Goal: Task Accomplishment & Management: Use online tool/utility

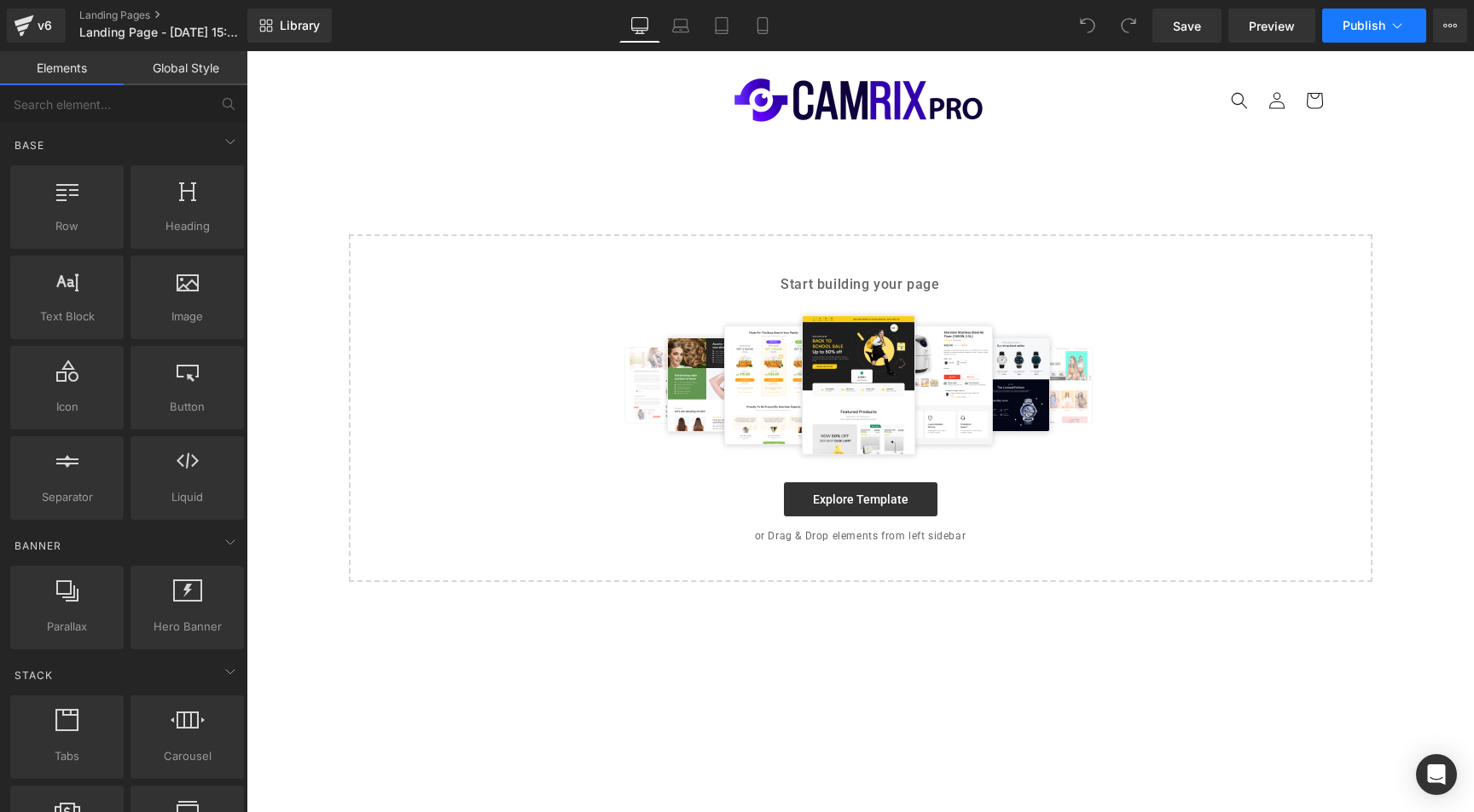
click at [1393, 27] on icon at bounding box center [1397, 25] width 17 height 17
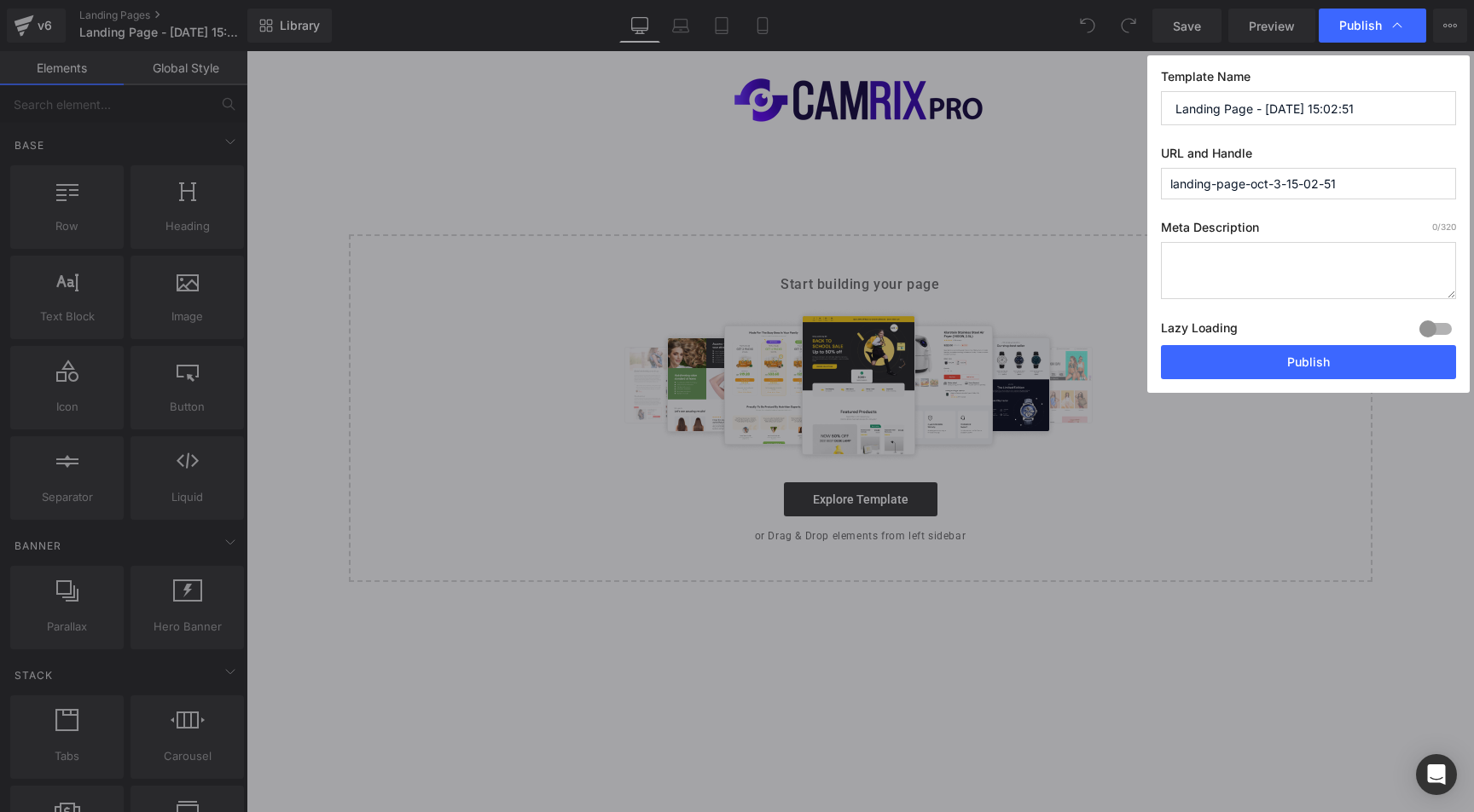
click at [1243, 105] on input "Landing Page - [DATE] 15:02:51" at bounding box center [1308, 108] width 295 height 34
click at [1243, 106] on input "Landing Page - [DATE] 15:02:51" at bounding box center [1308, 108] width 295 height 34
click at [1243, 106] on input "Landing Page - Oct 3, 15:02:51" at bounding box center [1308, 108] width 295 height 34
drag, startPoint x: 1310, startPoint y: 196, endPoint x: 1064, endPoint y: 145, distance: 251.2
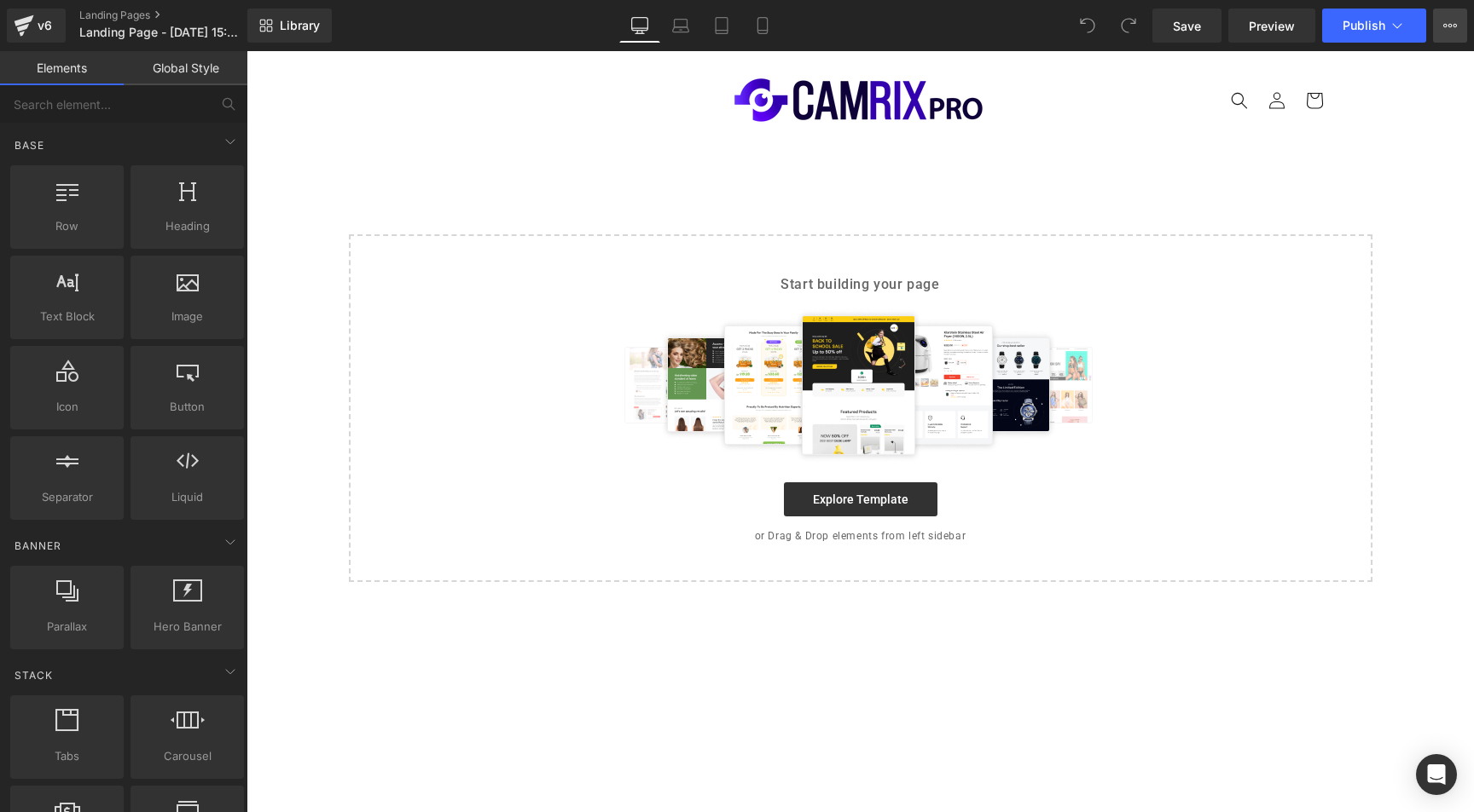
click at [1455, 20] on icon at bounding box center [1450, 25] width 14 height 14
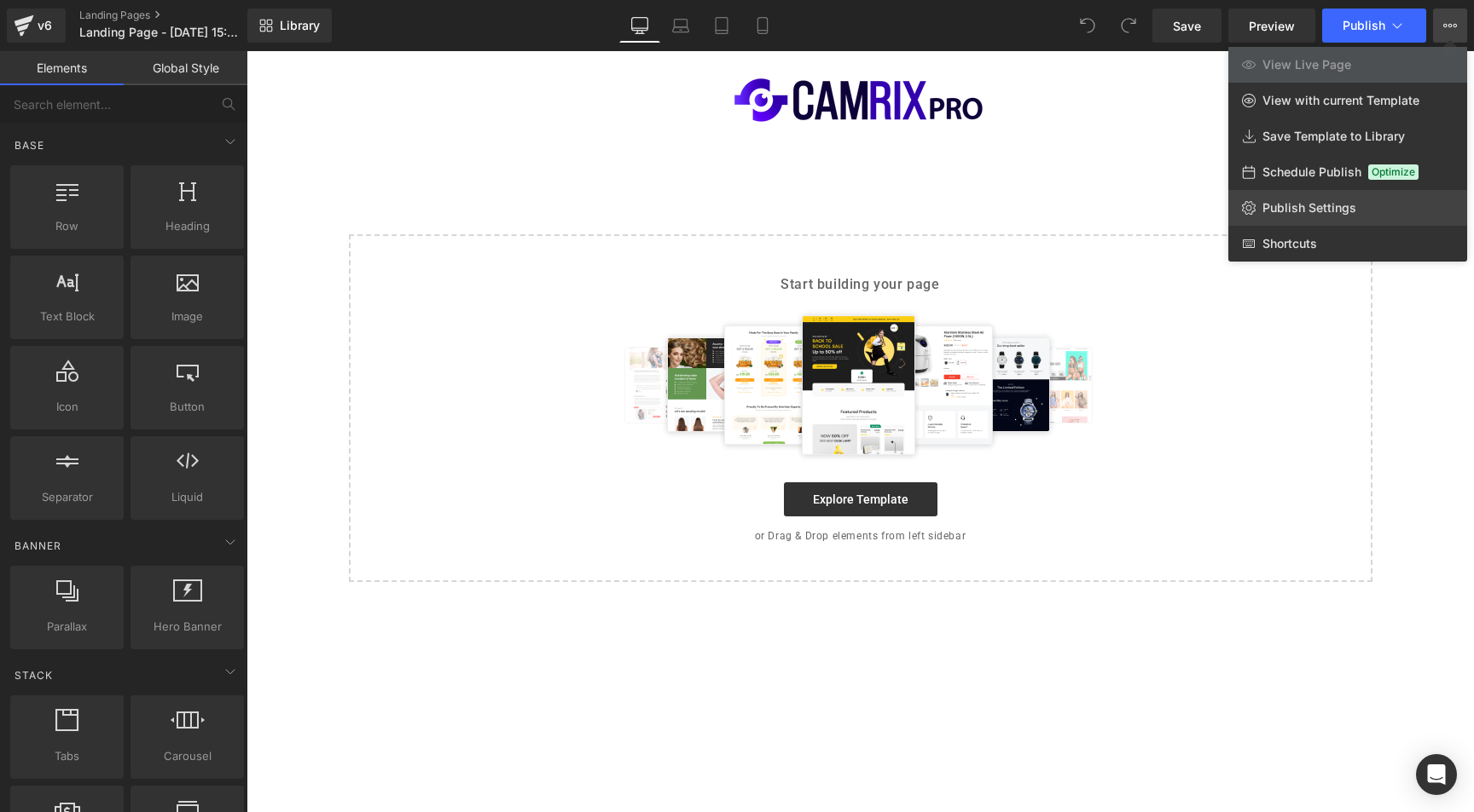
click at [1303, 209] on span "Publish Settings" at bounding box center [1309, 208] width 94 height 15
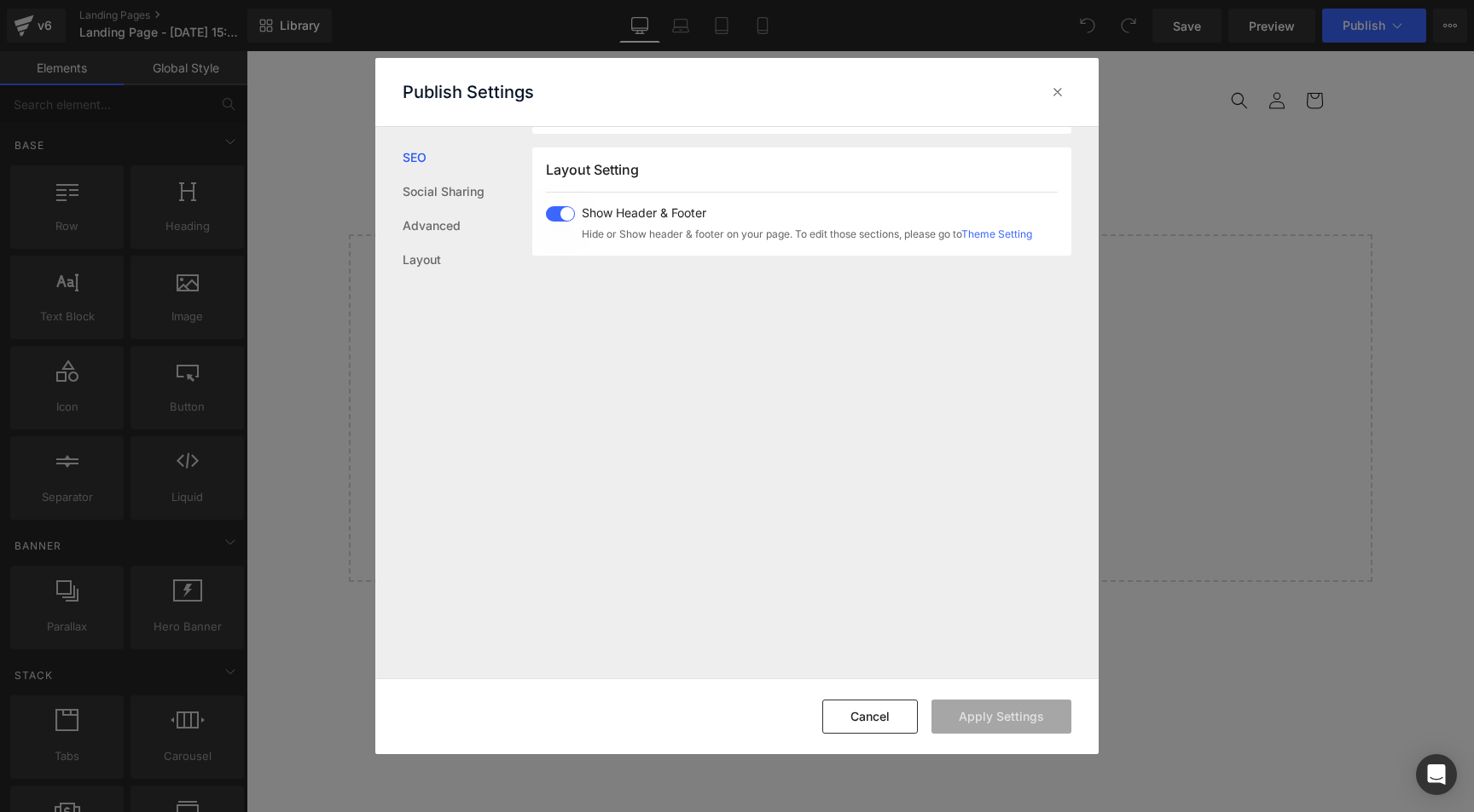
scroll to position [1016, 0]
click at [567, 207] on span at bounding box center [560, 207] width 29 height 15
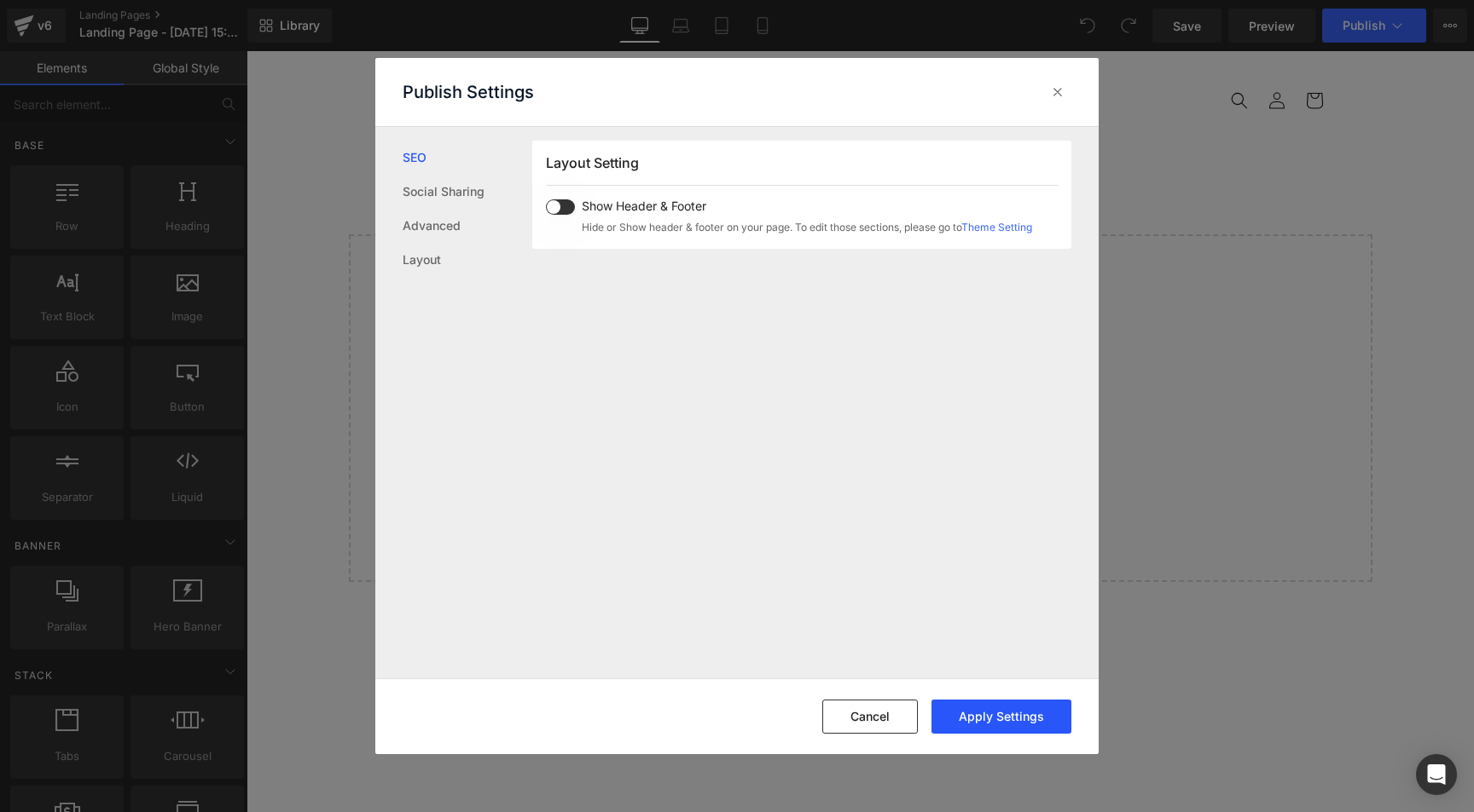
click at [1032, 723] on button "Apply Settings" at bounding box center [1002, 717] width 140 height 34
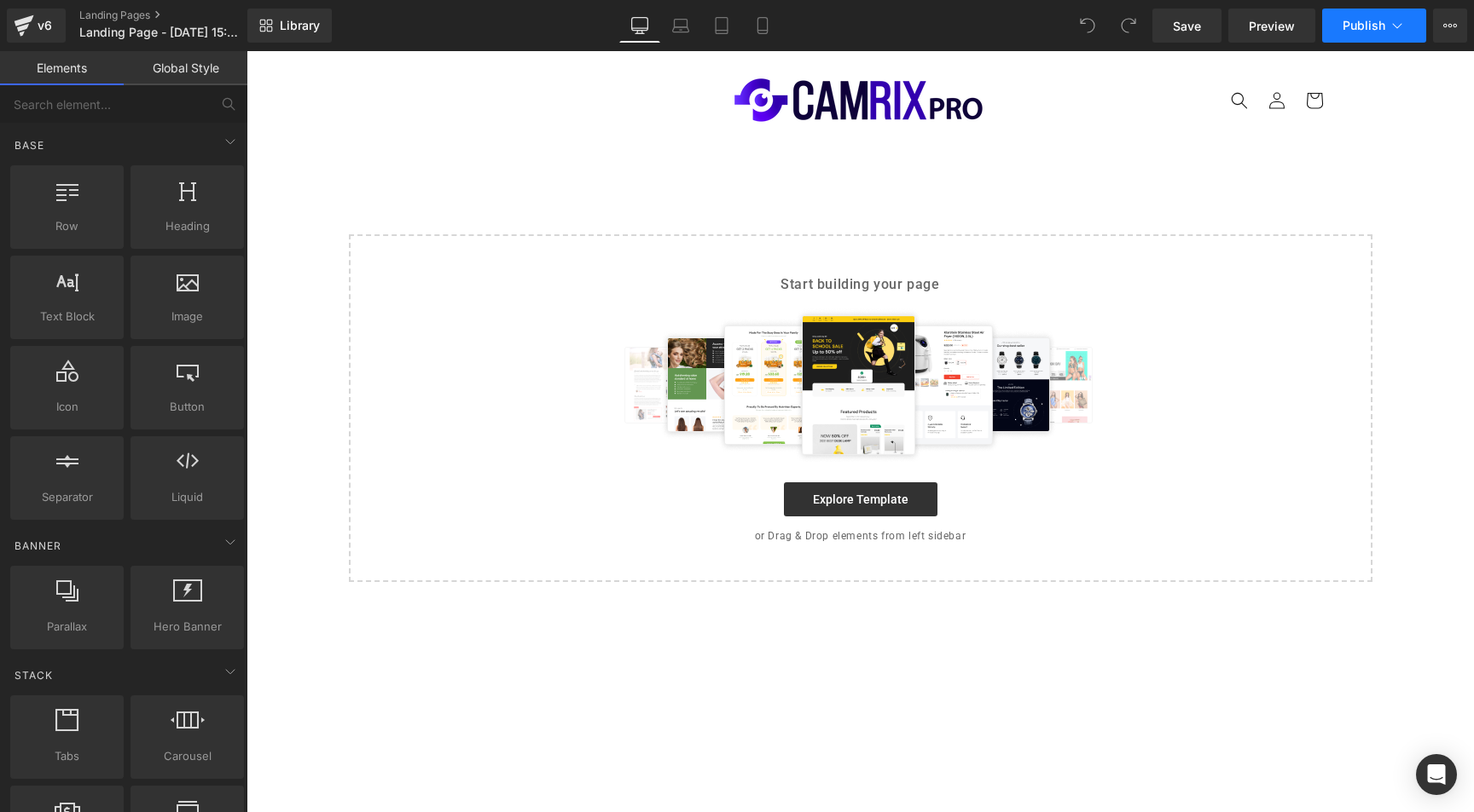
click at [1388, 25] on icon at bounding box center [1397, 25] width 17 height 17
click at [1402, 26] on icon at bounding box center [1397, 25] width 17 height 17
click at [1447, 25] on icon at bounding box center [1445, 26] width 5 height 4
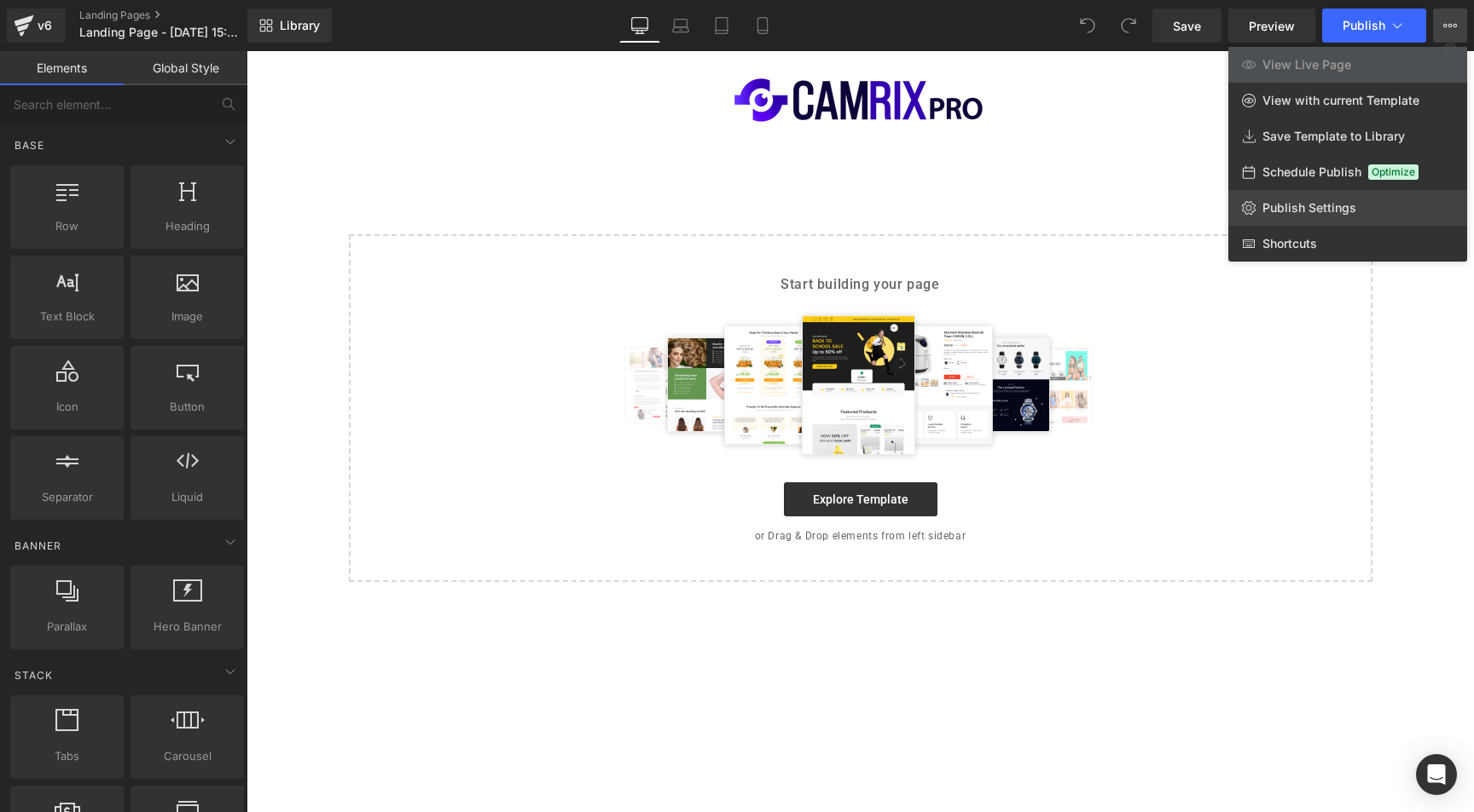
click at [1332, 207] on span "Publish Settings" at bounding box center [1309, 208] width 94 height 15
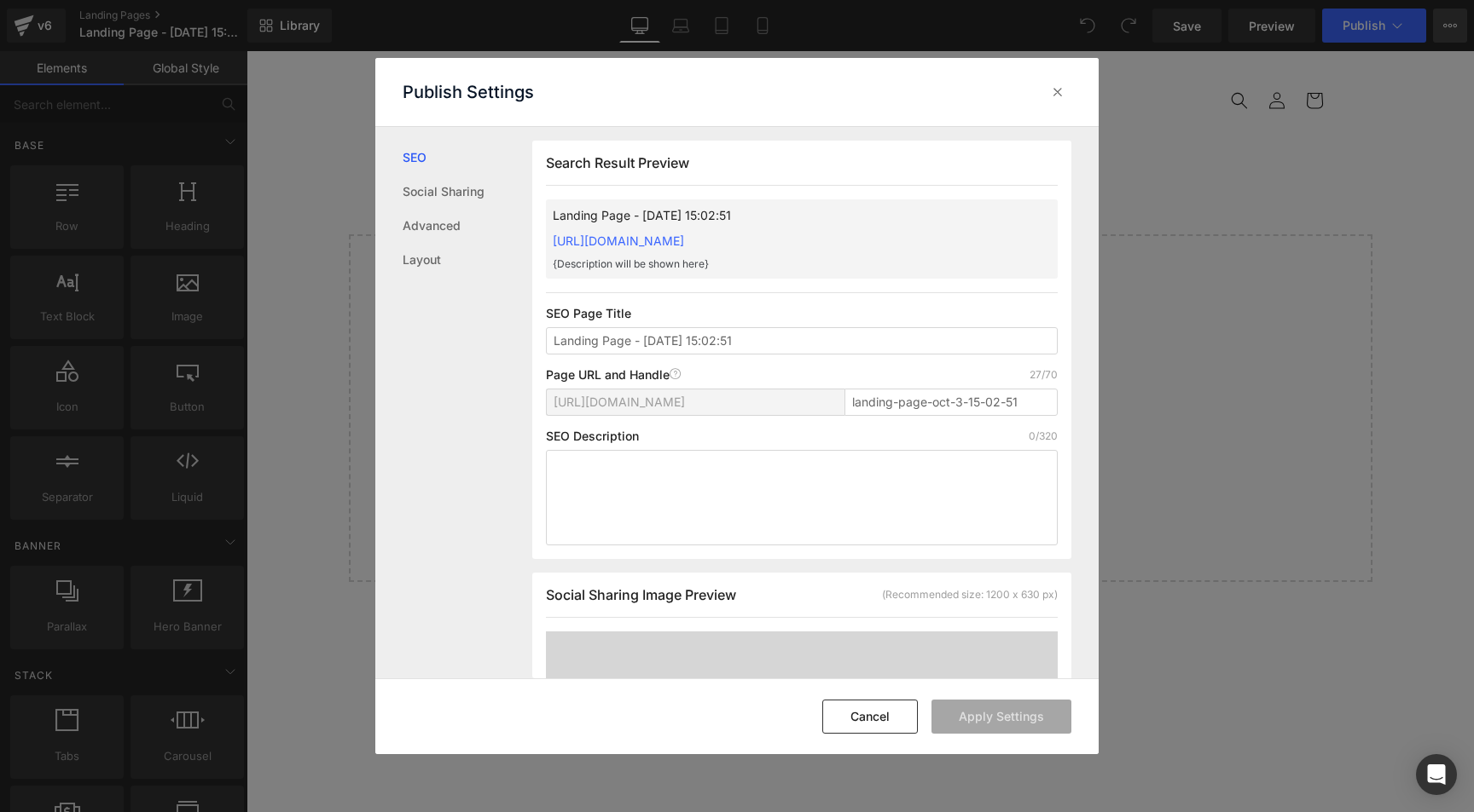
scroll to position [1, 0]
click at [618, 338] on input "Landing Page - Oct 3, 15:02:51" at bounding box center [801, 340] width 512 height 27
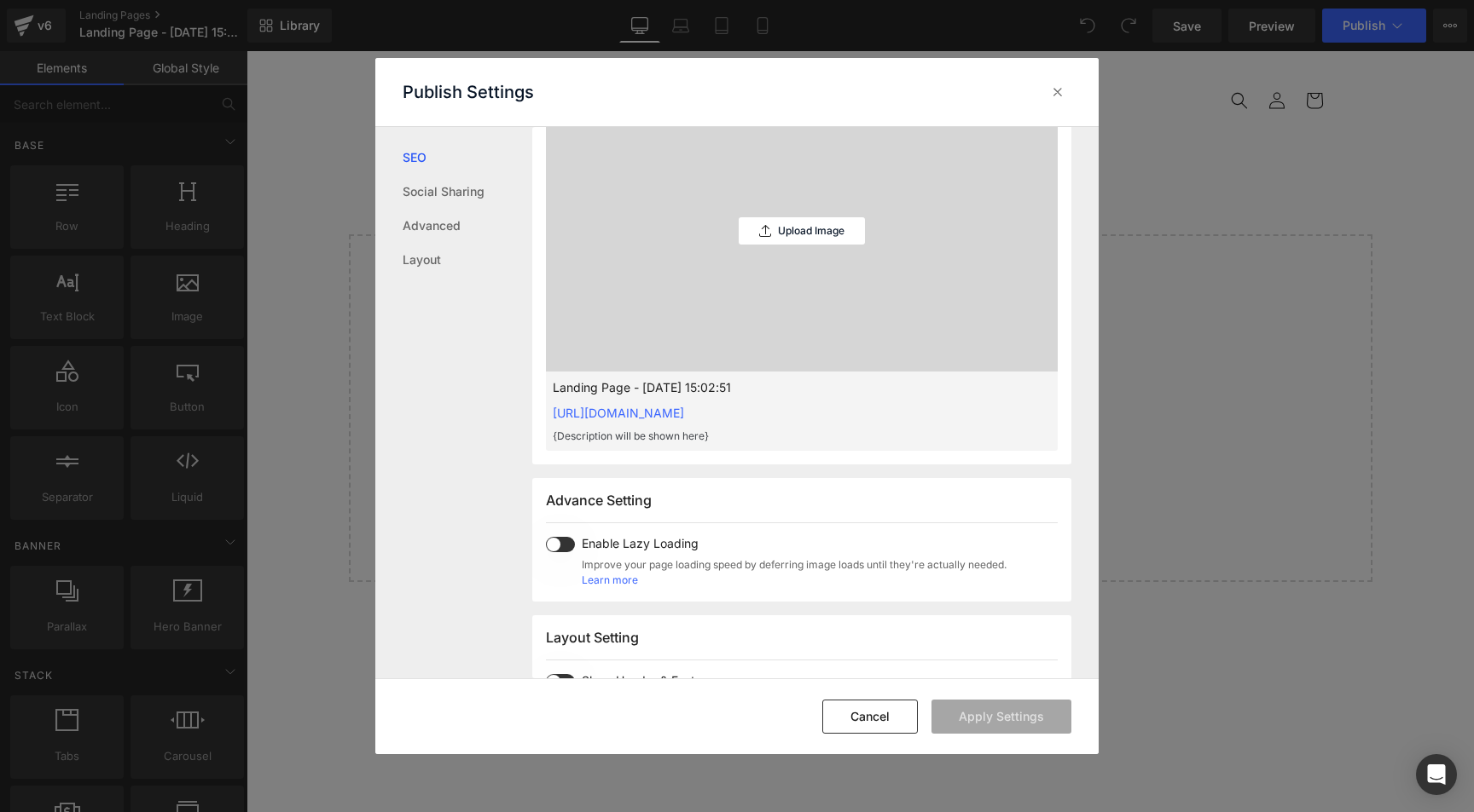
scroll to position [0, 0]
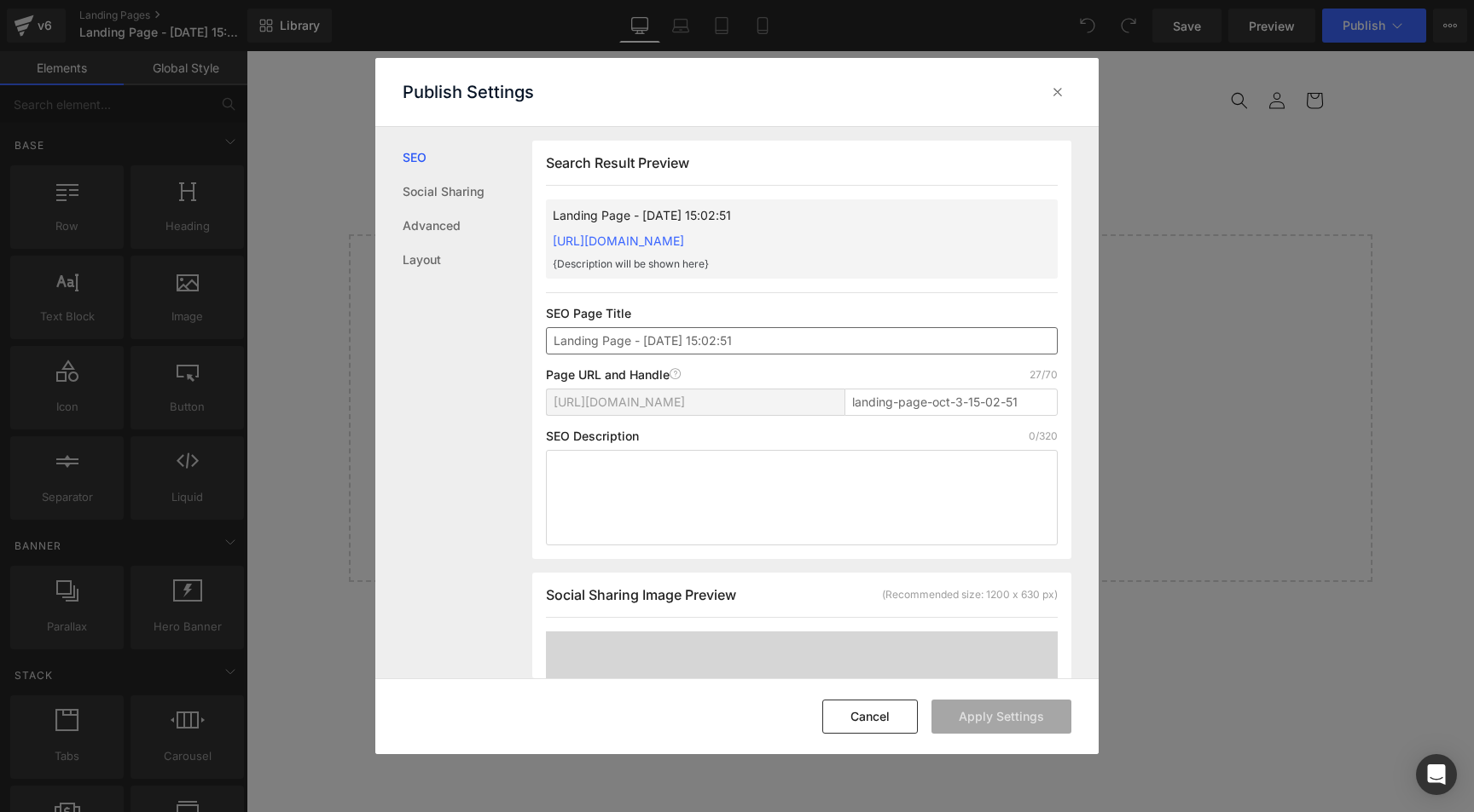
click at [663, 343] on input "Landing Page - Oct 3, 15:02:51" at bounding box center [801, 341] width 512 height 27
click at [663, 338] on input "Landing Page - Octde3, 15:02:51" at bounding box center [801, 341] width 512 height 27
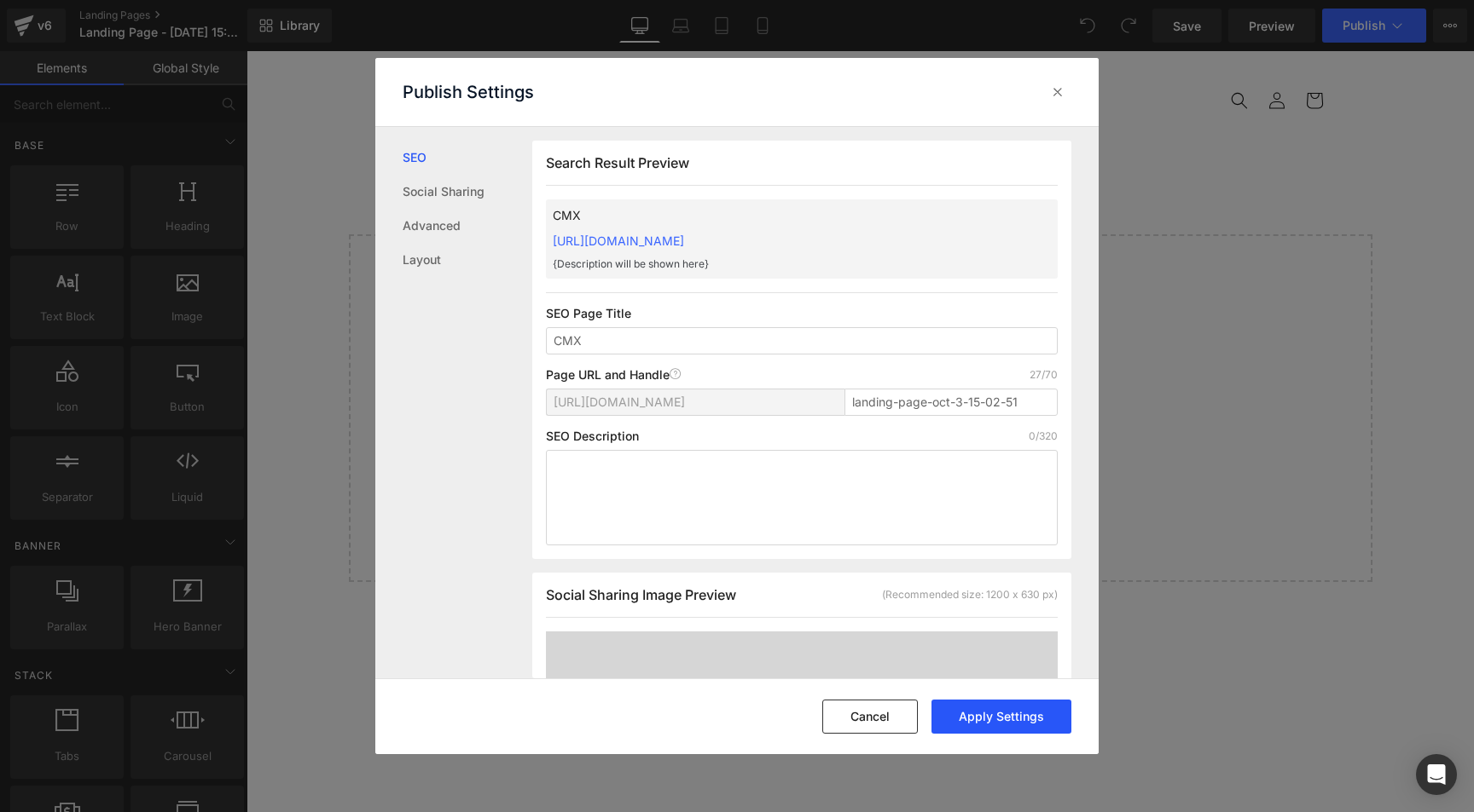
type input "CMX"
click at [995, 722] on button "Apply Settings" at bounding box center [1002, 717] width 140 height 34
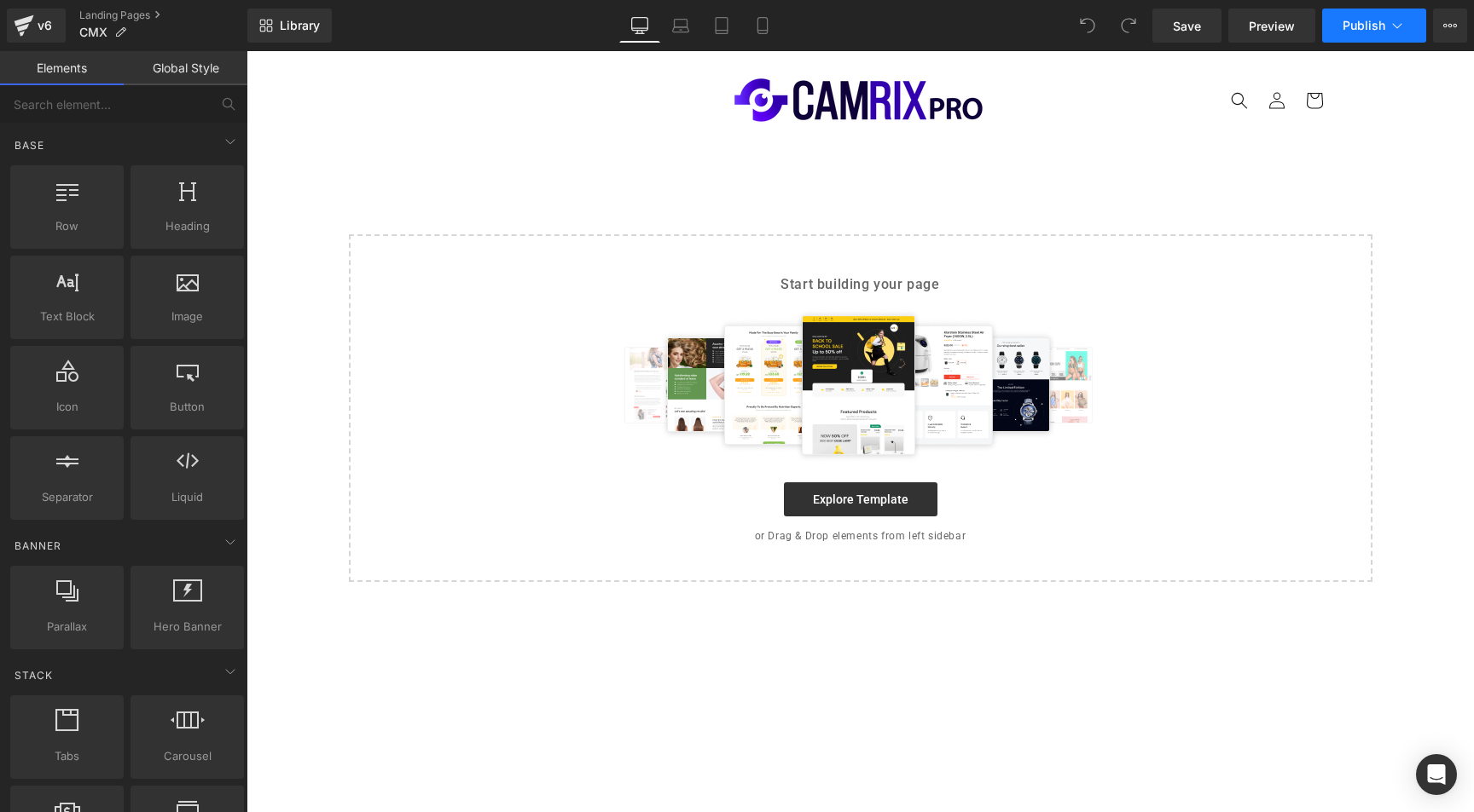
click at [1372, 23] on span "Publish" at bounding box center [1364, 25] width 43 height 14
click at [852, 486] on link "Explore Template" at bounding box center [860, 499] width 154 height 34
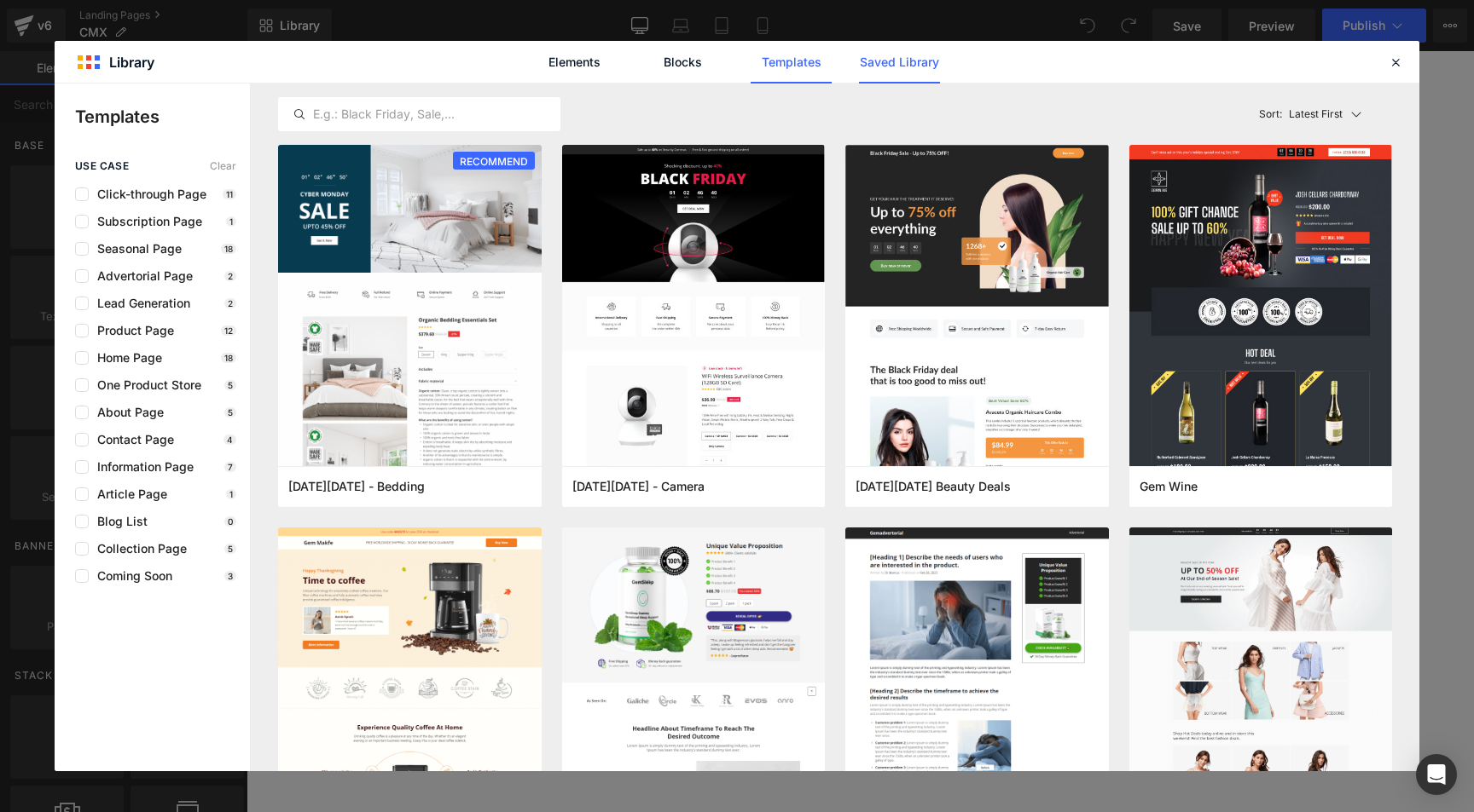
click at [900, 62] on link "Saved Library" at bounding box center [899, 62] width 81 height 43
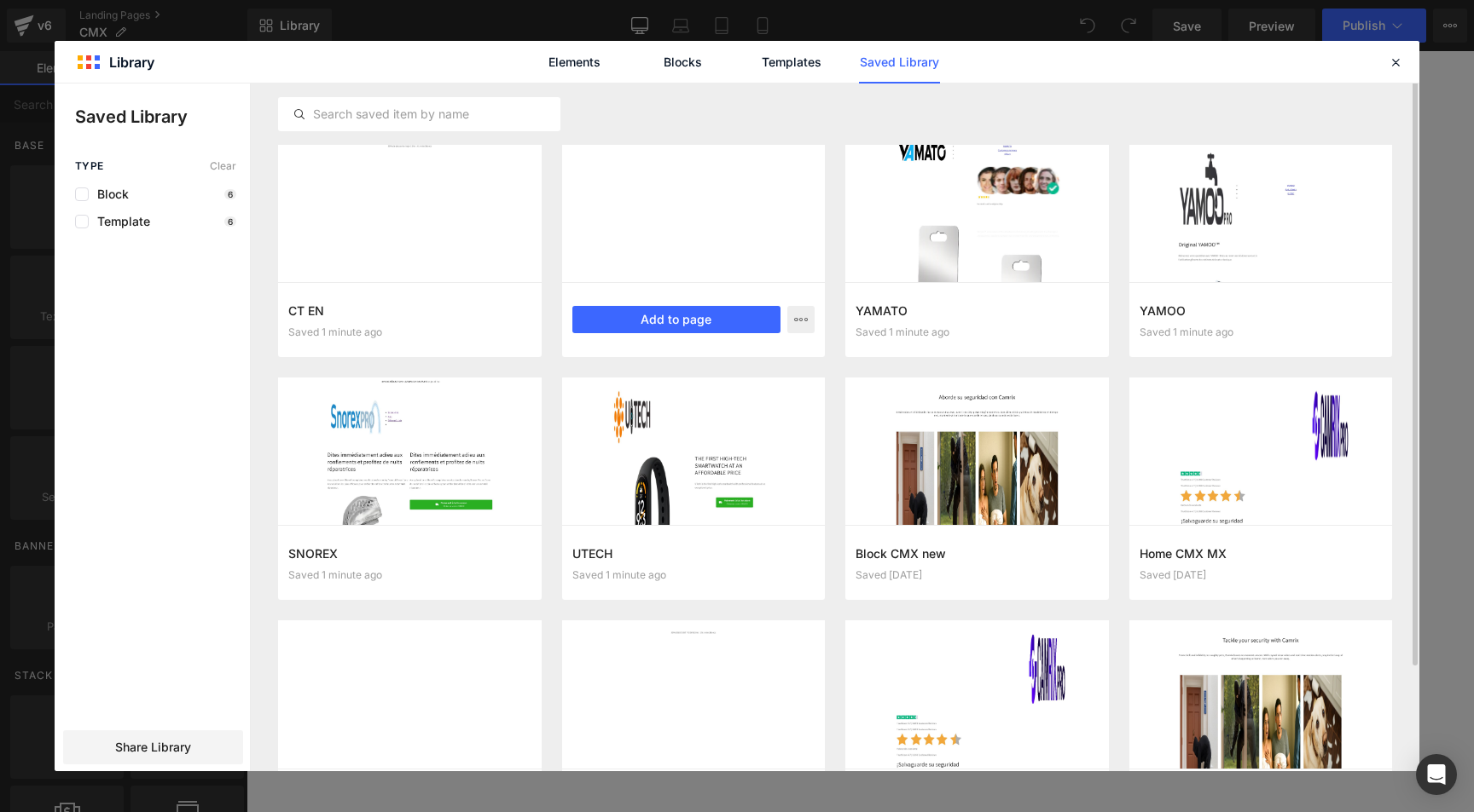
scroll to position [42, 0]
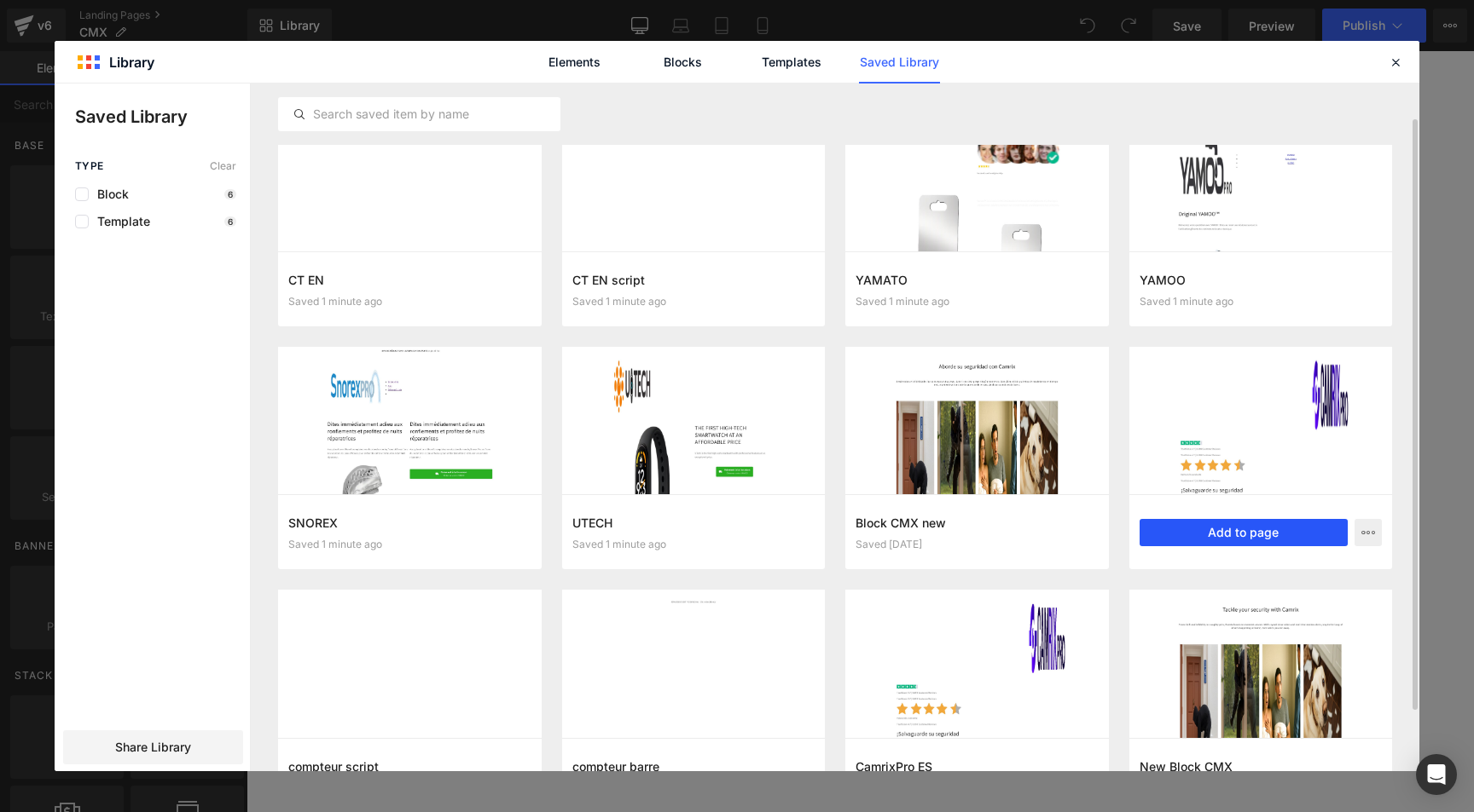
click at [1210, 532] on button "Add to page" at bounding box center [1244, 533] width 209 height 27
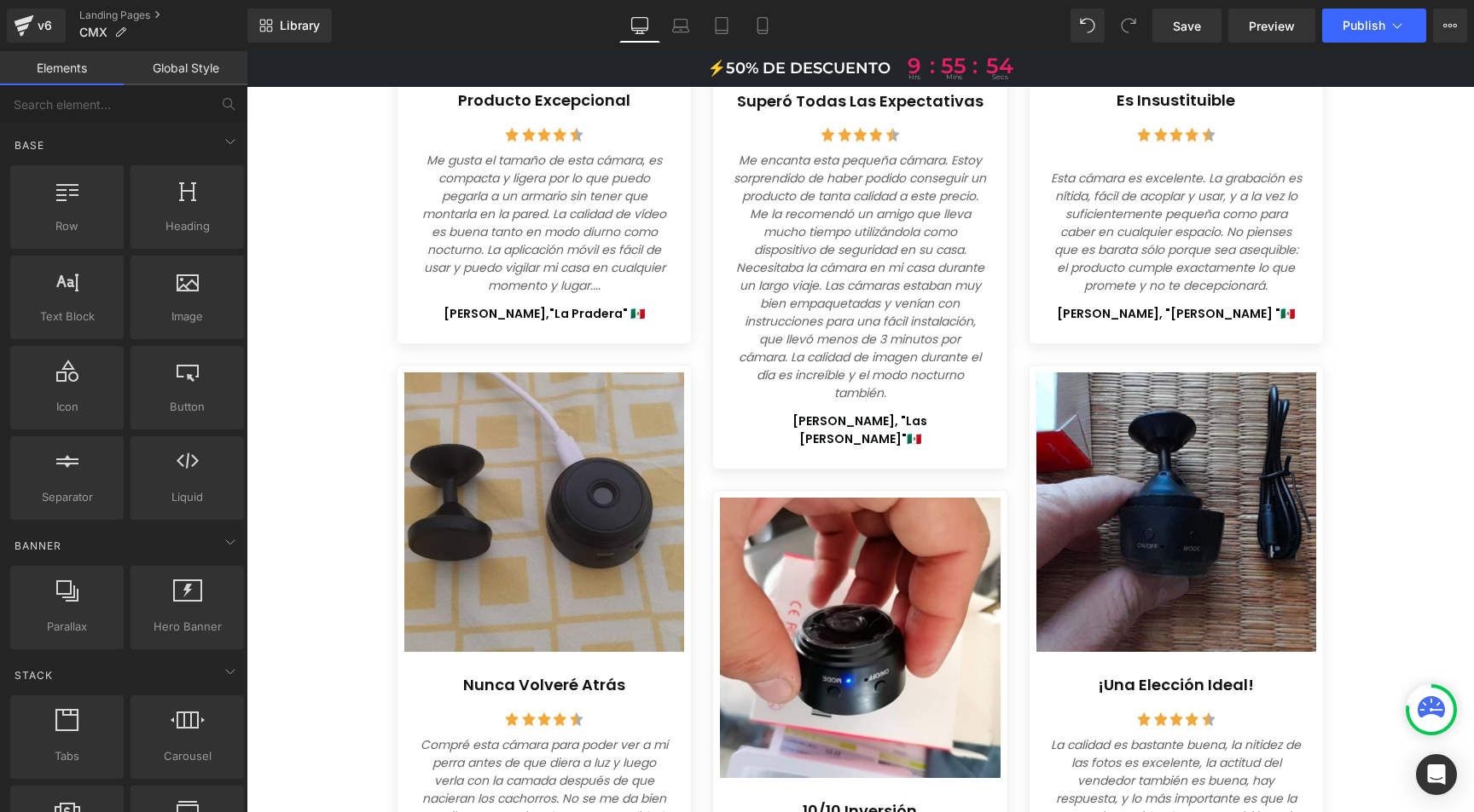
scroll to position [6483, 0]
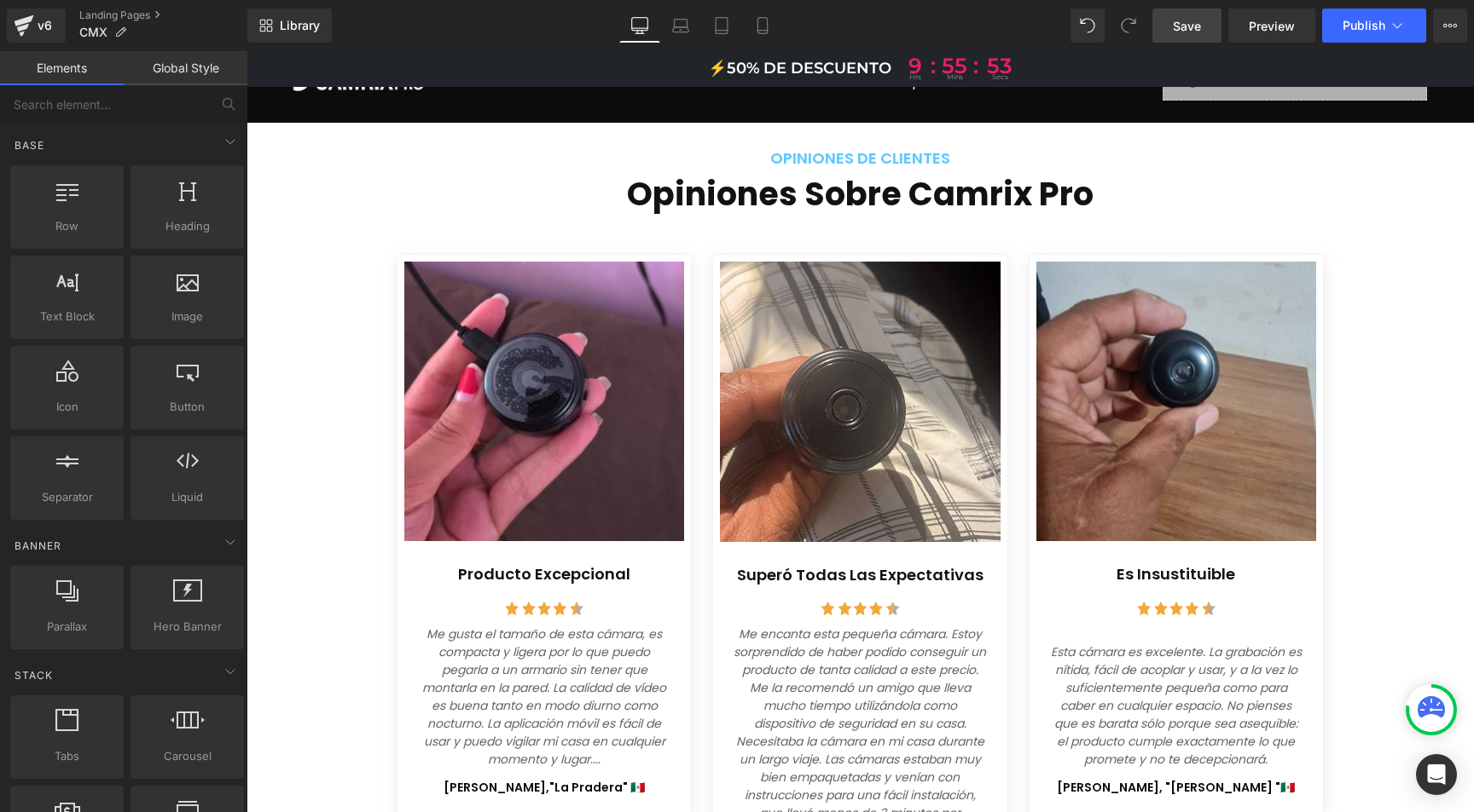
click at [1185, 25] on span "Save" at bounding box center [1187, 25] width 28 height 18
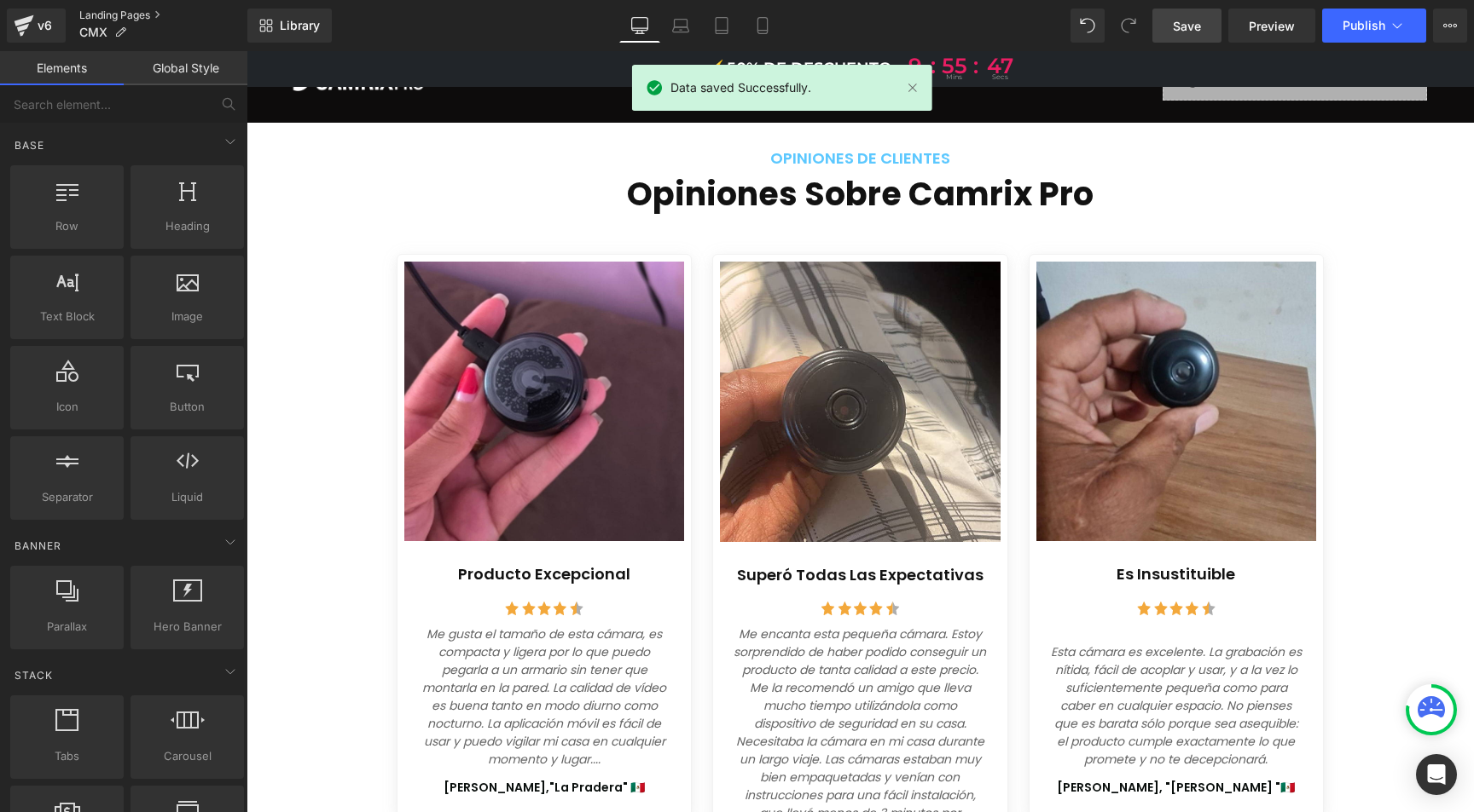
click at [125, 11] on link "Landing Pages" at bounding box center [163, 15] width 168 height 14
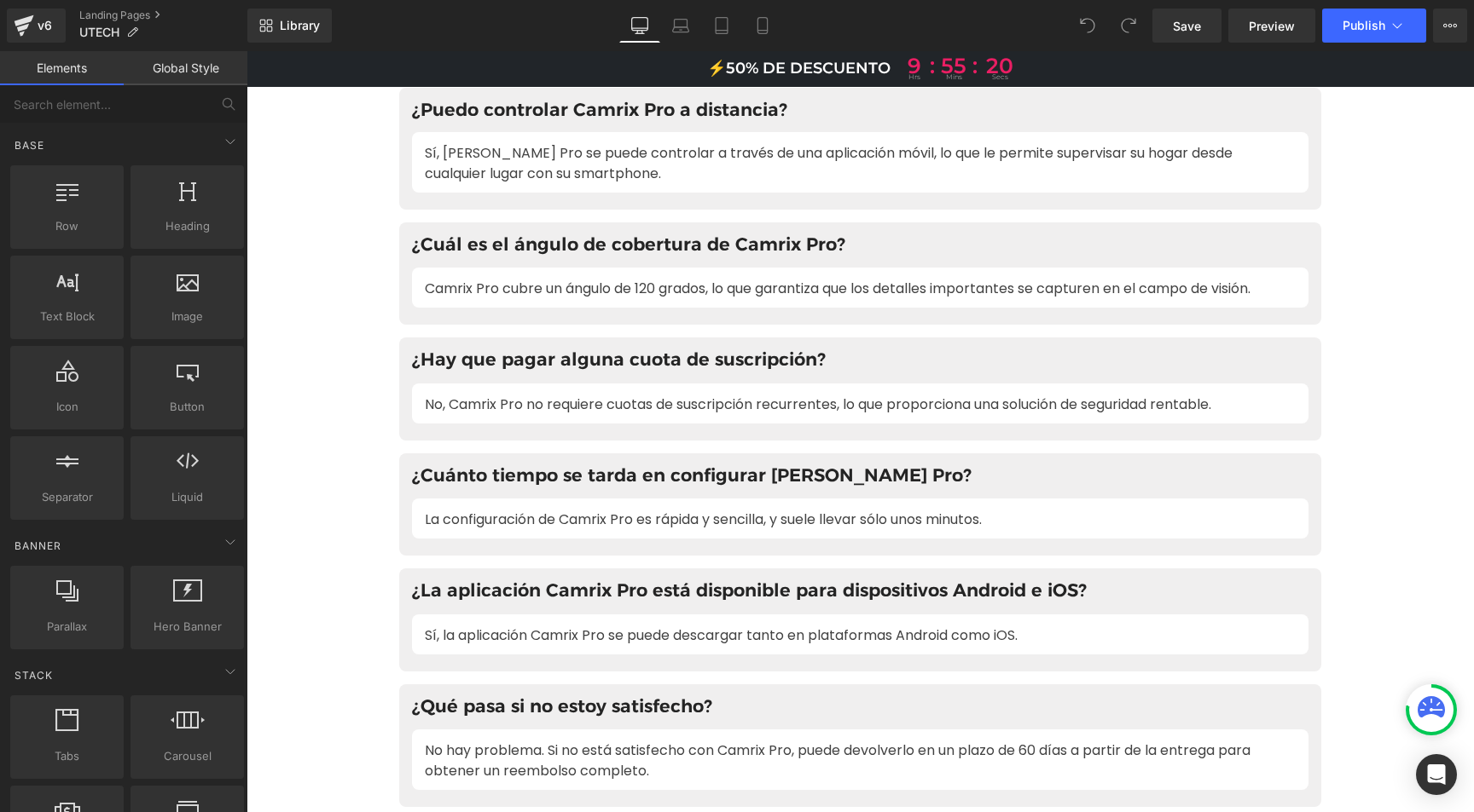
scroll to position [10389, 0]
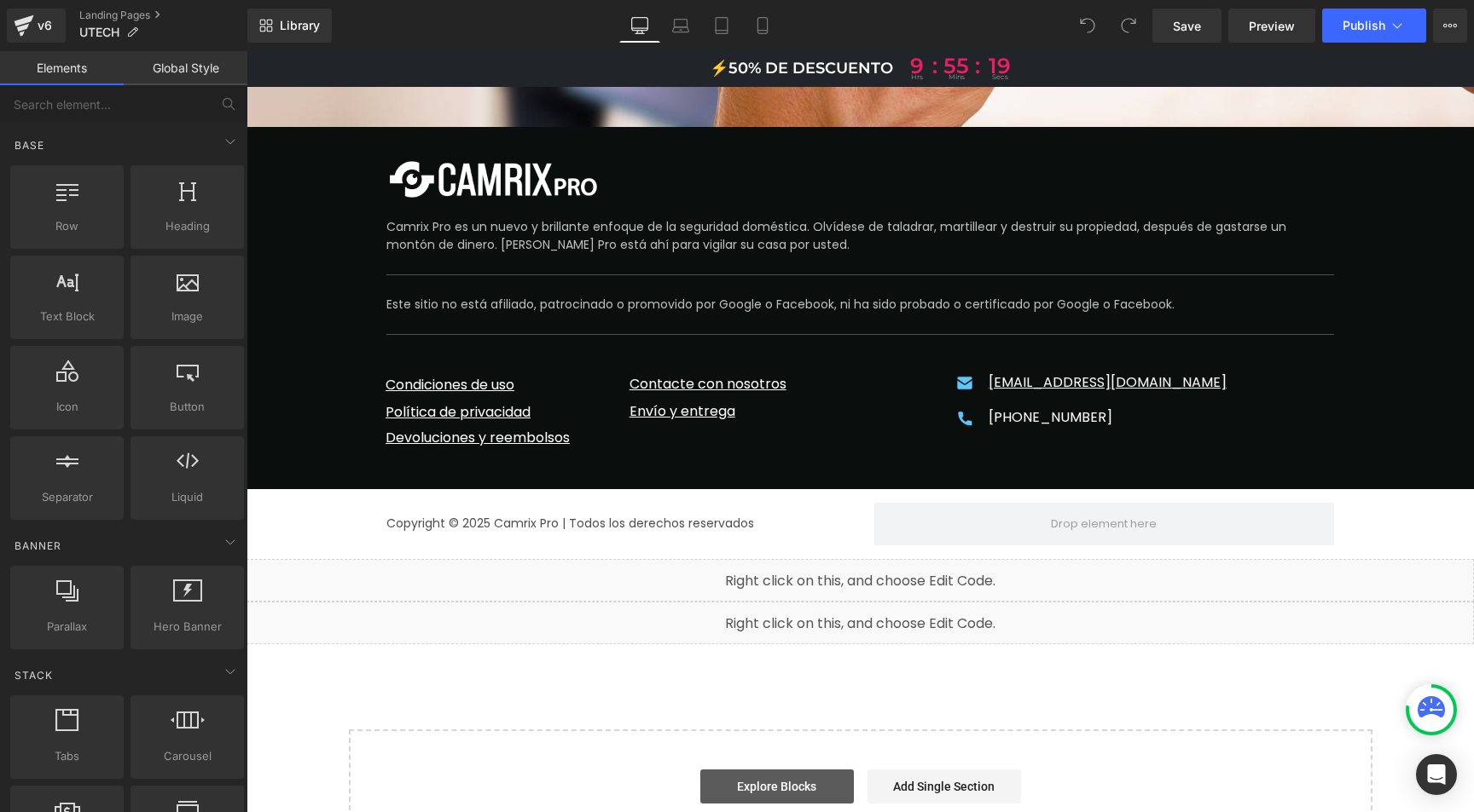
click at [765, 770] on link "Explore Blocks" at bounding box center [777, 787] width 154 height 34
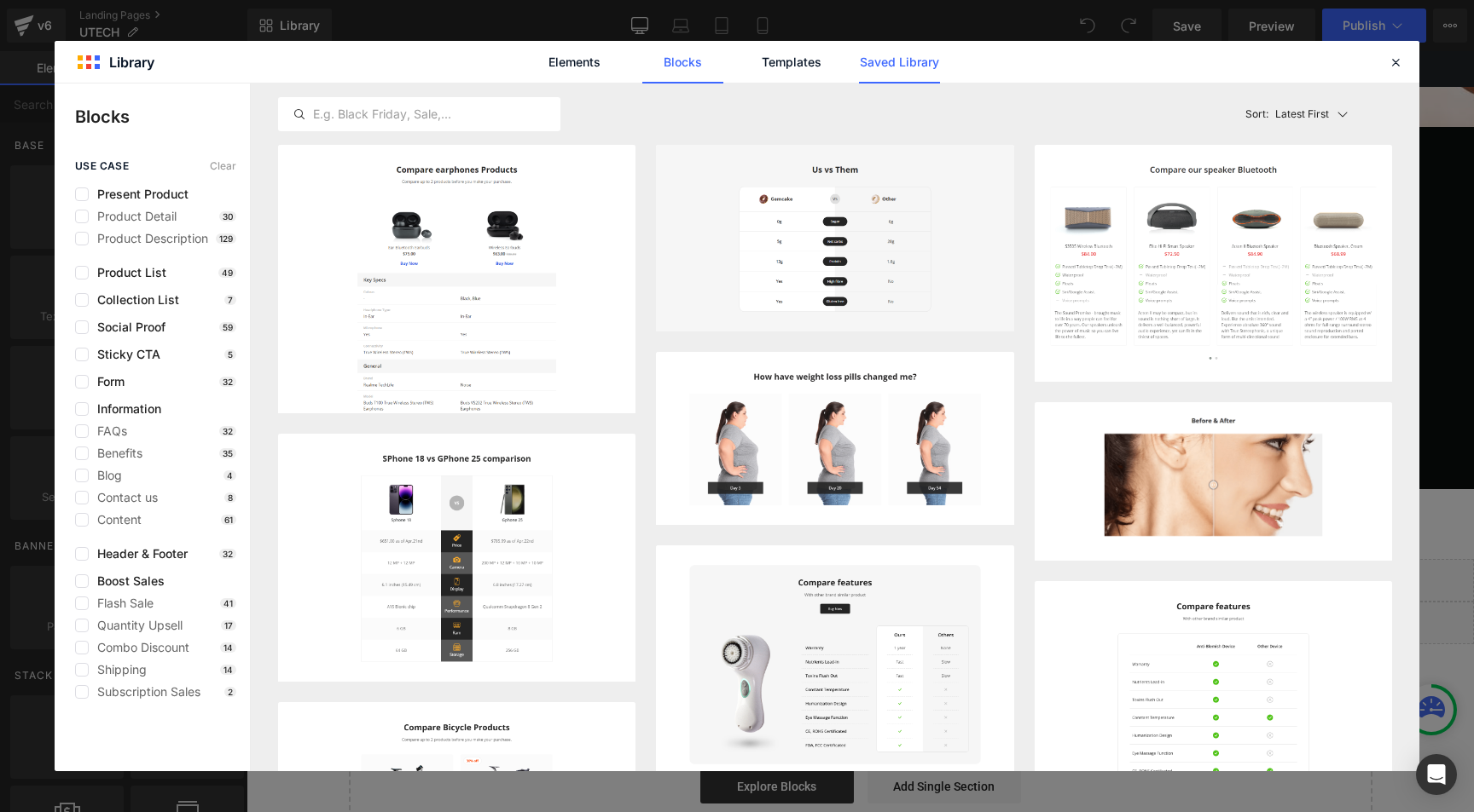
click at [892, 62] on link "Saved Library" at bounding box center [899, 62] width 81 height 43
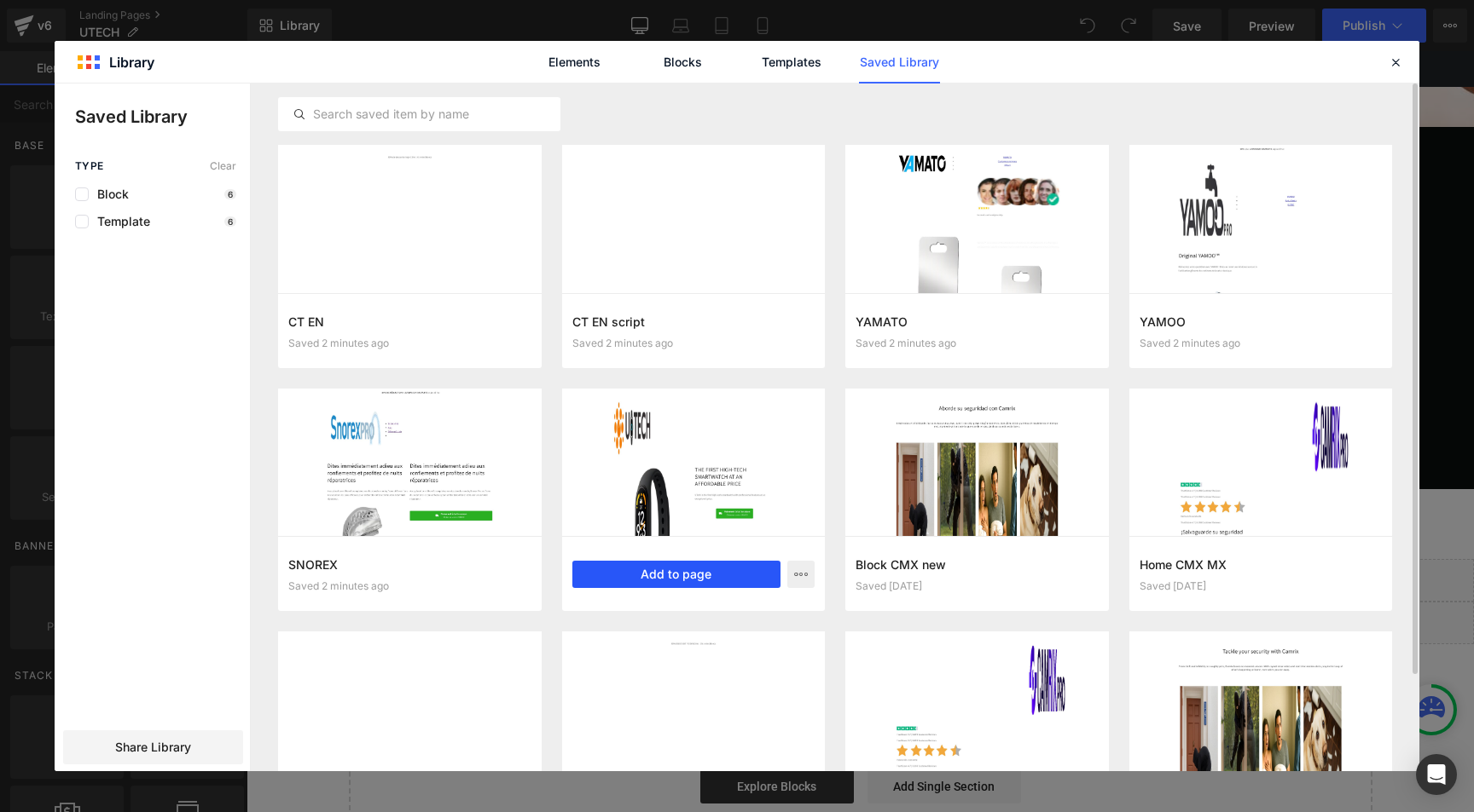
click at [653, 574] on button "Add to page" at bounding box center [676, 574] width 209 height 27
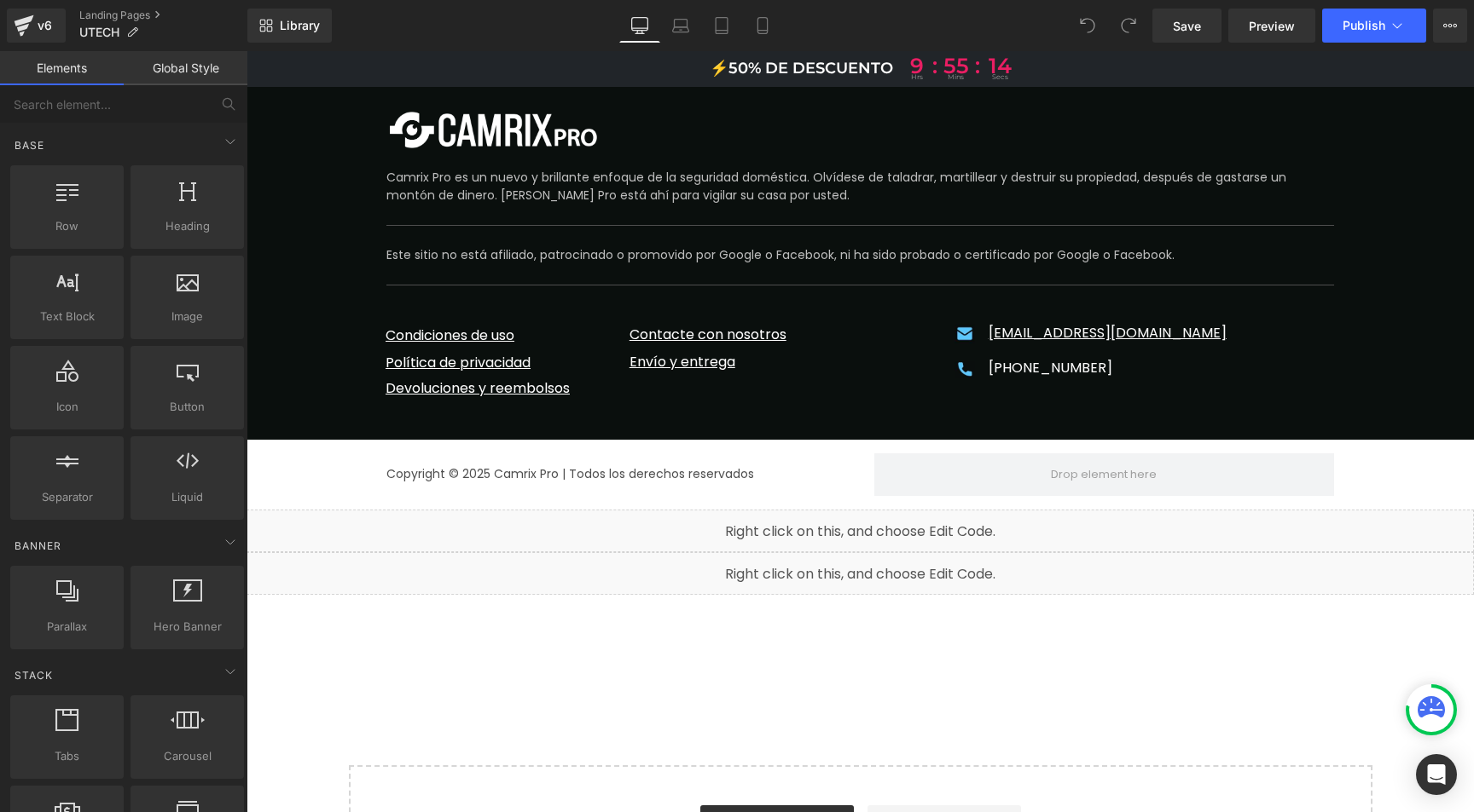
scroll to position [10474, 0]
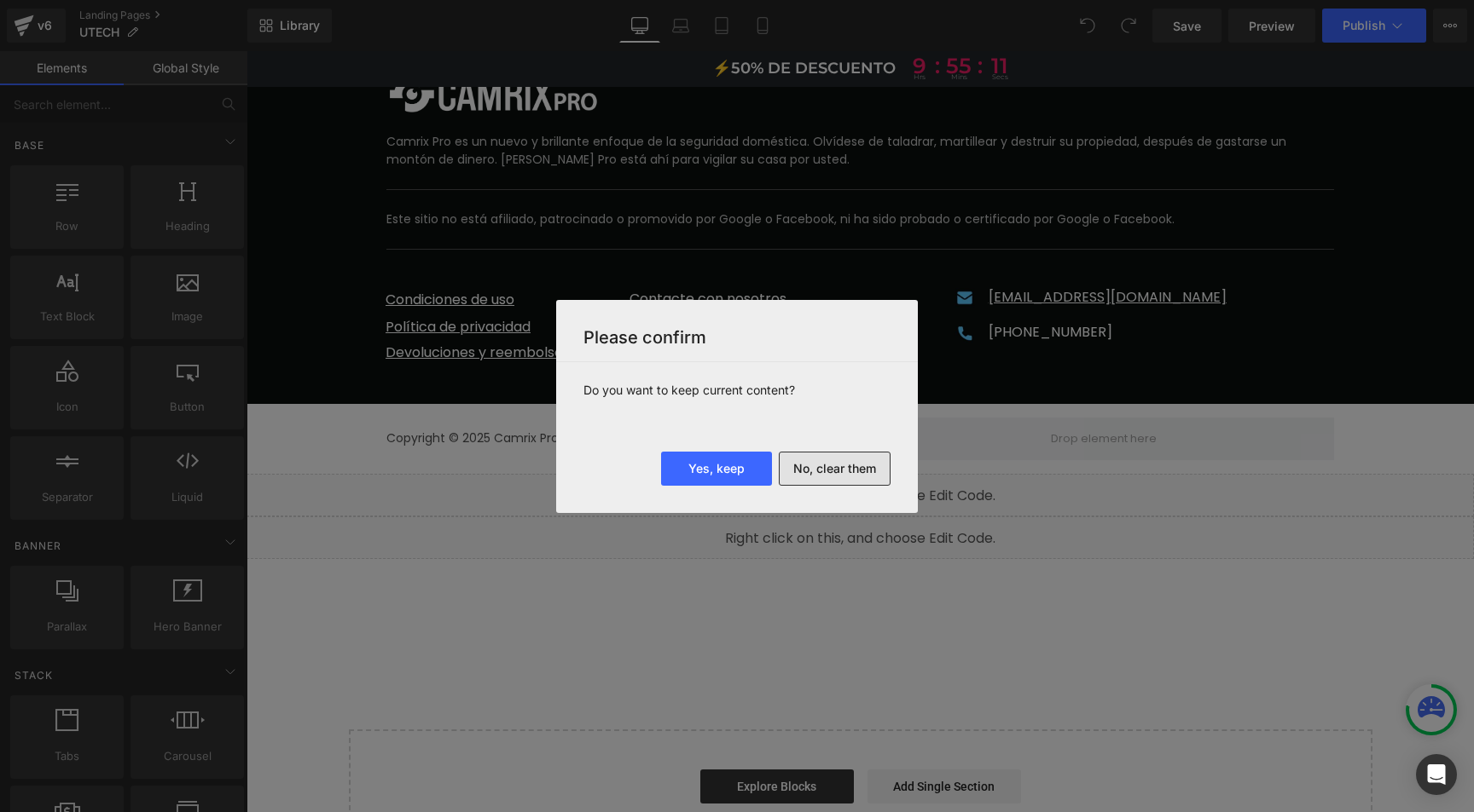
click at [811, 469] on button "No, clear them" at bounding box center [835, 468] width 112 height 34
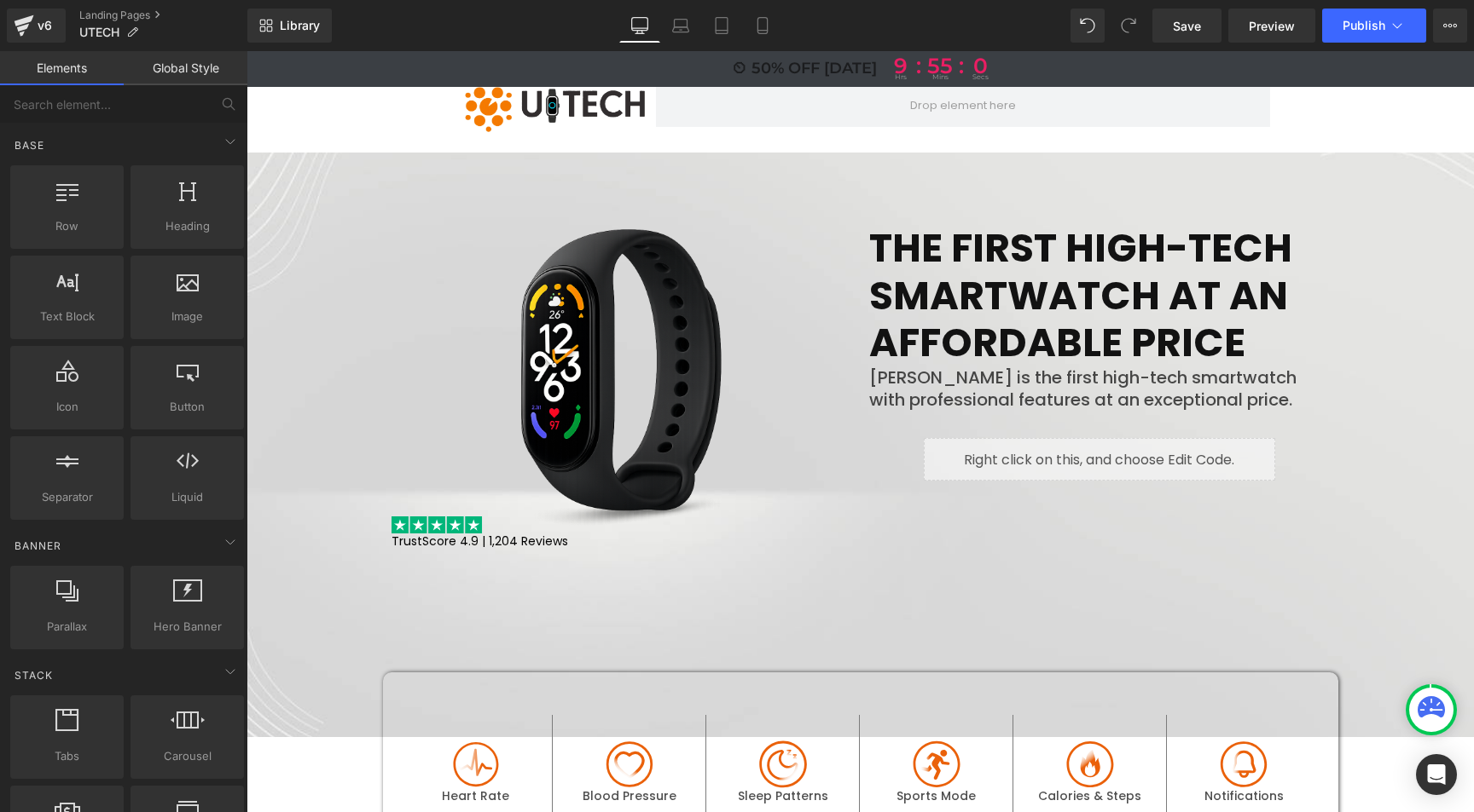
scroll to position [0, 0]
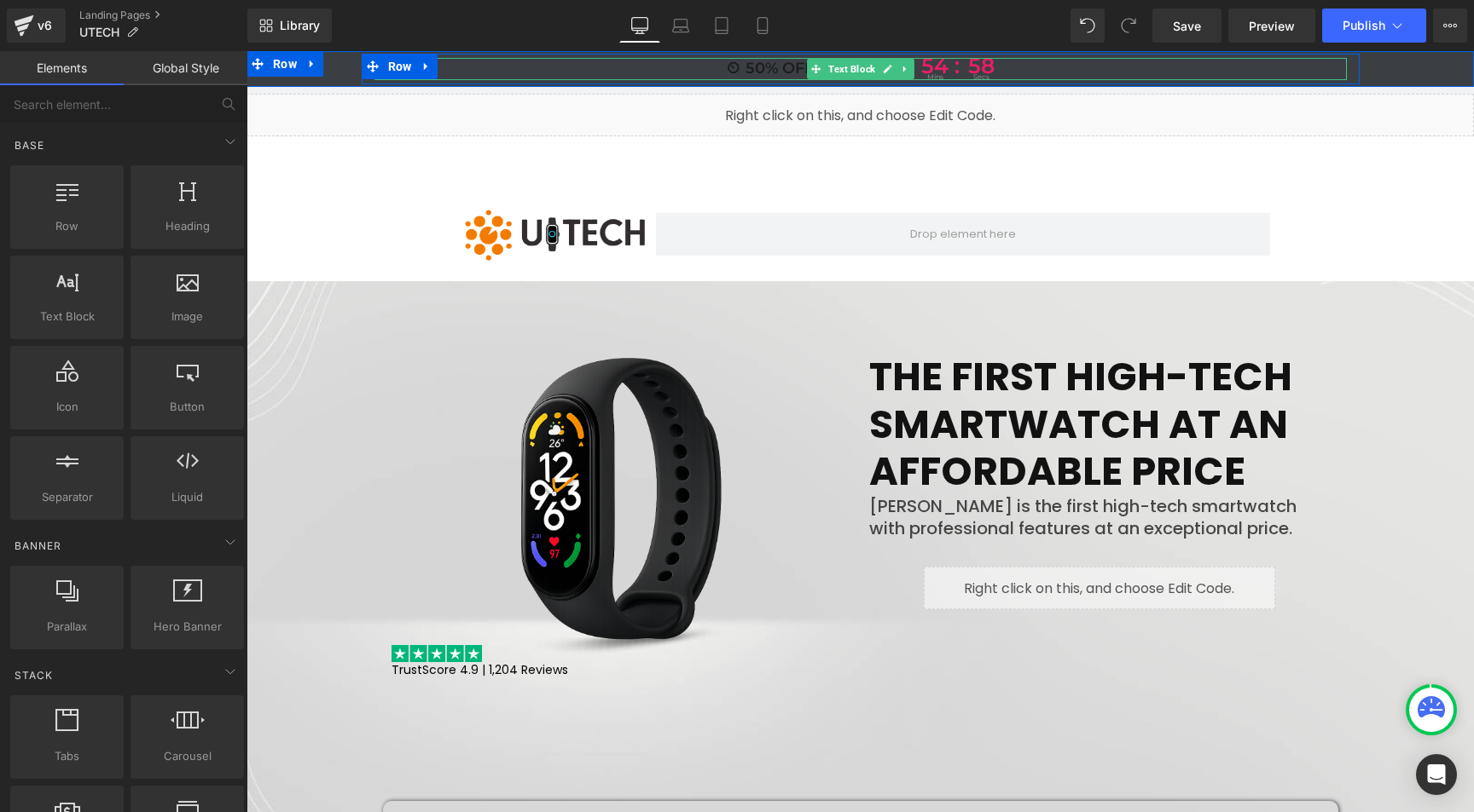
click at [798, 70] on p "⏲ 50% OFF TODAY 9 hrs : 54 : mins 58 secs" at bounding box center [861, 69] width 973 height 22
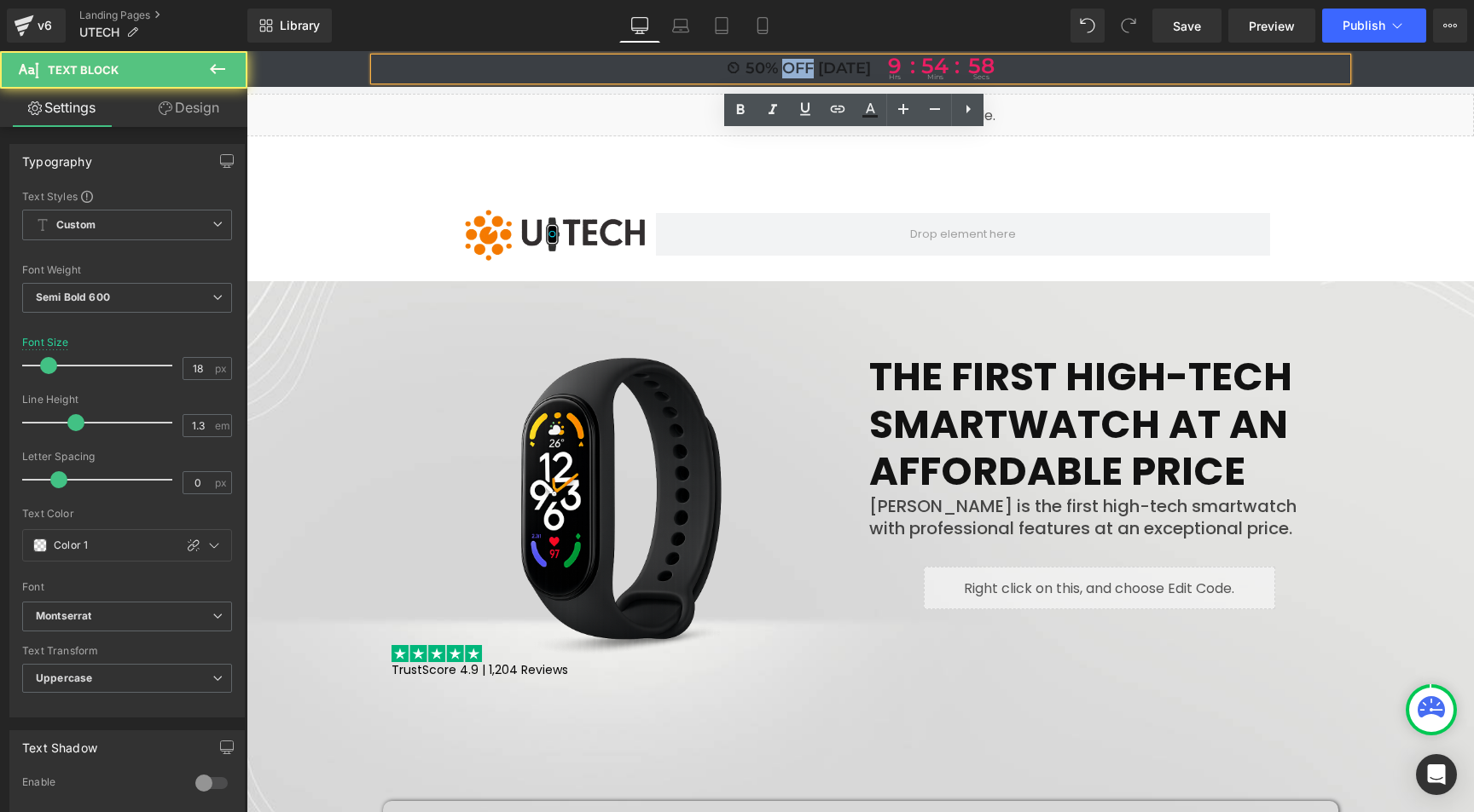
click at [798, 70] on p "⏲ 50% OFF TODAY 9 hrs : 54 : mins 58 secs" at bounding box center [861, 69] width 973 height 22
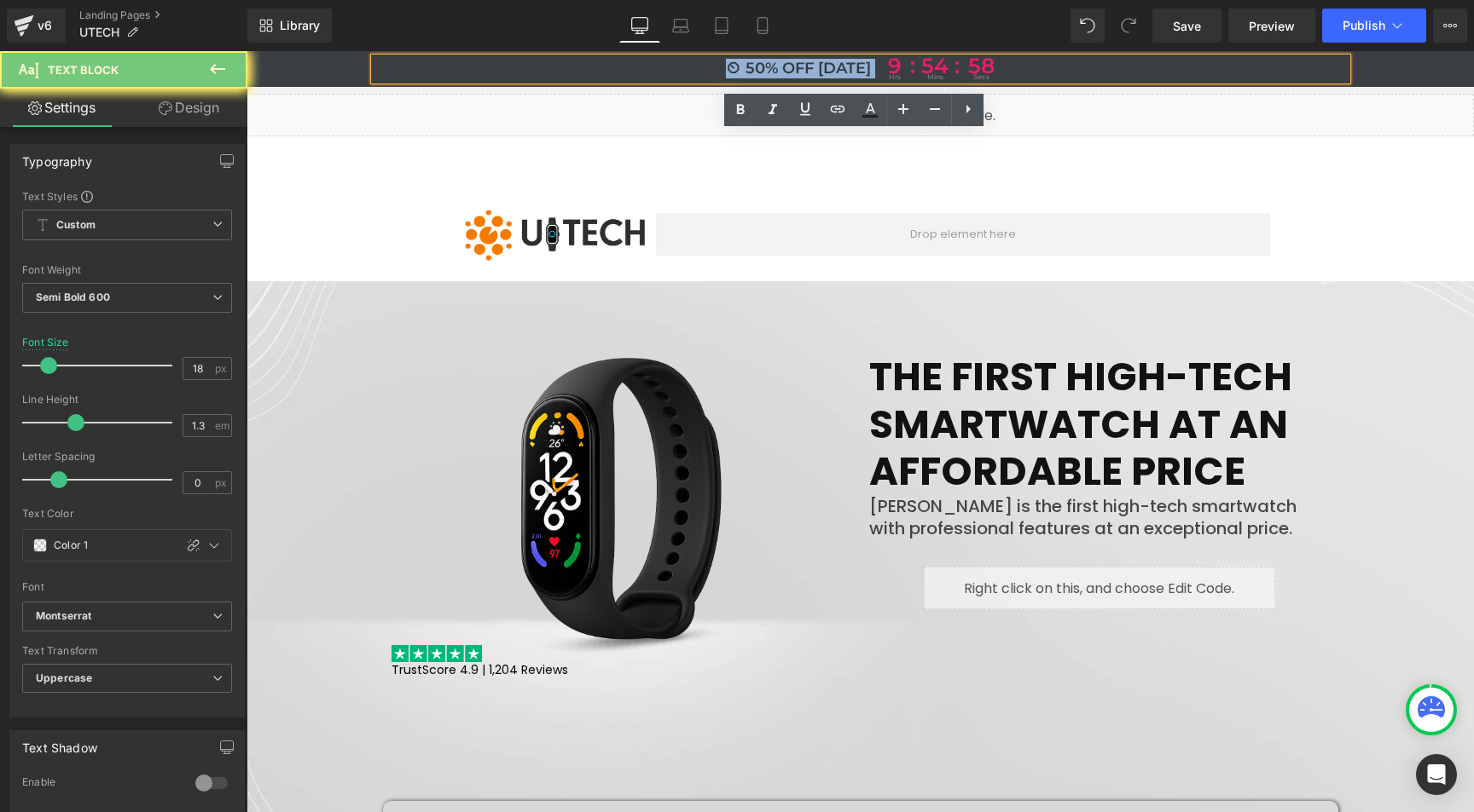
click at [798, 70] on p "⏲ 50% OFF TODAY 9 hrs : 54 : mins 58 secs" at bounding box center [861, 69] width 973 height 22
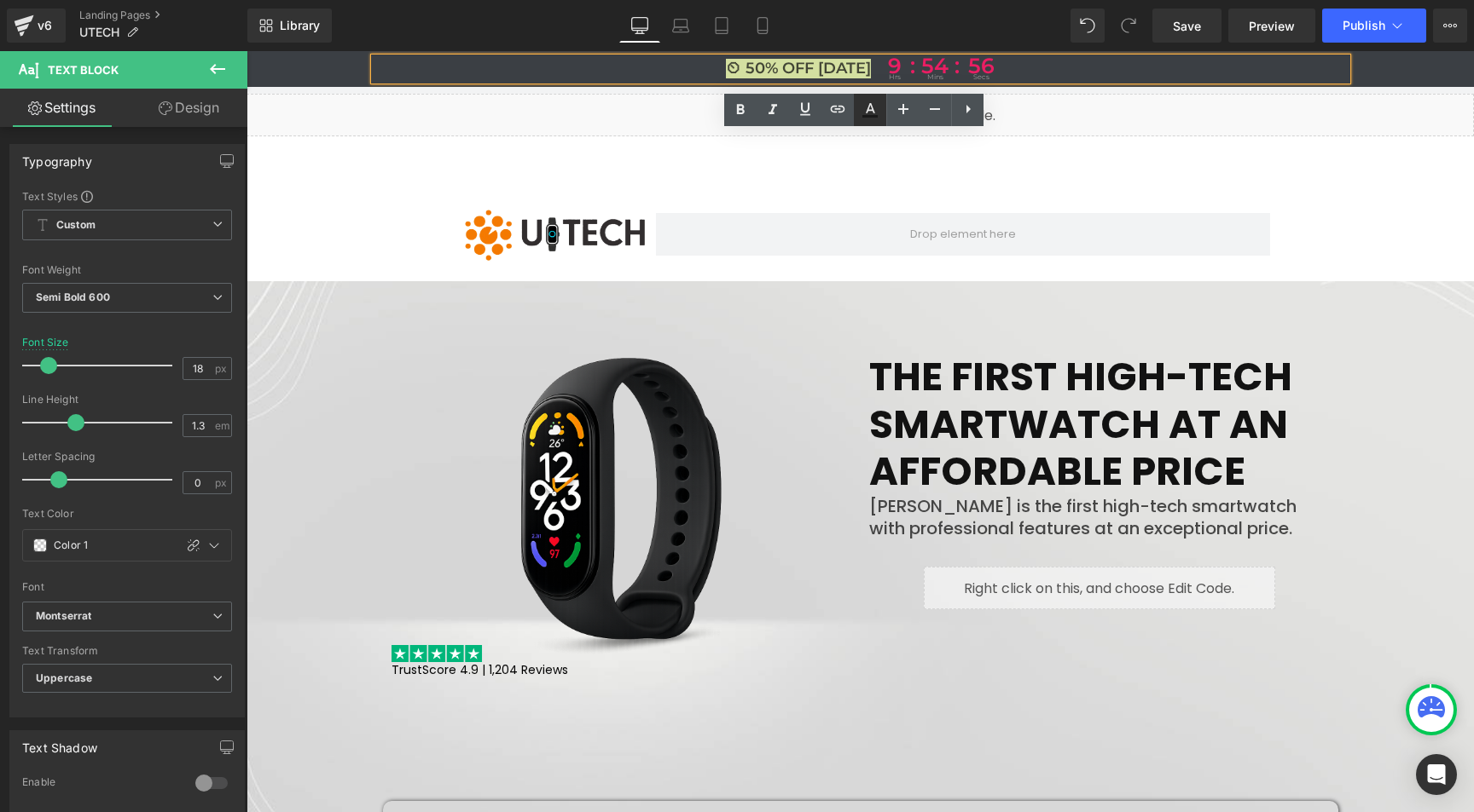
click at [872, 106] on icon at bounding box center [870, 110] width 20 height 20
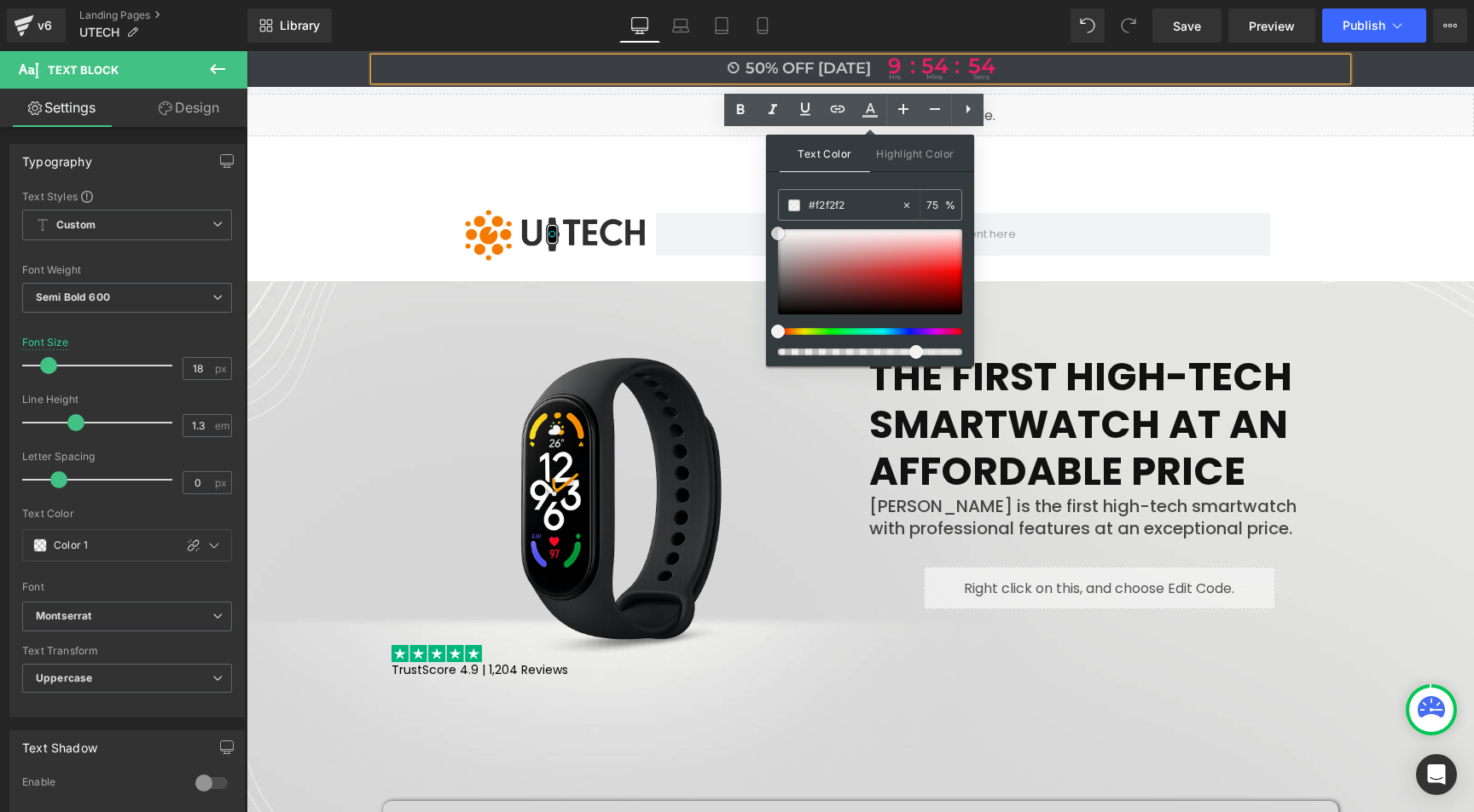
drag, startPoint x: 822, startPoint y: 282, endPoint x: 769, endPoint y: 234, distance: 71.5
click at [769, 234] on div "Text Color Highlight Color #333333 #121212 75 % transparent 0 %" at bounding box center [869, 250] width 208 height 232
click at [852, 202] on input "#121212" at bounding box center [854, 206] width 92 height 19
click at [934, 203] on input "75" at bounding box center [935, 205] width 19 height 19
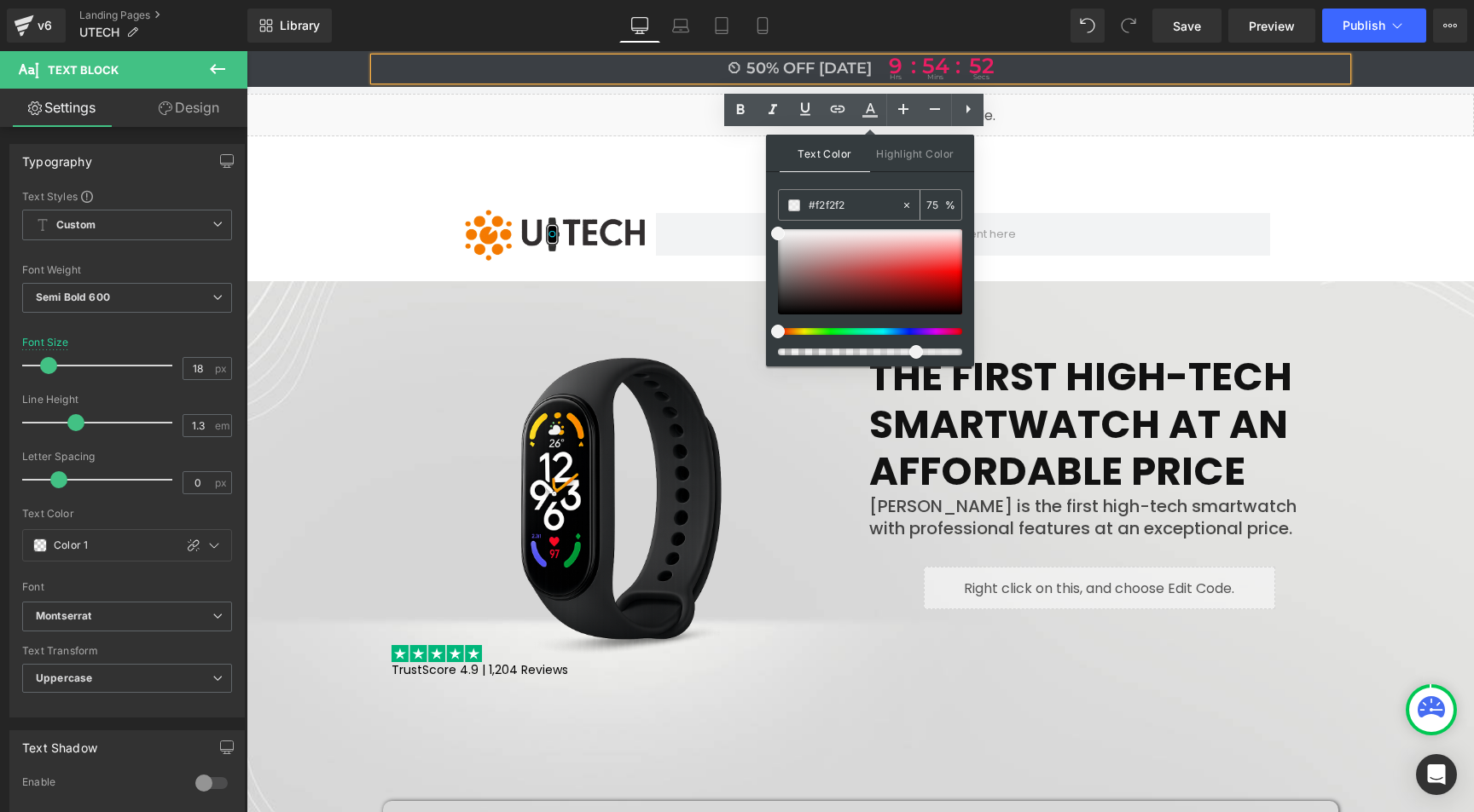
click at [934, 203] on input "75" at bounding box center [935, 205] width 19 height 19
type input "100"
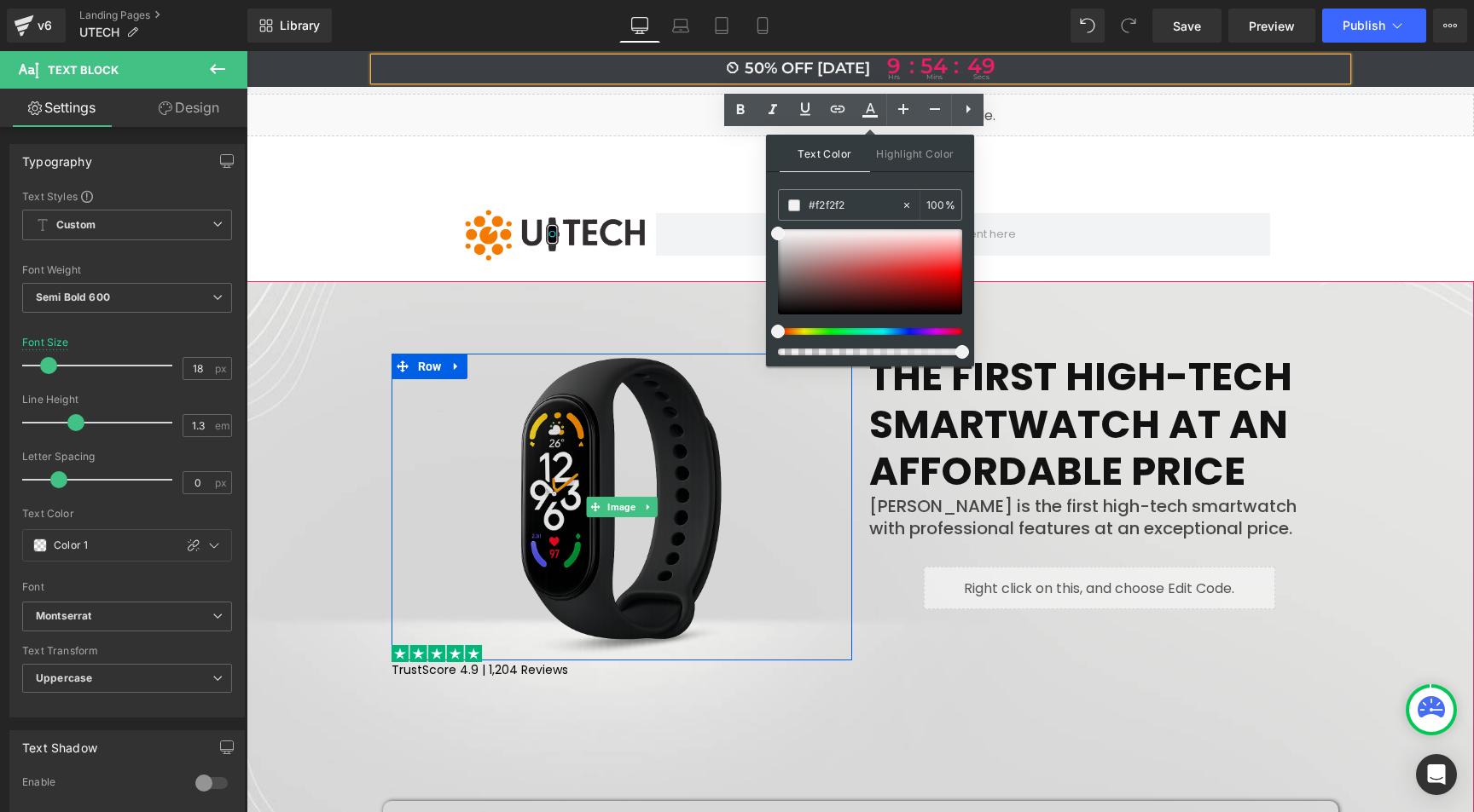
click at [426, 433] on img at bounding box center [621, 508] width 460 height 307
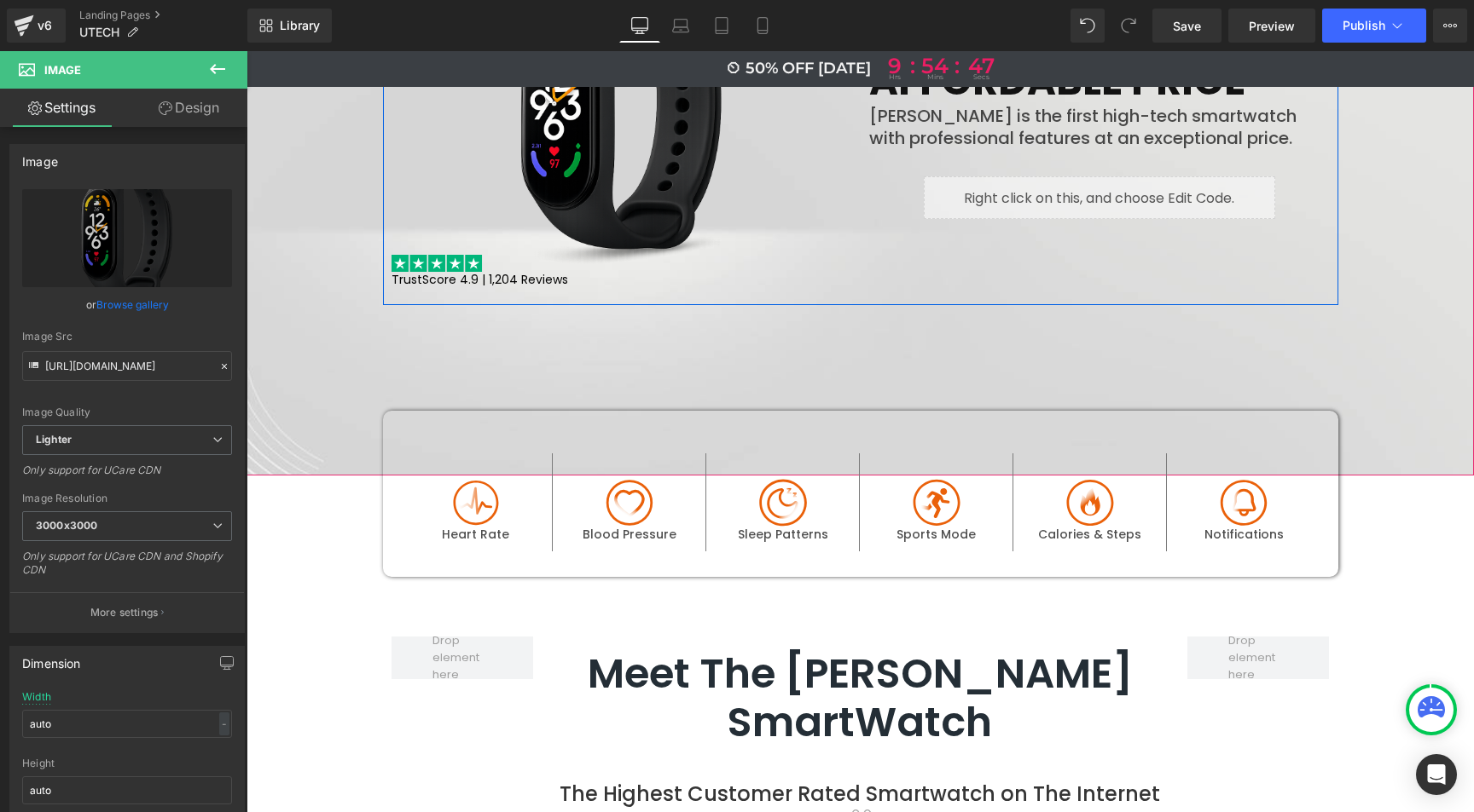
scroll to position [414, 0]
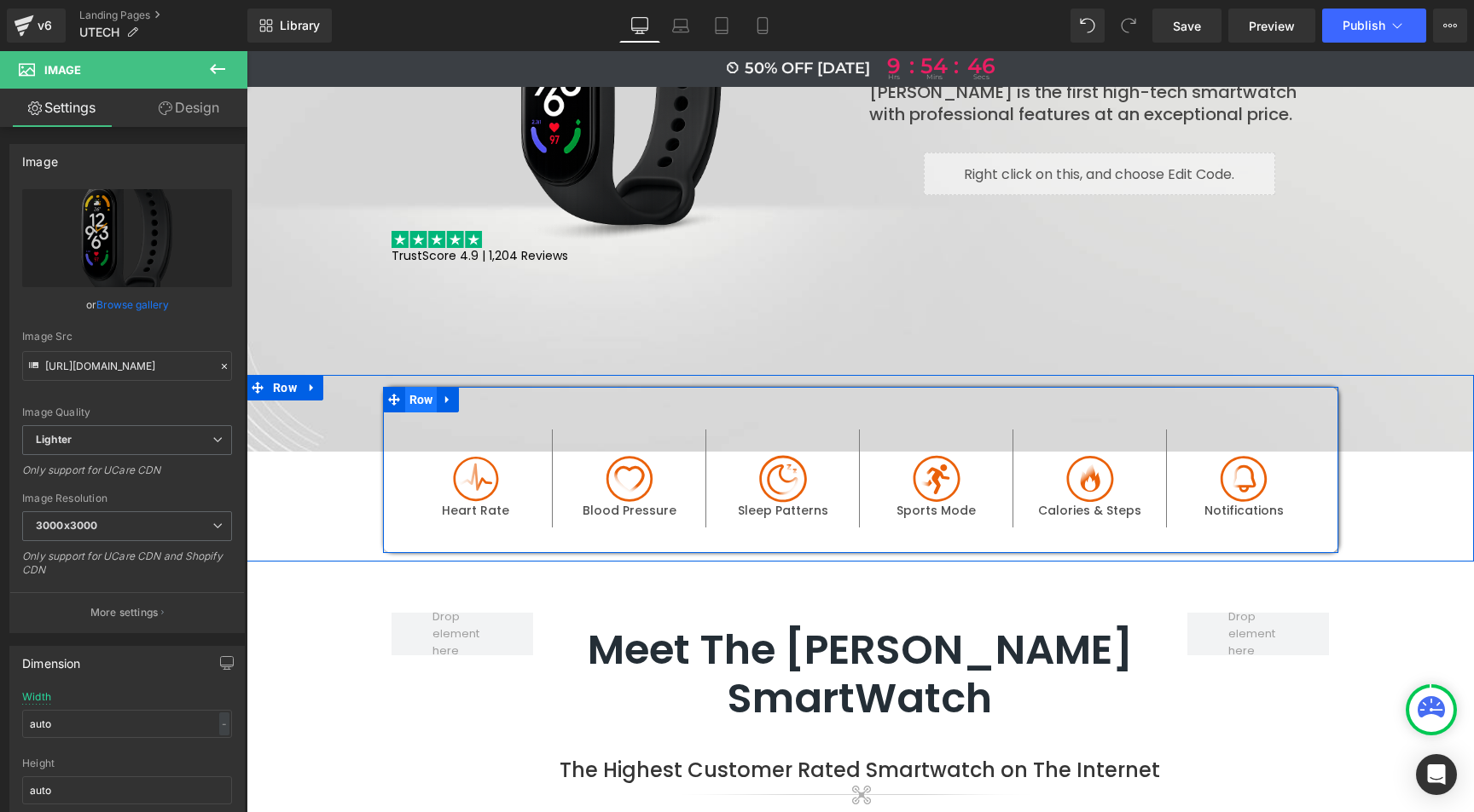
click at [416, 392] on span "Row" at bounding box center [421, 399] width 33 height 25
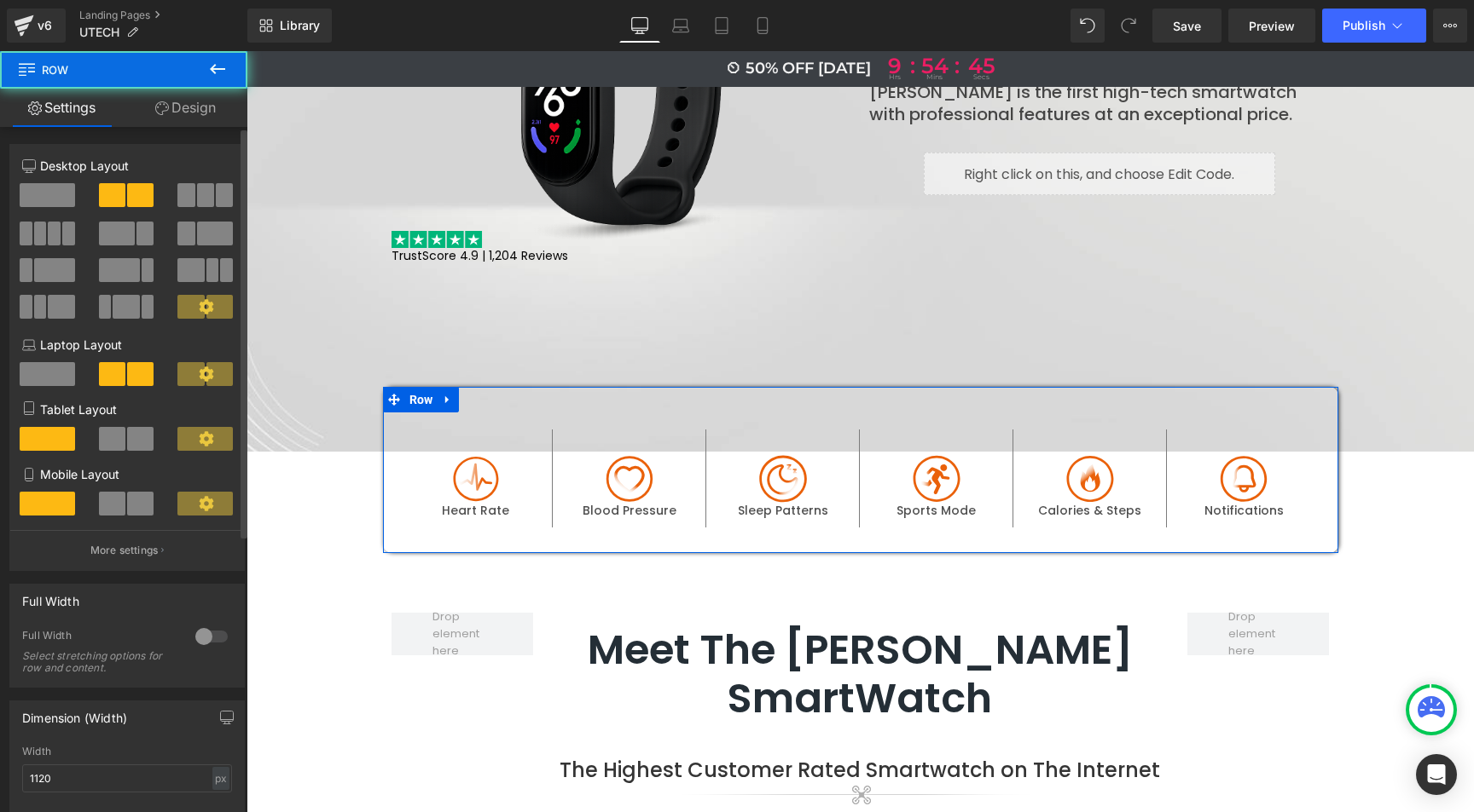
scroll to position [4, 0]
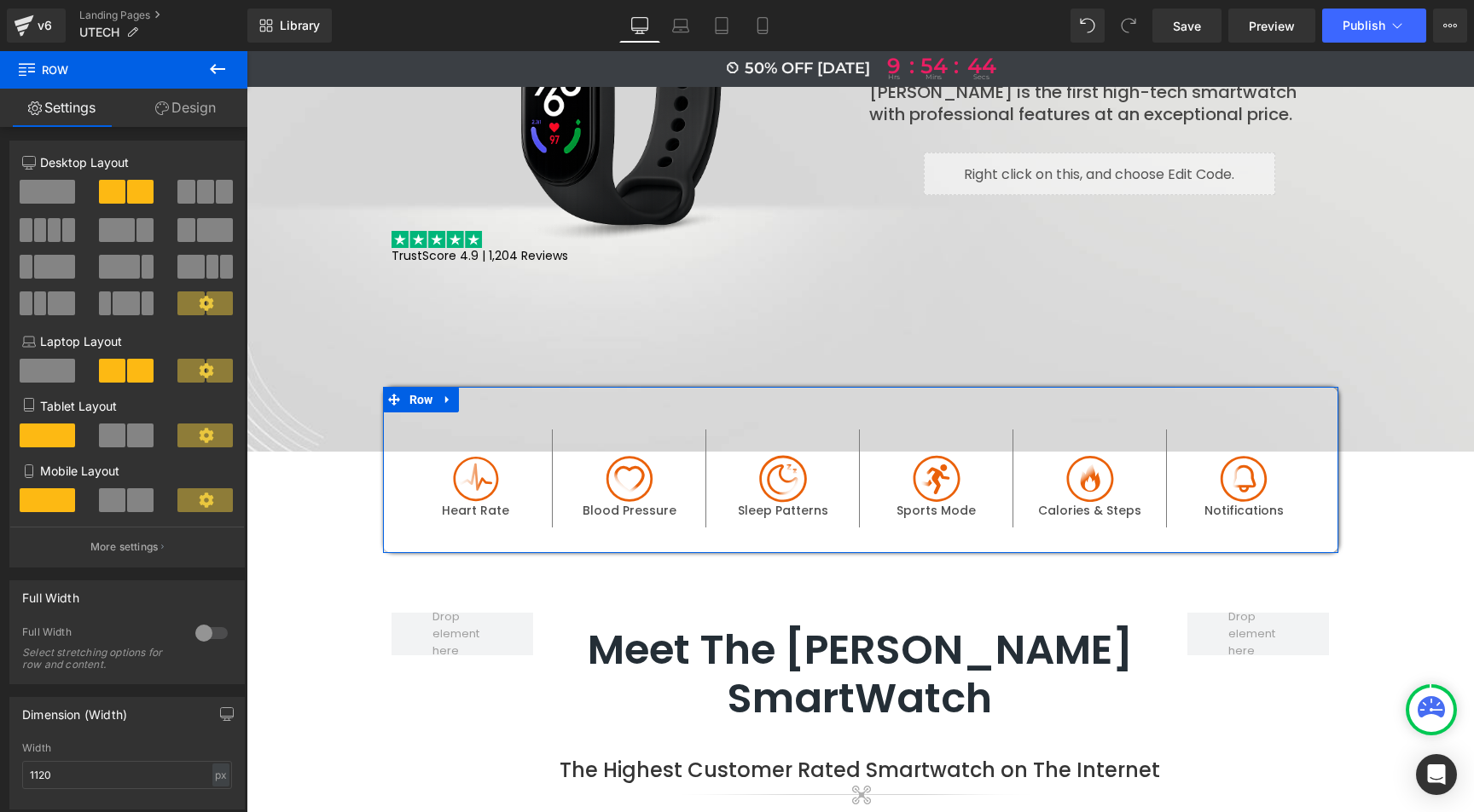
click at [184, 114] on link "Design" at bounding box center [185, 107] width 124 height 38
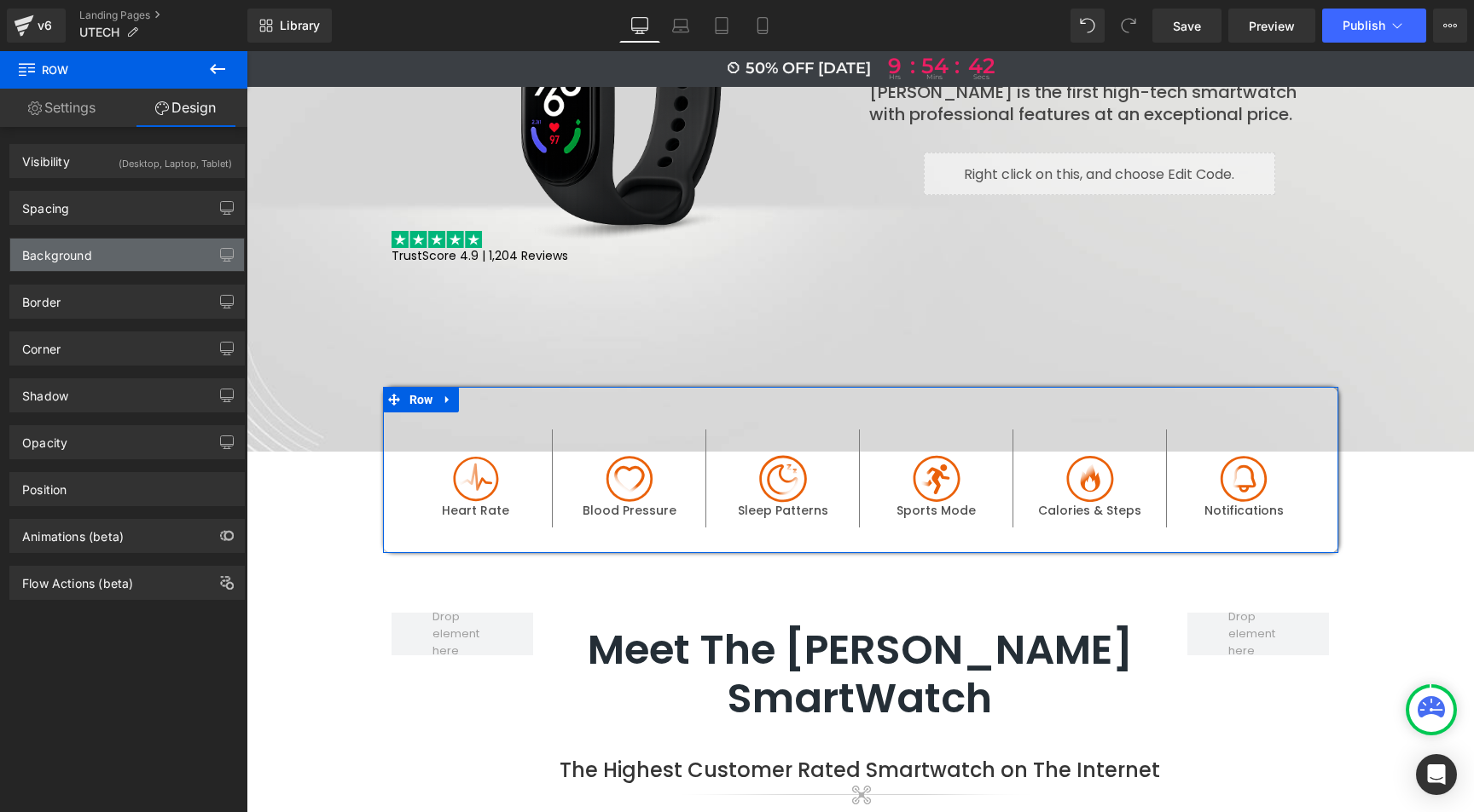
click at [99, 260] on div "Background" at bounding box center [127, 254] width 234 height 33
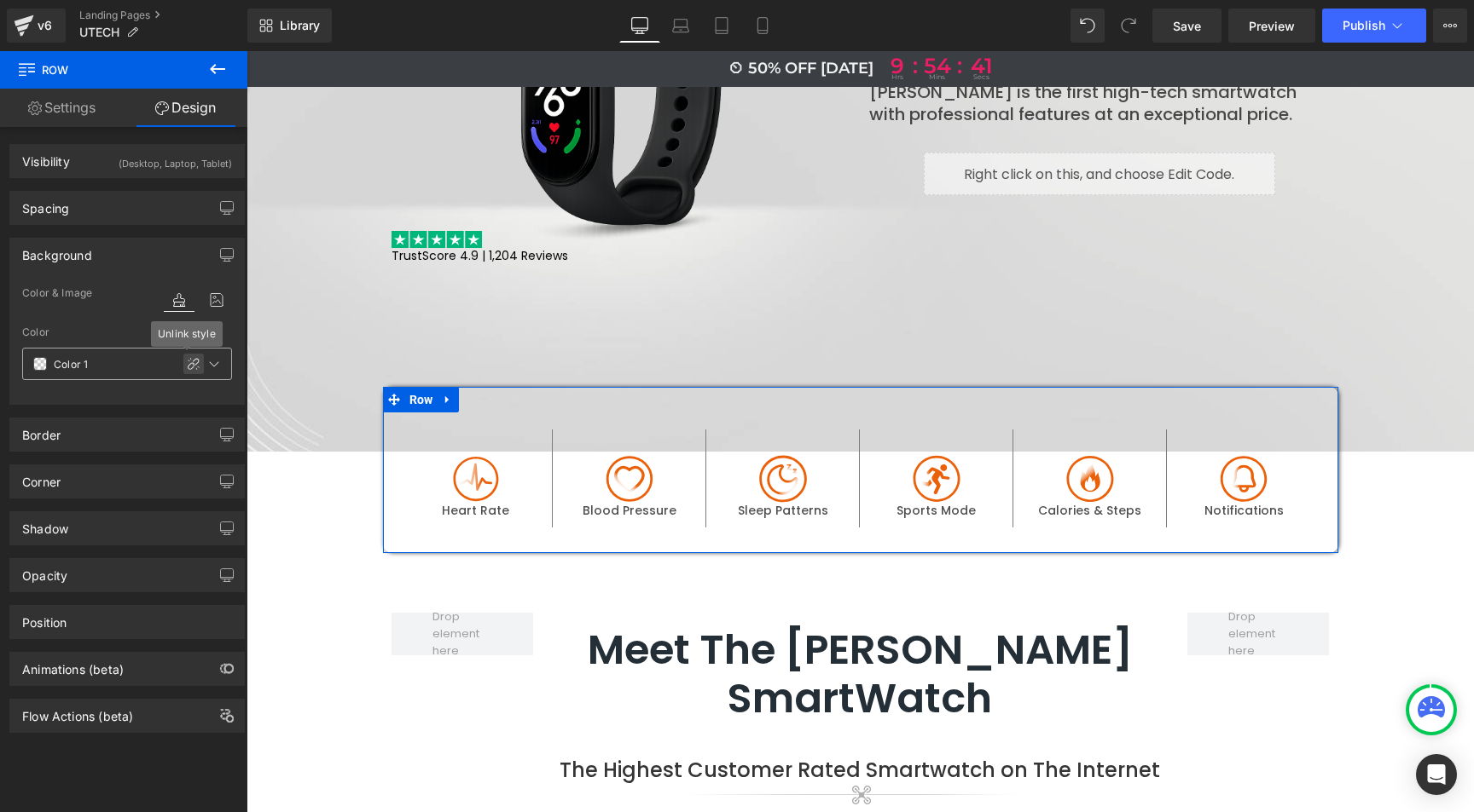
click at [188, 360] on icon at bounding box center [193, 364] width 14 height 14
click at [90, 360] on input "text" at bounding box center [108, 364] width 109 height 19
click at [38, 362] on icon at bounding box center [41, 364] width 14 height 14
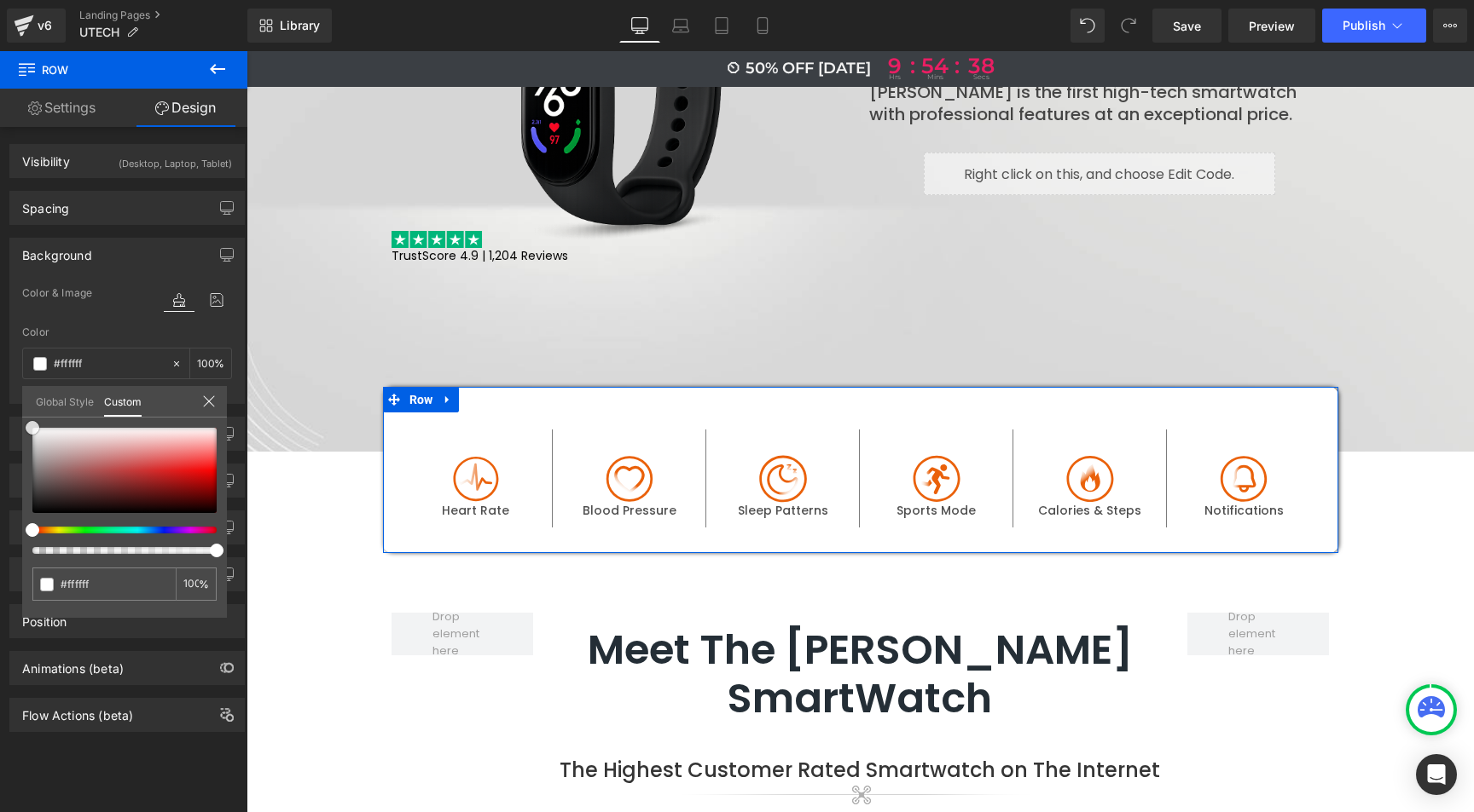
click at [11, 404] on div "Background Color & Image color Color % Image Replace Image Upload image or Brow…" at bounding box center [128, 315] width 255 height 179
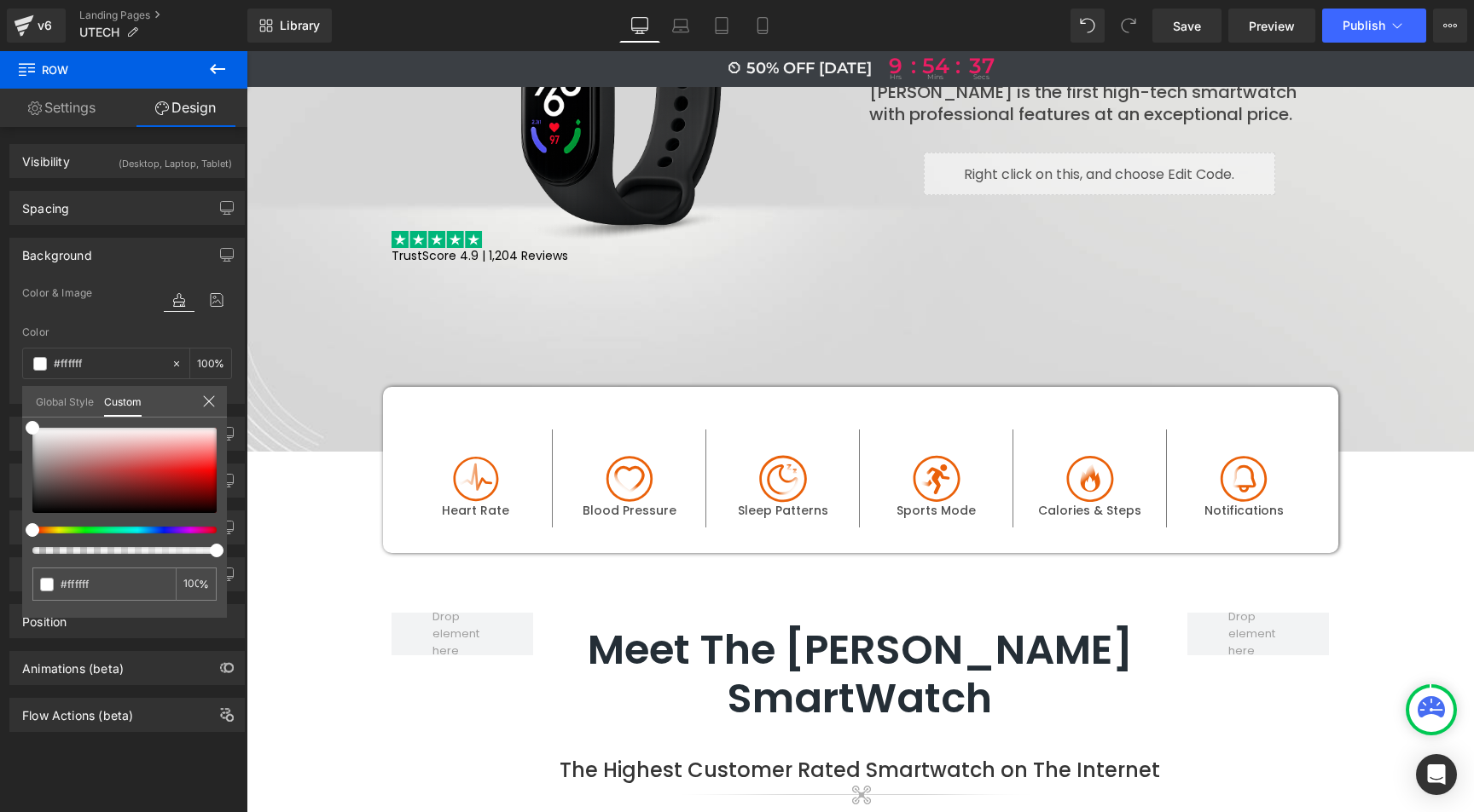
drag, startPoint x: 309, startPoint y: 531, endPoint x: 311, endPoint y: 493, distance: 38.1
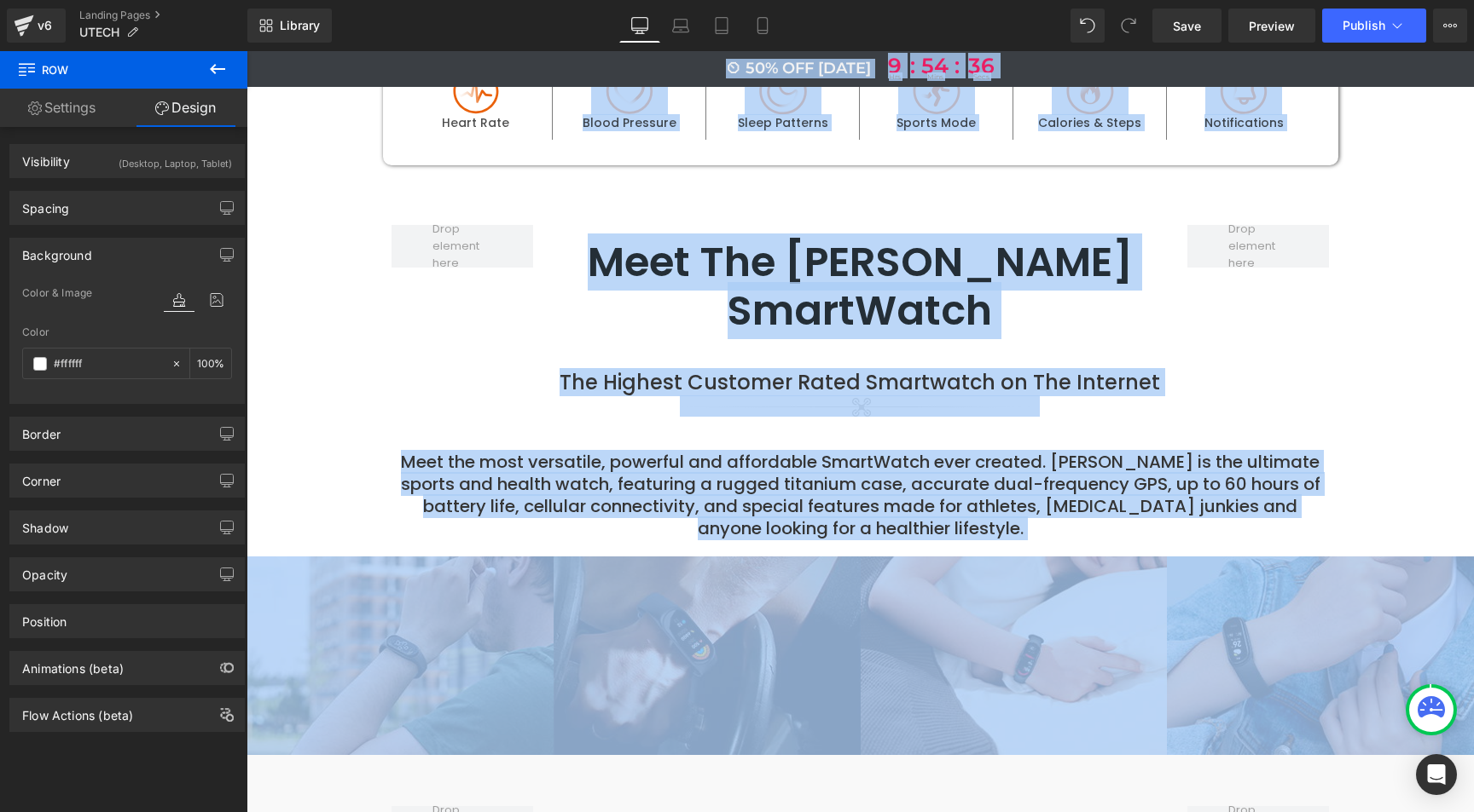
scroll to position [892, 0]
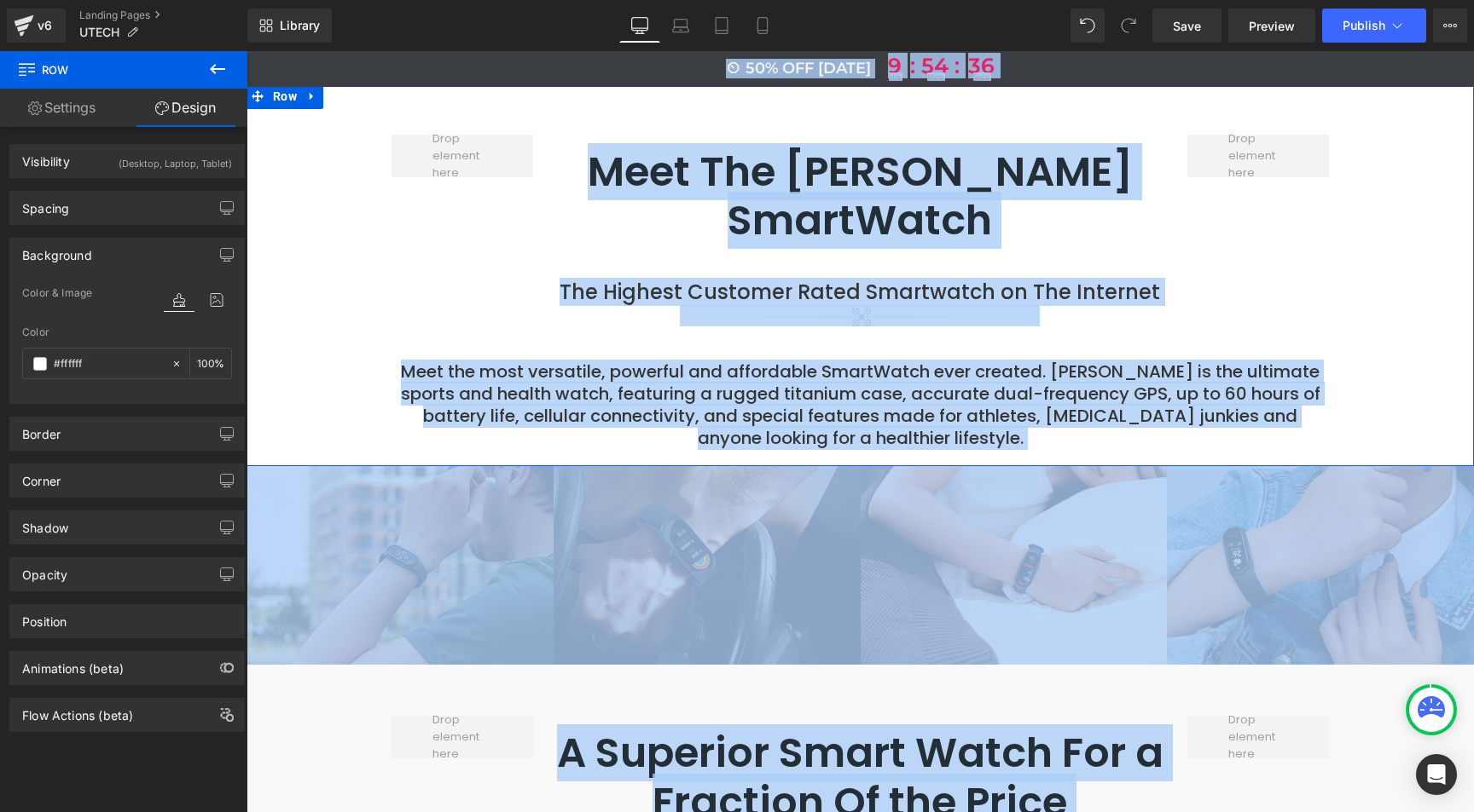
click at [334, 270] on div "Meet The UTech SmartWatch Heading The Highest Customer Rated Smartwatch on The …" at bounding box center [860, 283] width 1227 height 348
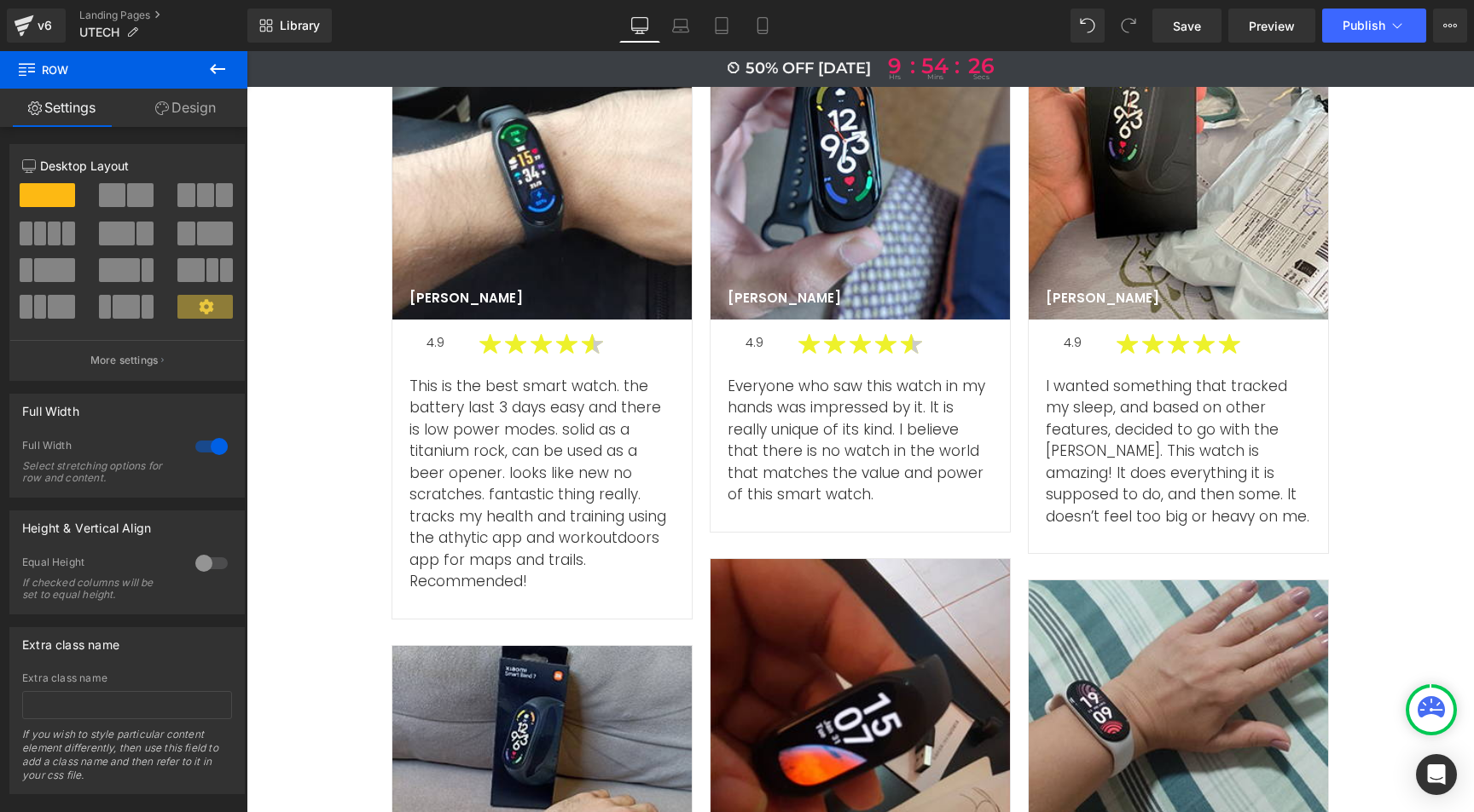
scroll to position [5675, 0]
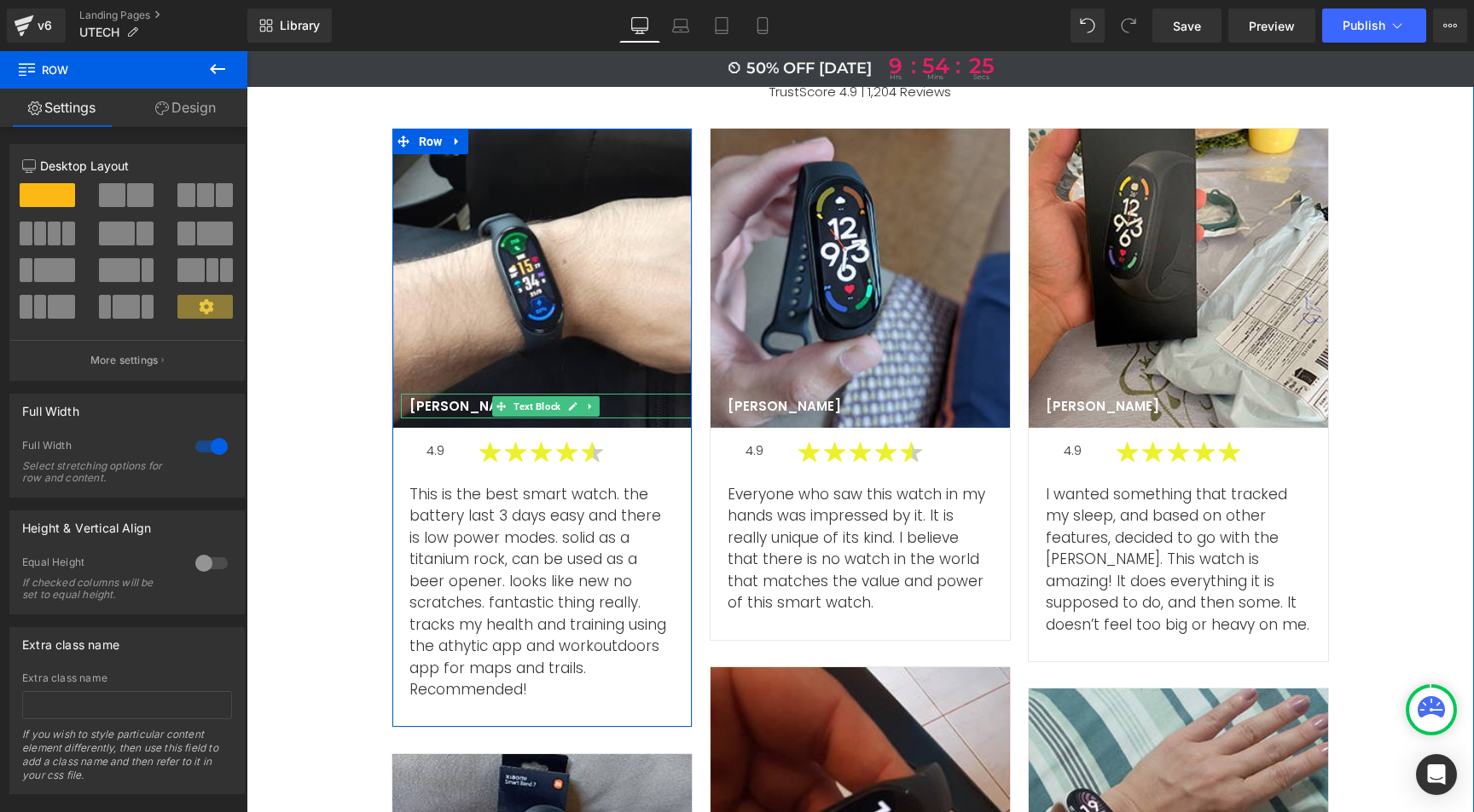
click at [439, 399] on p "Michael A" at bounding box center [466, 407] width 114 height 17
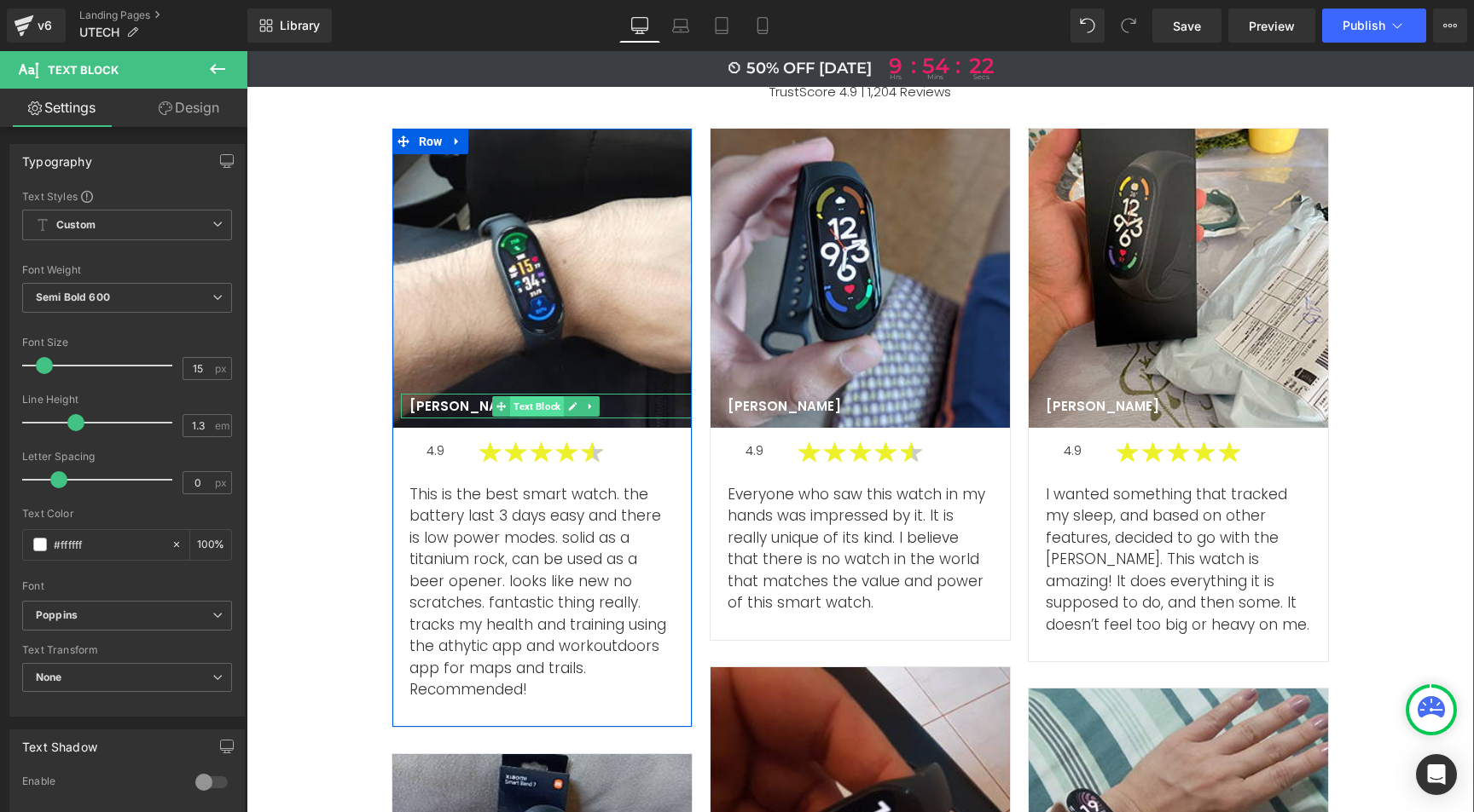
click at [525, 397] on span "Text Block" at bounding box center [537, 407] width 54 height 20
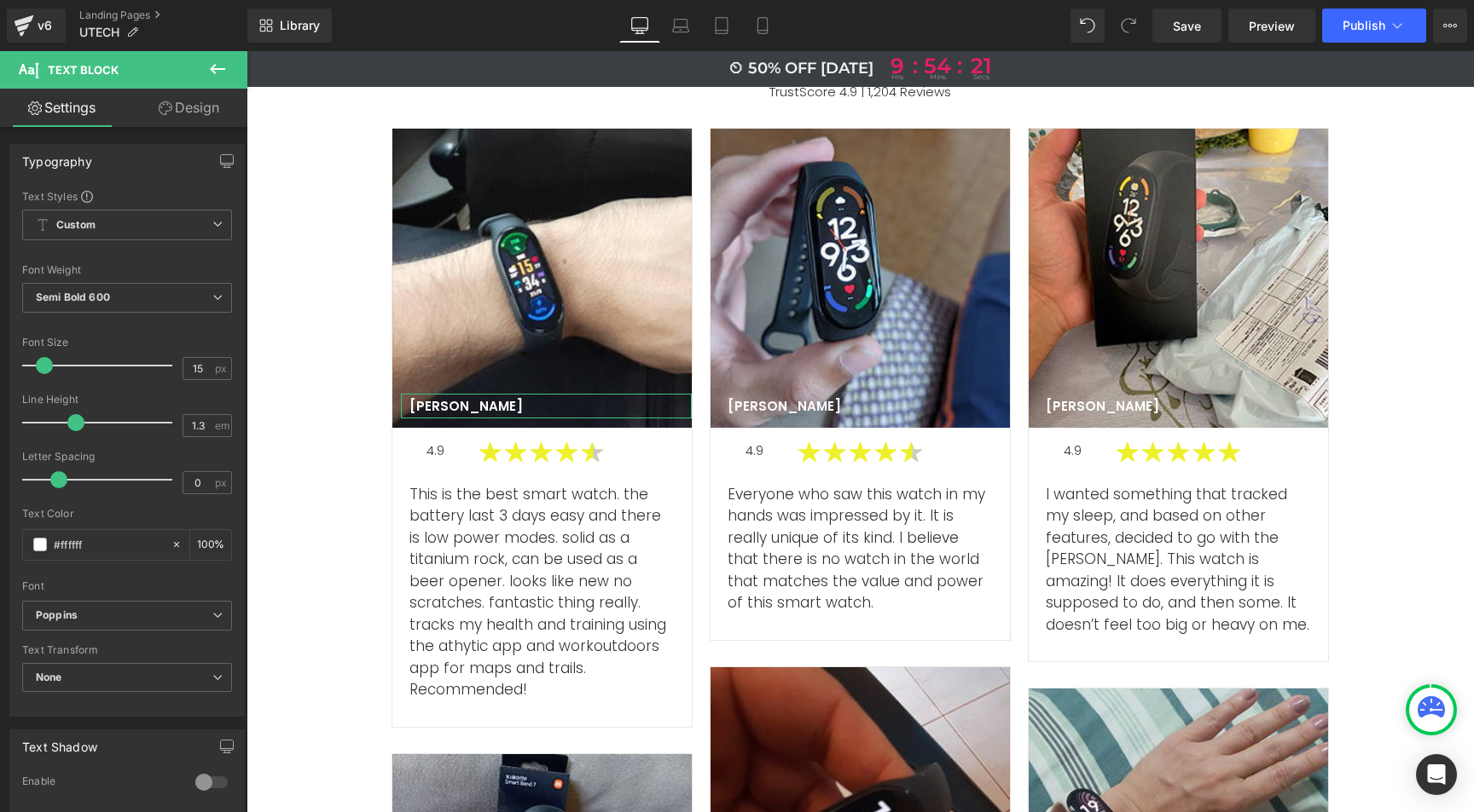
click at [186, 113] on link "Design" at bounding box center [188, 107] width 124 height 38
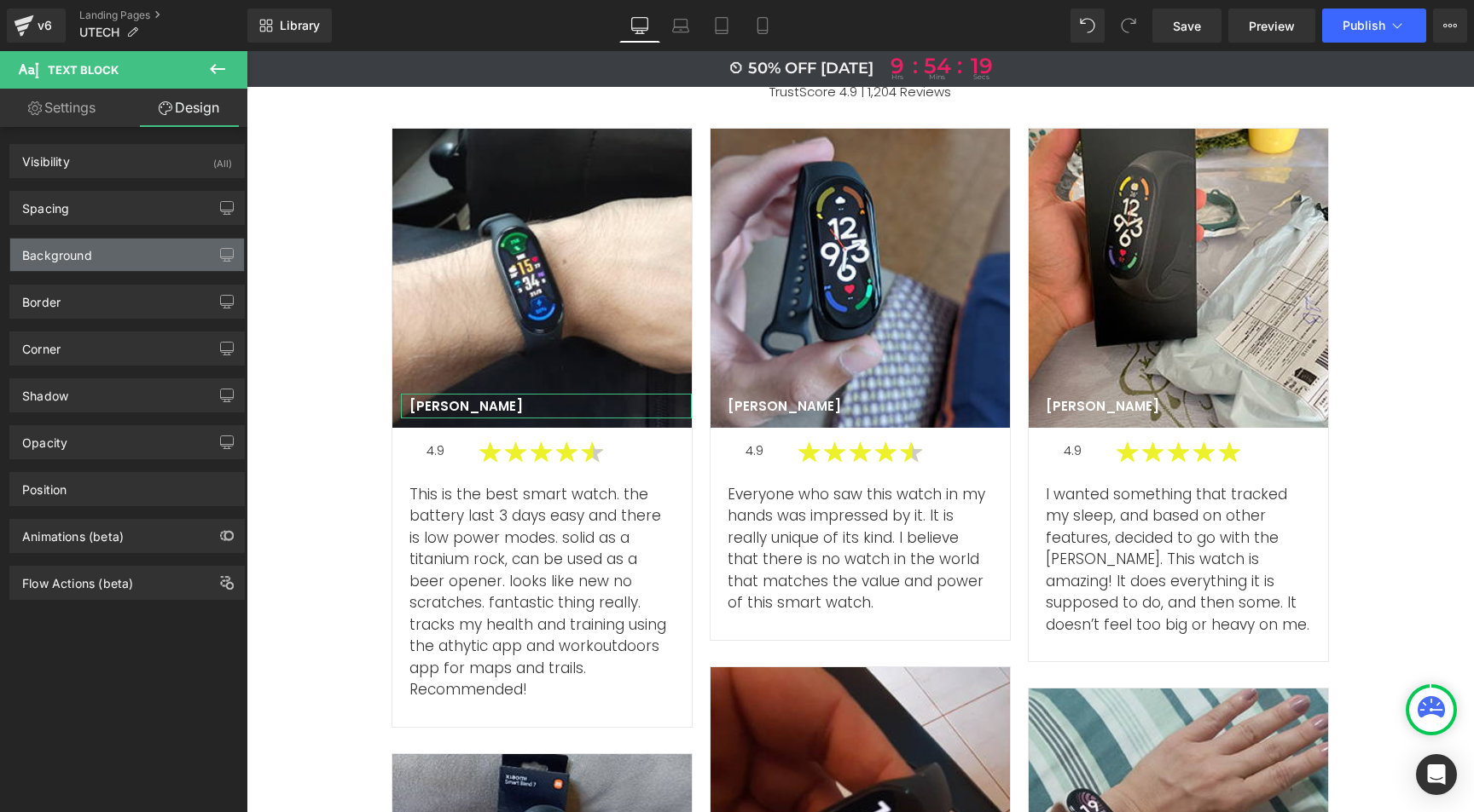
click at [84, 250] on div "Background" at bounding box center [57, 250] width 70 height 24
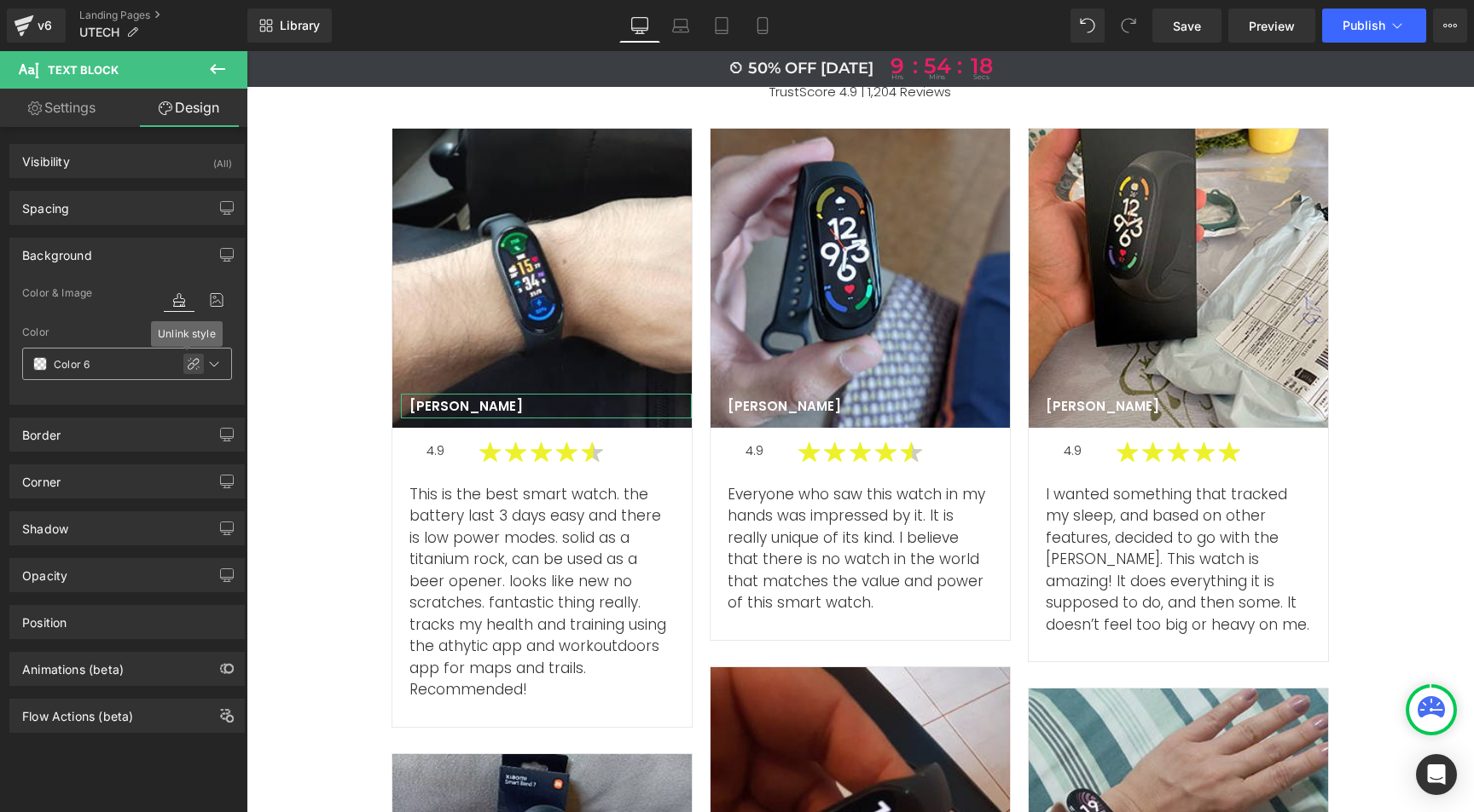
click at [186, 354] on span at bounding box center [186, 350] width 7 height 7
click at [187, 359] on icon at bounding box center [193, 364] width 14 height 14
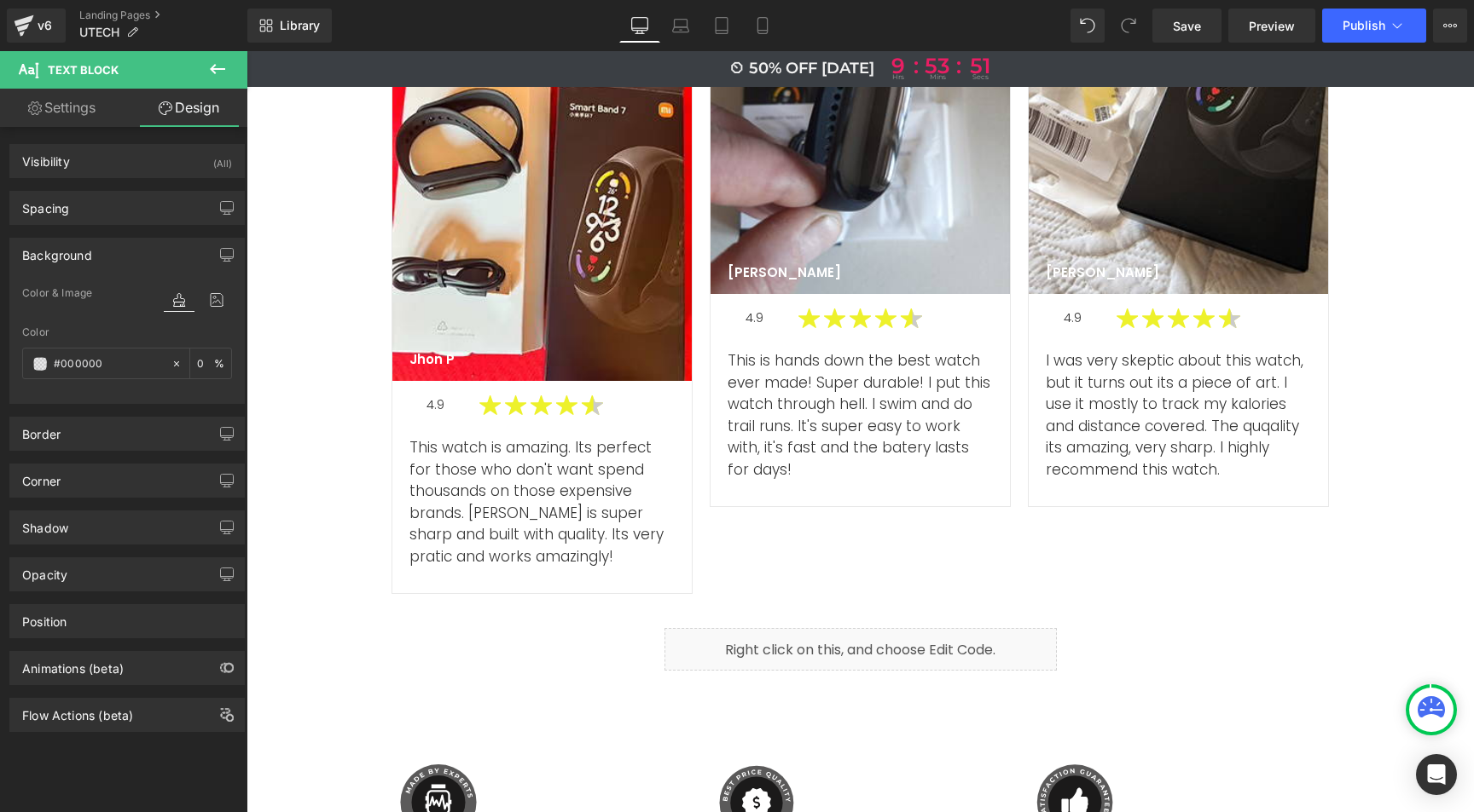
scroll to position [6672, 0]
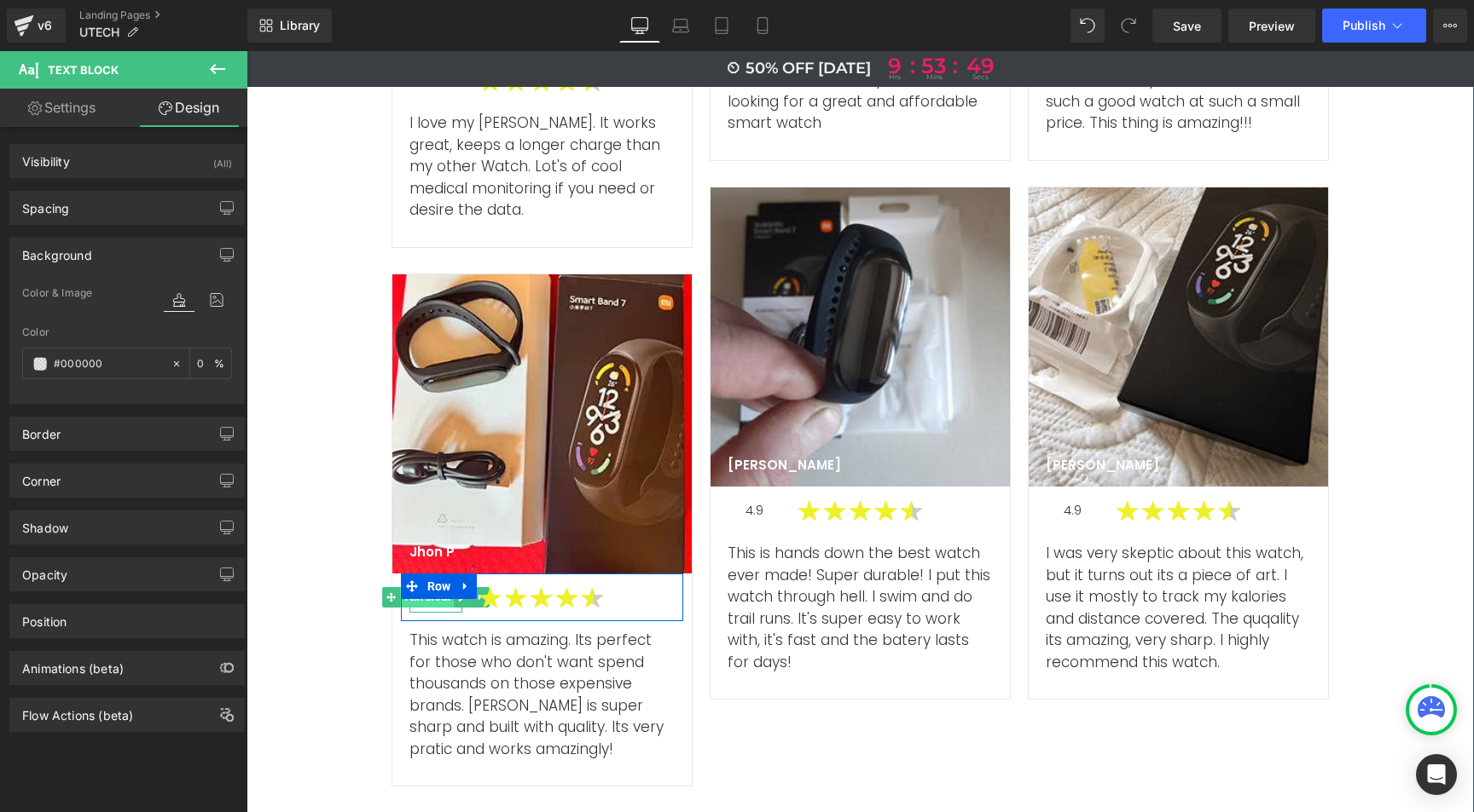
click at [430, 588] on span "Text Block" at bounding box center [427, 598] width 54 height 20
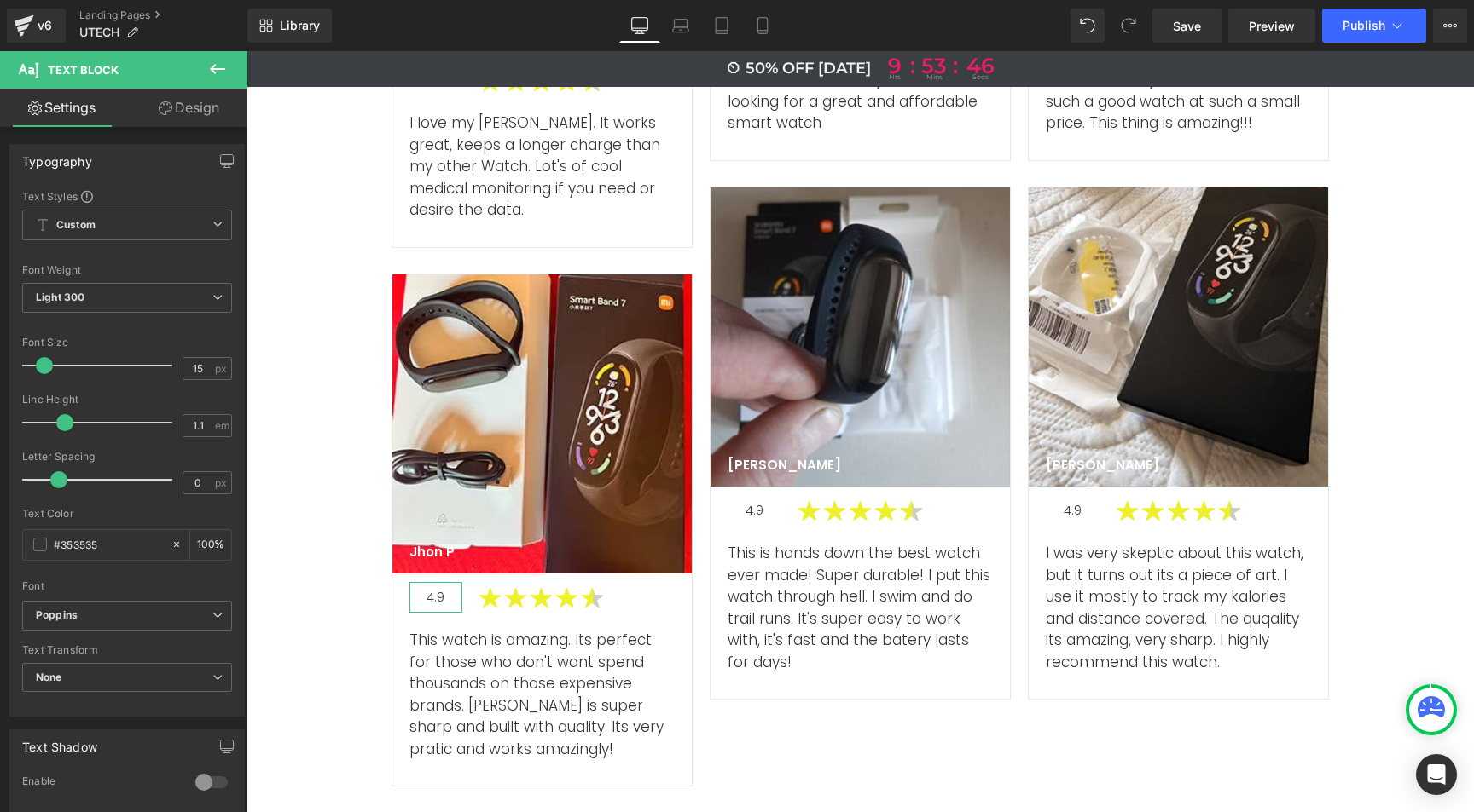
click at [210, 112] on link "Design" at bounding box center [188, 107] width 124 height 38
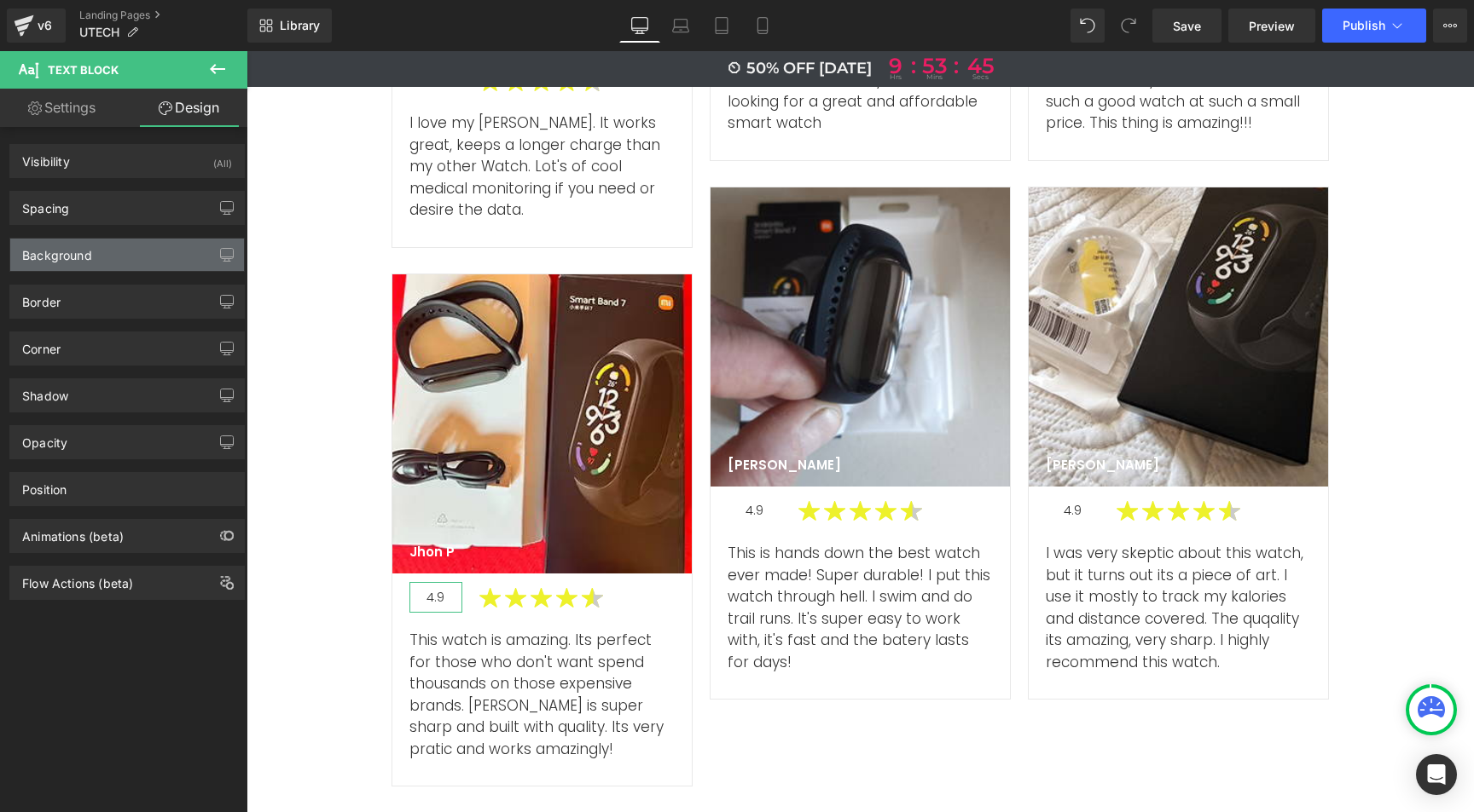
click at [115, 251] on div "Background" at bounding box center [127, 254] width 234 height 33
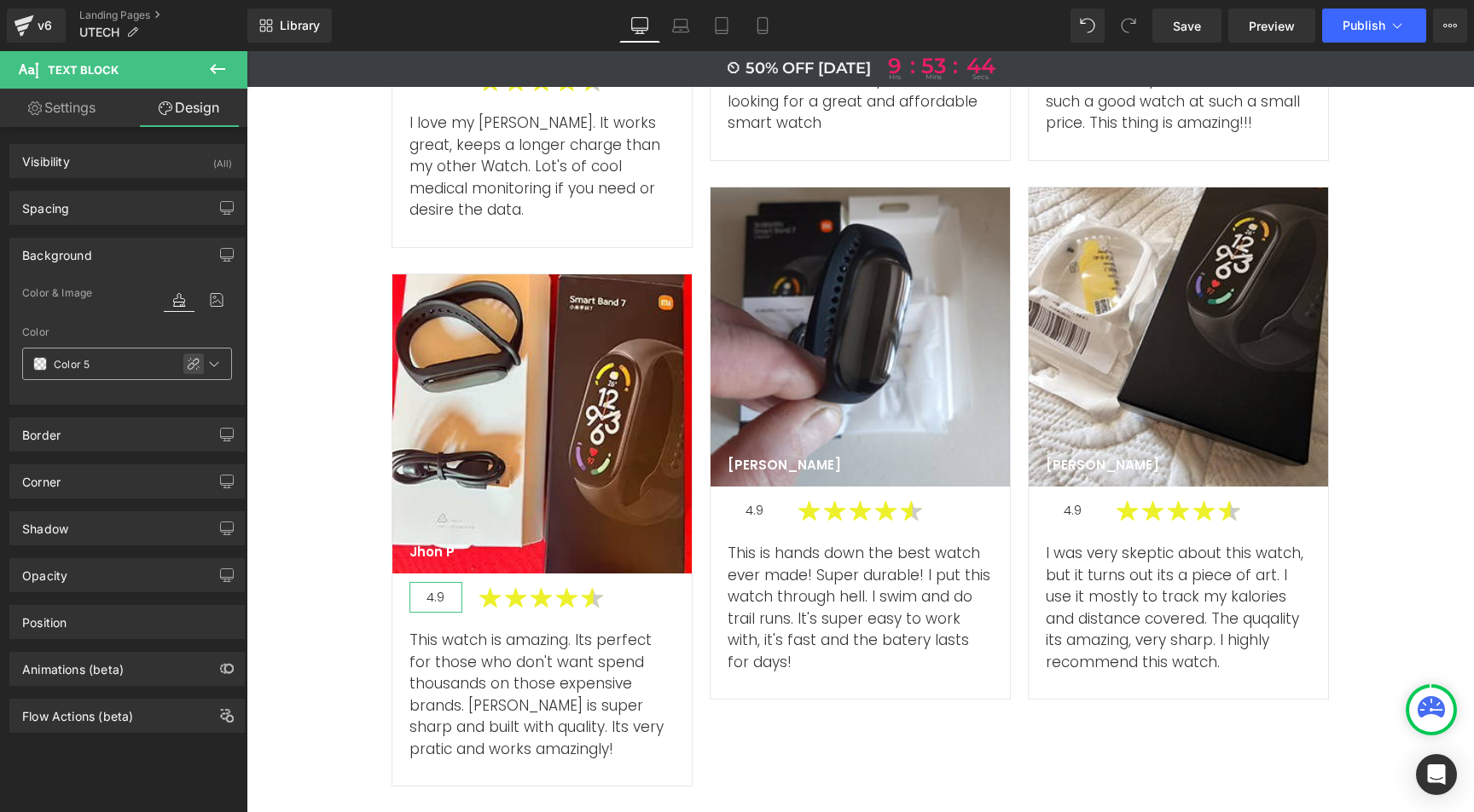
click at [186, 361] on icon at bounding box center [193, 364] width 14 height 14
click at [37, 365] on icon at bounding box center [41, 364] width 14 height 14
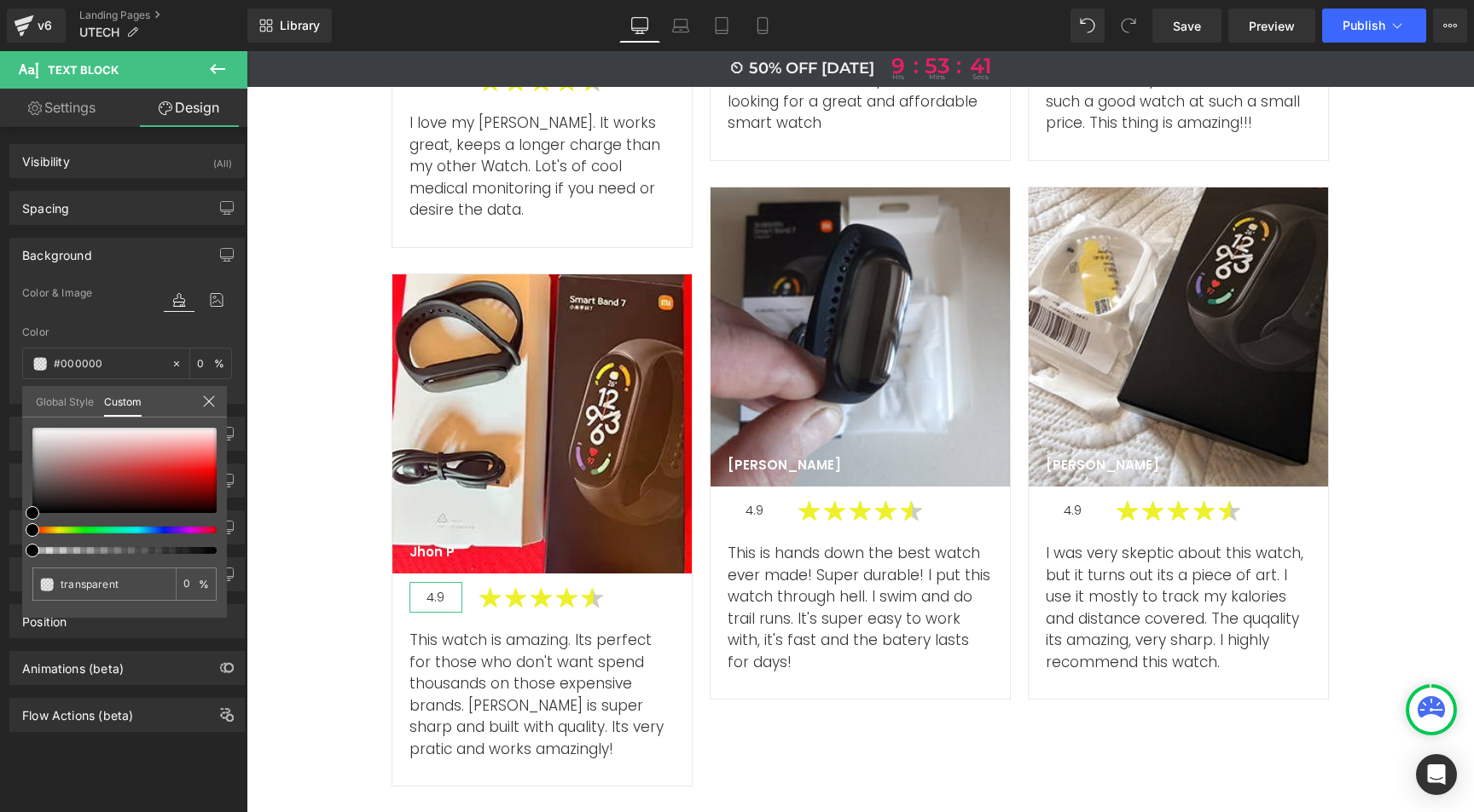
click at [59, 527] on div at bounding box center [117, 530] width 184 height 7
drag, startPoint x: 60, startPoint y: 474, endPoint x: 61, endPoint y: 431, distance: 43.0
click at [61, 431] on div at bounding box center [125, 471] width 184 height 86
click at [326, 479] on div at bounding box center [860, 431] width 1227 height 761
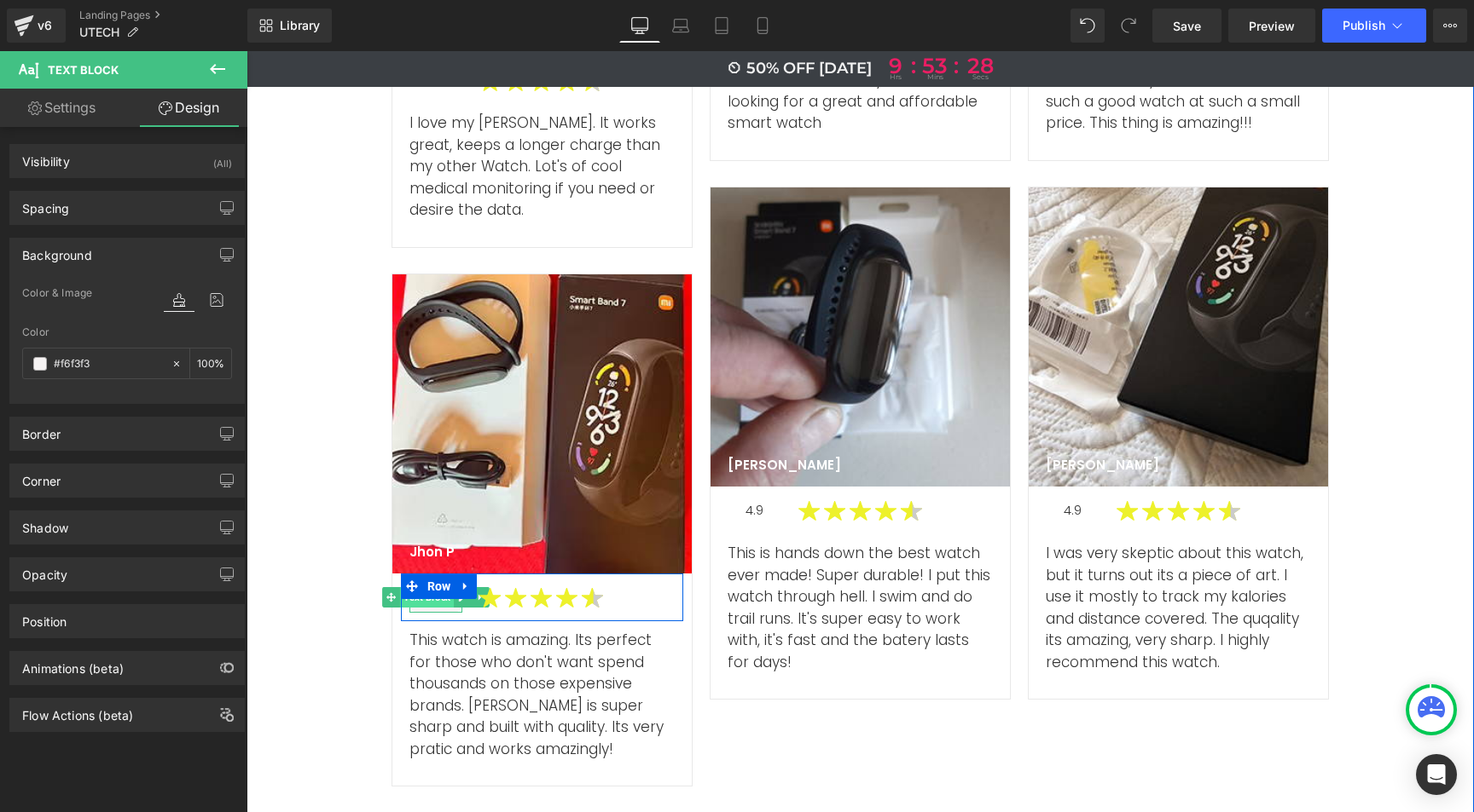
click at [432, 588] on span "Text Block" at bounding box center [427, 598] width 54 height 20
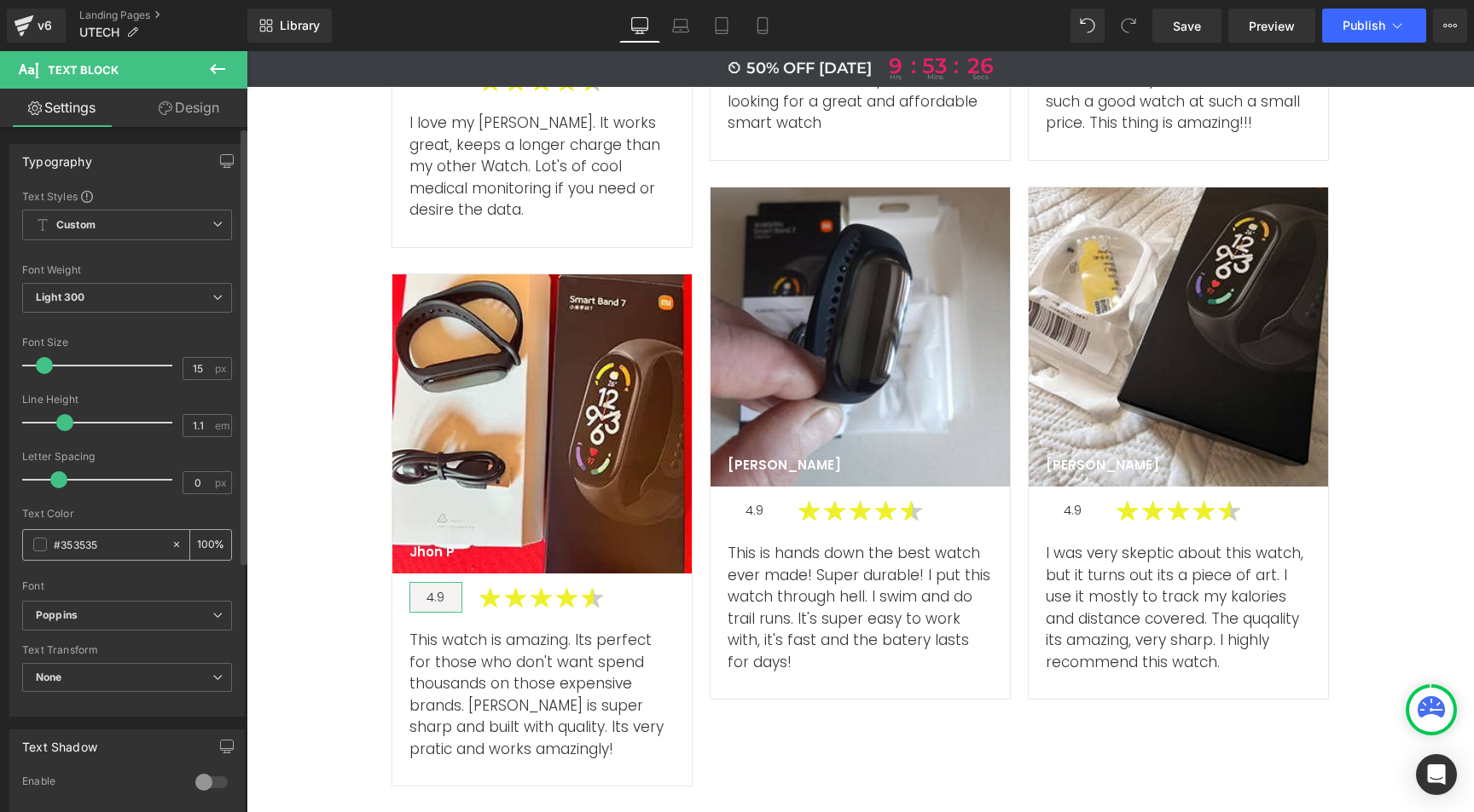
click at [82, 540] on input "#353535" at bounding box center [108, 545] width 109 height 19
click at [201, 104] on link "Design" at bounding box center [188, 107] width 124 height 38
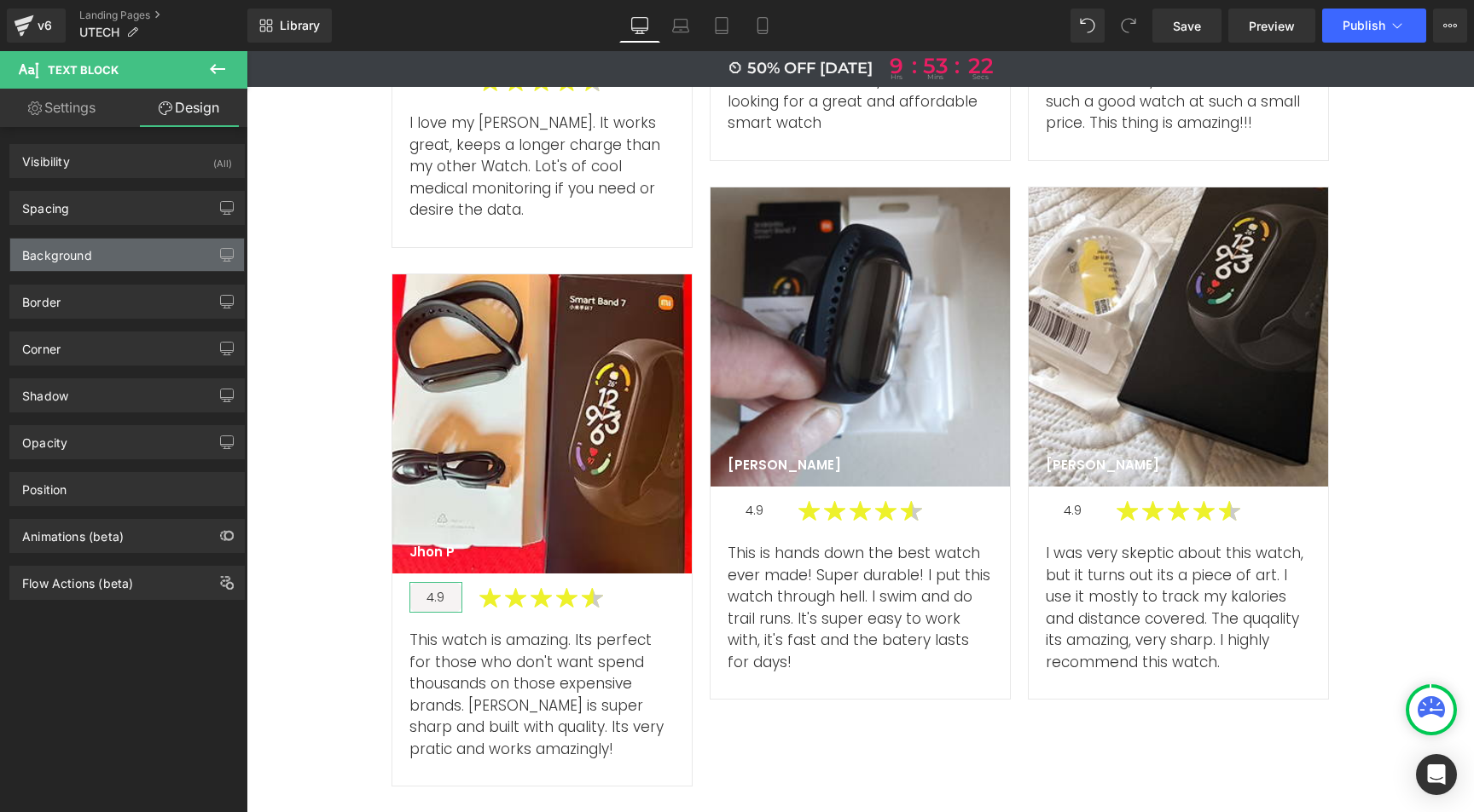
click at [79, 263] on div "Background" at bounding box center [57, 250] width 70 height 24
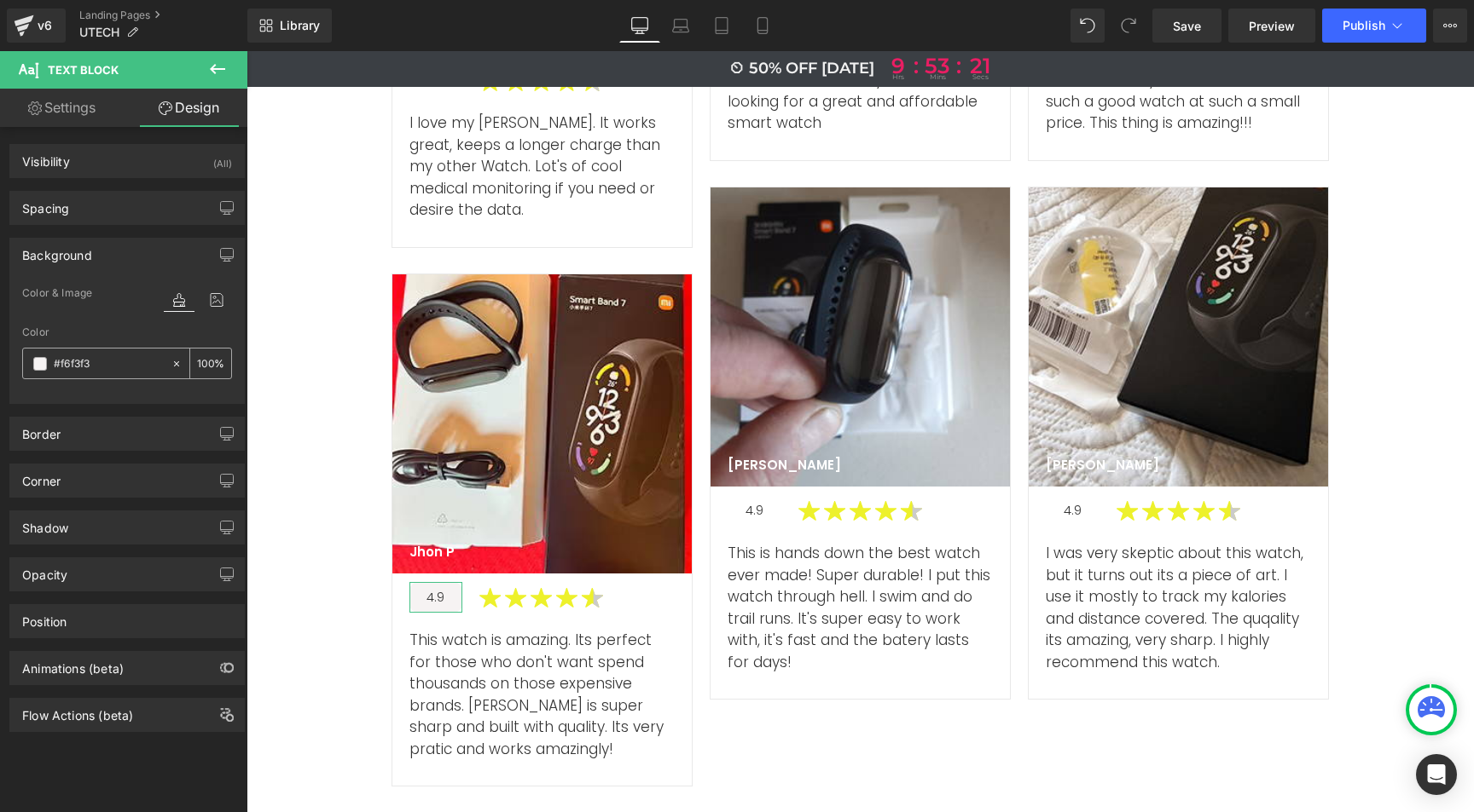
click at [70, 365] on input "#f6f3f3" at bounding box center [108, 364] width 109 height 19
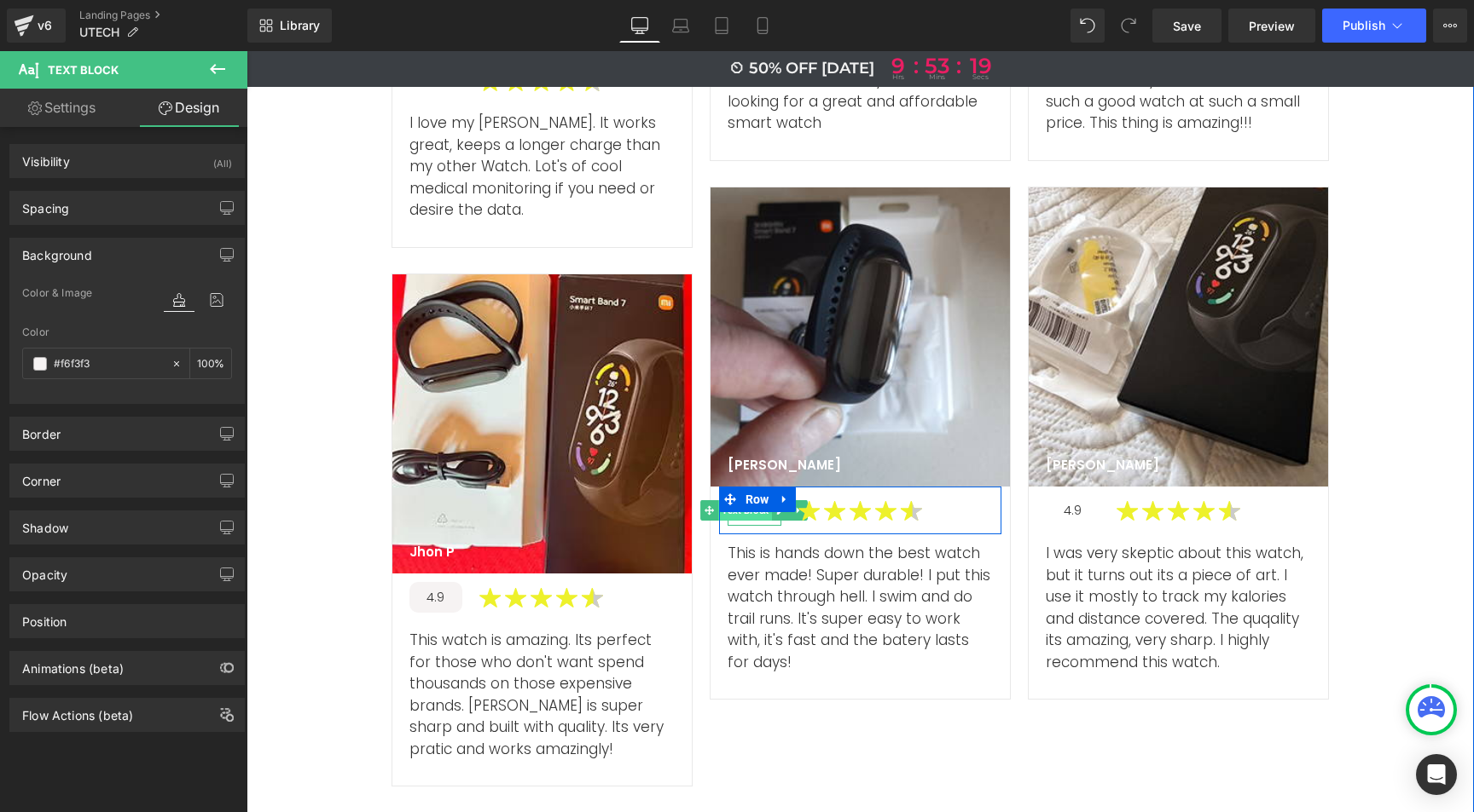
click at [744, 500] on span "Text Block" at bounding box center [745, 510] width 54 height 20
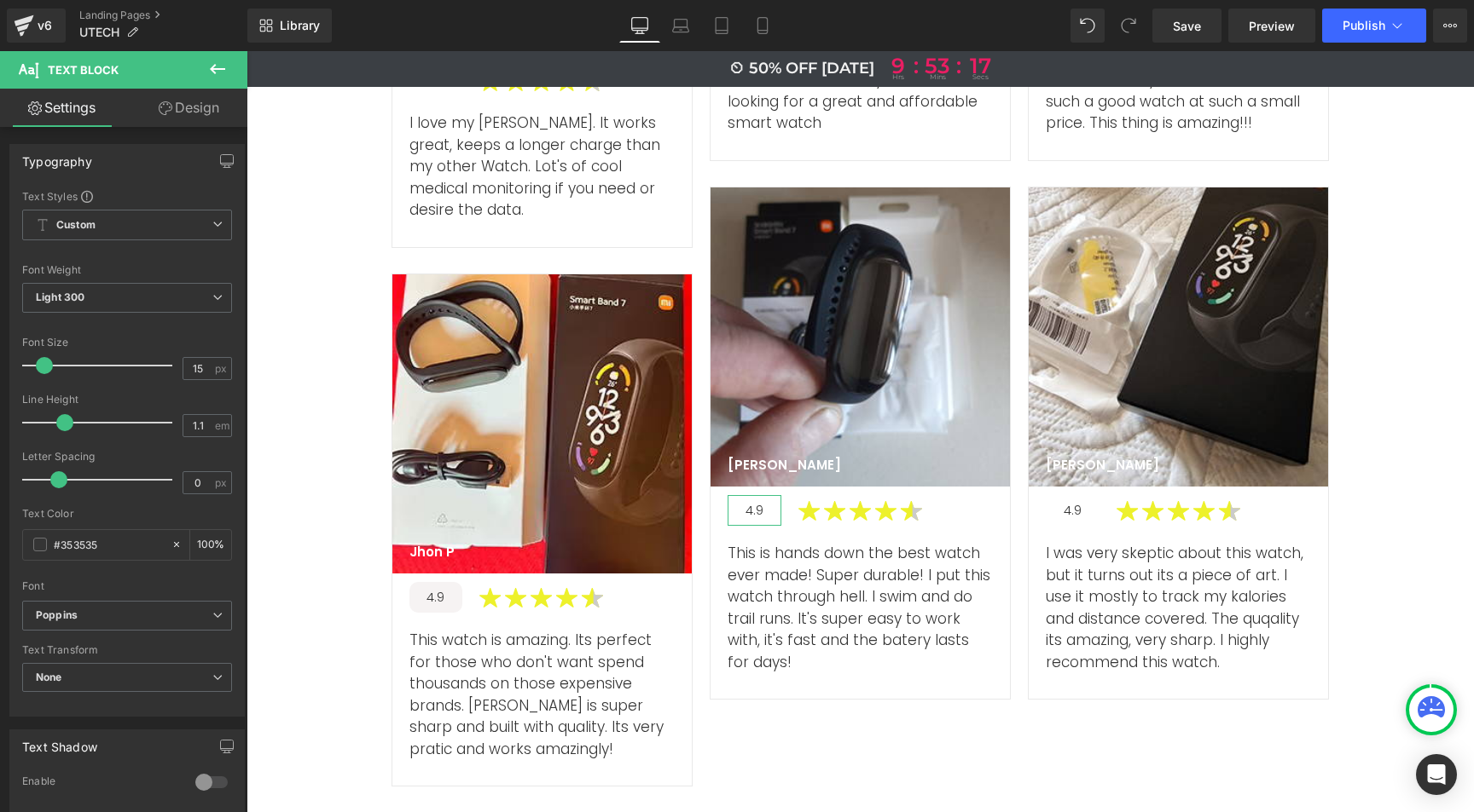
drag, startPoint x: 184, startPoint y: 107, endPoint x: 154, endPoint y: 182, distance: 80.8
click at [184, 108] on link "Design" at bounding box center [188, 107] width 124 height 38
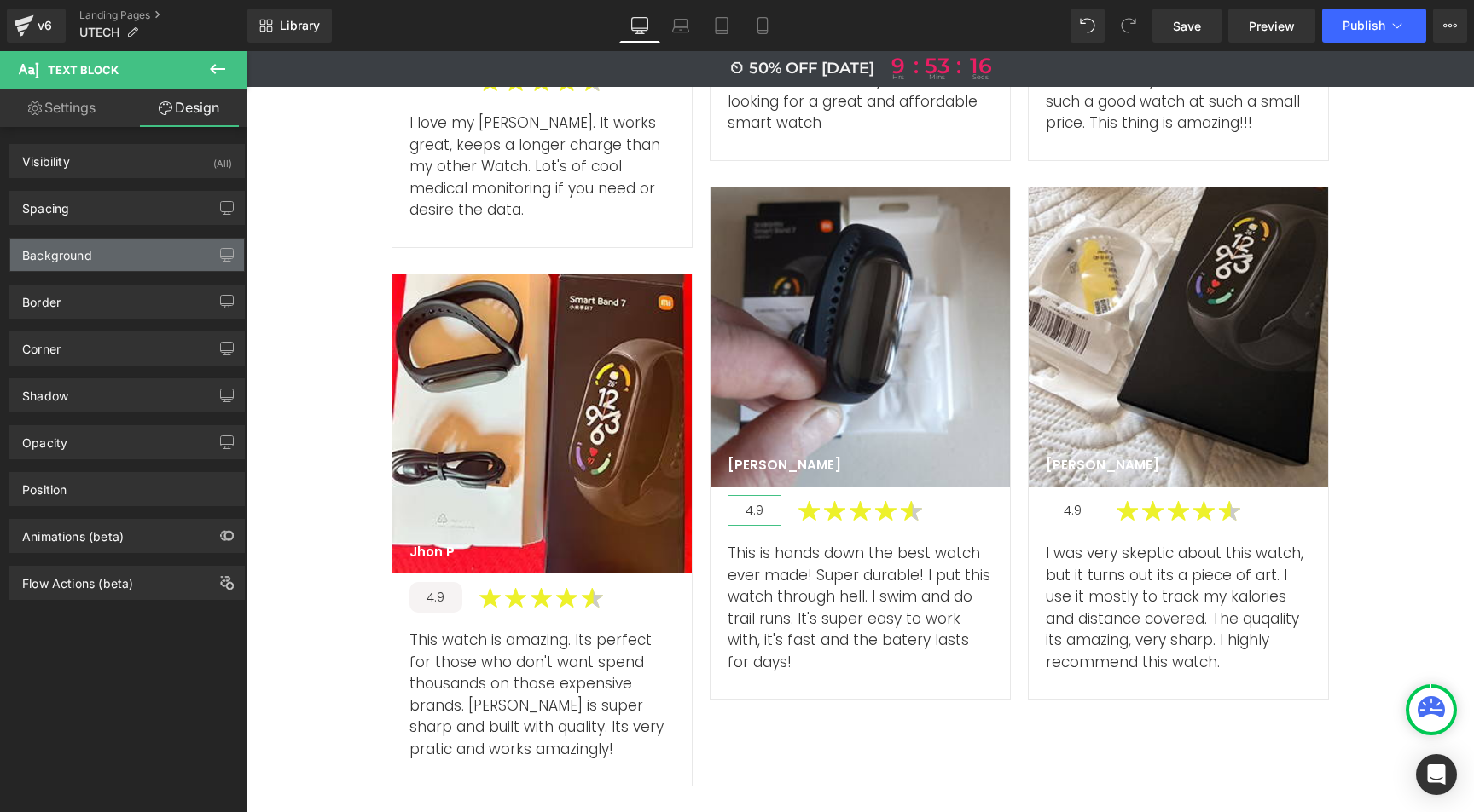
click at [93, 253] on div "Background" at bounding box center [127, 254] width 234 height 33
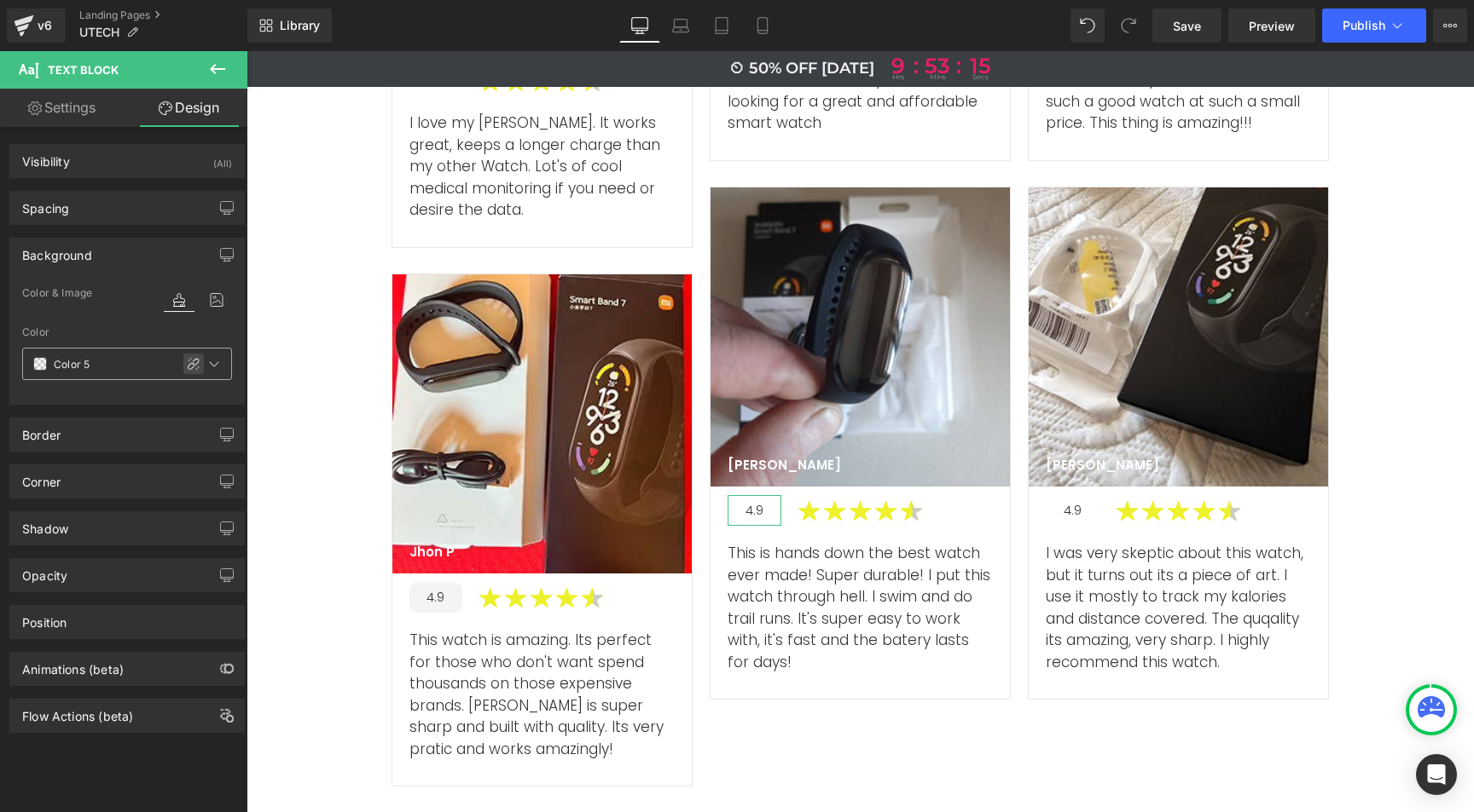
click at [186, 366] on icon at bounding box center [193, 364] width 14 height 14
click at [80, 365] on input "Color 5" at bounding box center [108, 364] width 109 height 19
paste input "f6f3f3"
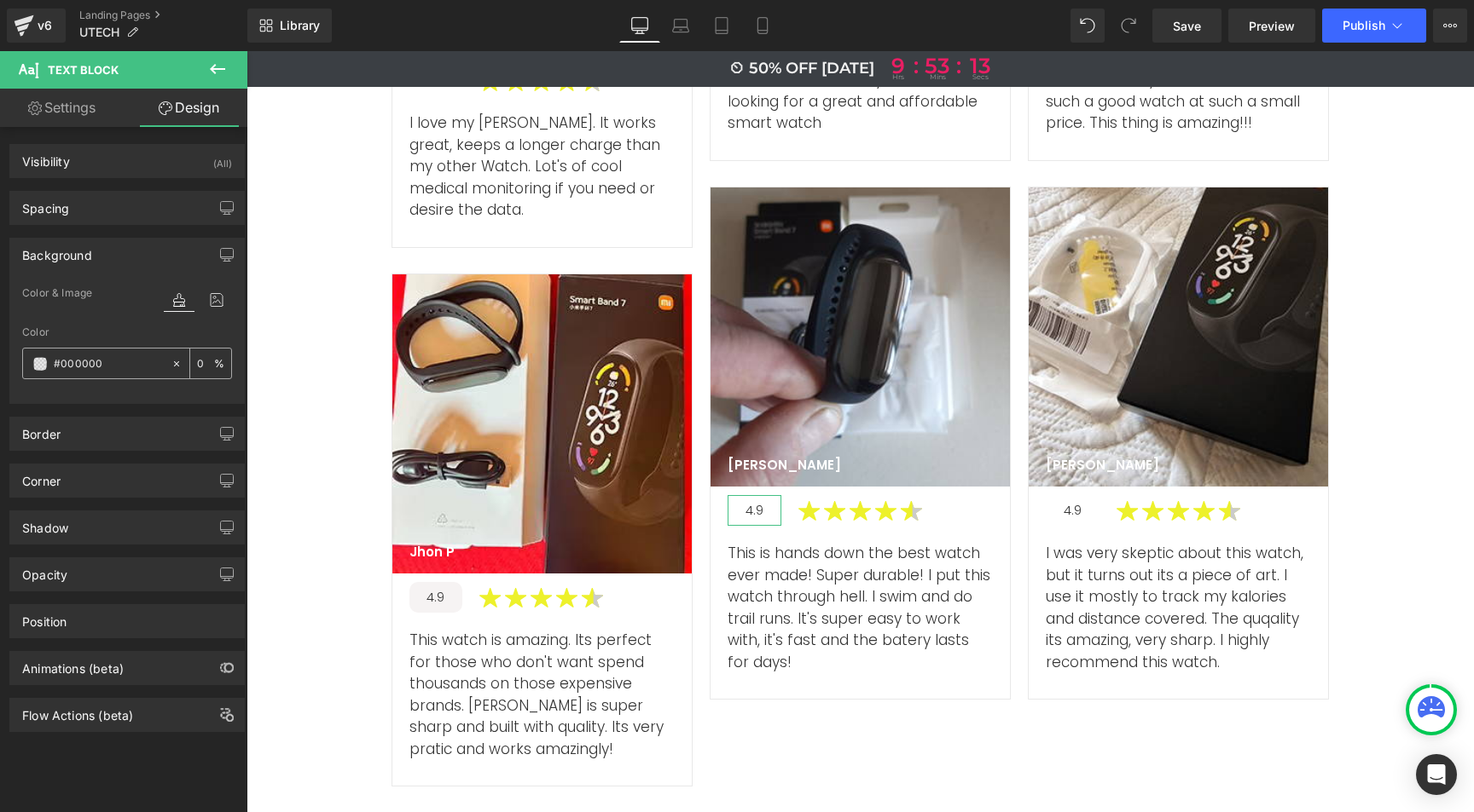
type input "#f6f3f3"
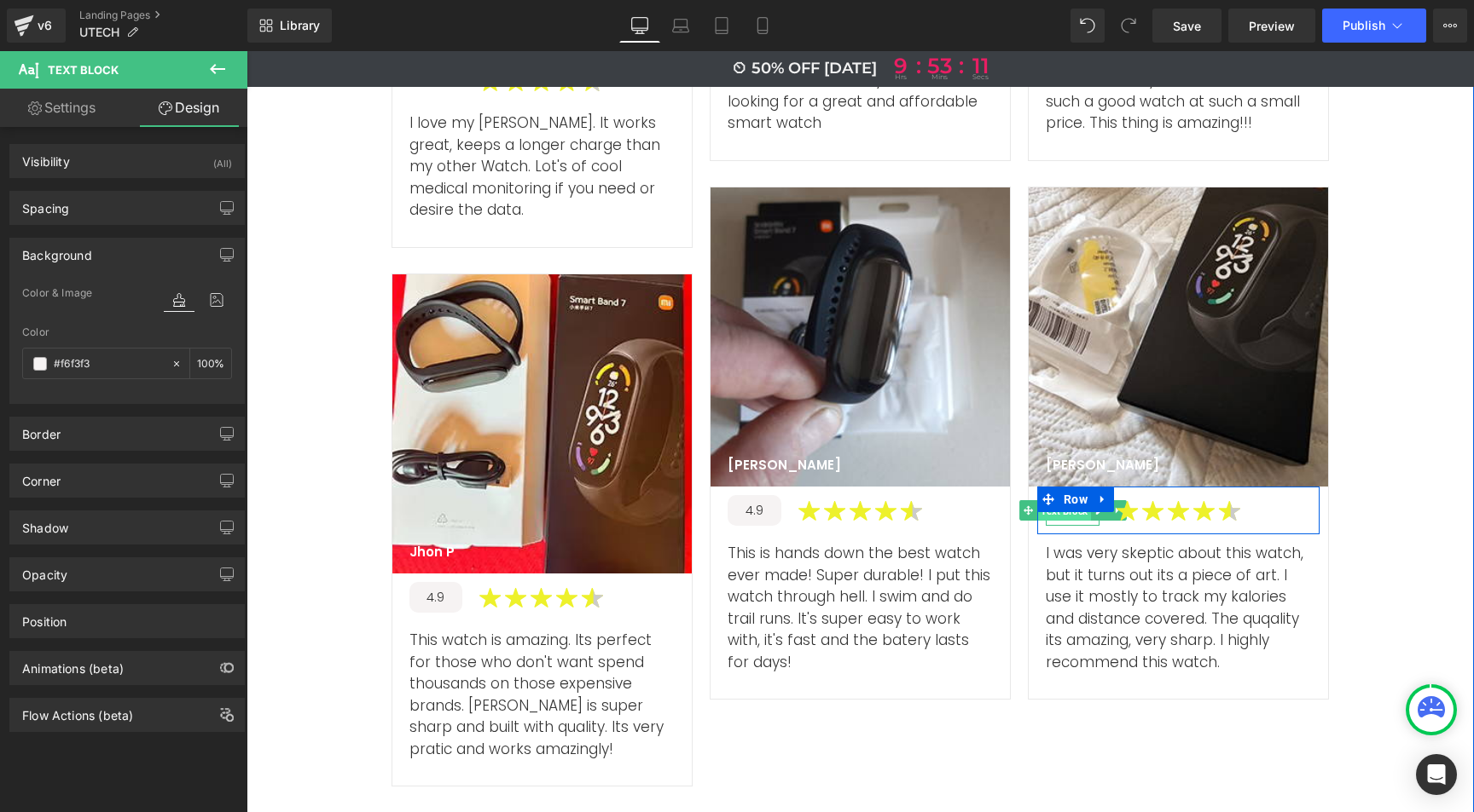
click at [1069, 501] on span "Text Block" at bounding box center [1064, 511] width 54 height 20
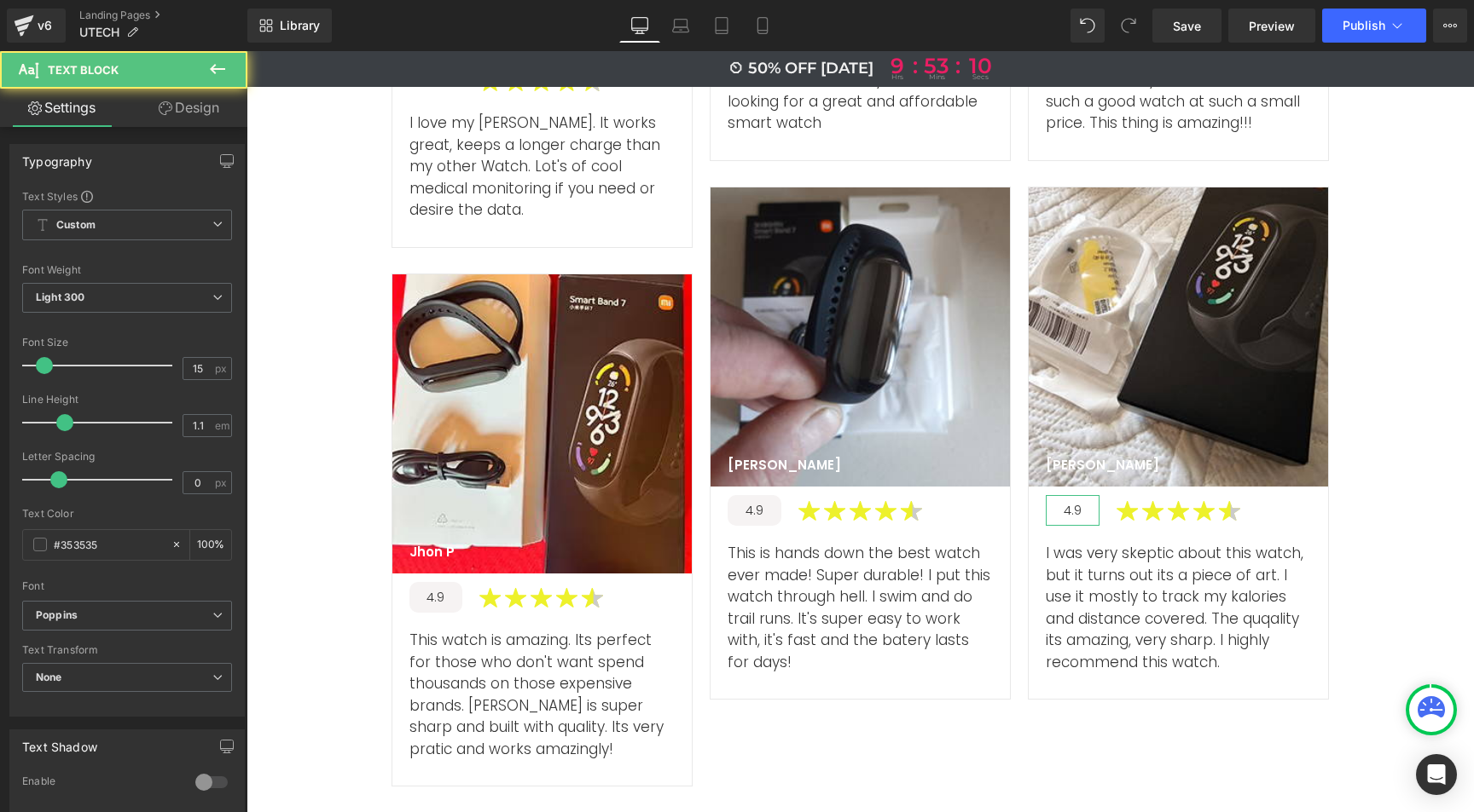
click at [209, 115] on link "Design" at bounding box center [188, 107] width 124 height 38
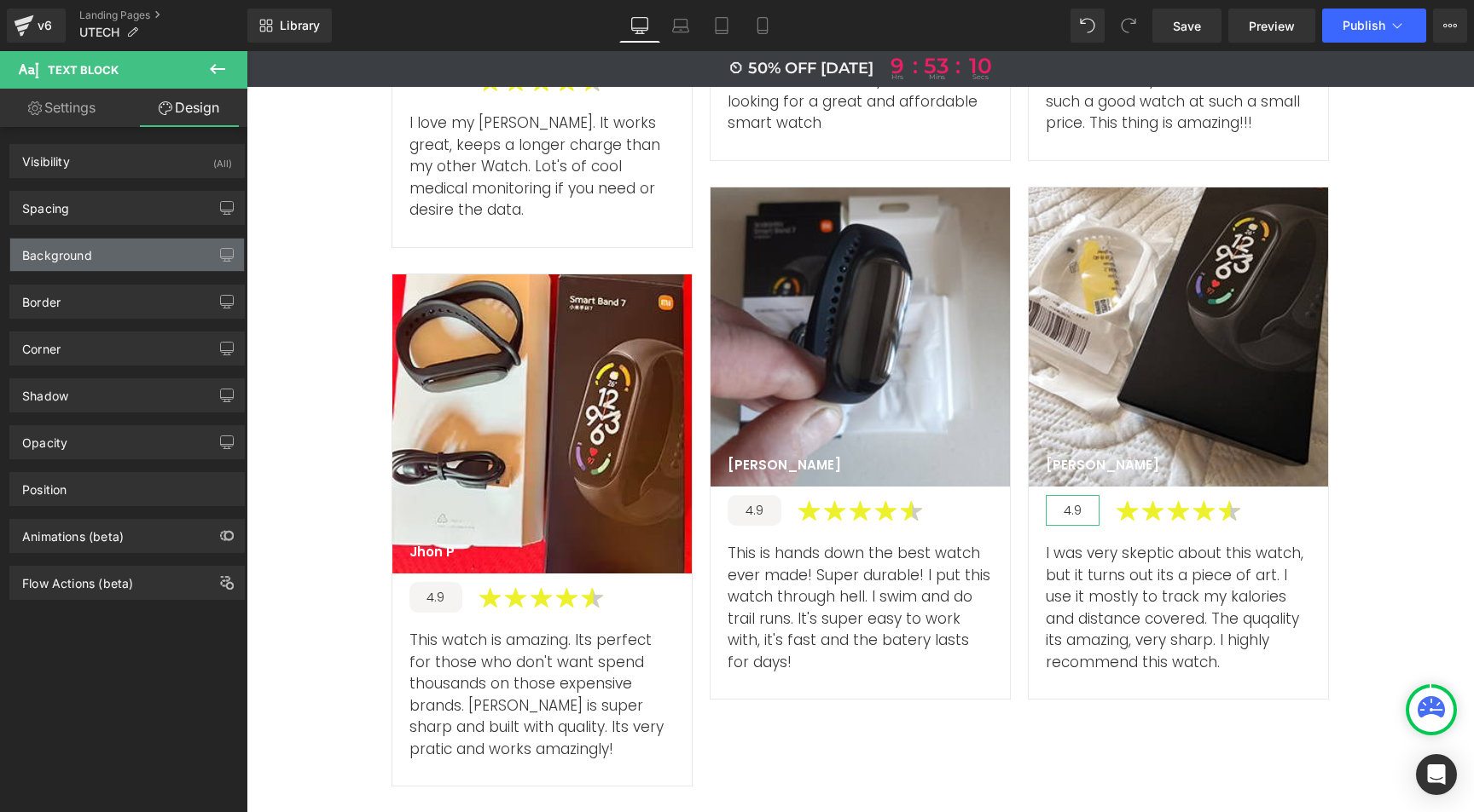
click at [83, 256] on div "Background" at bounding box center [57, 250] width 70 height 24
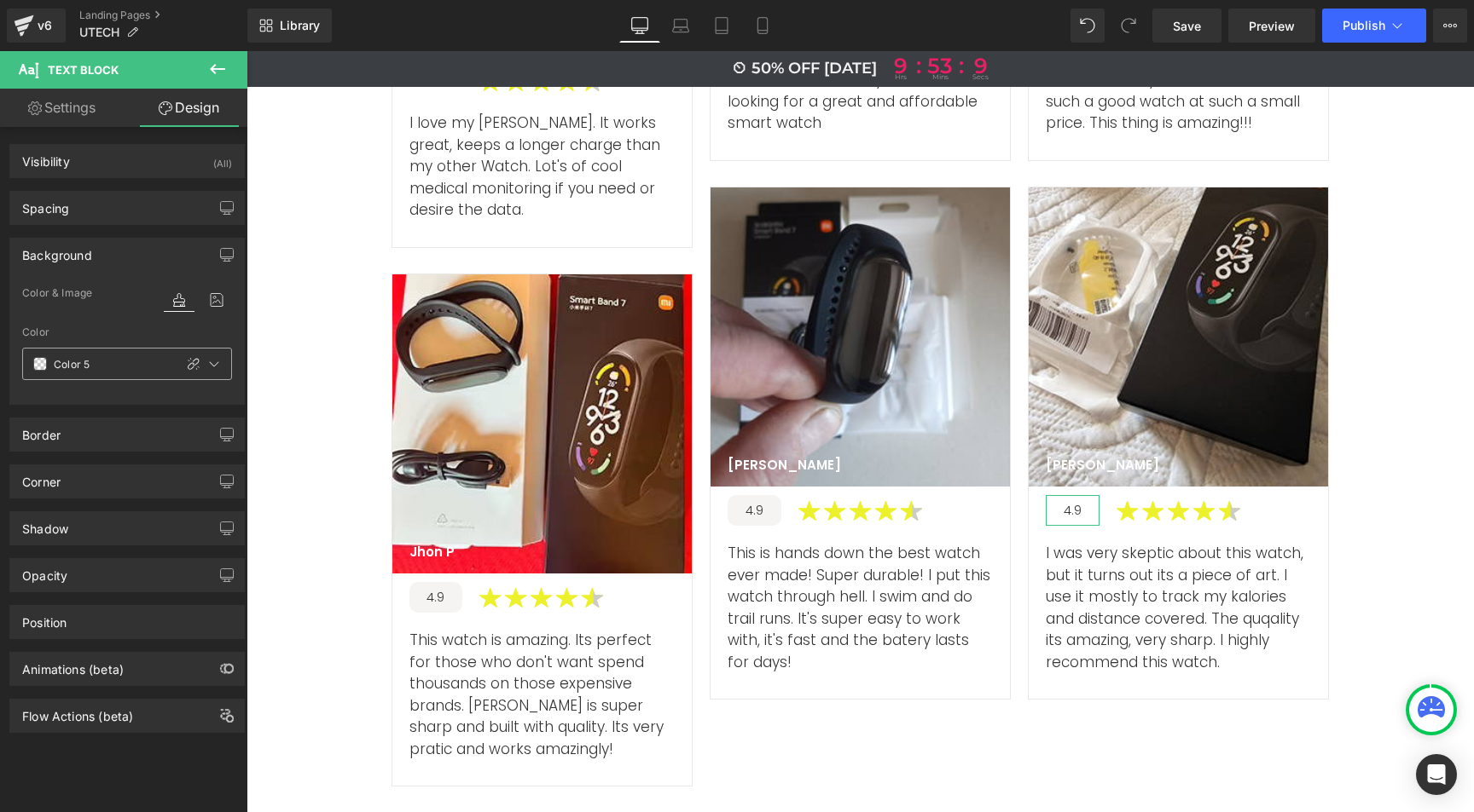
click at [186, 362] on icon at bounding box center [193, 364] width 14 height 14
click at [102, 362] on input "Color 5" at bounding box center [108, 364] width 109 height 19
paste input "f6f3f3"
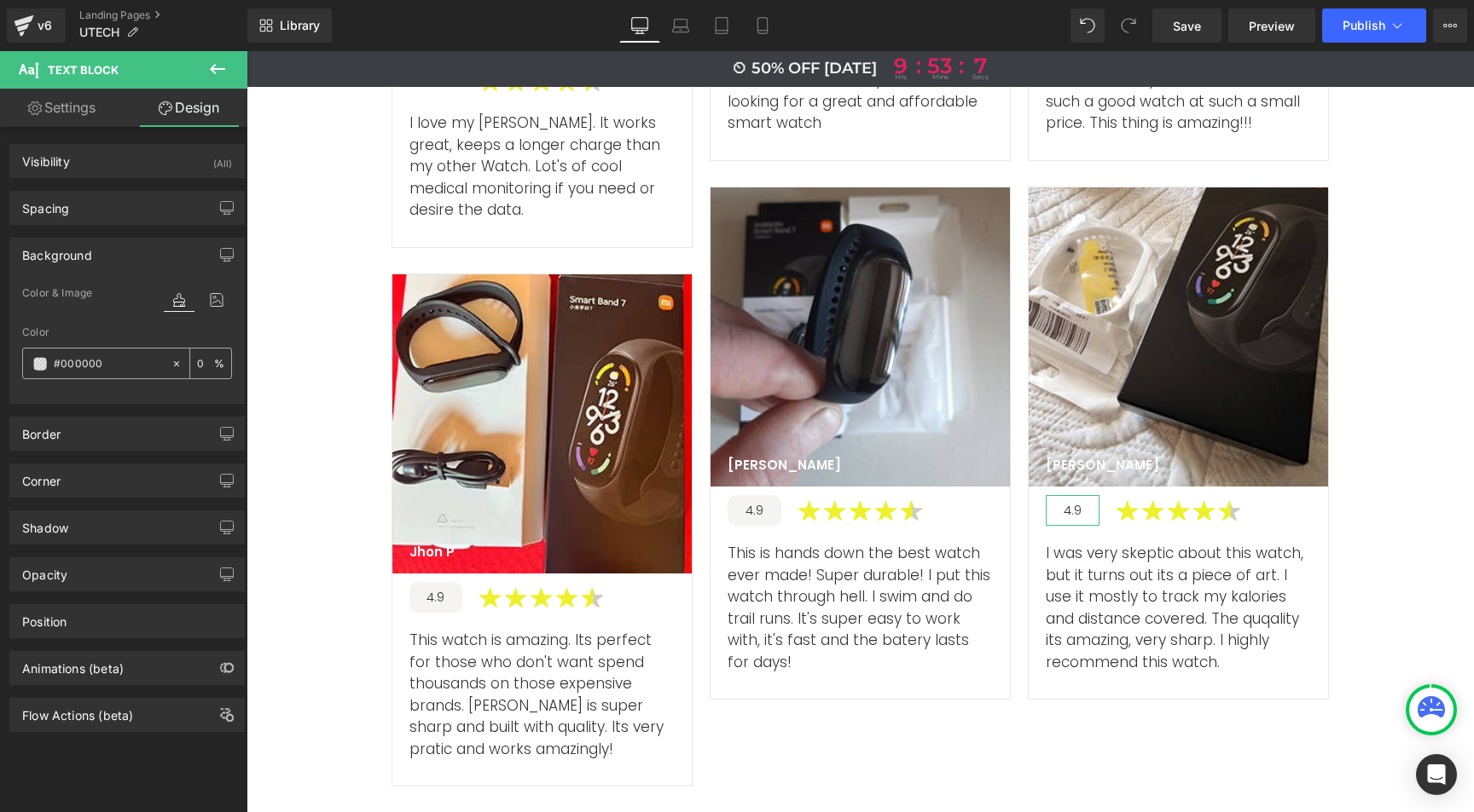
type input "#f6f3f3"
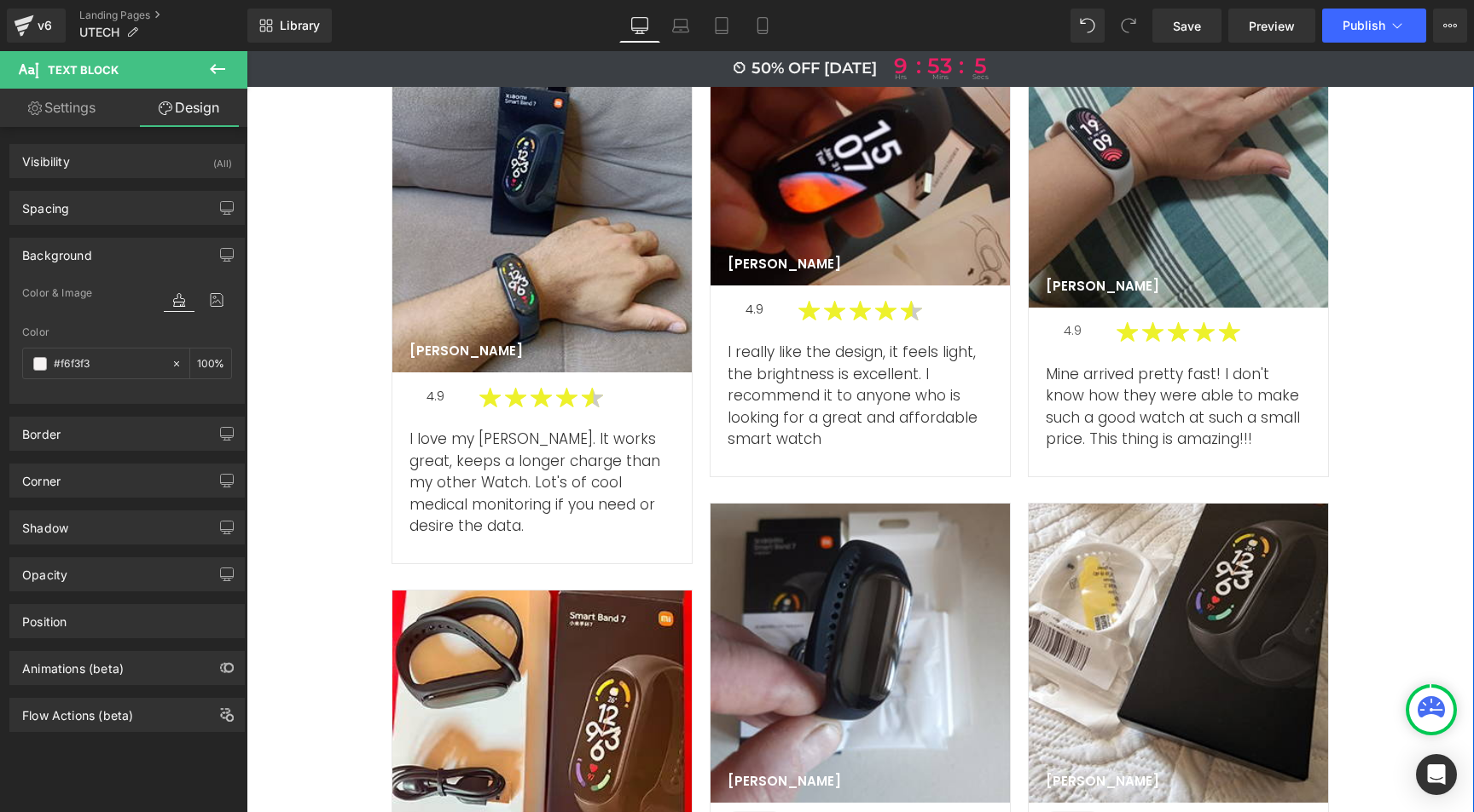
scroll to position [6303, 0]
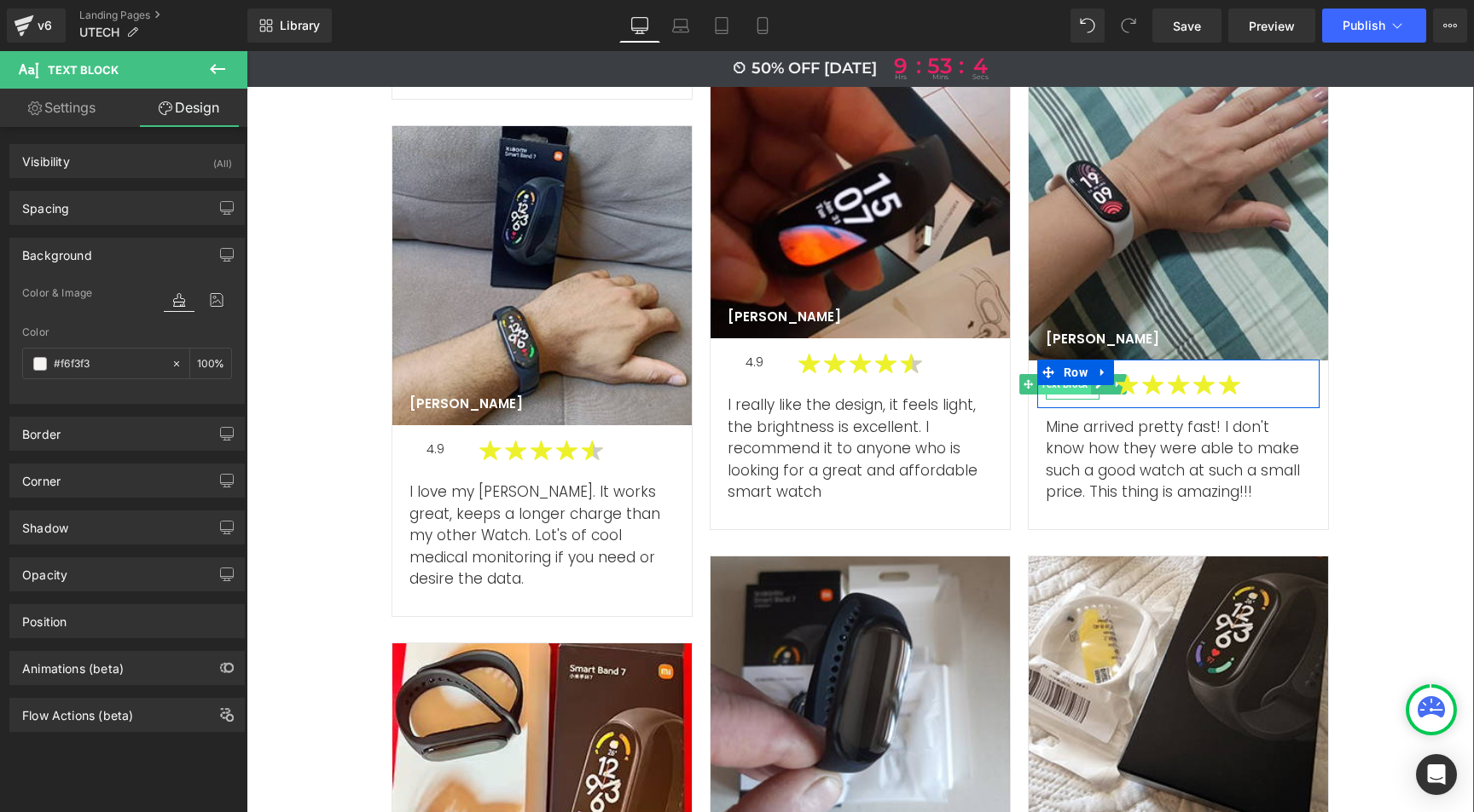
click at [1069, 374] on span "Text Block" at bounding box center [1064, 385] width 54 height 20
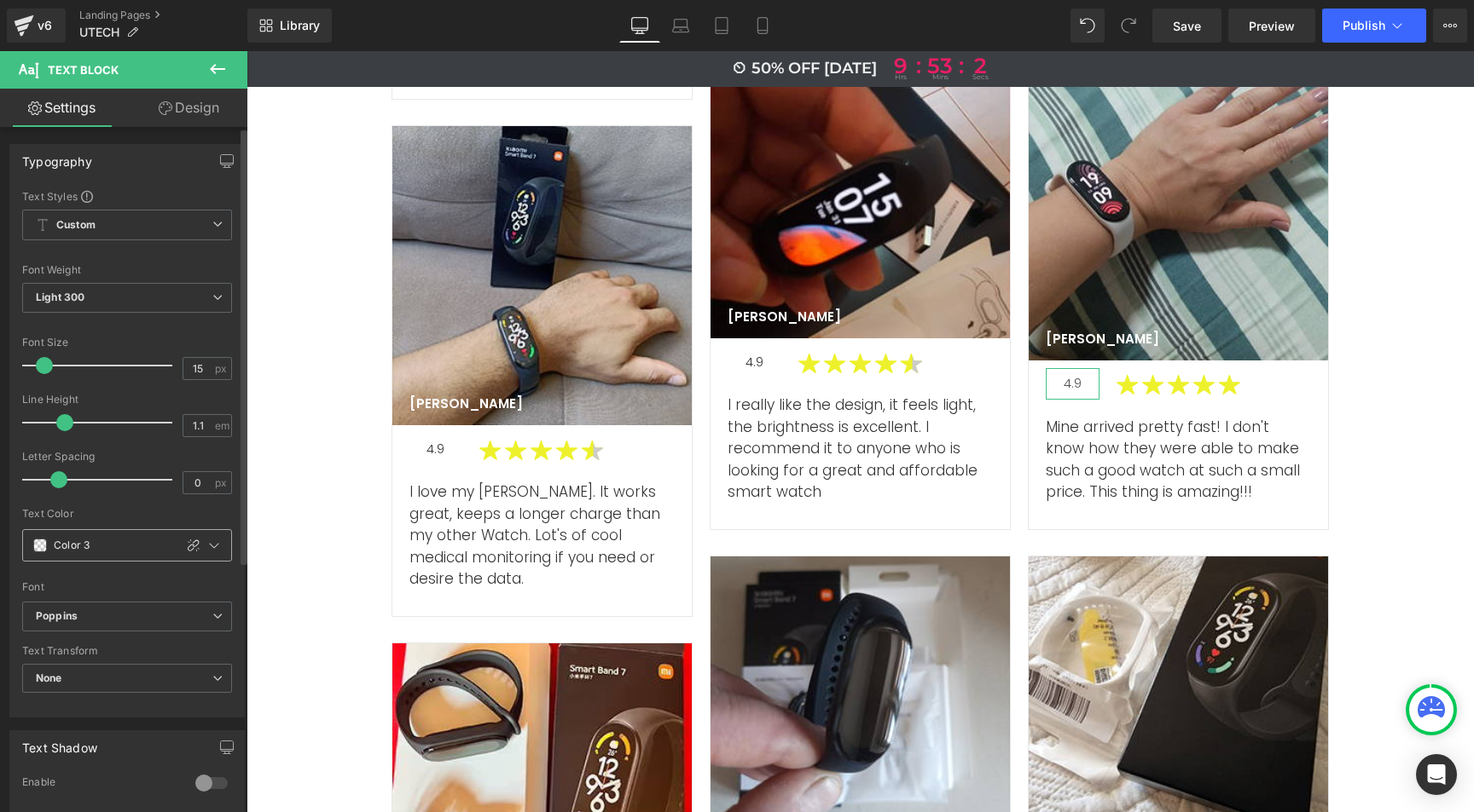
click at [190, 539] on div at bounding box center [194, 546] width 20 height 20
click at [193, 114] on link "Design" at bounding box center [188, 107] width 124 height 38
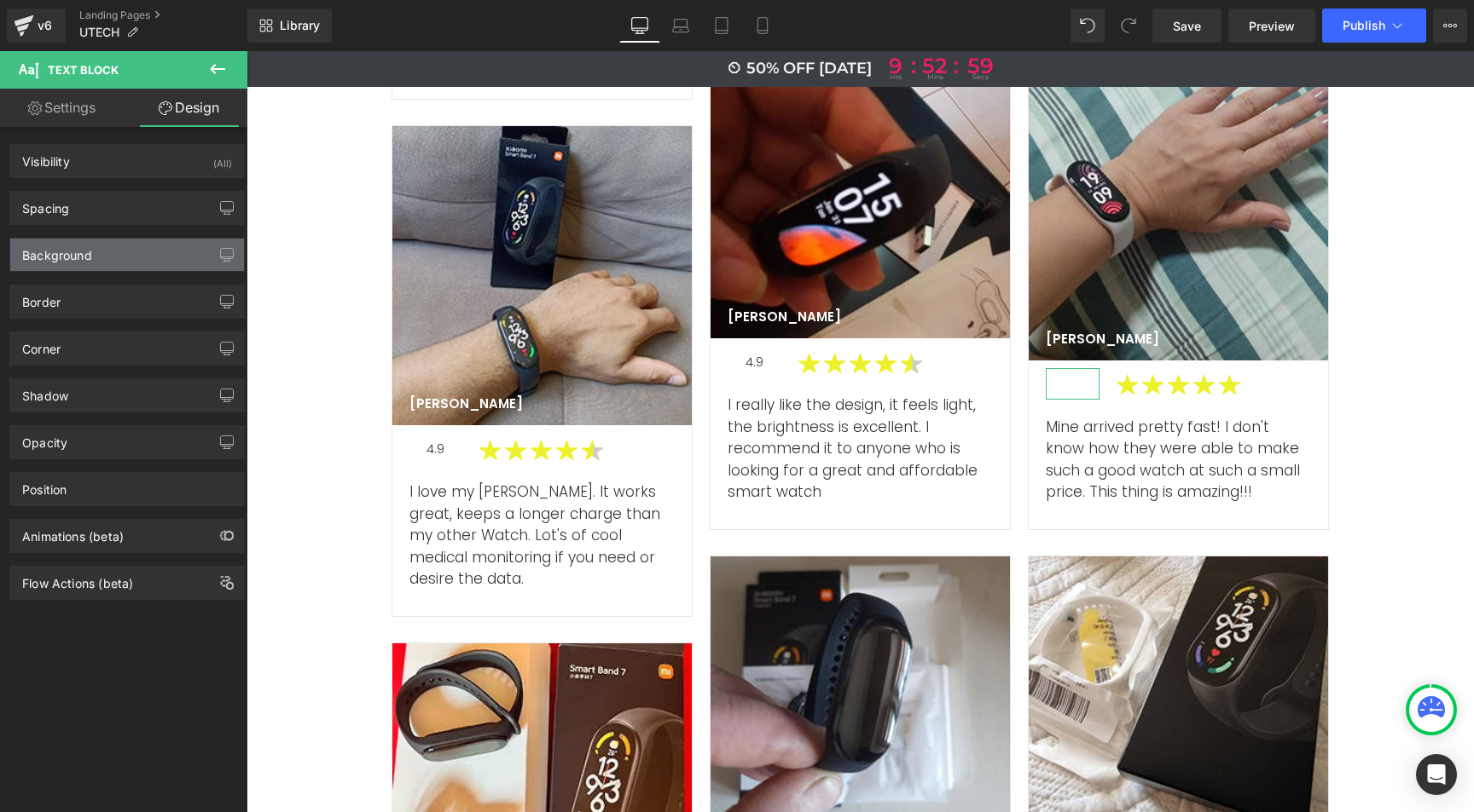
click at [81, 250] on div "Background" at bounding box center [57, 250] width 70 height 24
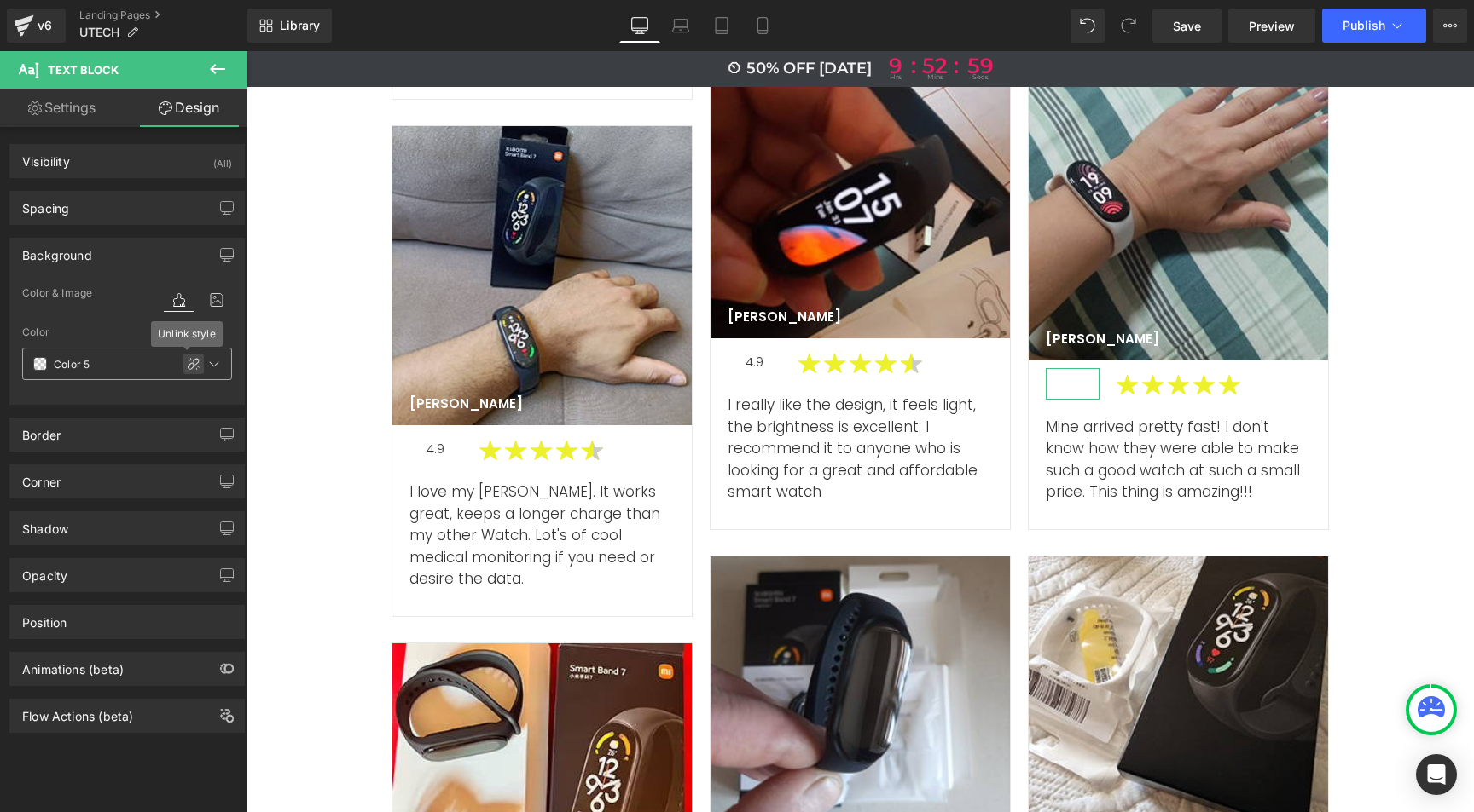
click at [186, 363] on icon at bounding box center [193, 364] width 14 height 14
click at [87, 363] on input "Color 5" at bounding box center [108, 364] width 109 height 19
paste input "f6f3f3"
type input "#f6f3f3"
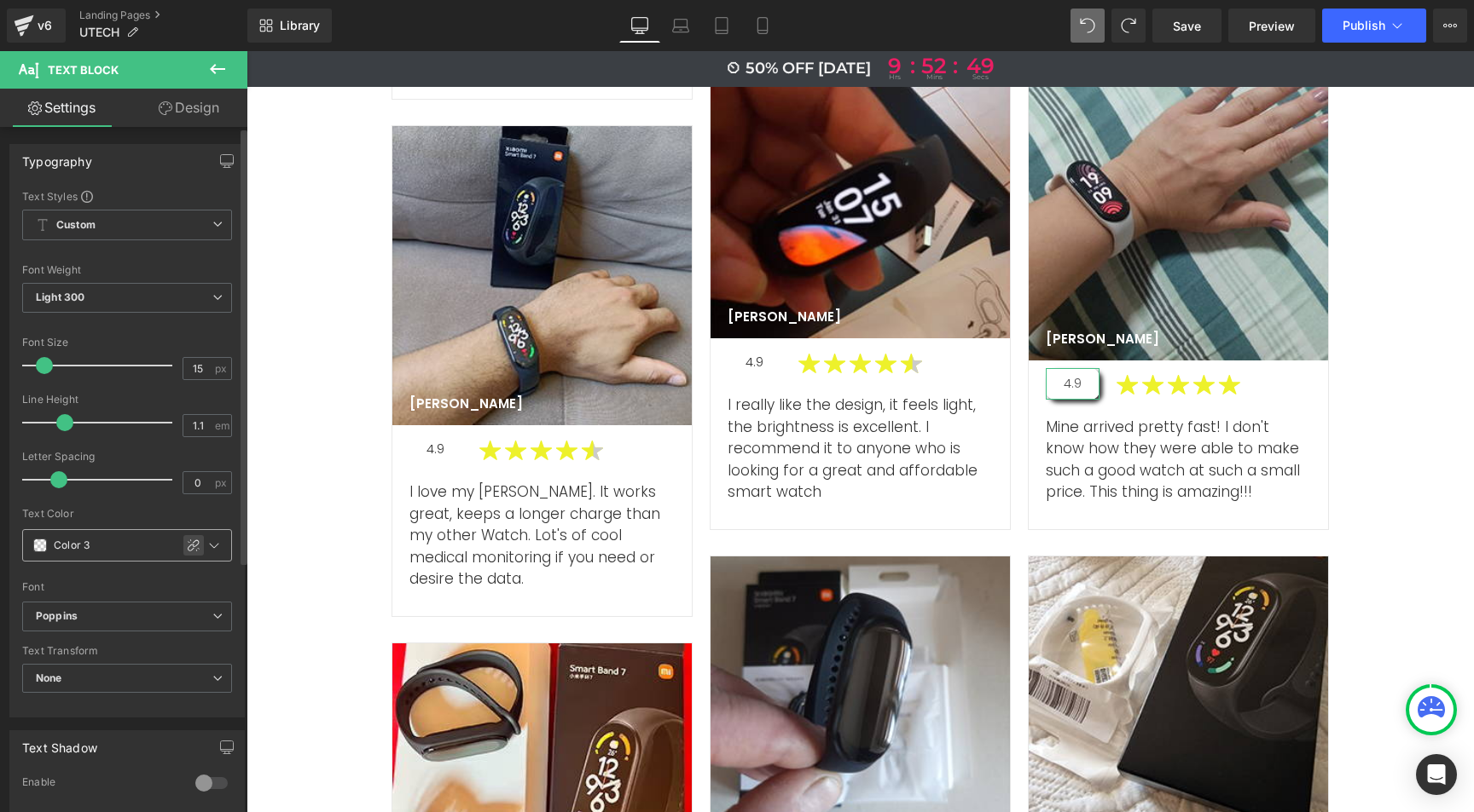
click at [187, 545] on icon at bounding box center [193, 545] width 12 height 12
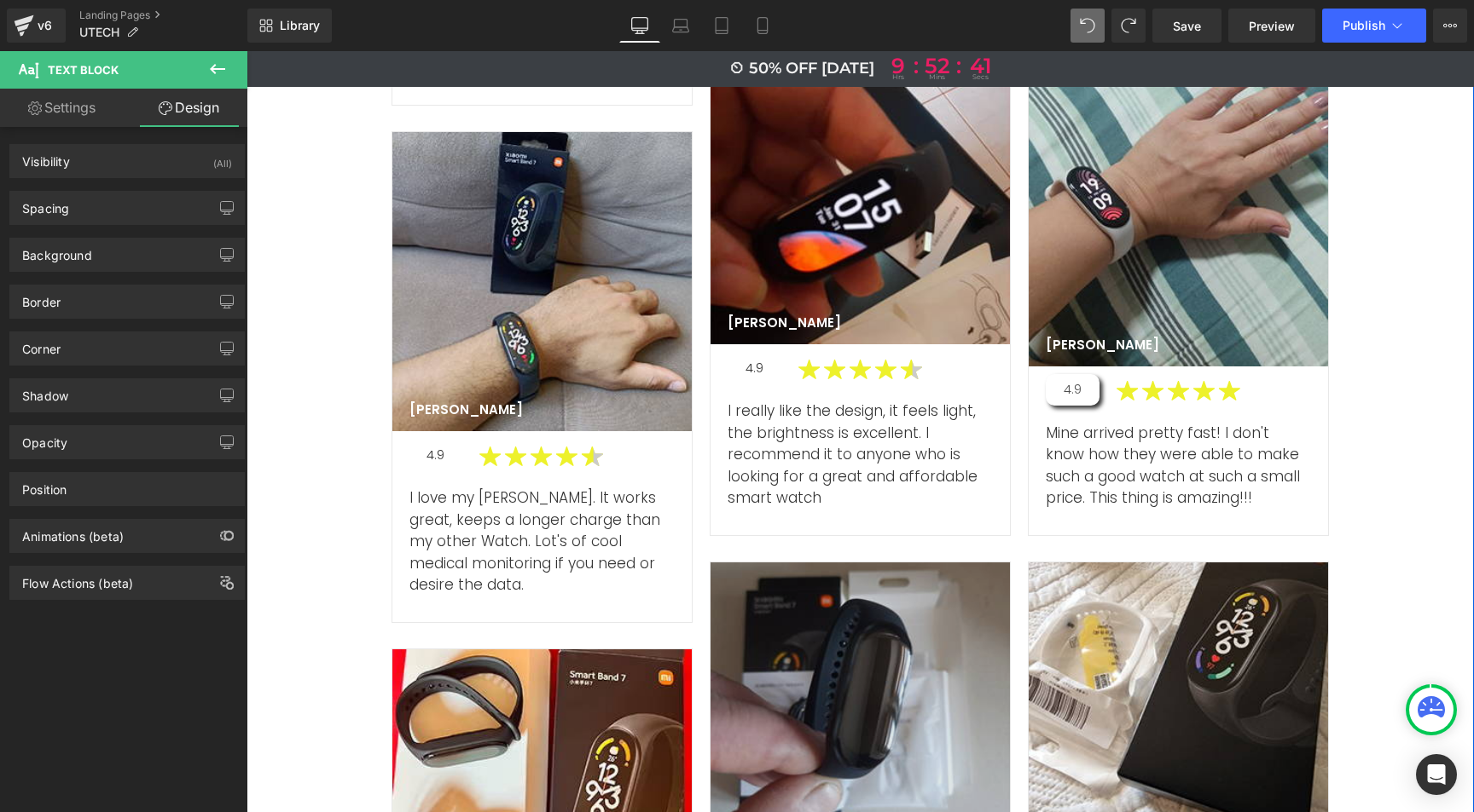
scroll to position [6296, 0]
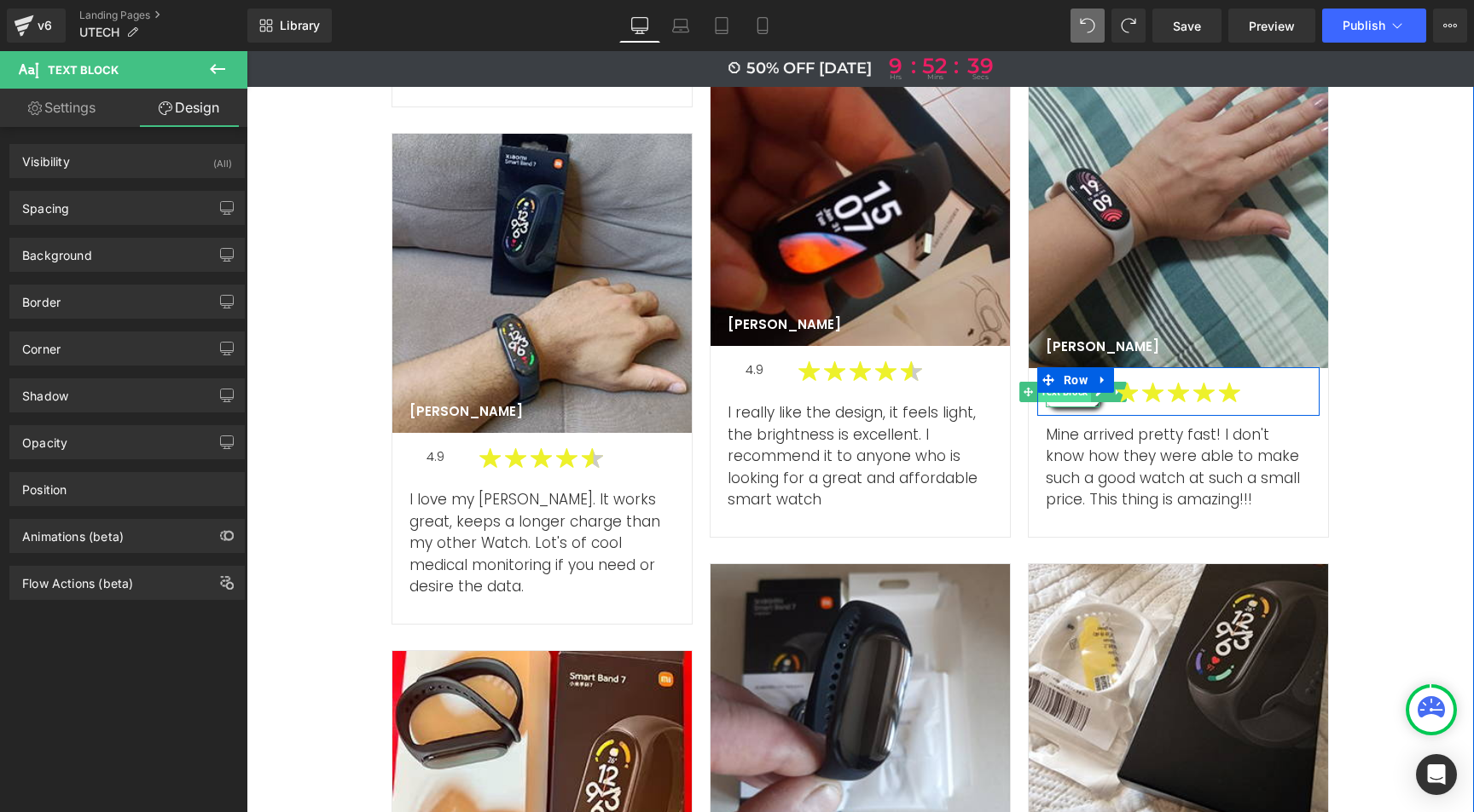
click at [1071, 382] on span "Text Block" at bounding box center [1064, 392] width 54 height 20
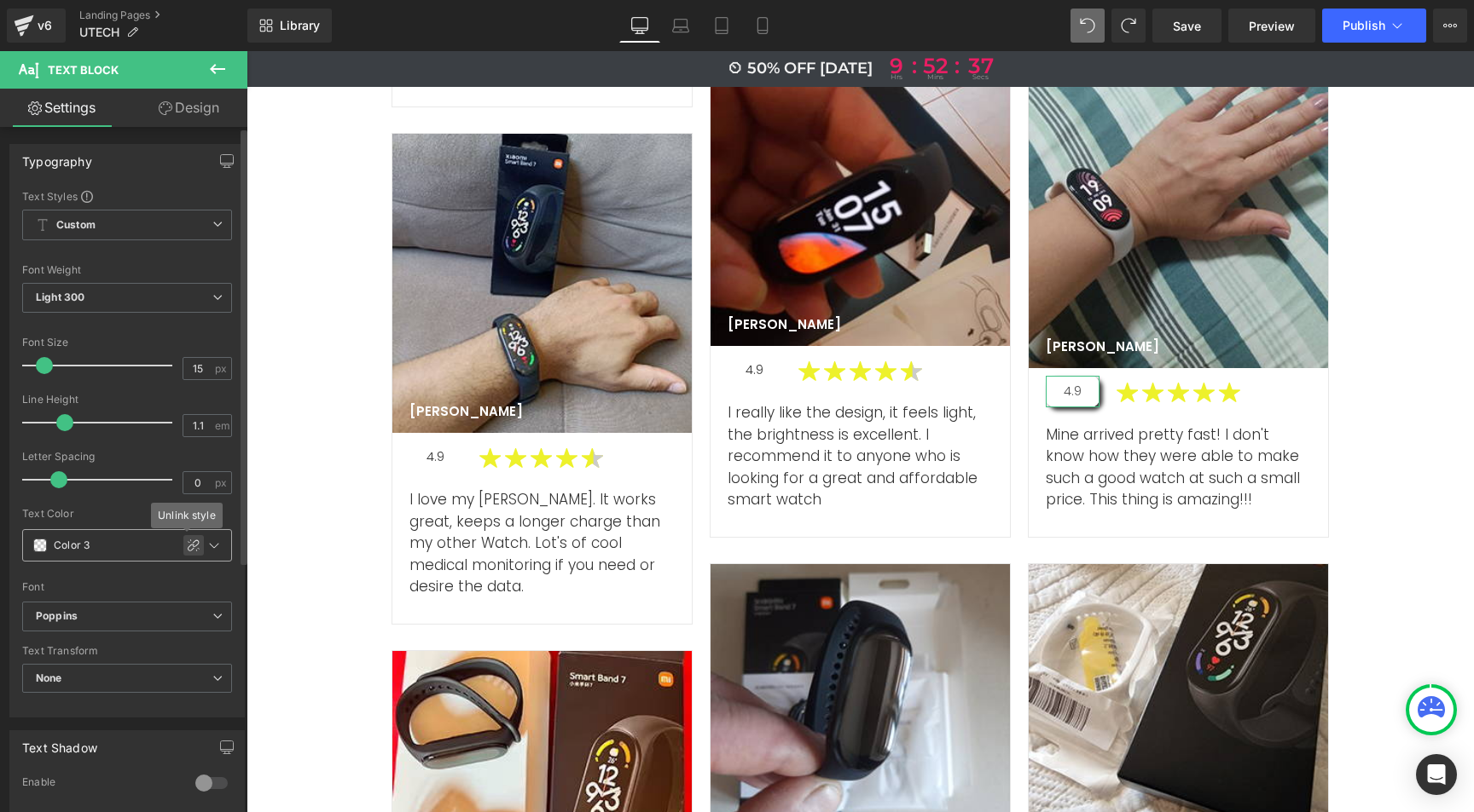
click at [186, 544] on icon at bounding box center [193, 546] width 14 height 14
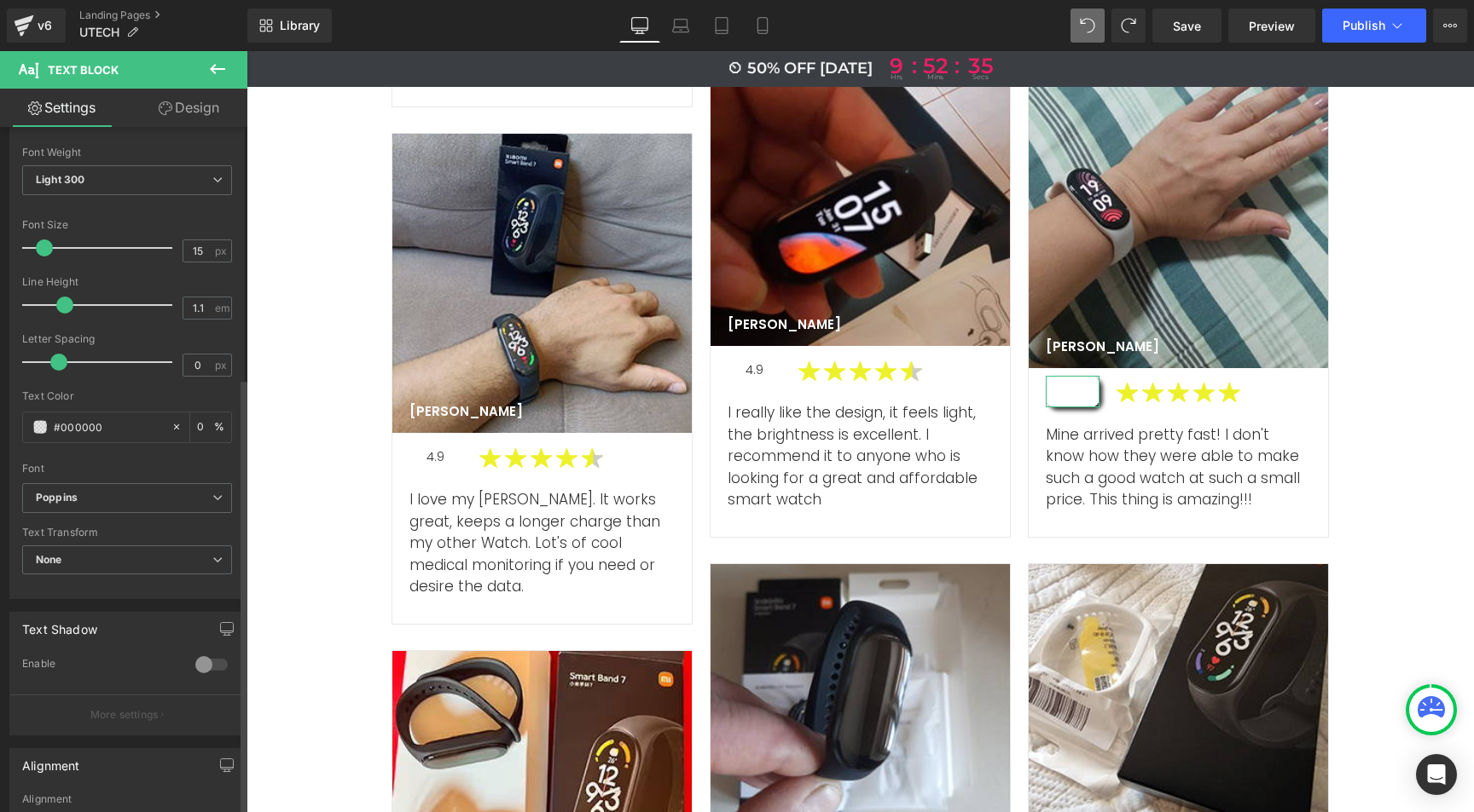
scroll to position [0, 0]
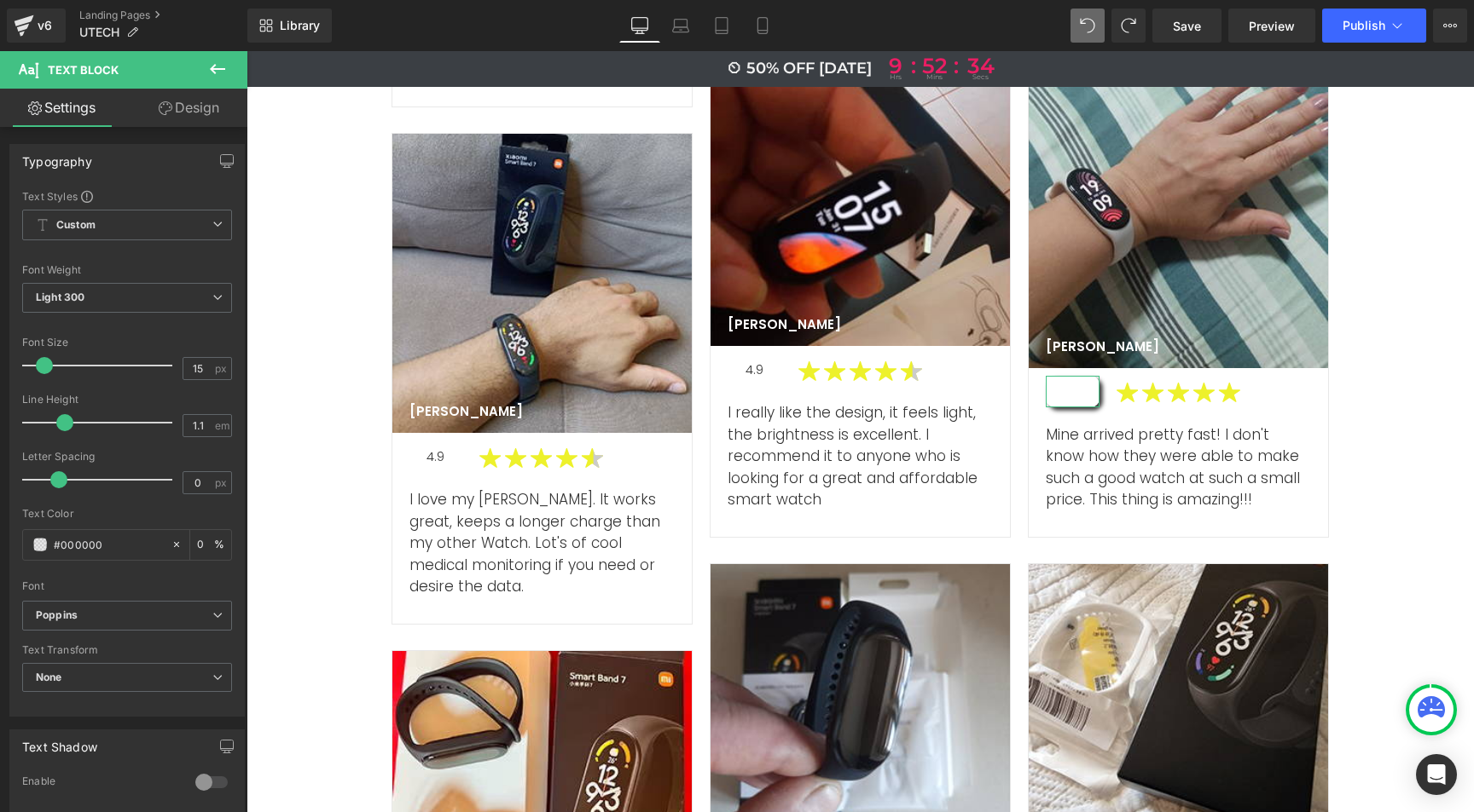
drag, startPoint x: 184, startPoint y: 106, endPoint x: 167, endPoint y: 137, distance: 35.4
click at [184, 106] on link "Design" at bounding box center [188, 107] width 124 height 38
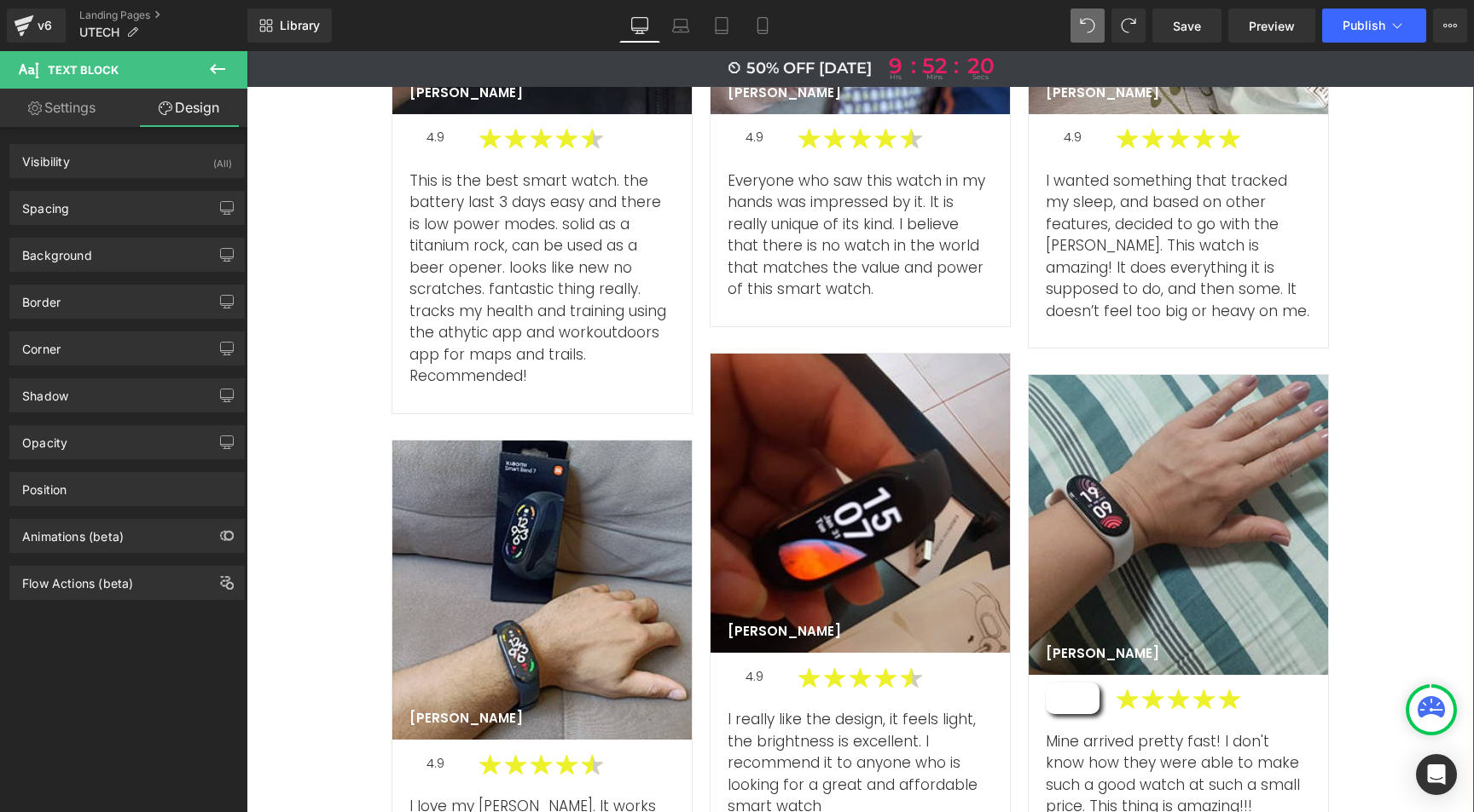
scroll to position [5976, 0]
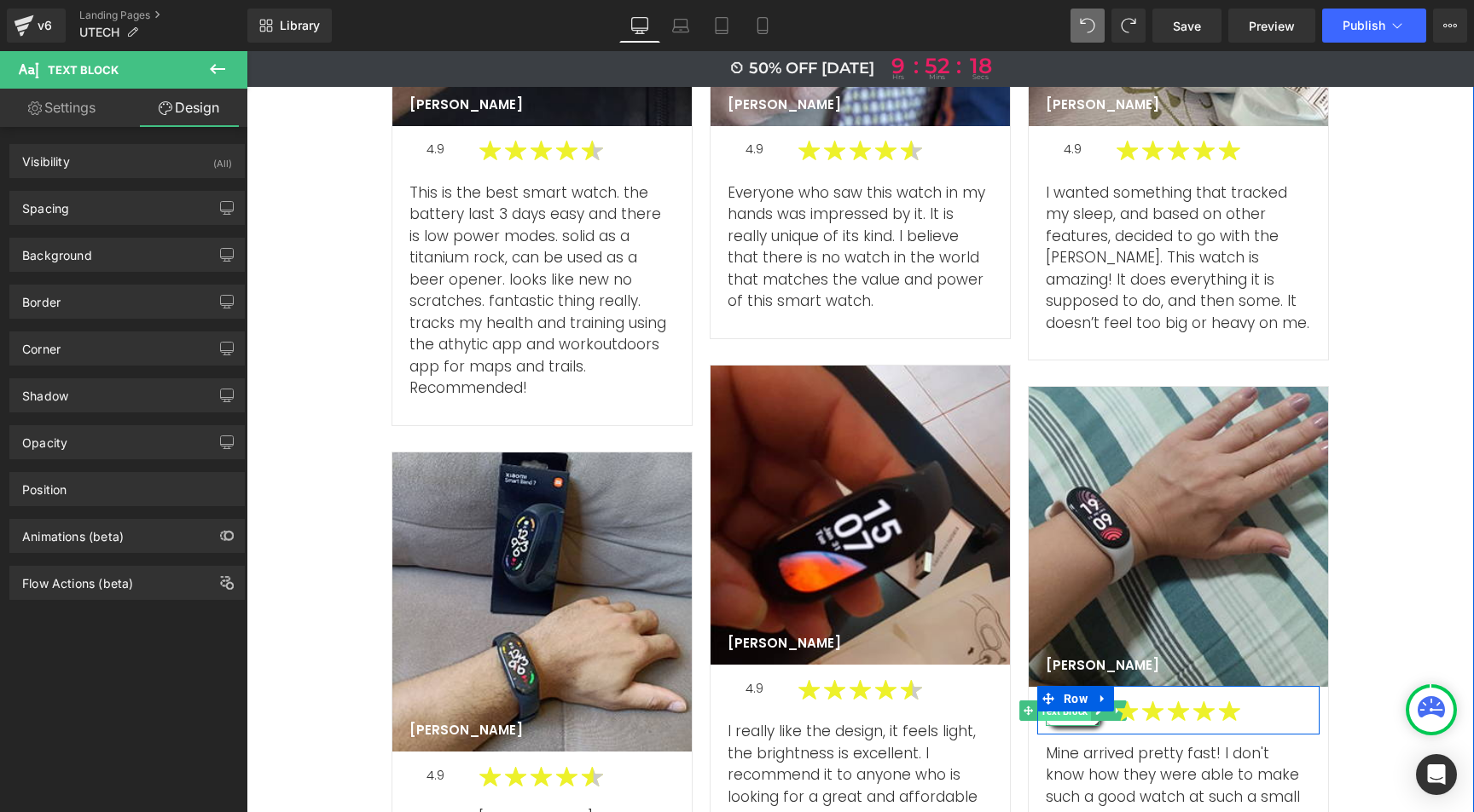
click at [1064, 701] on span "Text Block" at bounding box center [1064, 711] width 54 height 20
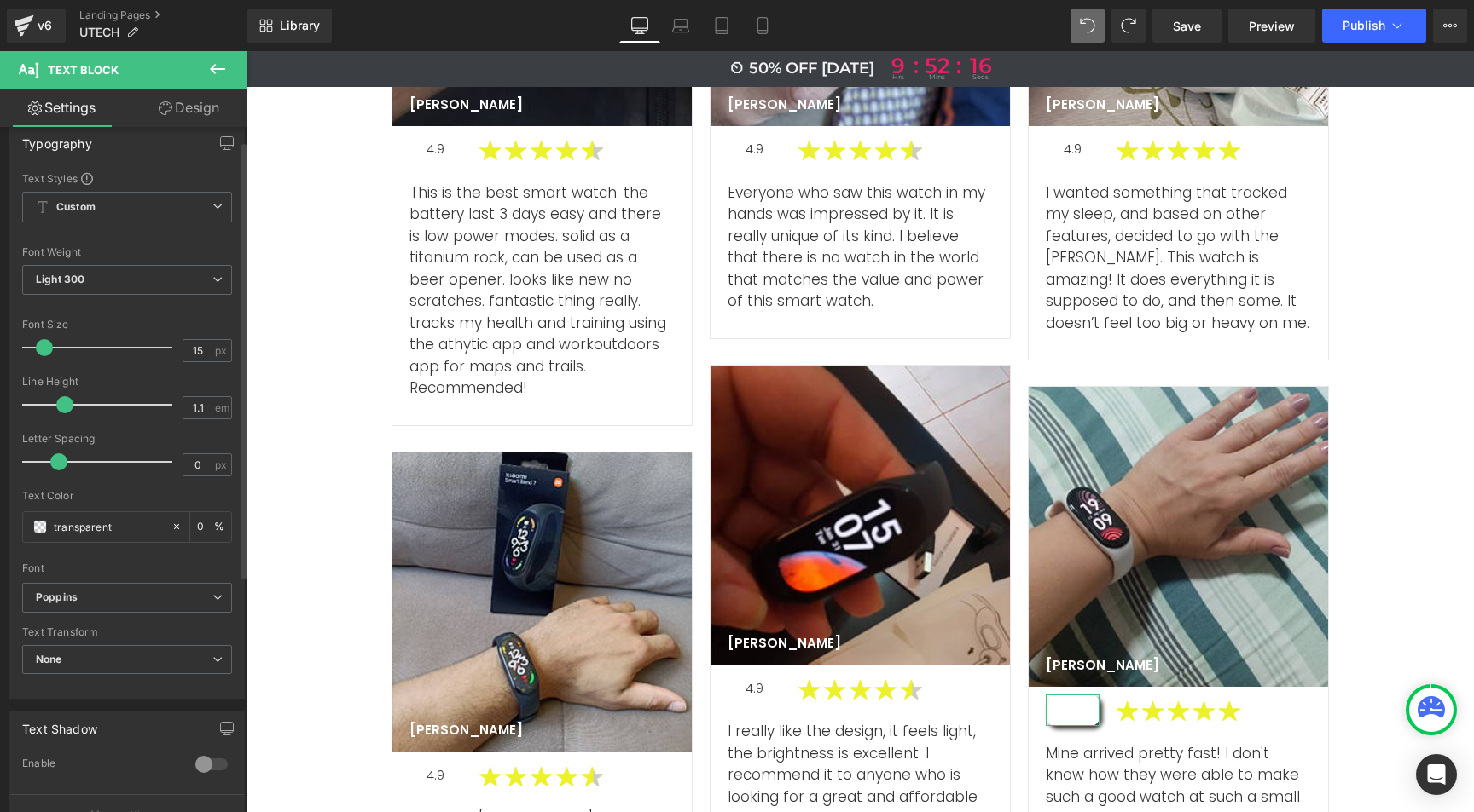
scroll to position [22, 0]
click at [171, 520] on icon at bounding box center [176, 522] width 12 height 12
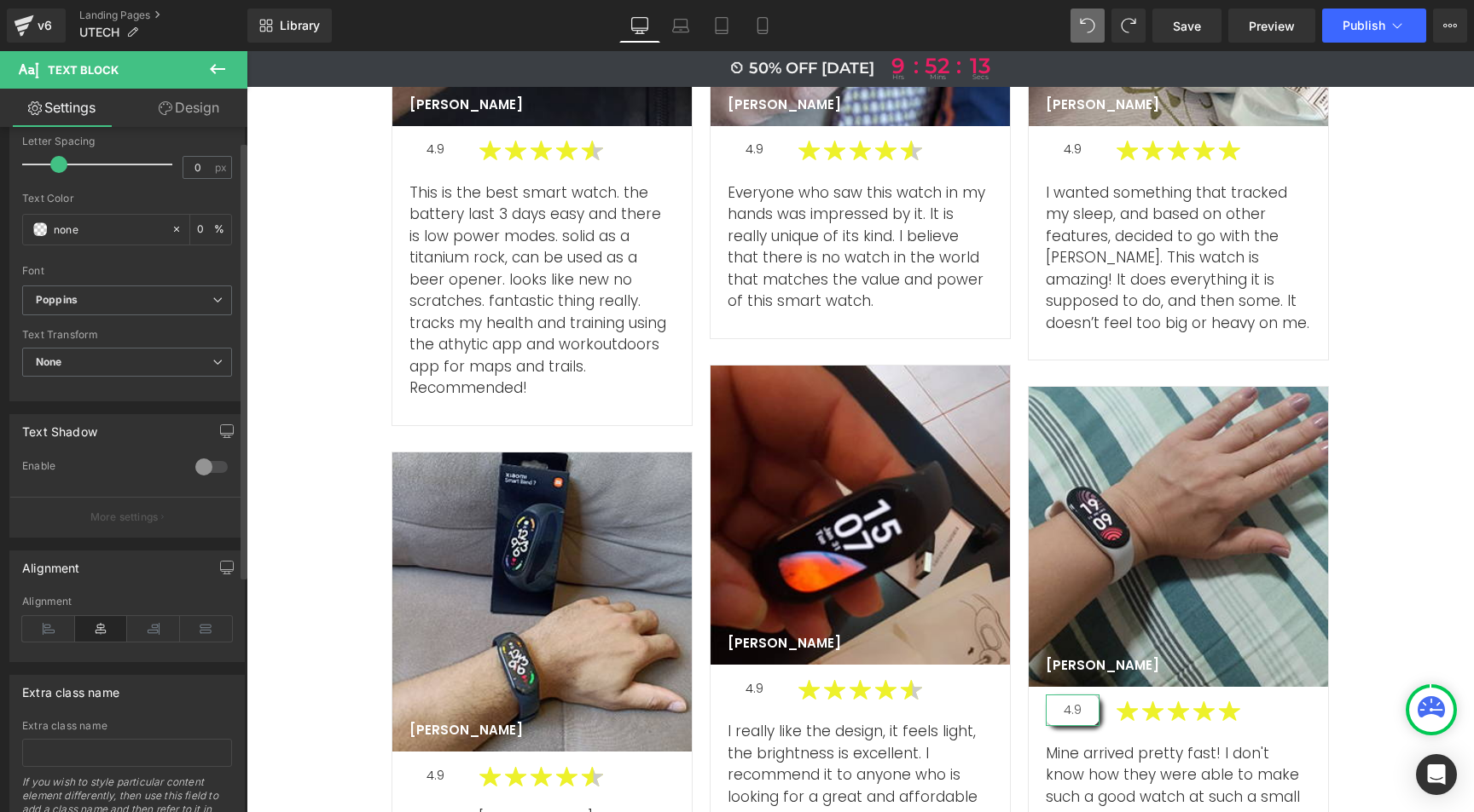
scroll to position [318, 0]
click at [119, 360] on span "None" at bounding box center [127, 359] width 210 height 30
click at [122, 341] on div "Text Transform None None Uppercase Lowercase Capitalize" at bounding box center [127, 359] width 210 height 68
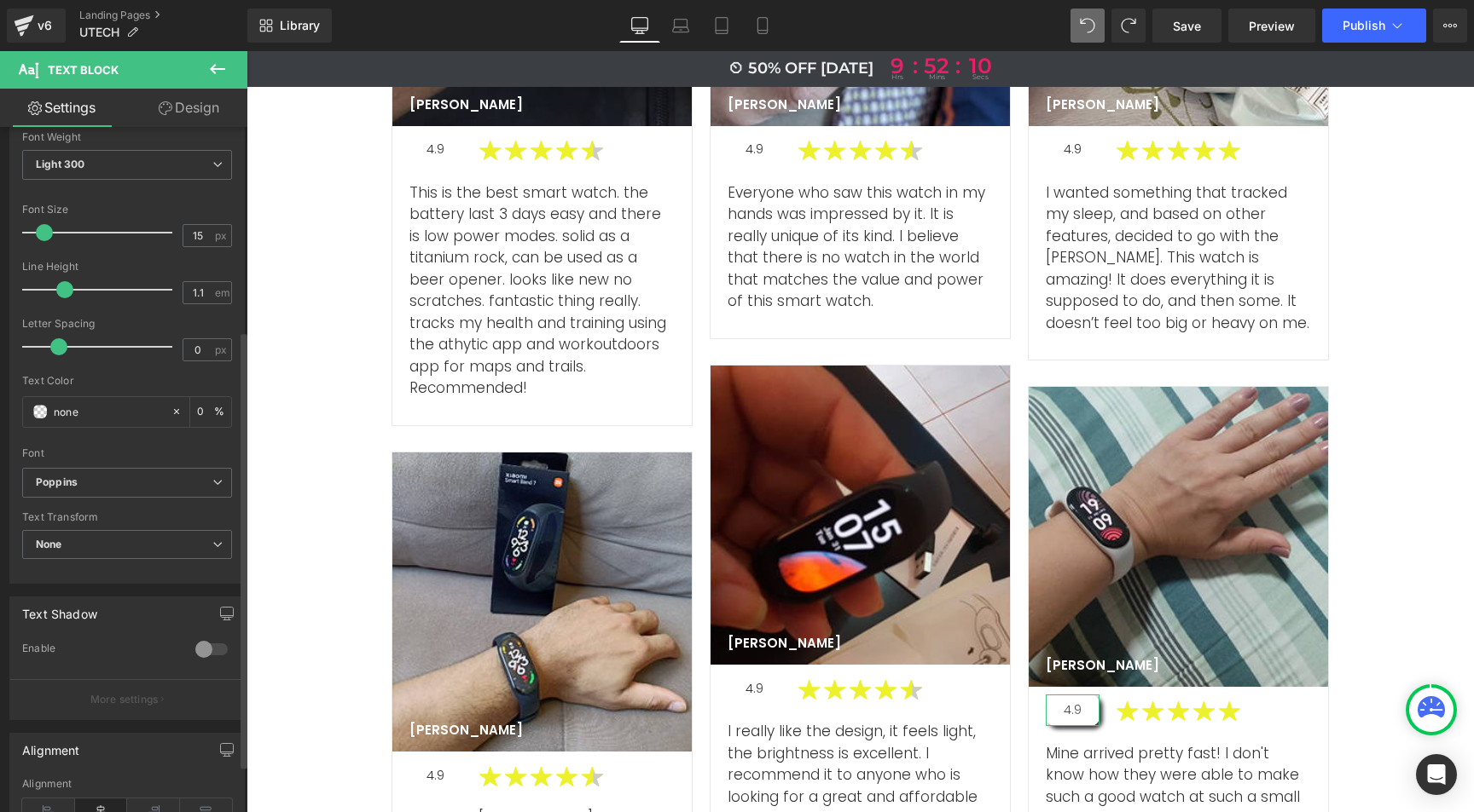
scroll to position [0, 0]
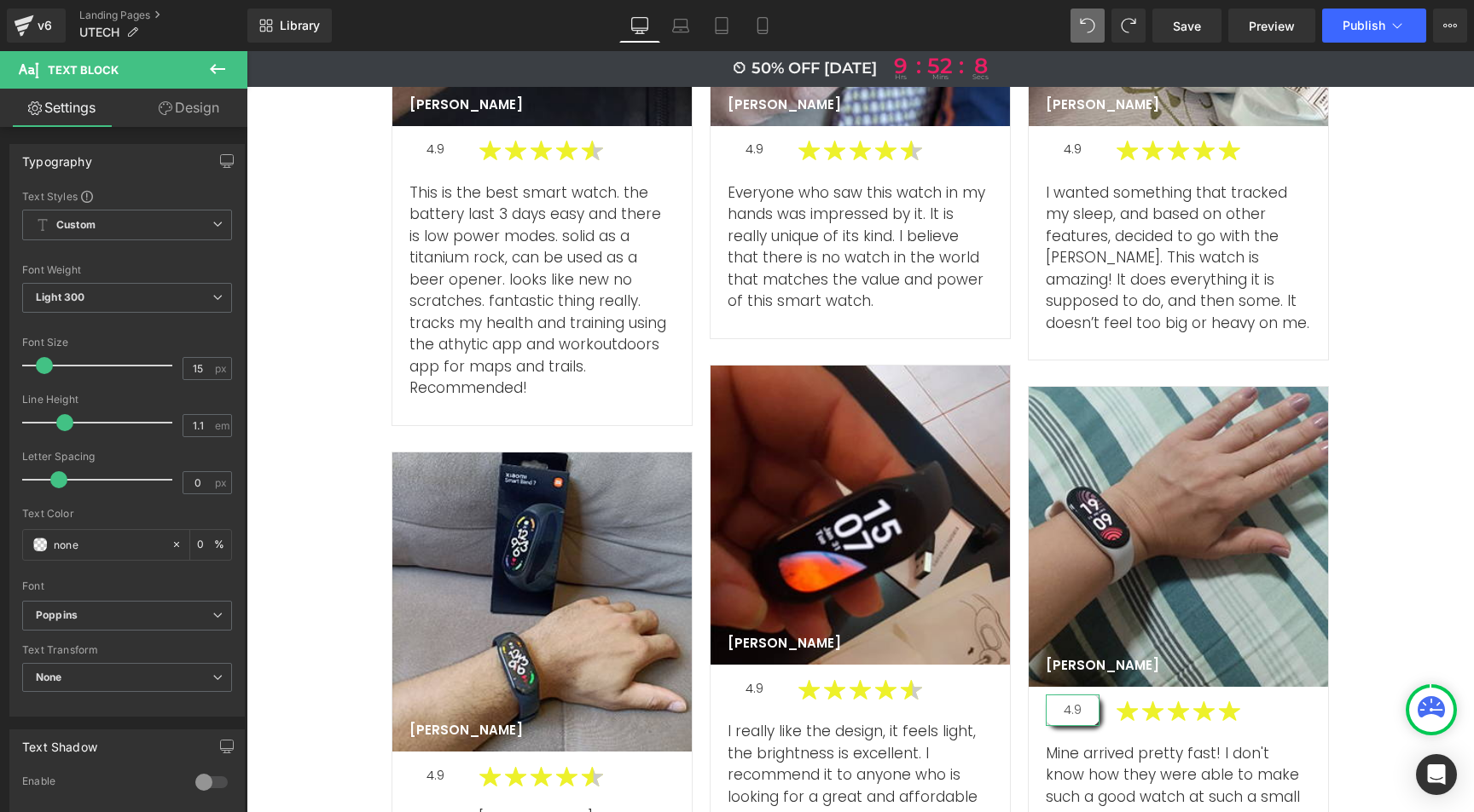
click at [183, 122] on link "Design" at bounding box center [188, 107] width 124 height 38
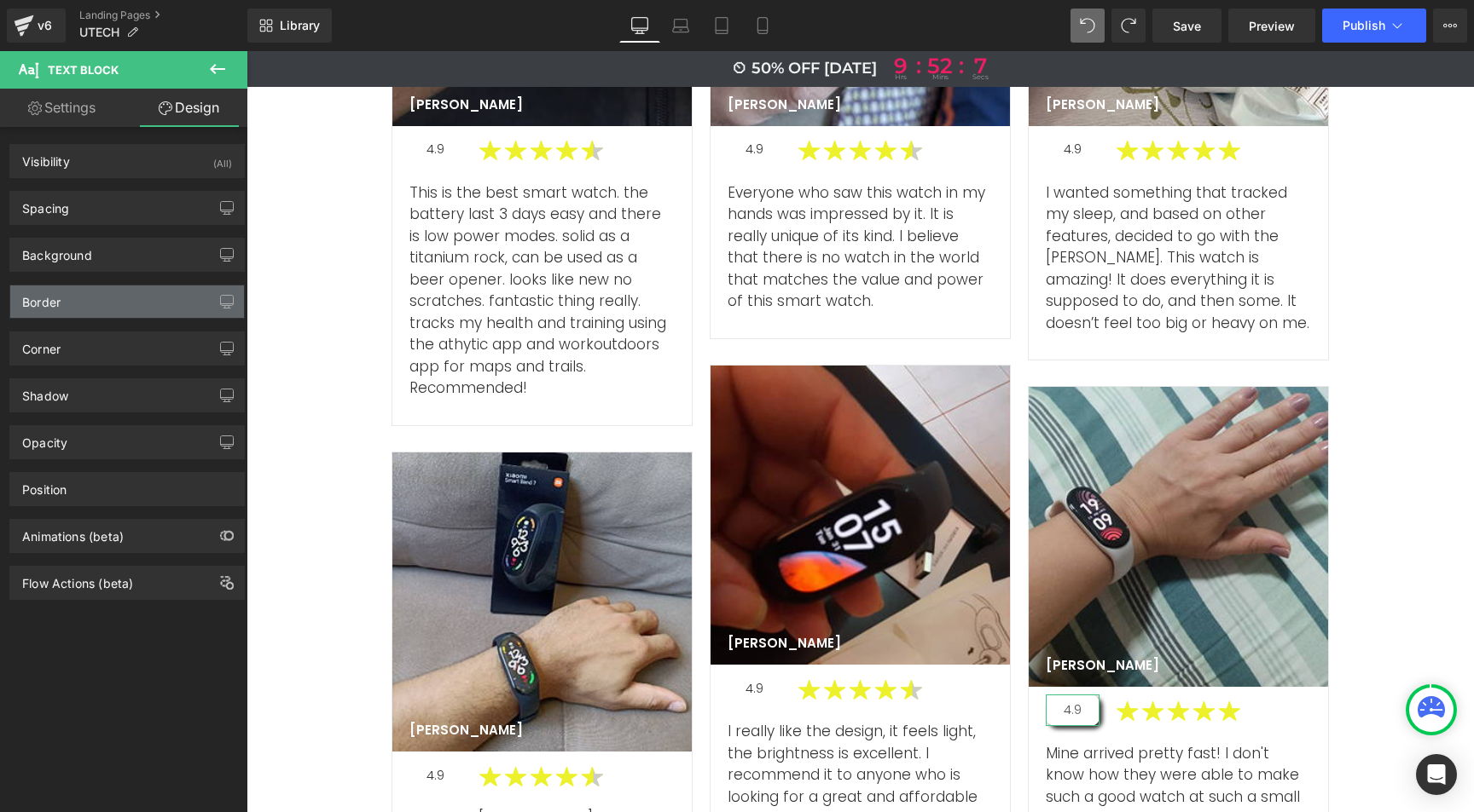
click at [65, 301] on div "Border" at bounding box center [127, 302] width 234 height 33
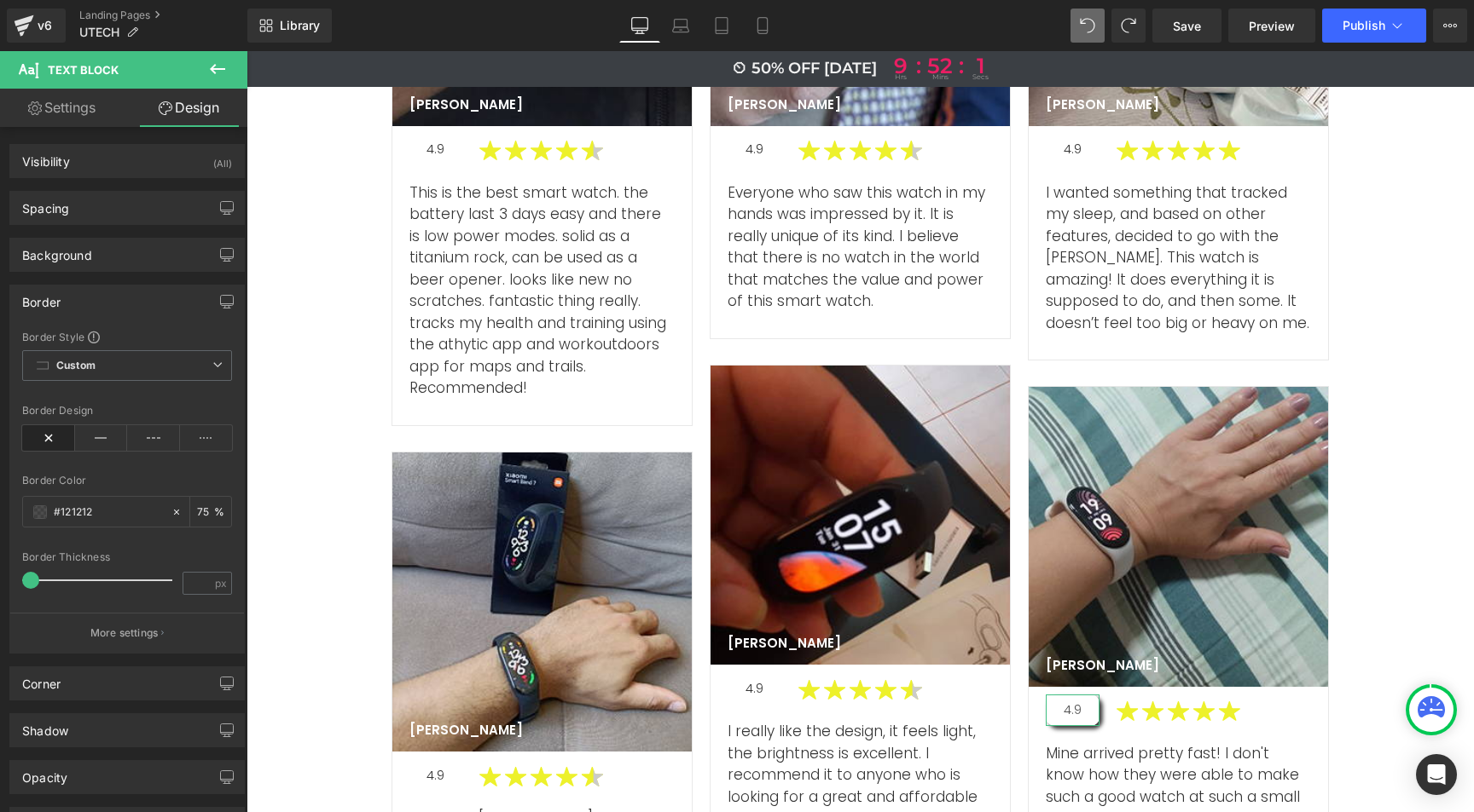
drag, startPoint x: 35, startPoint y: 580, endPoint x: 0, endPoint y: 575, distance: 35.4
click at [0, 575] on div "Border Border Style Custom Custom Setup Global Style Custom Setup Global Style …" at bounding box center [128, 463] width 255 height 382
click at [220, 303] on icon "button" at bounding box center [226, 302] width 14 height 14
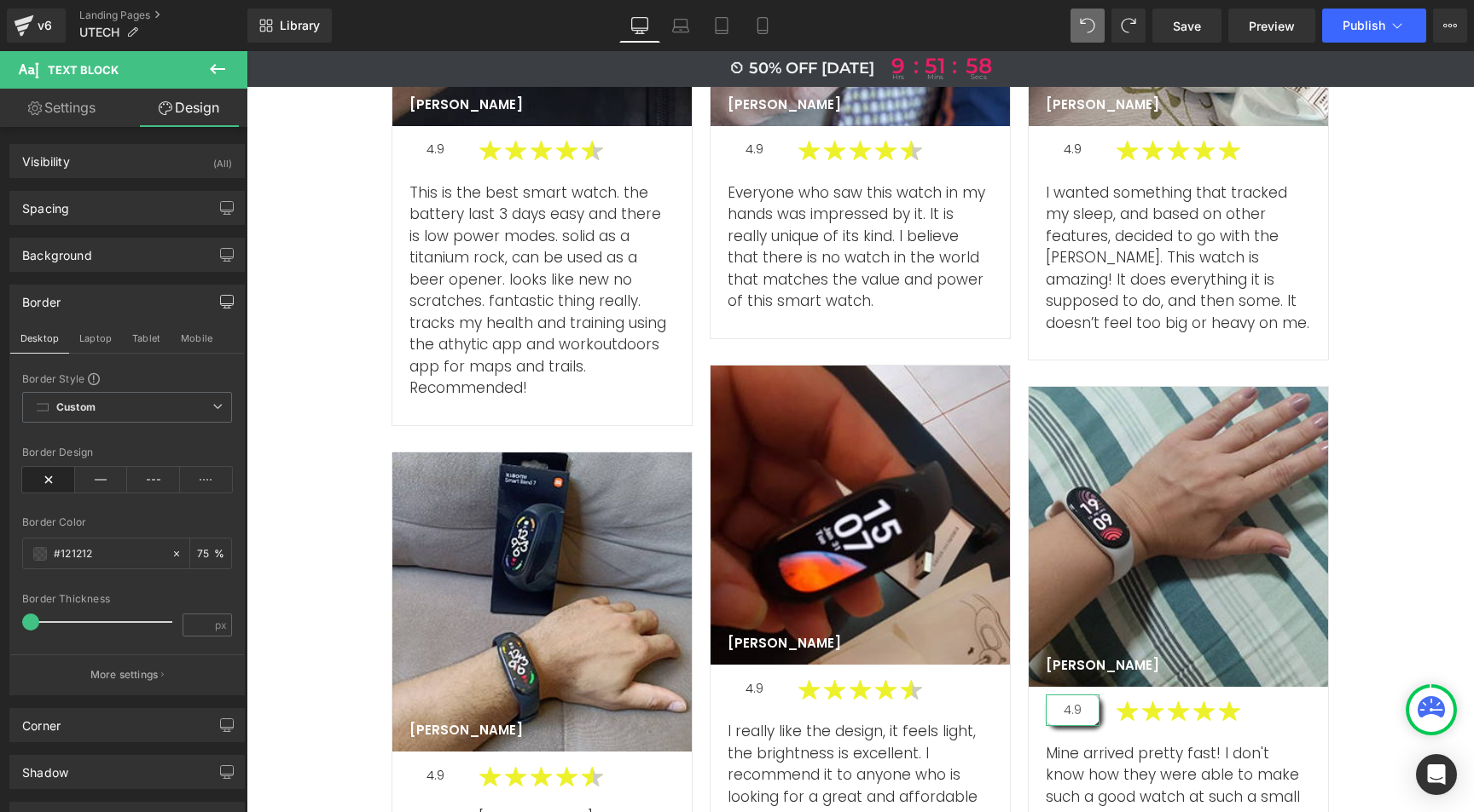
click at [149, 304] on div "Border" at bounding box center [127, 302] width 234 height 33
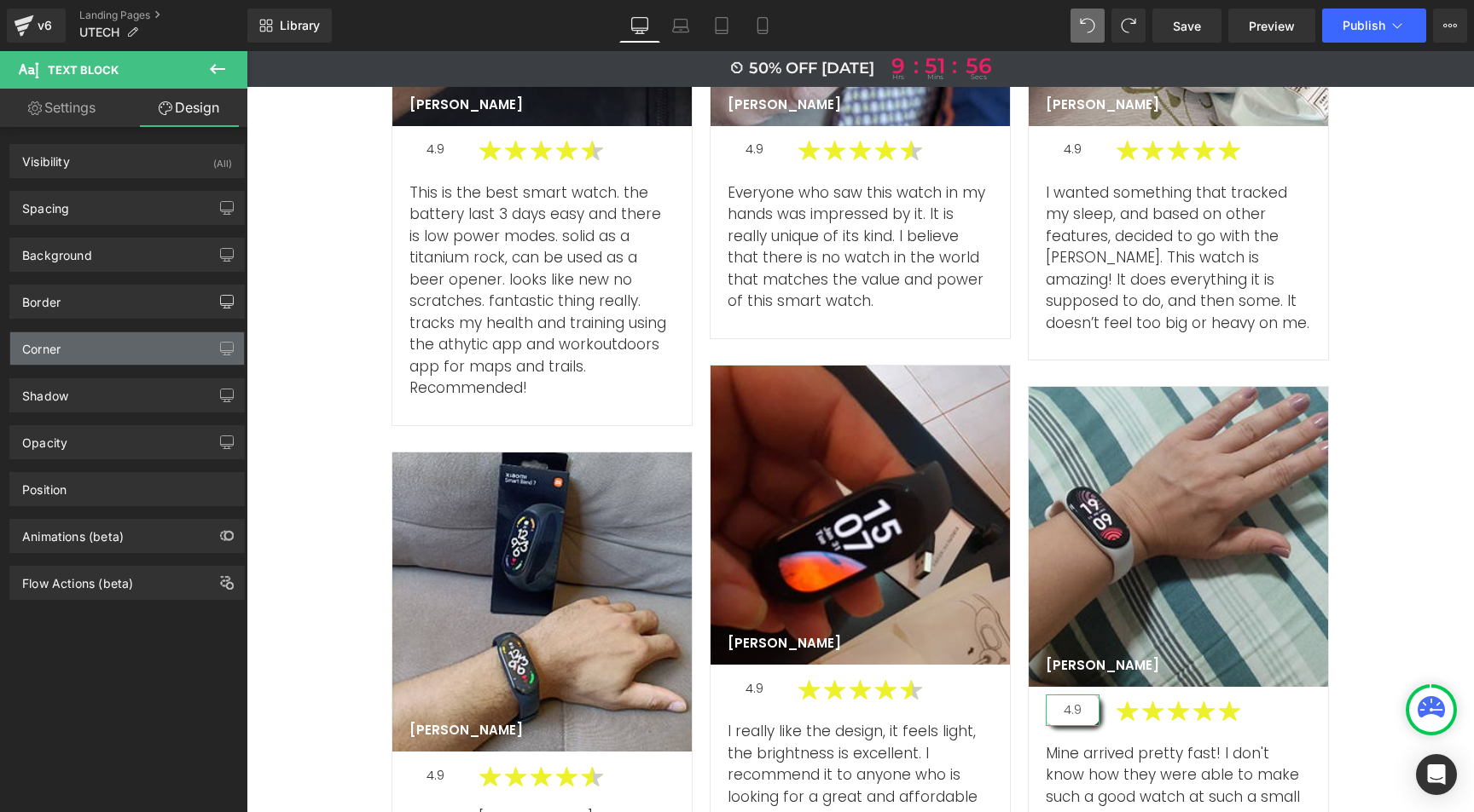
click at [108, 347] on div "Corner" at bounding box center [127, 348] width 234 height 33
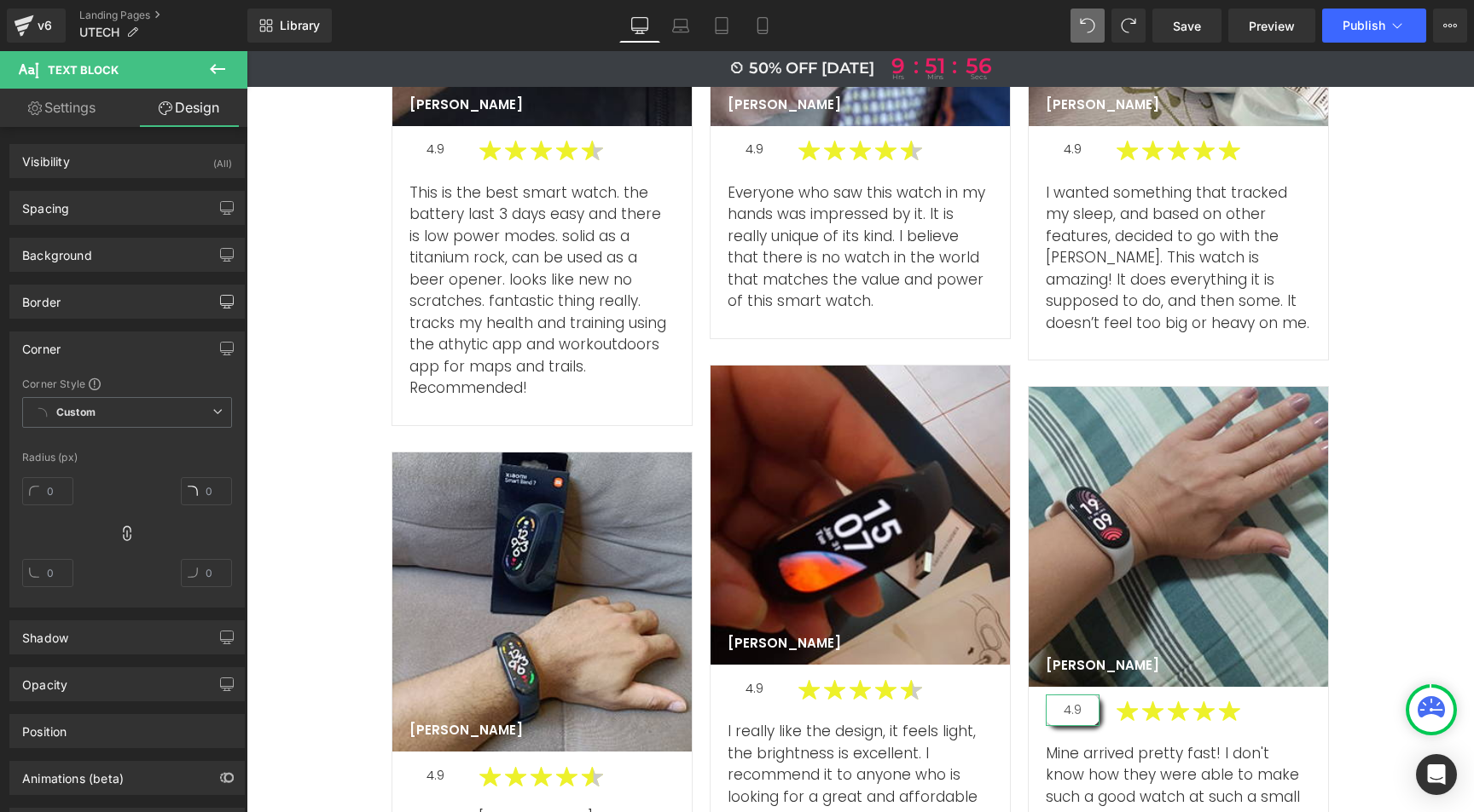
click at [108, 347] on div "Corner" at bounding box center [127, 348] width 234 height 33
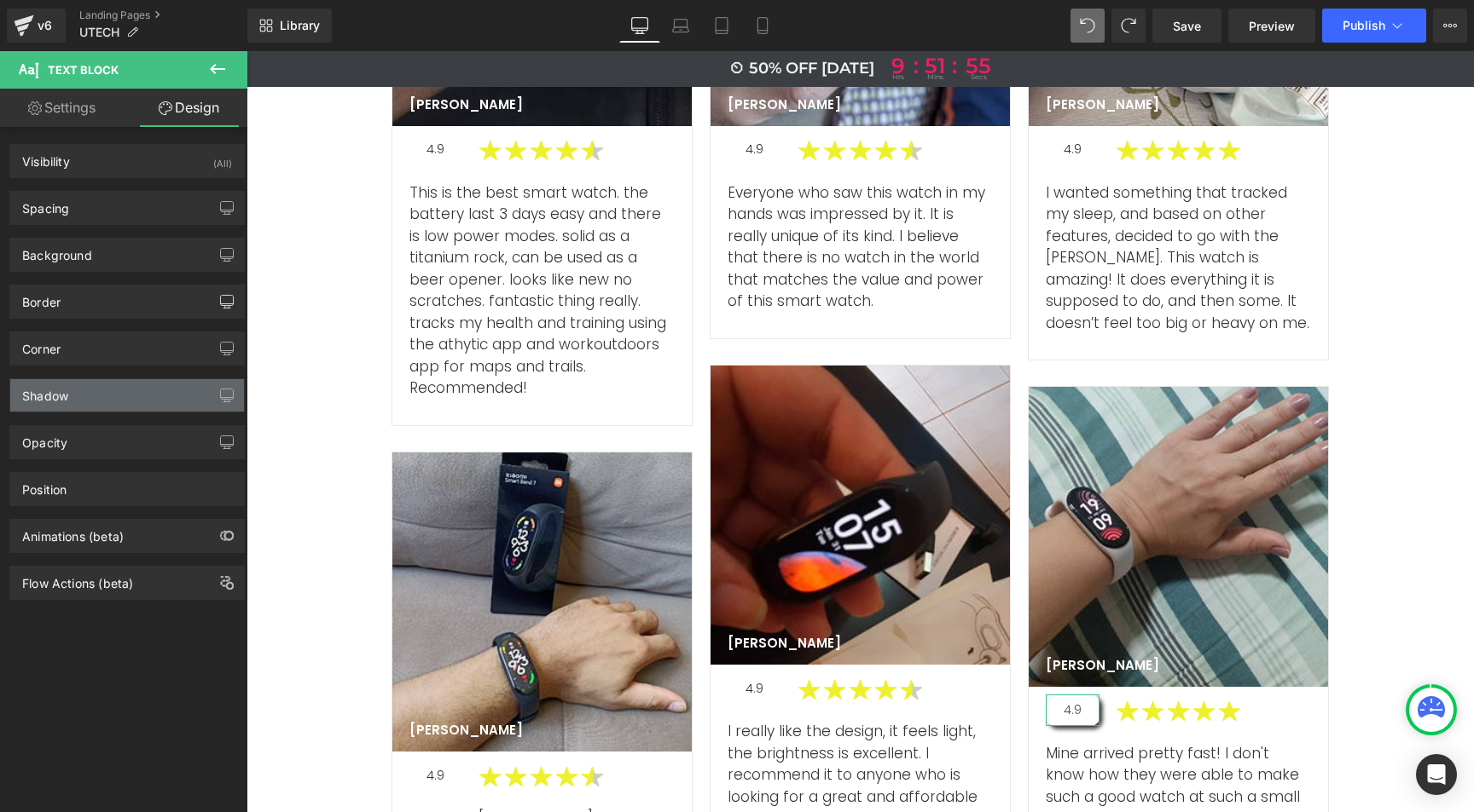
click at [74, 398] on div "Shadow" at bounding box center [127, 395] width 234 height 33
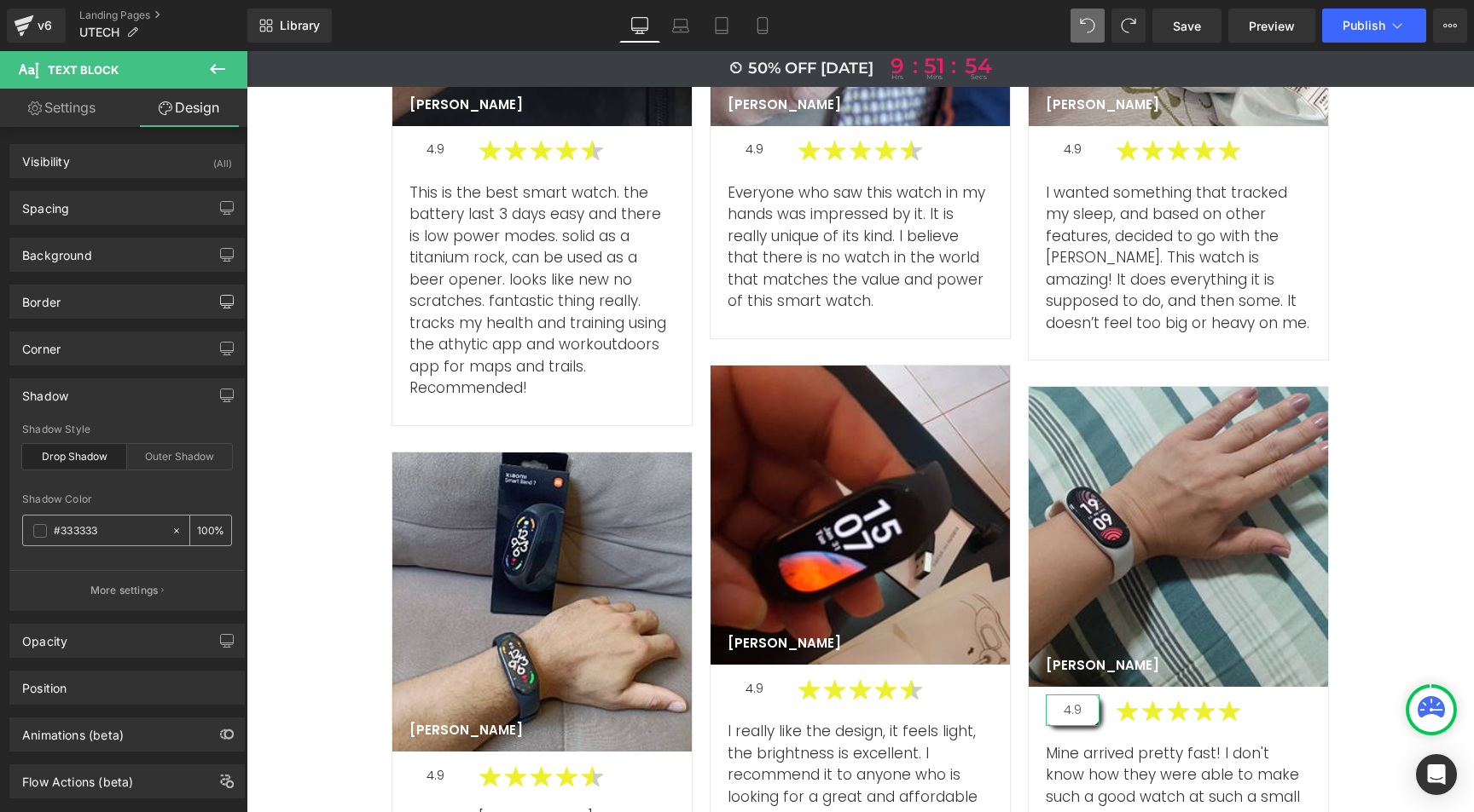
click at [172, 527] on icon at bounding box center [176, 531] width 12 height 12
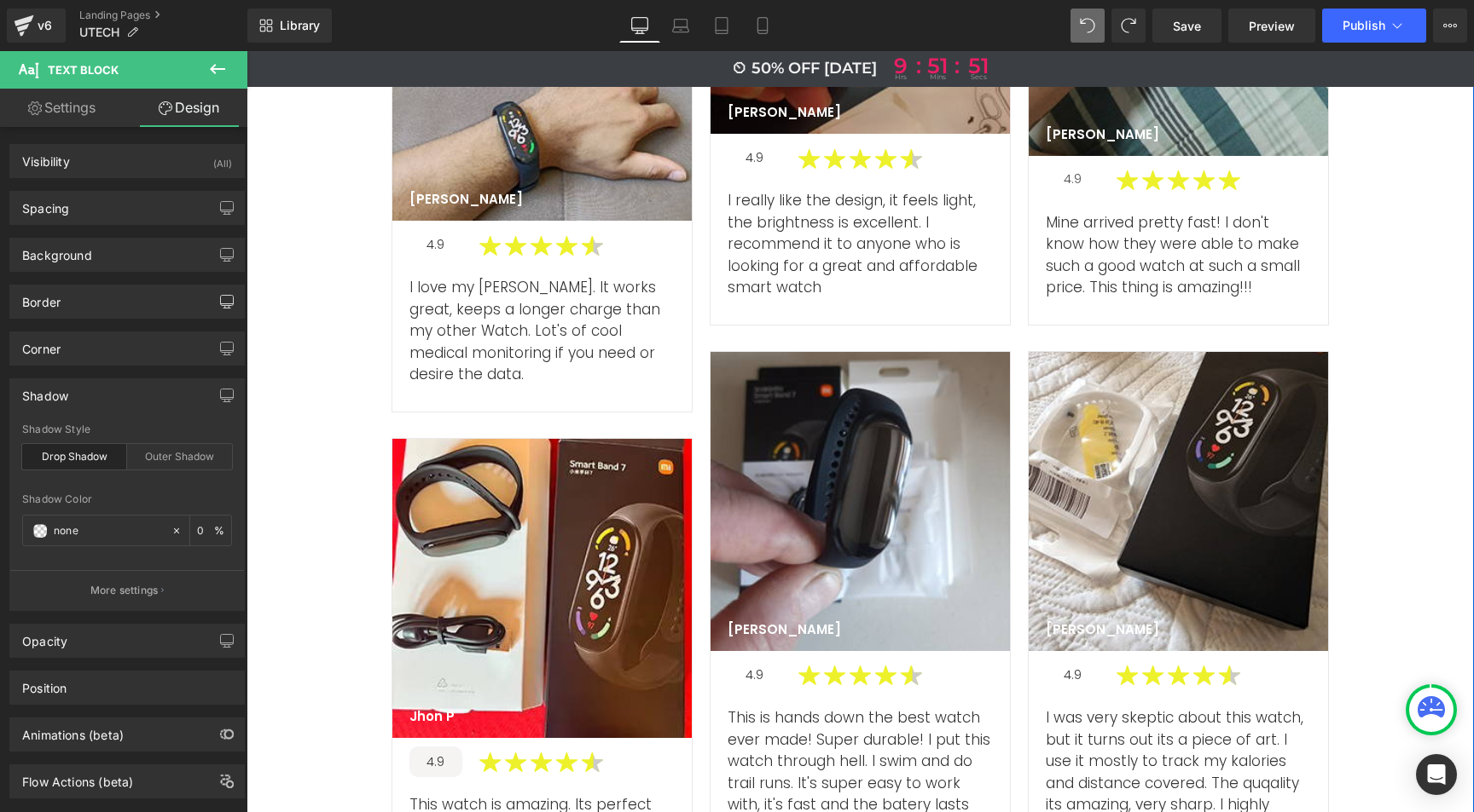
scroll to position [6508, 0]
click at [430, 773] on div at bounding box center [436, 775] width 54 height 5
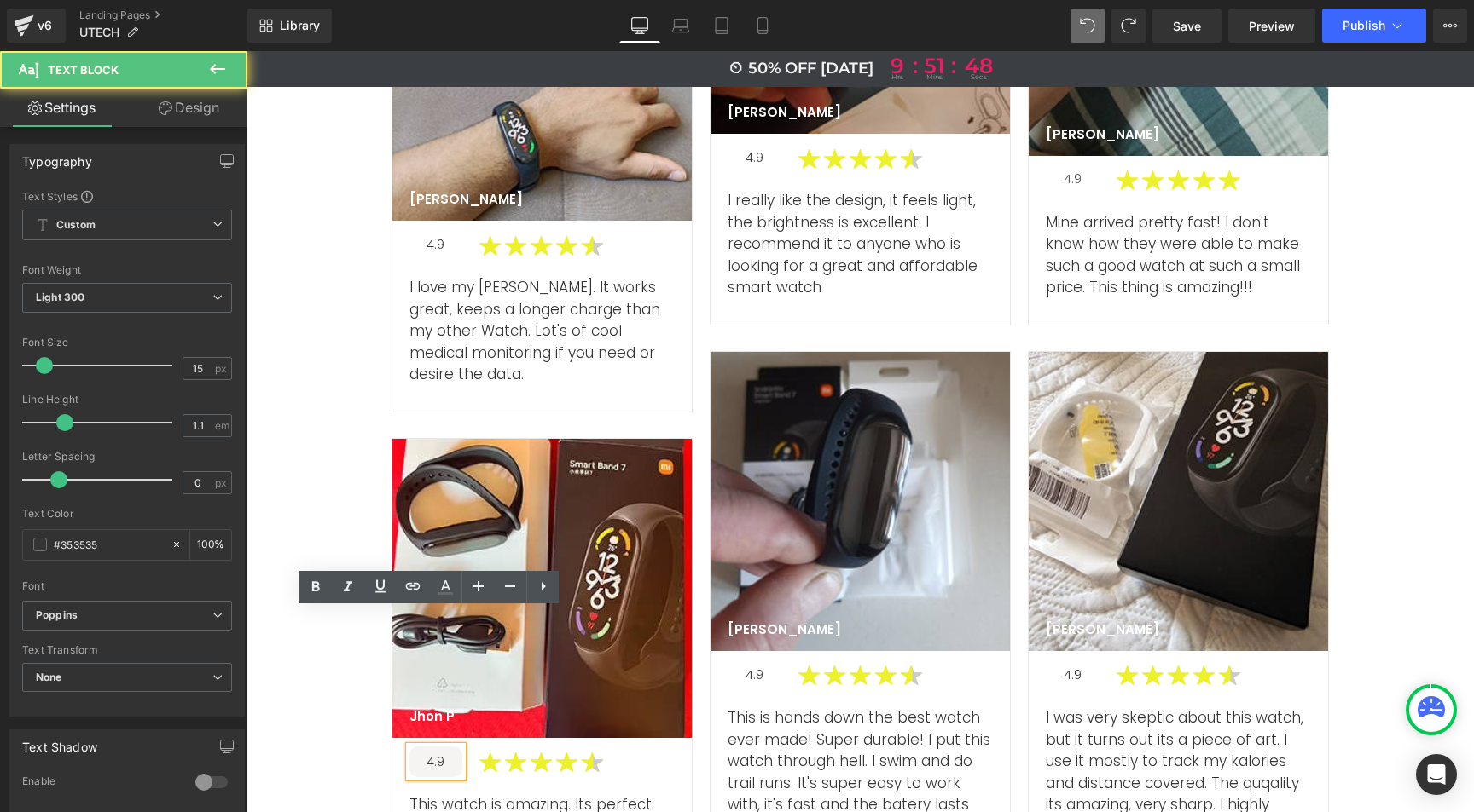
click at [189, 112] on link "Design" at bounding box center [188, 107] width 124 height 38
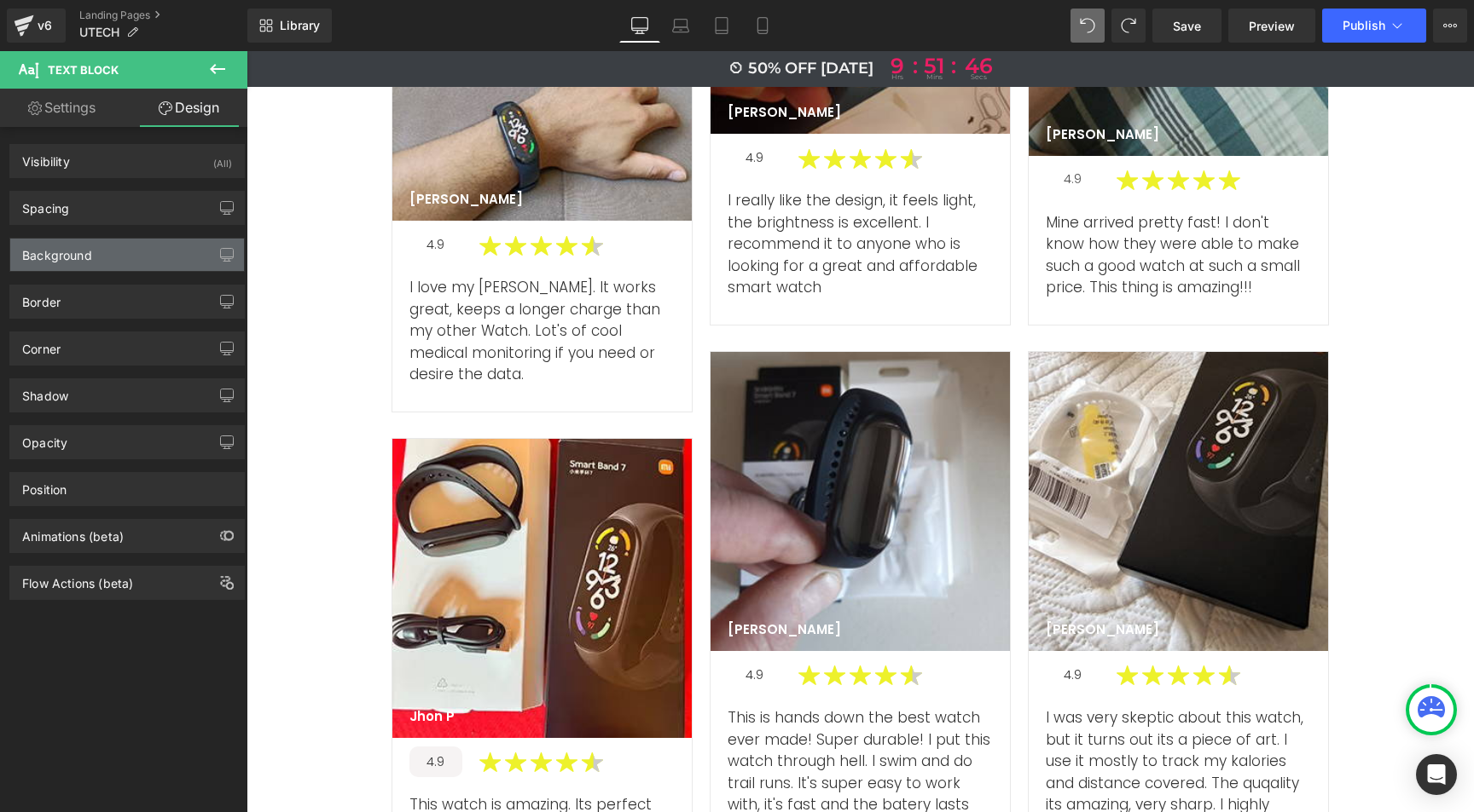
click at [86, 258] on div "Background" at bounding box center [57, 250] width 70 height 24
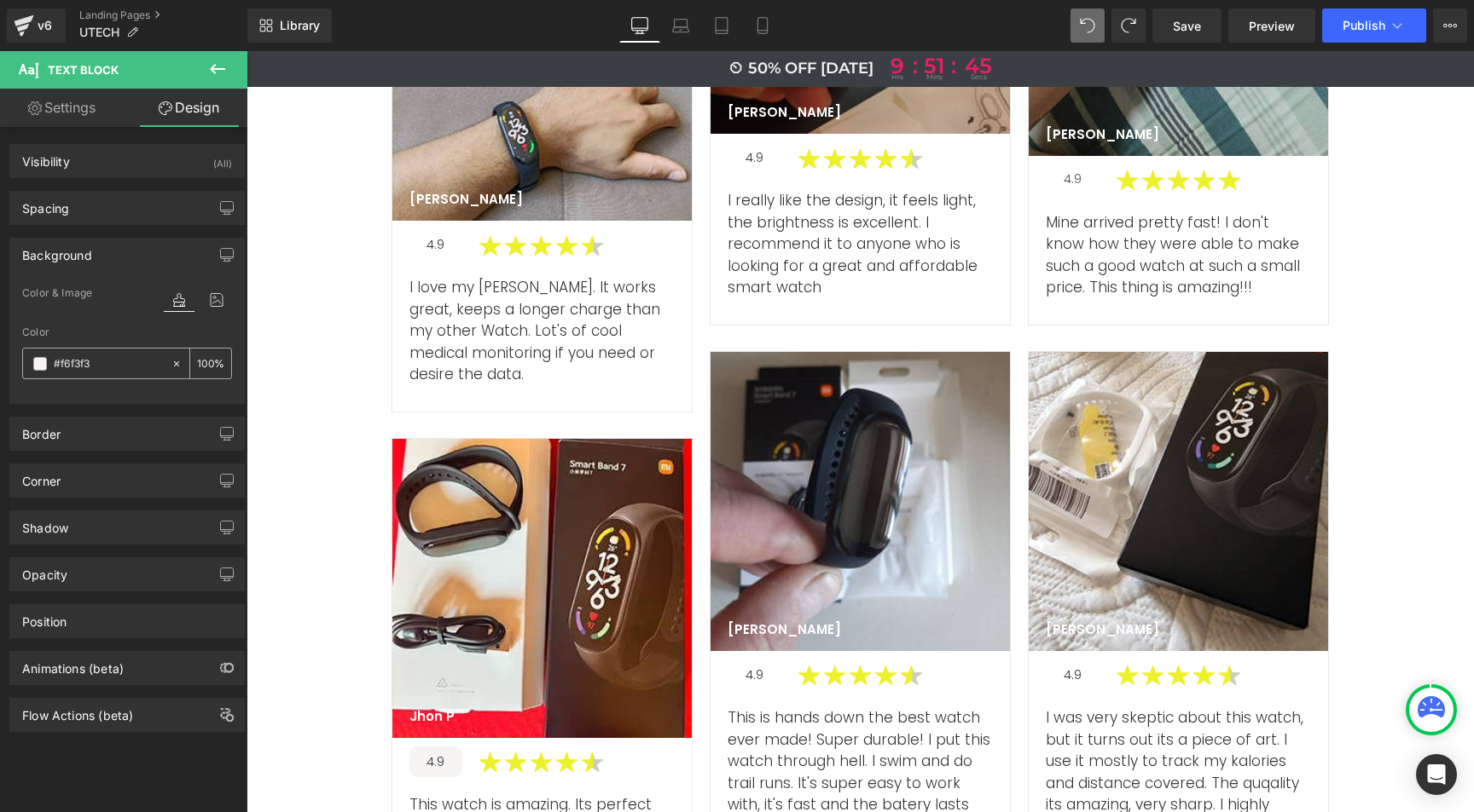
click at [83, 363] on input "#f6f3f3" at bounding box center [108, 364] width 109 height 19
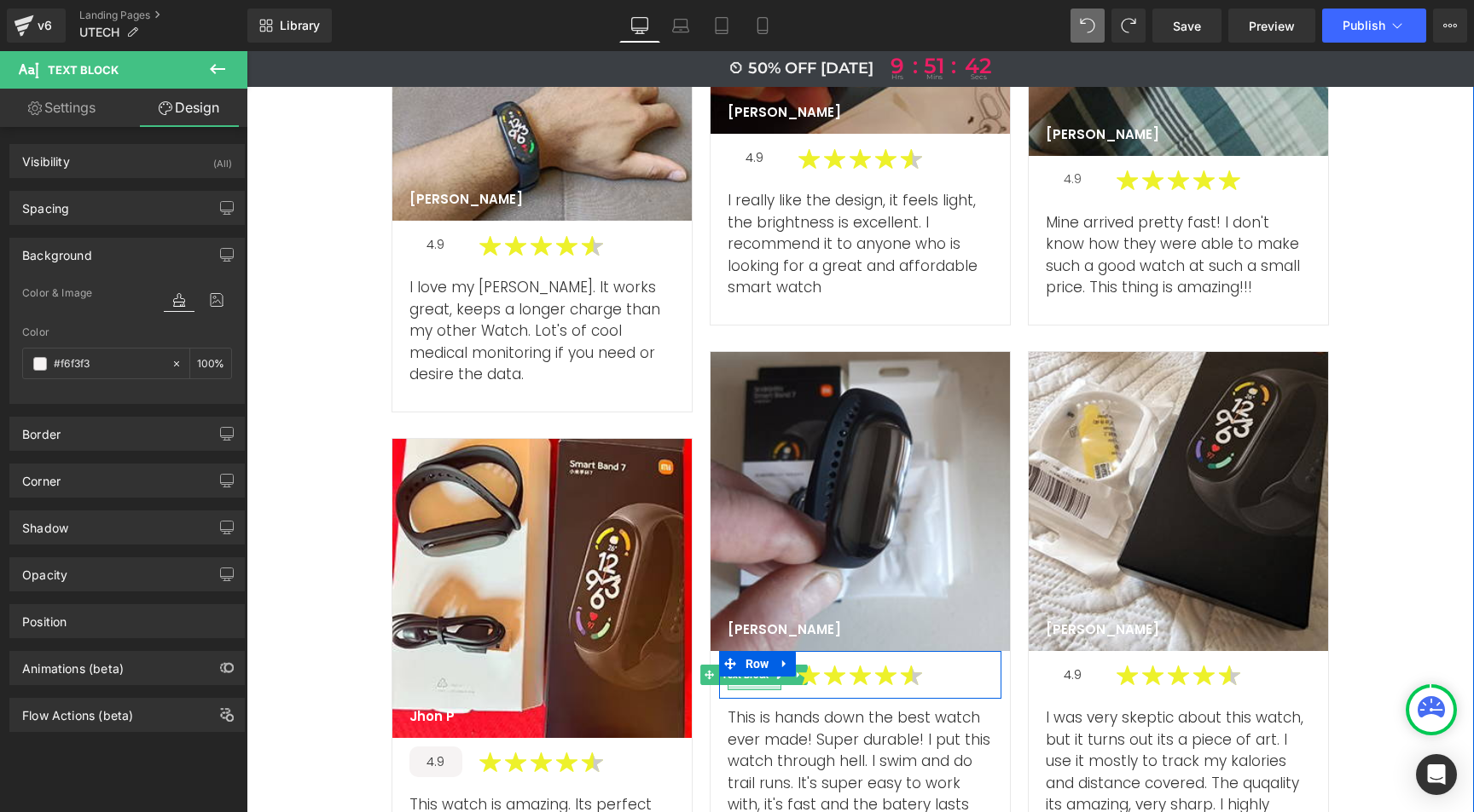
drag, startPoint x: 726, startPoint y: 573, endPoint x: 738, endPoint y: 570, distance: 12.4
click at [728, 660] on div "4.9 Text Block" at bounding box center [755, 676] width 54 height 32
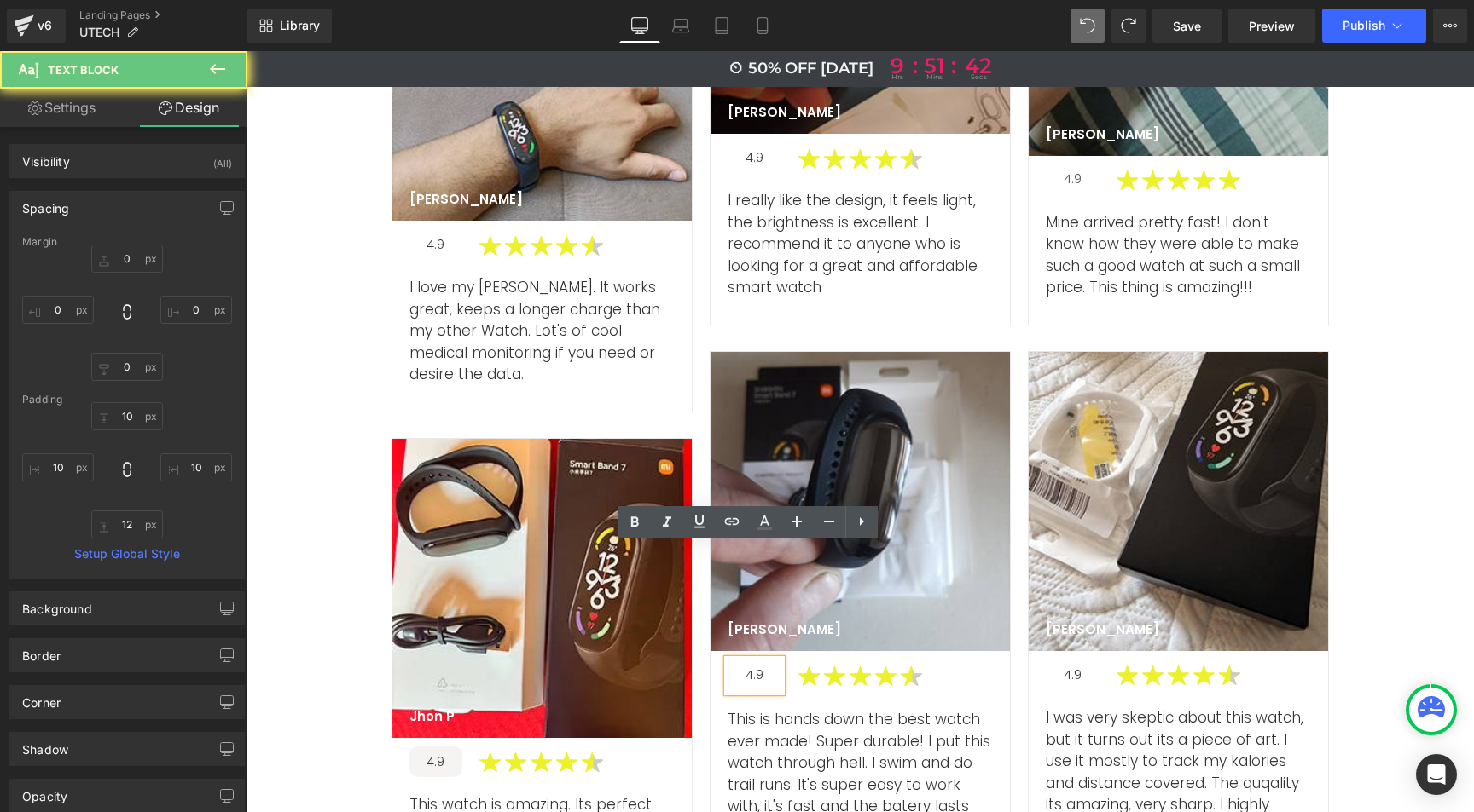
click at [751, 669] on p "4.9" at bounding box center [754, 676] width 36 height 15
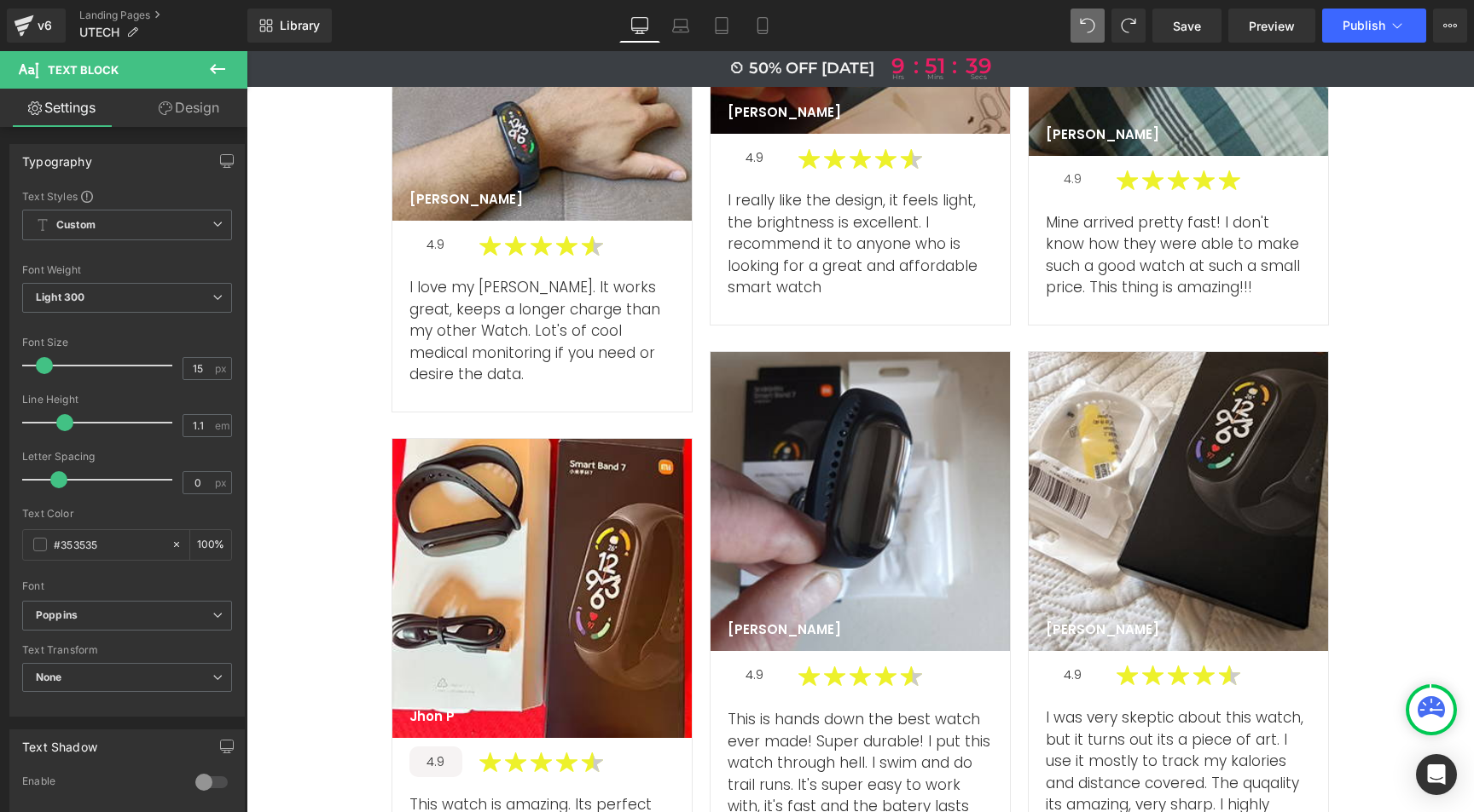
click at [198, 107] on link "Design" at bounding box center [188, 107] width 124 height 38
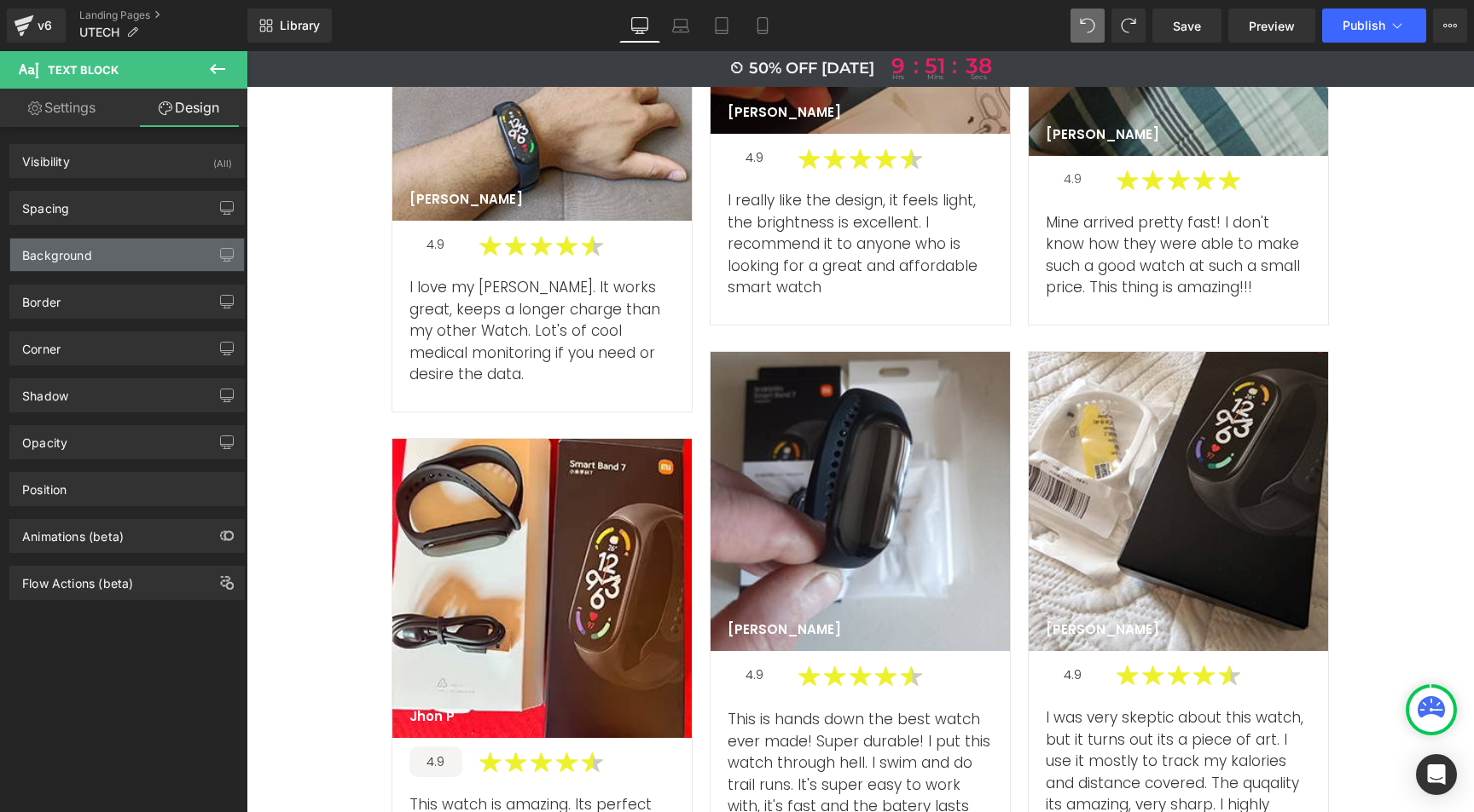
click at [82, 258] on div "Background" at bounding box center [57, 250] width 70 height 24
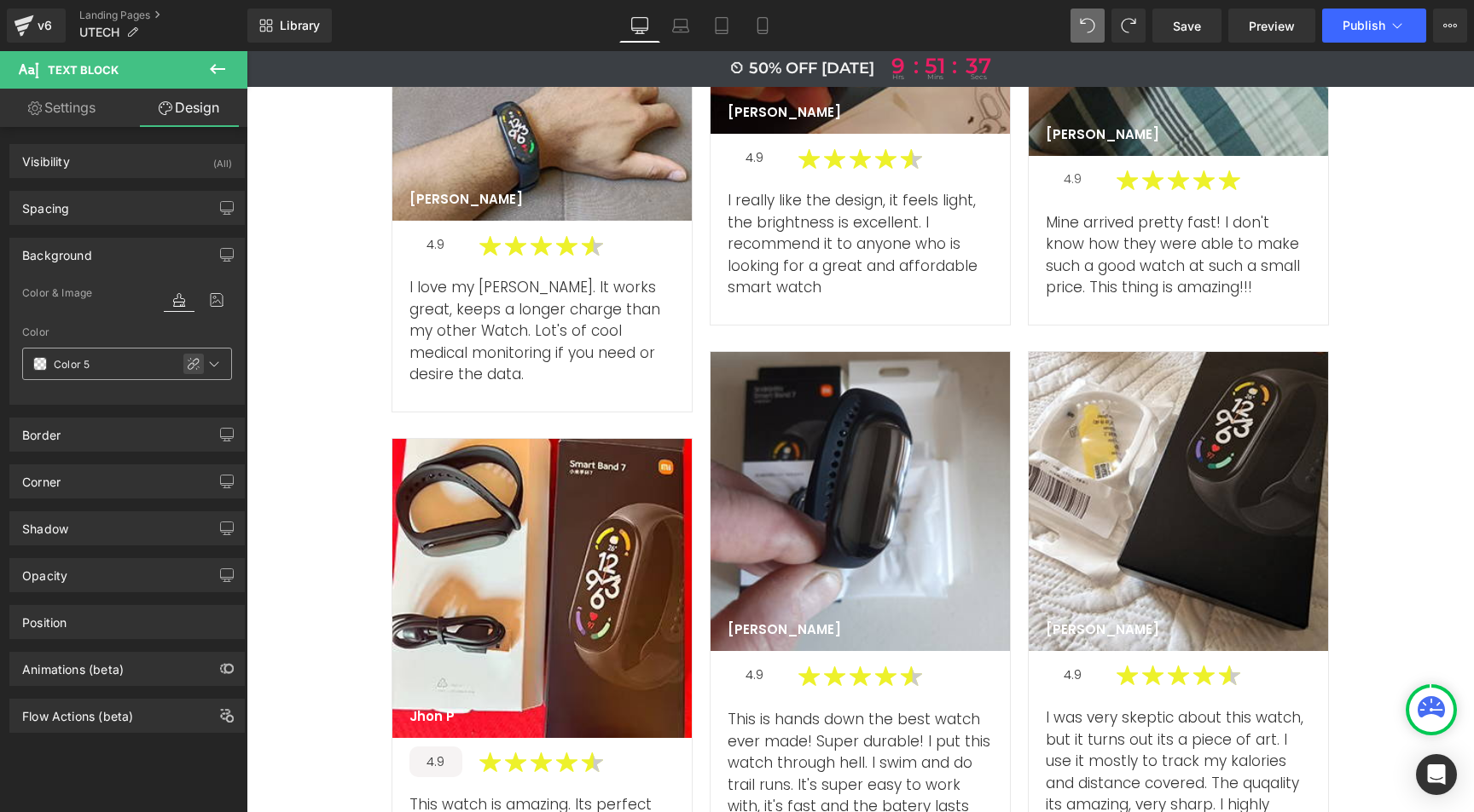
click at [188, 363] on icon at bounding box center [193, 364] width 14 height 14
click at [104, 358] on input "text" at bounding box center [108, 364] width 109 height 19
paste input "f6f3f3"
type input "#f6f3f3"
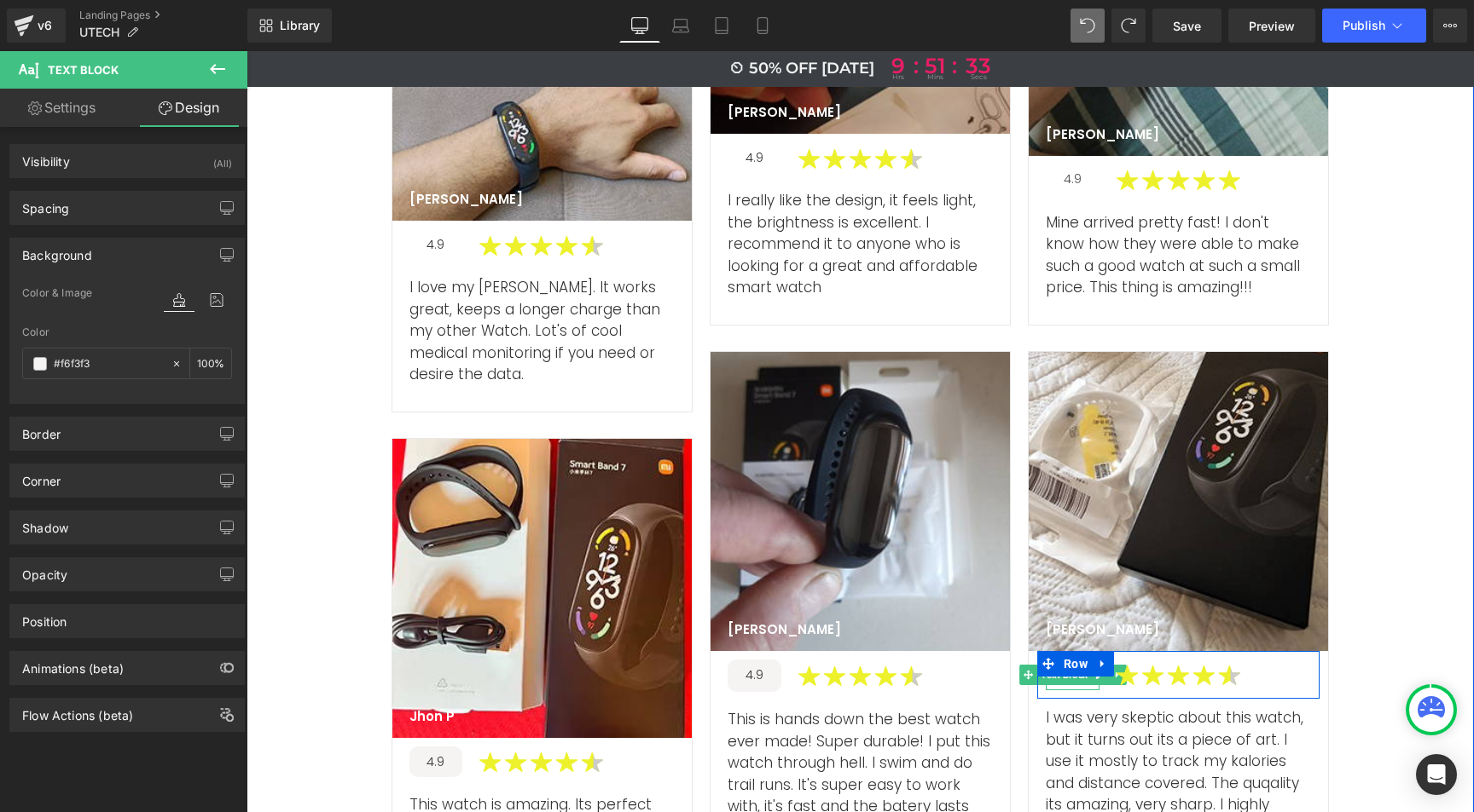
drag, startPoint x: 1065, startPoint y: 566, endPoint x: 1044, endPoint y: 574, distance: 22.5
click at [1065, 665] on span "Text Block" at bounding box center [1064, 675] width 54 height 20
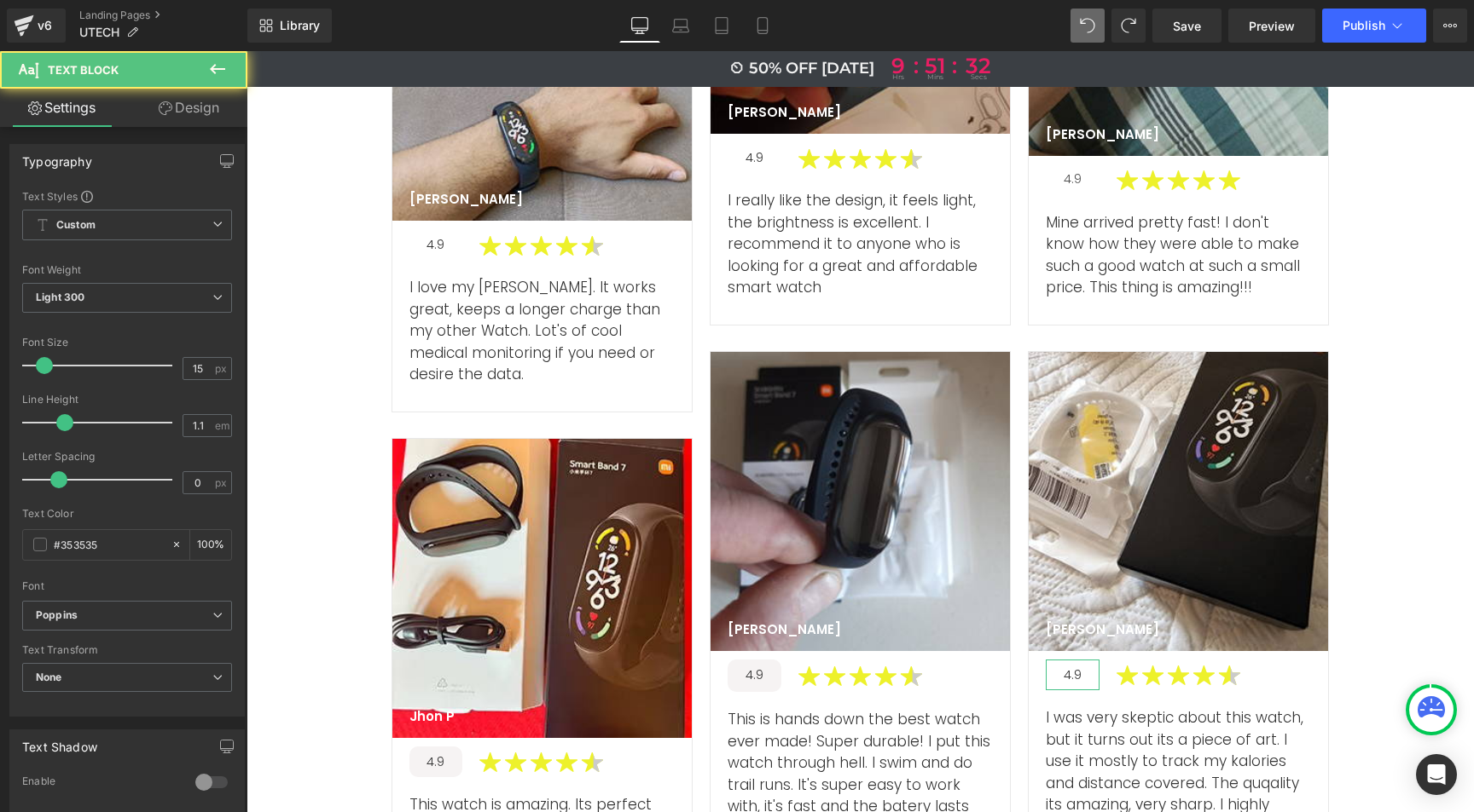
click at [176, 107] on link "Design" at bounding box center [188, 107] width 124 height 38
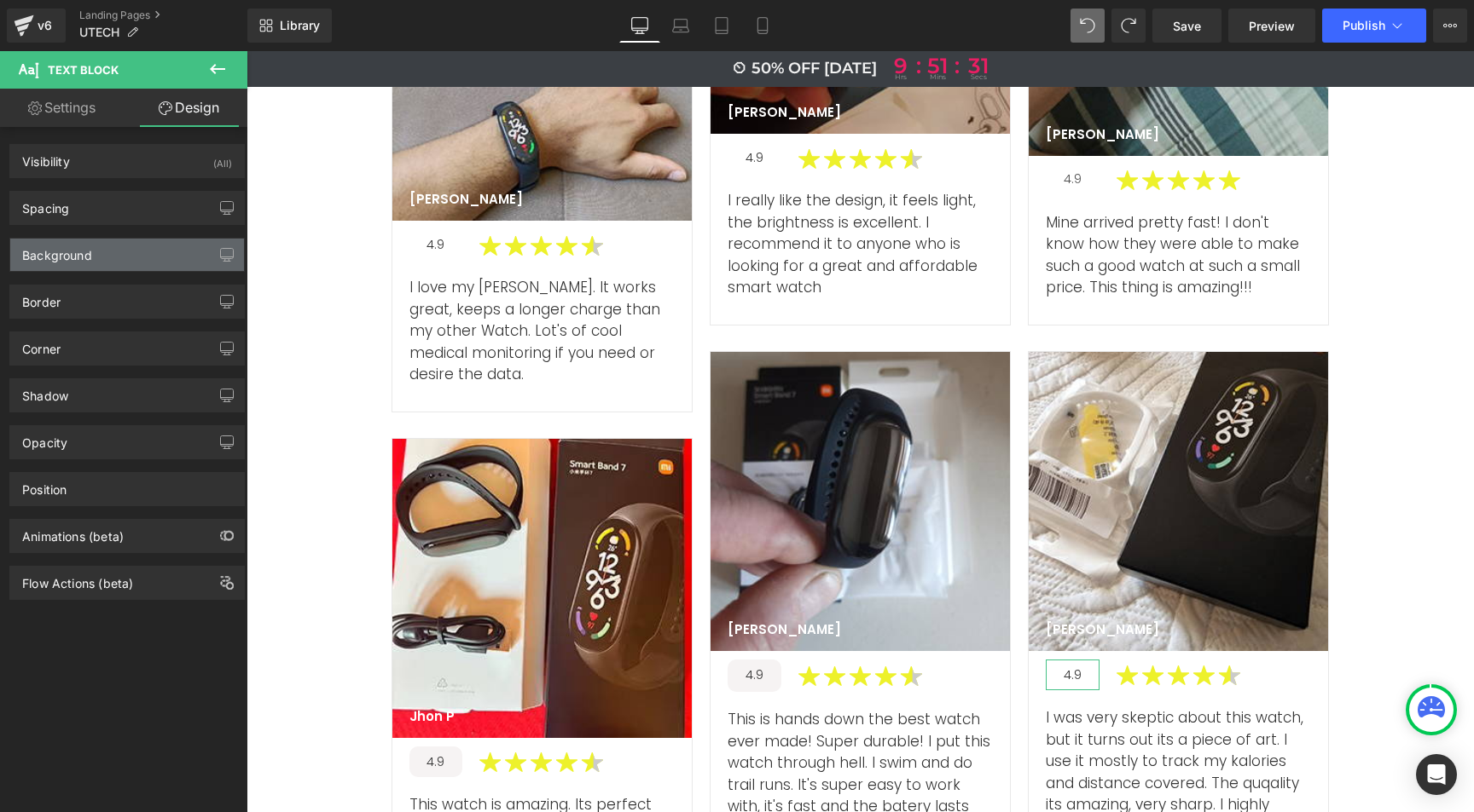
click at [92, 243] on div "Background" at bounding box center [127, 254] width 234 height 33
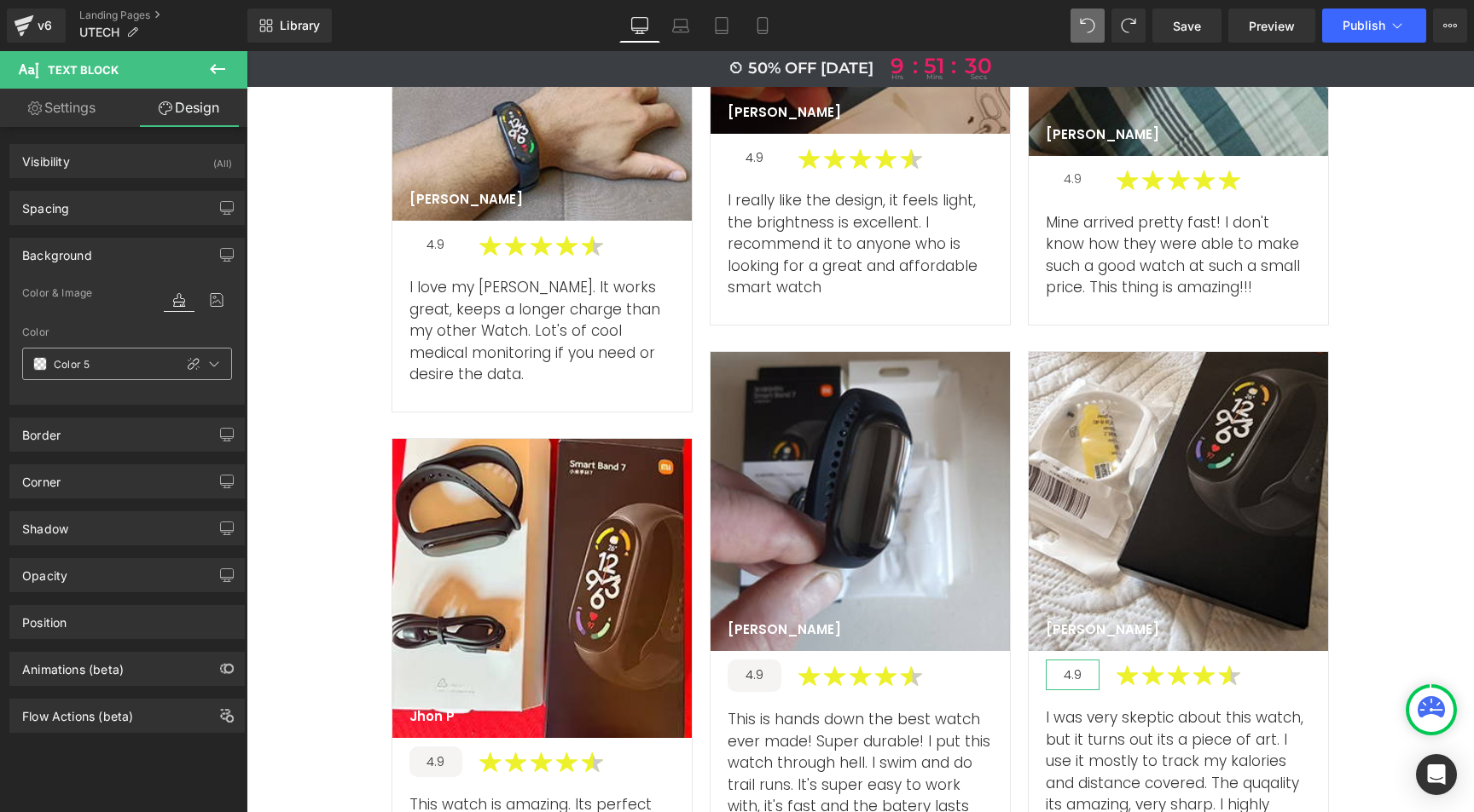
drag, startPoint x: 183, startPoint y: 366, endPoint x: 171, endPoint y: 363, distance: 12.4
click at [186, 366] on icon at bounding box center [193, 364] width 14 height 14
click at [91, 359] on input "text" at bounding box center [108, 364] width 109 height 19
paste input "f6f3f3"
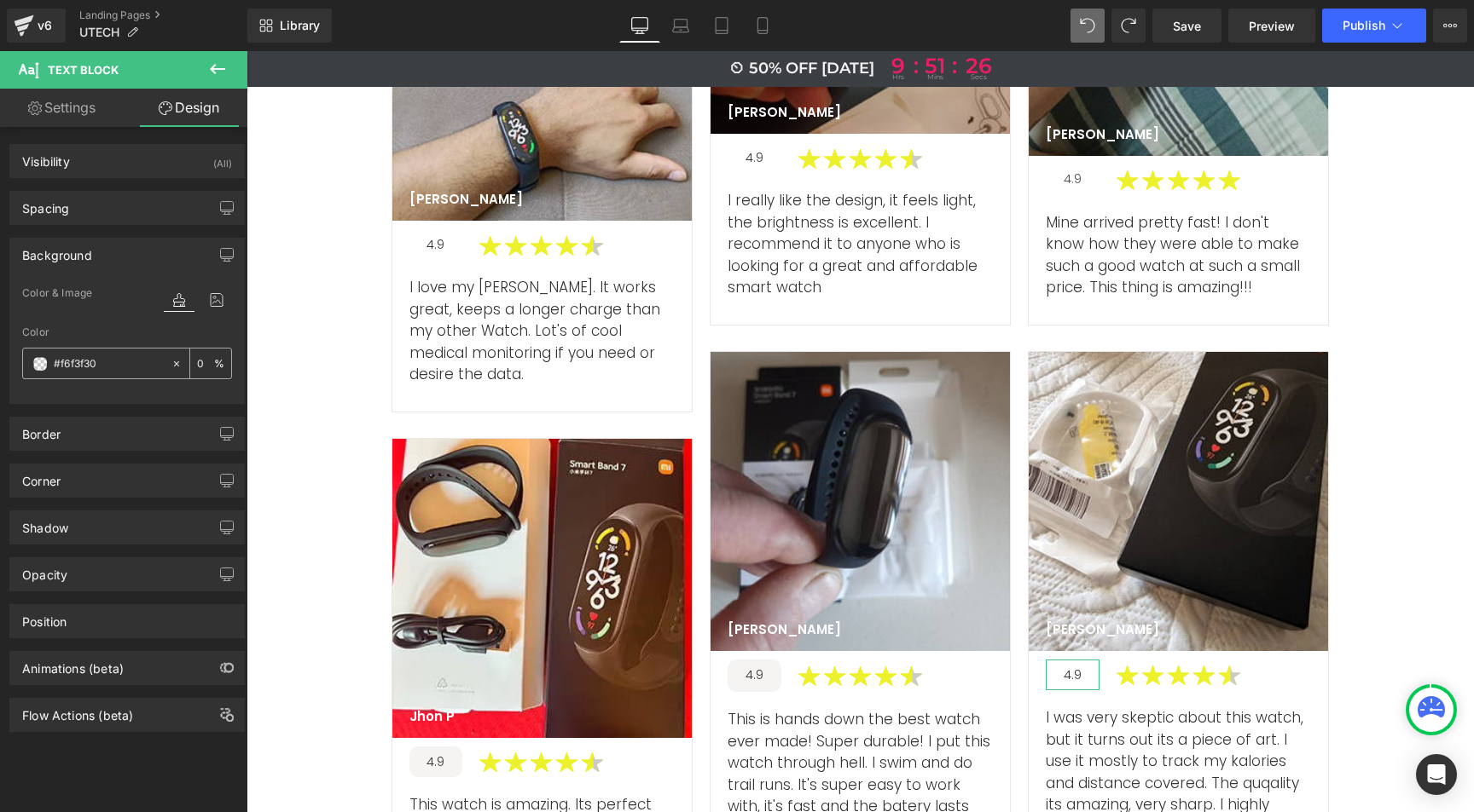
click at [75, 365] on input "#f6f3f30" at bounding box center [108, 364] width 109 height 19
paste input "text"
type input "#f6f3f3"
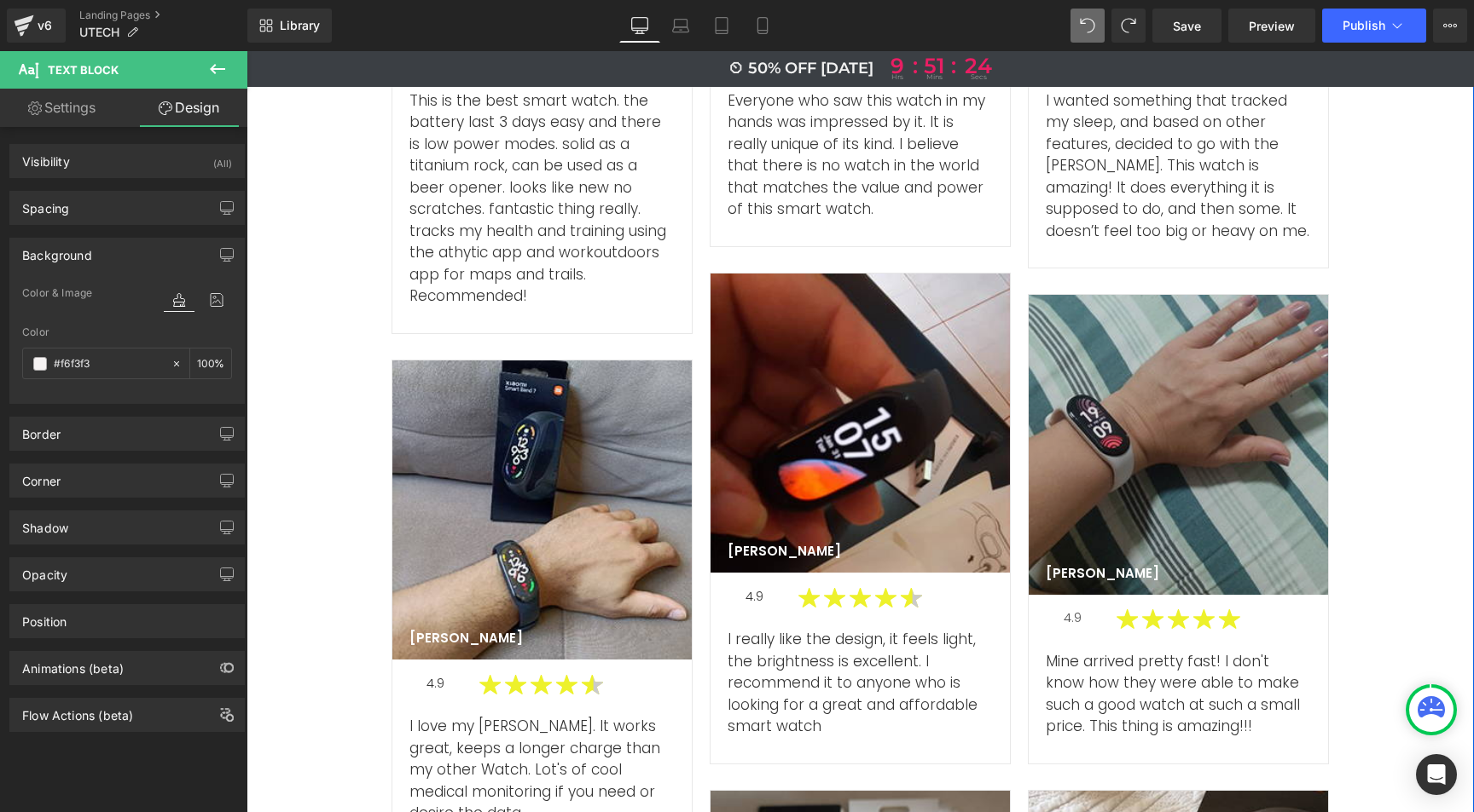
scroll to position [6033, 0]
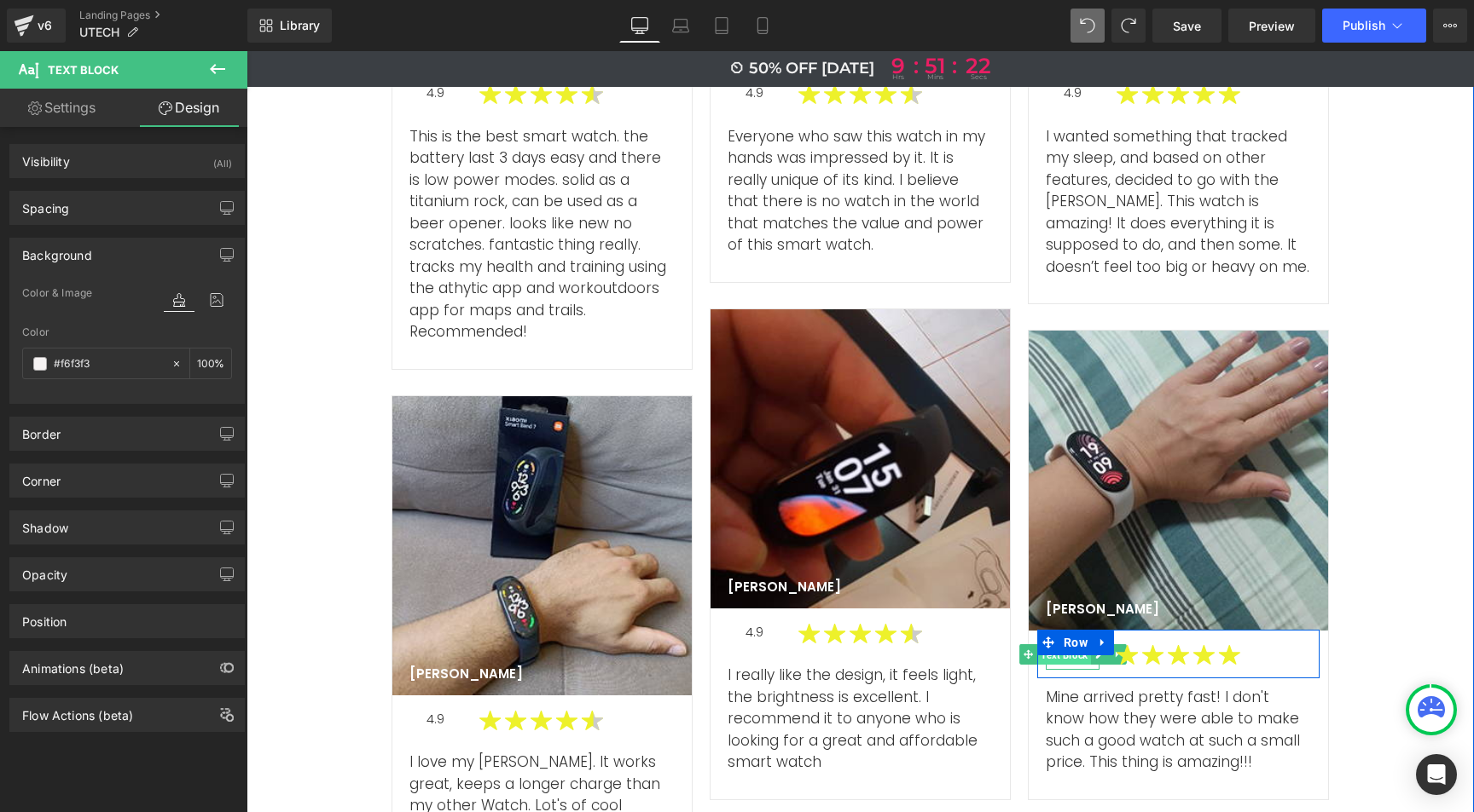
click at [1065, 644] on span "Text Block" at bounding box center [1064, 655] width 54 height 20
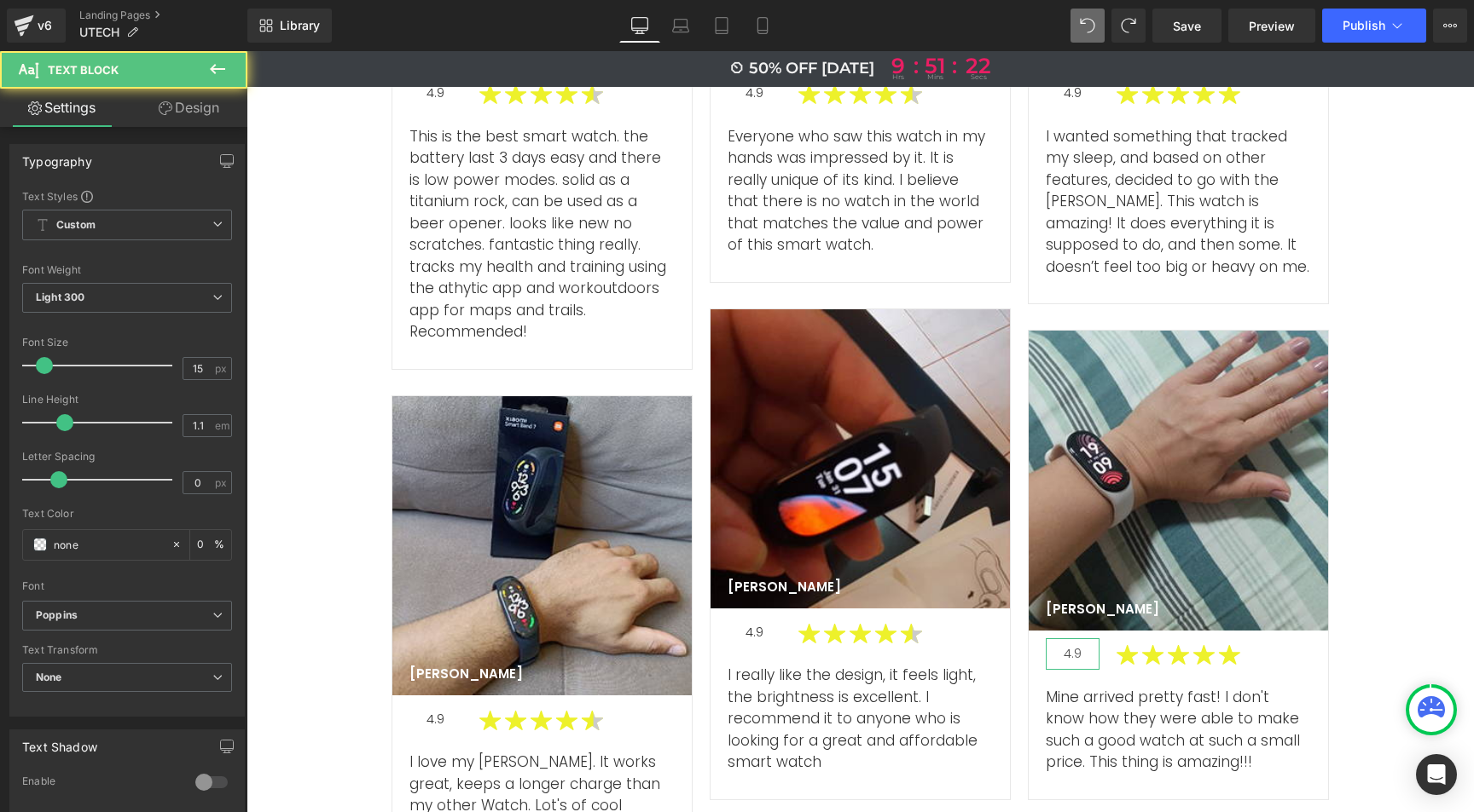
click at [178, 103] on link "Design" at bounding box center [188, 107] width 124 height 38
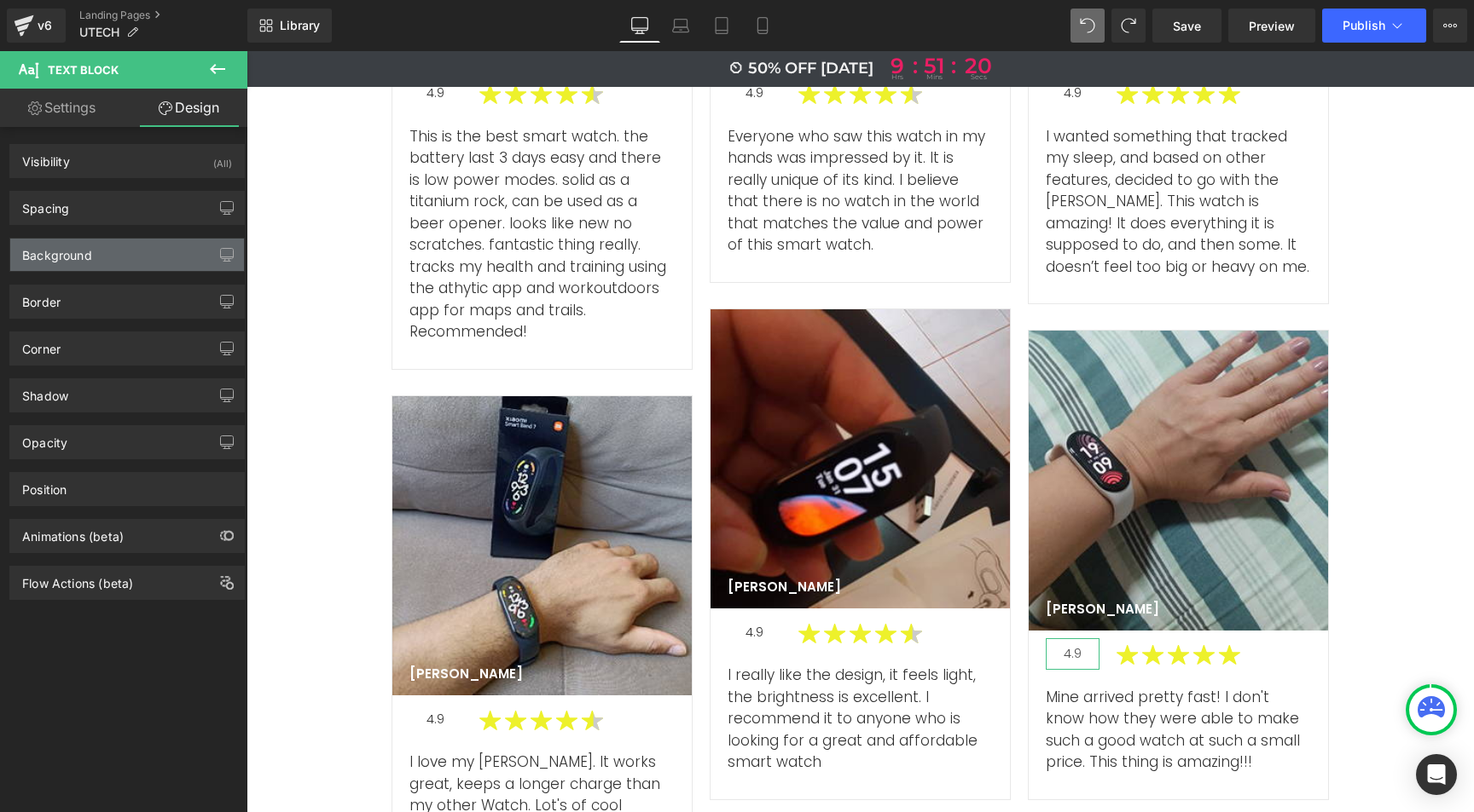
click at [79, 259] on div "Background" at bounding box center [57, 250] width 70 height 24
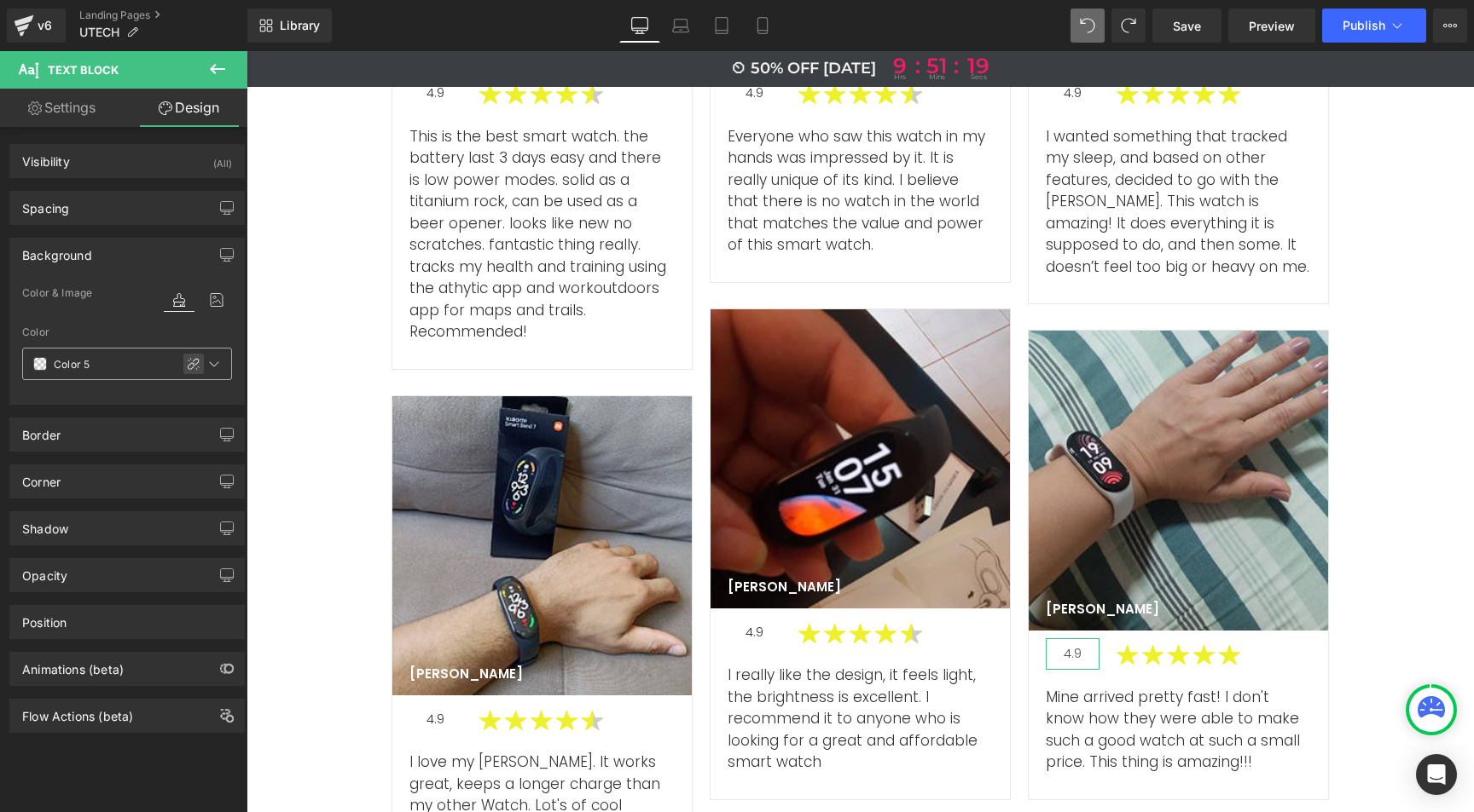
click at [191, 365] on icon at bounding box center [193, 364] width 14 height 14
click at [66, 366] on input "text" at bounding box center [108, 364] width 109 height 19
paste input "f6f3f3"
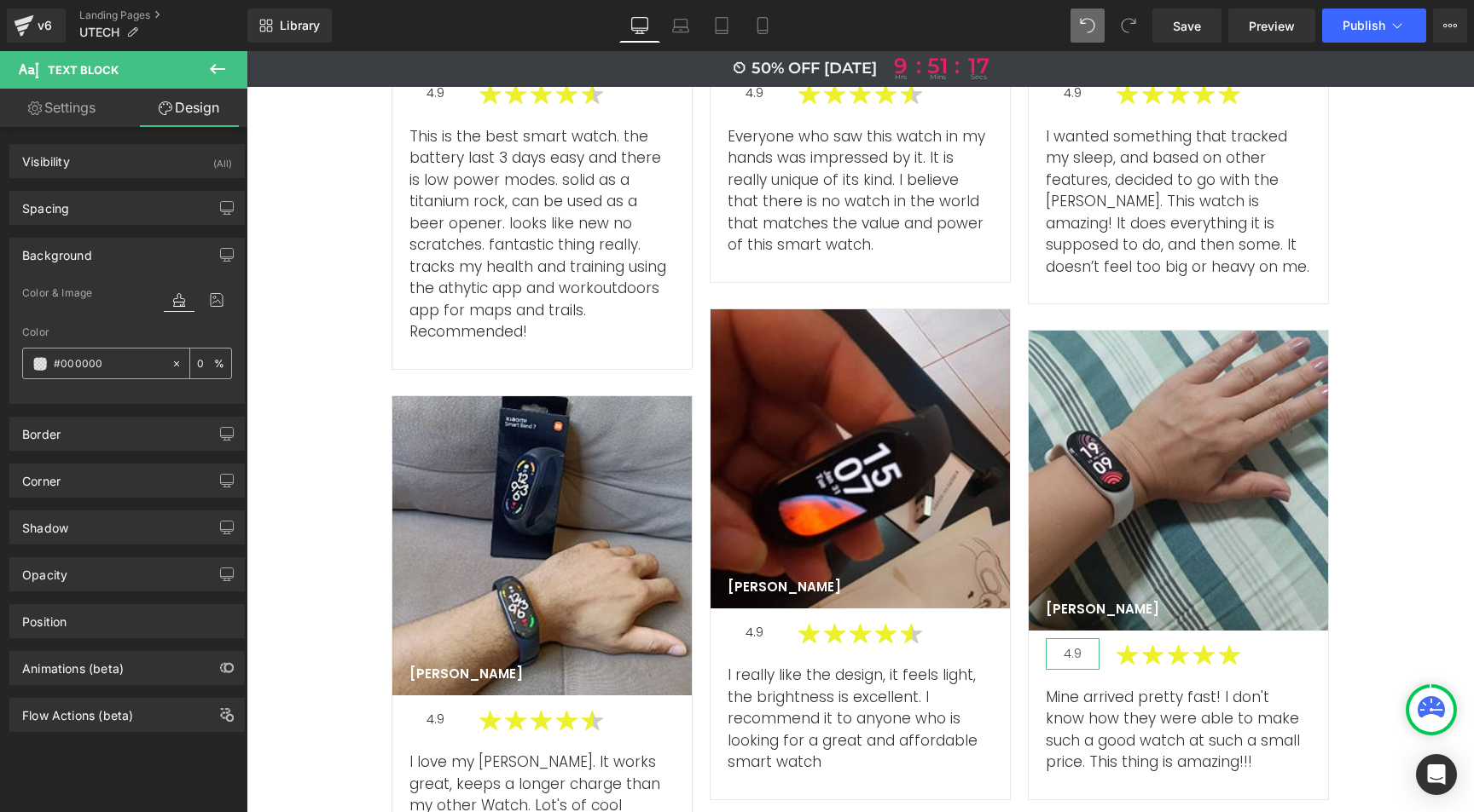
type input "#f6f3f3"
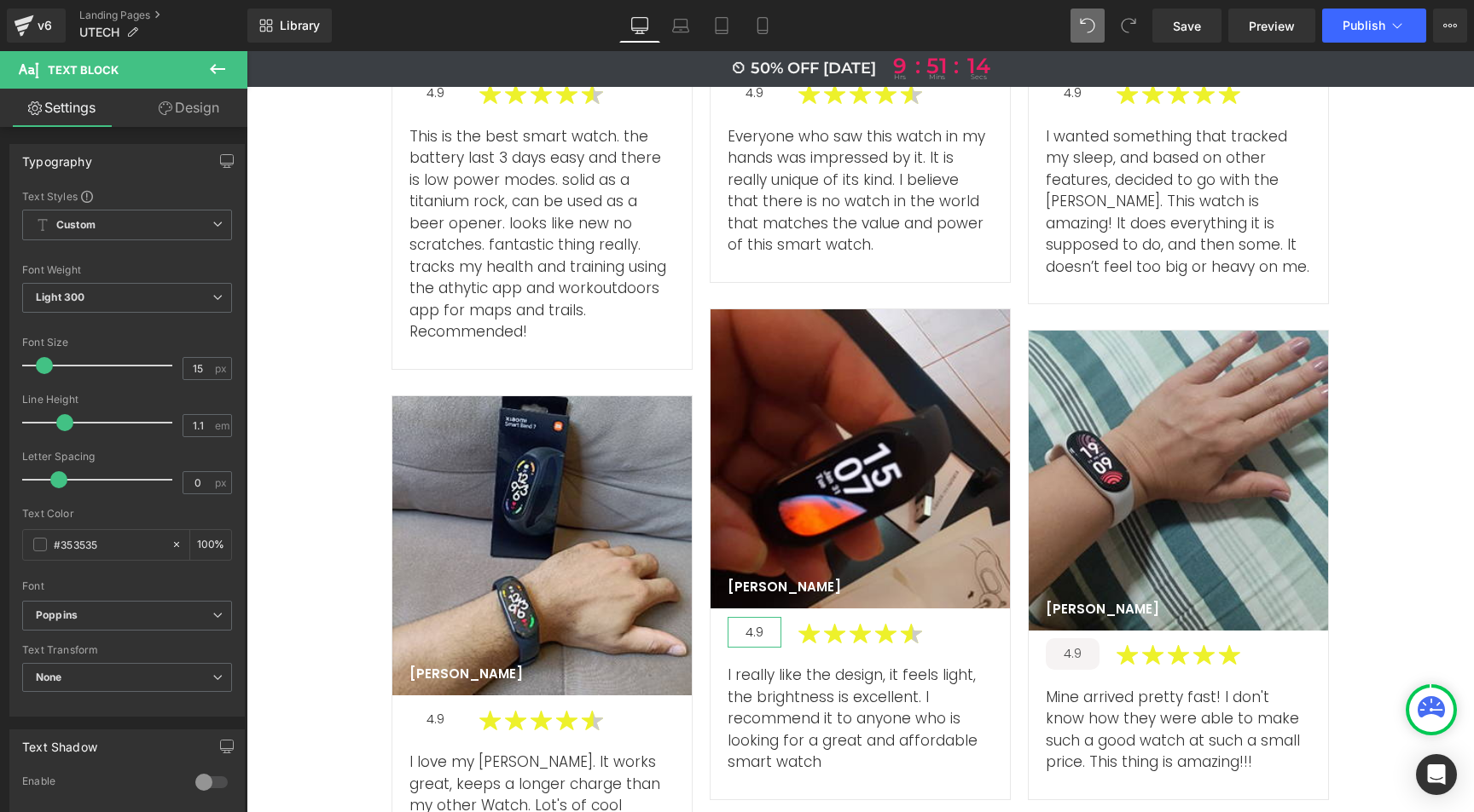
click at [201, 107] on link "Design" at bounding box center [188, 107] width 124 height 38
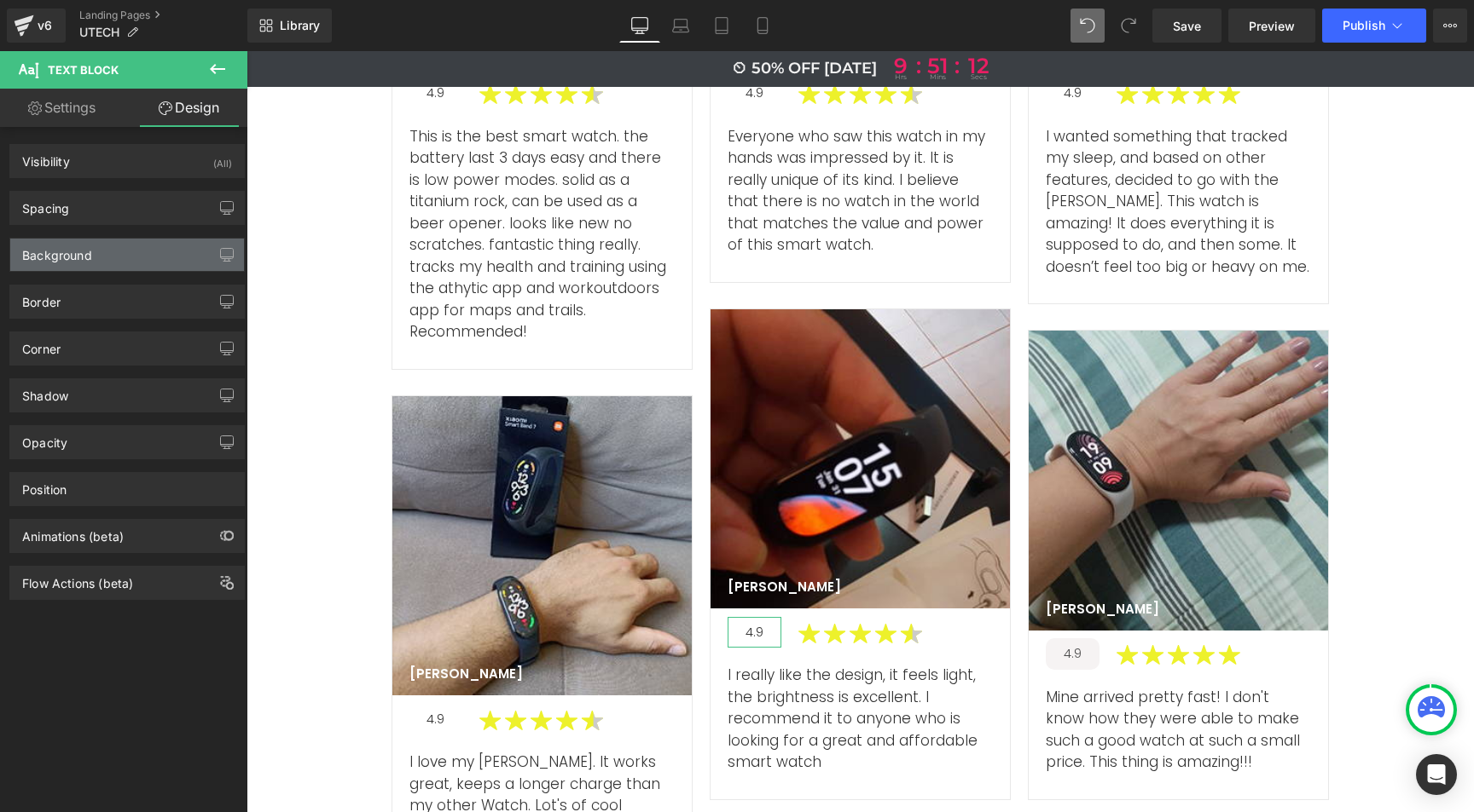
click at [101, 251] on div "Background" at bounding box center [127, 254] width 234 height 33
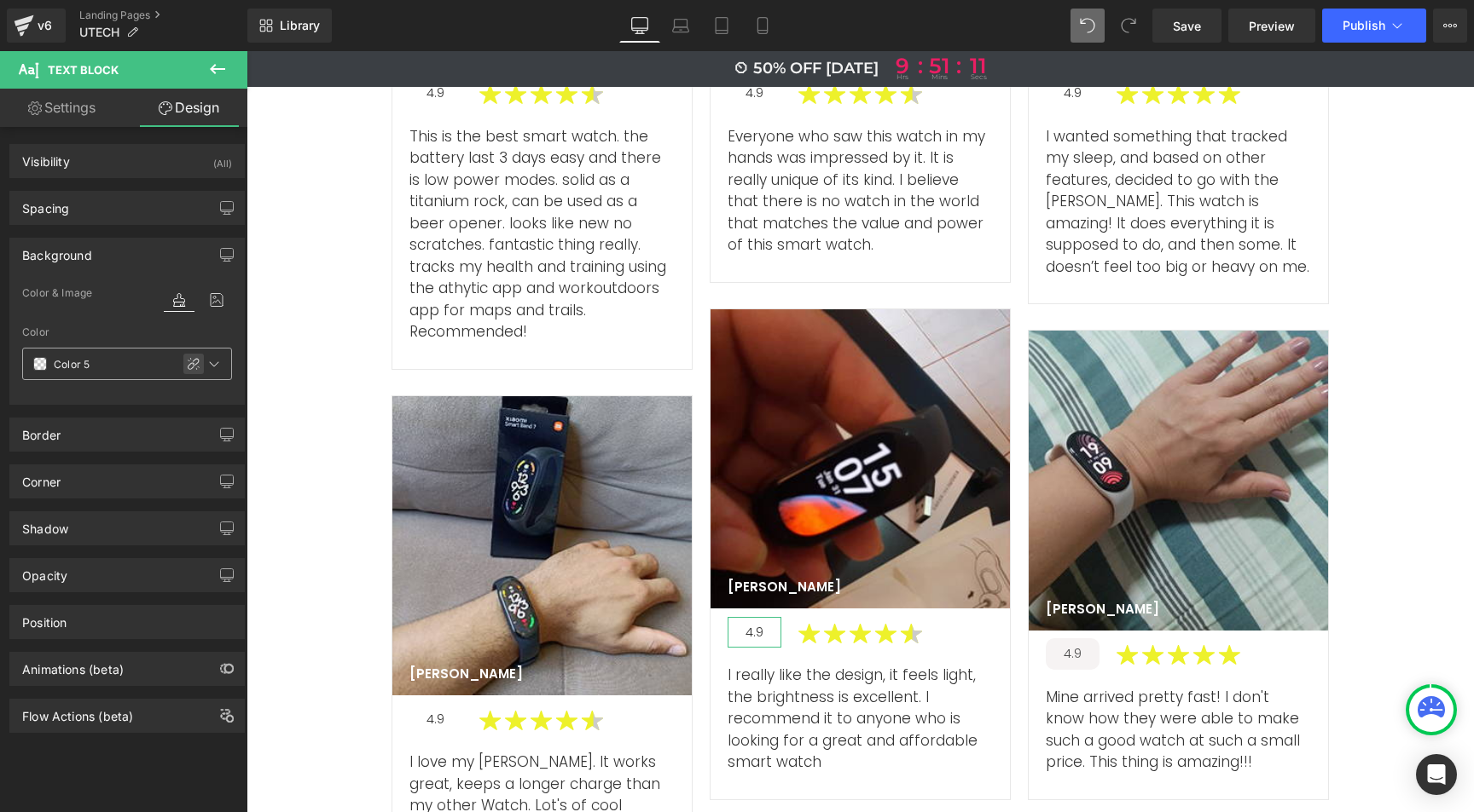
click at [186, 363] on icon at bounding box center [193, 364] width 14 height 14
click at [85, 364] on input "Color 5" at bounding box center [108, 364] width 109 height 19
paste input "f6f3f3"
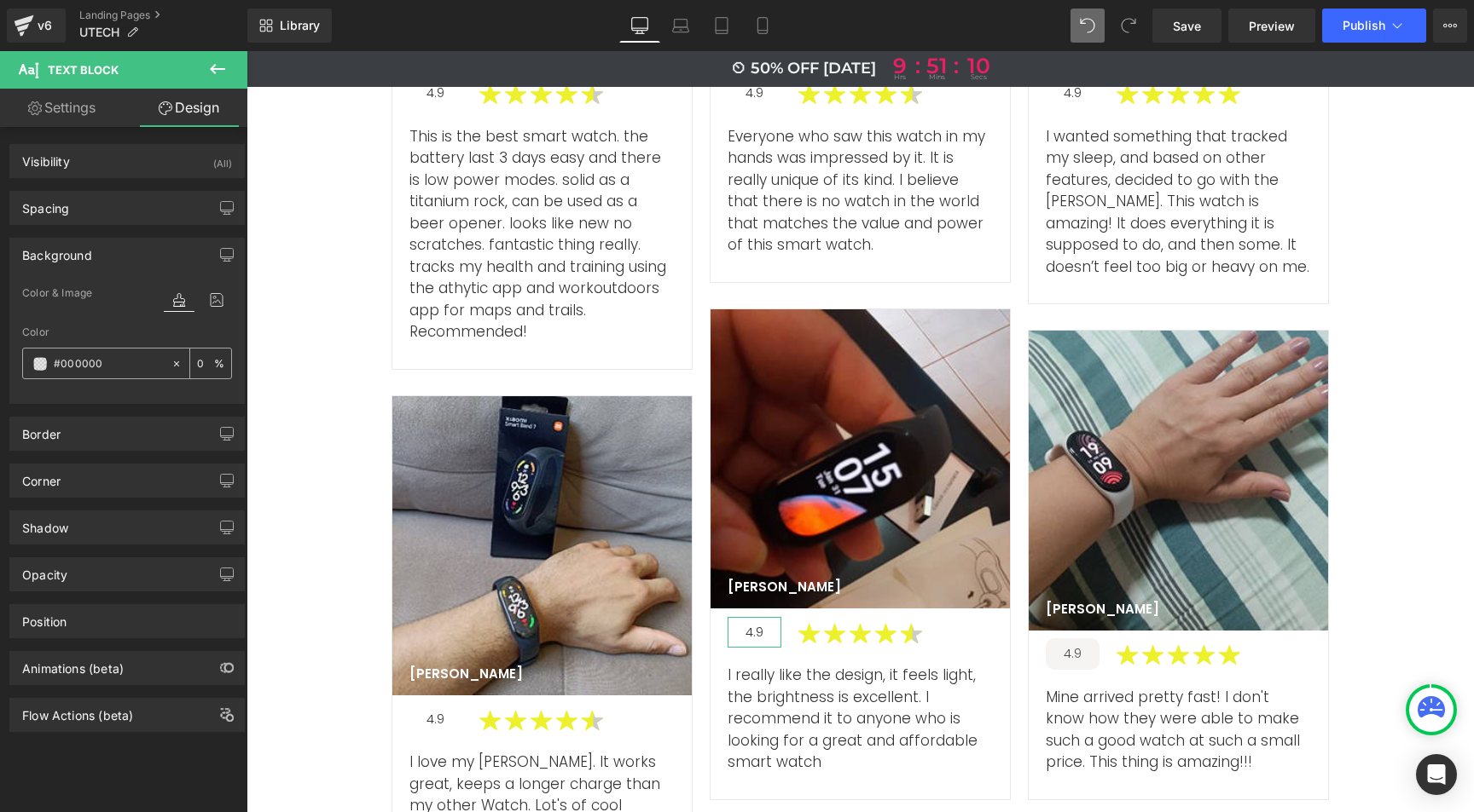
type input "#f6f3f3"
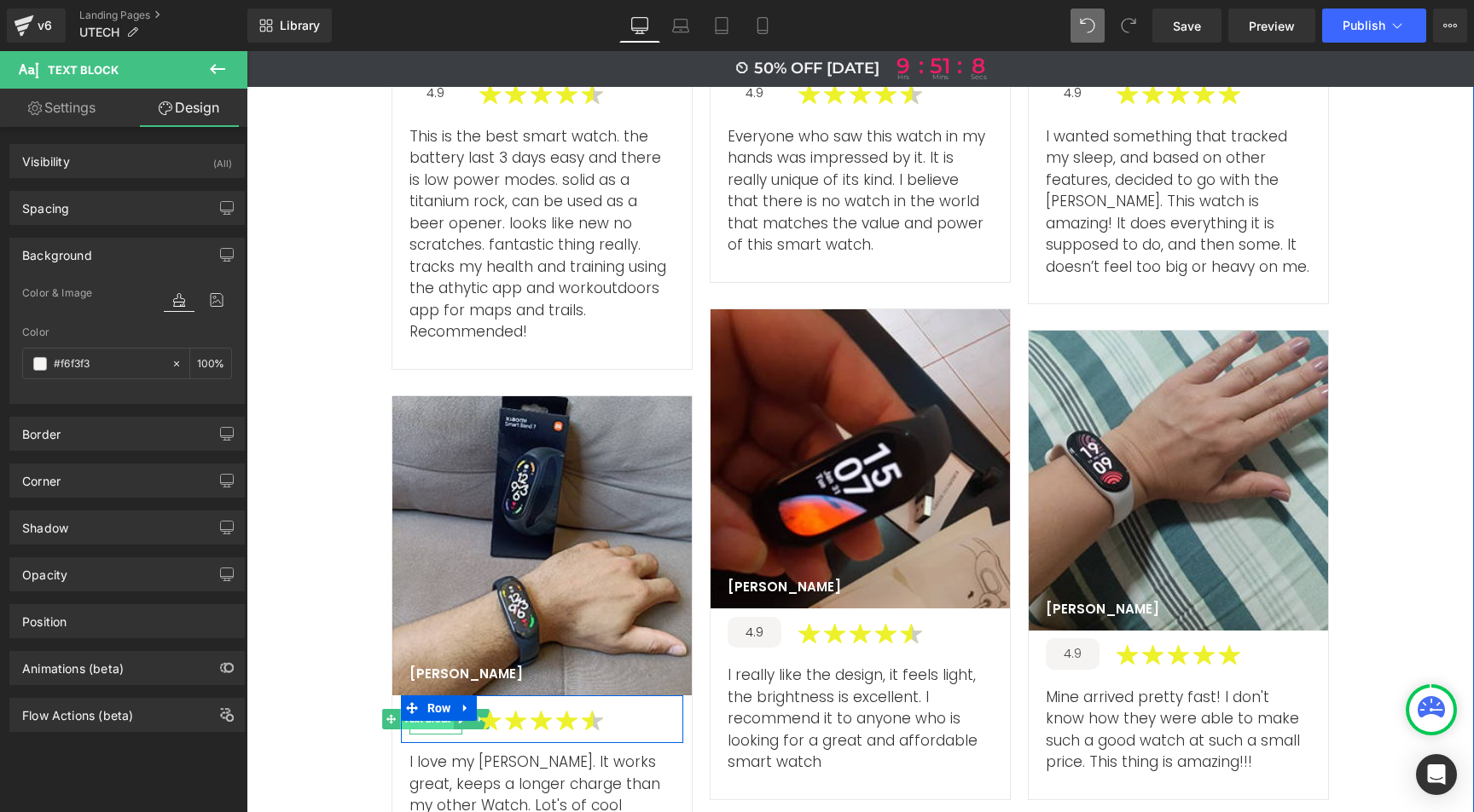
click at [430, 710] on span "Text Block" at bounding box center [427, 720] width 54 height 20
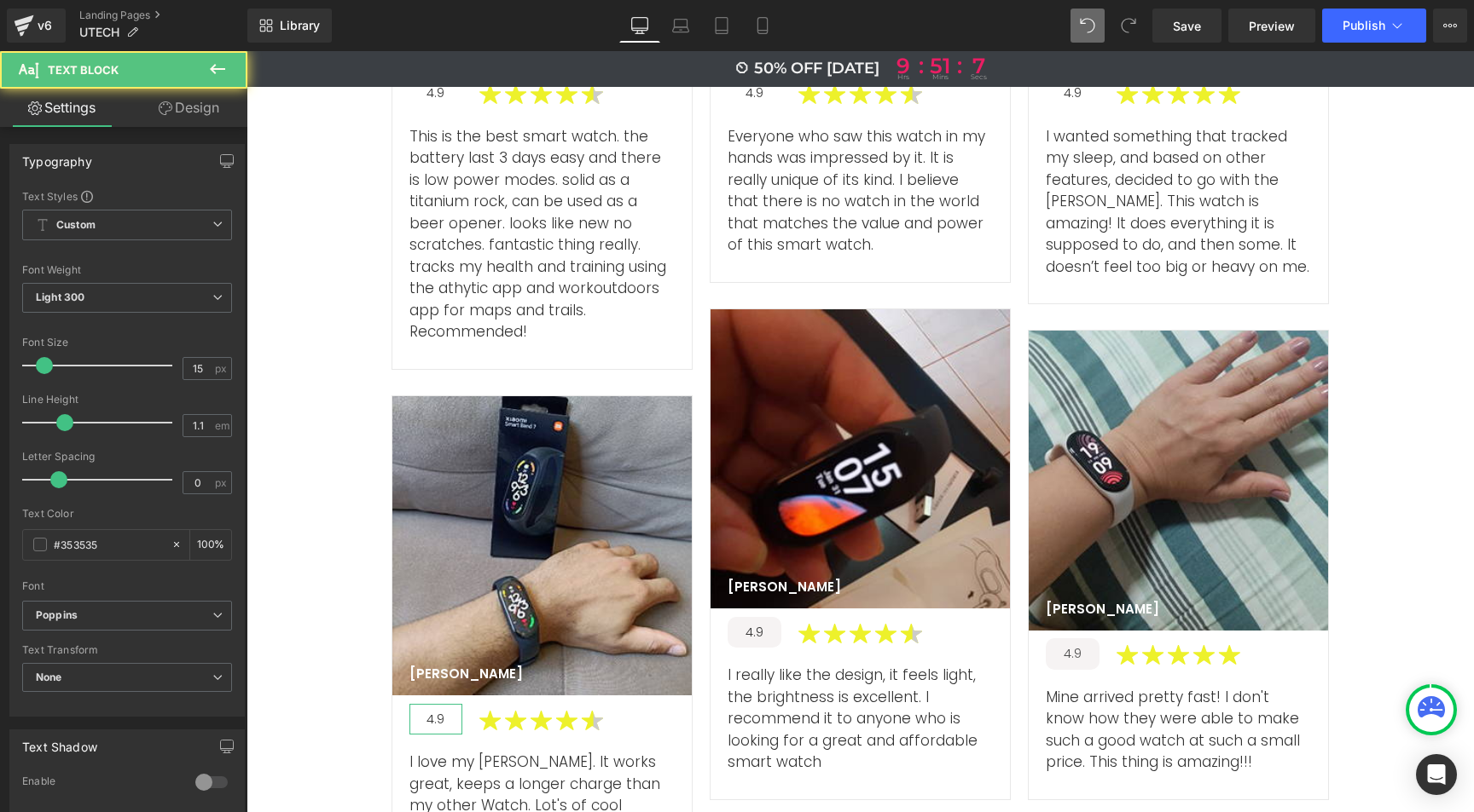
drag, startPoint x: 199, startPoint y: 103, endPoint x: 109, endPoint y: 224, distance: 150.8
click at [199, 103] on link "Design" at bounding box center [188, 107] width 124 height 38
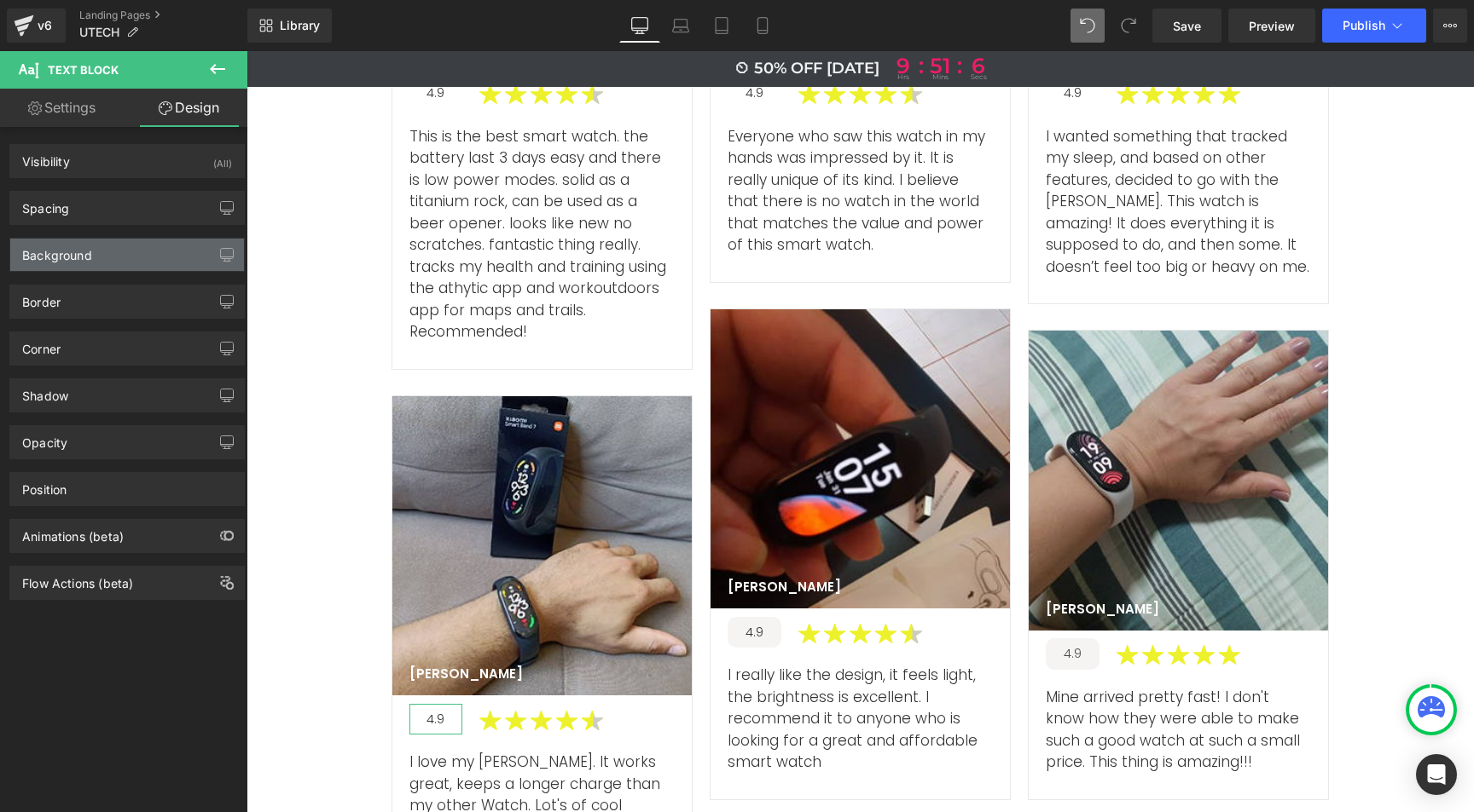
click at [85, 250] on div "Background" at bounding box center [57, 250] width 70 height 24
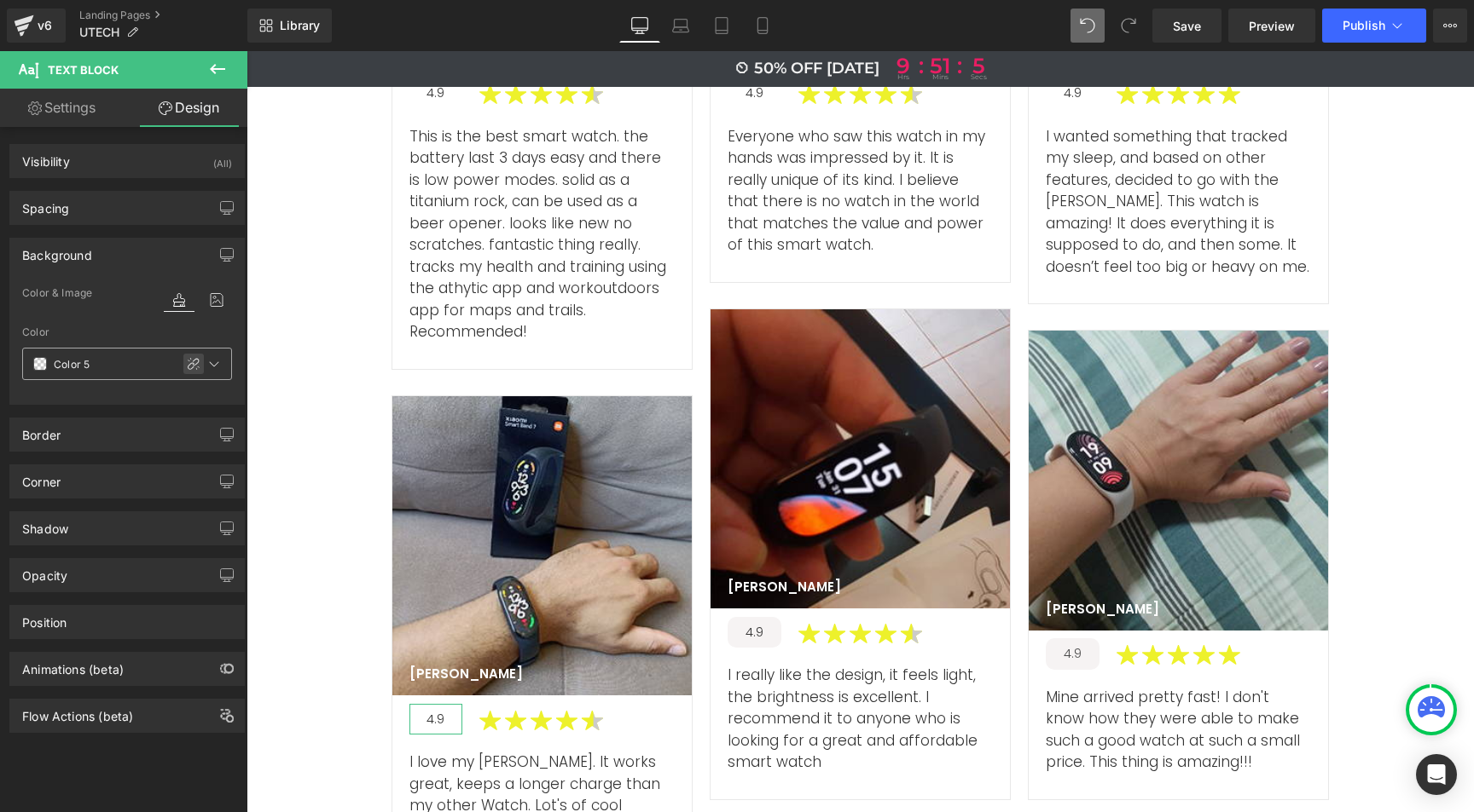
click at [187, 367] on icon at bounding box center [193, 363] width 12 height 12
click at [66, 361] on input "Color 5" at bounding box center [108, 364] width 109 height 19
paste input "f6f3f3"
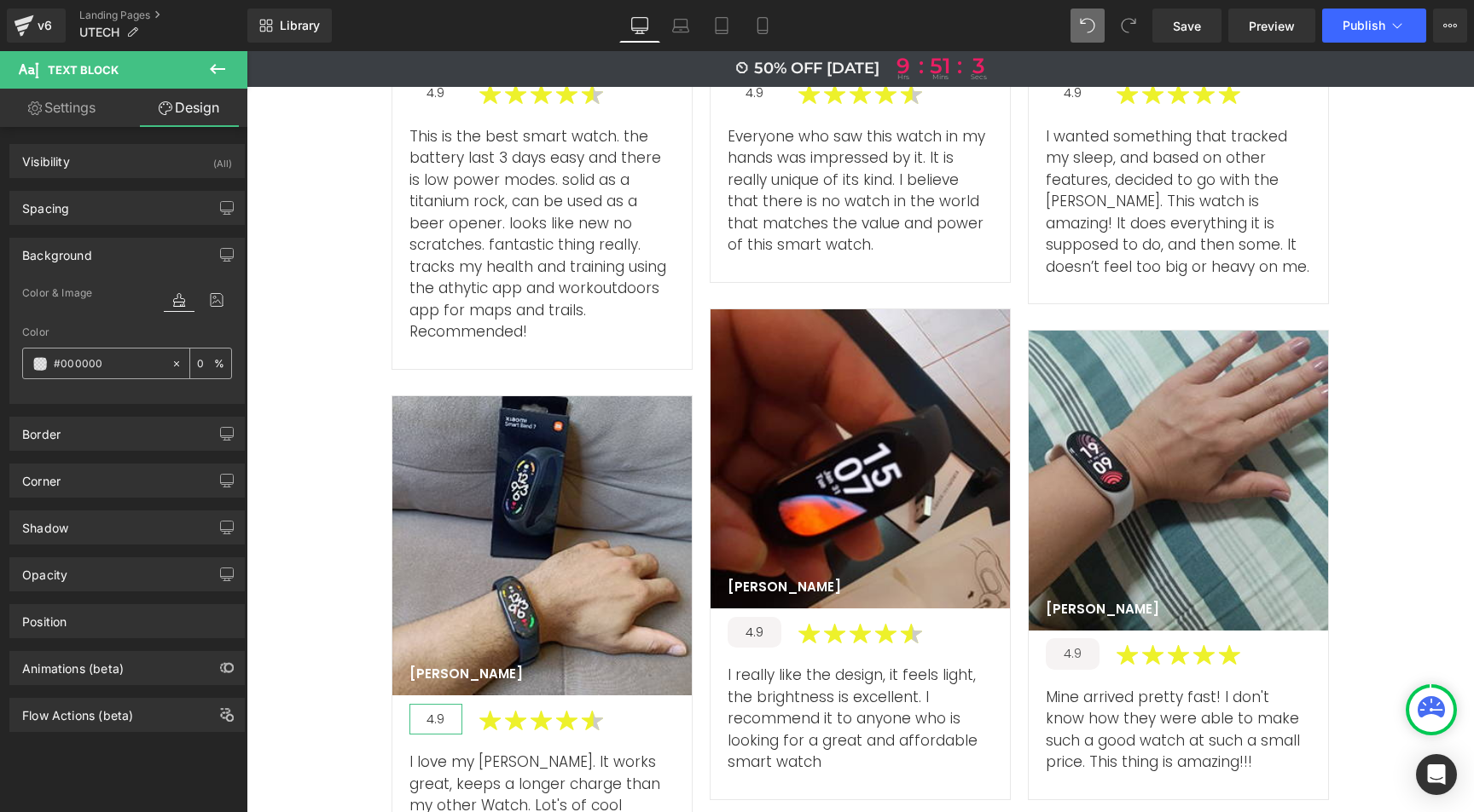
type input "#f6f3f3"
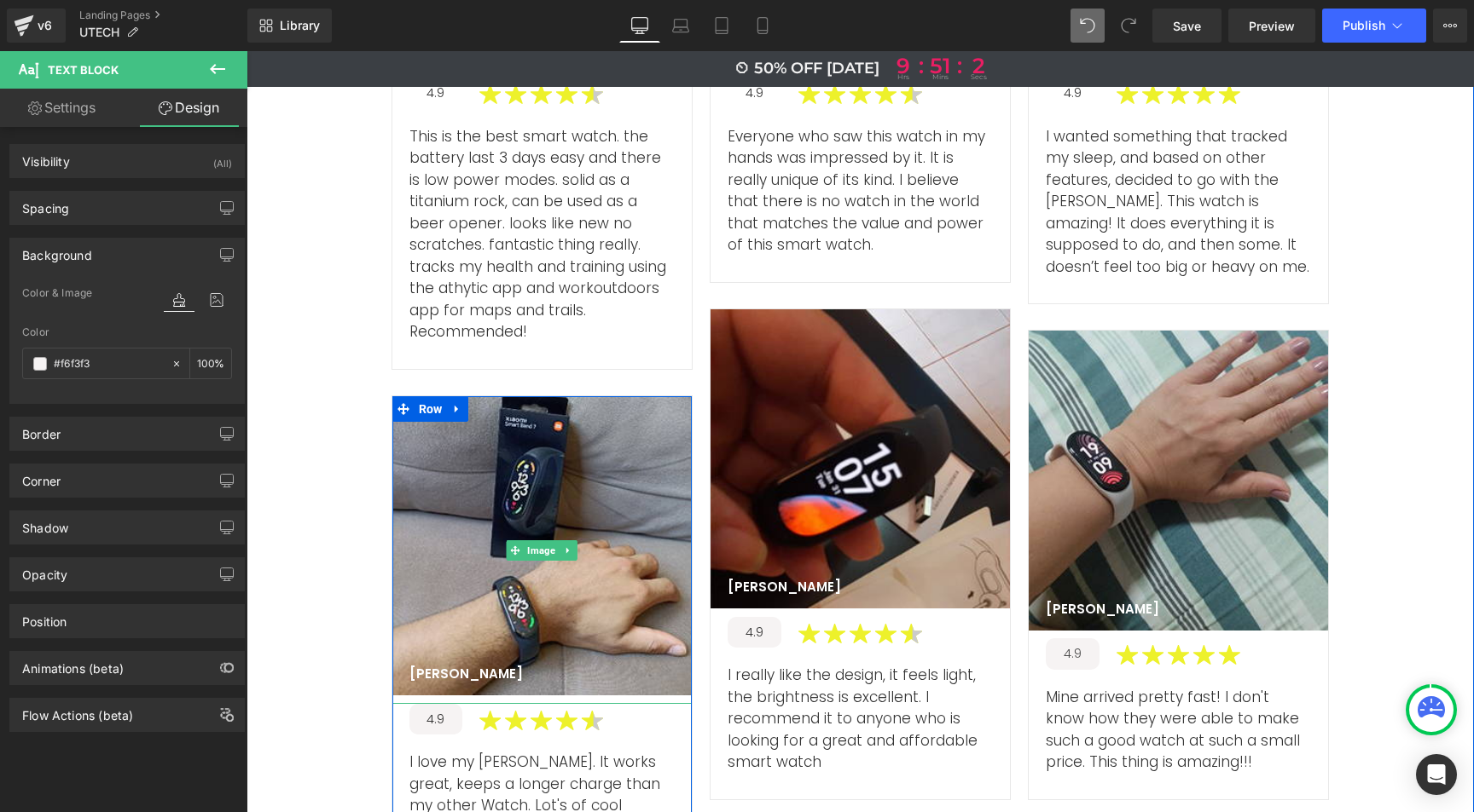
scroll to position [5692, 0]
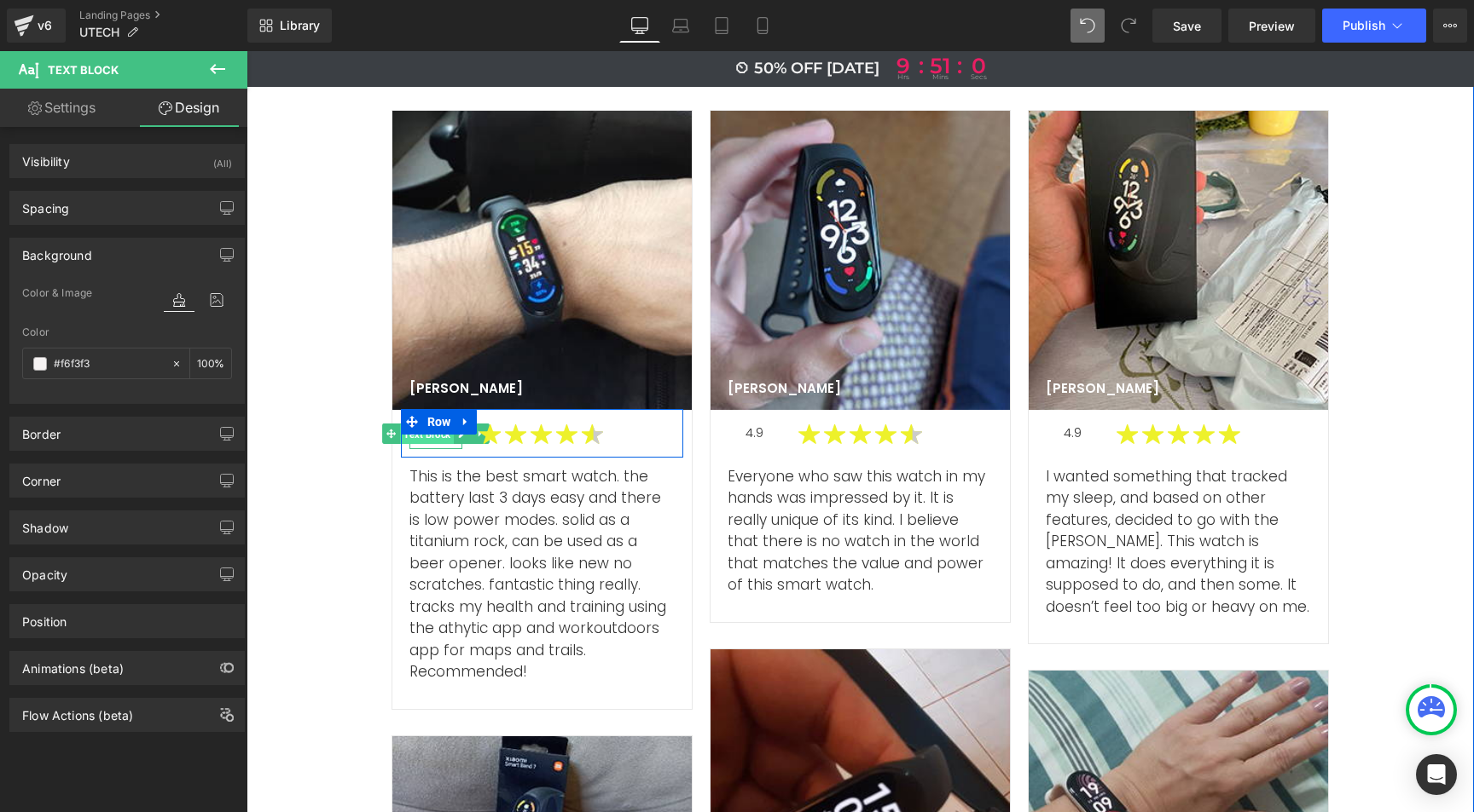
click at [432, 425] on span "Text Block" at bounding box center [427, 435] width 54 height 20
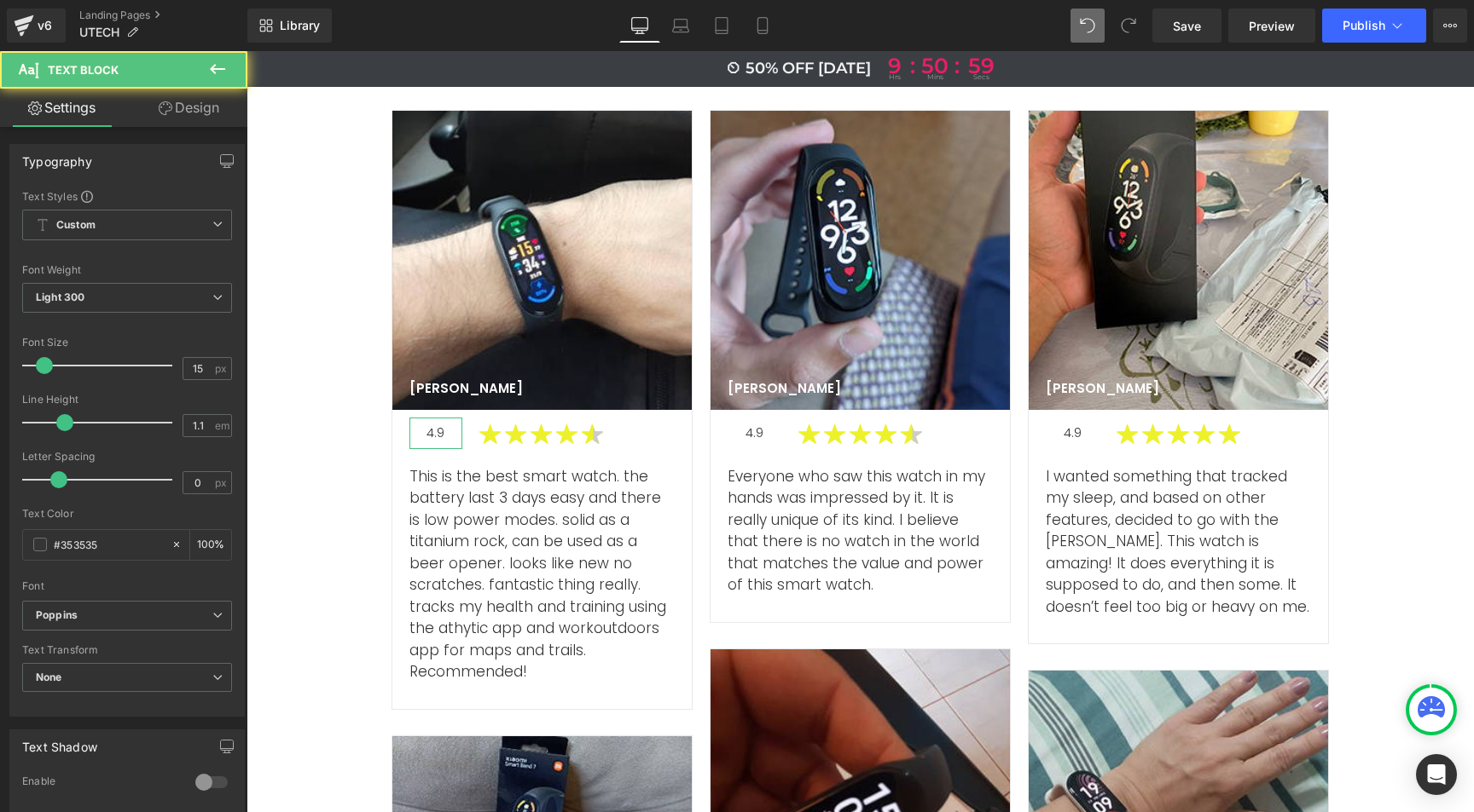
click at [199, 113] on link "Design" at bounding box center [188, 107] width 124 height 38
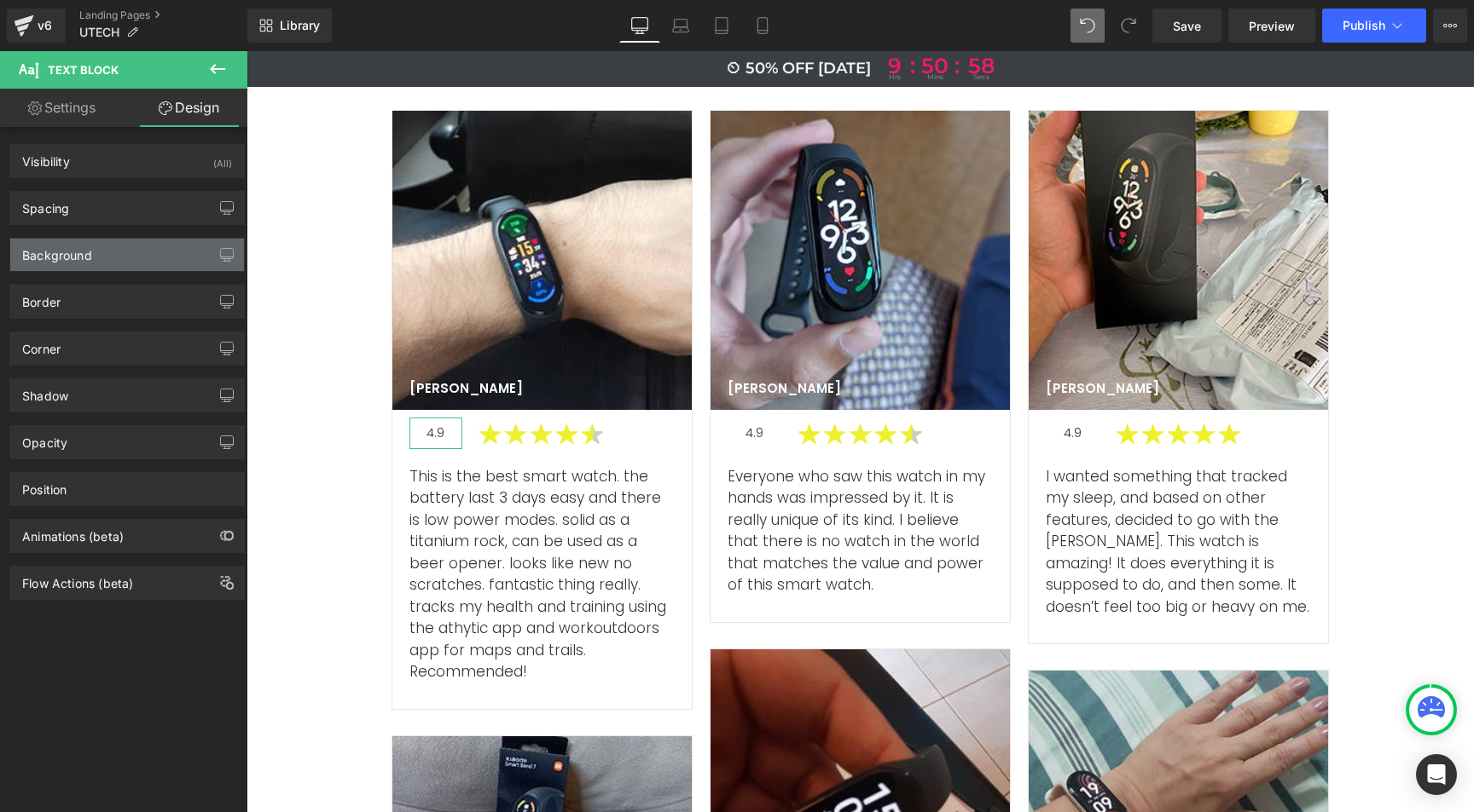
click at [98, 254] on div "Background" at bounding box center [127, 254] width 234 height 33
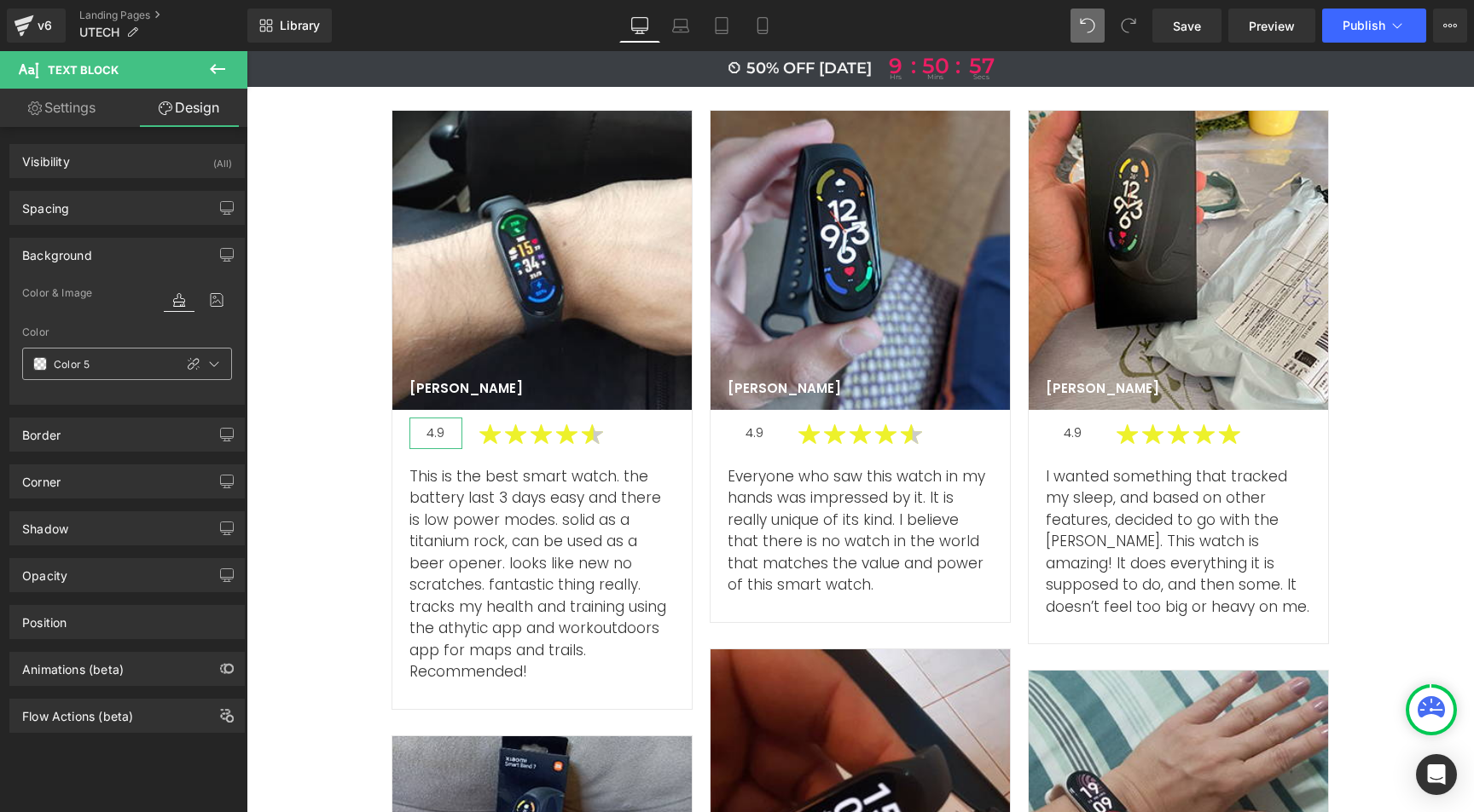
drag, startPoint x: 184, startPoint y: 366, endPoint x: 166, endPoint y: 368, distance: 18.1
click at [186, 368] on icon at bounding box center [193, 364] width 14 height 14
click at [61, 359] on input "text" at bounding box center [108, 364] width 109 height 19
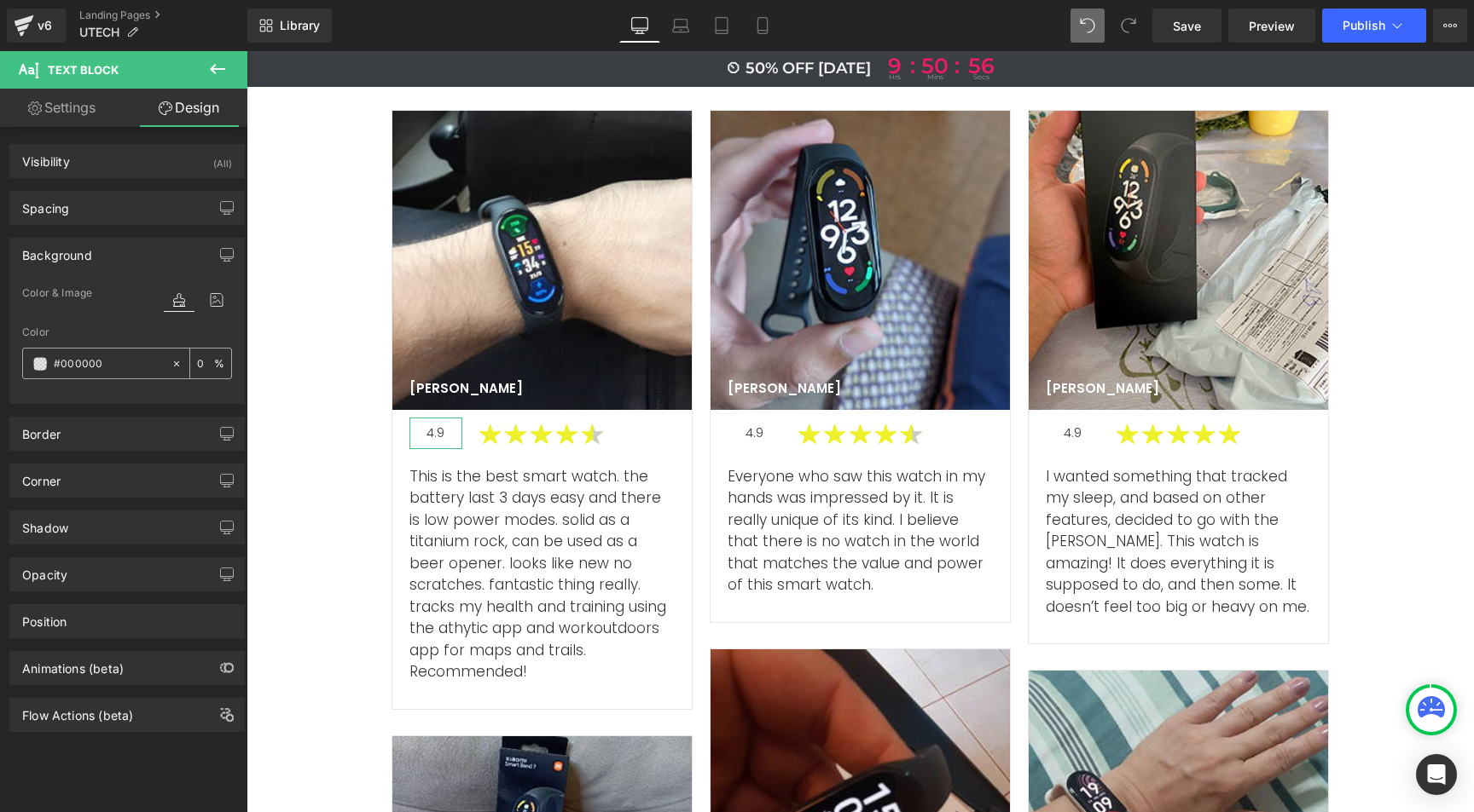
paste input "f6f3f3"
type input "#f6f3f3"
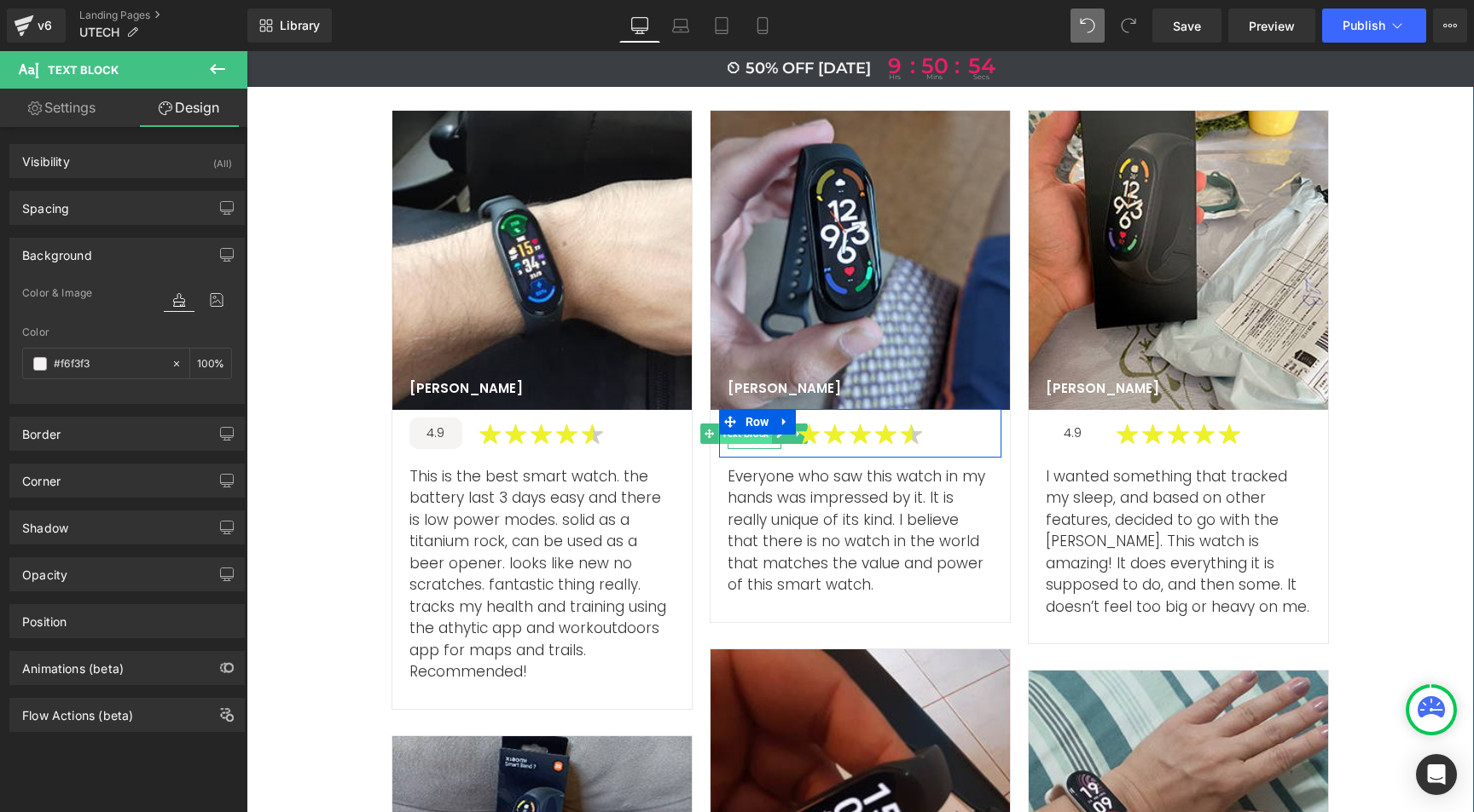
click at [748, 424] on span "Text Block" at bounding box center [745, 434] width 54 height 20
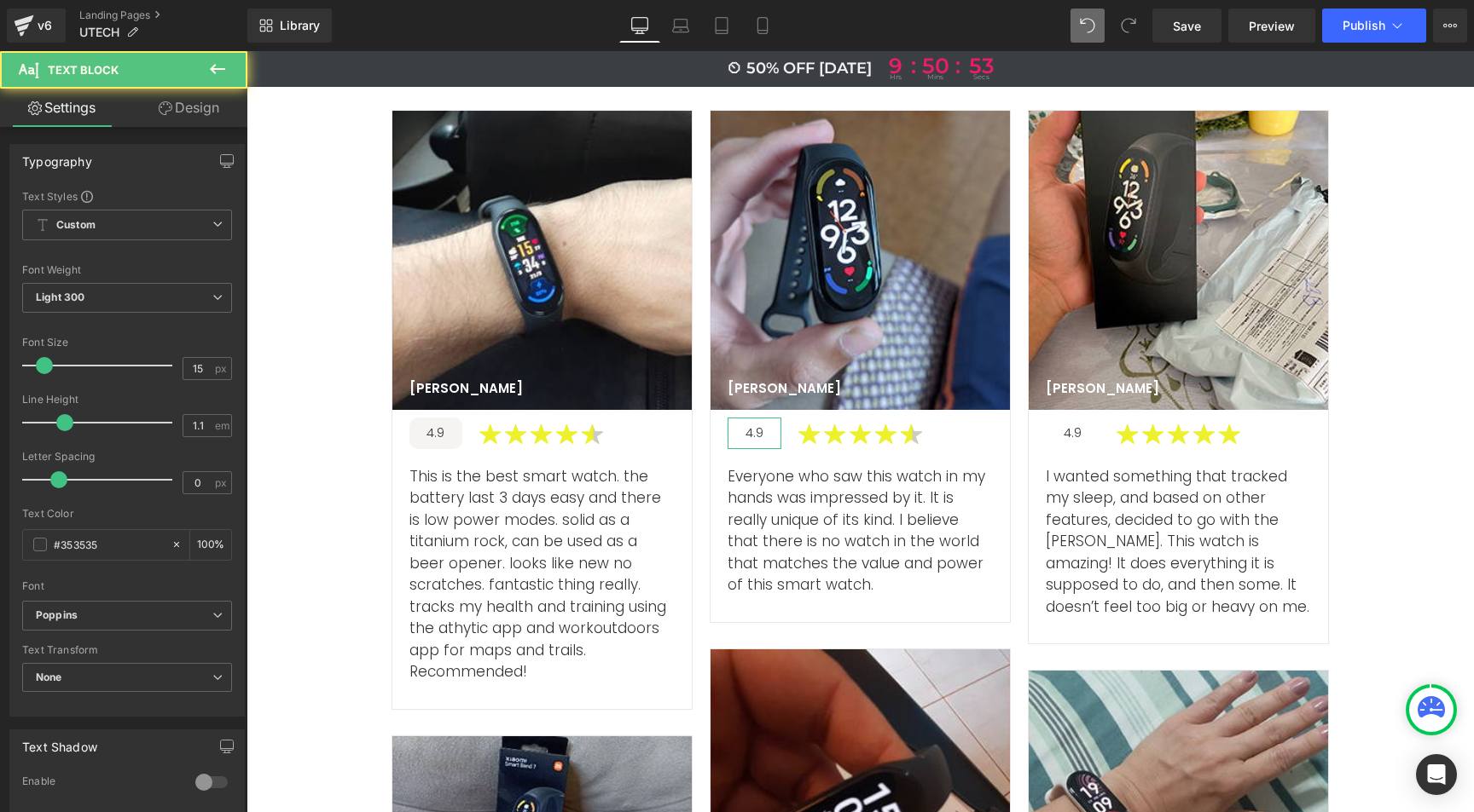
click at [185, 116] on link "Design" at bounding box center [188, 107] width 124 height 38
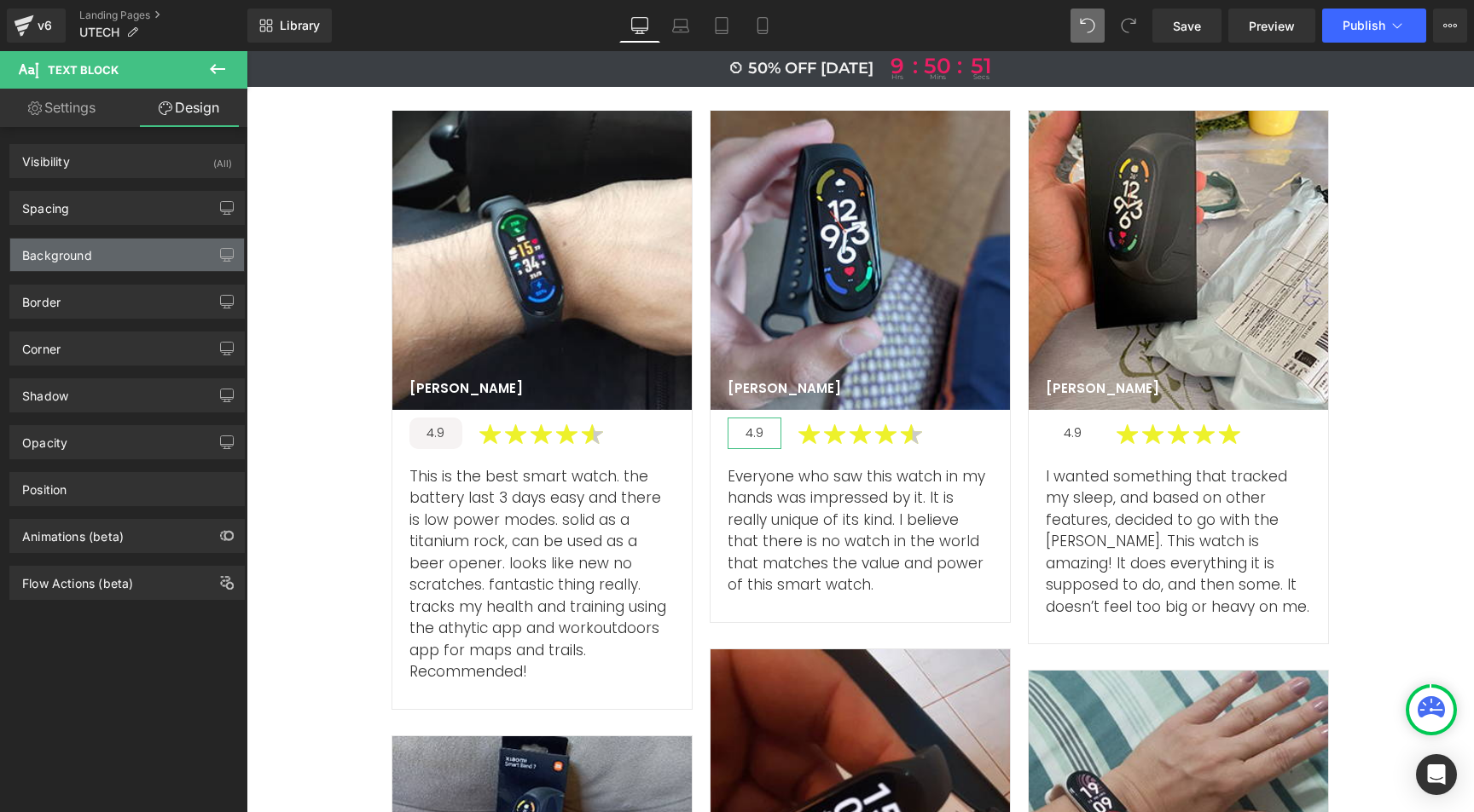
click at [86, 253] on div "Background" at bounding box center [57, 250] width 70 height 24
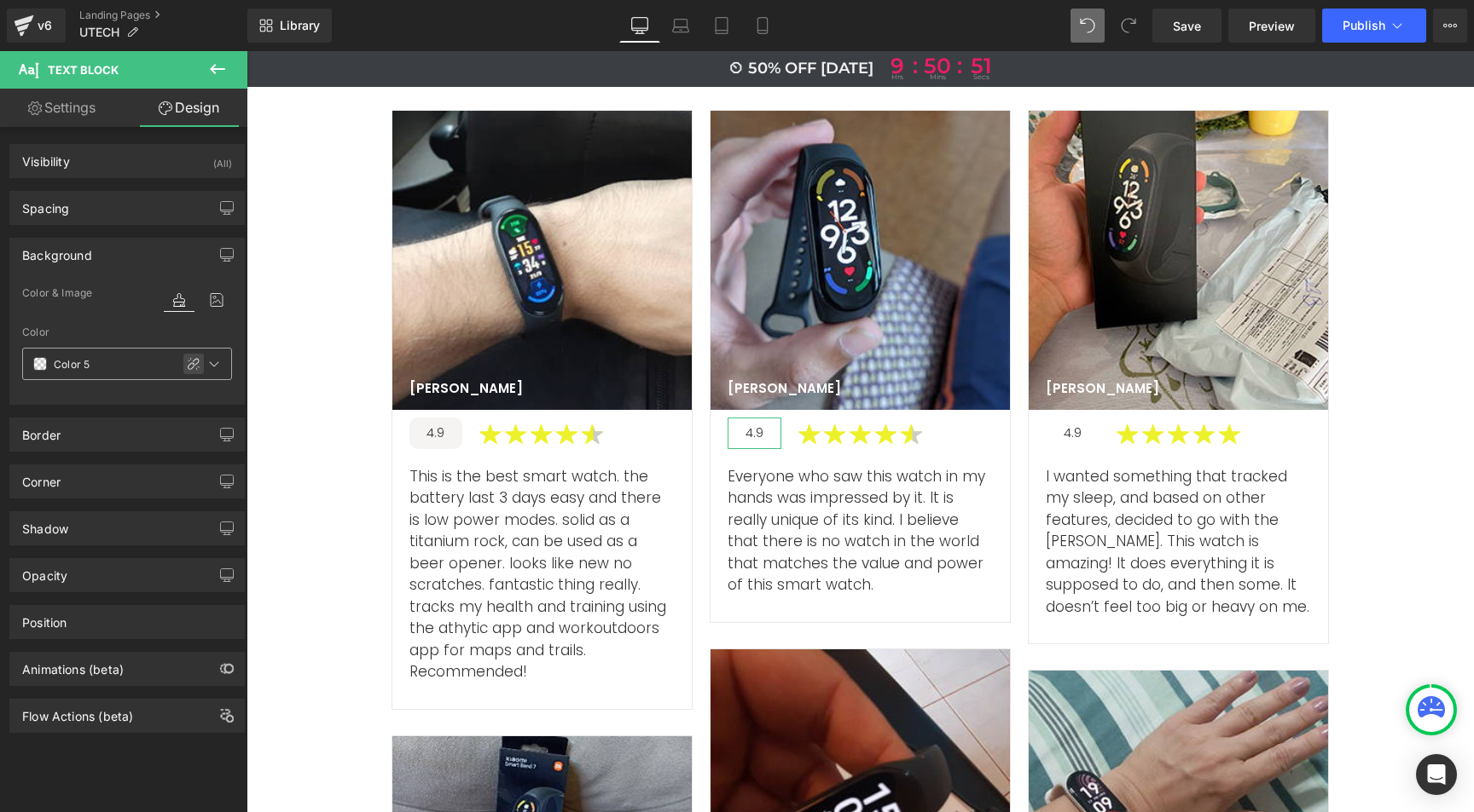
click at [187, 359] on icon at bounding box center [193, 363] width 12 height 12
click at [64, 361] on input "Color 5" at bounding box center [108, 364] width 109 height 19
paste input "f6f3f3"
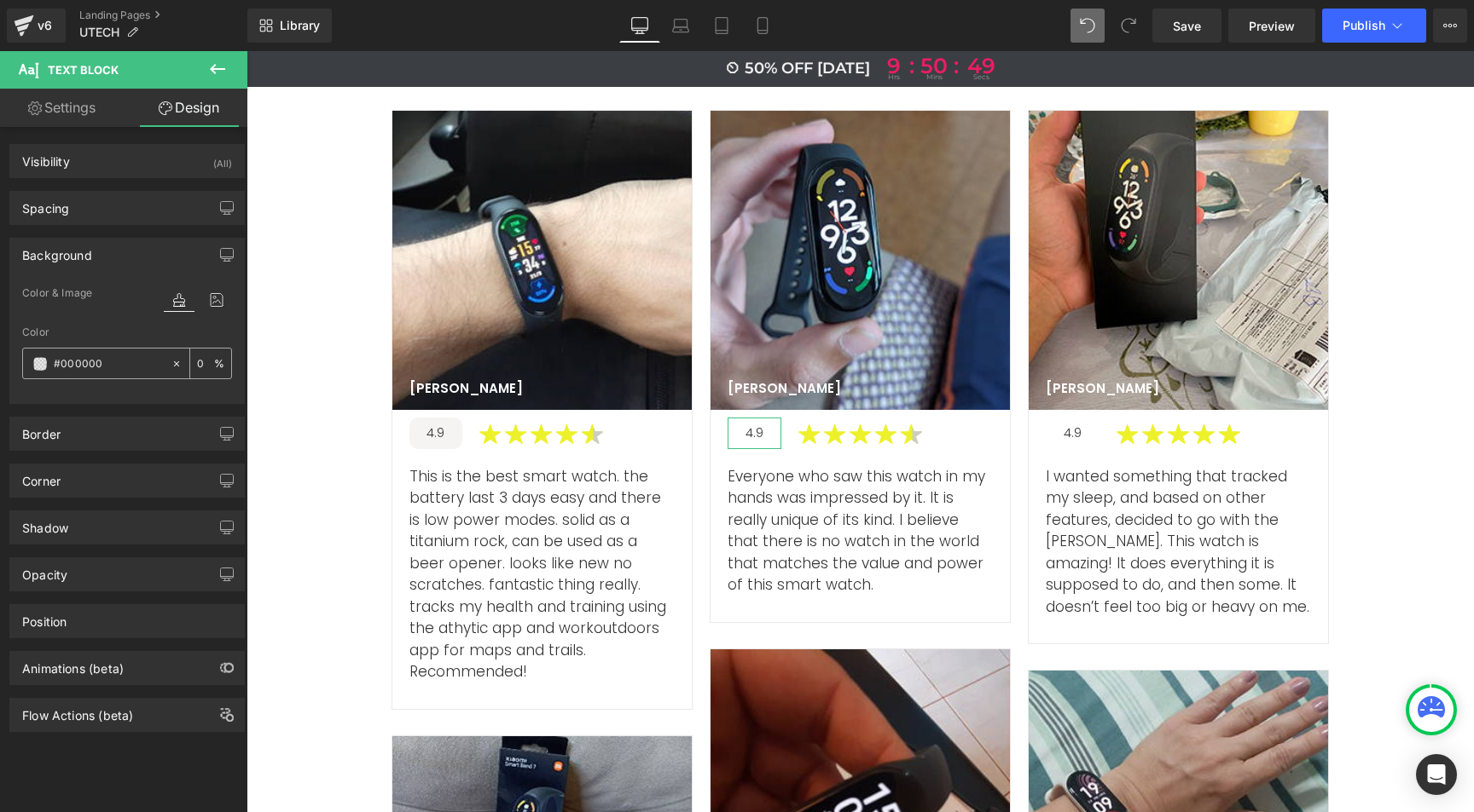
type input "#f6f3f3"
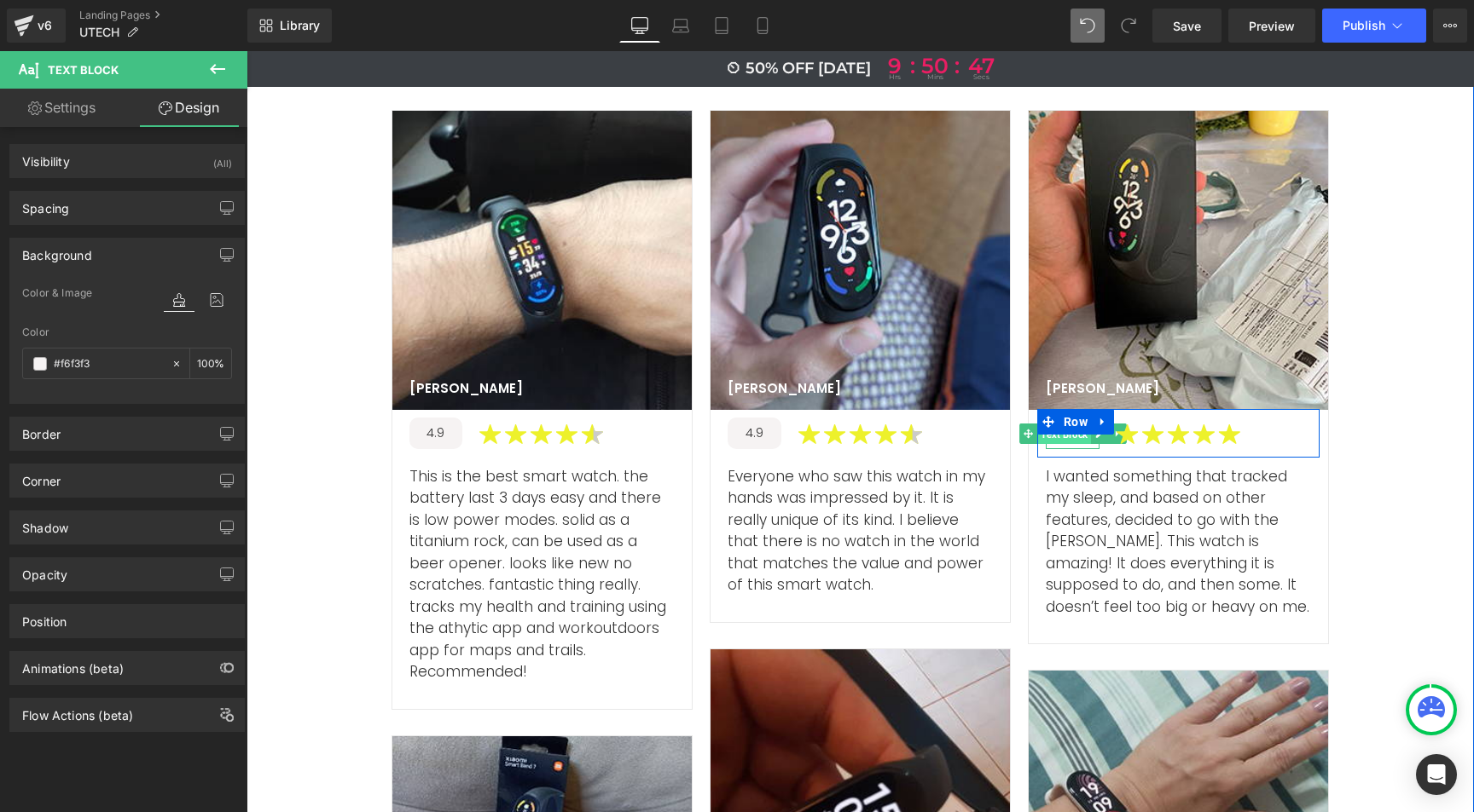
click at [1065, 425] on span "Text Block" at bounding box center [1064, 435] width 54 height 20
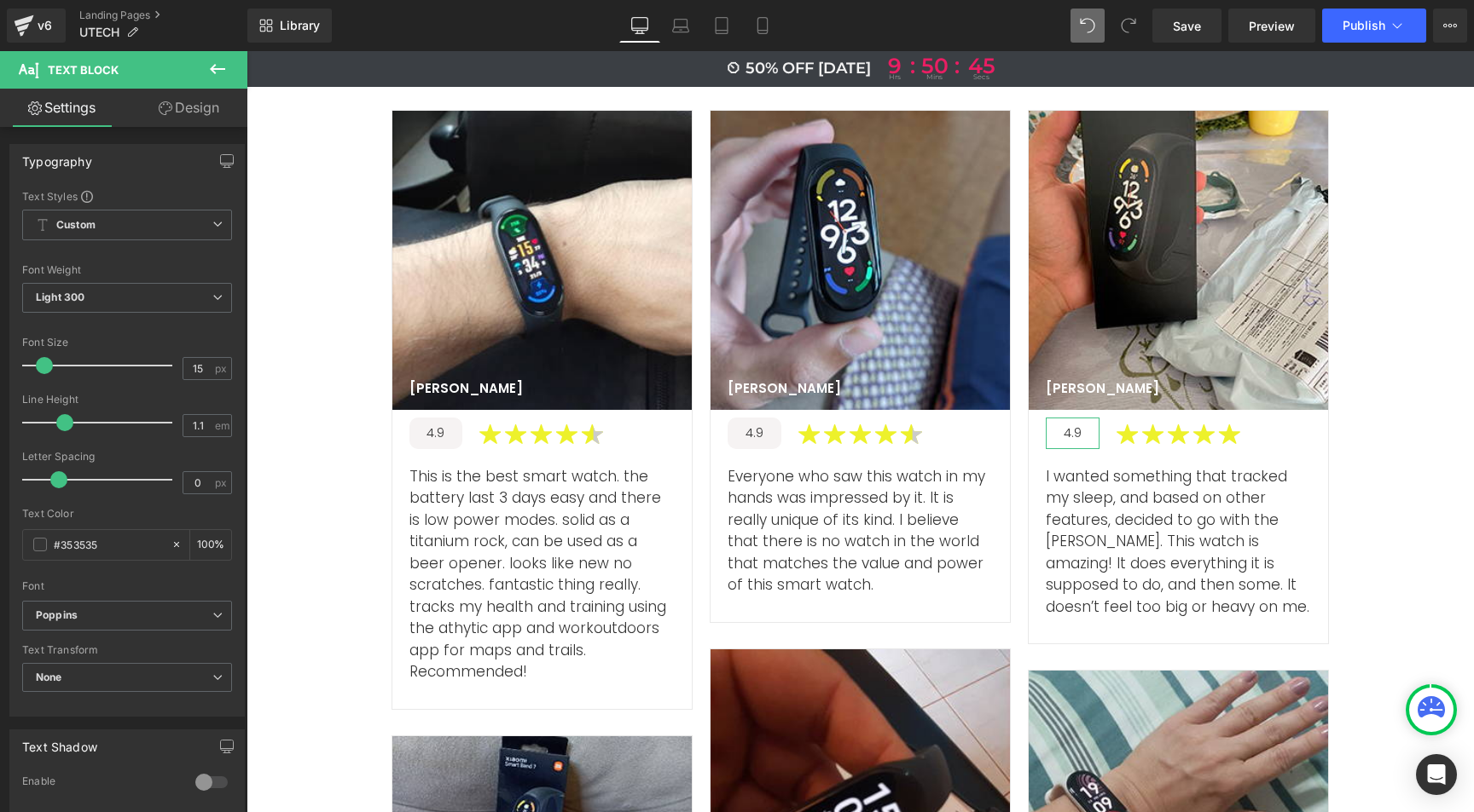
click at [203, 99] on link "Design" at bounding box center [188, 107] width 124 height 38
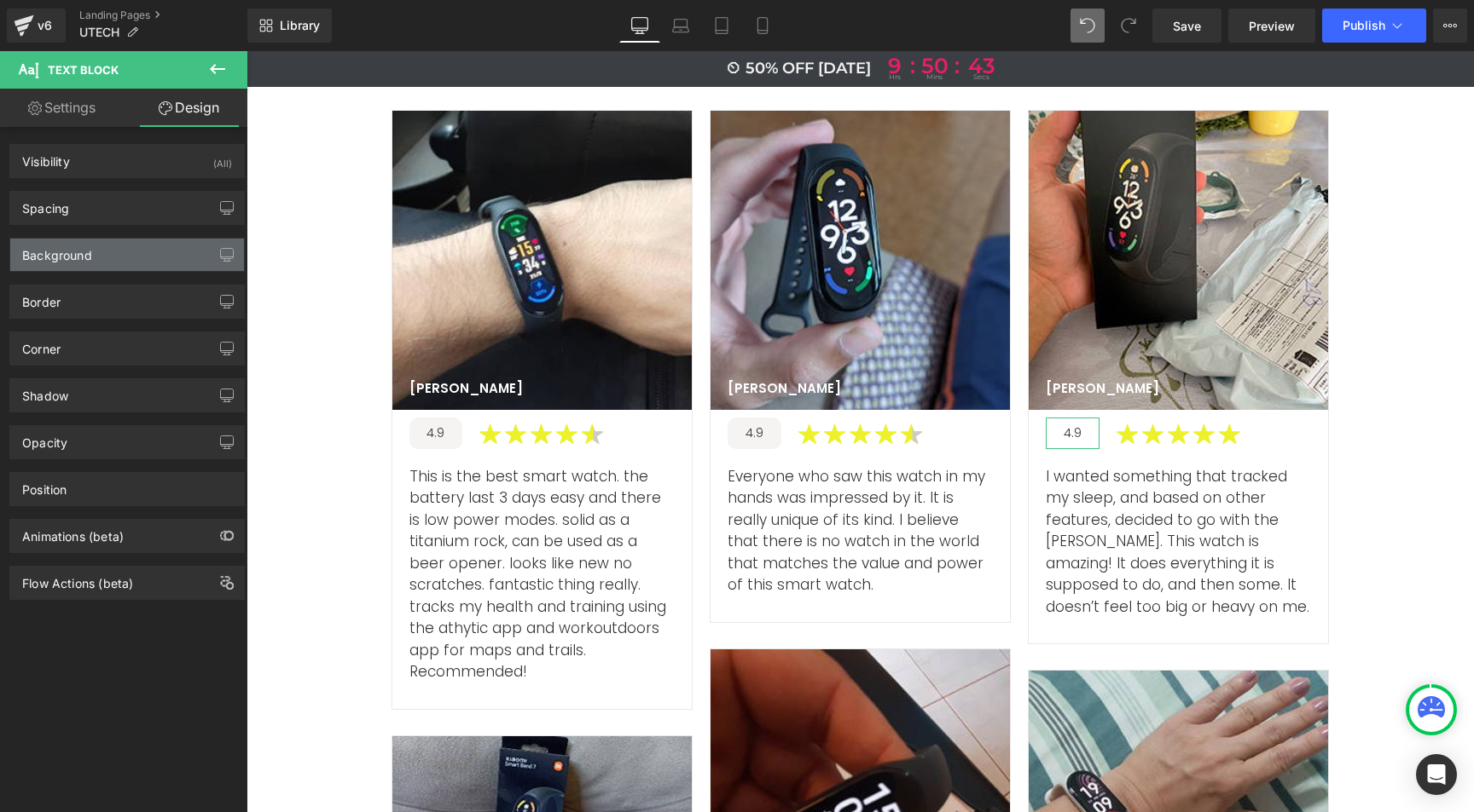
click at [97, 261] on div "Background" at bounding box center [127, 254] width 234 height 33
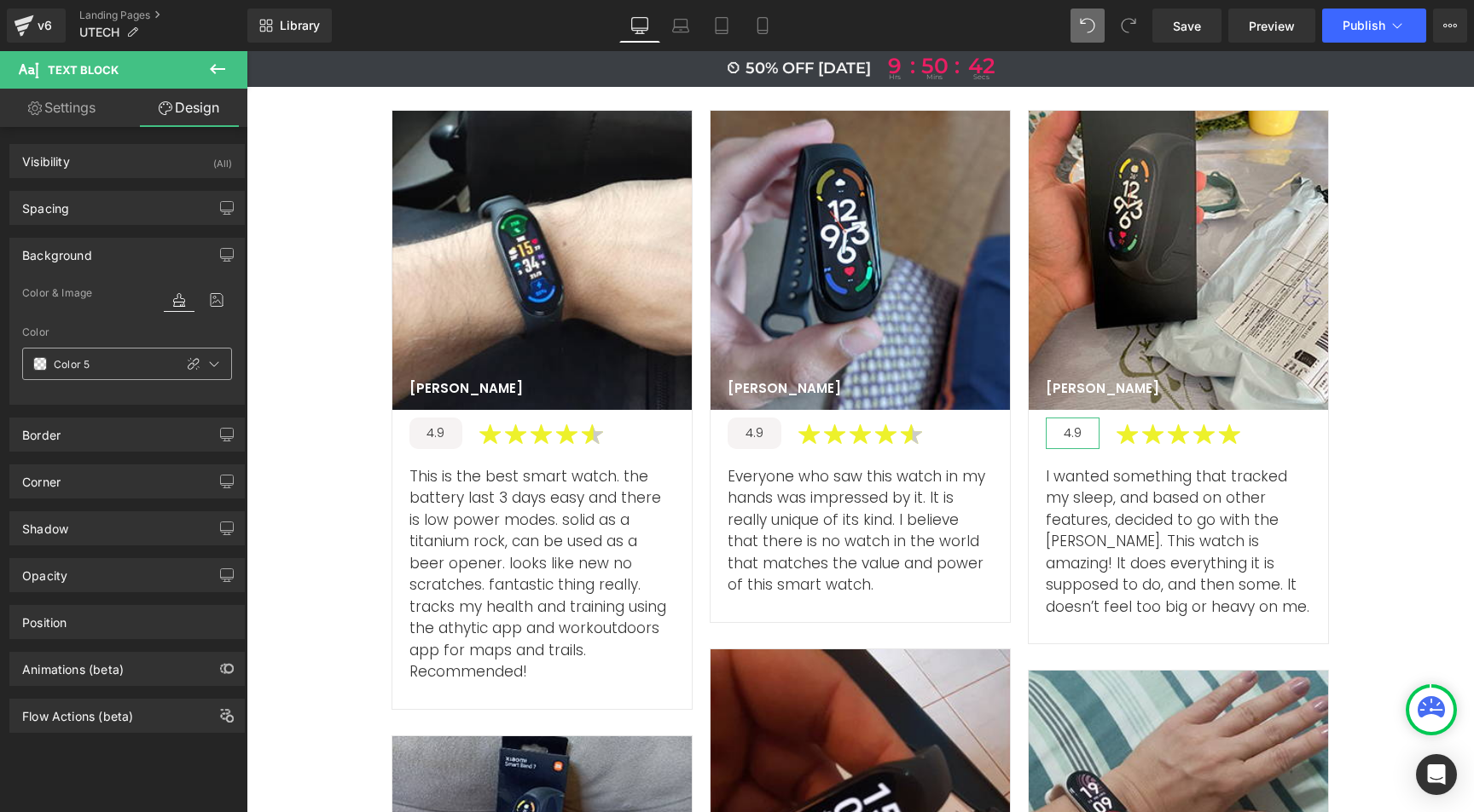
click at [186, 358] on icon at bounding box center [193, 364] width 14 height 14
click at [100, 363] on input "text" at bounding box center [108, 364] width 109 height 19
paste input "f6f3f3"
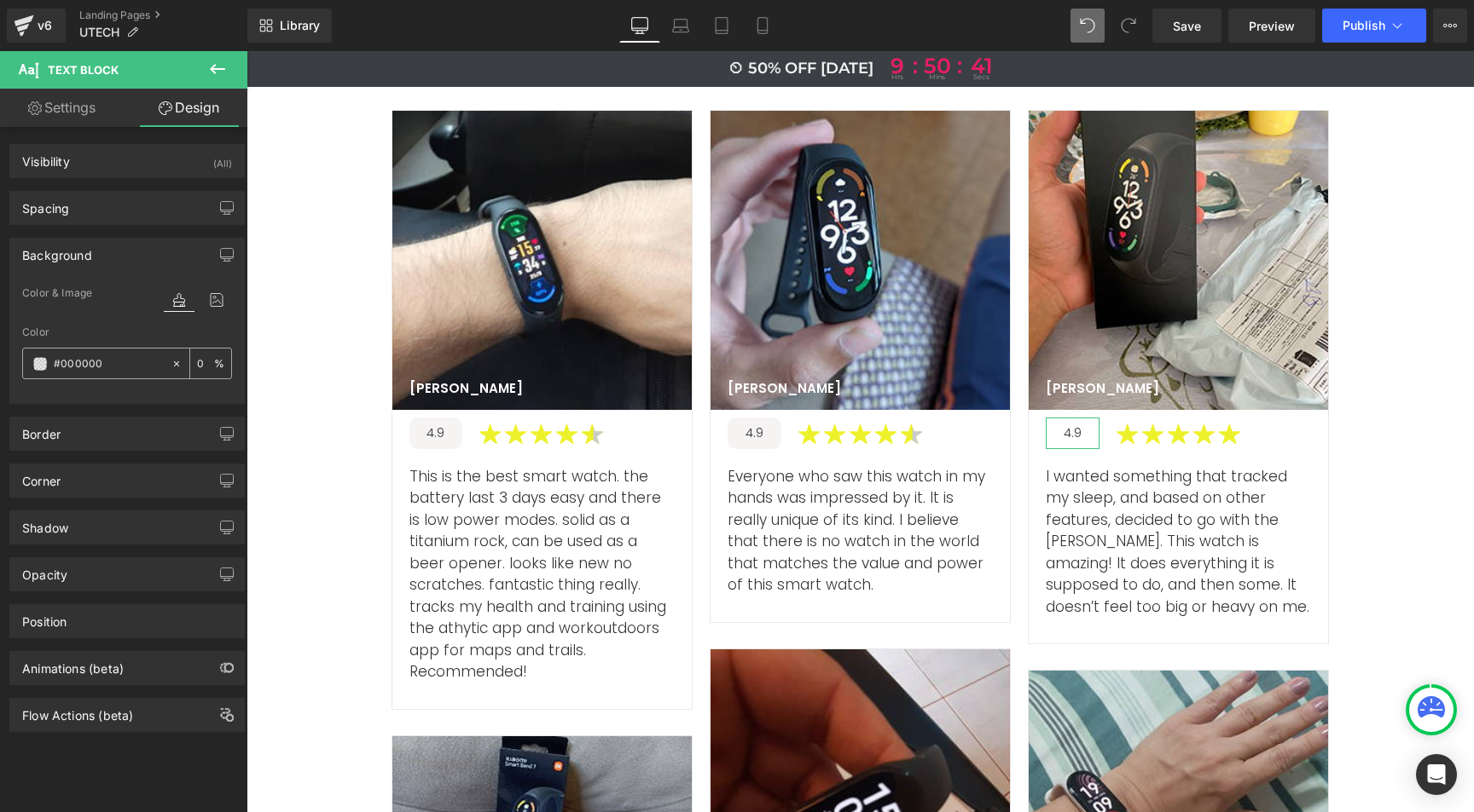
type input "#f6f3f3"
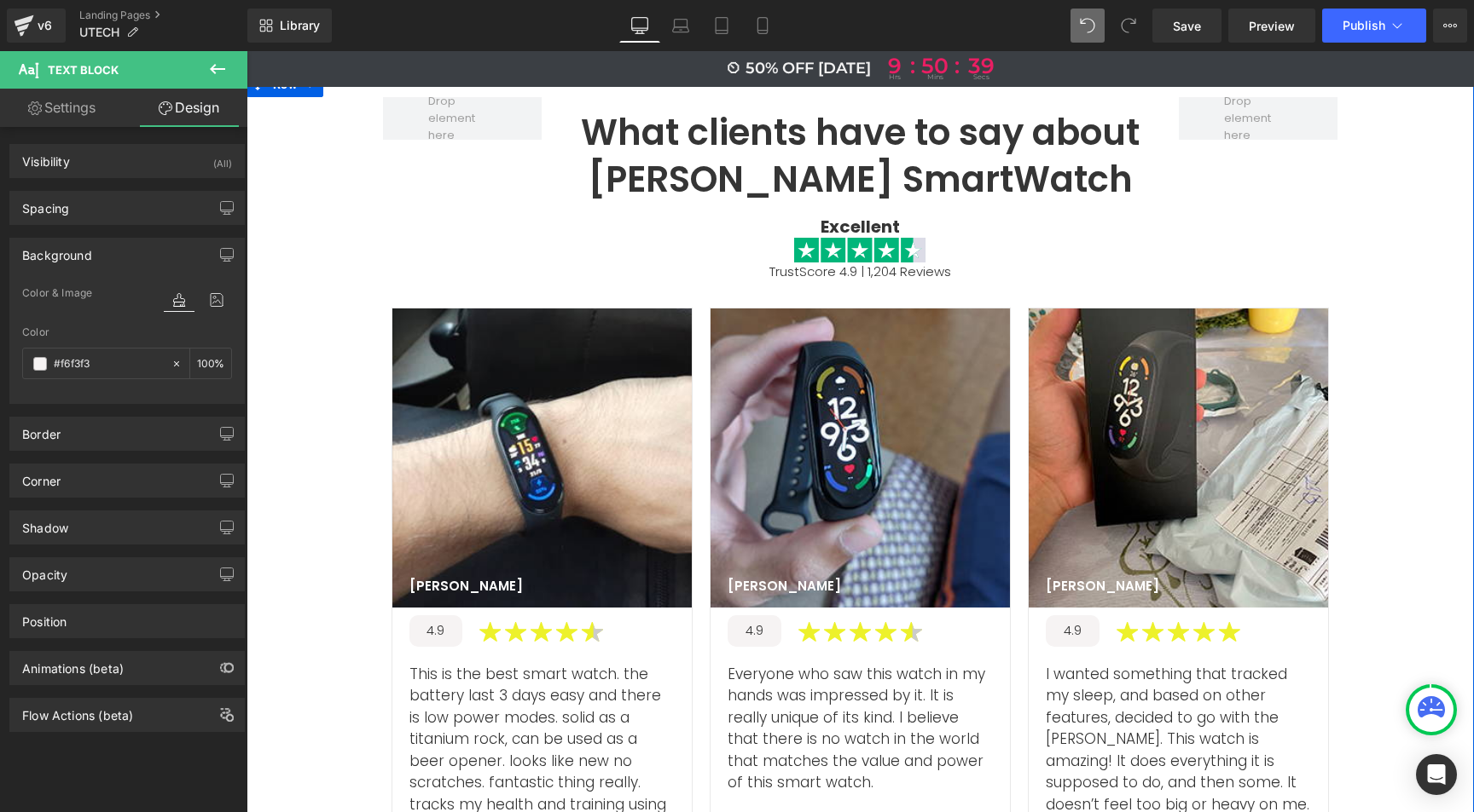
scroll to position [5680, 0]
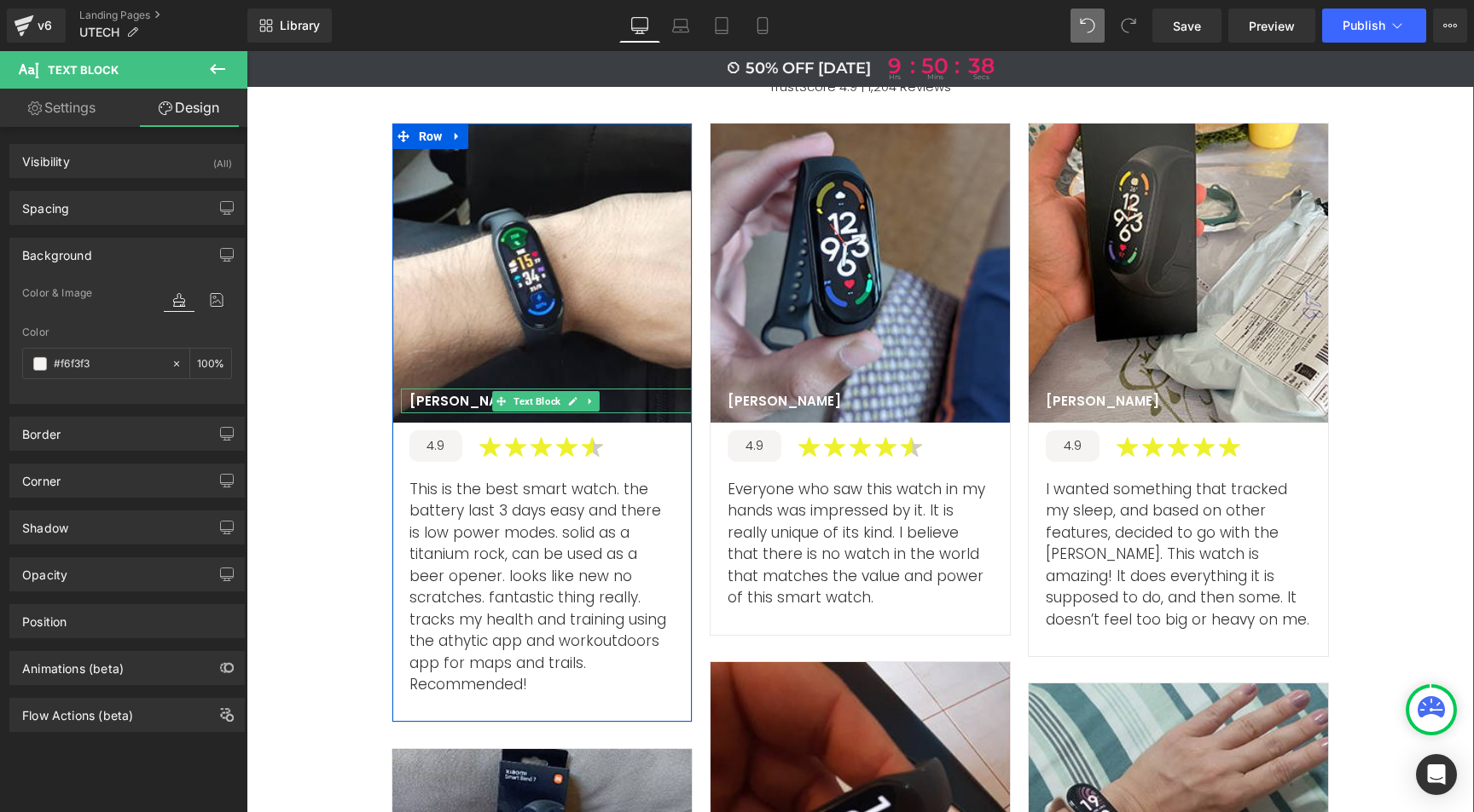
click at [429, 393] on p "Michael A" at bounding box center [466, 401] width 114 height 17
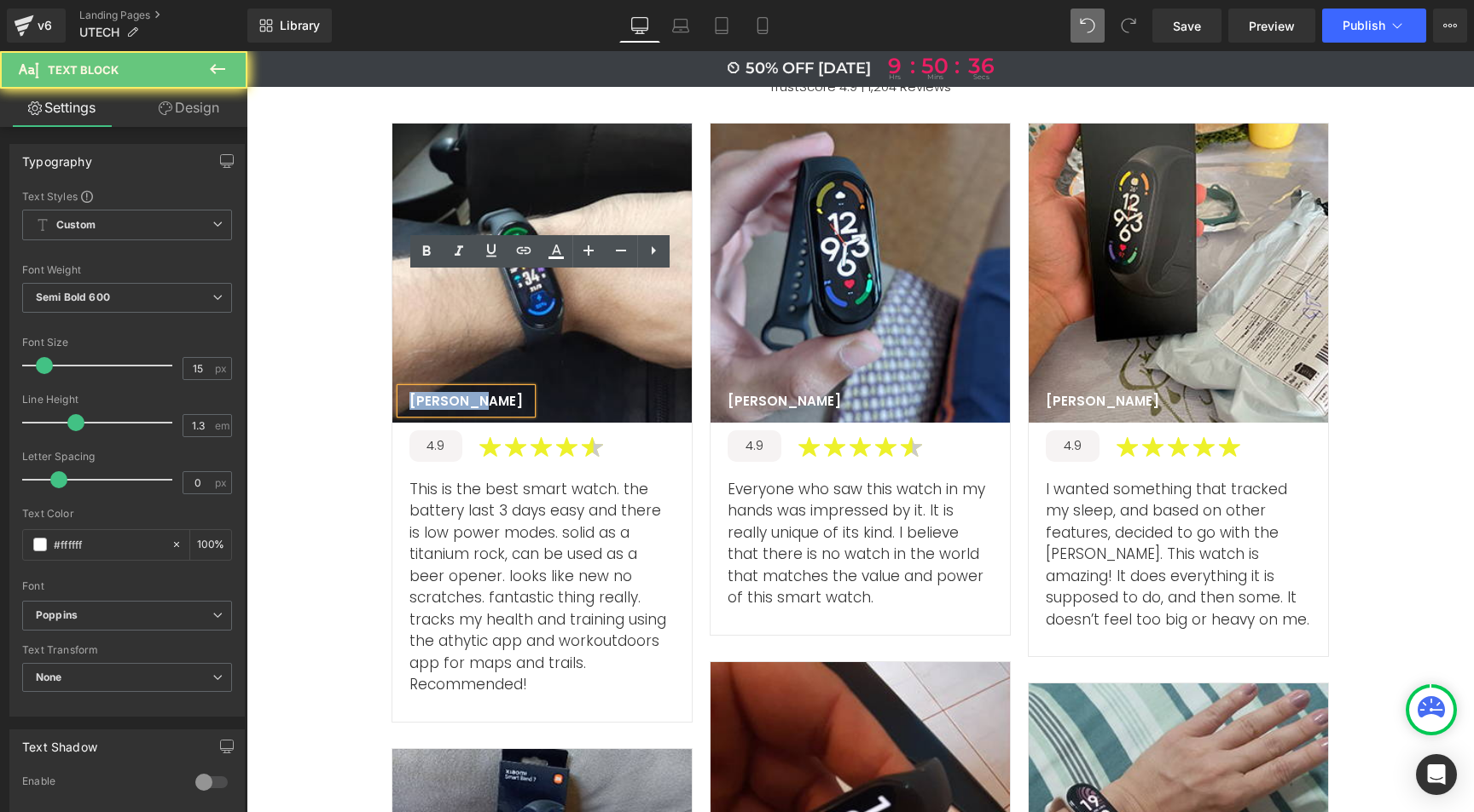
click at [429, 393] on p "Michael A" at bounding box center [466, 401] width 114 height 17
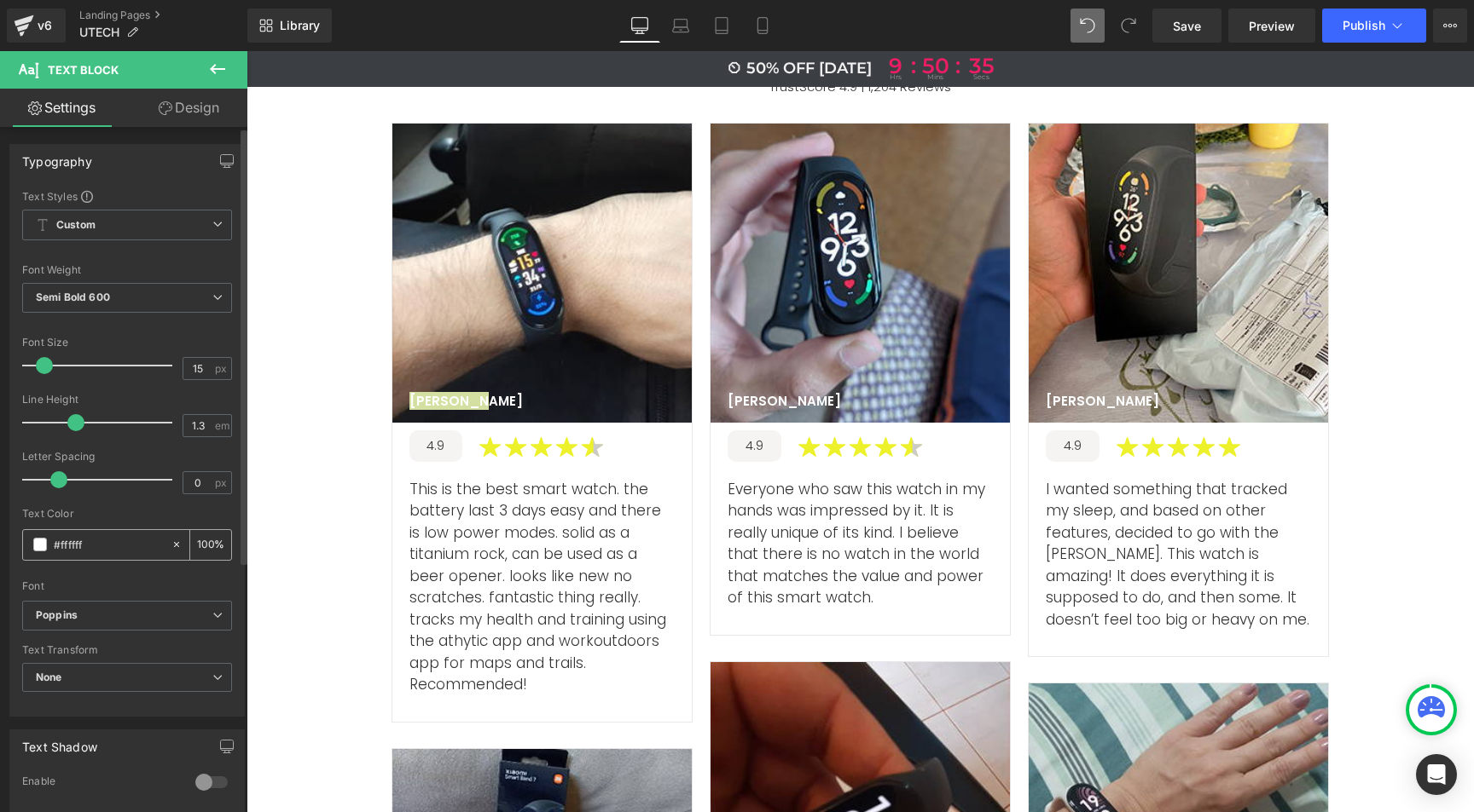
click at [46, 544] on div "#ffffff" at bounding box center [97, 545] width 147 height 30
click at [44, 544] on span at bounding box center [40, 545] width 14 height 14
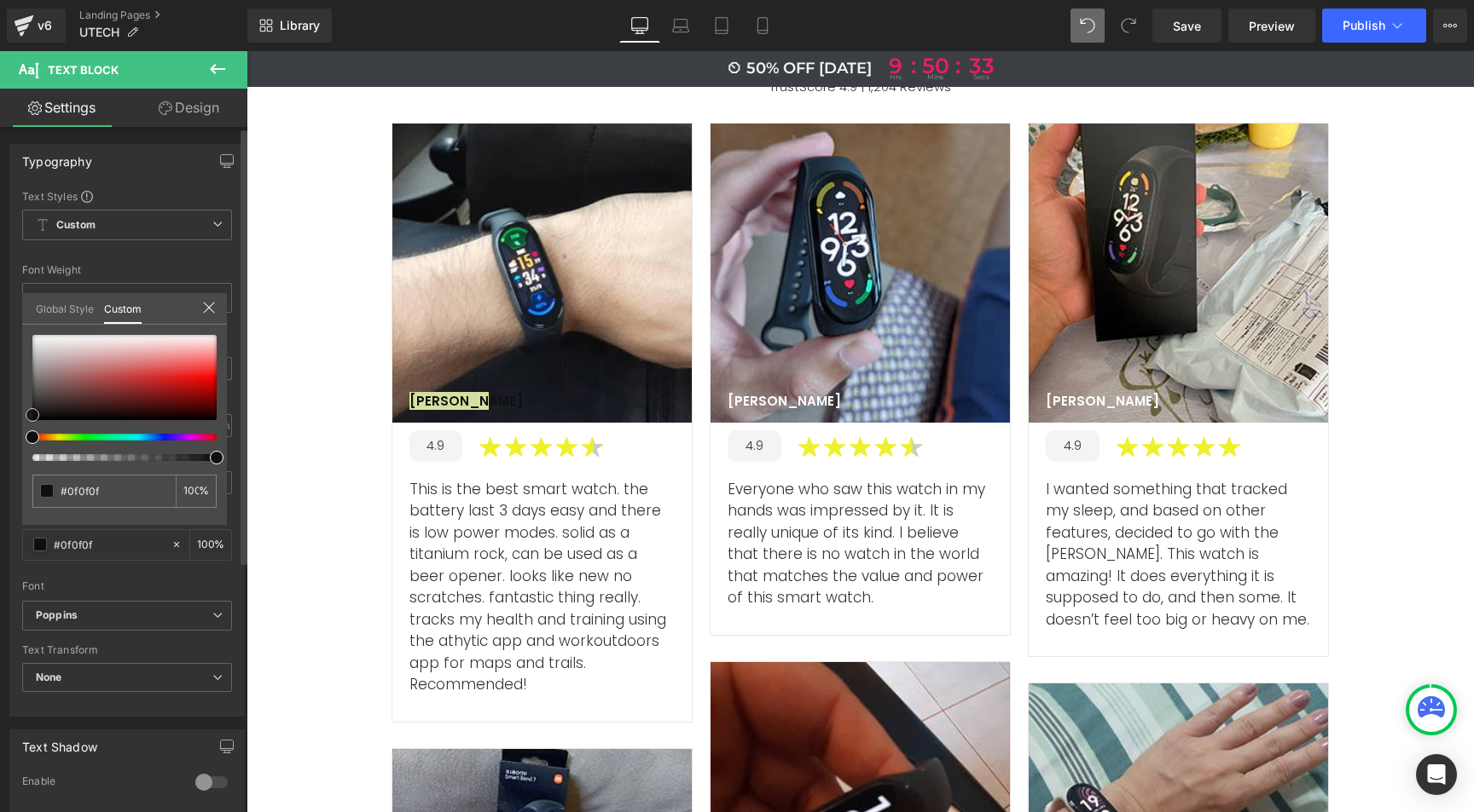
drag, startPoint x: 78, startPoint y: 390, endPoint x: 28, endPoint y: 415, distance: 55.9
click at [33, 415] on div at bounding box center [125, 378] width 184 height 86
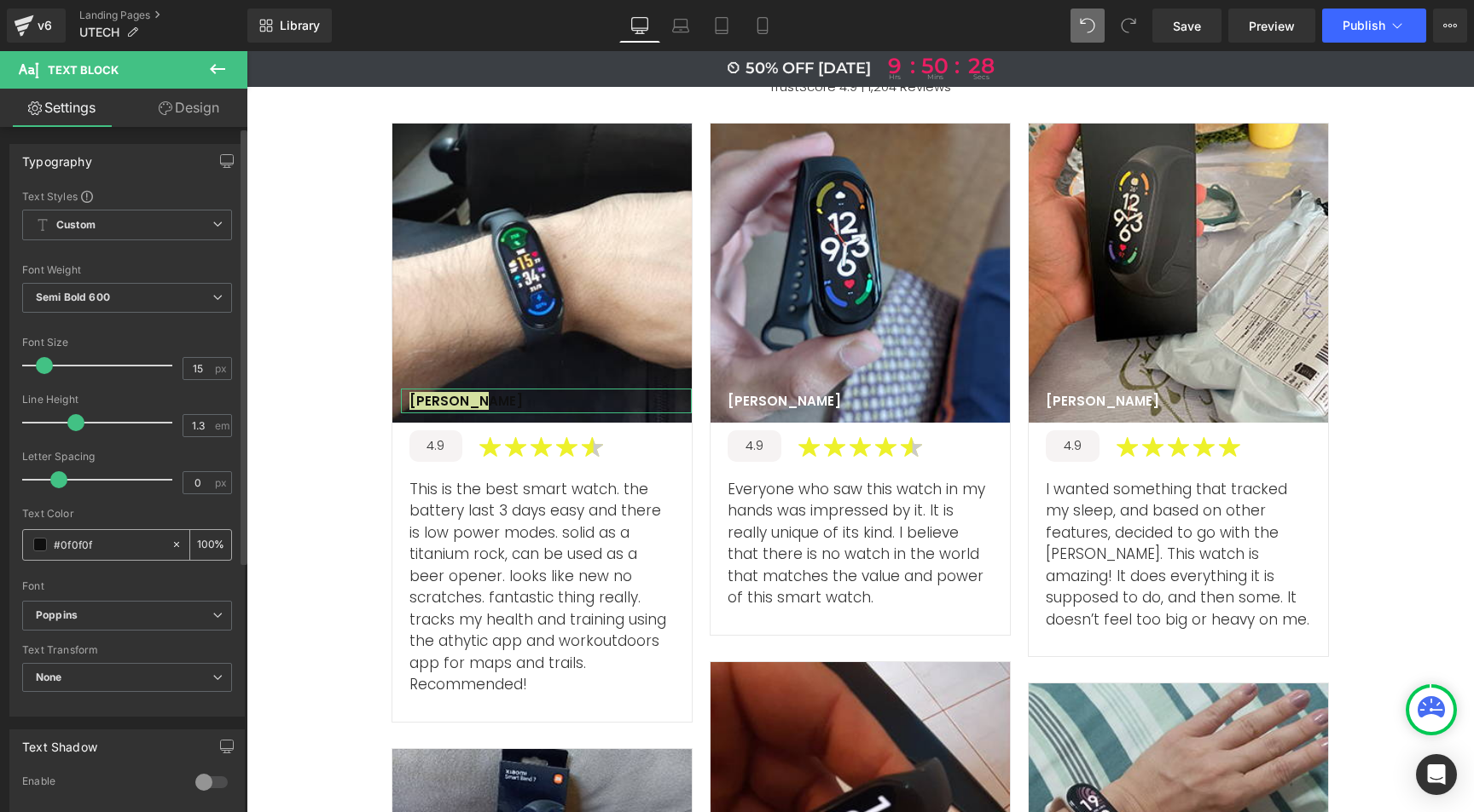
click at [75, 543] on input "#ffffff" at bounding box center [108, 545] width 109 height 19
type input "#0f0f0f"
click at [338, 468] on div at bounding box center [860, 431] width 1227 height 761
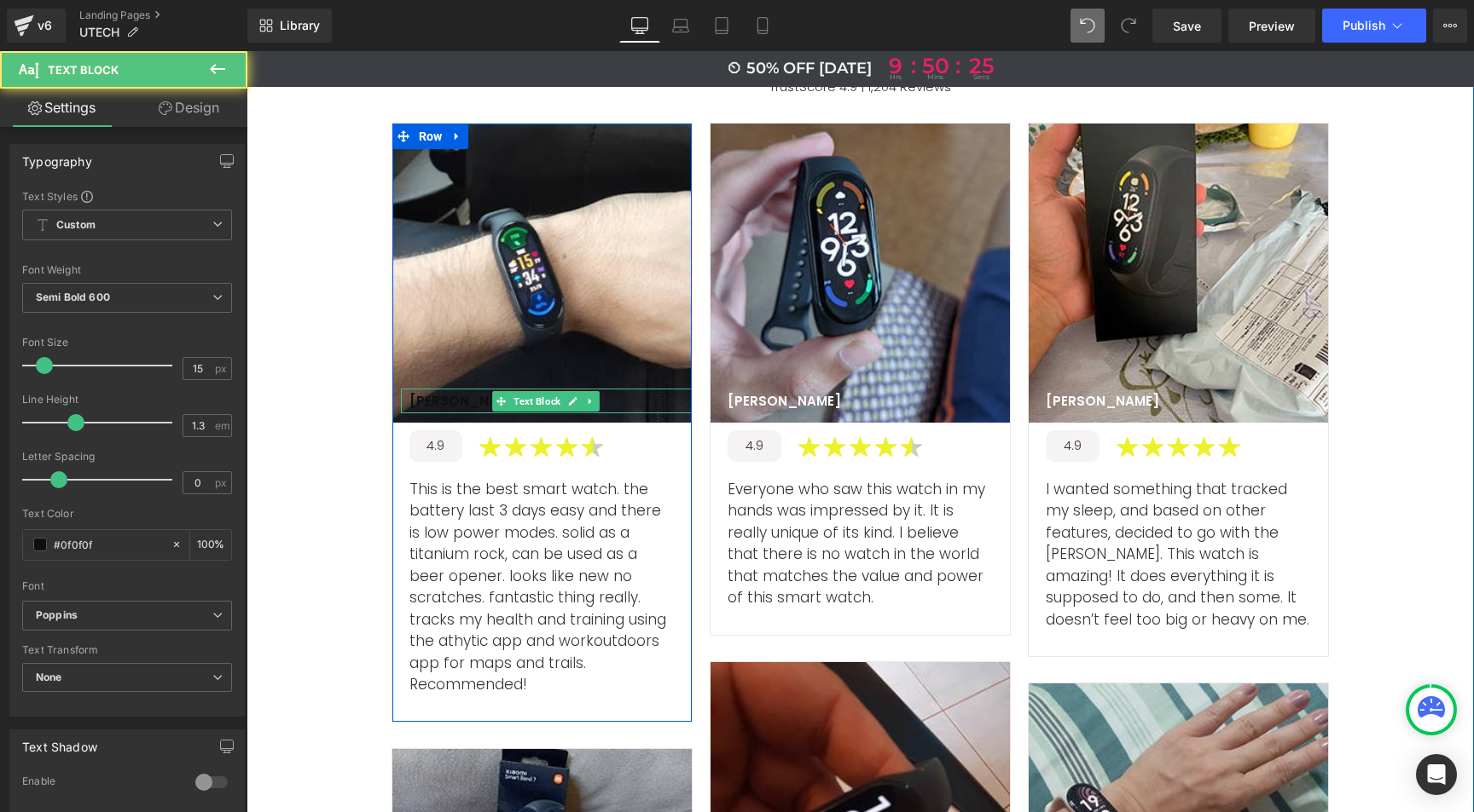
click at [443, 393] on p "Michael A" at bounding box center [466, 401] width 114 height 17
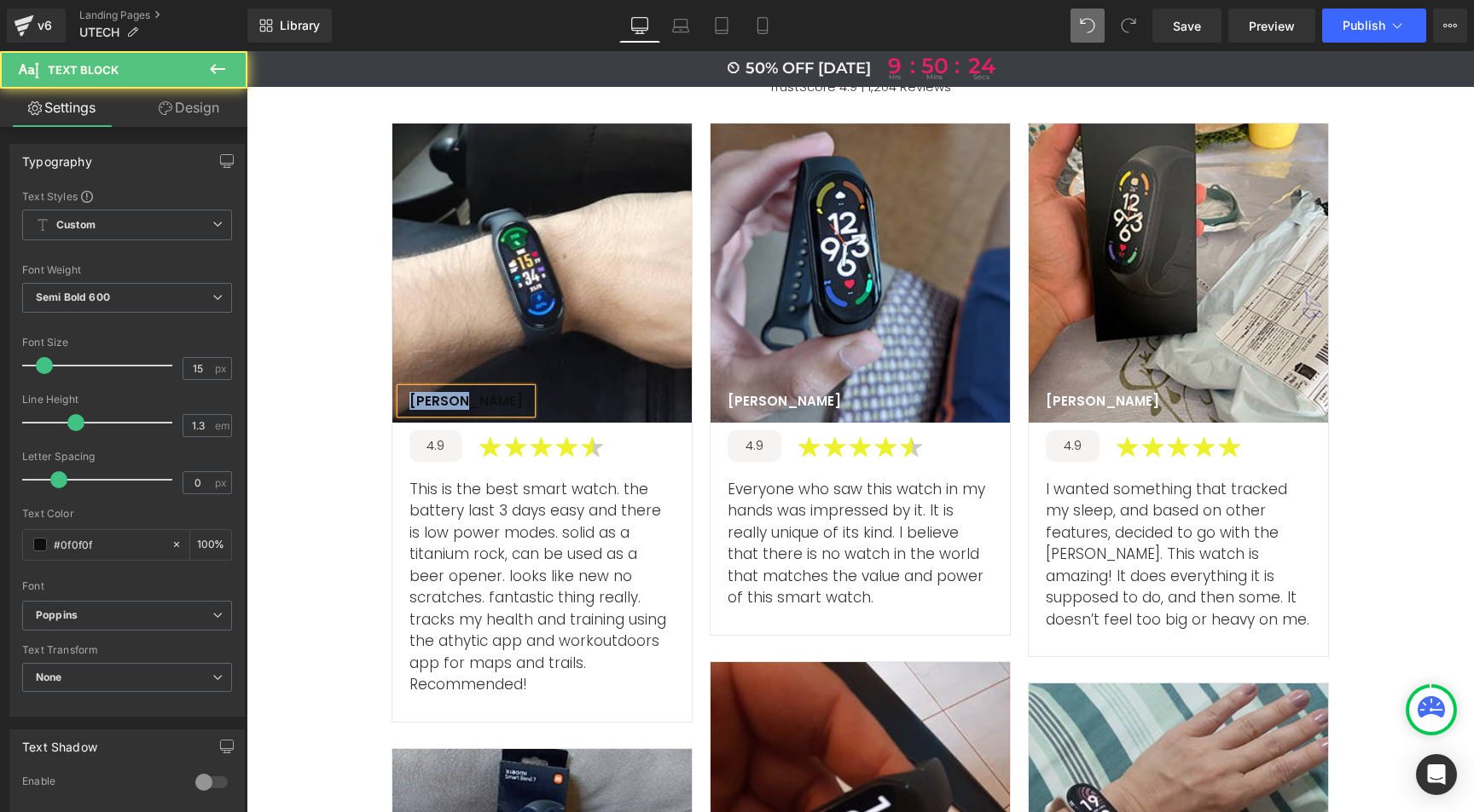
click at [443, 393] on p "Michael A" at bounding box center [466, 401] width 114 height 17
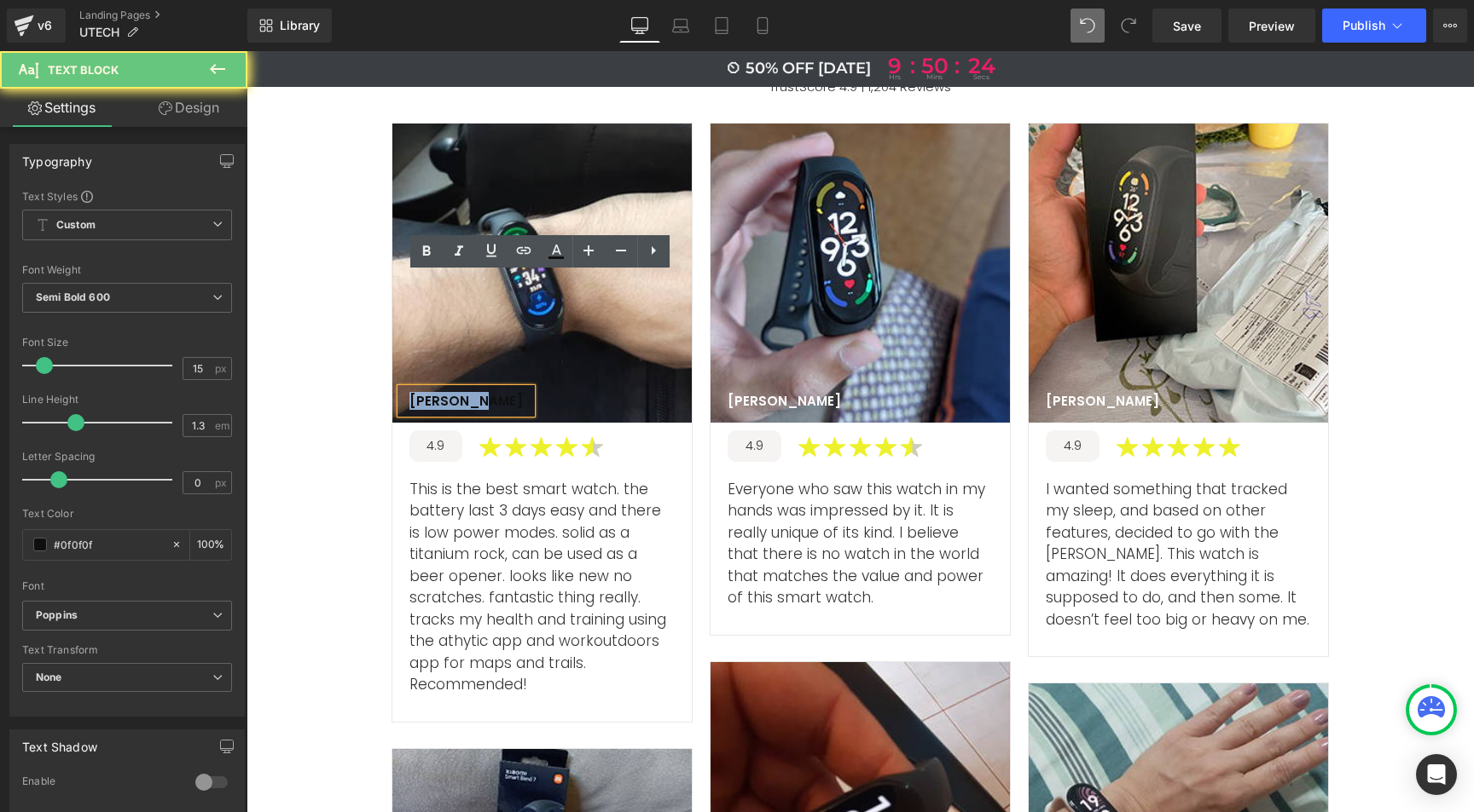
click at [443, 393] on p "Michael A" at bounding box center [466, 401] width 114 height 17
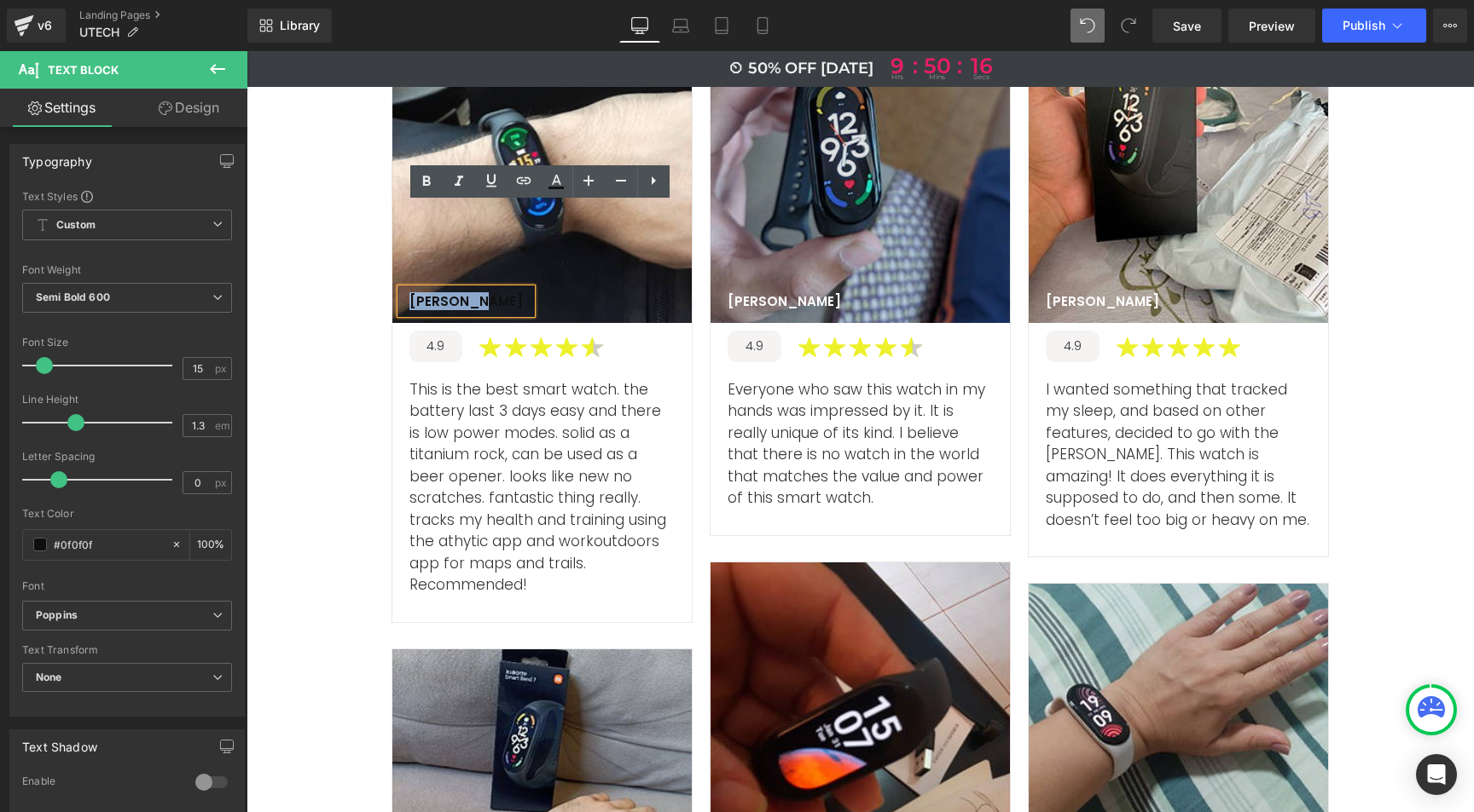
scroll to position [5695, 0]
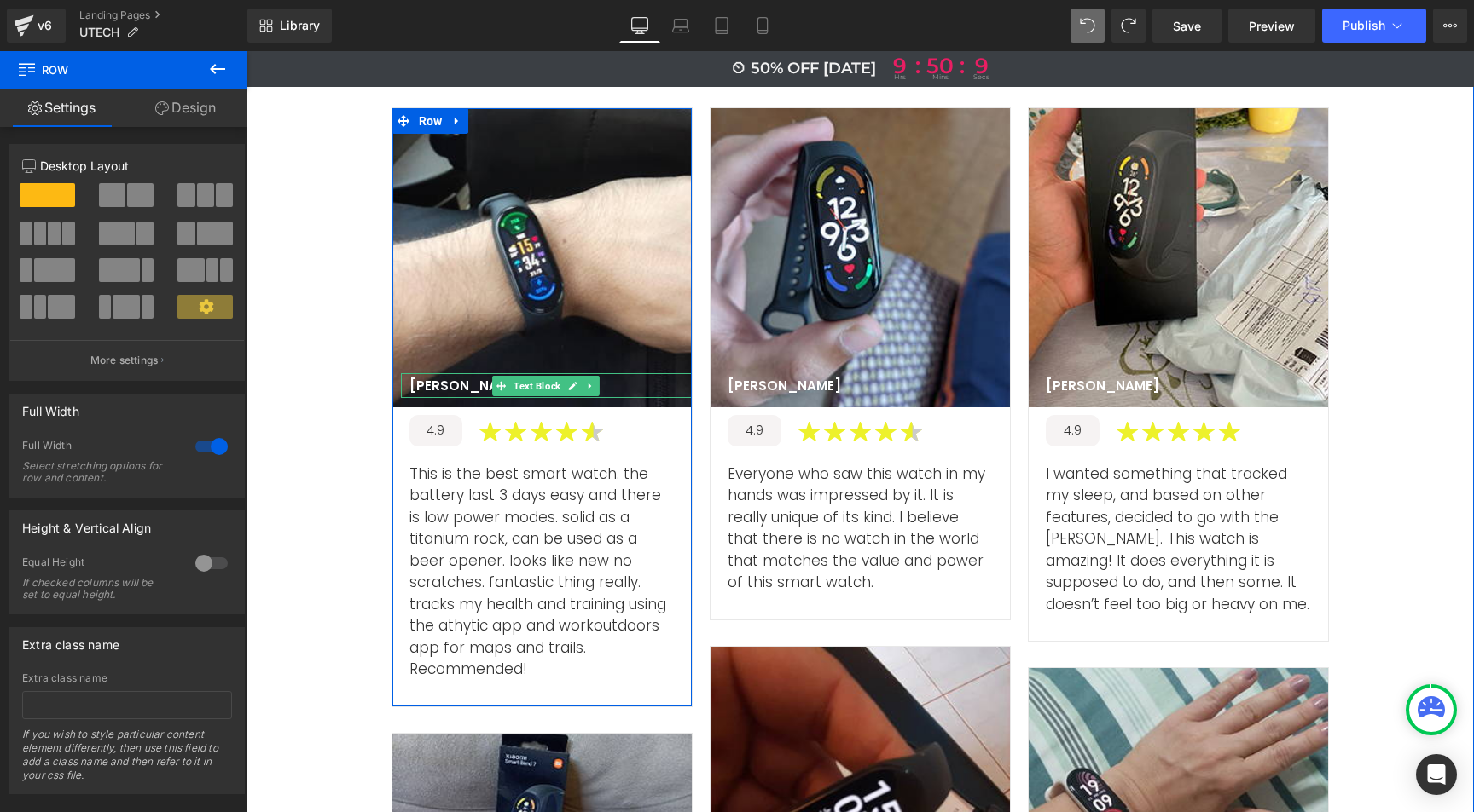
click at [445, 378] on p "Michael A" at bounding box center [466, 386] width 114 height 17
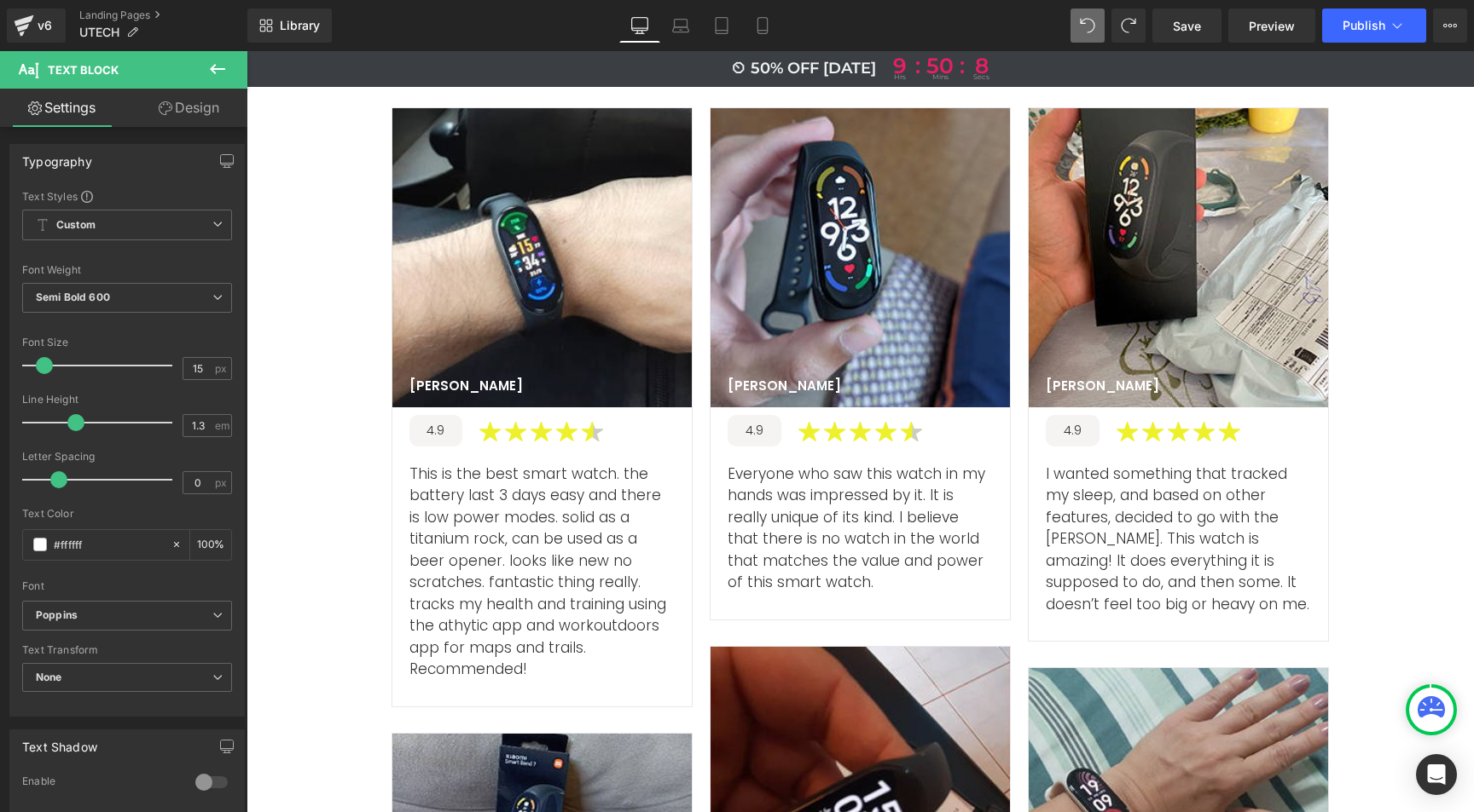
click at [202, 110] on link "Design" at bounding box center [188, 107] width 124 height 38
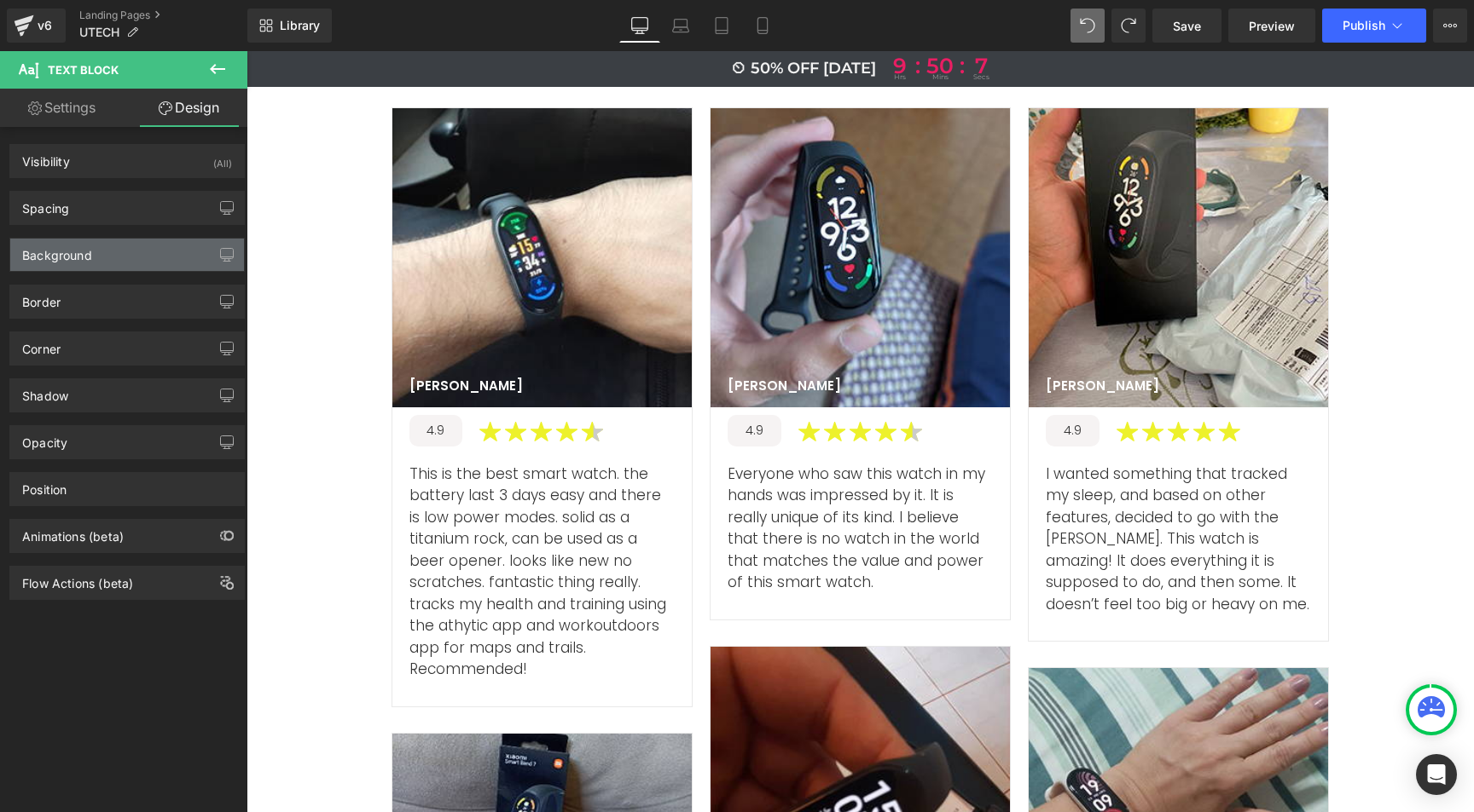
click at [104, 247] on div "Background" at bounding box center [127, 254] width 234 height 33
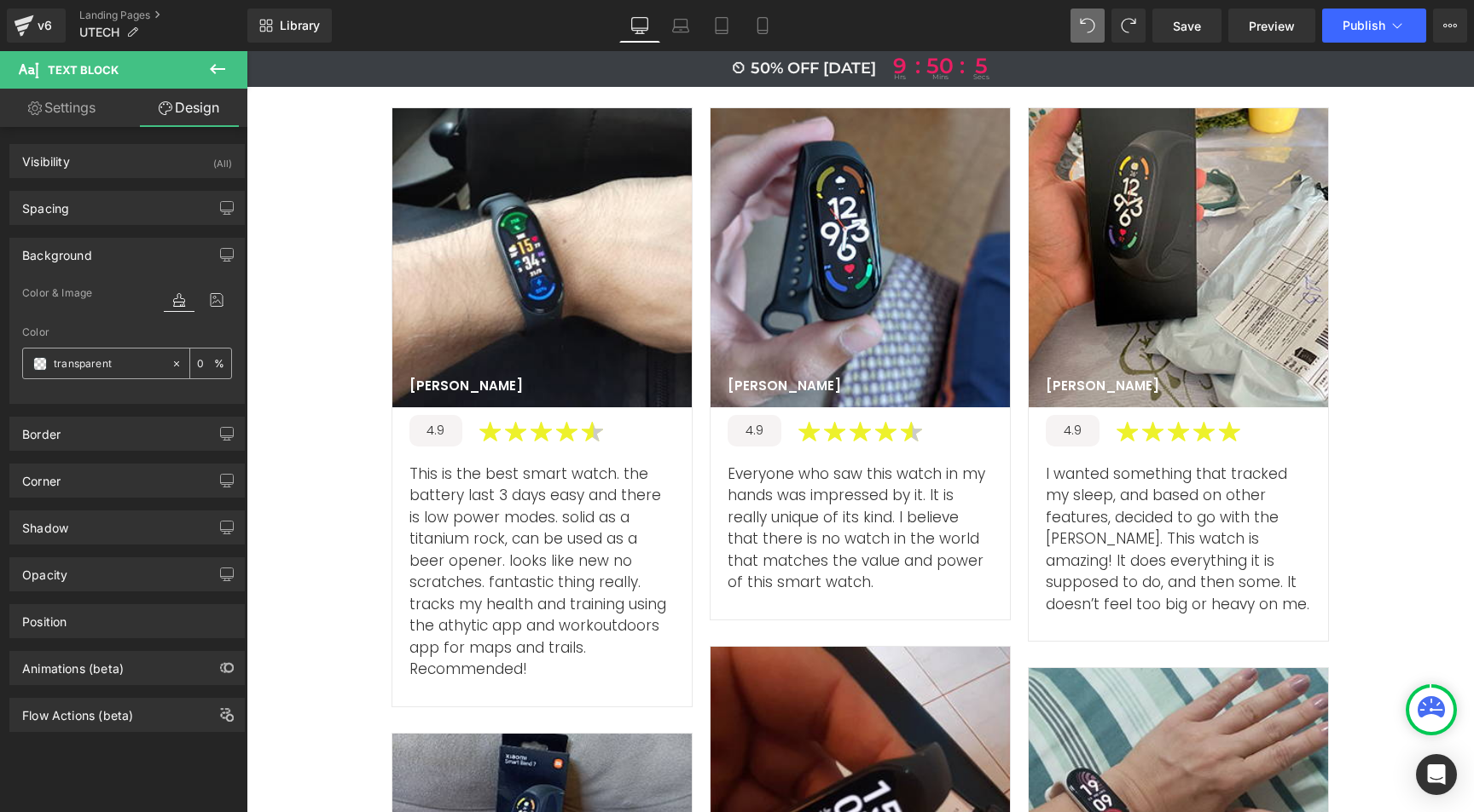
click at [173, 359] on icon at bounding box center [176, 363] width 12 height 12
click at [44, 362] on span at bounding box center [40, 364] width 14 height 14
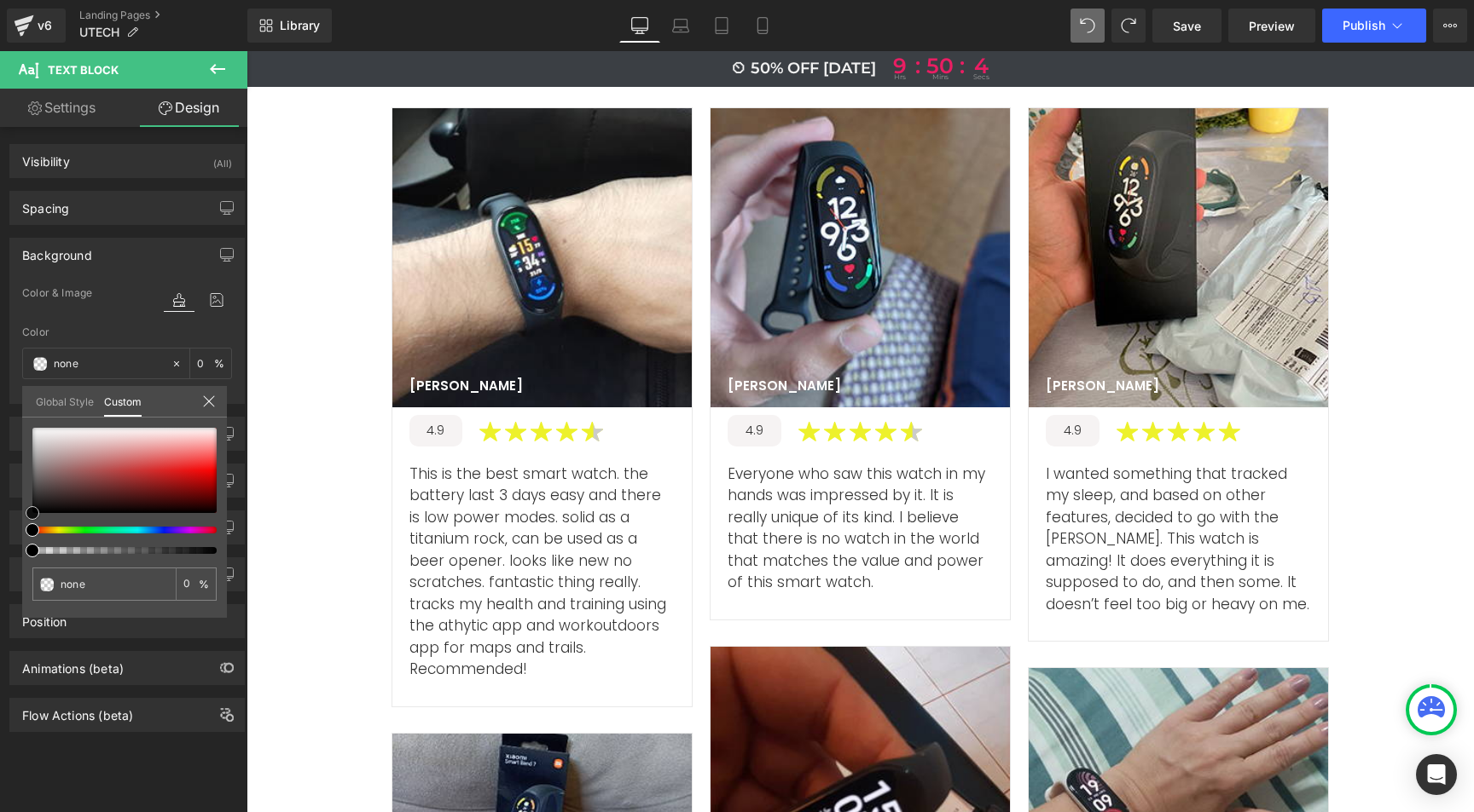
click at [73, 436] on div at bounding box center [125, 471] width 184 height 86
click at [49, 476] on div at bounding box center [125, 471] width 184 height 86
click at [34, 458] on div at bounding box center [125, 471] width 184 height 86
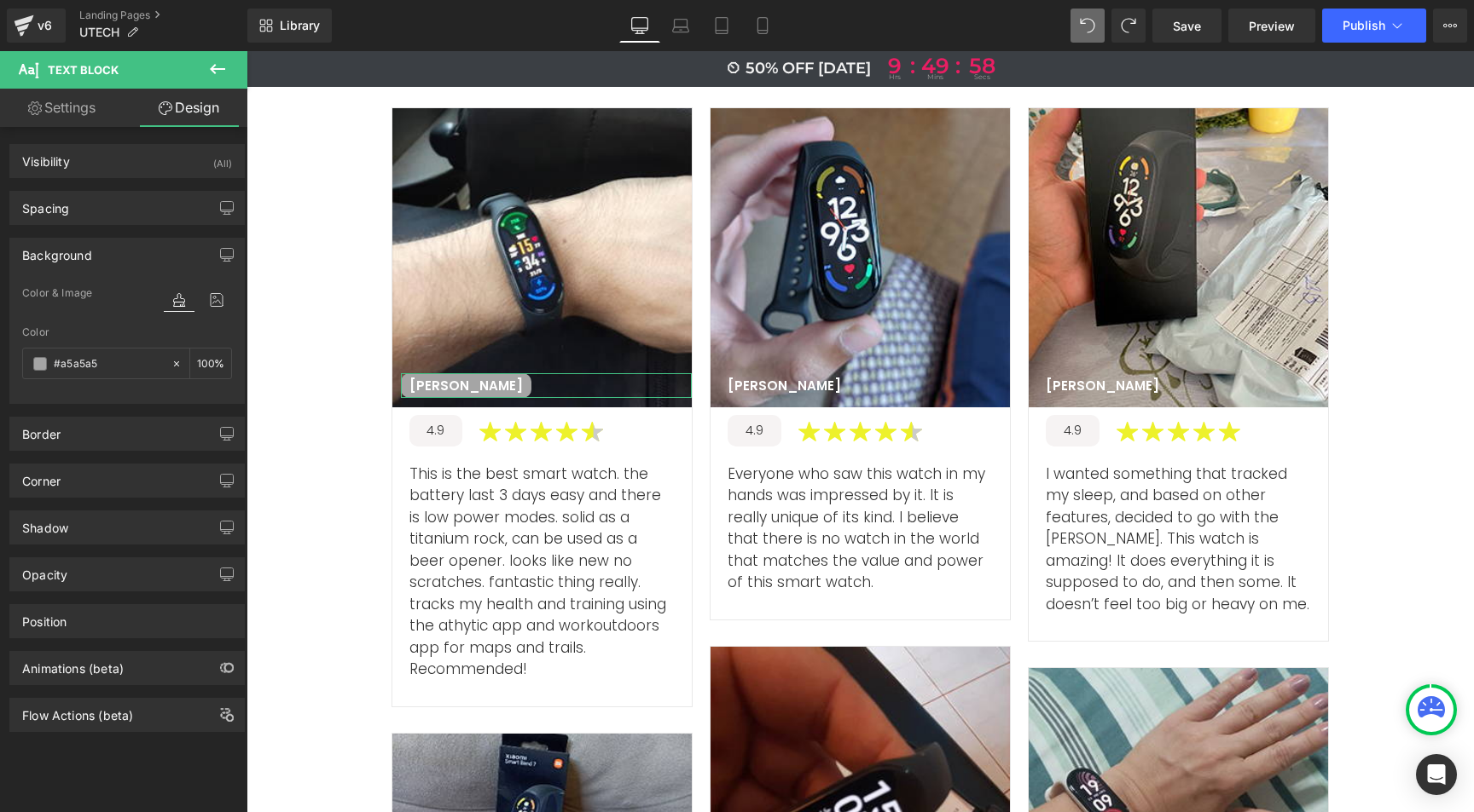
click at [75, 363] on input "text" at bounding box center [108, 364] width 109 height 19
type input "#a5a5a5"
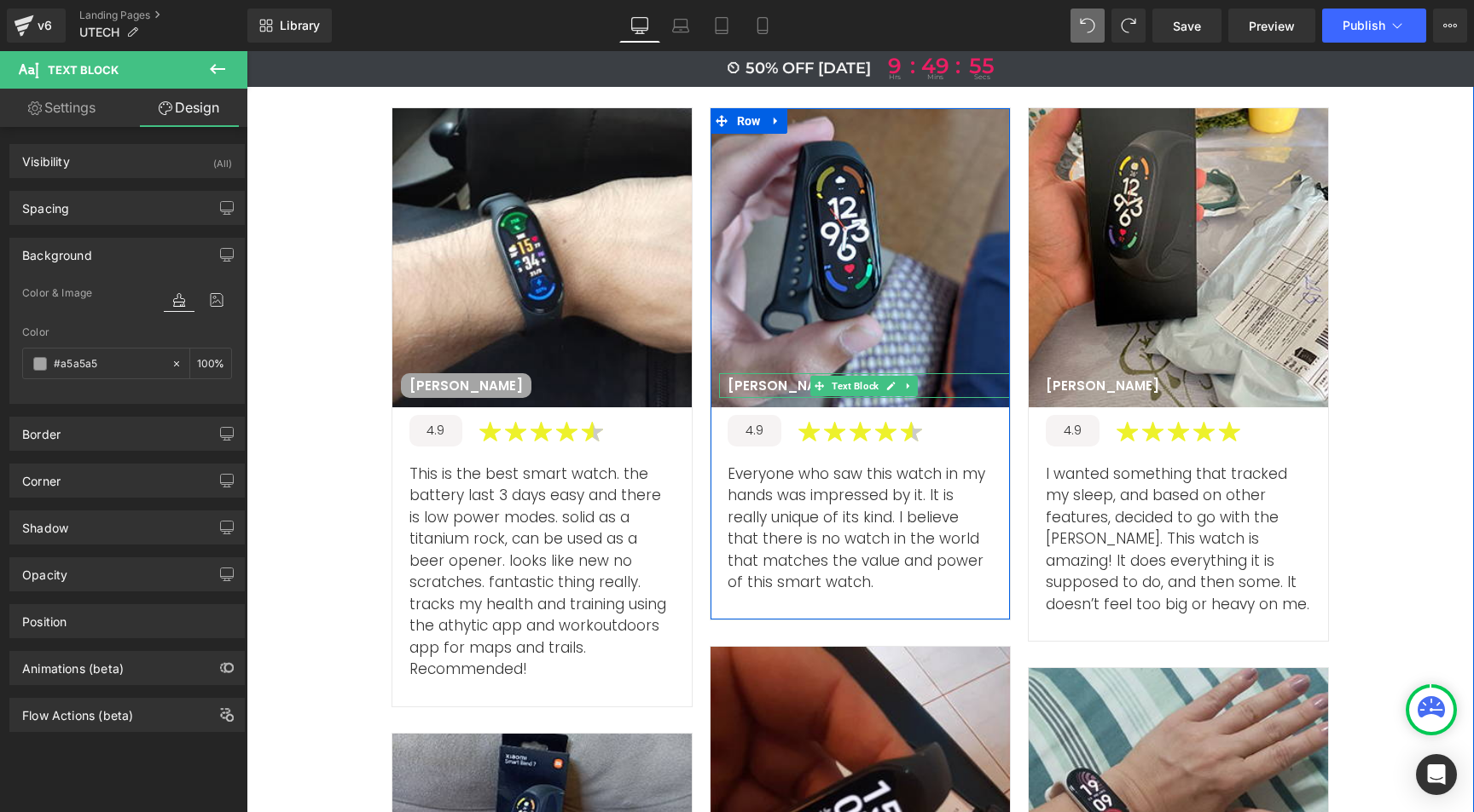
click at [757, 378] on p "Nelson P" at bounding box center [785, 386] width 114 height 17
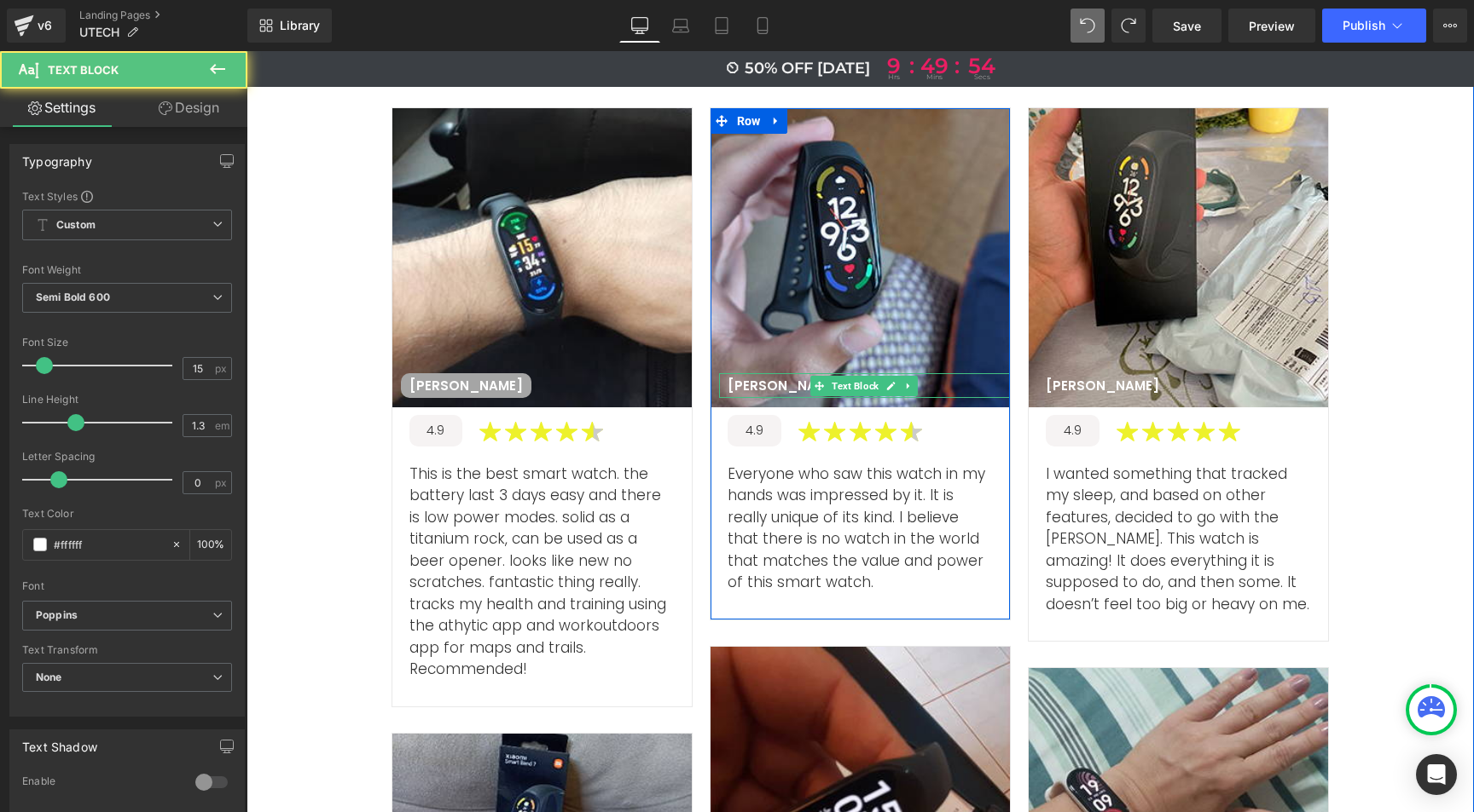
click at [751, 378] on p "Nelson P" at bounding box center [785, 386] width 114 height 17
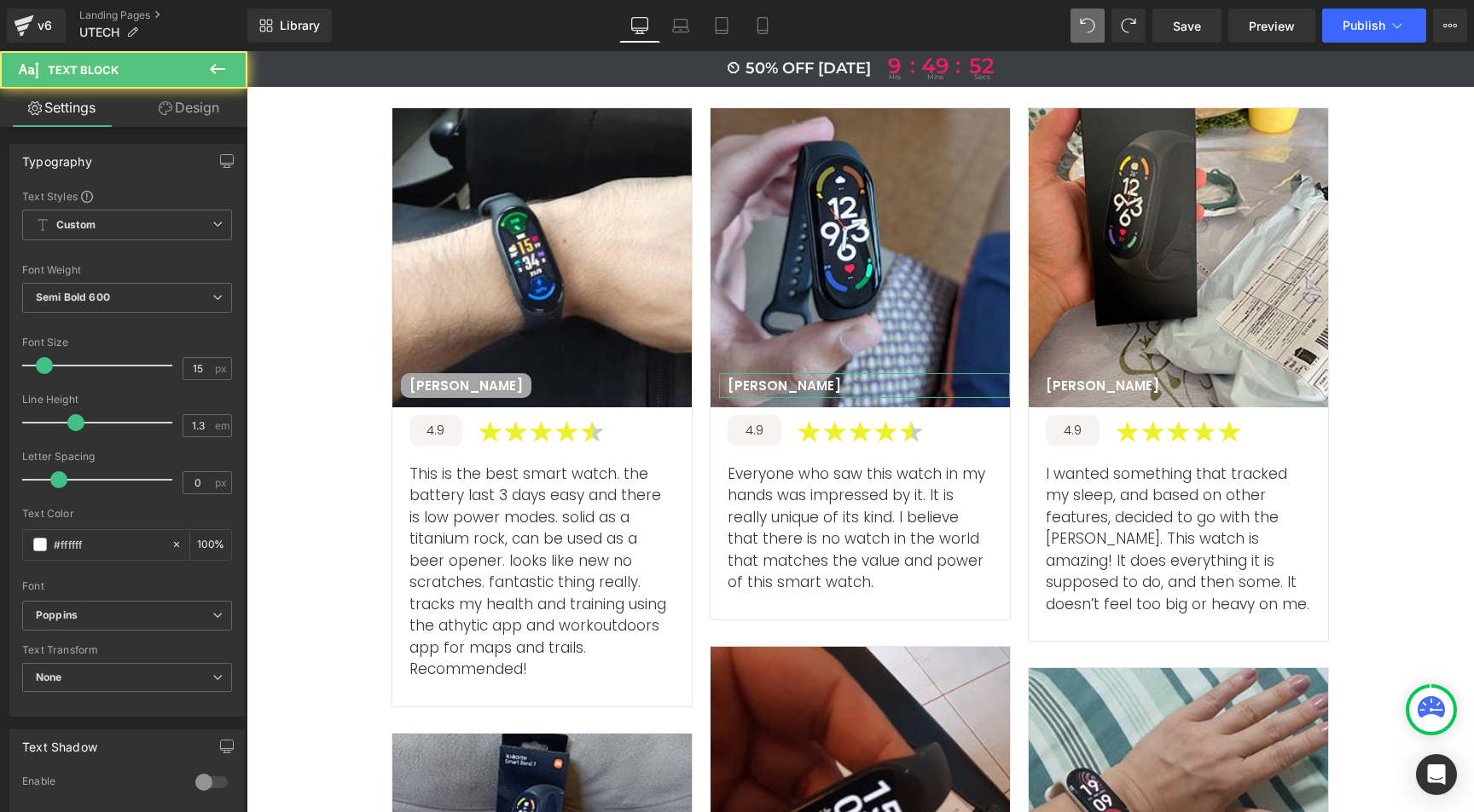
click at [195, 101] on link "Design" at bounding box center [188, 107] width 124 height 38
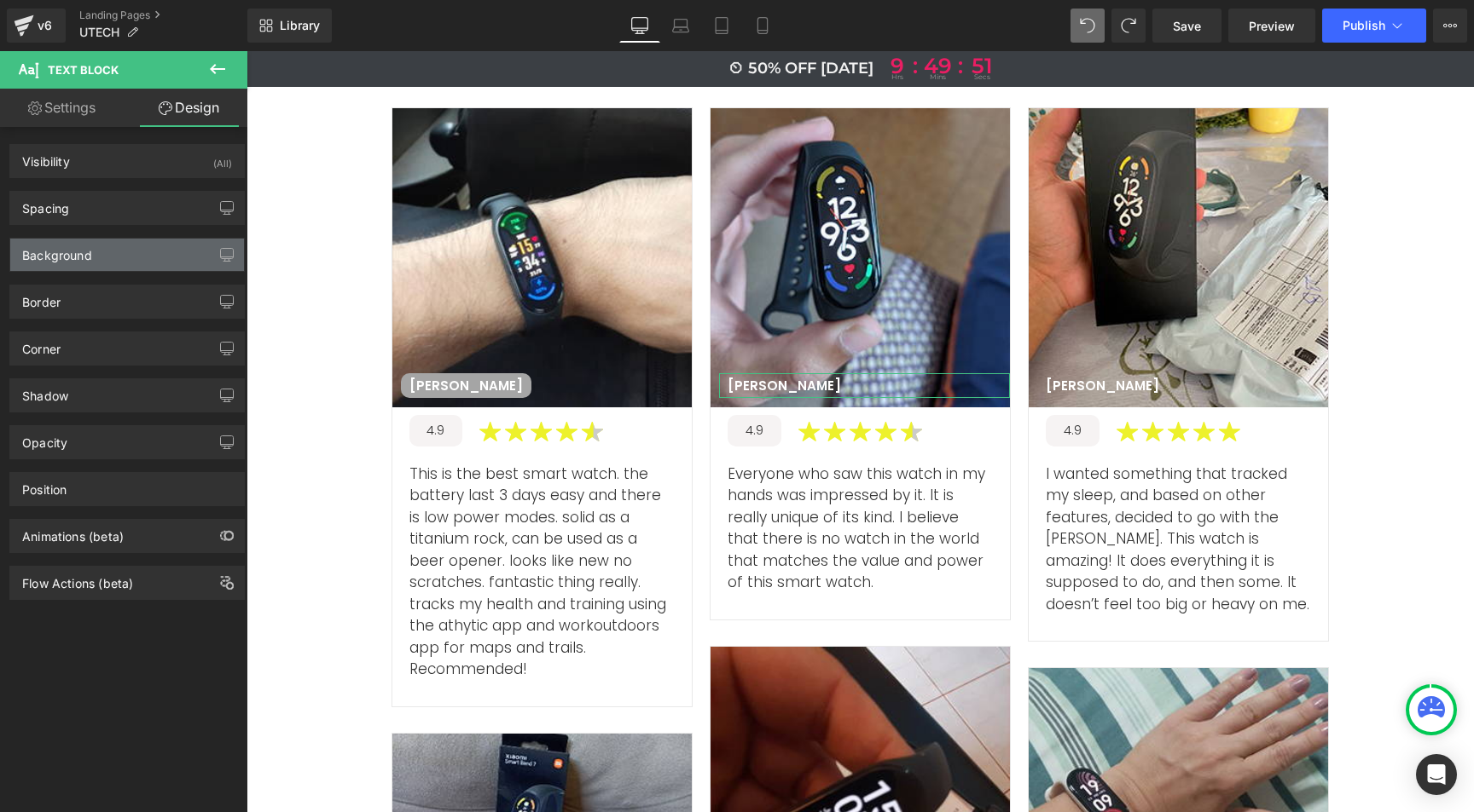
click at [56, 260] on div "Background" at bounding box center [57, 250] width 70 height 24
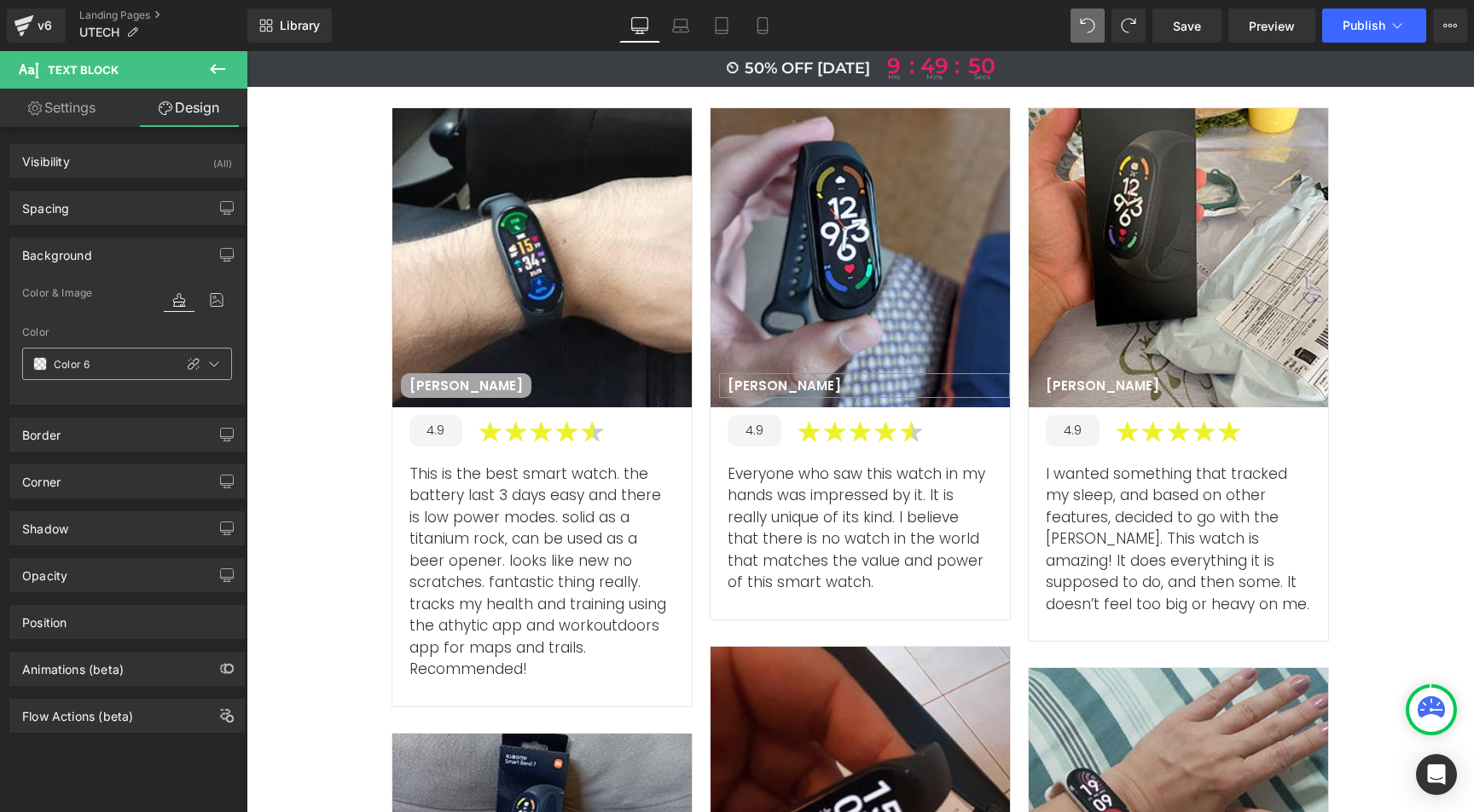
click at [186, 366] on icon at bounding box center [193, 364] width 14 height 14
click at [95, 358] on input "text" at bounding box center [108, 364] width 109 height 19
paste input "a5a5a5"
type input "#a5a5a5"
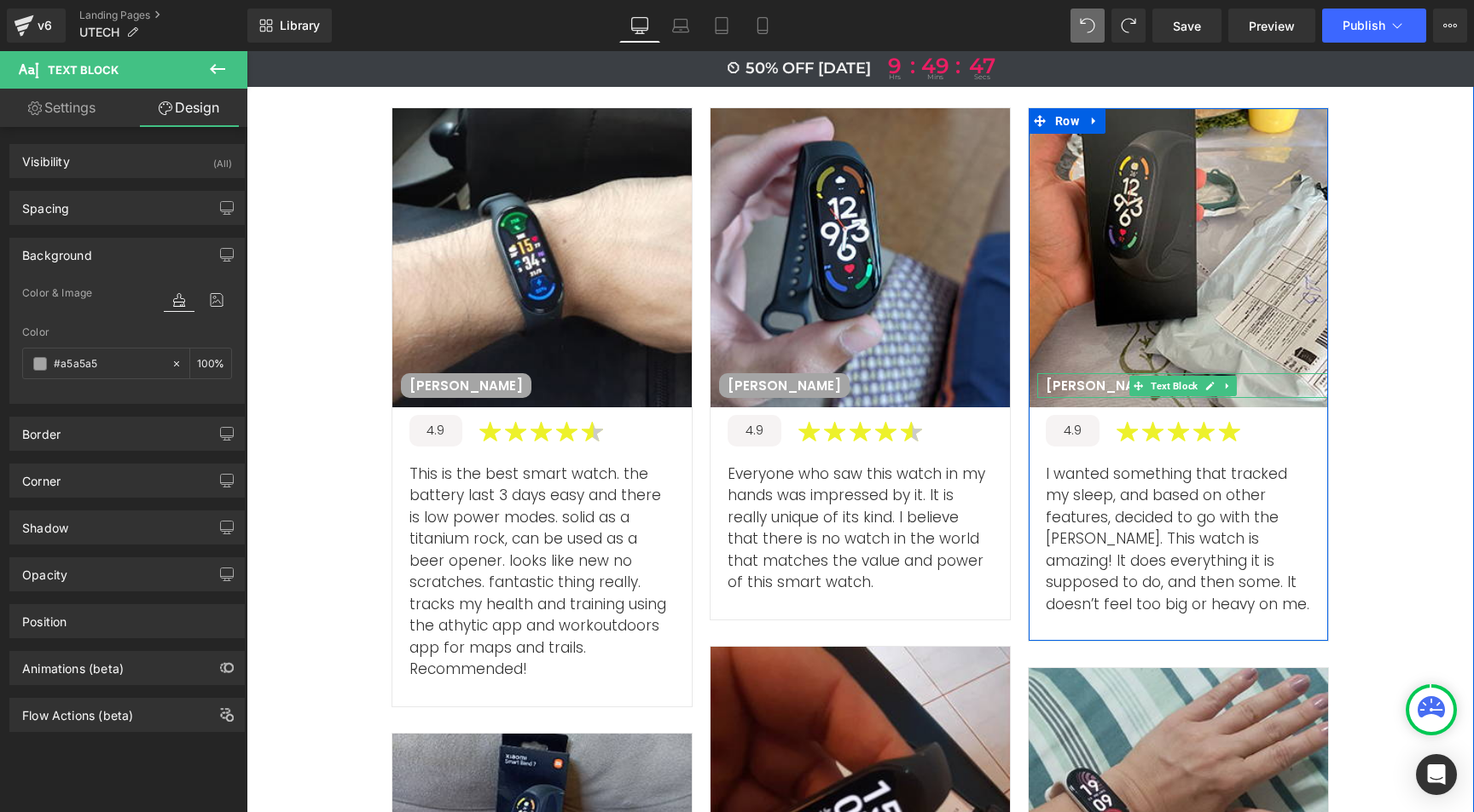
click at [1064, 378] on p "Paul L" at bounding box center [1102, 386] width 114 height 17
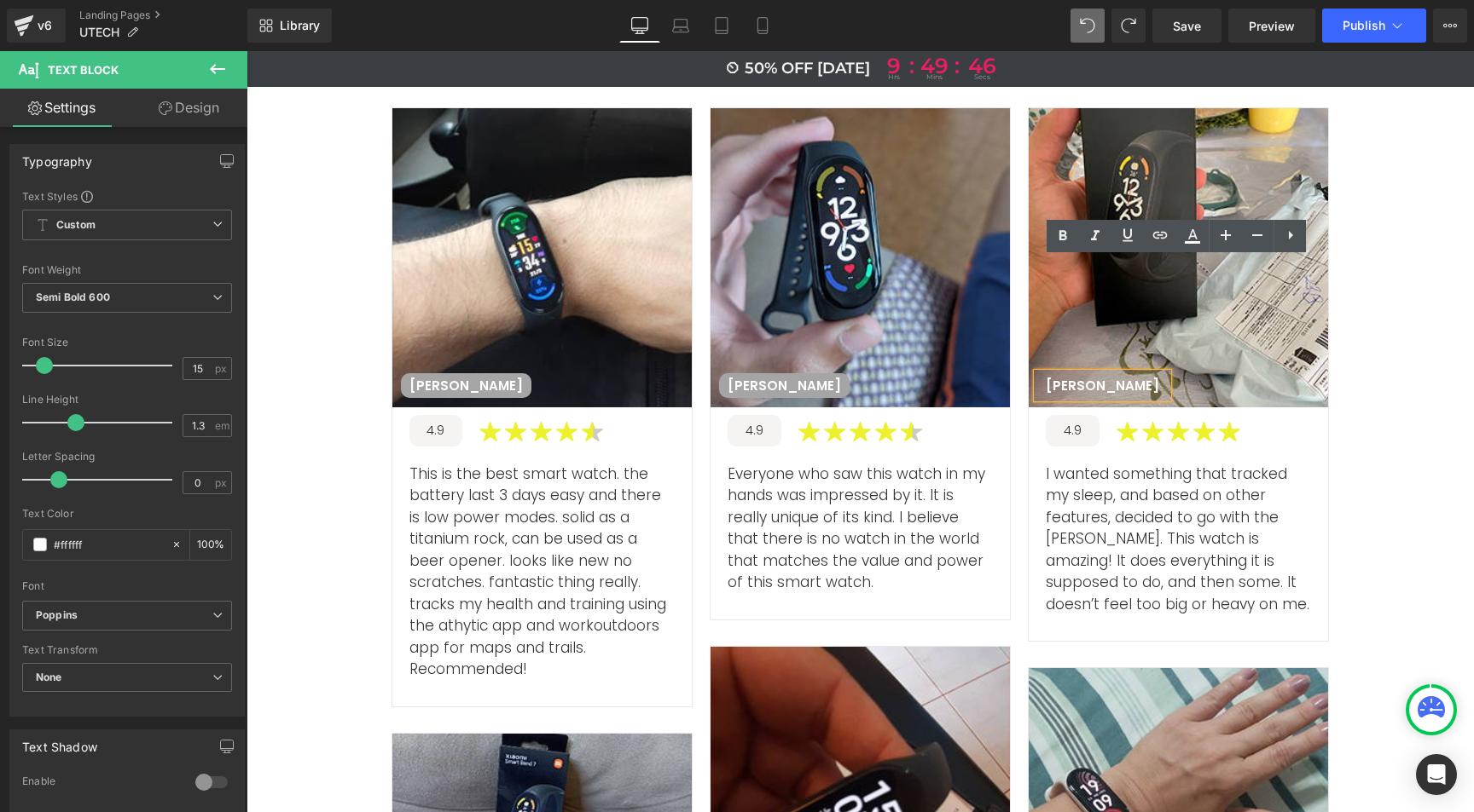
click at [1064, 378] on p "Paul L" at bounding box center [1102, 386] width 114 height 17
click at [176, 114] on link "Design" at bounding box center [188, 107] width 124 height 38
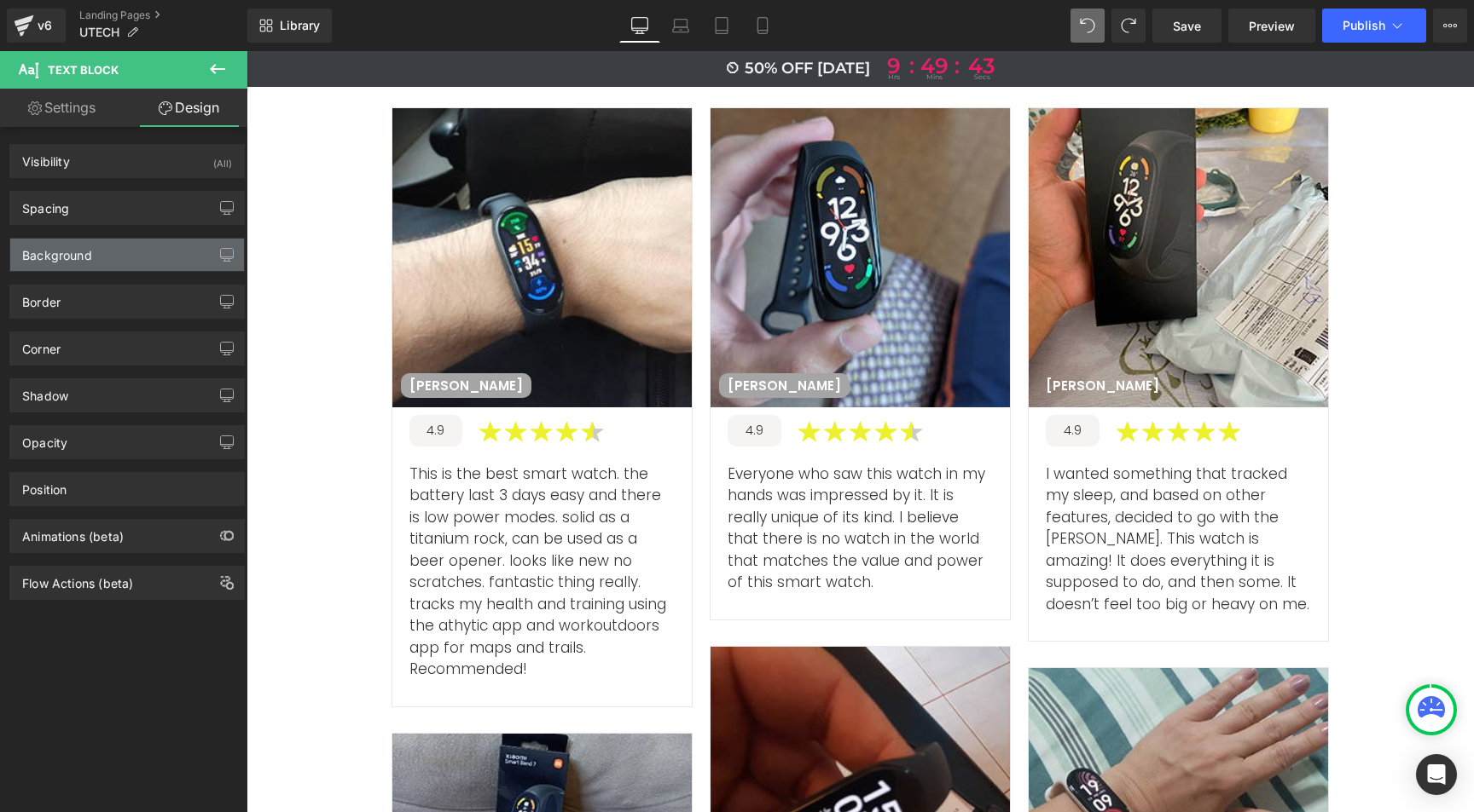
click at [86, 260] on div "Background" at bounding box center [57, 250] width 70 height 24
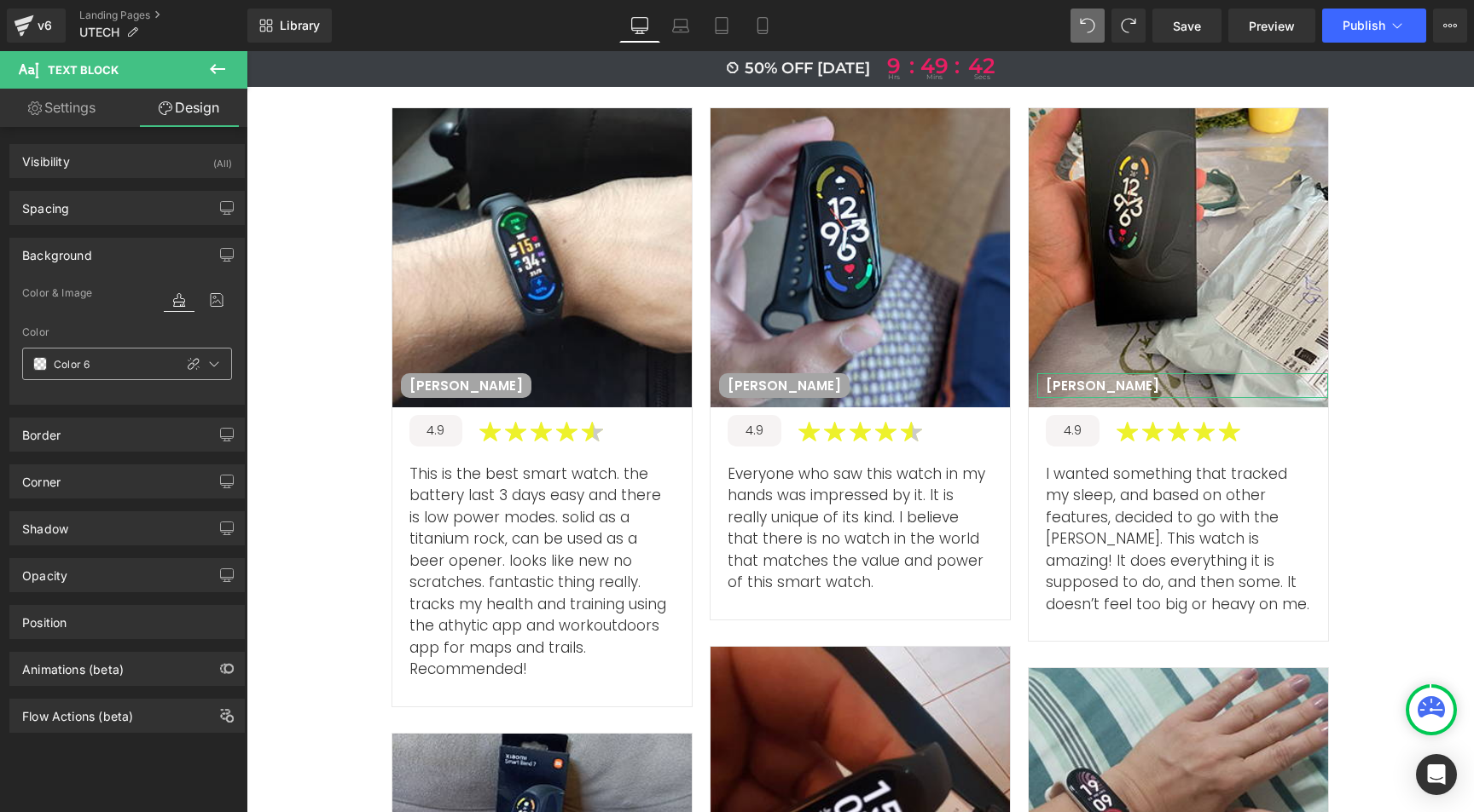
drag, startPoint x: 190, startPoint y: 363, endPoint x: 149, endPoint y: 376, distance: 43.0
click at [190, 363] on icon at bounding box center [193, 364] width 14 height 14
click at [103, 363] on input "text" at bounding box center [108, 364] width 109 height 19
click at [102, 364] on input "text" at bounding box center [108, 364] width 109 height 19
click at [97, 363] on input "text" at bounding box center [108, 364] width 109 height 19
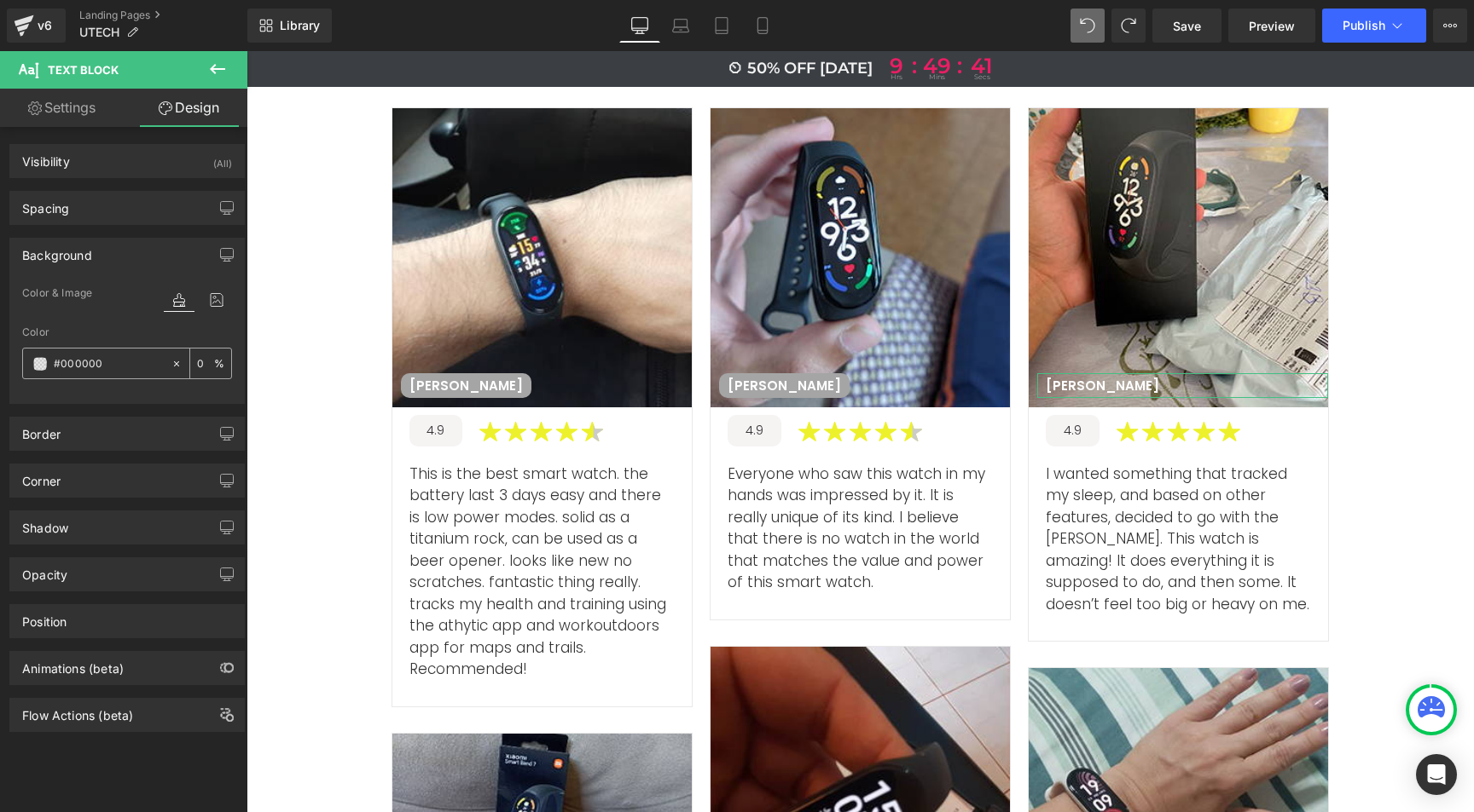
click at [97, 363] on input "text" at bounding box center [108, 364] width 109 height 19
paste input "a5a5a5"
type input "#a5a5a5"
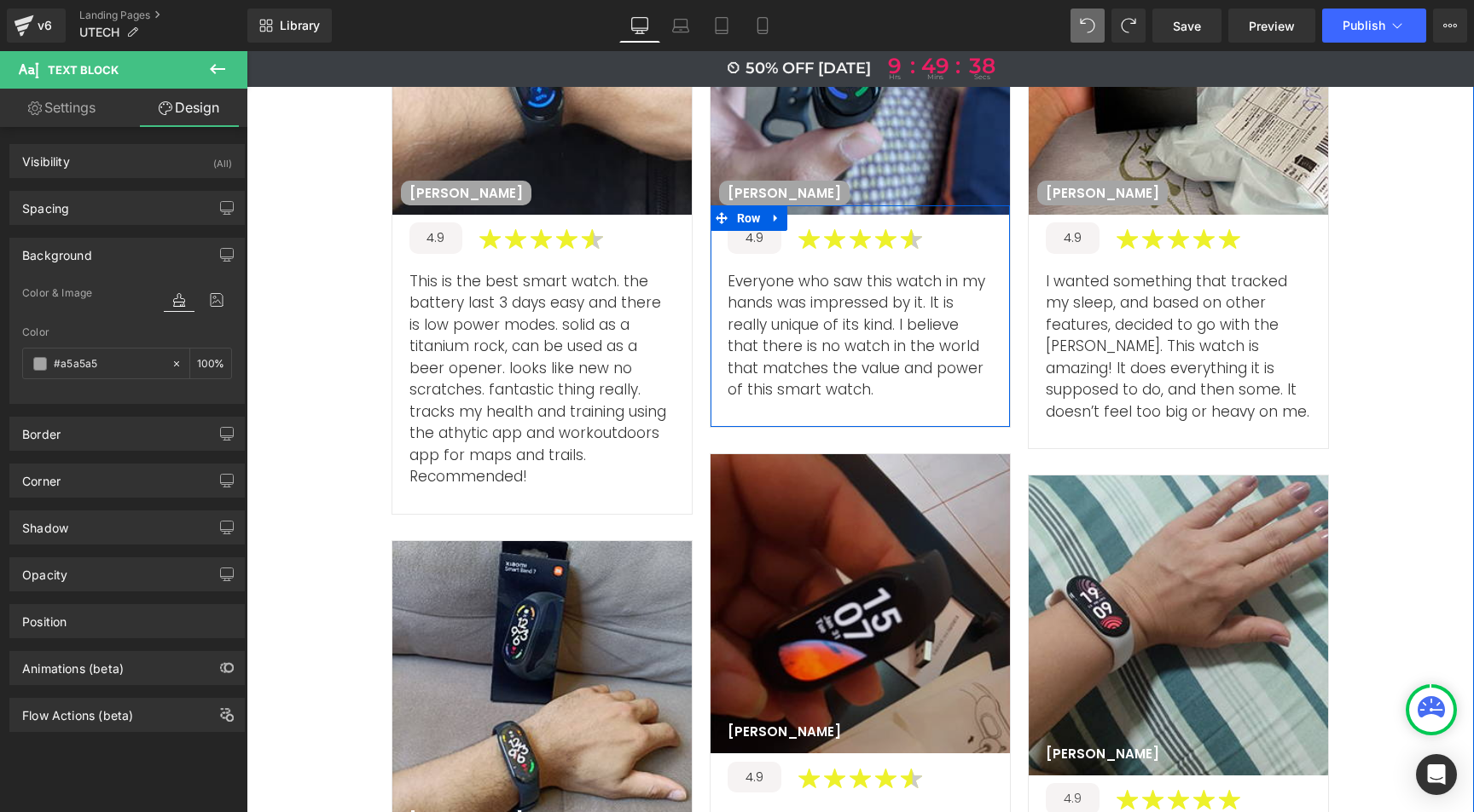
scroll to position [6129, 0]
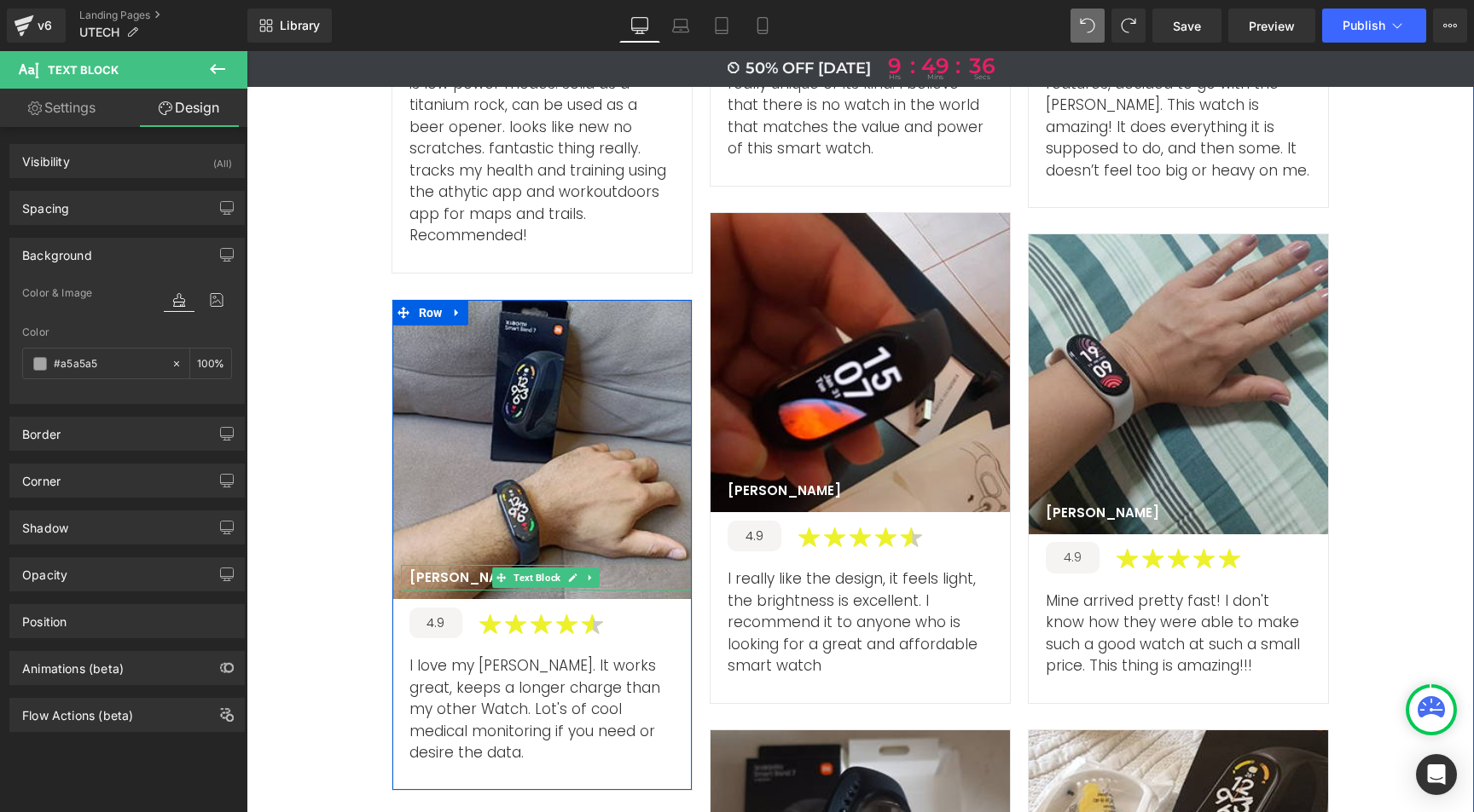
click at [439, 570] on p "Fernando A" at bounding box center [466, 578] width 114 height 17
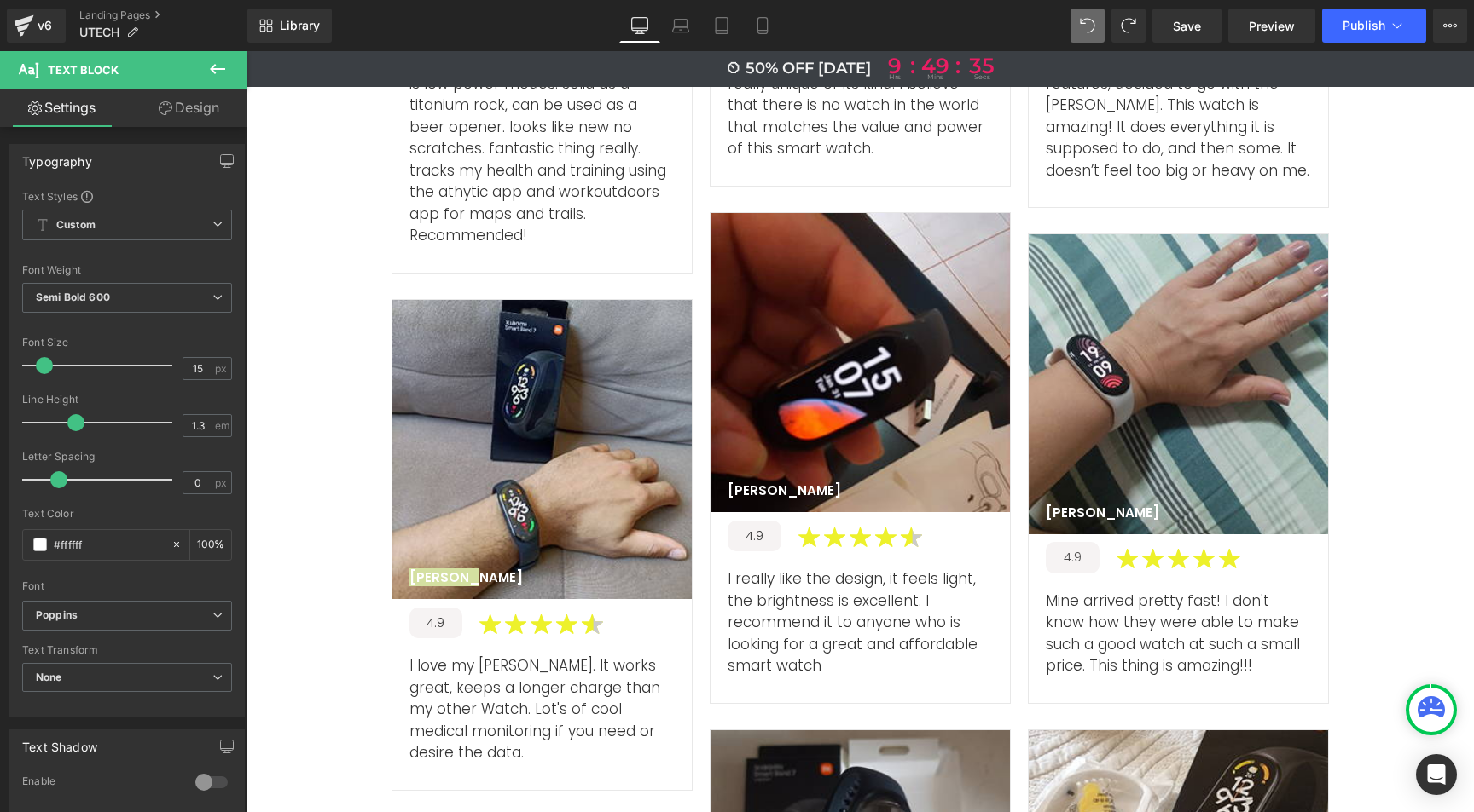
click at [201, 112] on link "Design" at bounding box center [188, 107] width 124 height 38
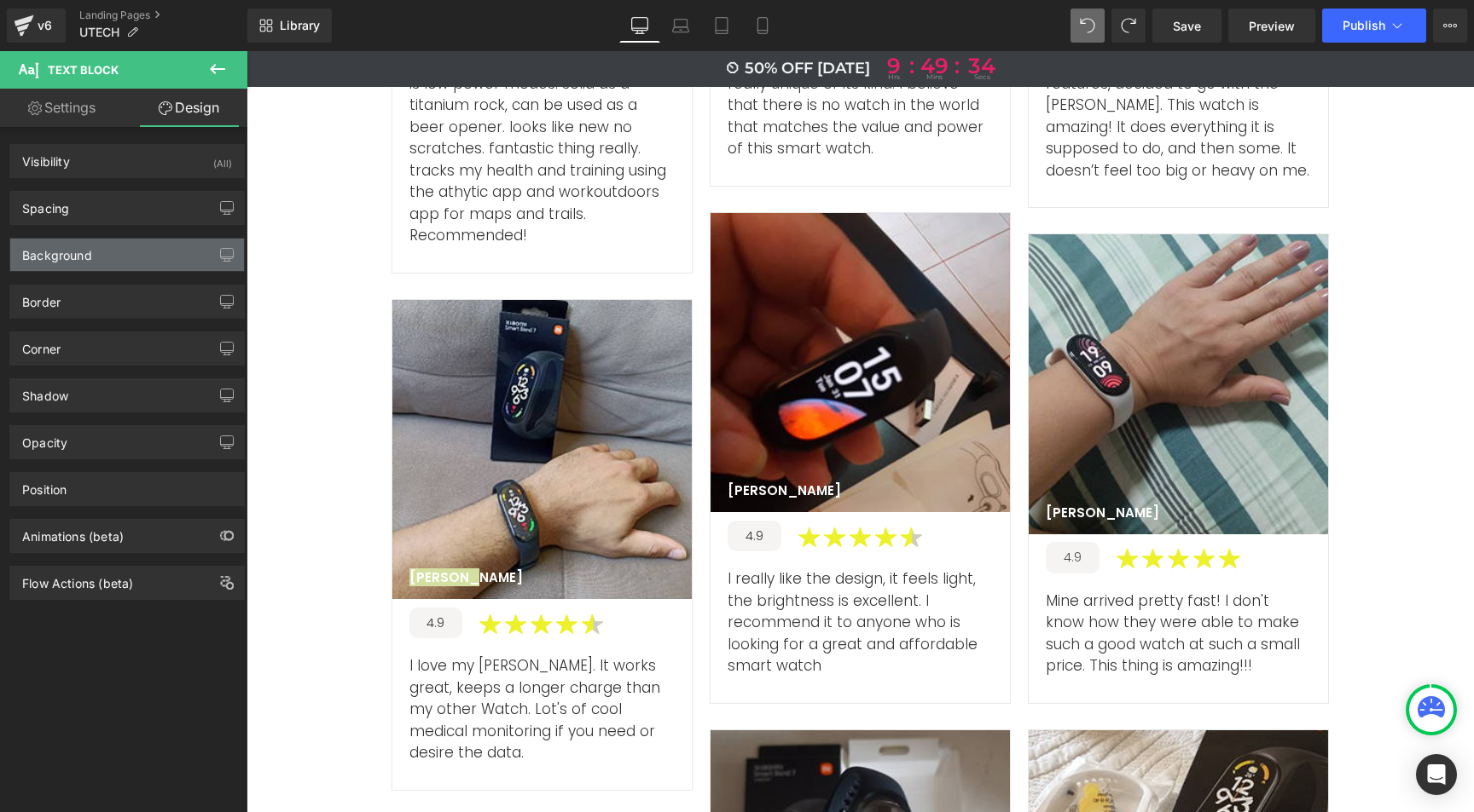
click at [90, 257] on div "Background" at bounding box center [57, 250] width 70 height 24
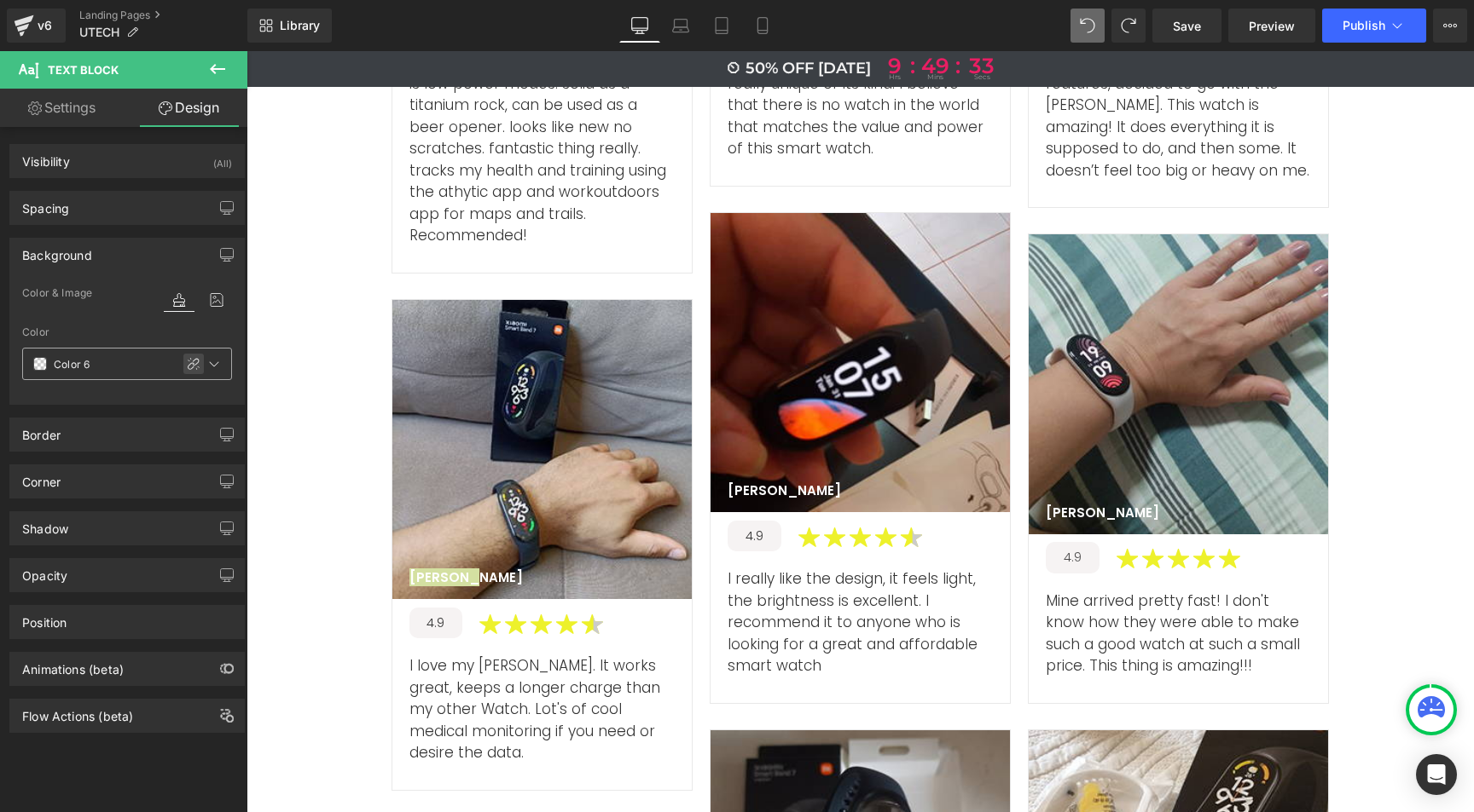
click at [186, 362] on icon at bounding box center [193, 364] width 14 height 14
click at [82, 364] on input "text" at bounding box center [108, 364] width 109 height 19
click at [84, 365] on input "text" at bounding box center [108, 364] width 109 height 19
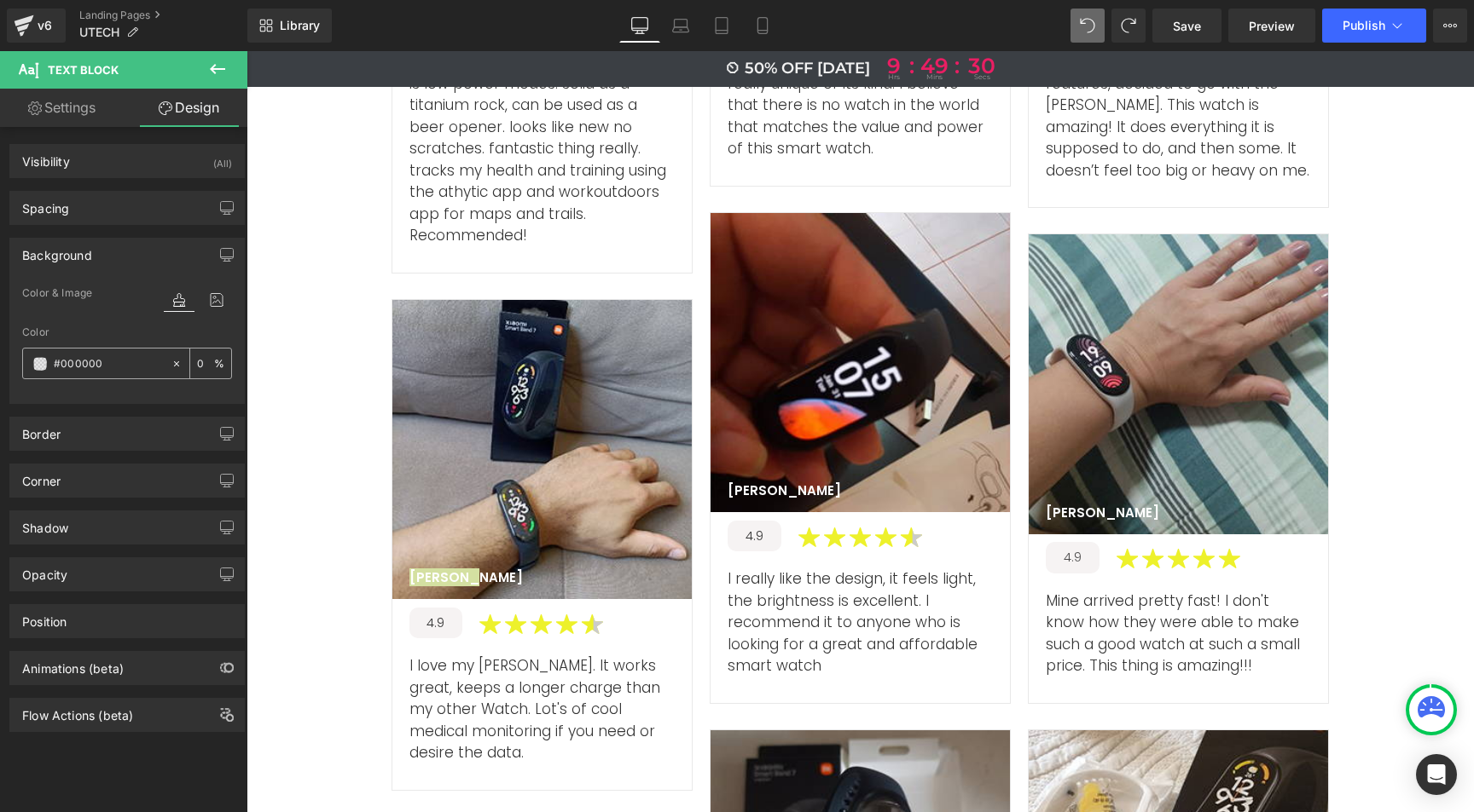
click at [84, 365] on input "text" at bounding box center [108, 364] width 109 height 19
paste input "a5a5a5"
type input "#a5a5a5"
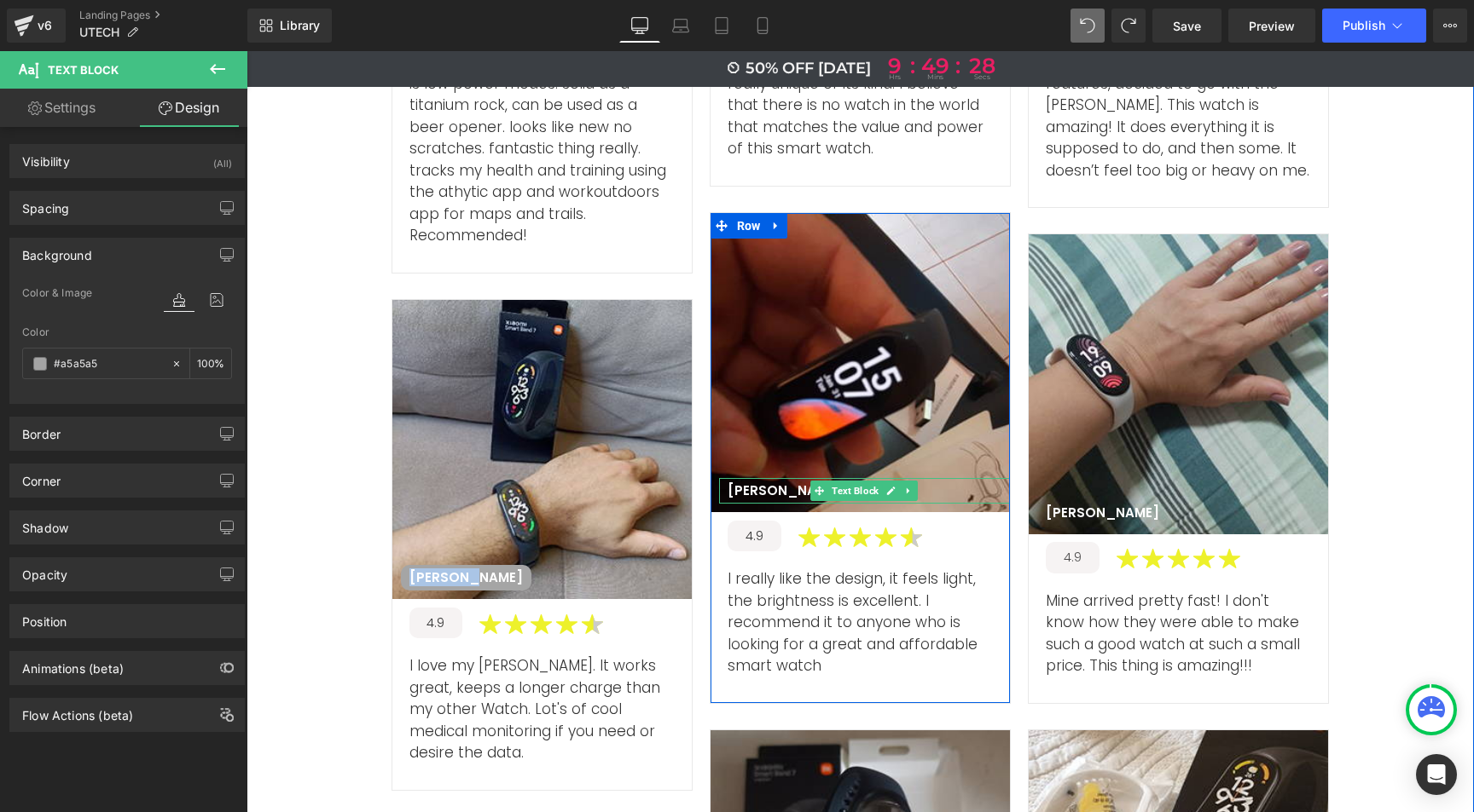
click at [744, 482] on p "Susan R" at bounding box center [785, 491] width 114 height 17
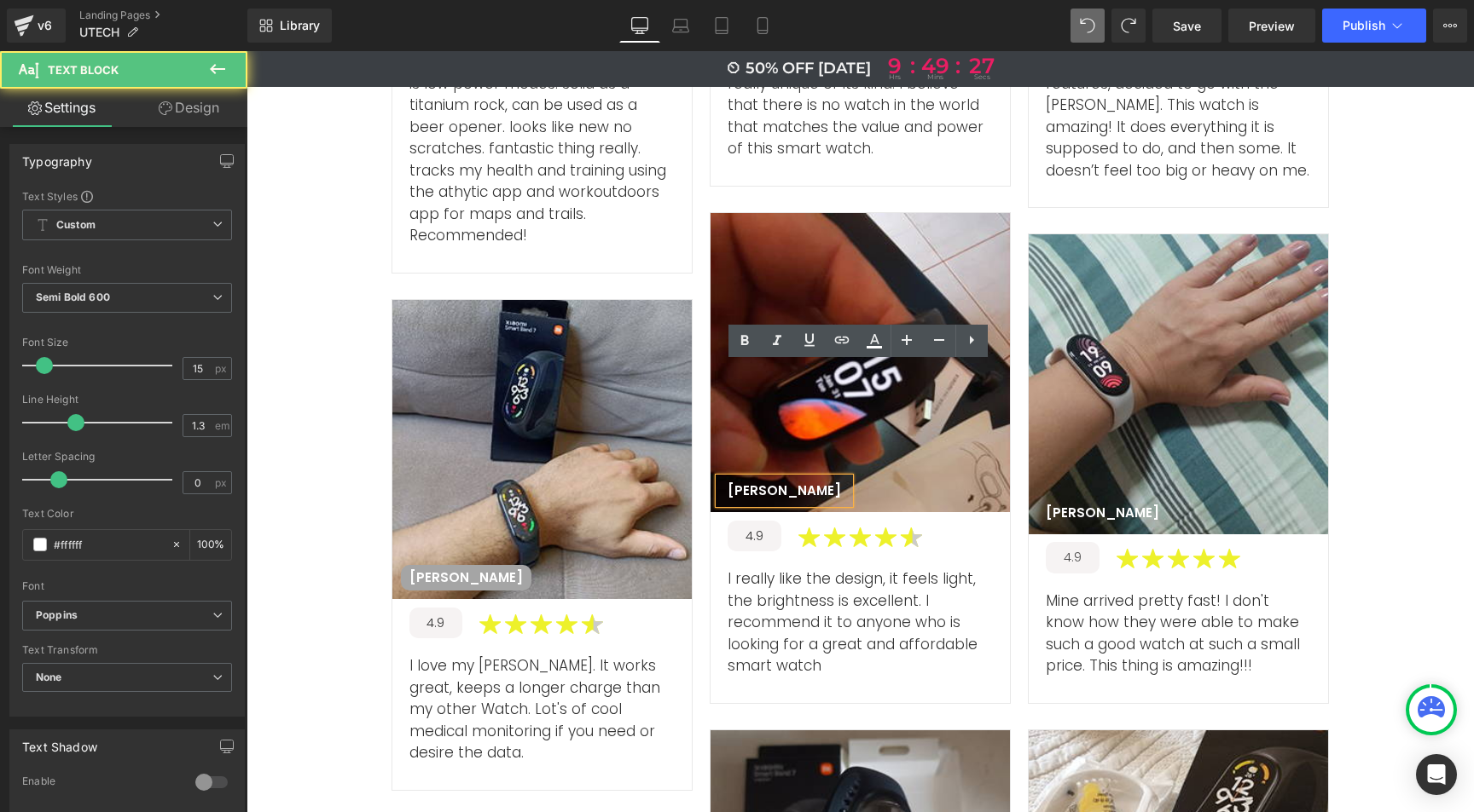
click at [744, 482] on p "Susan R" at bounding box center [785, 491] width 114 height 17
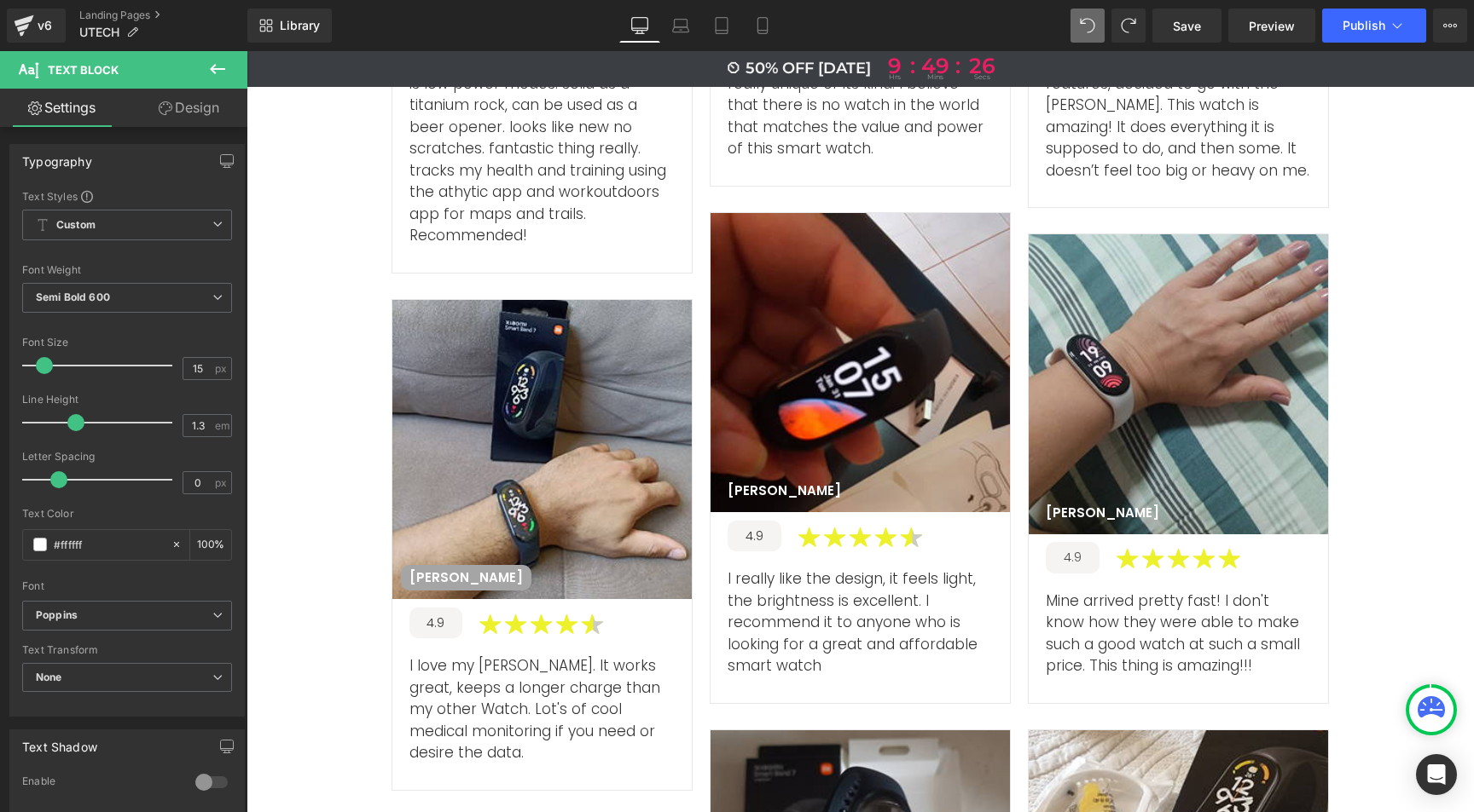
click at [179, 113] on link "Design" at bounding box center [188, 107] width 124 height 38
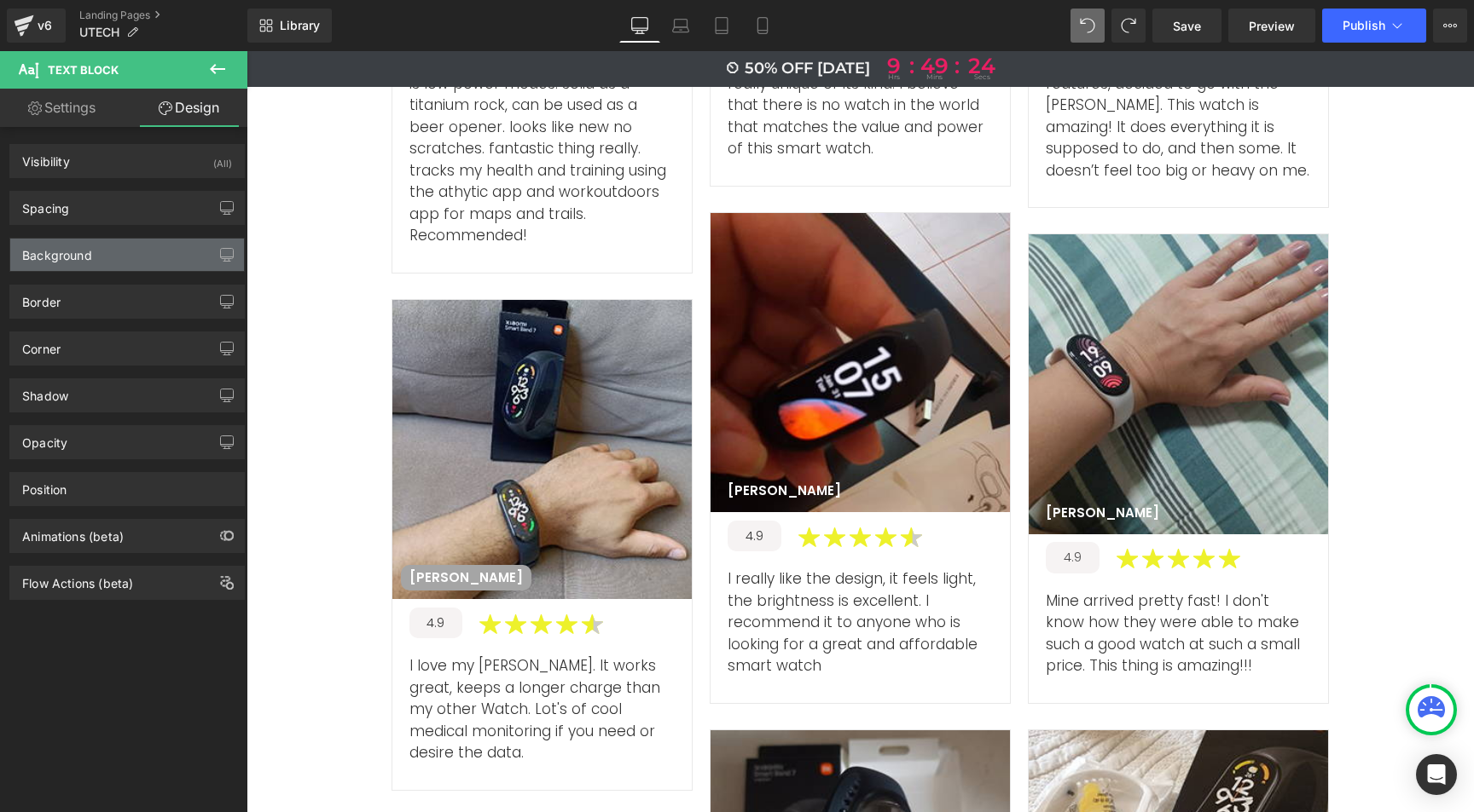
click at [104, 251] on div "Background" at bounding box center [127, 254] width 234 height 33
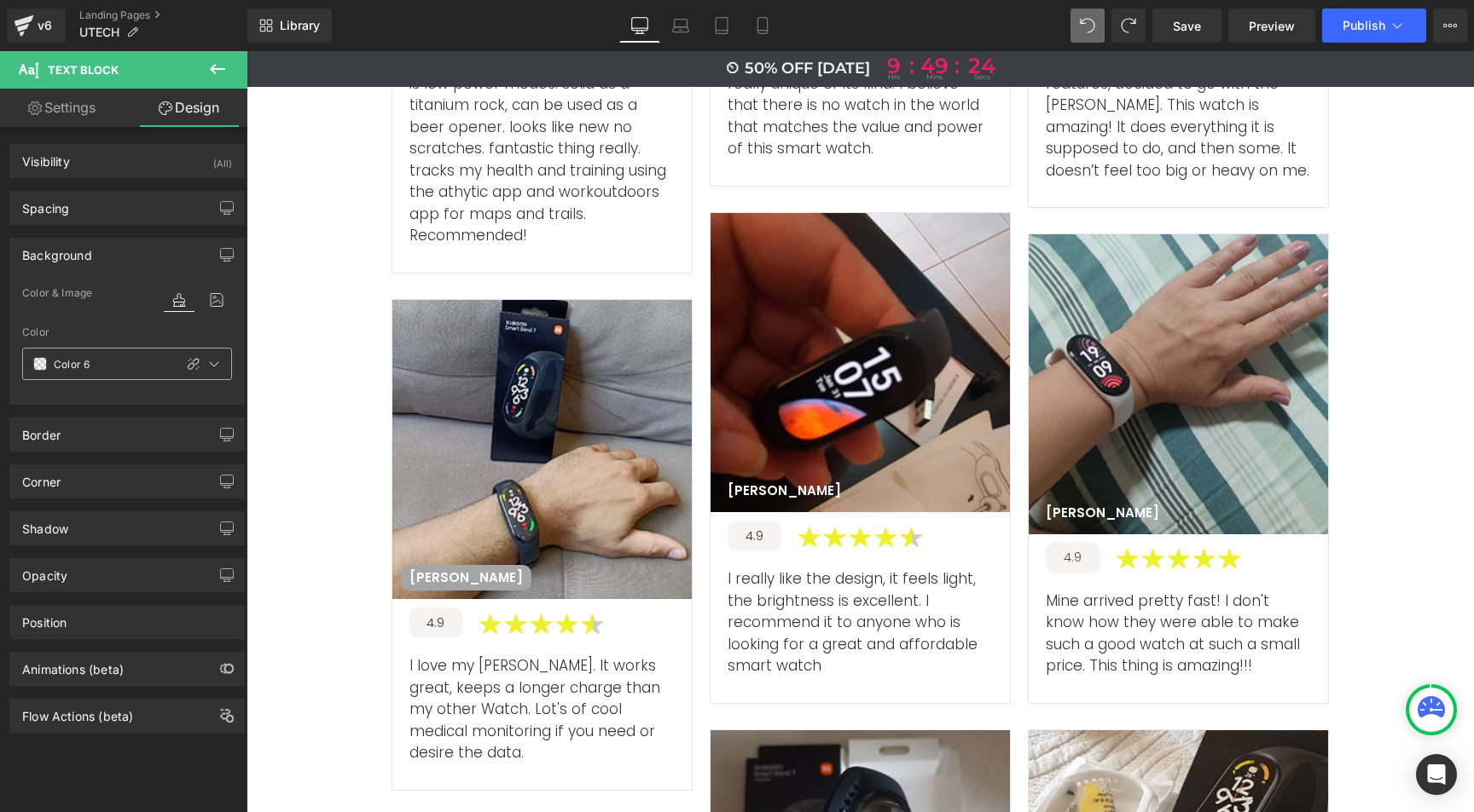
click at [186, 363] on icon at bounding box center [193, 364] width 14 height 14
click at [64, 368] on input "text" at bounding box center [108, 364] width 109 height 19
paste input "a5a5a5"
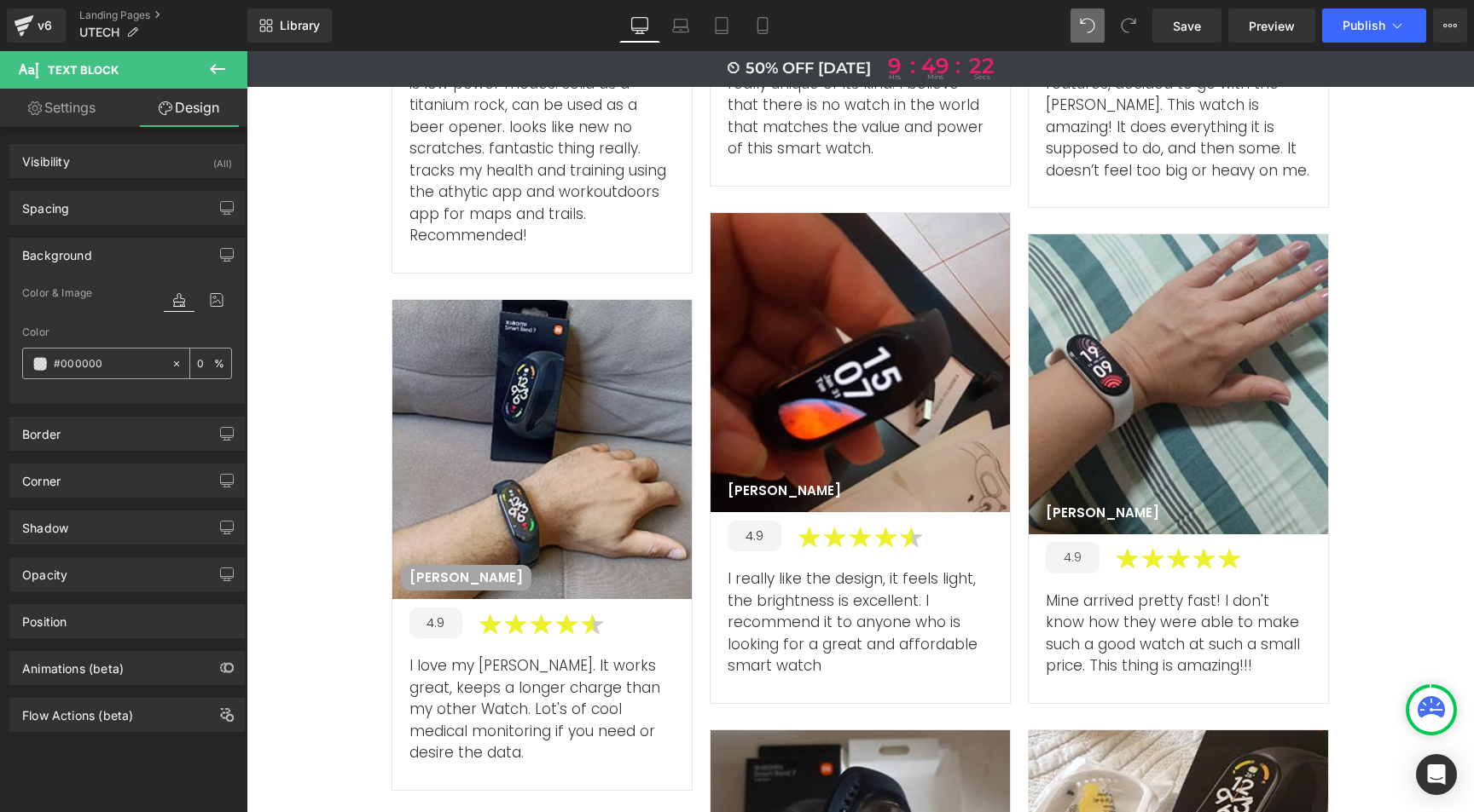
type input "#a5a5a5"
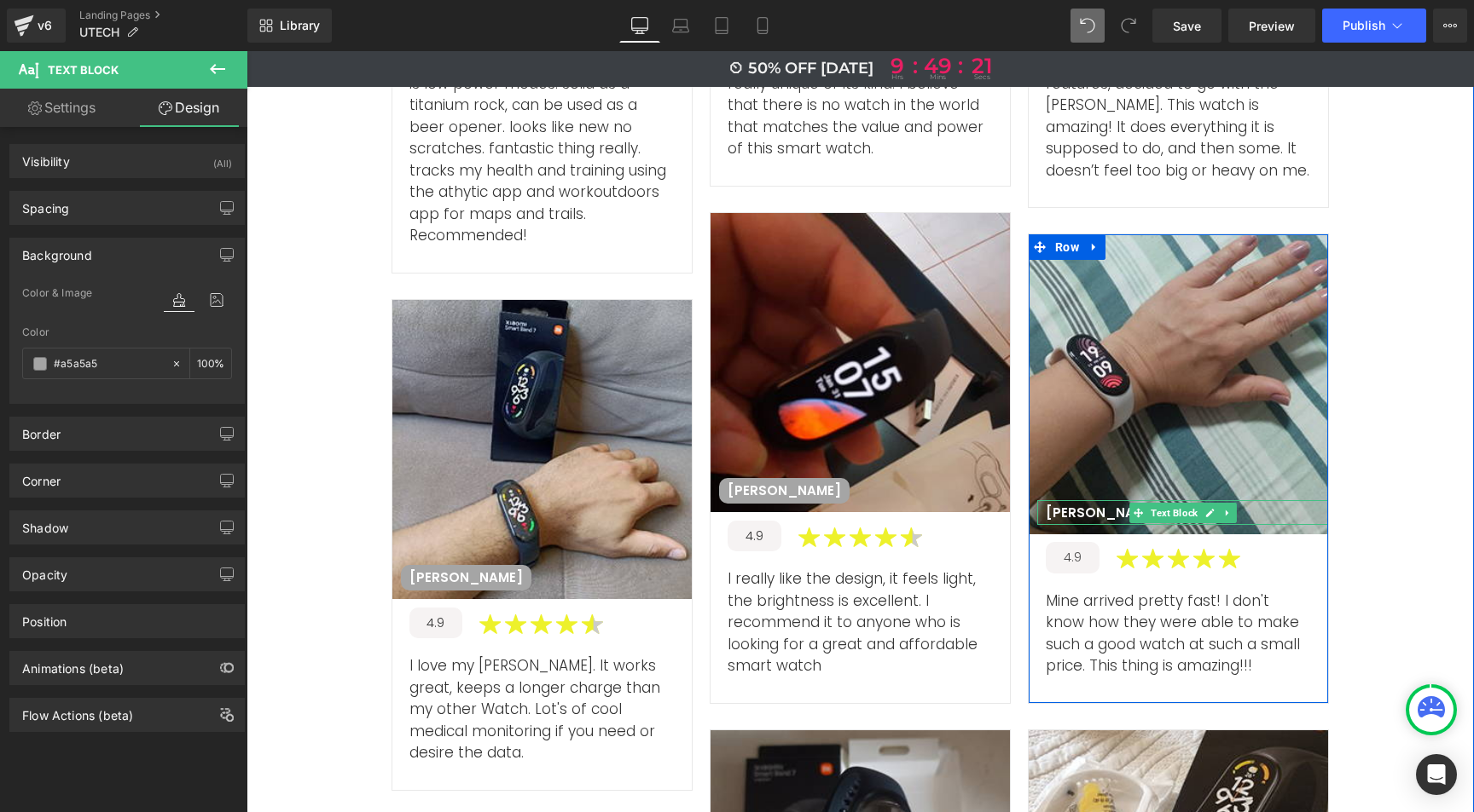
click at [1058, 505] on p "Ellen L" at bounding box center [1102, 513] width 114 height 17
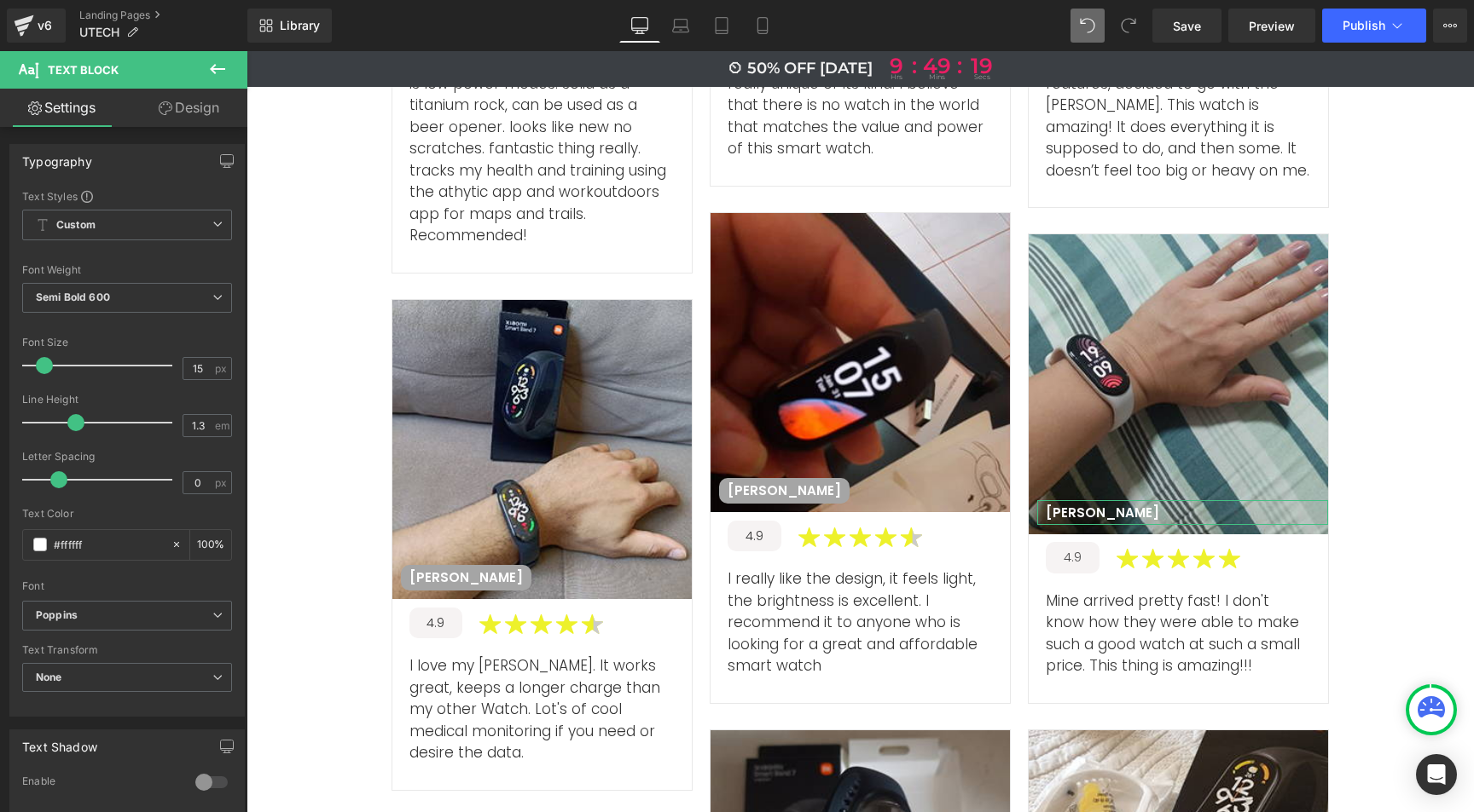
click at [187, 109] on link "Design" at bounding box center [188, 107] width 124 height 38
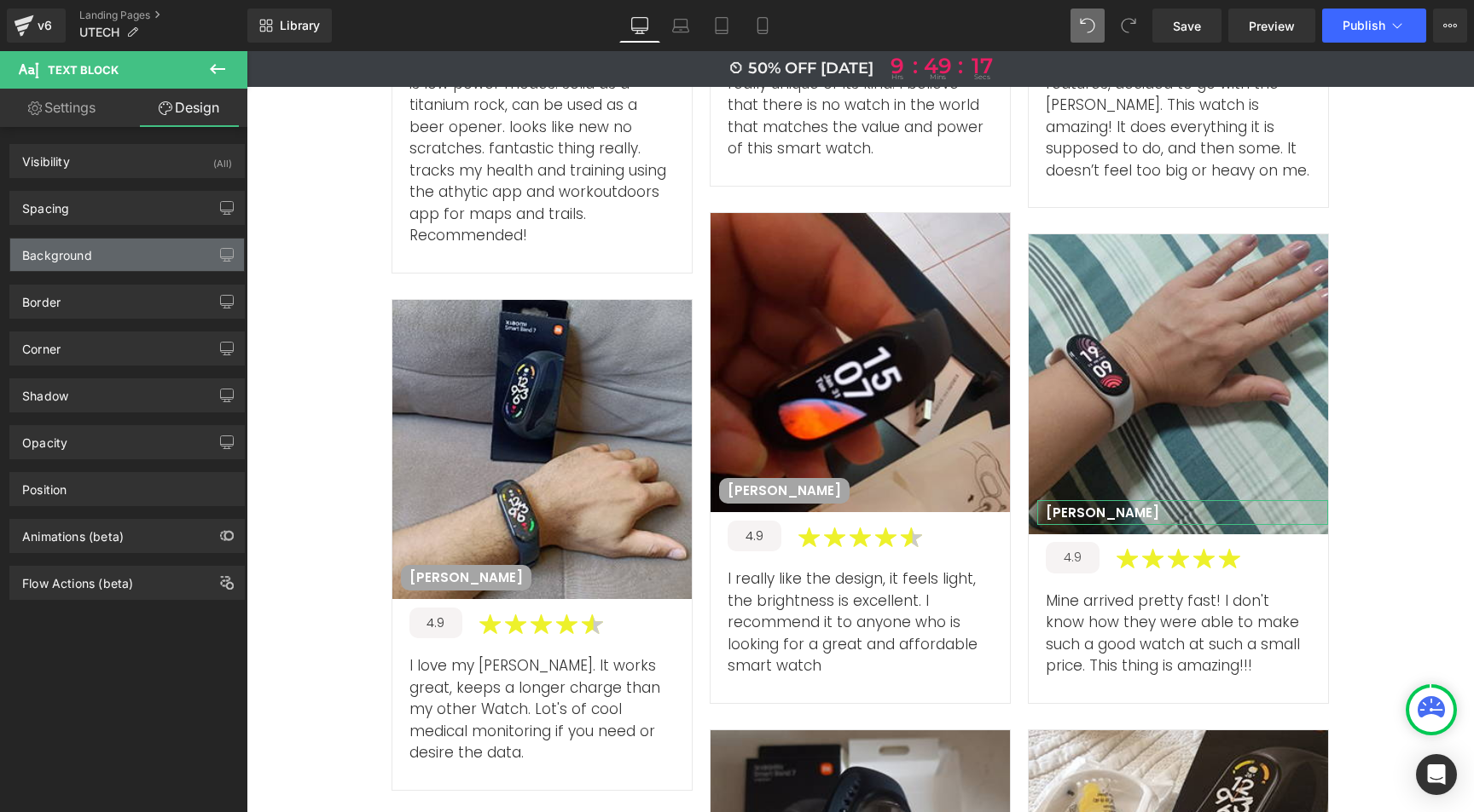
click at [86, 258] on div "Background" at bounding box center [57, 250] width 70 height 24
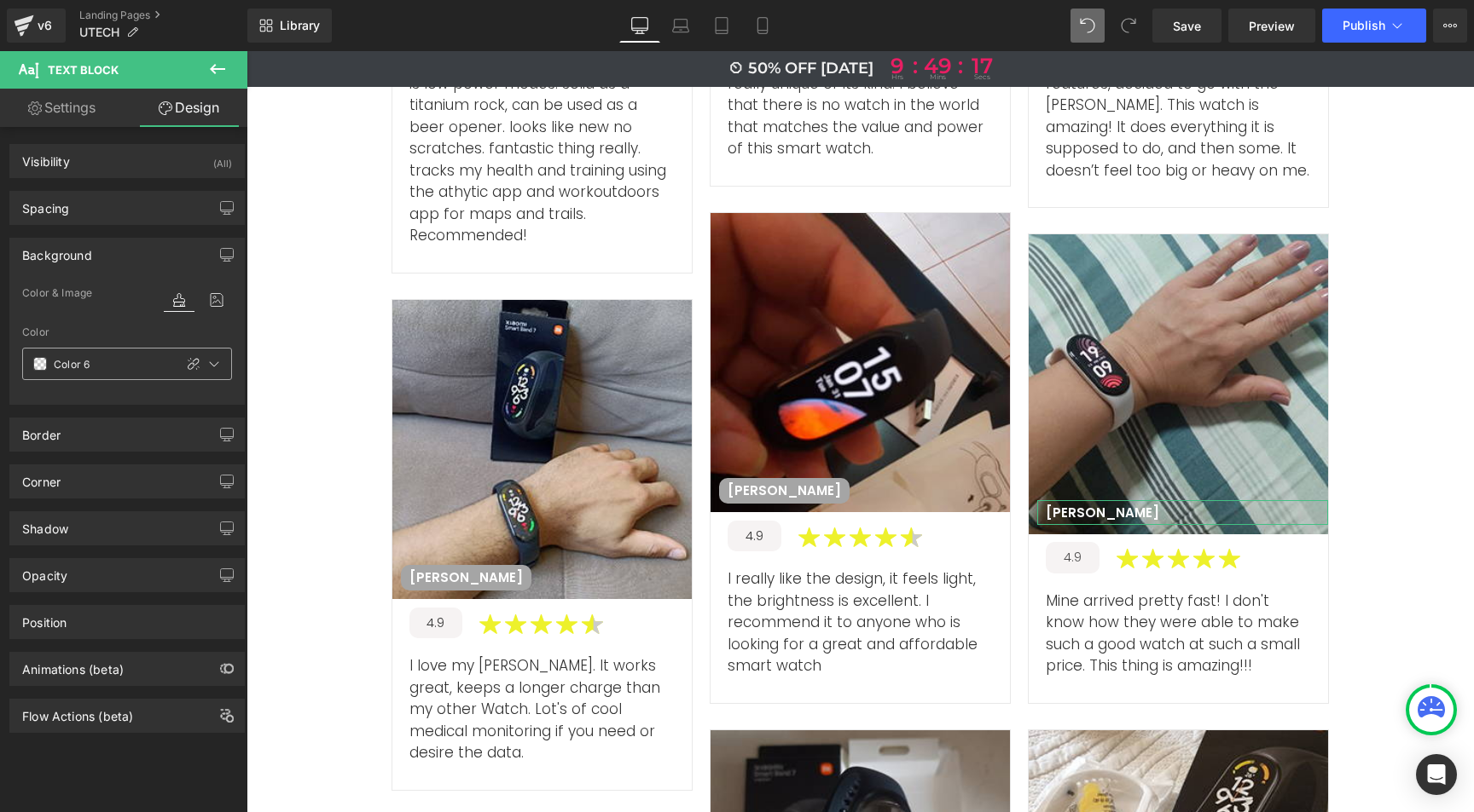
click at [186, 363] on icon at bounding box center [193, 364] width 14 height 14
click at [80, 367] on input "text" at bounding box center [108, 364] width 109 height 19
paste input "a5a5a5"
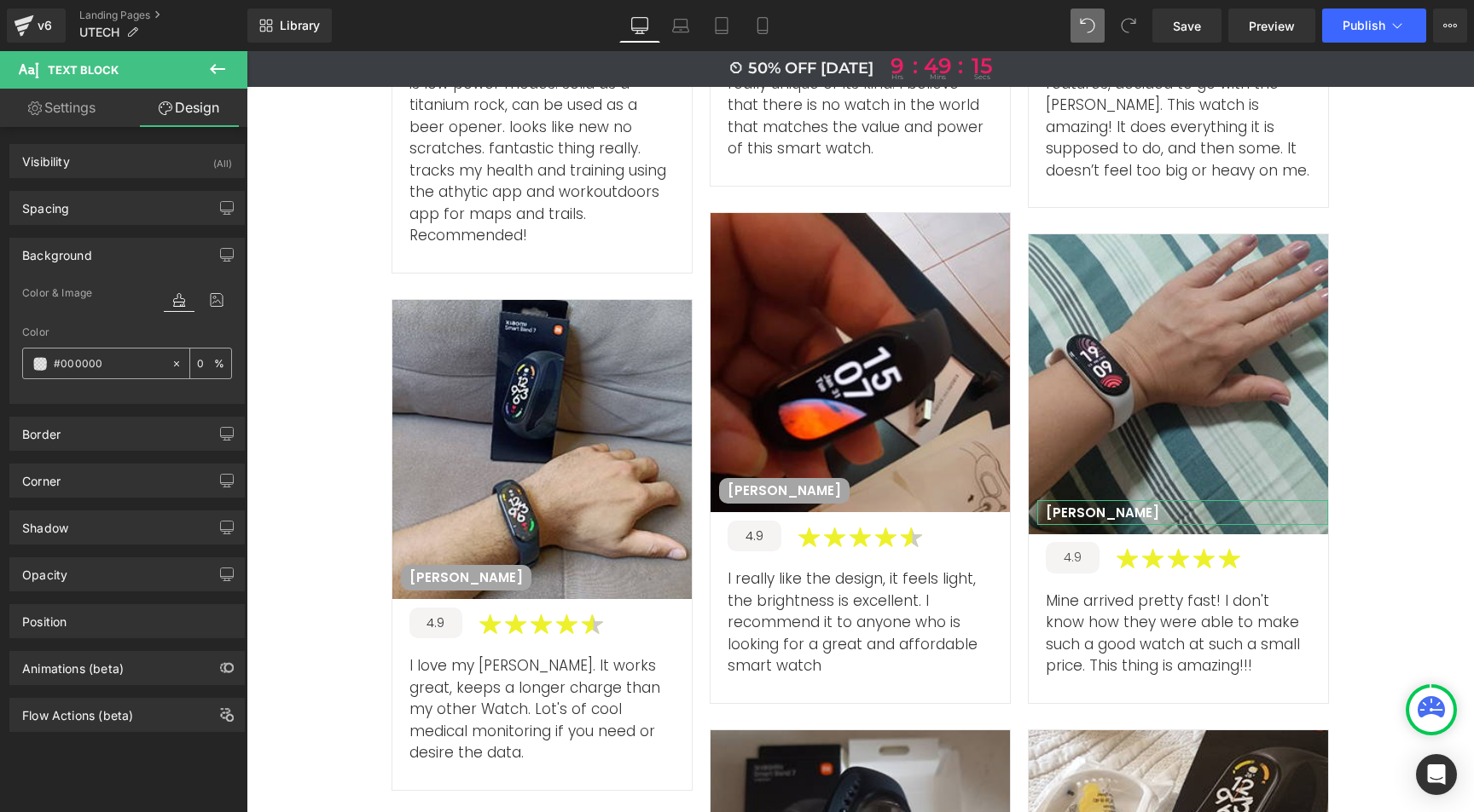
type input "#a5a5a5"
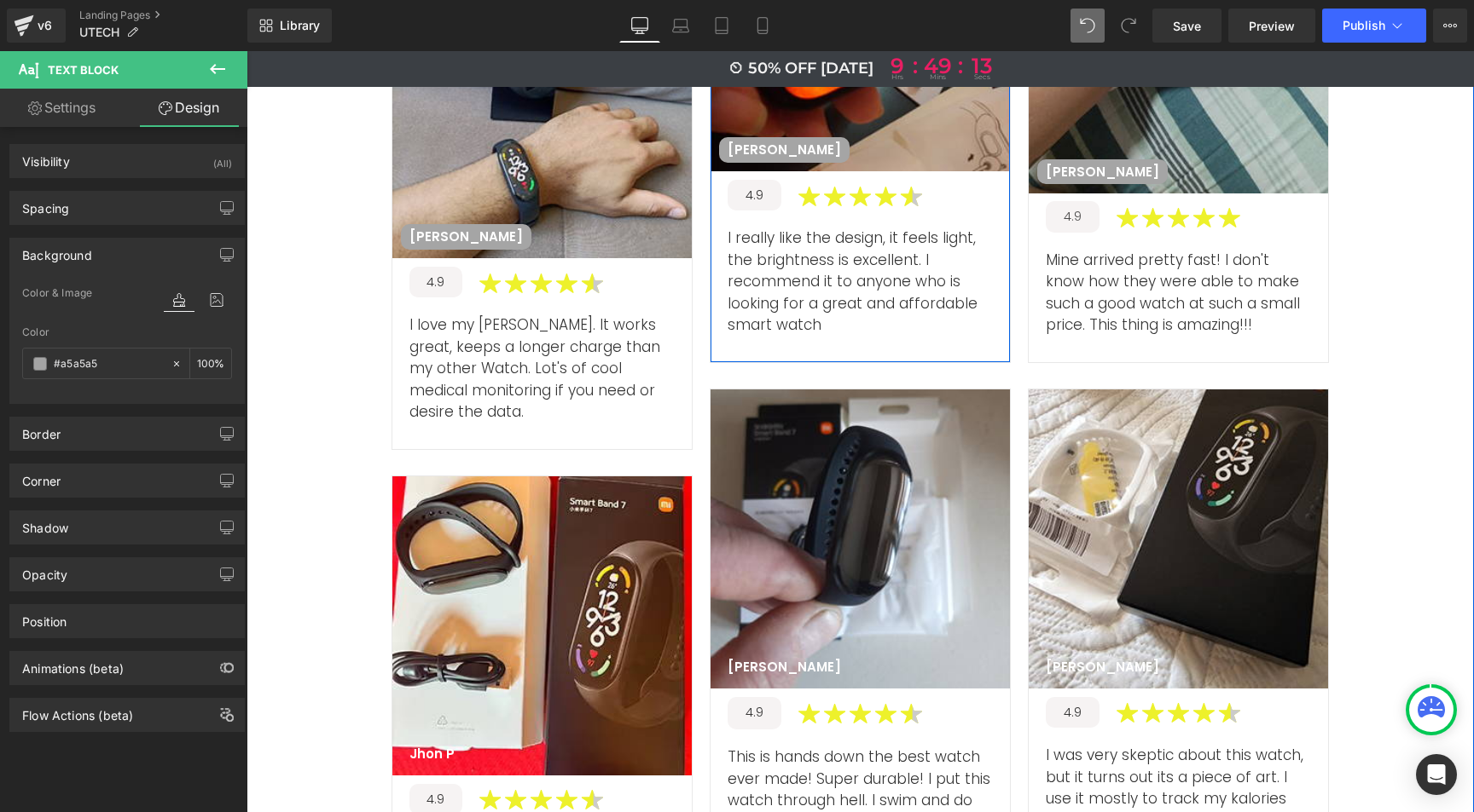
scroll to position [6474, 0]
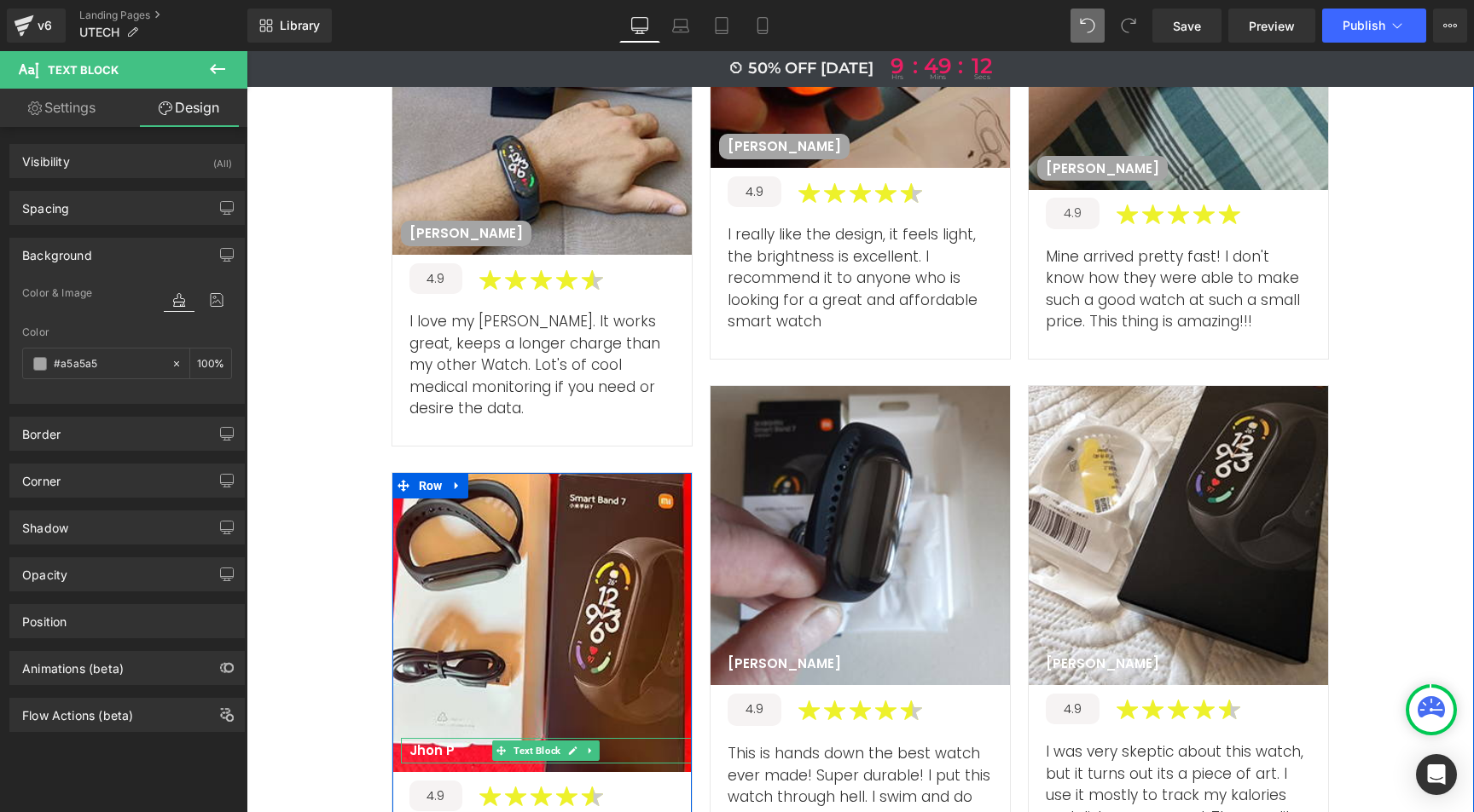
click at [419, 742] on p "Jhon P" at bounding box center [431, 751] width 46 height 17
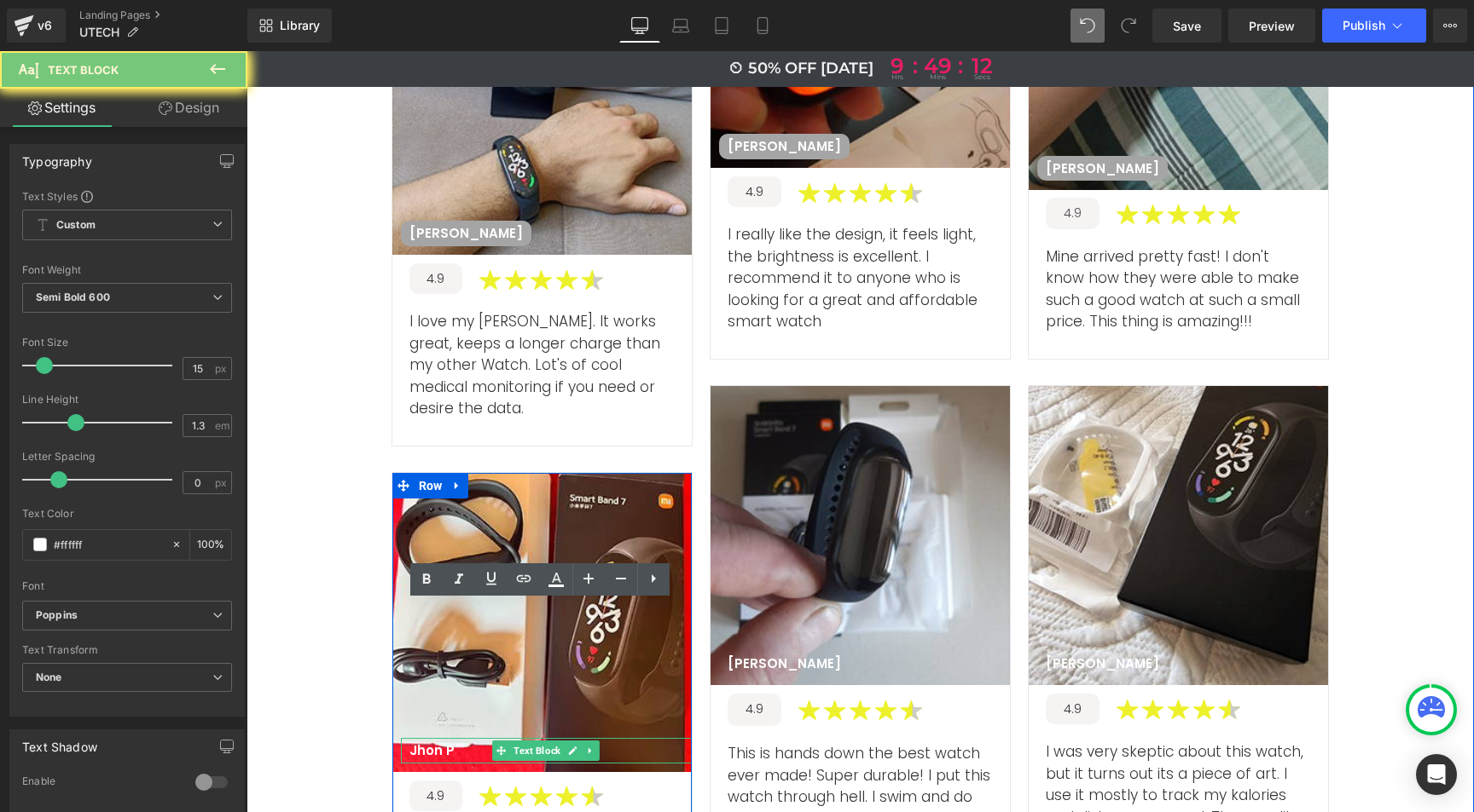
click at [419, 742] on p "Jhon P" at bounding box center [431, 751] width 46 height 17
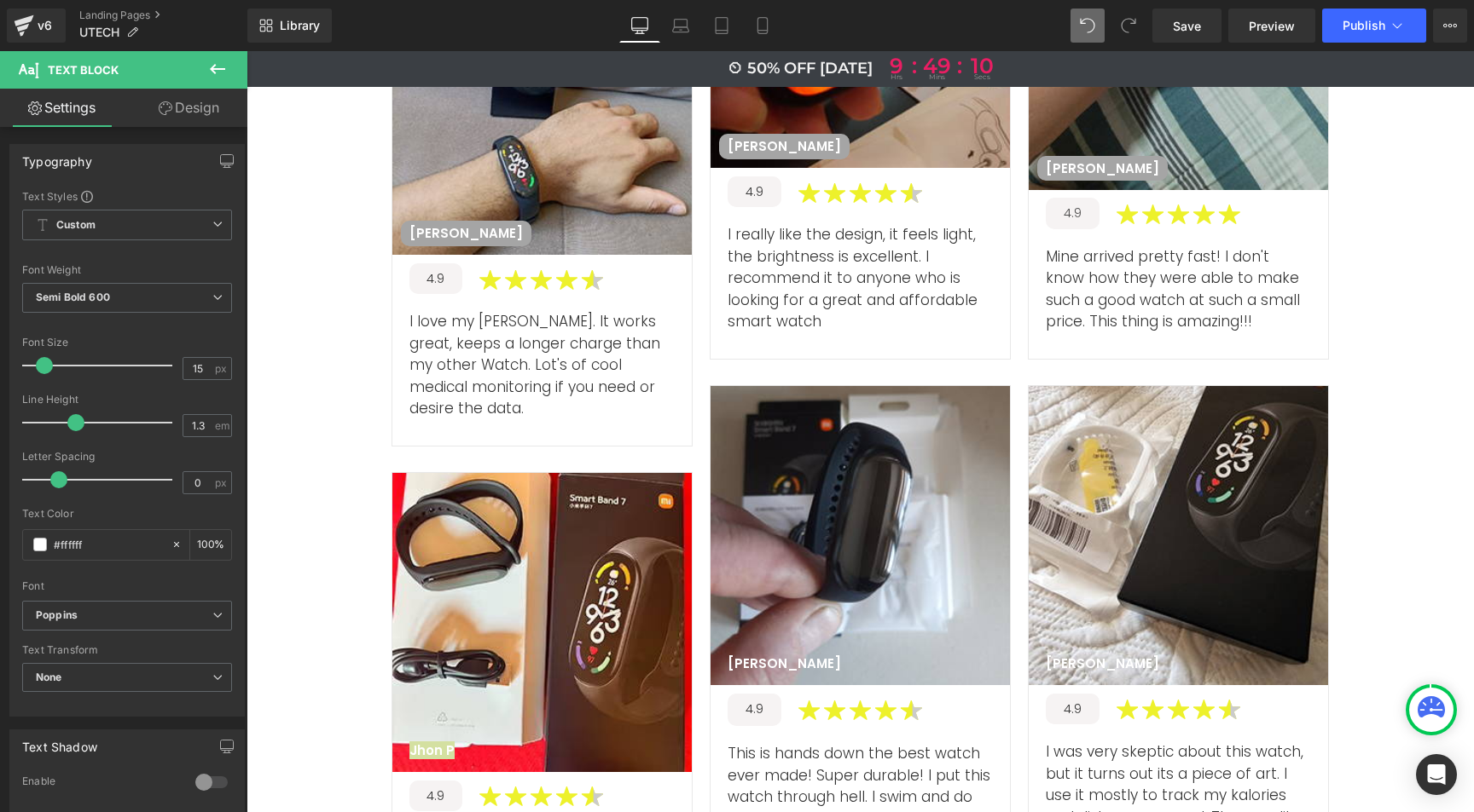
click at [196, 112] on link "Design" at bounding box center [188, 107] width 124 height 38
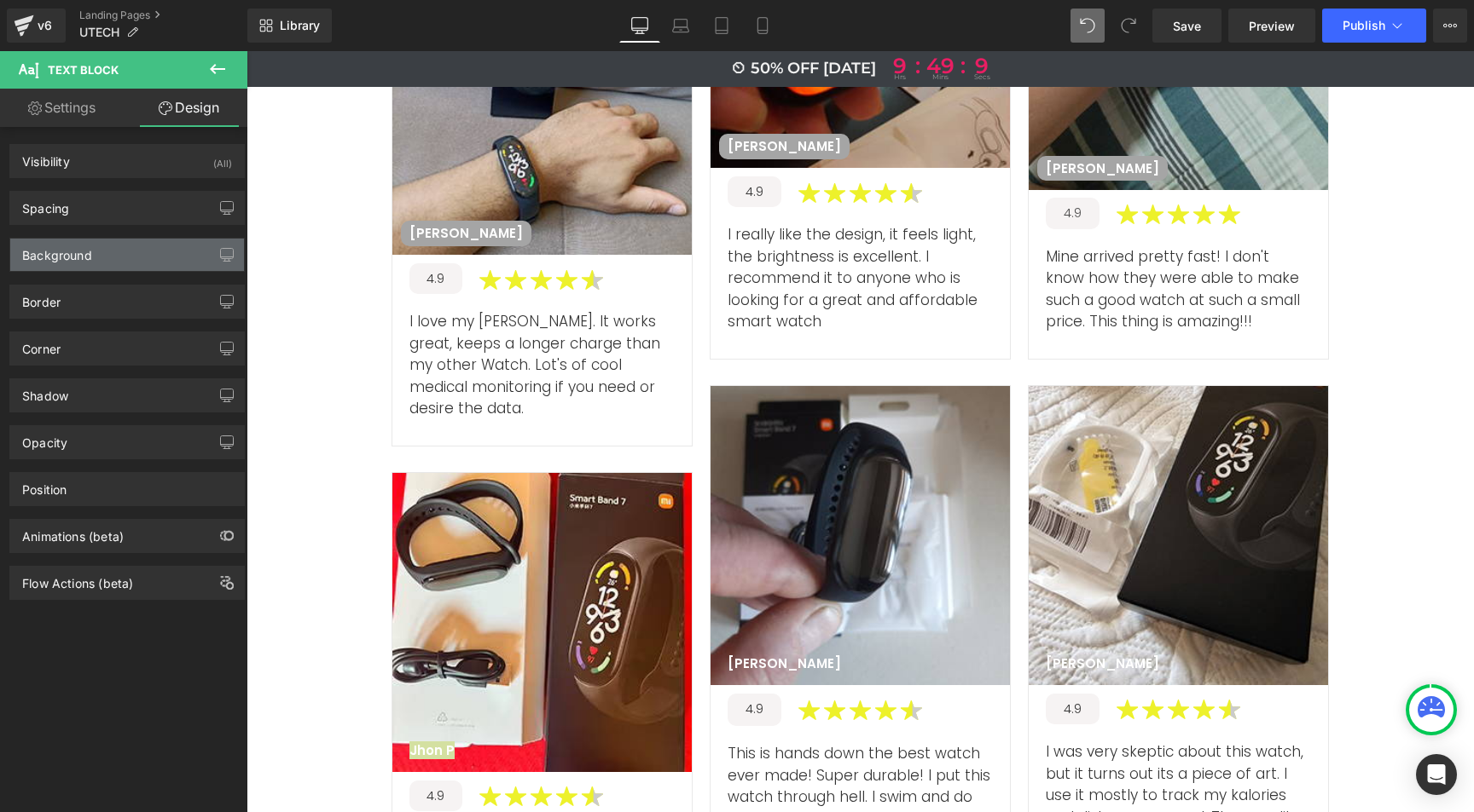
click at [86, 250] on div "Background" at bounding box center [57, 250] width 70 height 24
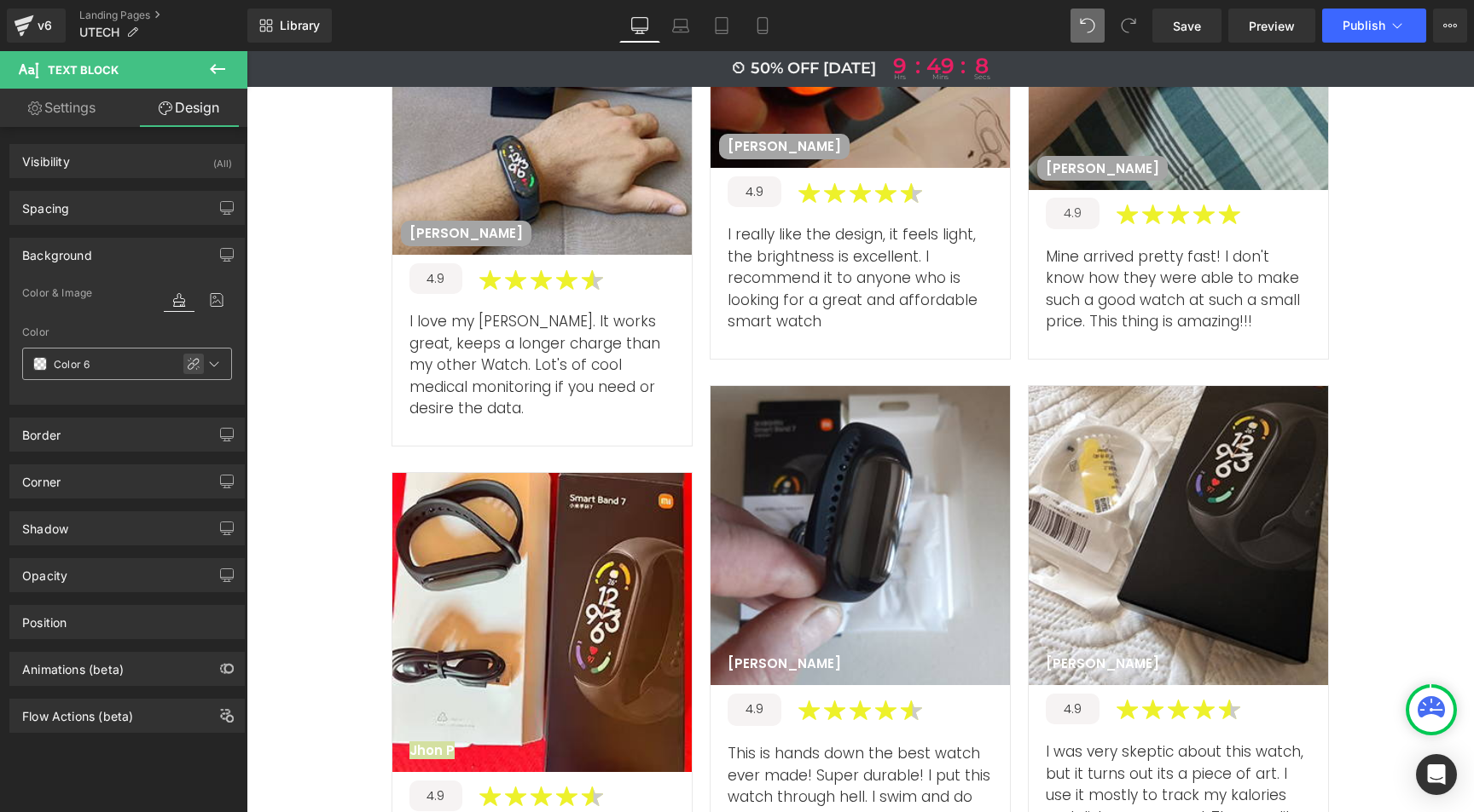
click at [186, 364] on icon at bounding box center [193, 364] width 14 height 14
click at [112, 361] on input "text" at bounding box center [108, 364] width 109 height 19
paste input "a5a5a5"
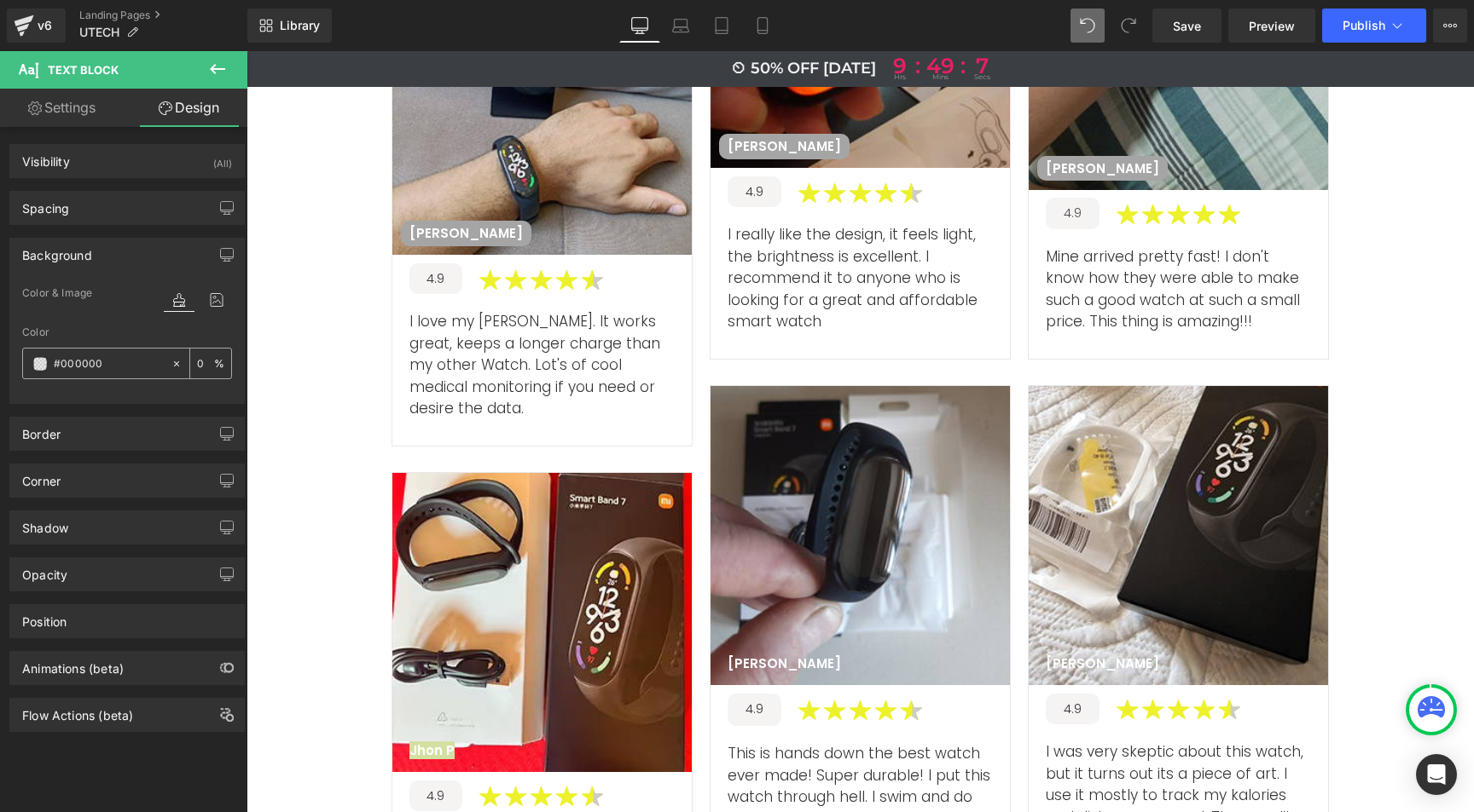
type input "#a5a5a5"
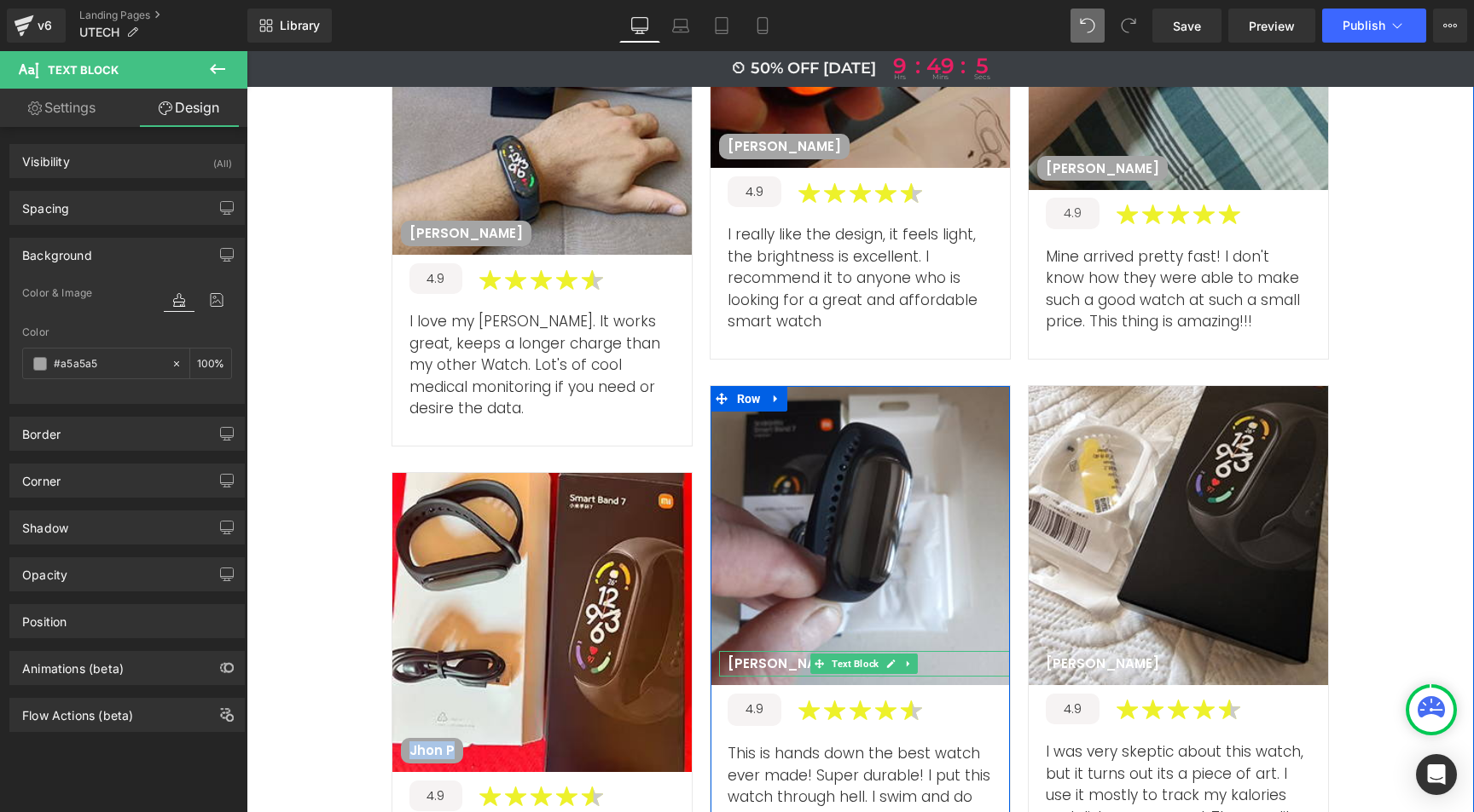
click at [757, 656] on p "Mark D" at bounding box center [785, 664] width 114 height 17
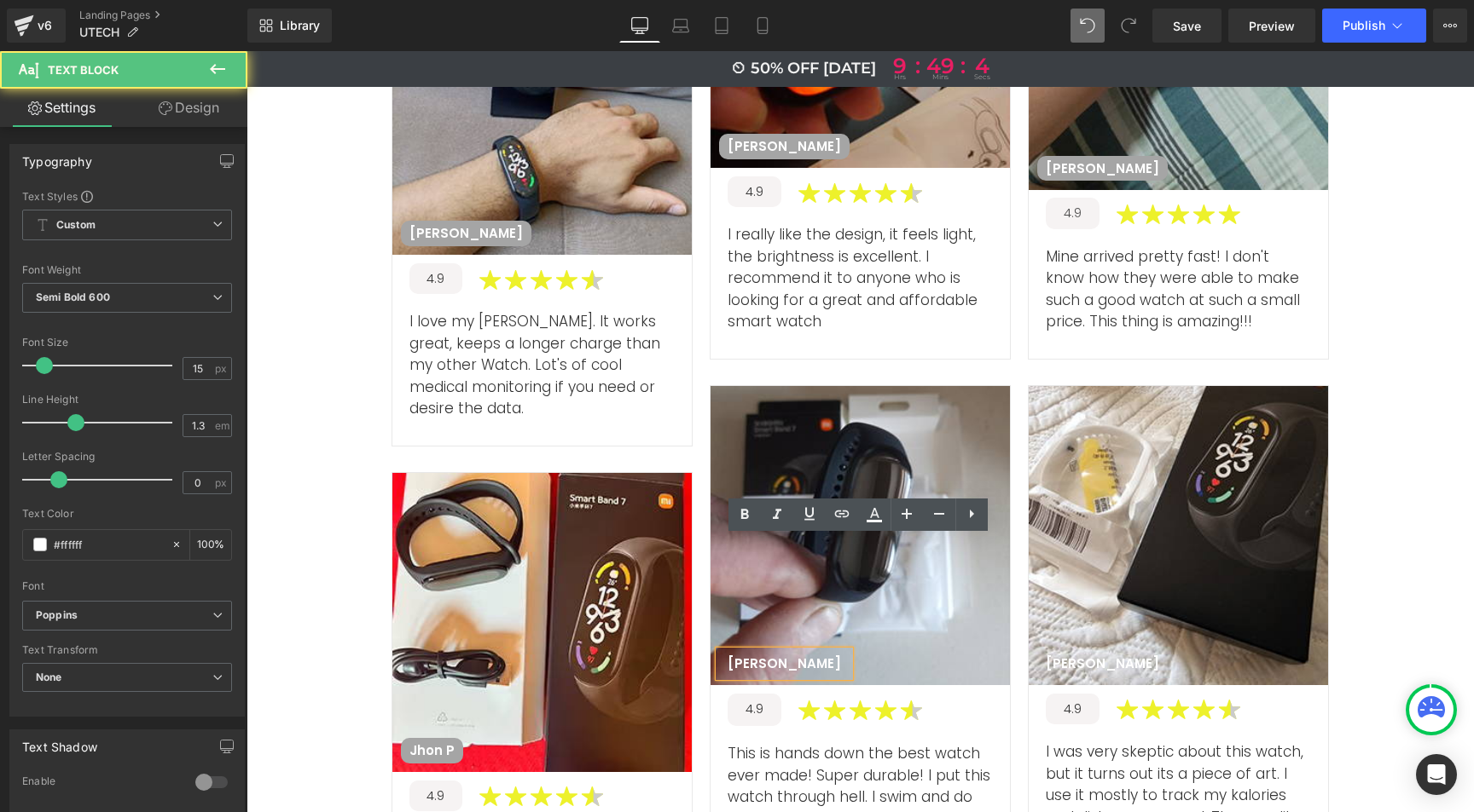
click at [735, 656] on p "Mark D" at bounding box center [785, 664] width 114 height 17
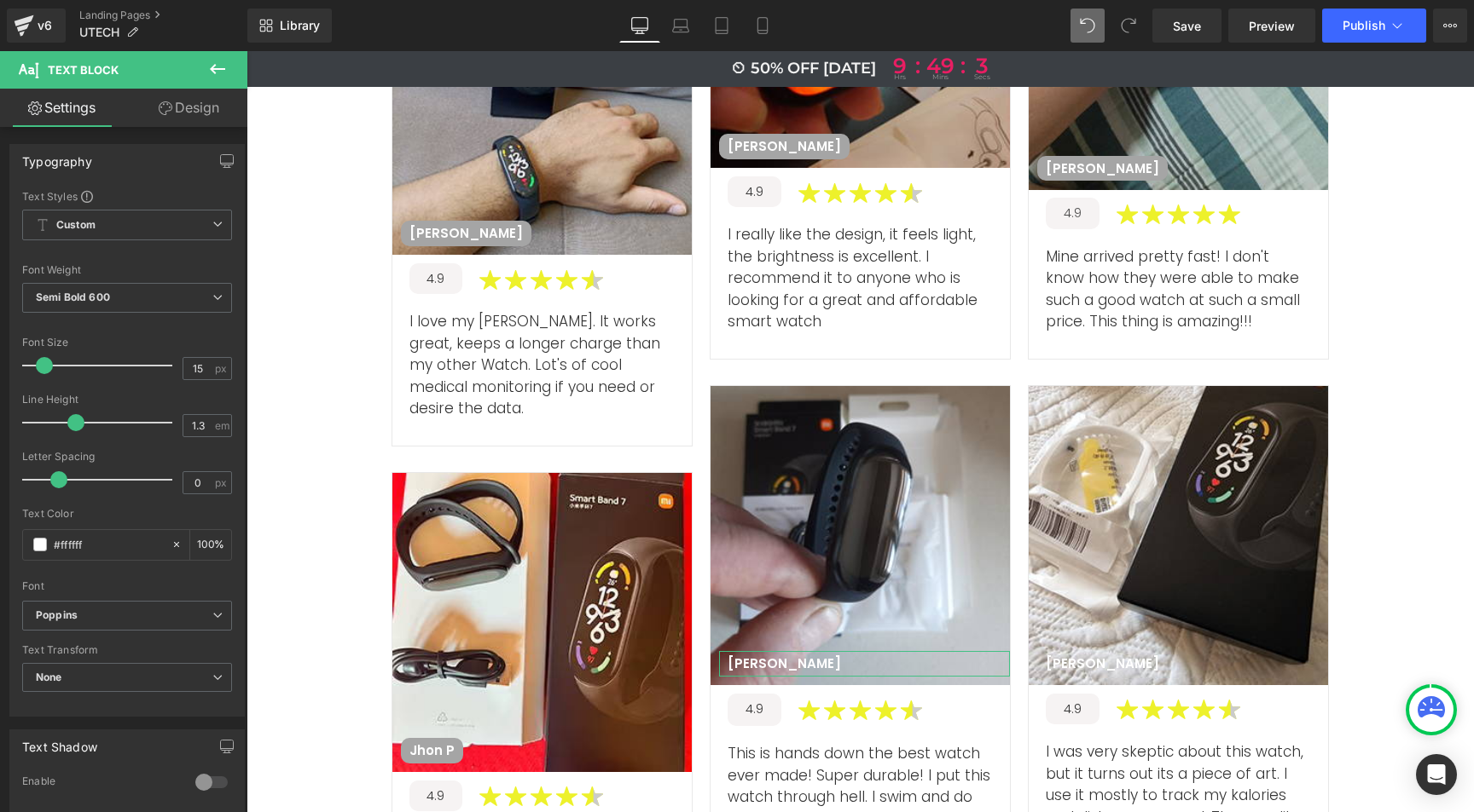
click at [191, 99] on link "Design" at bounding box center [188, 107] width 124 height 38
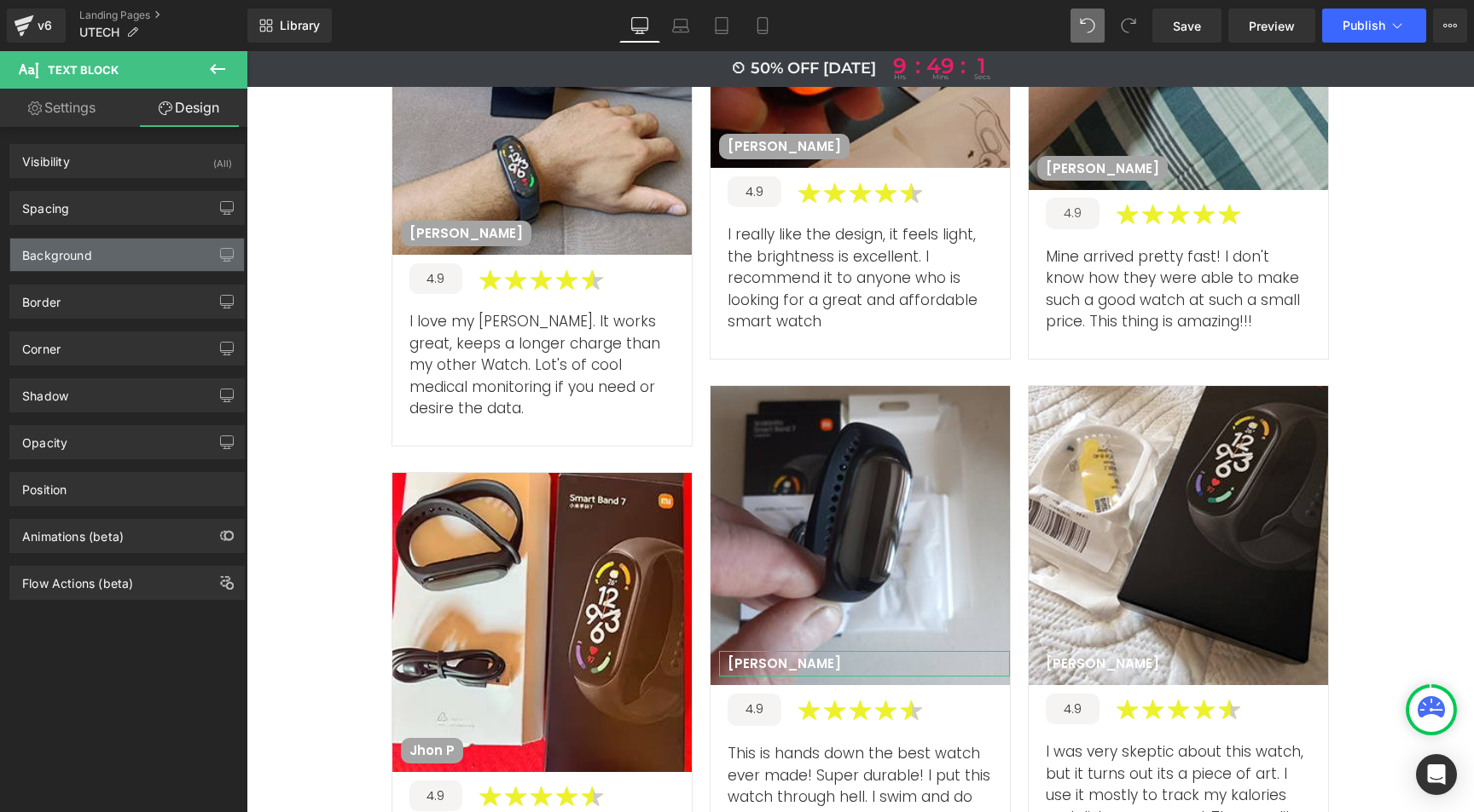
click at [101, 247] on div "Background" at bounding box center [127, 254] width 234 height 33
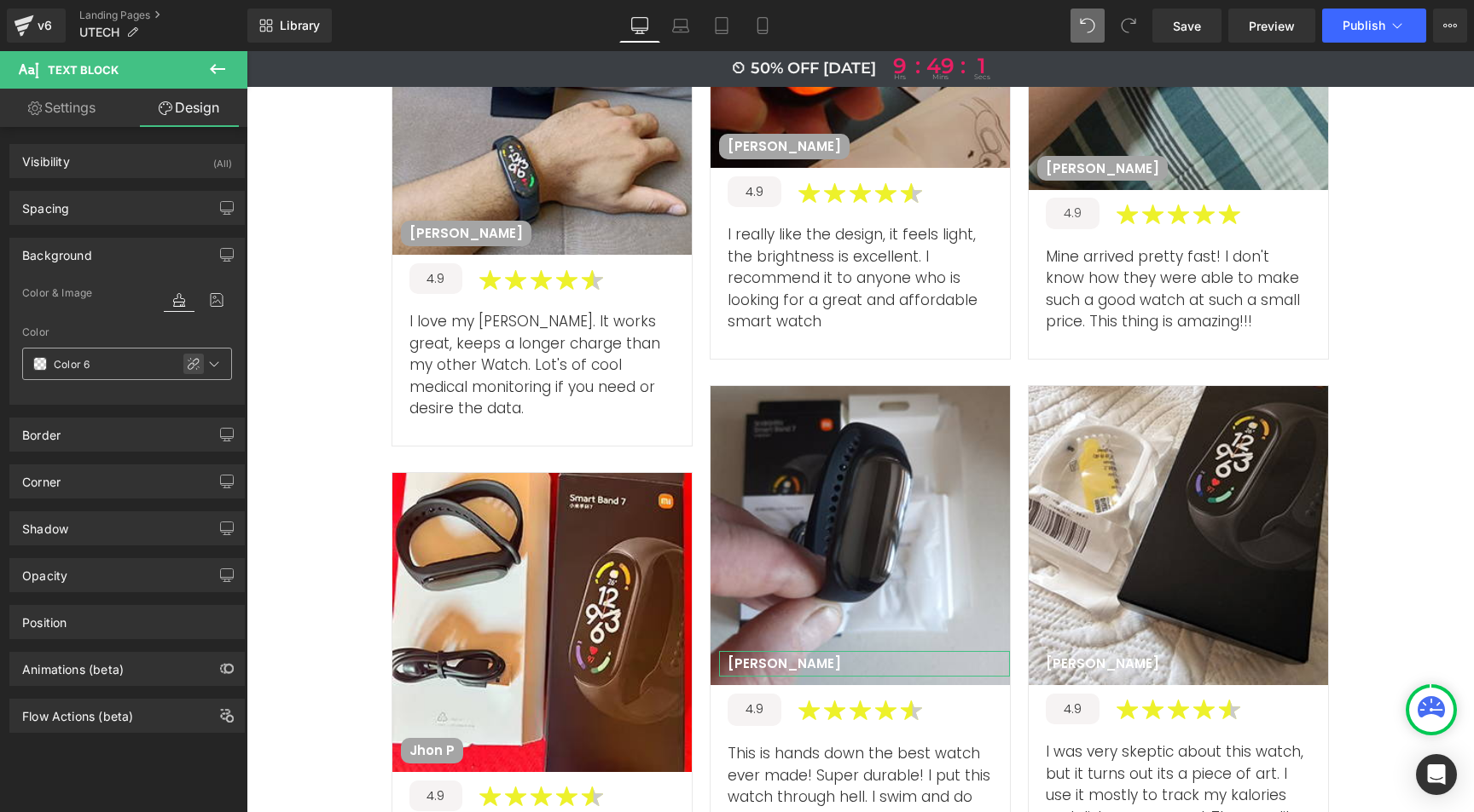
click at [186, 360] on icon at bounding box center [193, 364] width 14 height 14
click at [77, 359] on input "text" at bounding box center [108, 364] width 109 height 19
click at [77, 359] on input "text" at bounding box center [108, 364] width 109 height 19
paste input "a5a5a5"
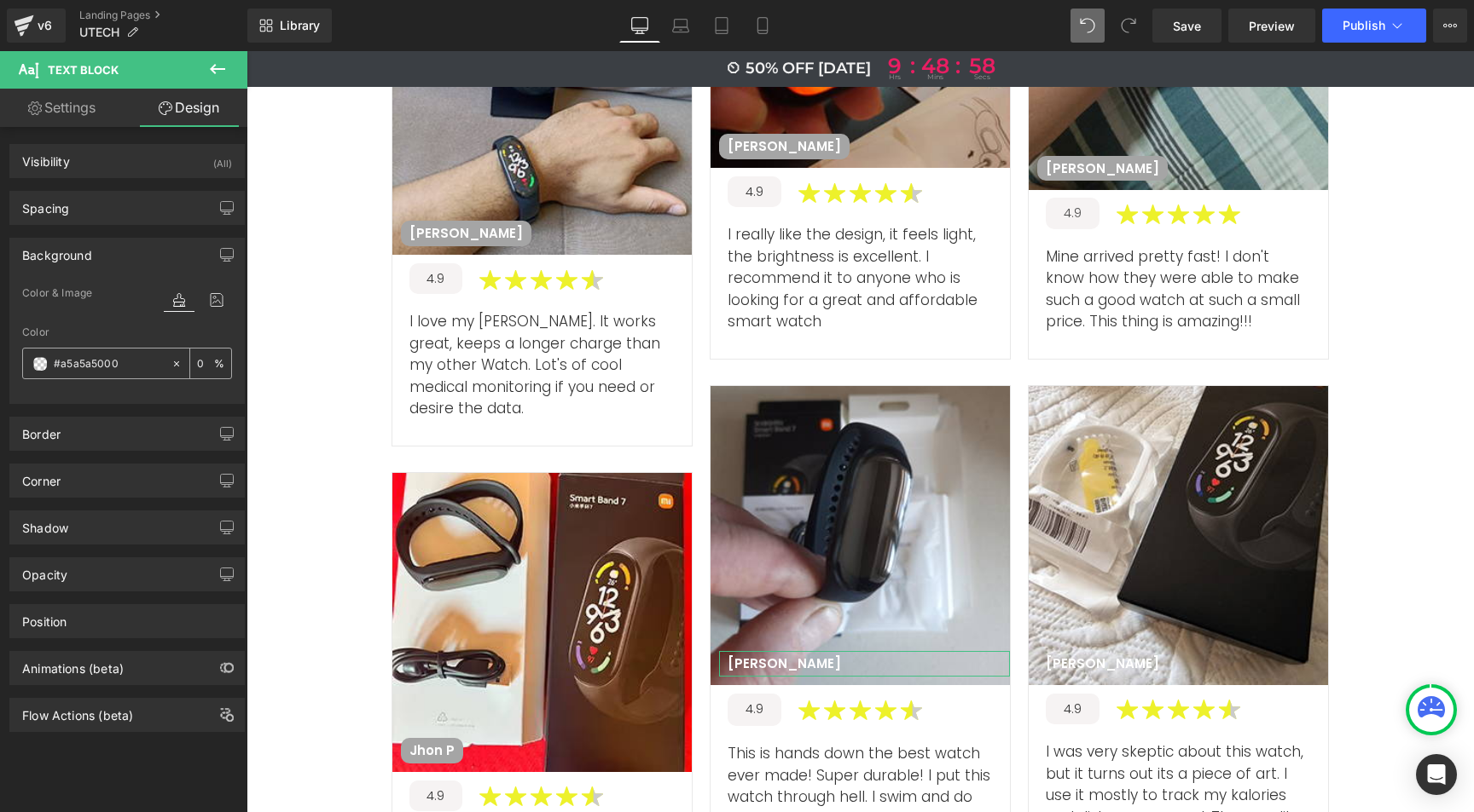
click at [82, 359] on input "#a5a5a5000" at bounding box center [108, 364] width 109 height 19
click at [81, 360] on input "#a5a5a5000" at bounding box center [108, 364] width 109 height 19
paste input "text"
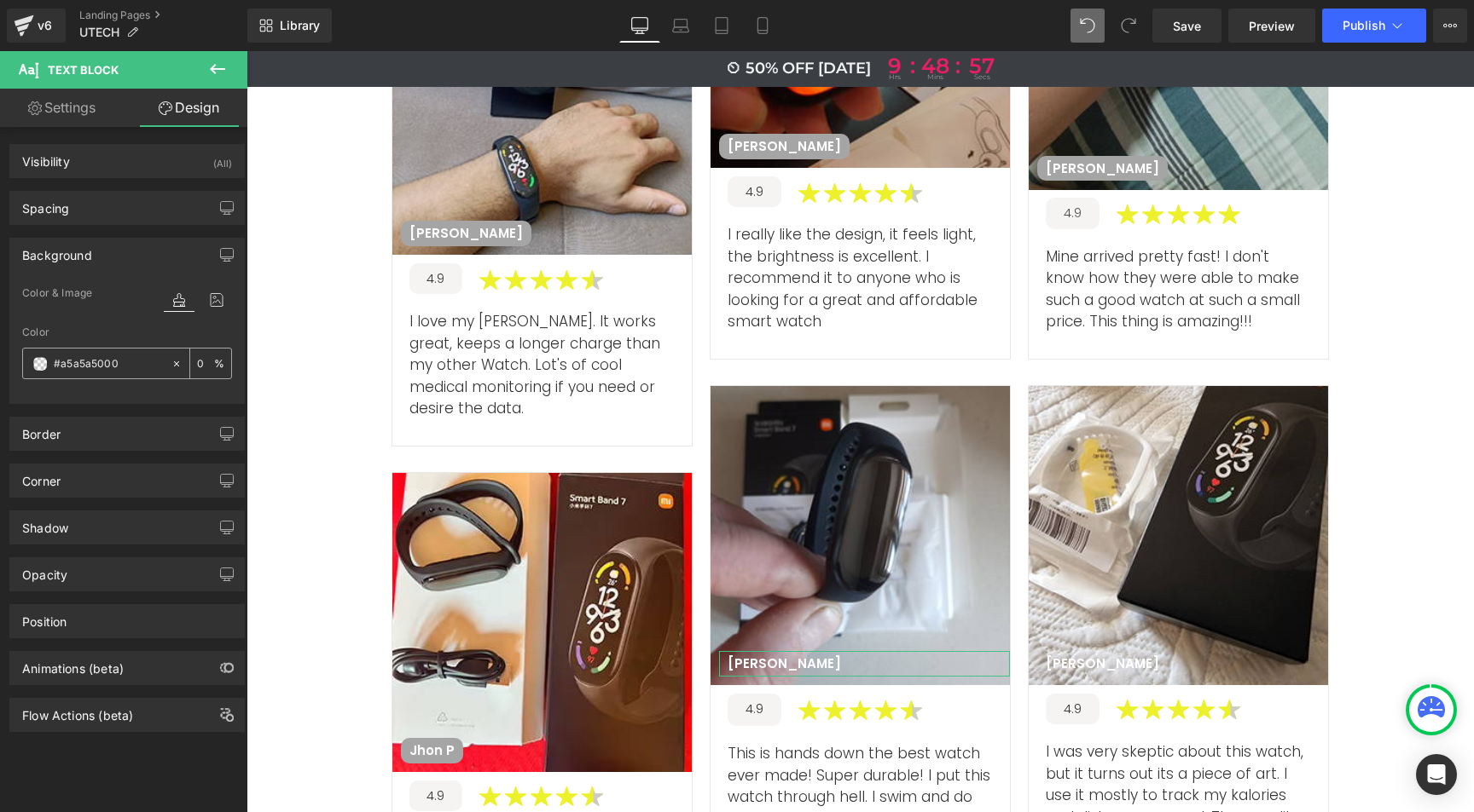
type input "#a5a5a5"
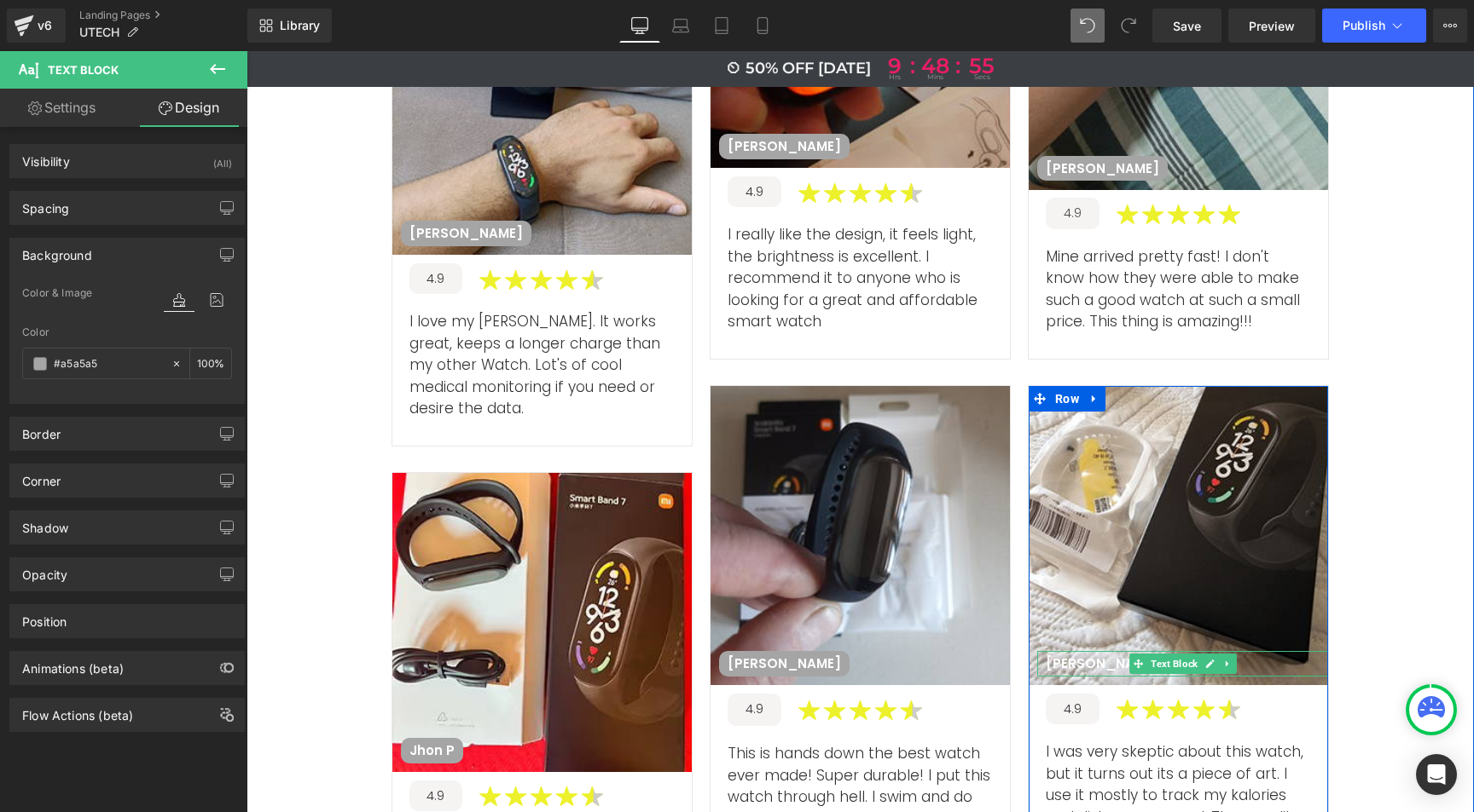
click at [1072, 656] on p "Miguel F" at bounding box center [1102, 664] width 114 height 17
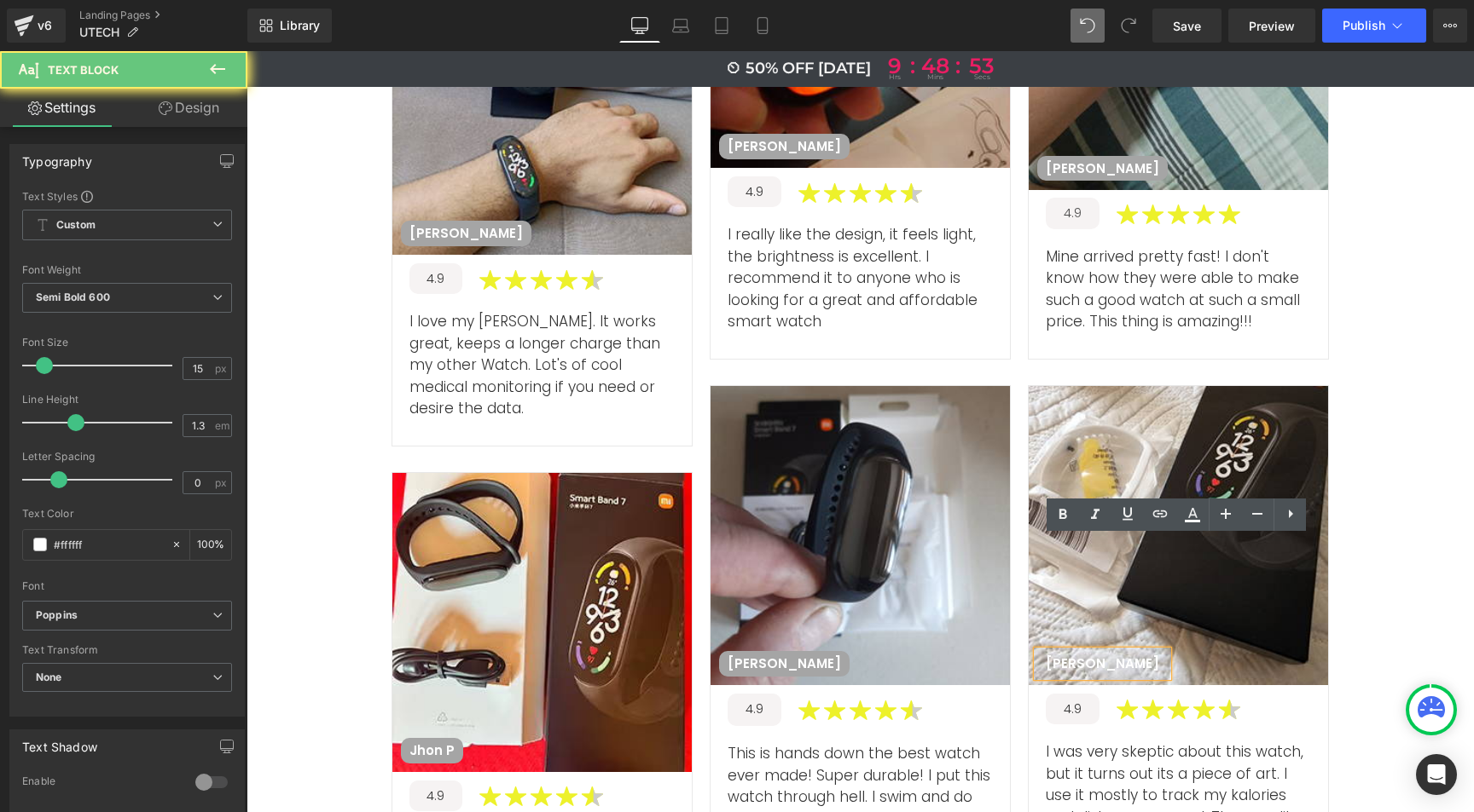
click at [1071, 656] on p "Miguel F" at bounding box center [1102, 664] width 114 height 17
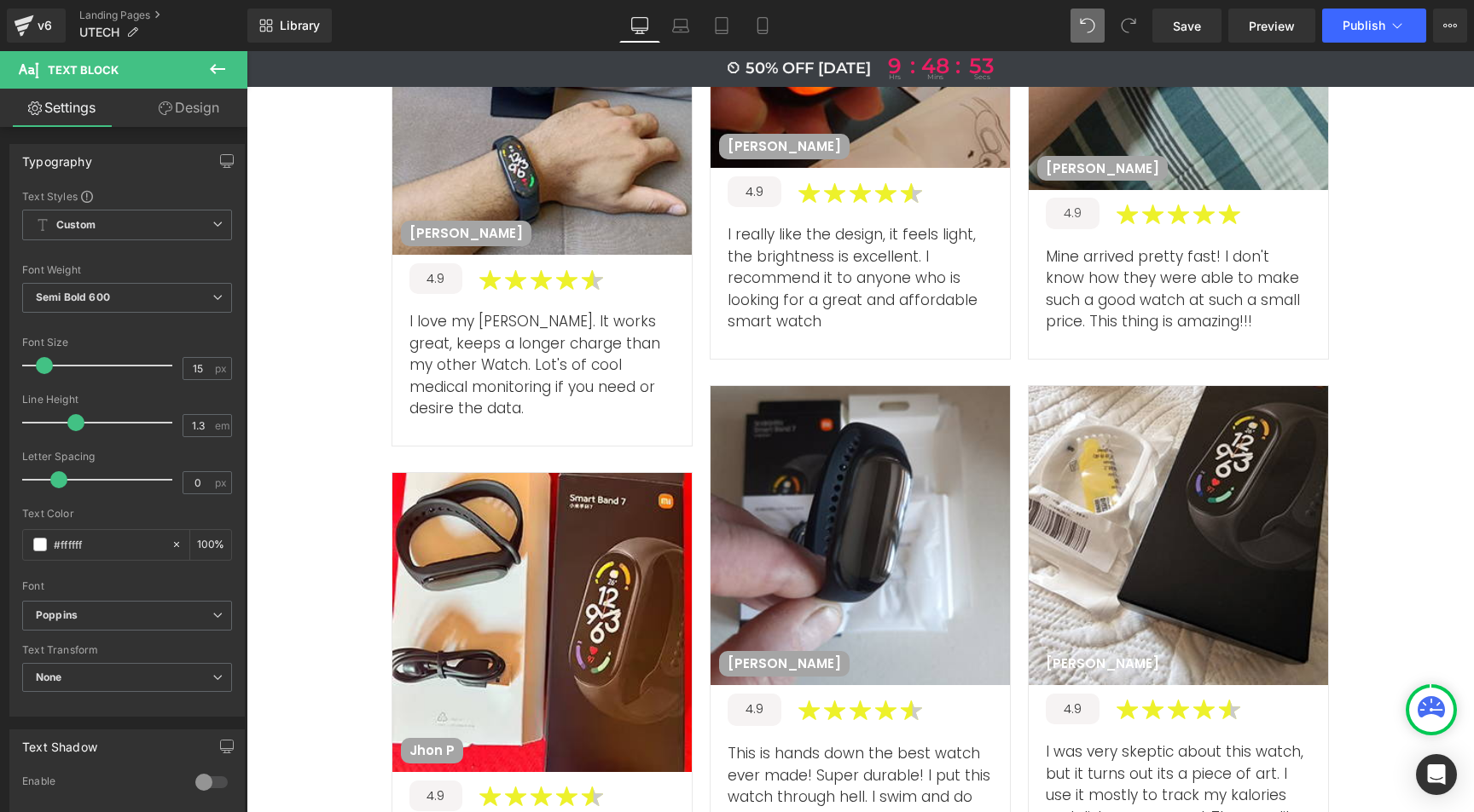
click at [190, 114] on link "Design" at bounding box center [188, 107] width 124 height 38
click at [0, 0] on div "Background" at bounding box center [0, 0] width 0 height 0
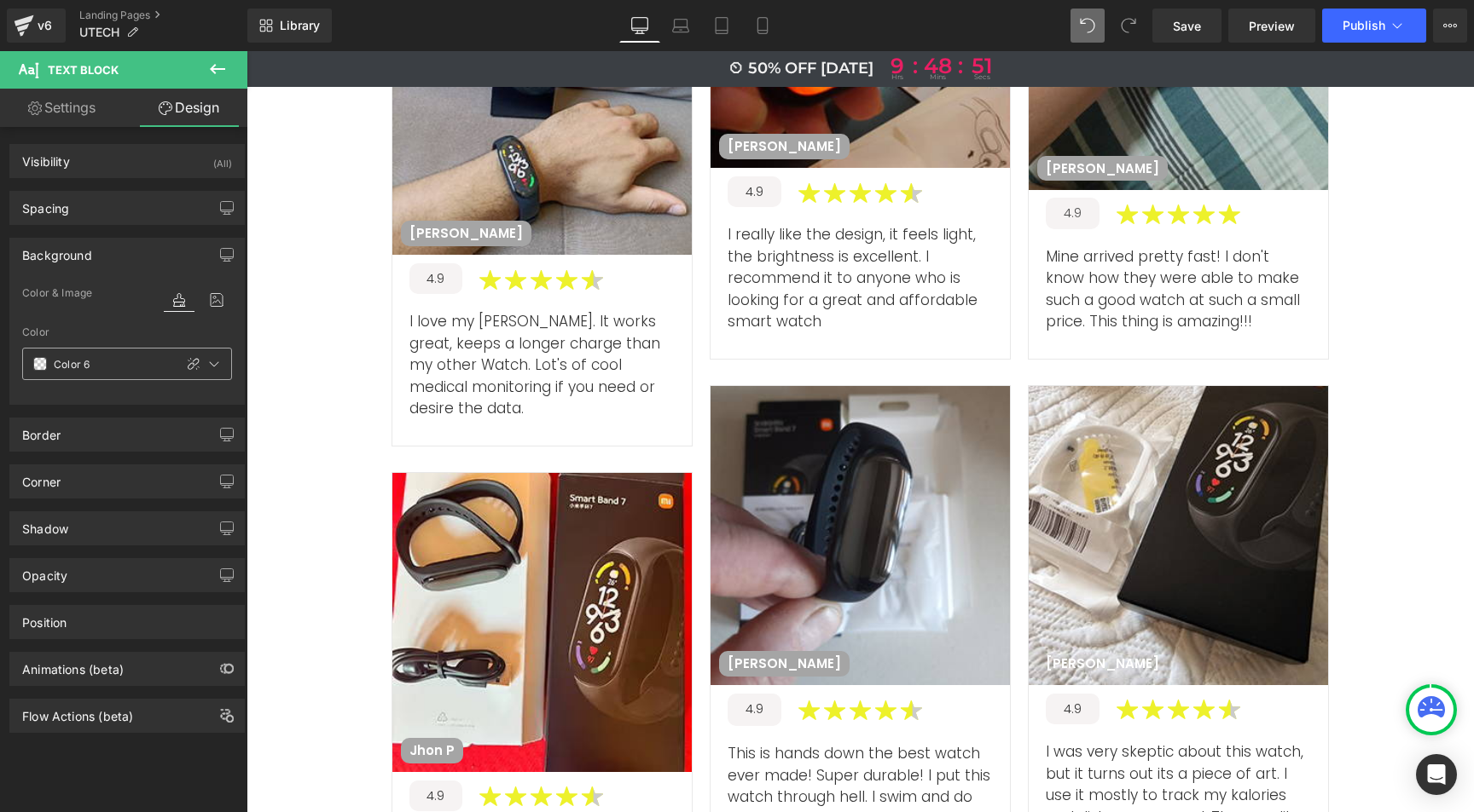
click at [186, 361] on icon at bounding box center [193, 364] width 14 height 14
click at [87, 363] on input "text" at bounding box center [108, 364] width 109 height 19
paste input "a5a5a5"
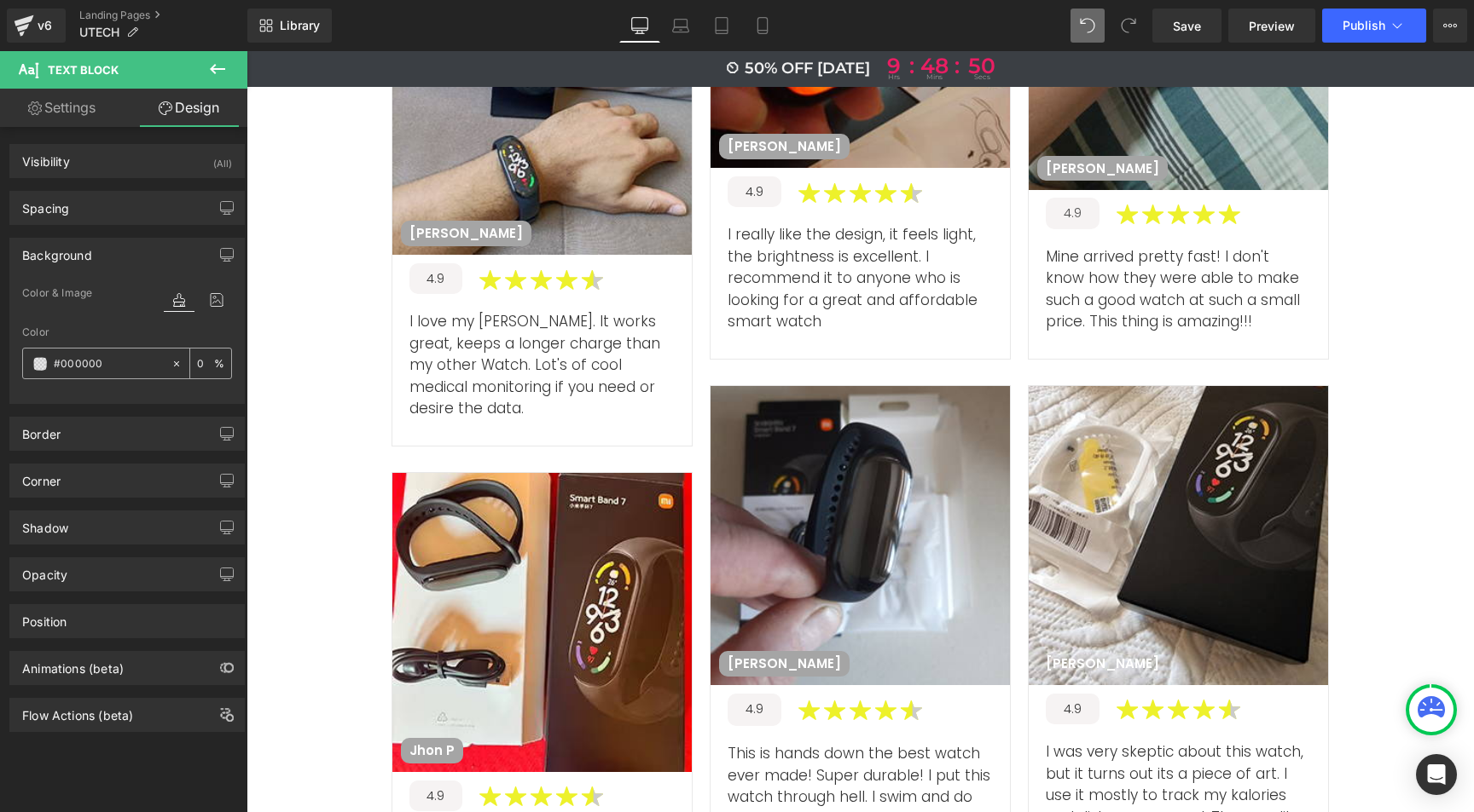
type input "#a5a5a5"
click at [307, 332] on div "What clients have to say about UTech SmartWatch Heading Excellent Text Block Im…" at bounding box center [860, 99] width 1159 height 1961
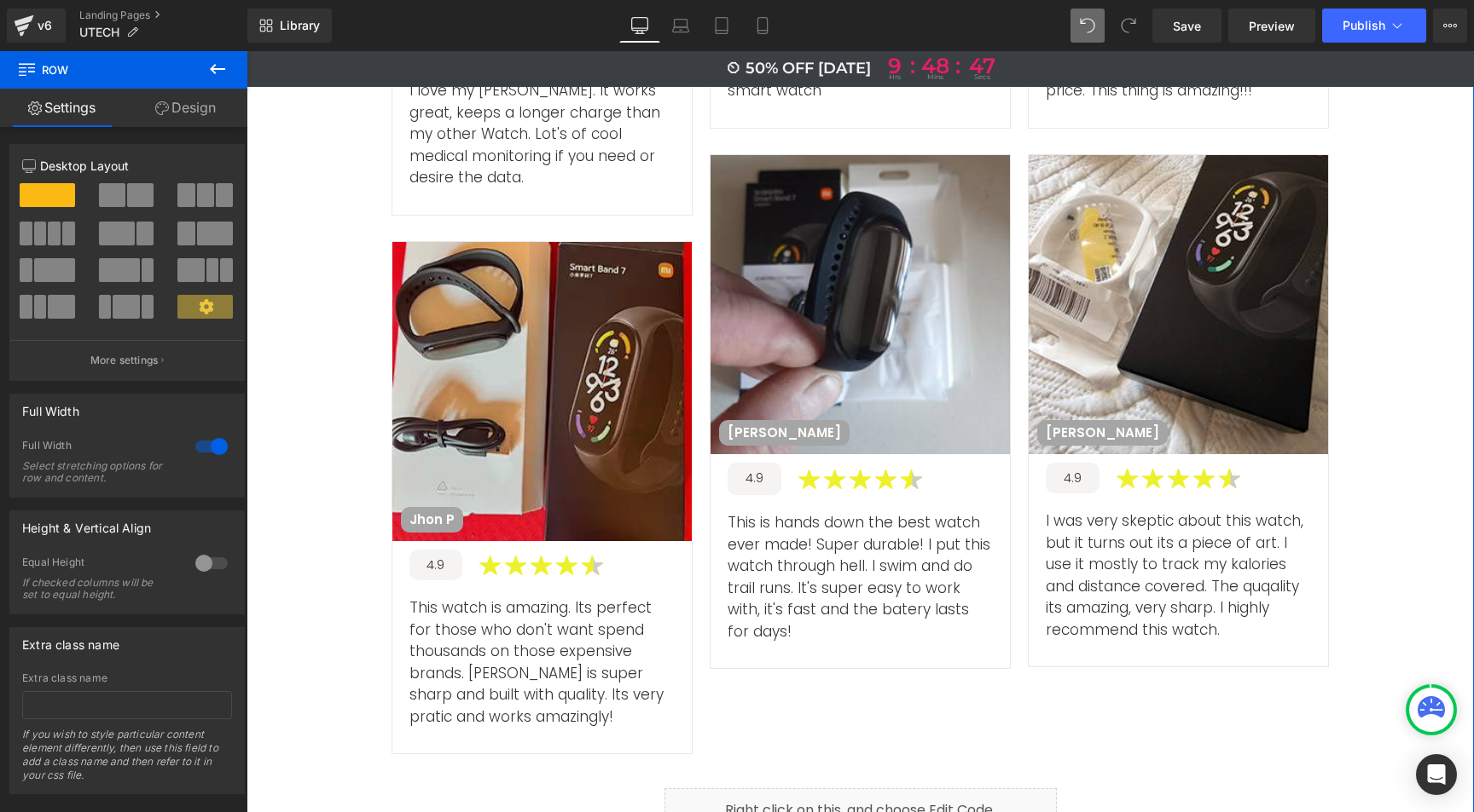
scroll to position [6562, 0]
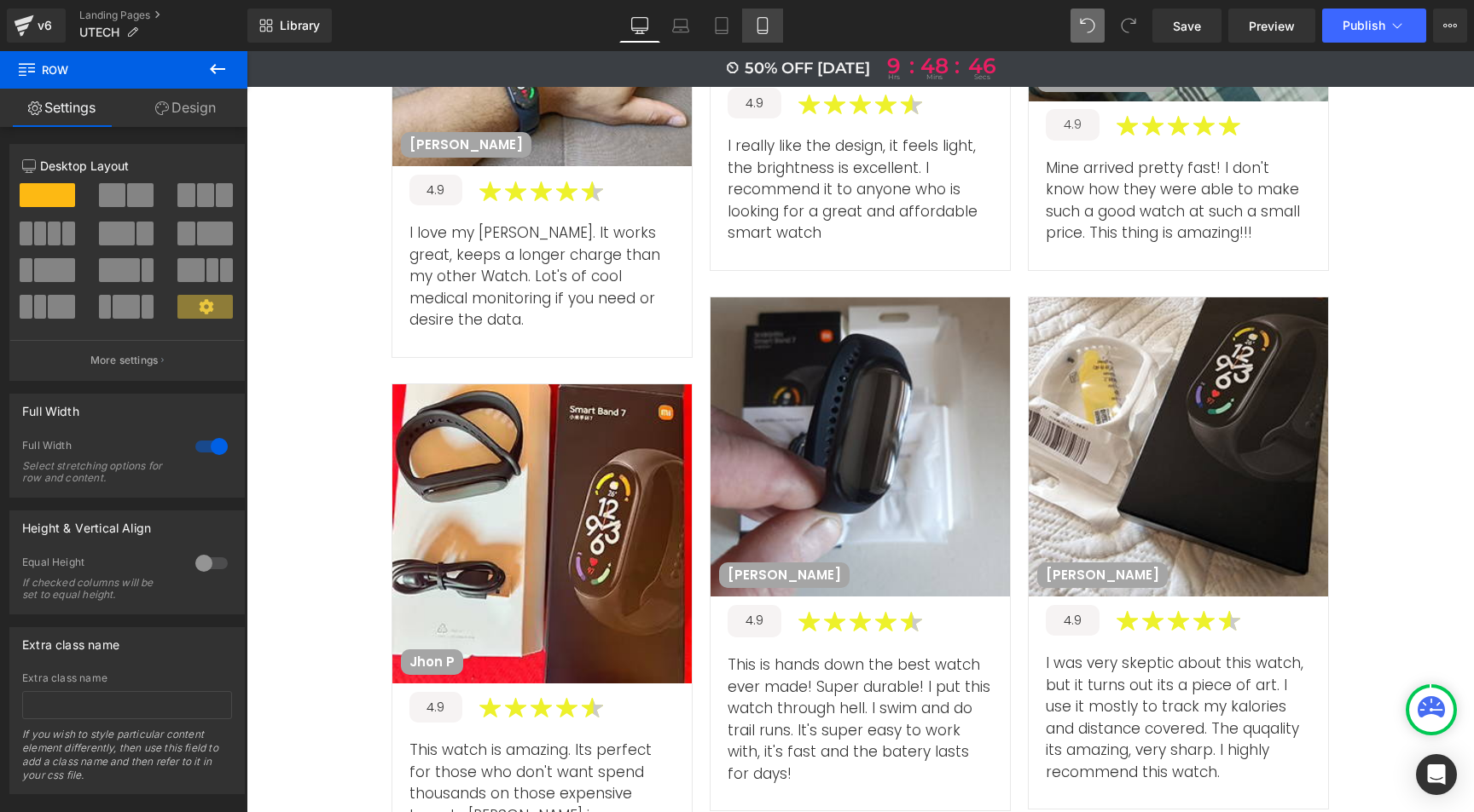
click at [771, 22] on link "Mobile" at bounding box center [762, 25] width 41 height 34
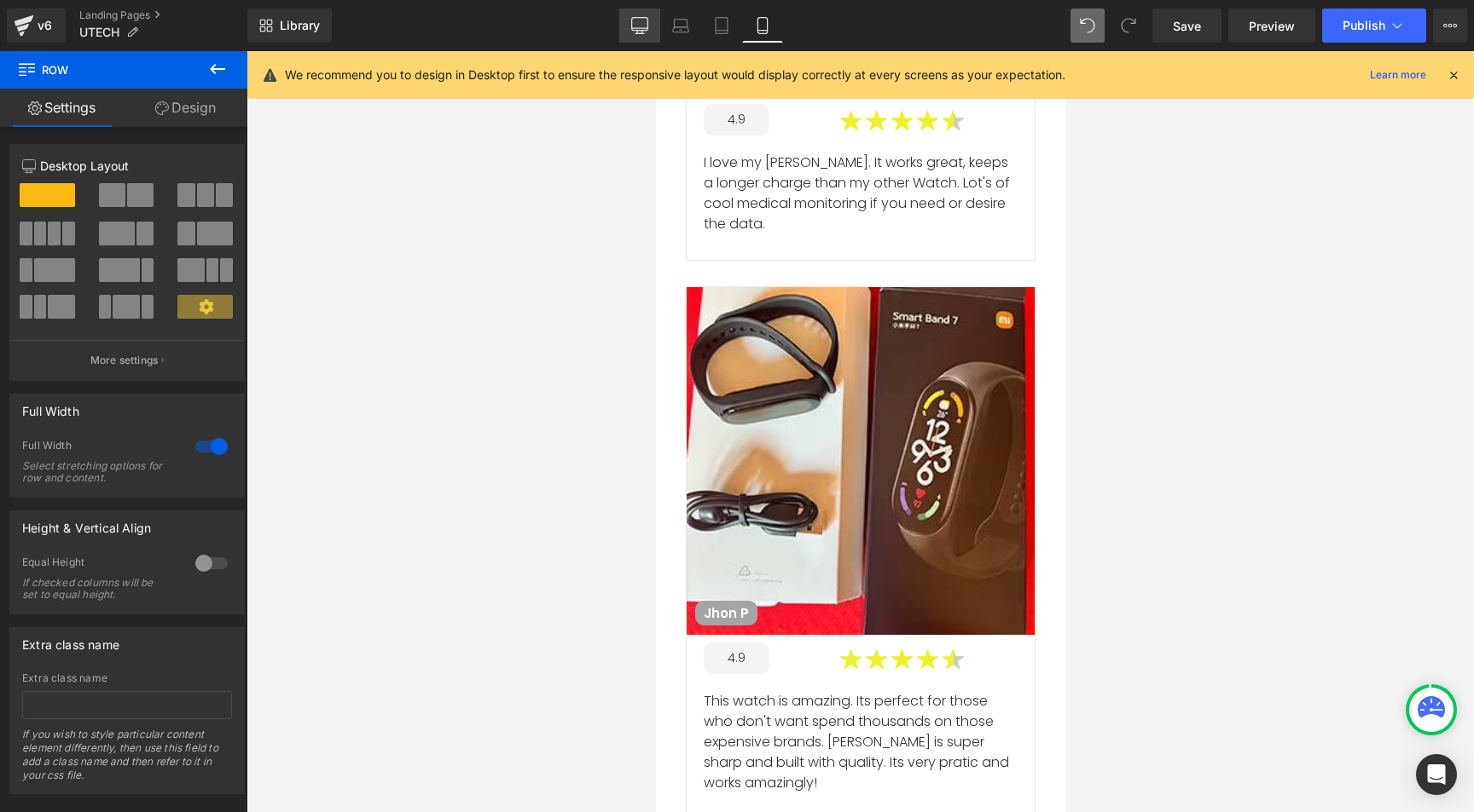
click at [644, 25] on icon at bounding box center [639, 25] width 17 height 17
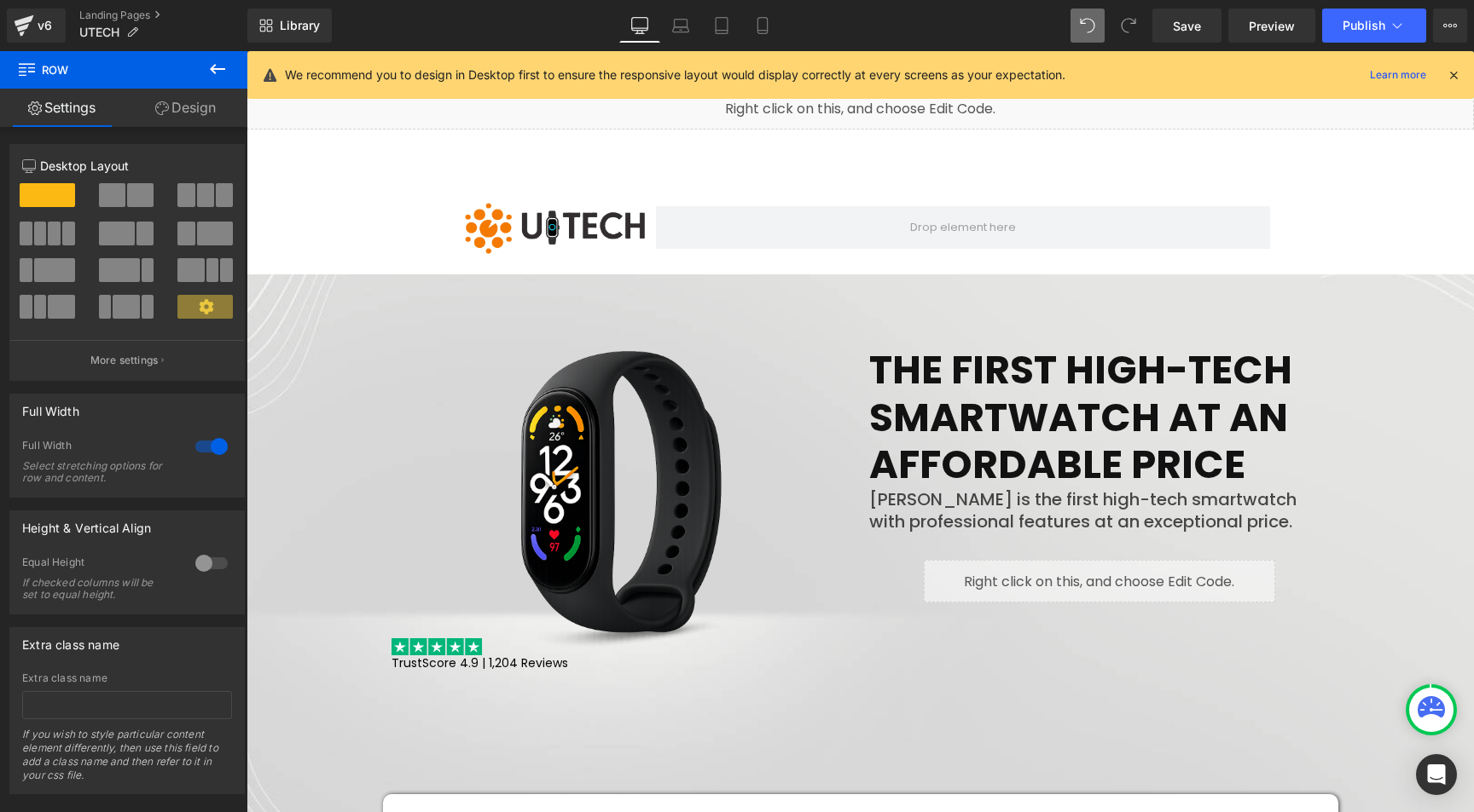
scroll to position [0, 0]
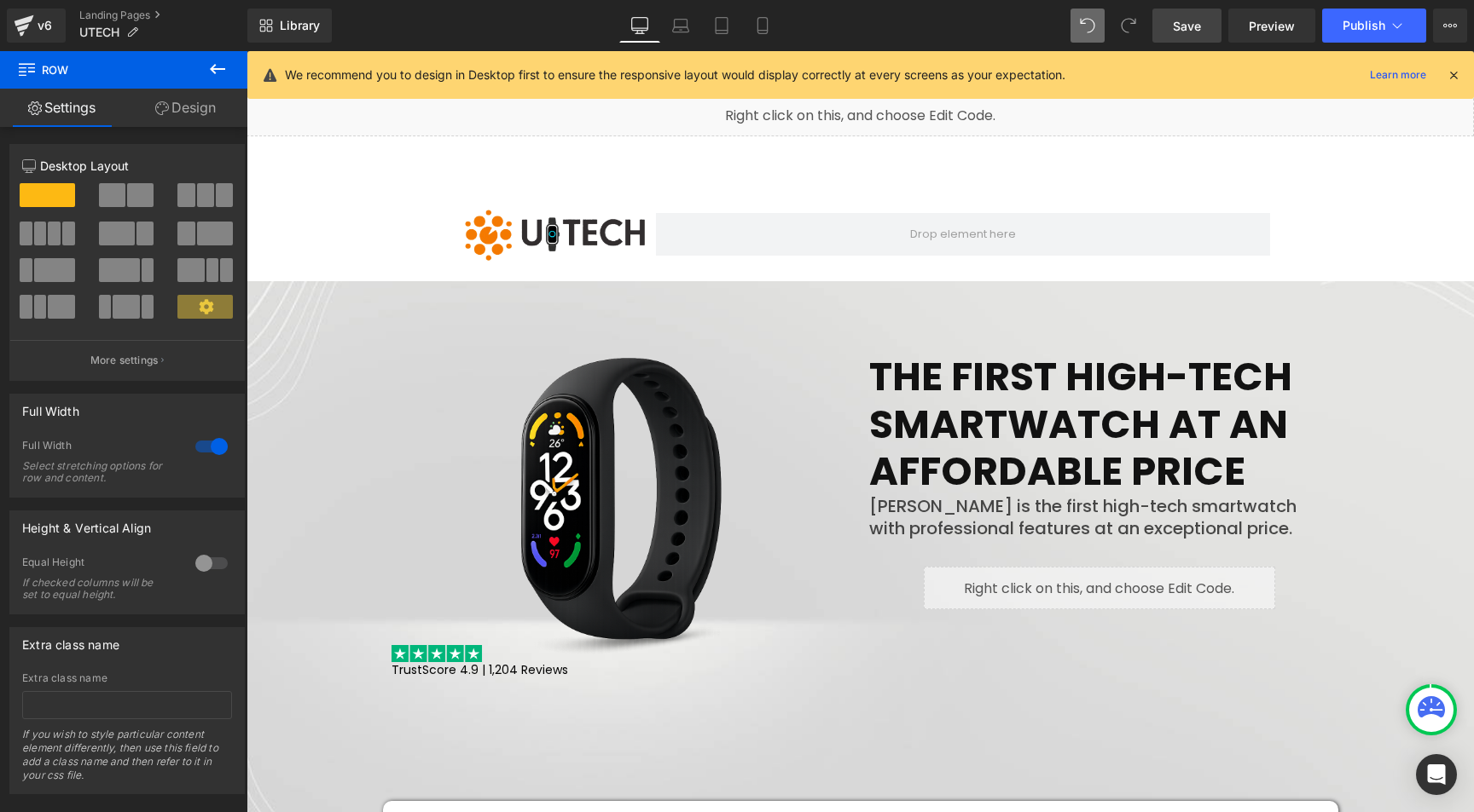
drag, startPoint x: 1200, startPoint y: 24, endPoint x: 405, endPoint y: 359, distance: 862.7
click at [1200, 24] on span "Save" at bounding box center [1187, 25] width 28 height 18
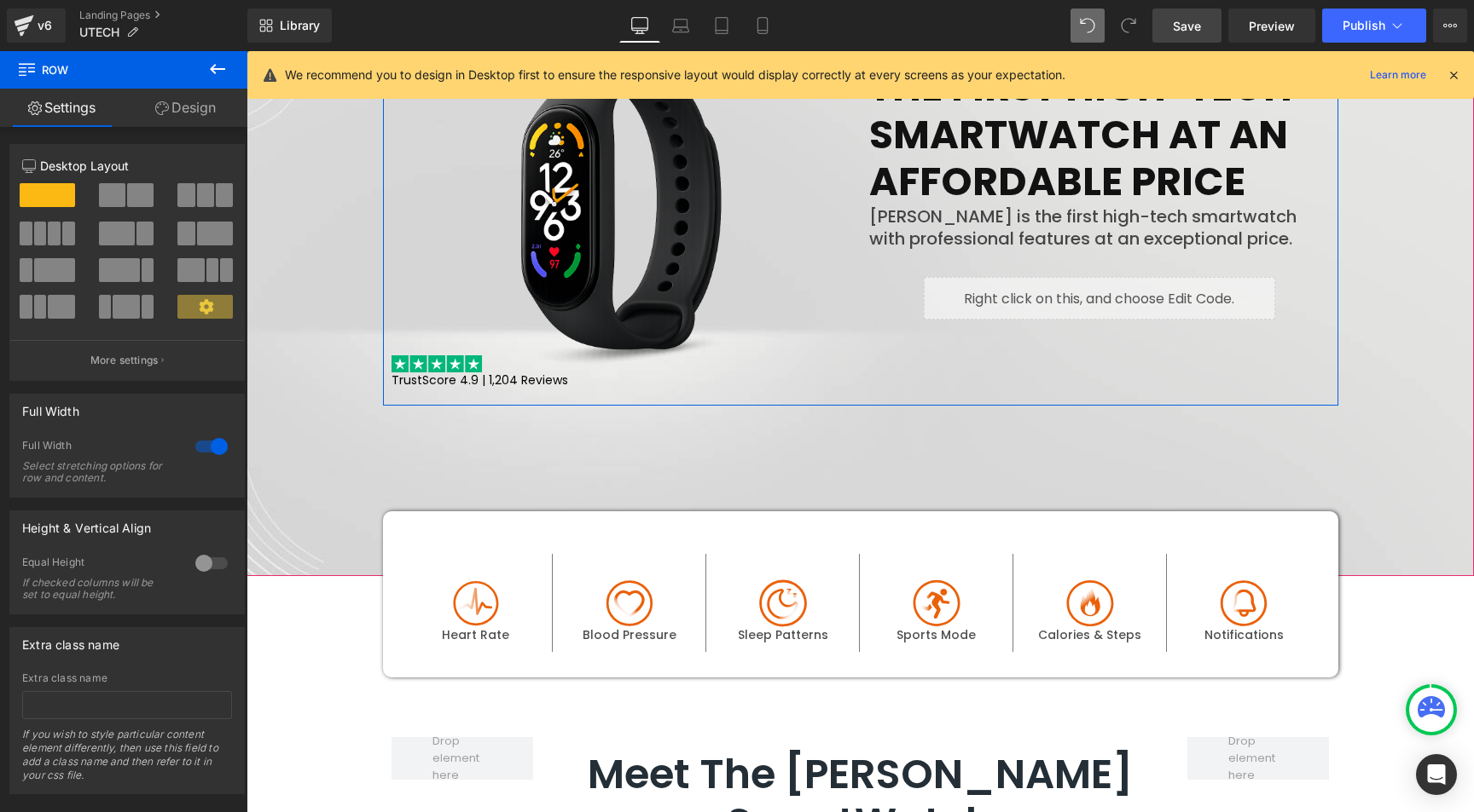
click at [922, 381] on div "THE FIRST HIGH-TECH SMARTWATCH AT AN AFFORDABLE PRICE Heading UTech is the firs…" at bounding box center [1099, 230] width 478 height 332
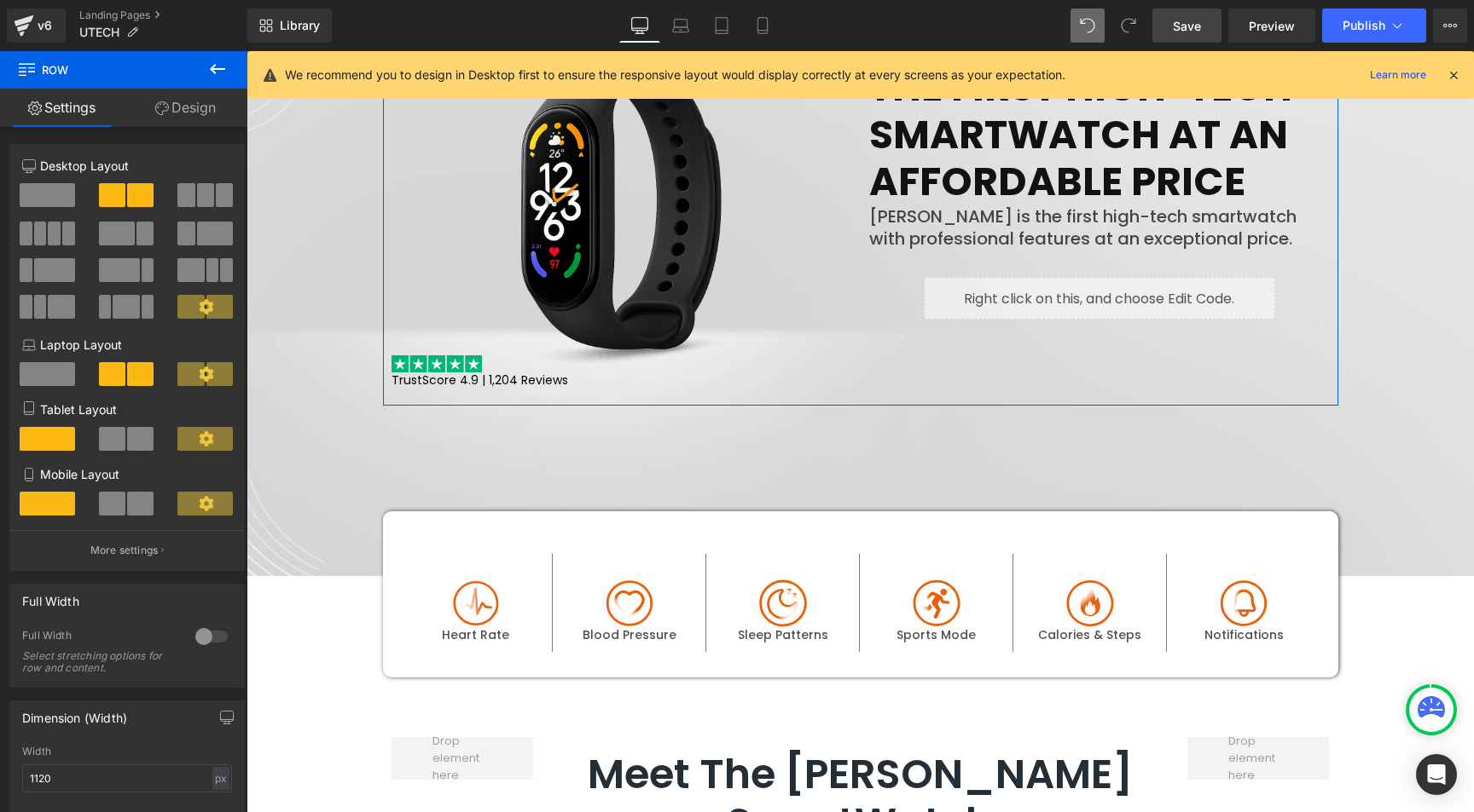
click at [186, 113] on link "Design" at bounding box center [185, 107] width 124 height 38
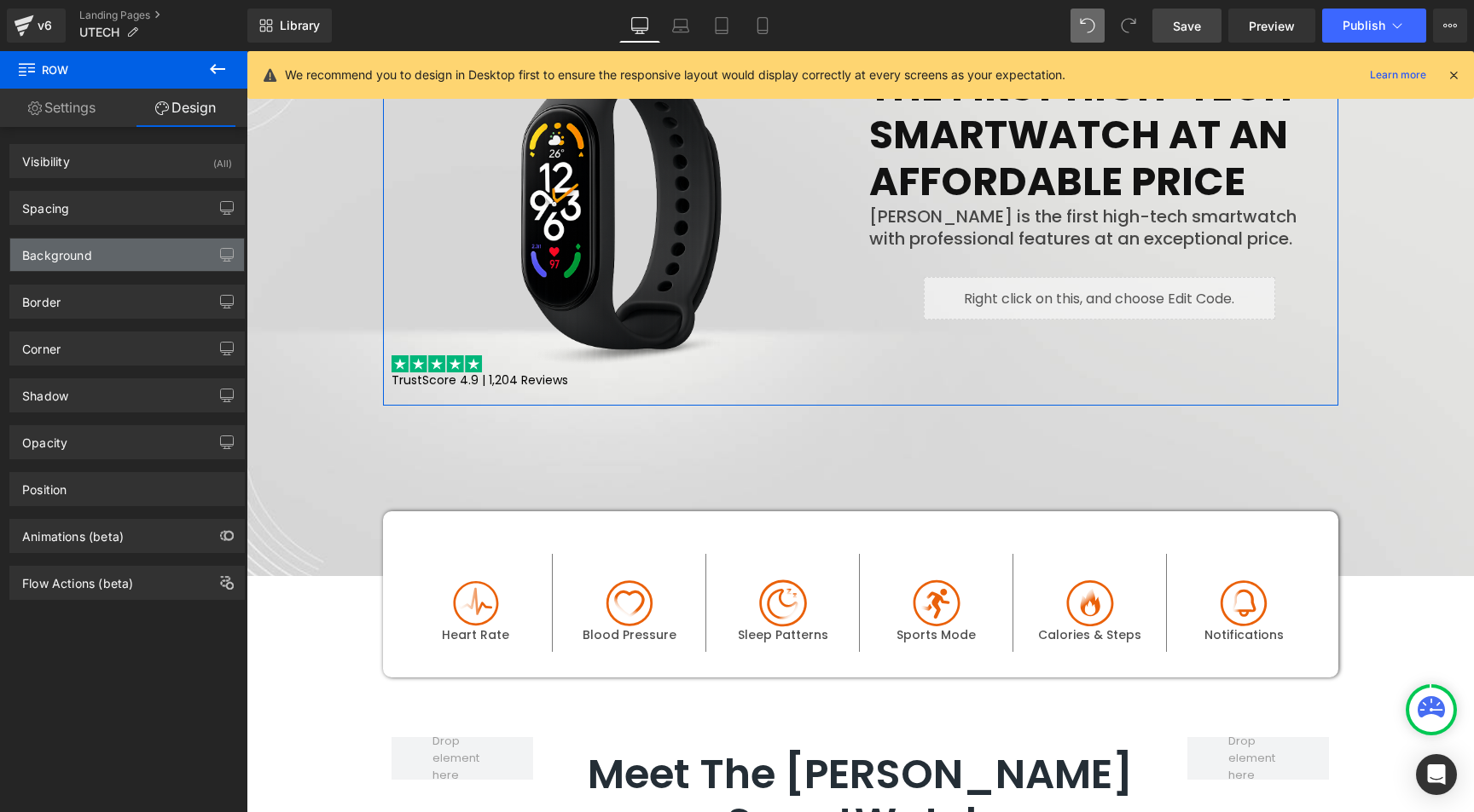
click at [85, 247] on div "Background" at bounding box center [57, 250] width 70 height 24
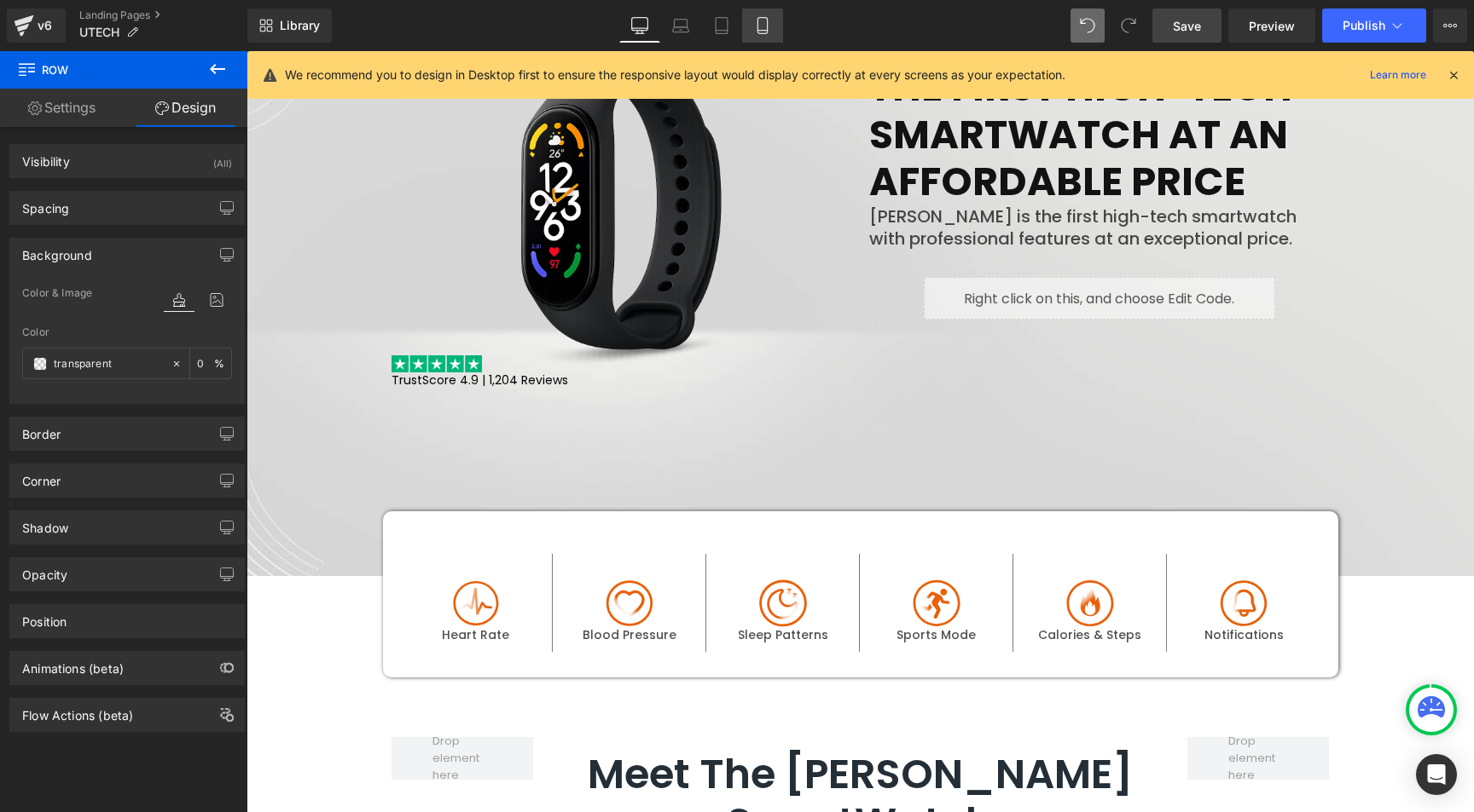
click at [771, 17] on link "Mobile" at bounding box center [762, 25] width 41 height 34
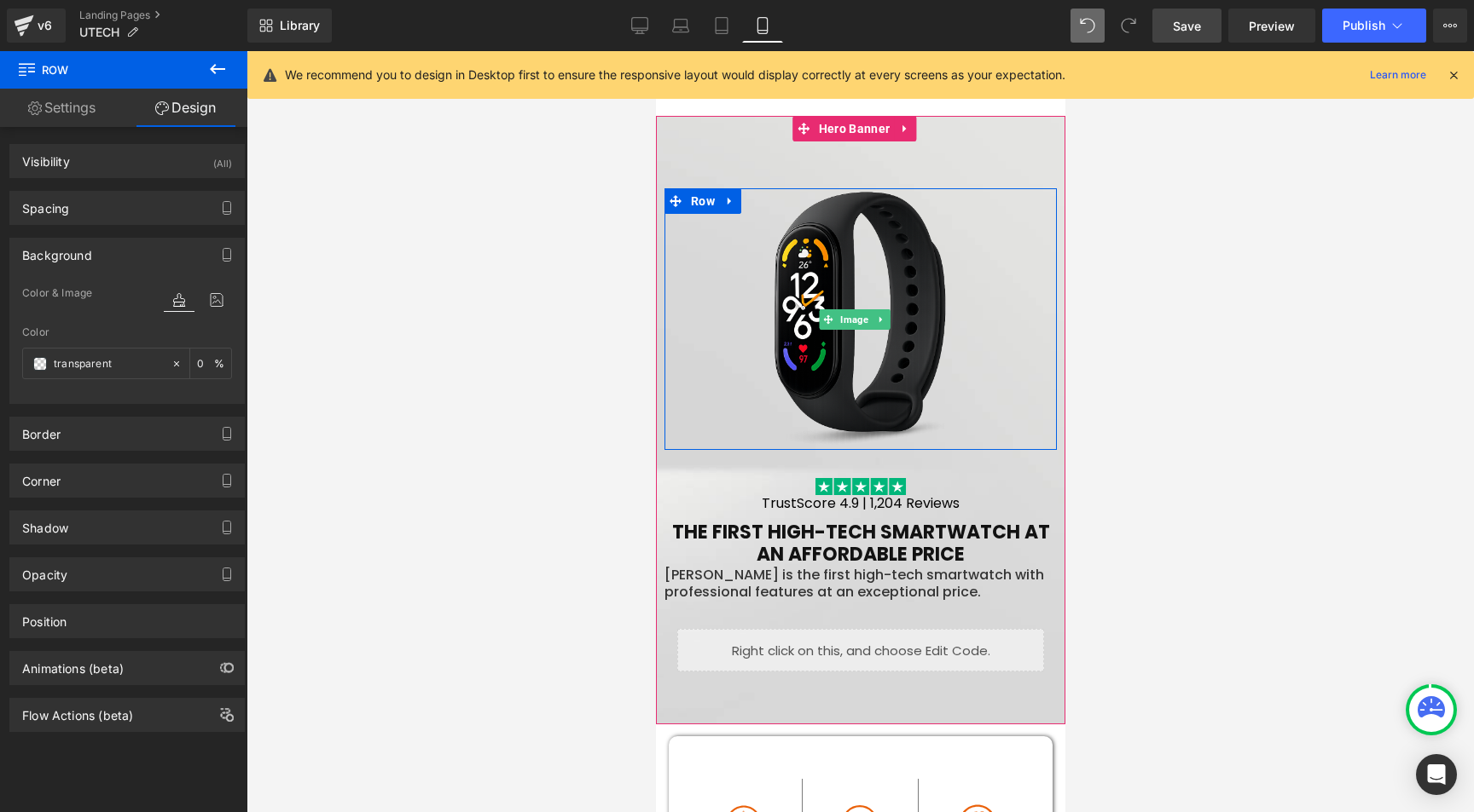
scroll to position [0, 0]
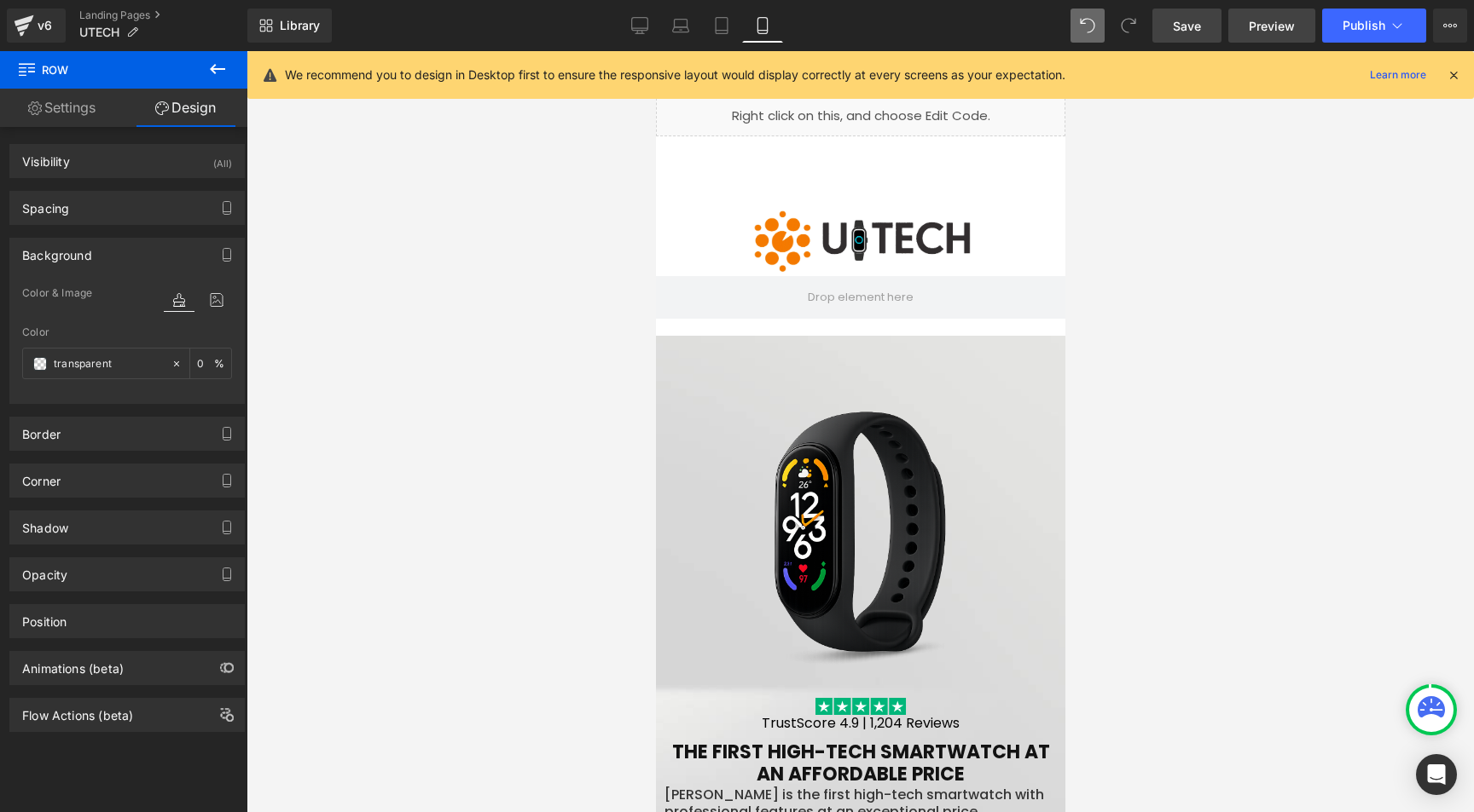
click at [1246, 25] on link "Preview" at bounding box center [1271, 25] width 87 height 34
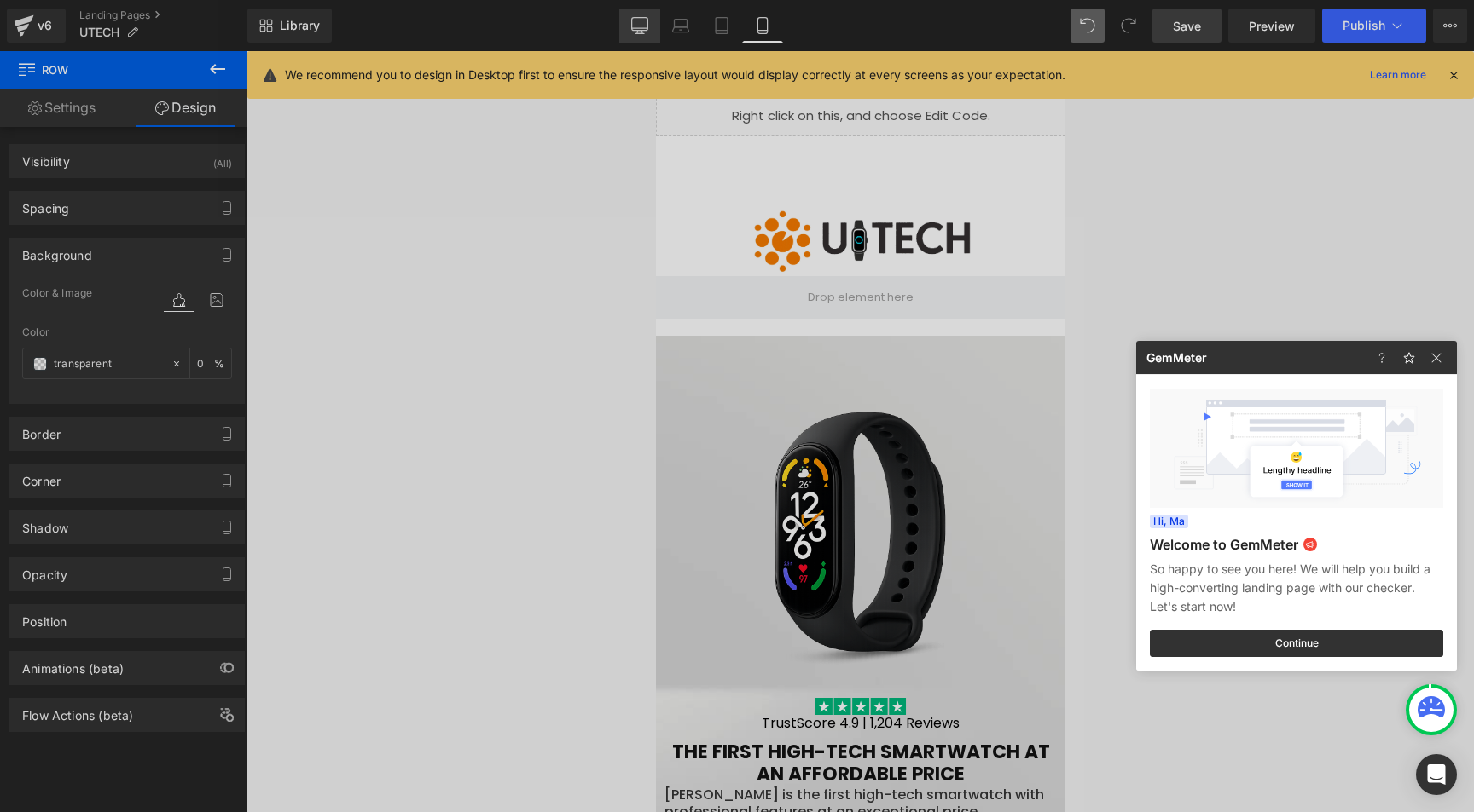
click at [628, 28] on div at bounding box center [737, 406] width 1474 height 812
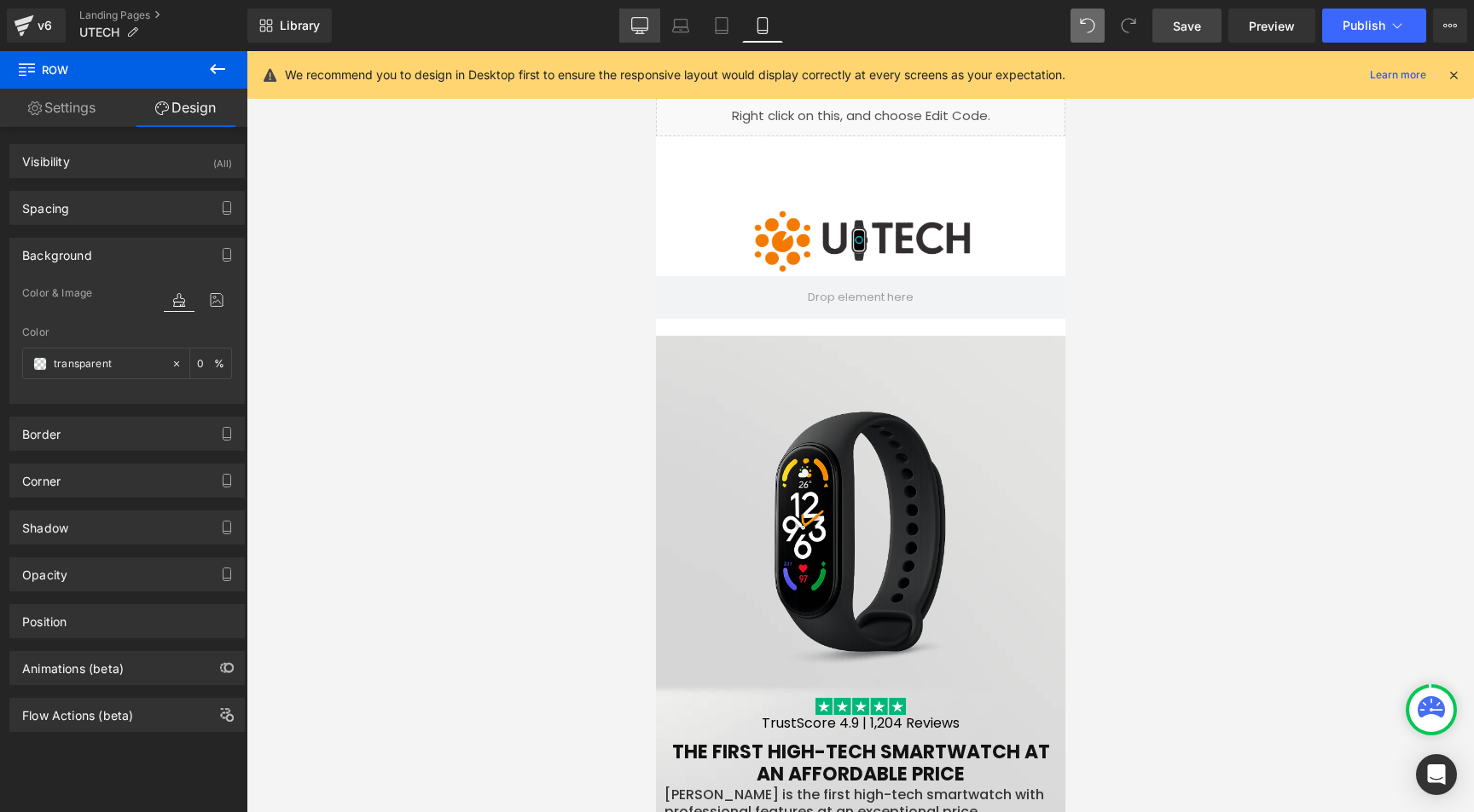
click at [644, 27] on icon at bounding box center [639, 25] width 17 height 17
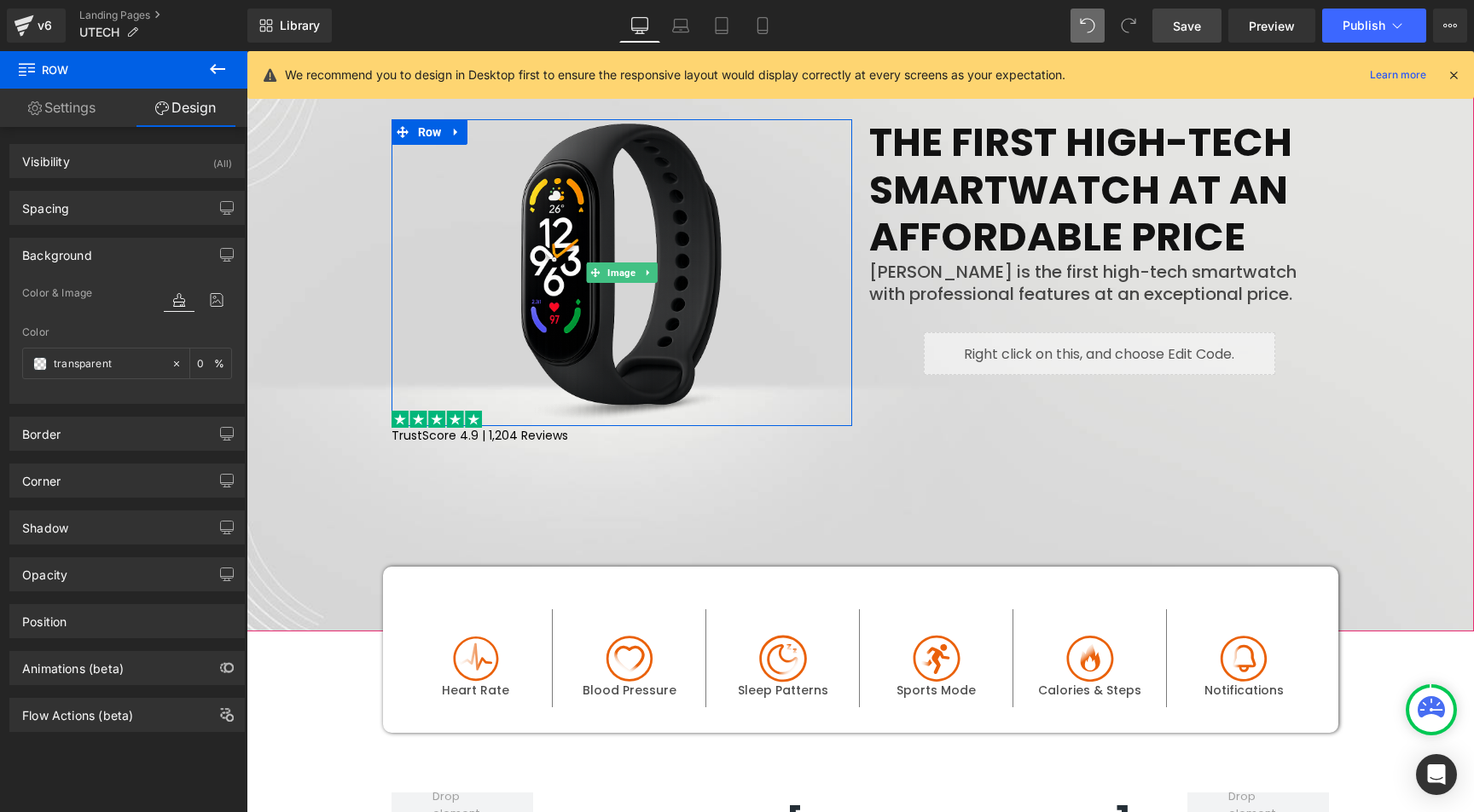
scroll to position [277, 0]
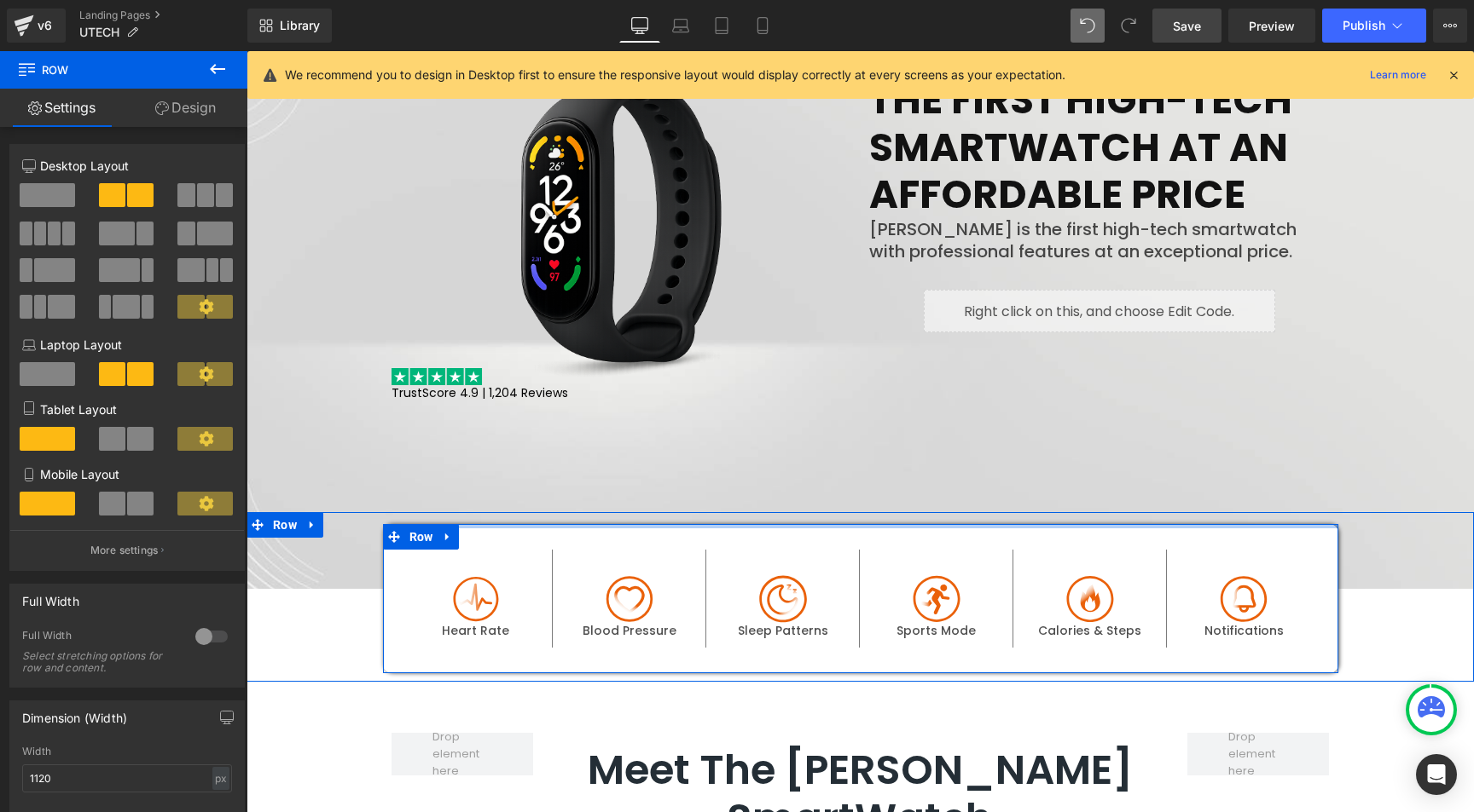
drag, startPoint x: 711, startPoint y: 527, endPoint x: 965, endPoint y: 61, distance: 530.7
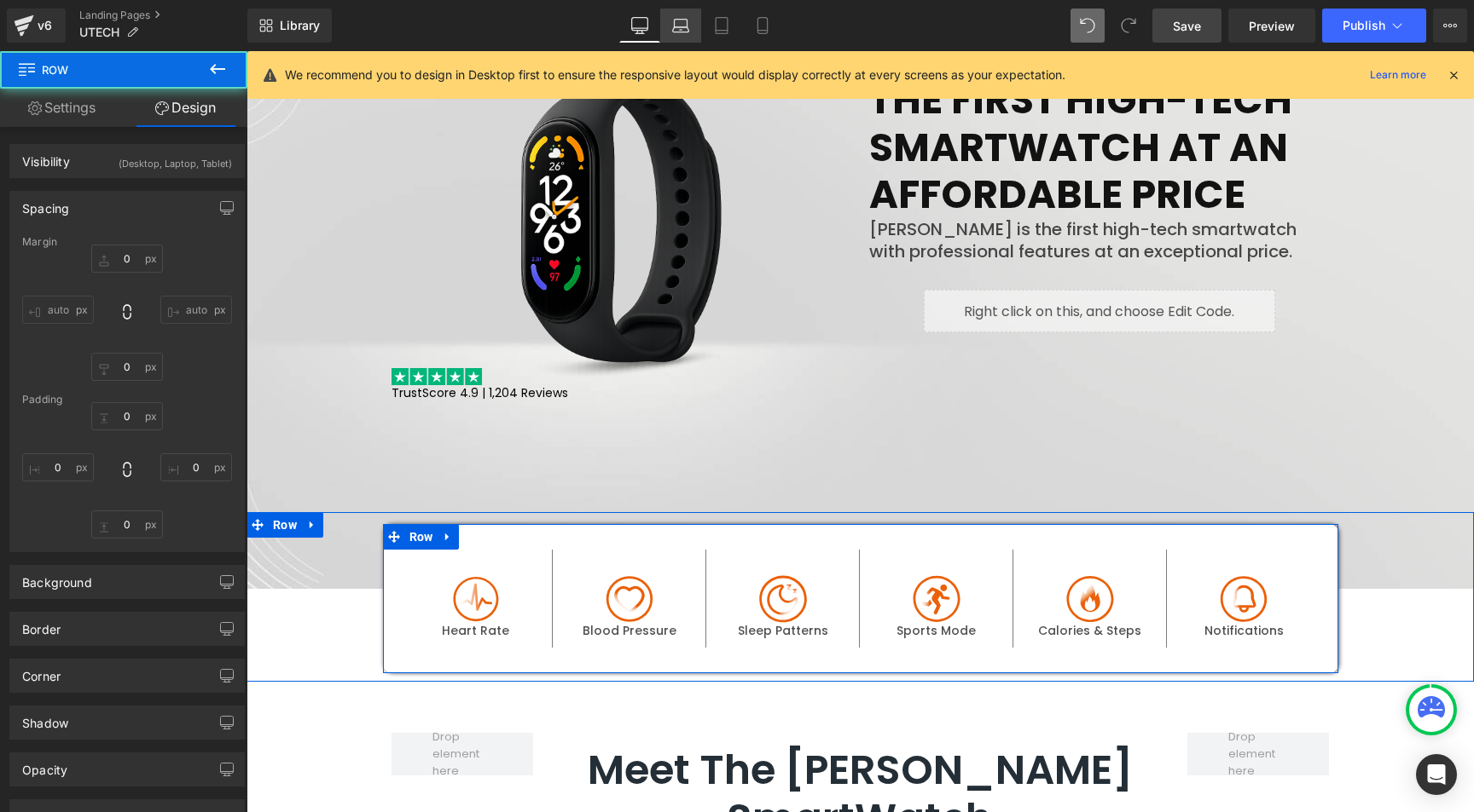
click at [685, 24] on icon at bounding box center [680, 25] width 17 height 17
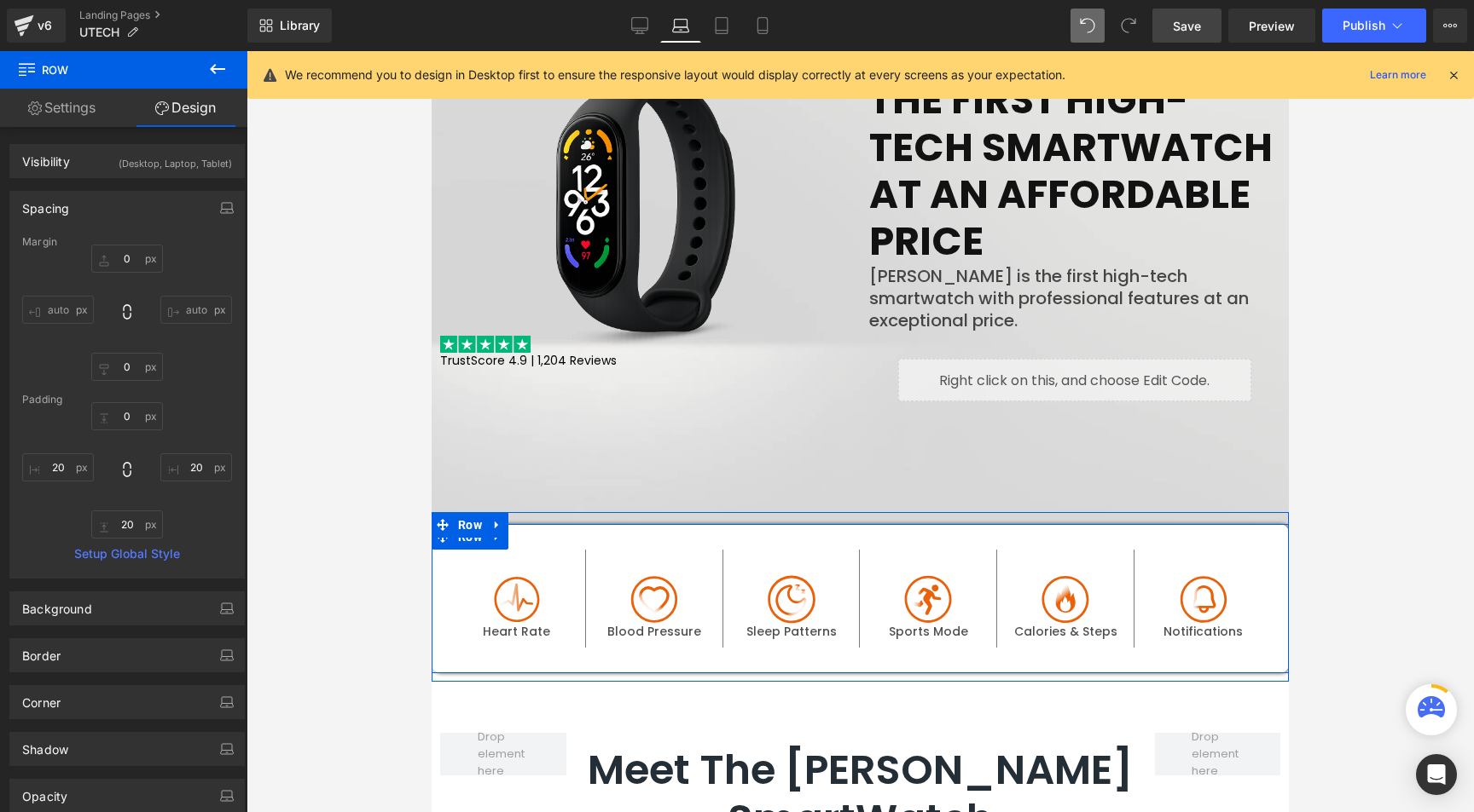
scroll to position [256, 0]
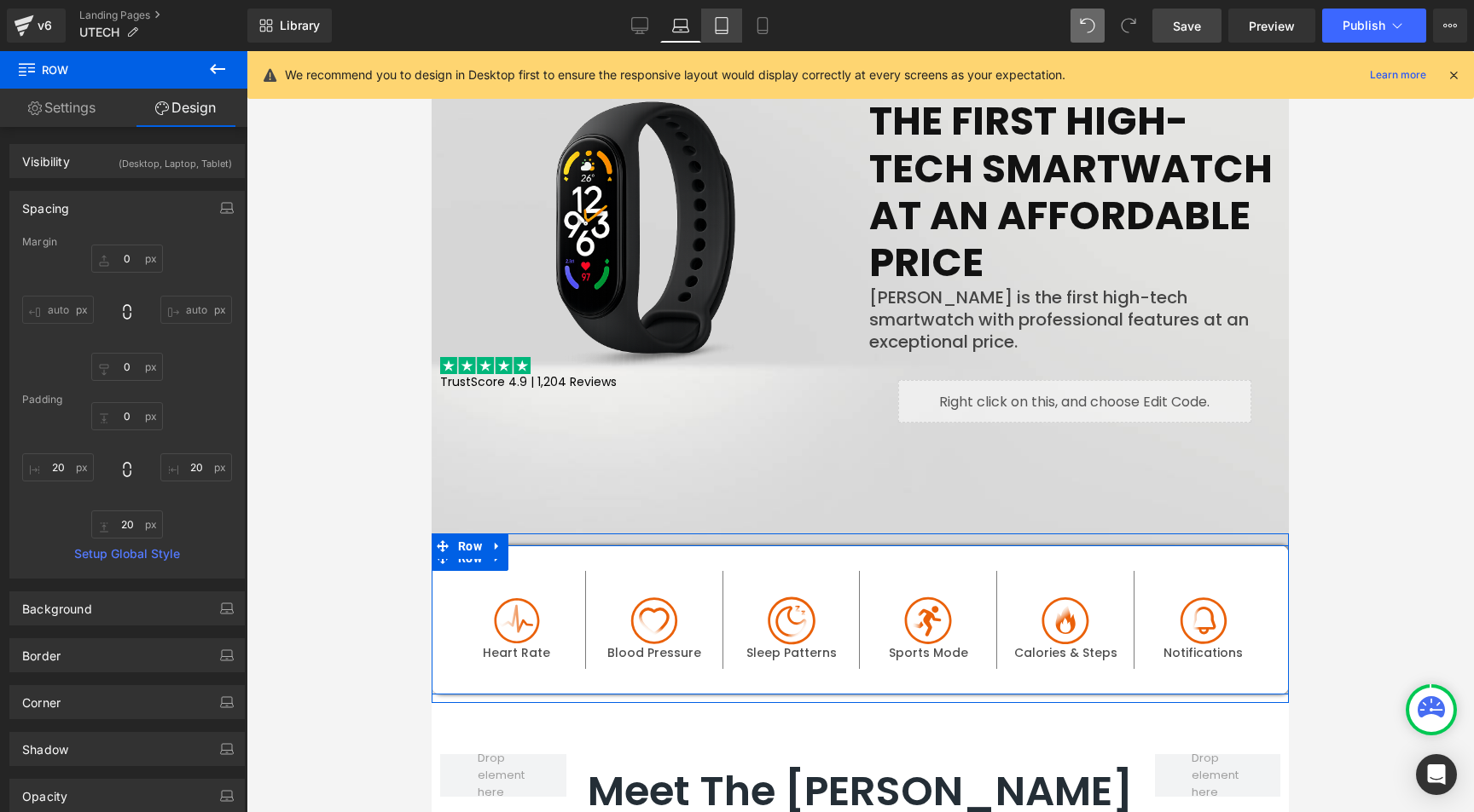
click at [719, 32] on icon at bounding box center [721, 25] width 17 height 17
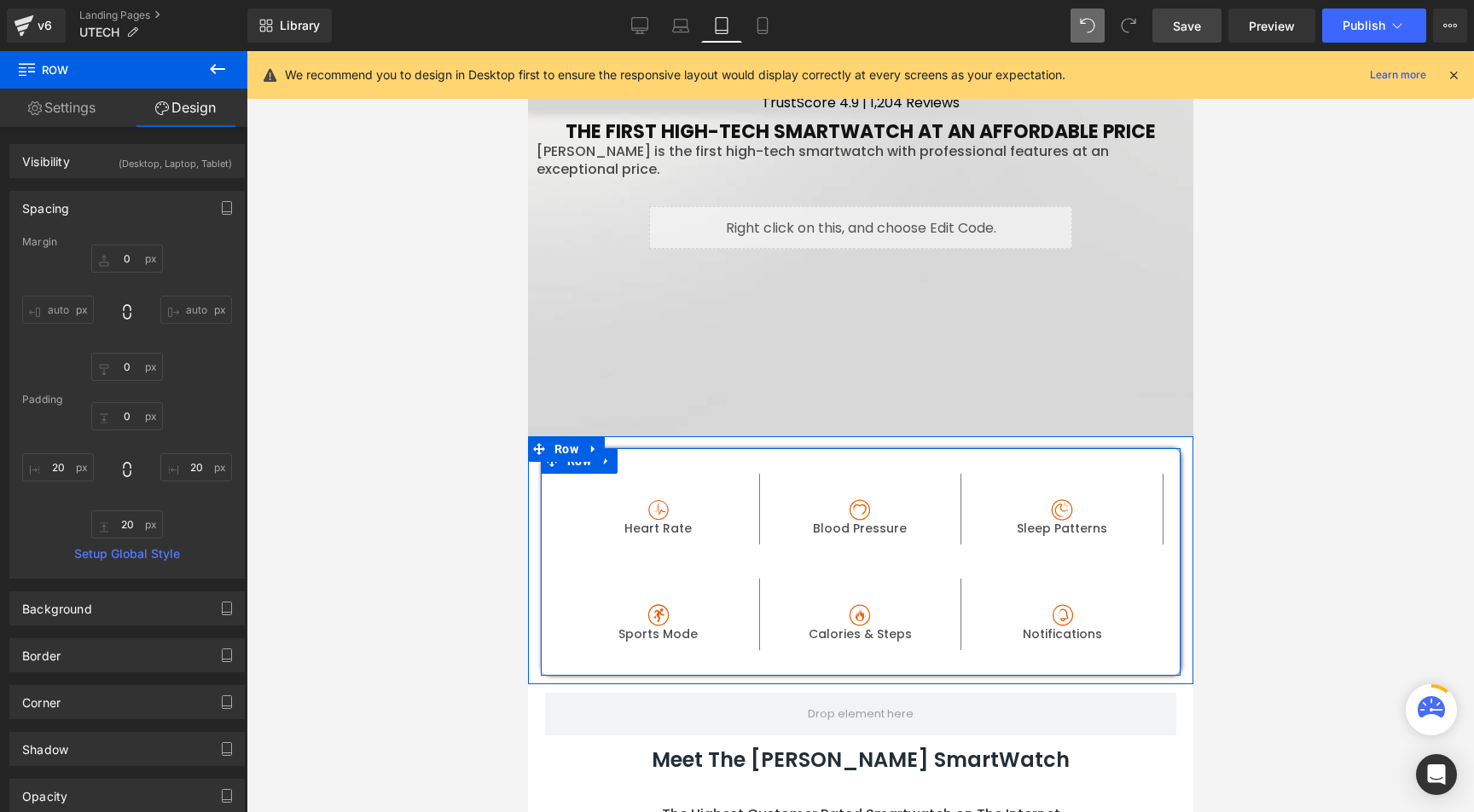
scroll to position [618, 0]
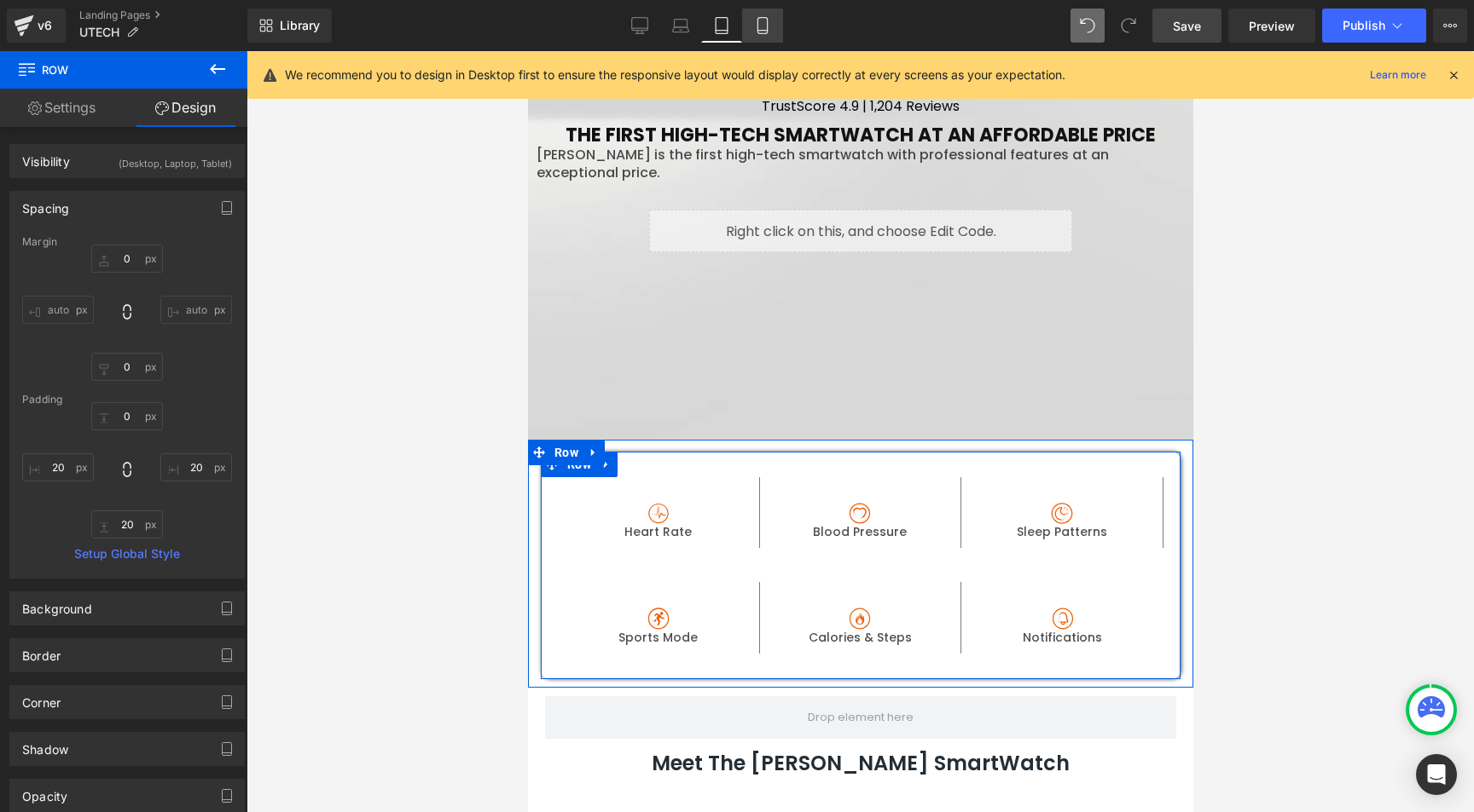
click at [758, 25] on icon at bounding box center [762, 25] width 9 height 16
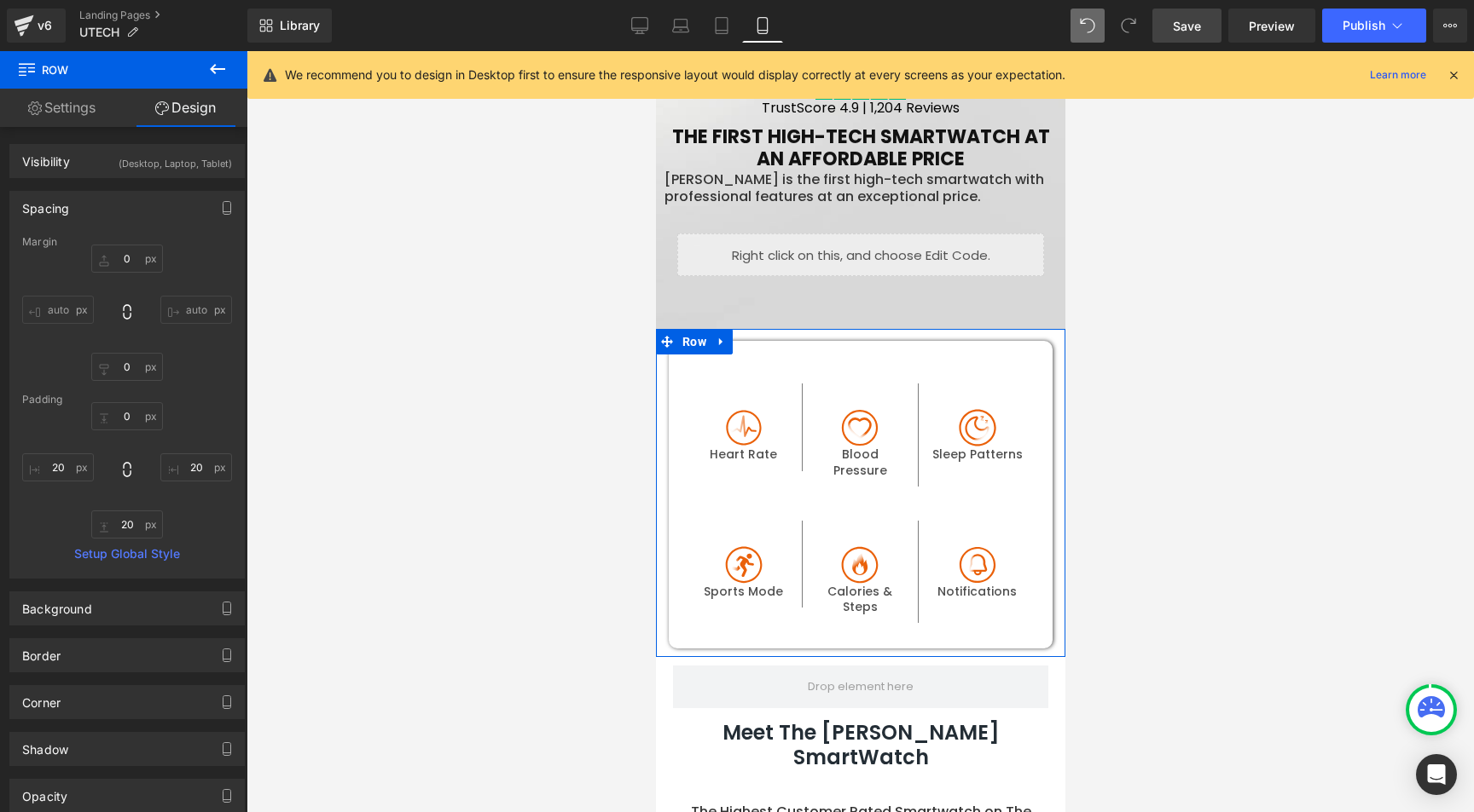
scroll to position [650, 0]
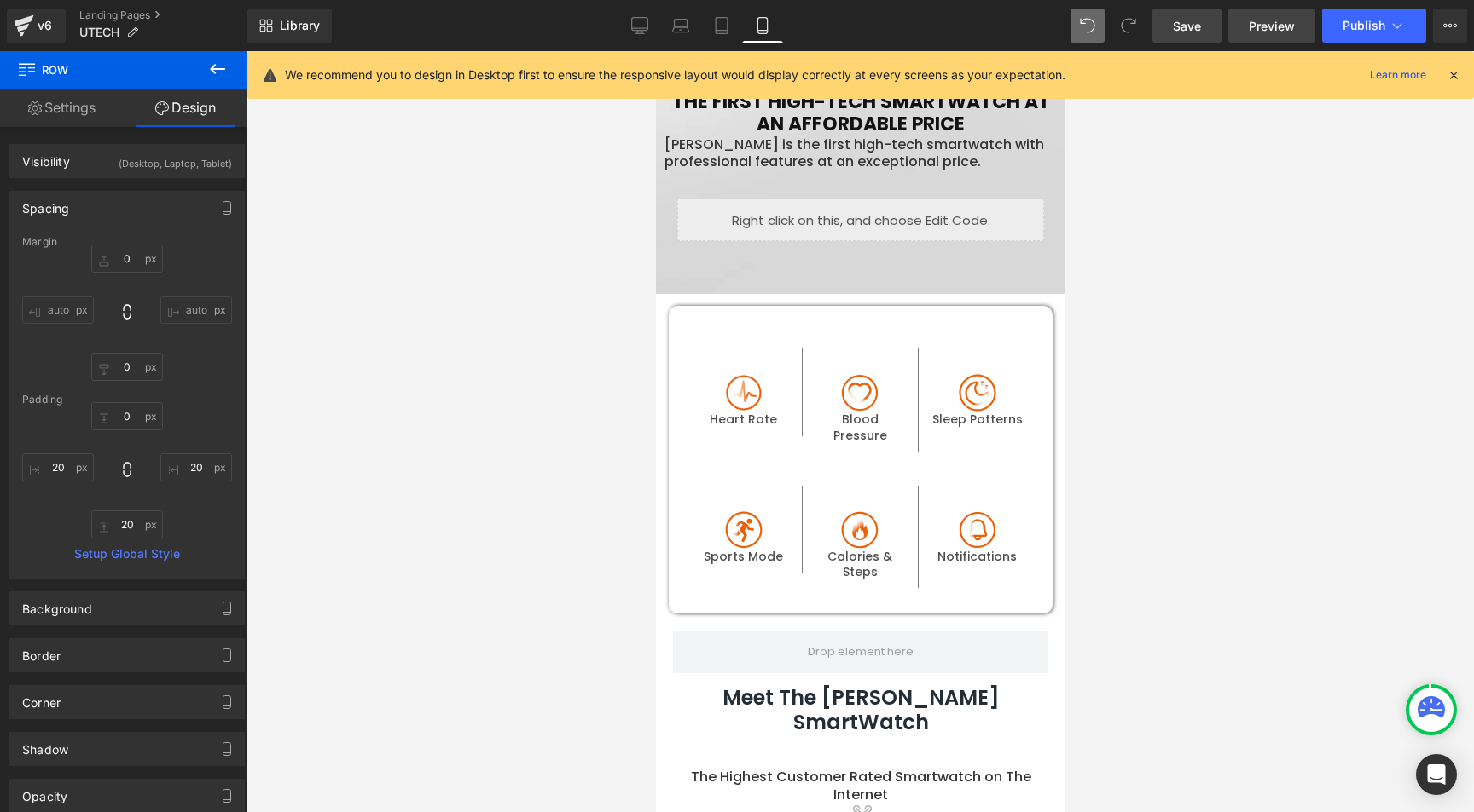
click at [1263, 27] on span "Preview" at bounding box center [1271, 25] width 46 height 18
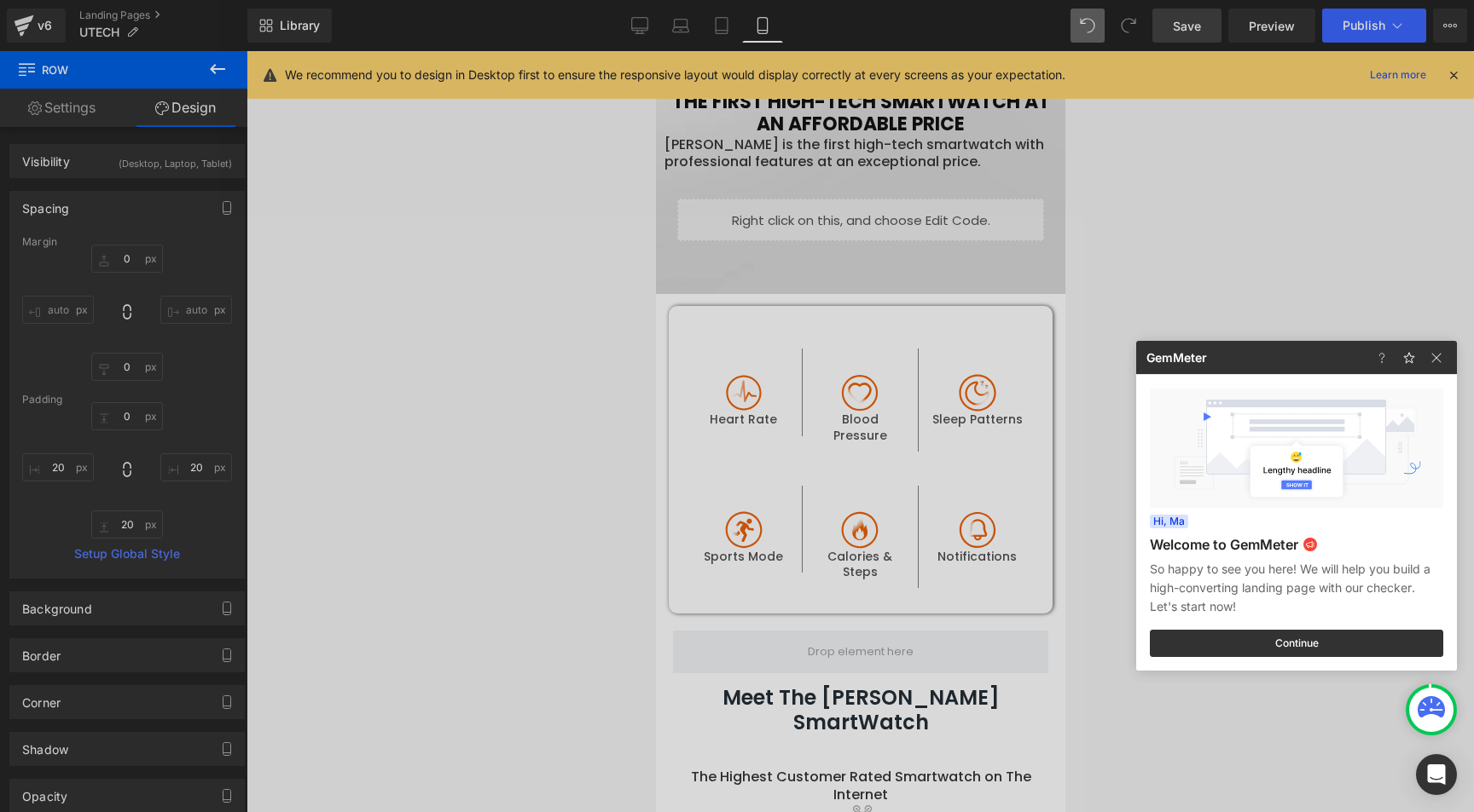
click at [642, 34] on div at bounding box center [737, 406] width 1474 height 812
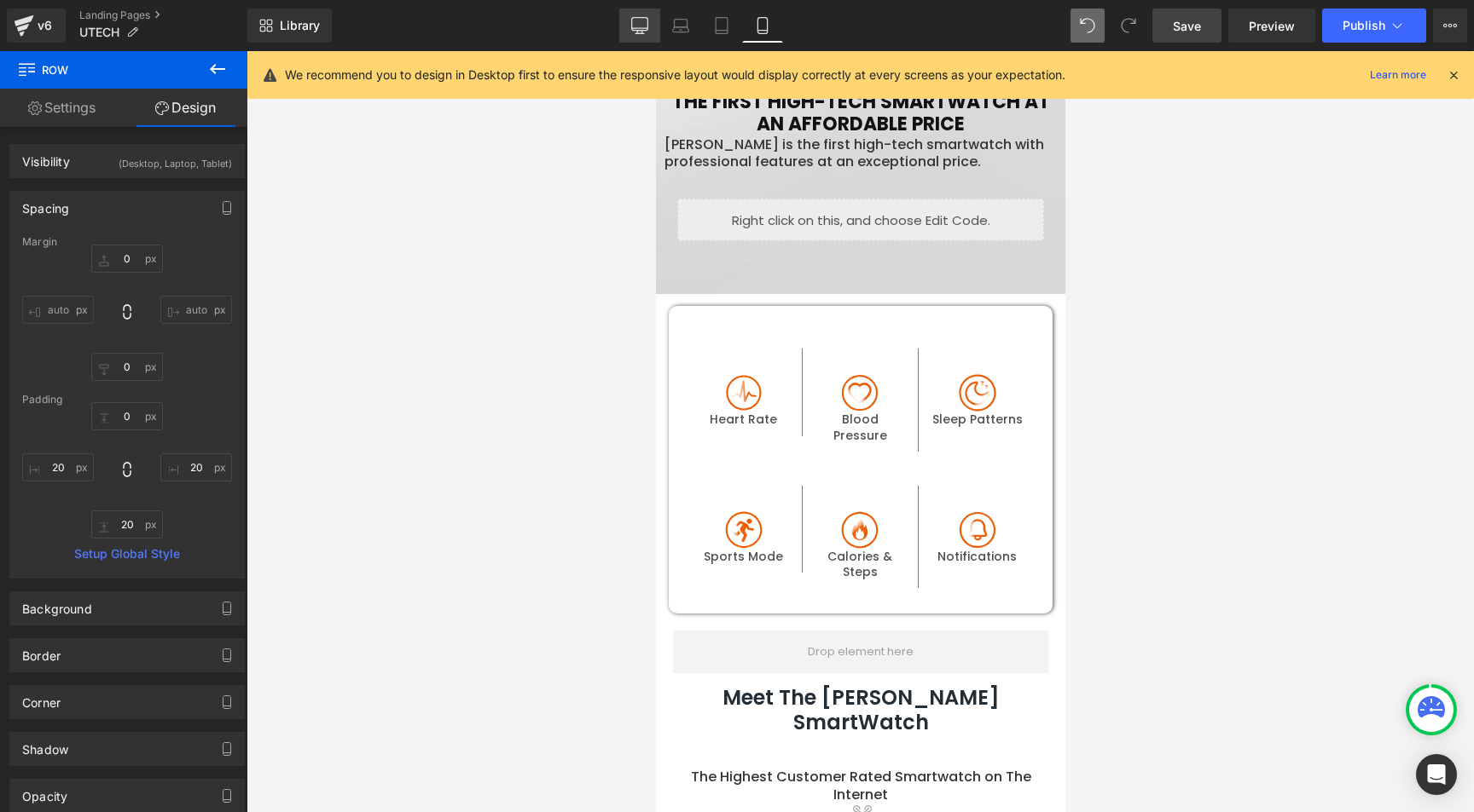
click at [636, 27] on icon at bounding box center [639, 25] width 17 height 17
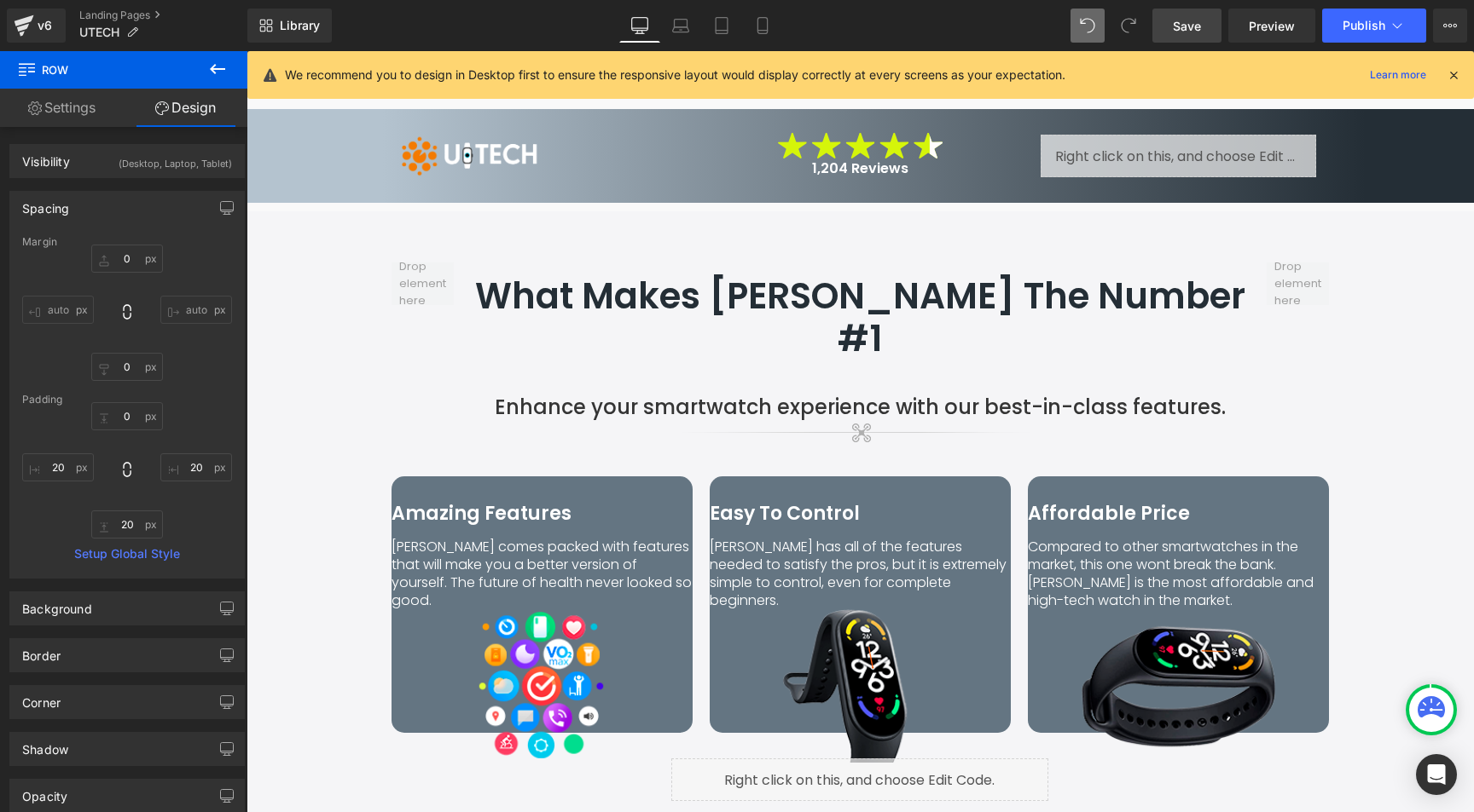
scroll to position [2417, 0]
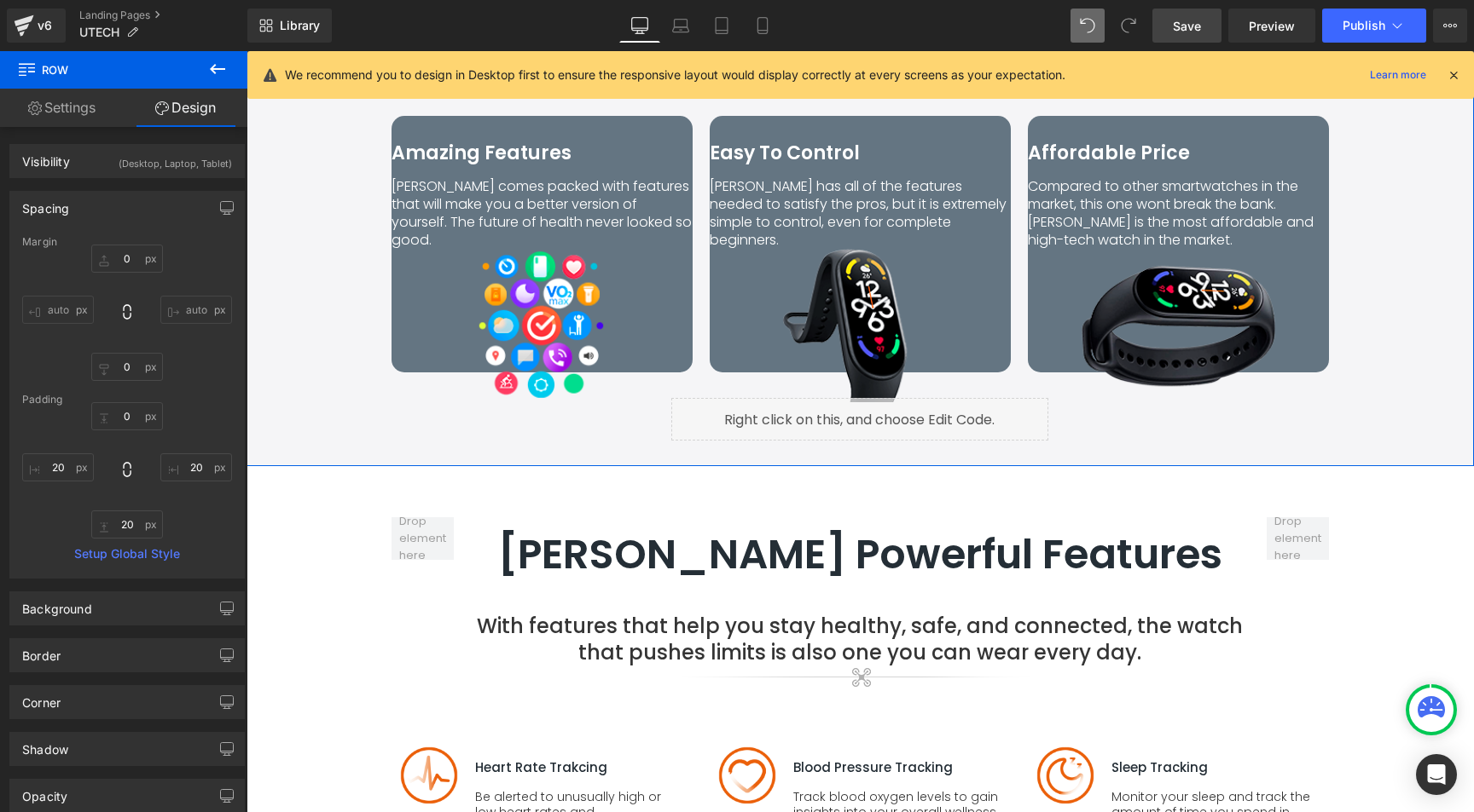
click at [328, 299] on div "What Makes Utech The Number #1 Heading Enhance your smartwatch experience with …" at bounding box center [860, 167] width 1227 height 581
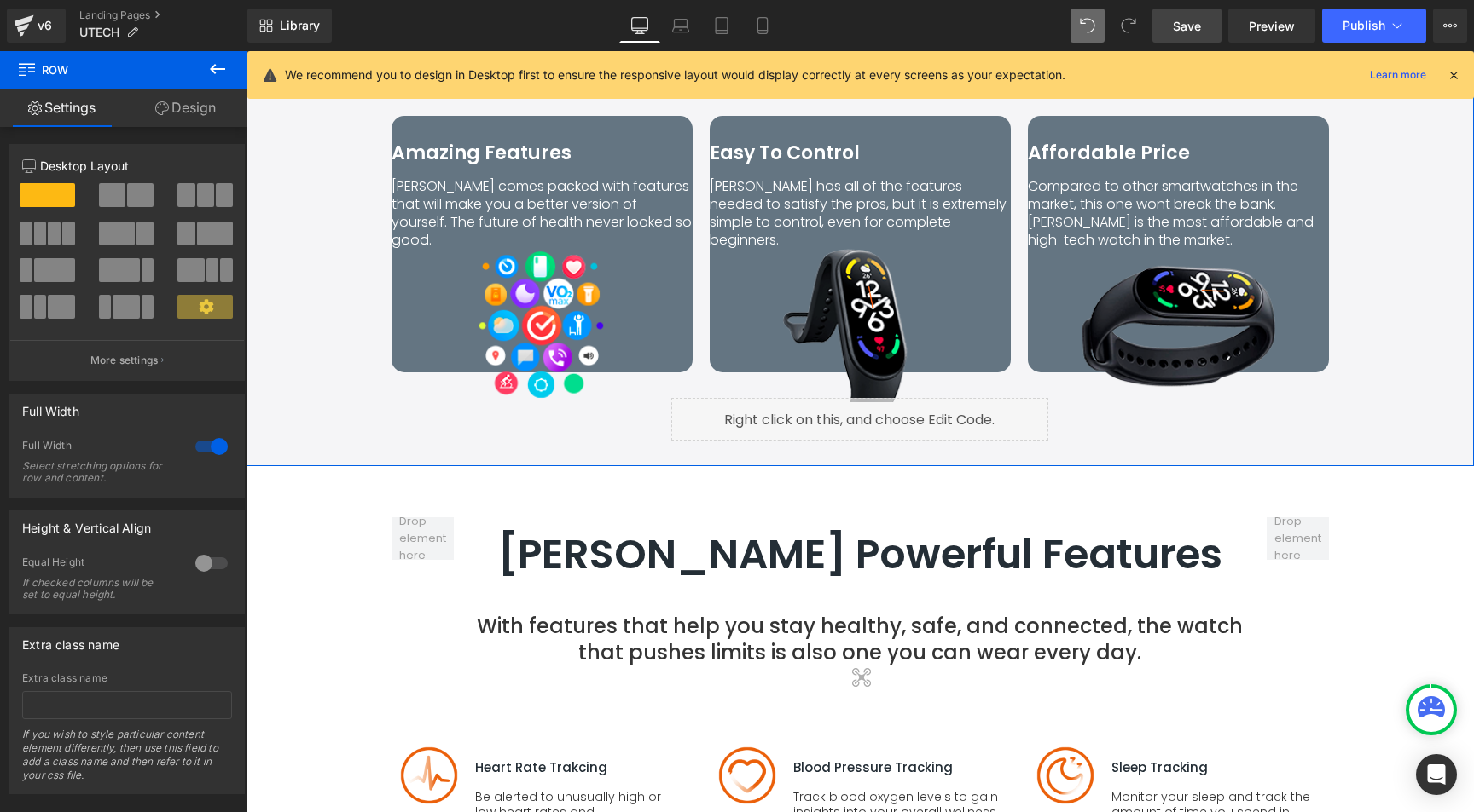
click at [197, 107] on link "Design" at bounding box center [185, 107] width 124 height 38
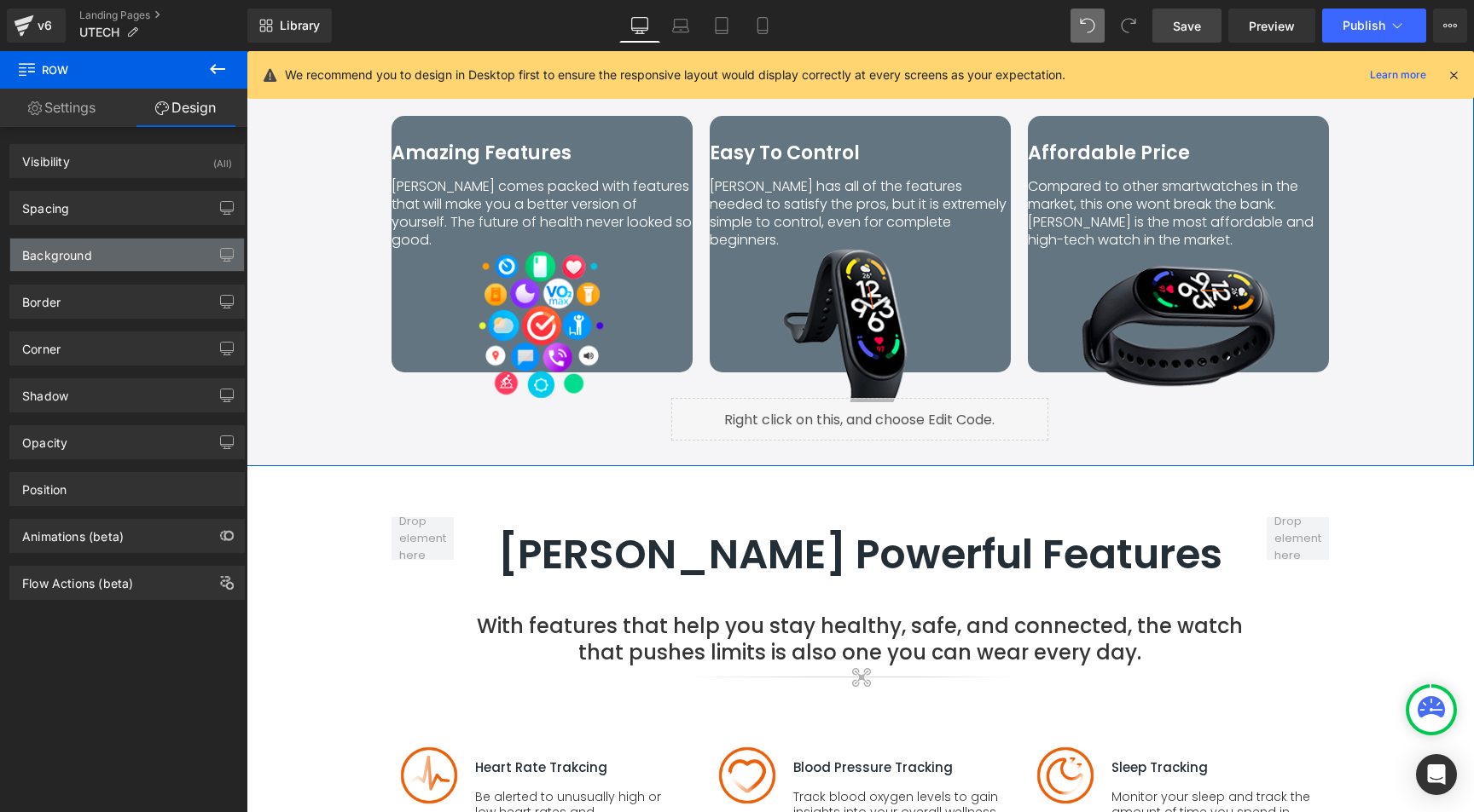
click at [87, 253] on div "Background" at bounding box center [57, 250] width 70 height 24
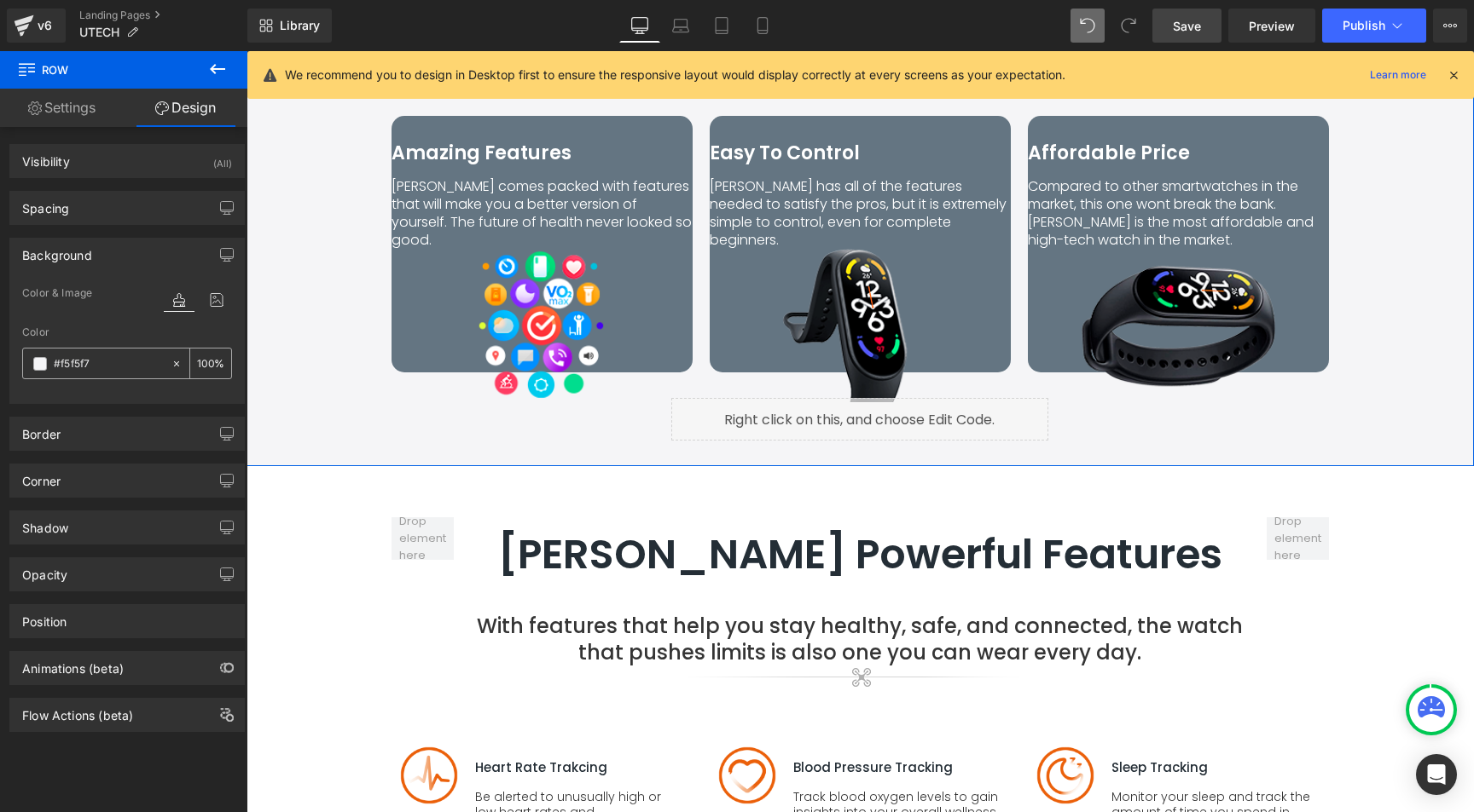
click at [72, 359] on input "text" at bounding box center [108, 364] width 109 height 19
type input "#f5f5f7"
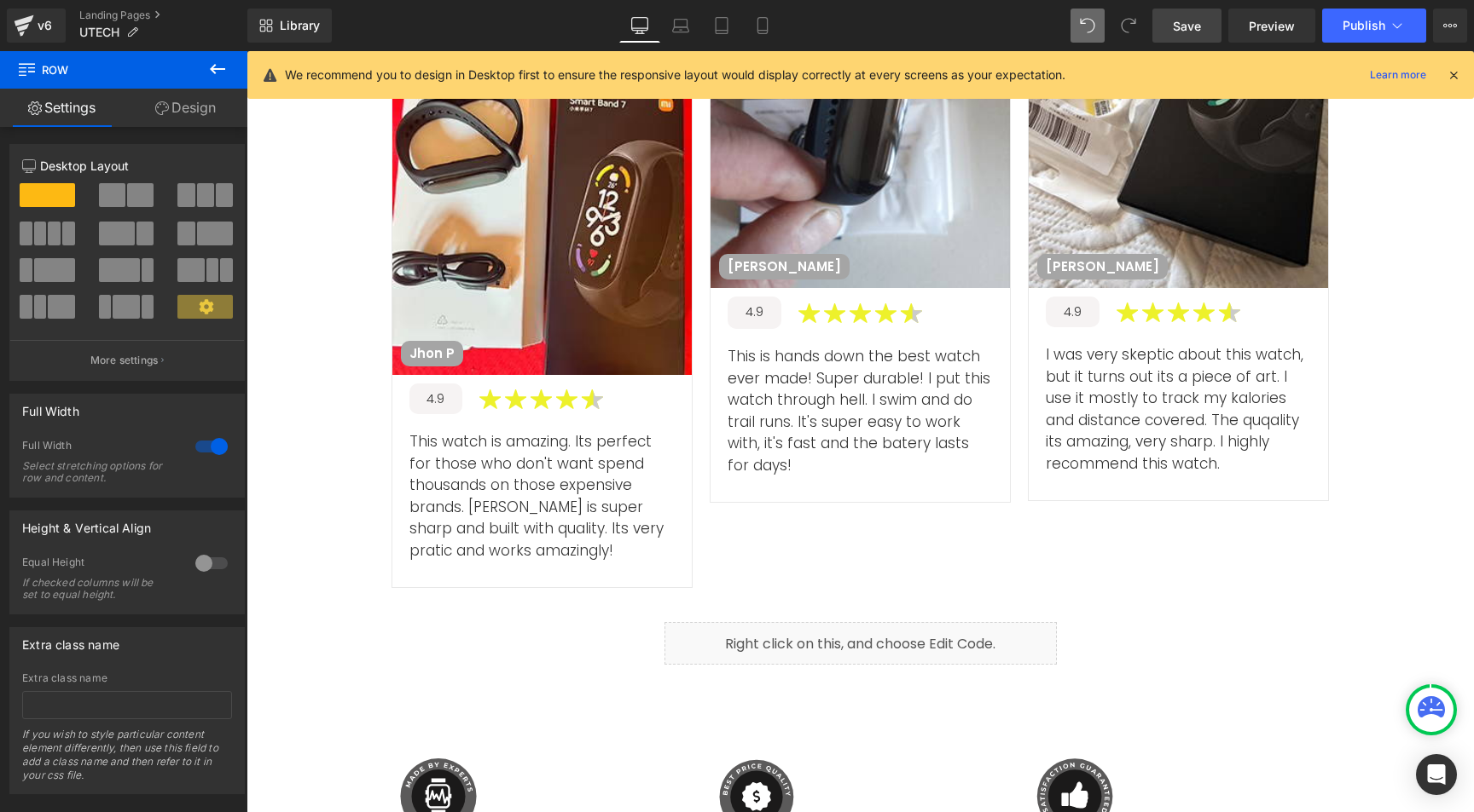
scroll to position [7009, 0]
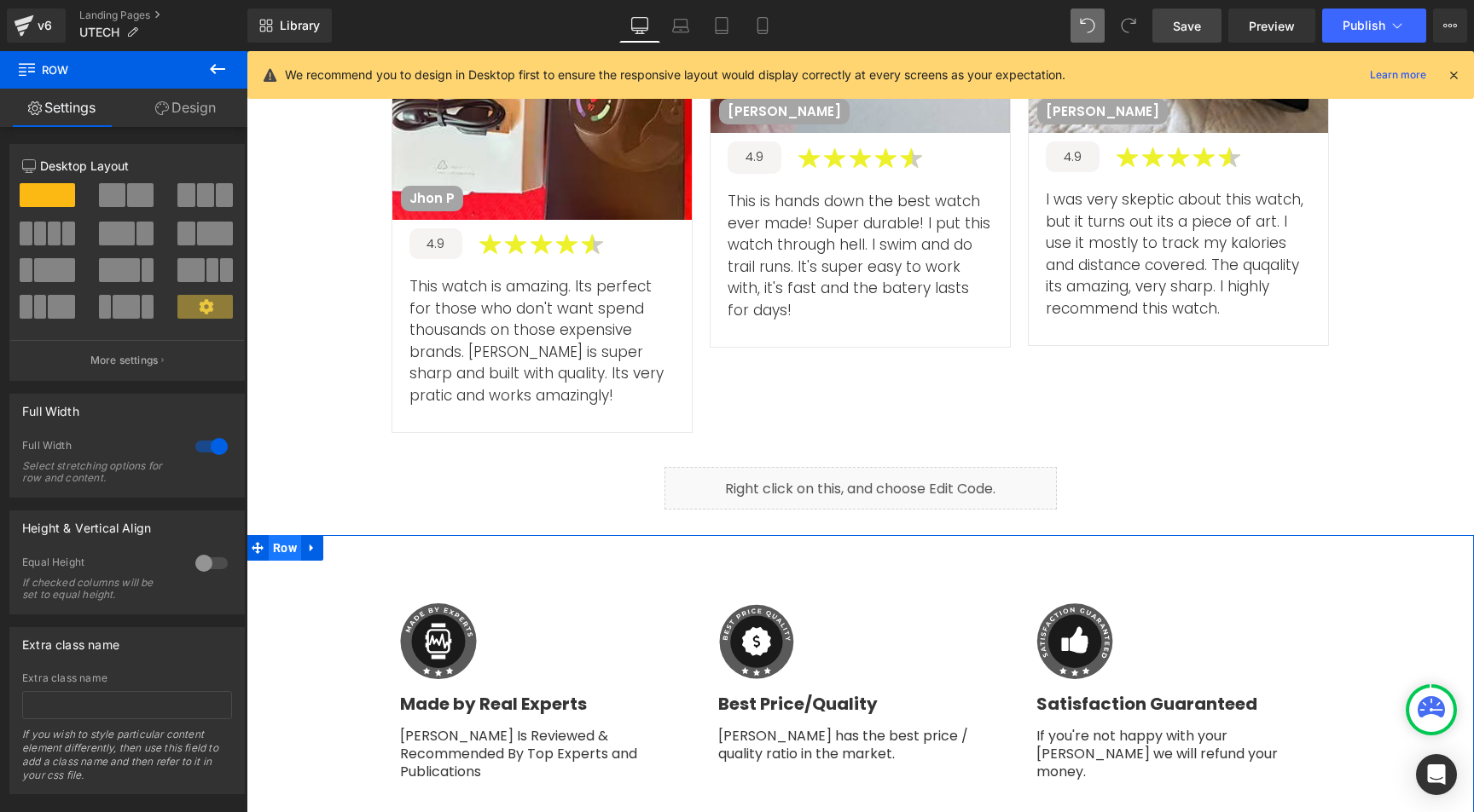
click at [273, 535] on span "Row" at bounding box center [284, 548] width 33 height 25
click at [211, 107] on link "Design" at bounding box center [185, 107] width 124 height 38
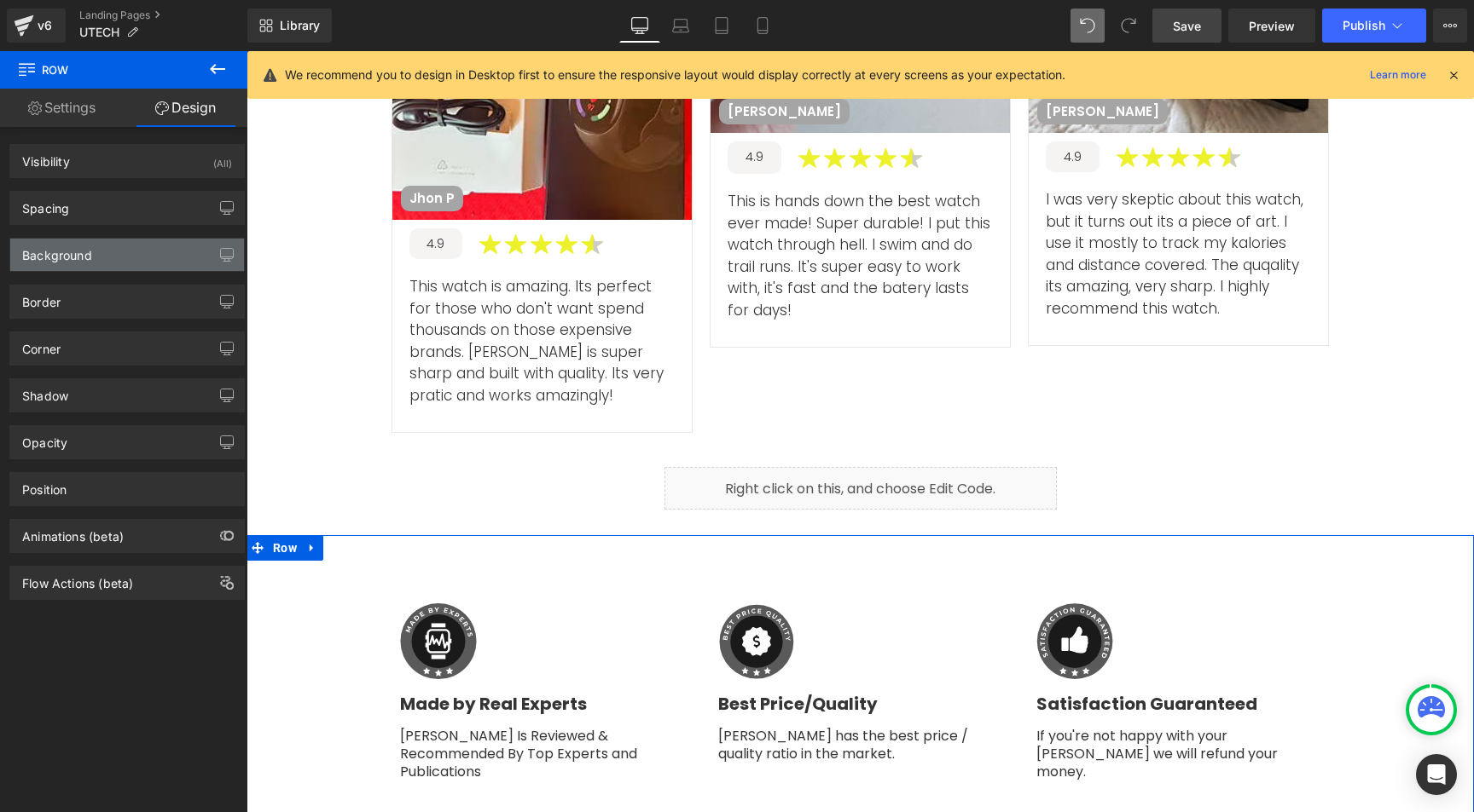
click at [114, 250] on div "Background" at bounding box center [127, 254] width 234 height 33
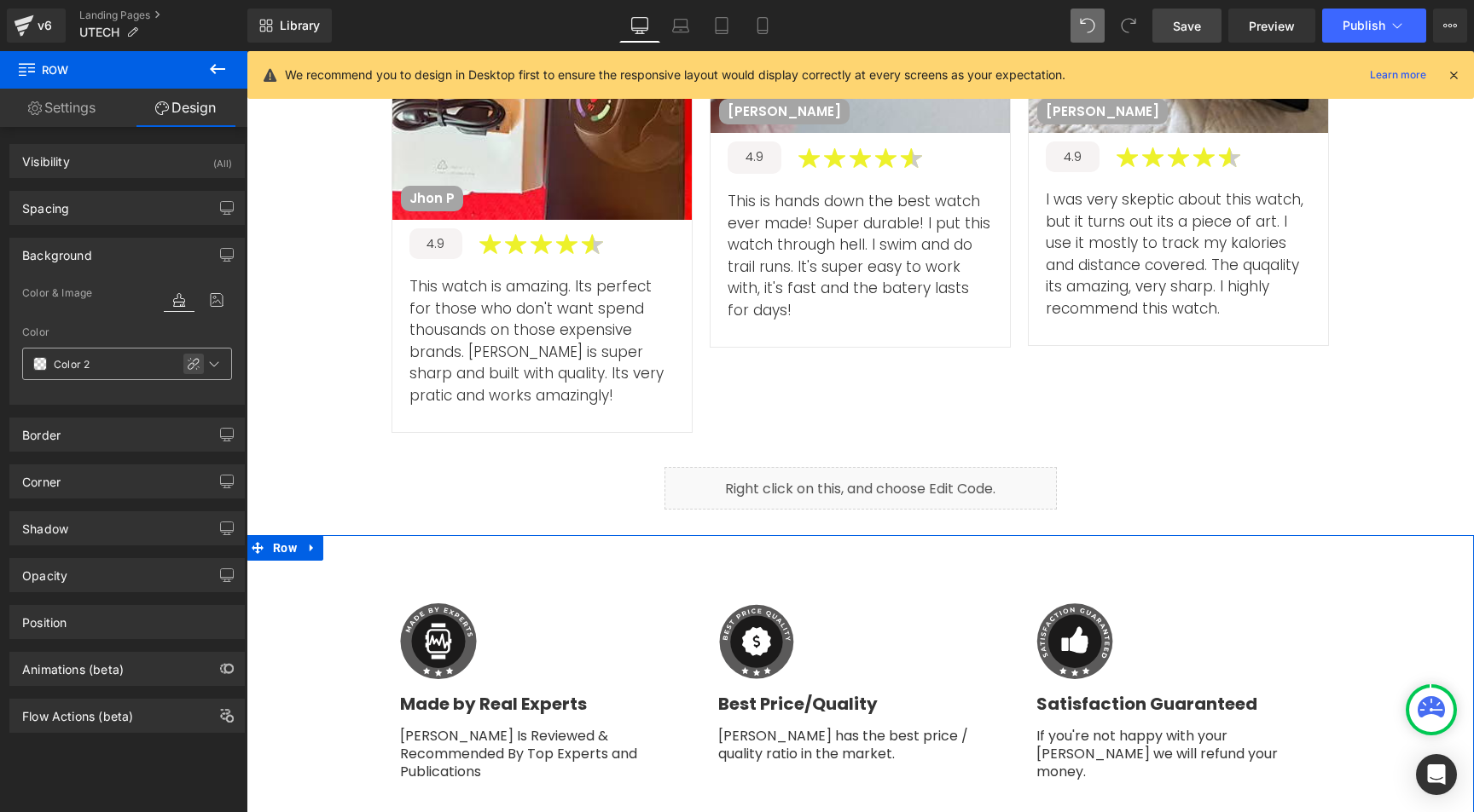
click at [187, 361] on icon at bounding box center [193, 364] width 14 height 14
click at [107, 360] on input "text" at bounding box center [108, 364] width 109 height 19
click at [107, 359] on input "text" at bounding box center [108, 364] width 109 height 19
paste input "f5f5f7"
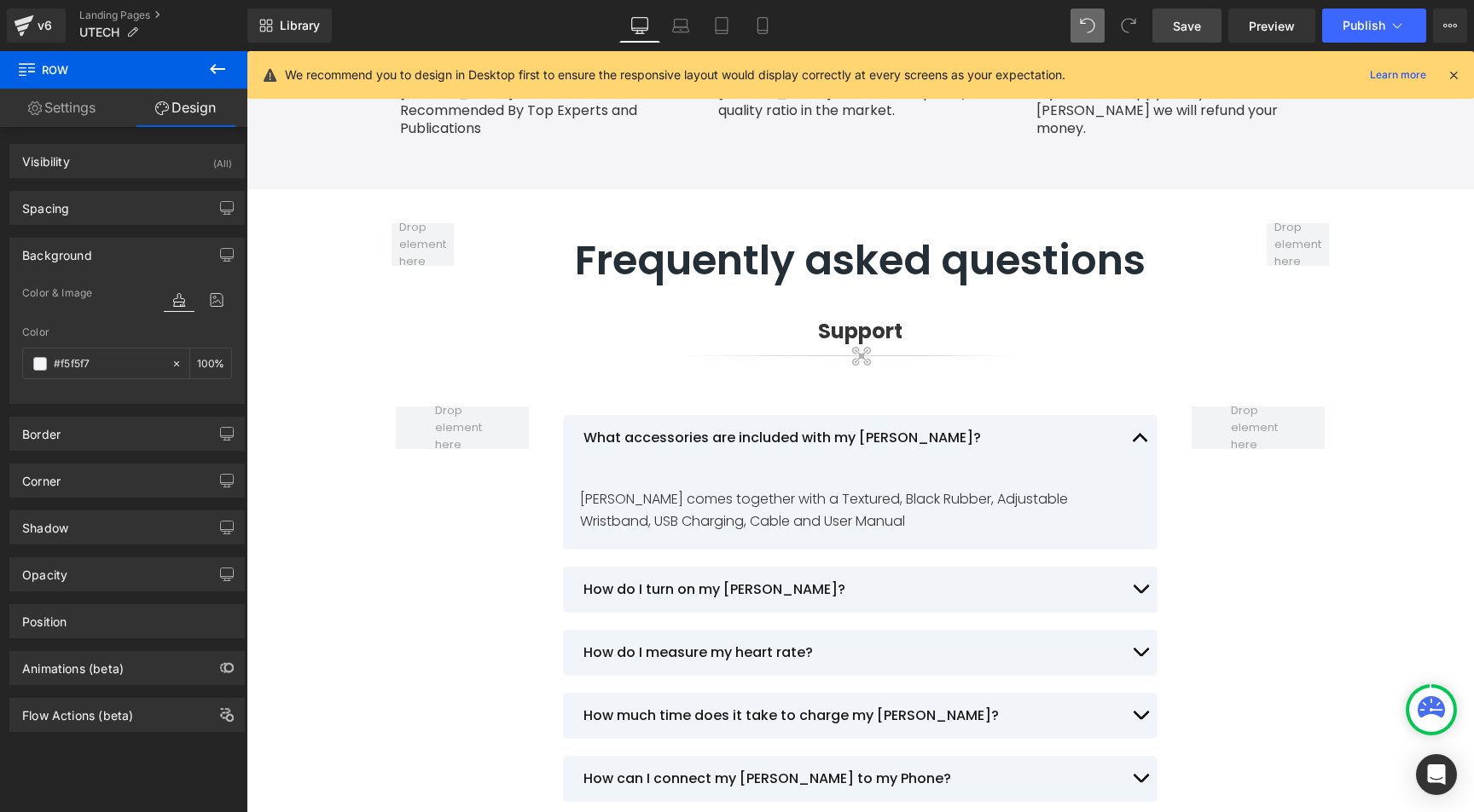
scroll to position [7587, 0]
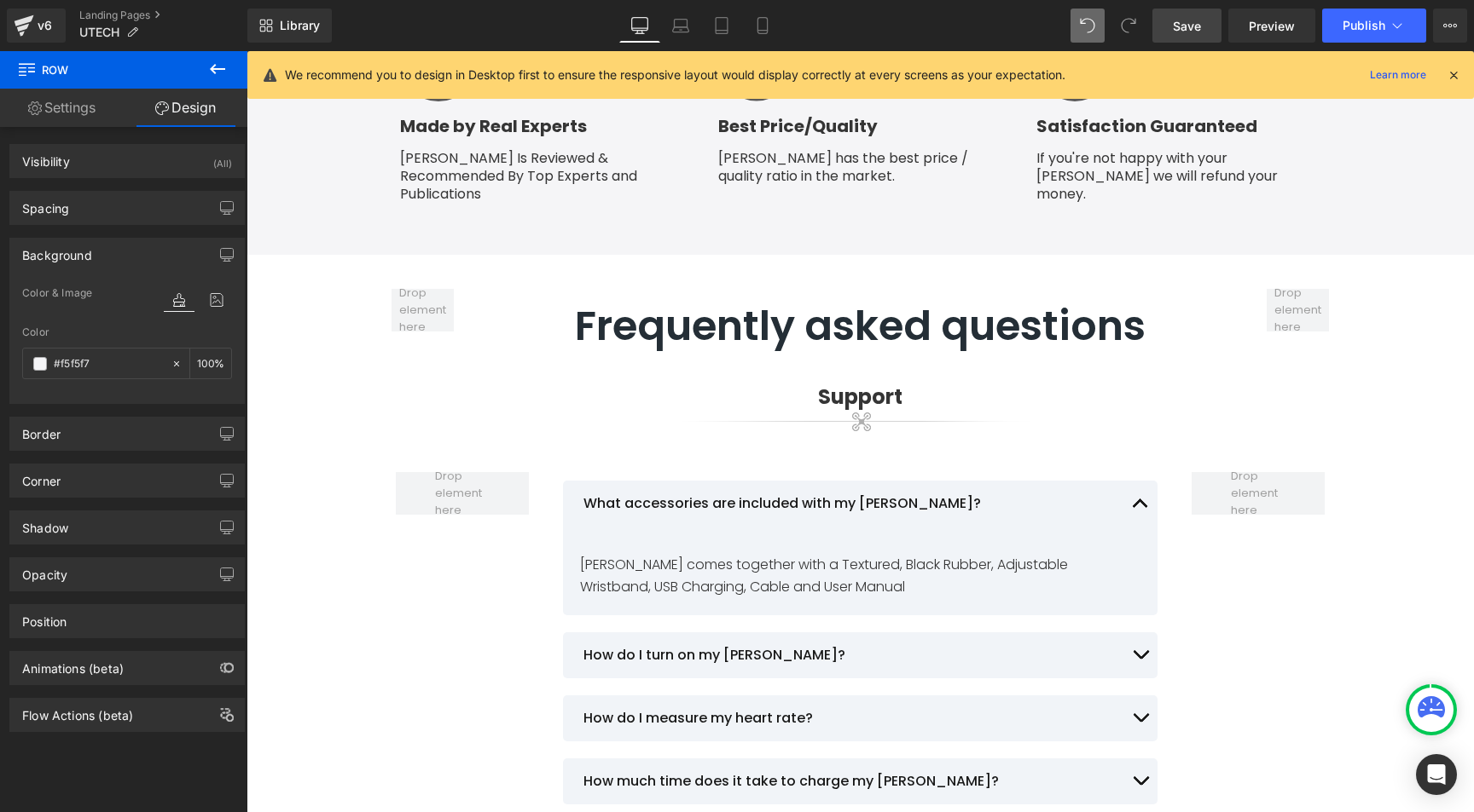
type input "#f5f5f7"
click at [1186, 30] on span "Save" at bounding box center [1187, 25] width 28 height 18
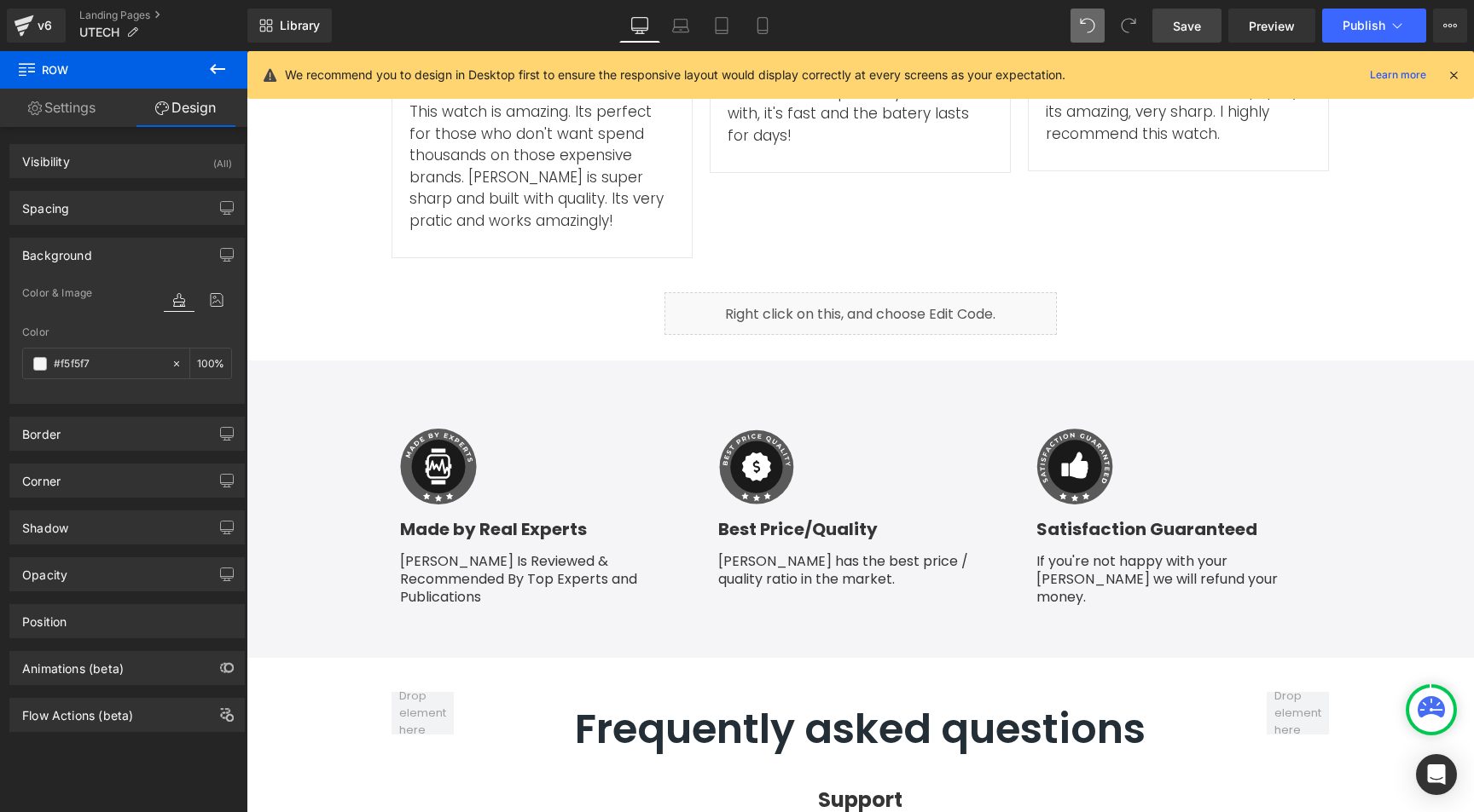
scroll to position [6901, 0]
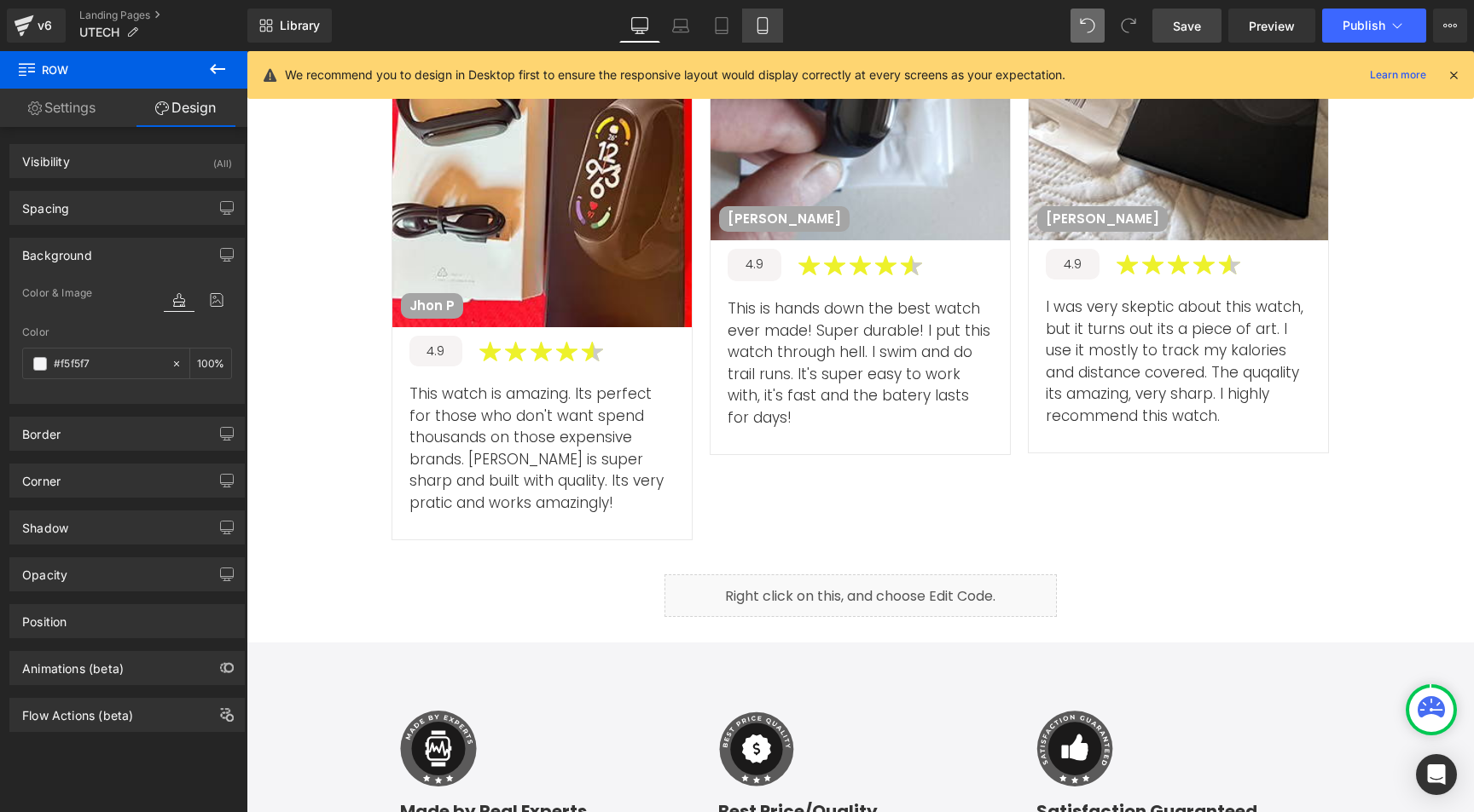
click at [765, 25] on icon at bounding box center [762, 25] width 17 height 17
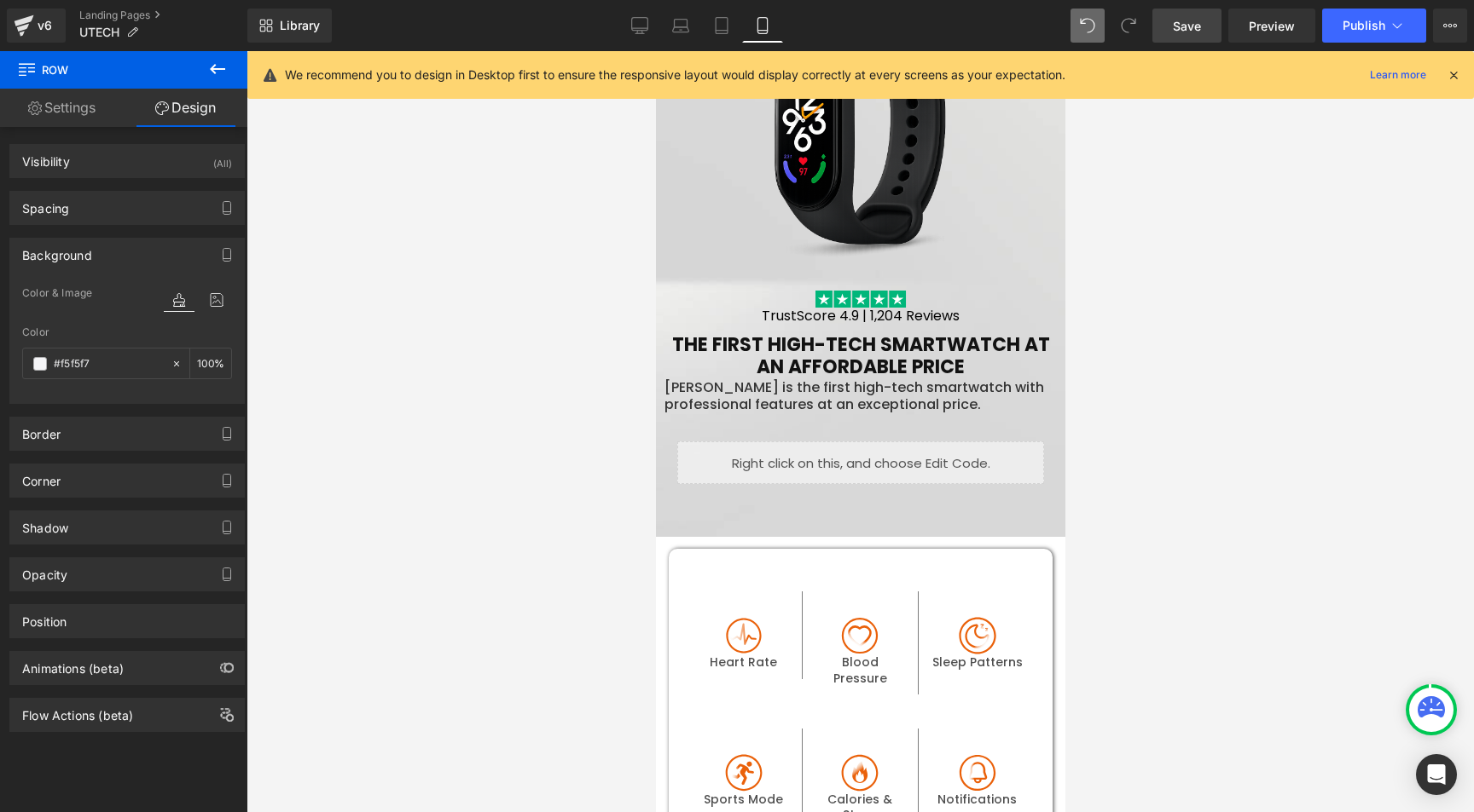
scroll to position [0, 0]
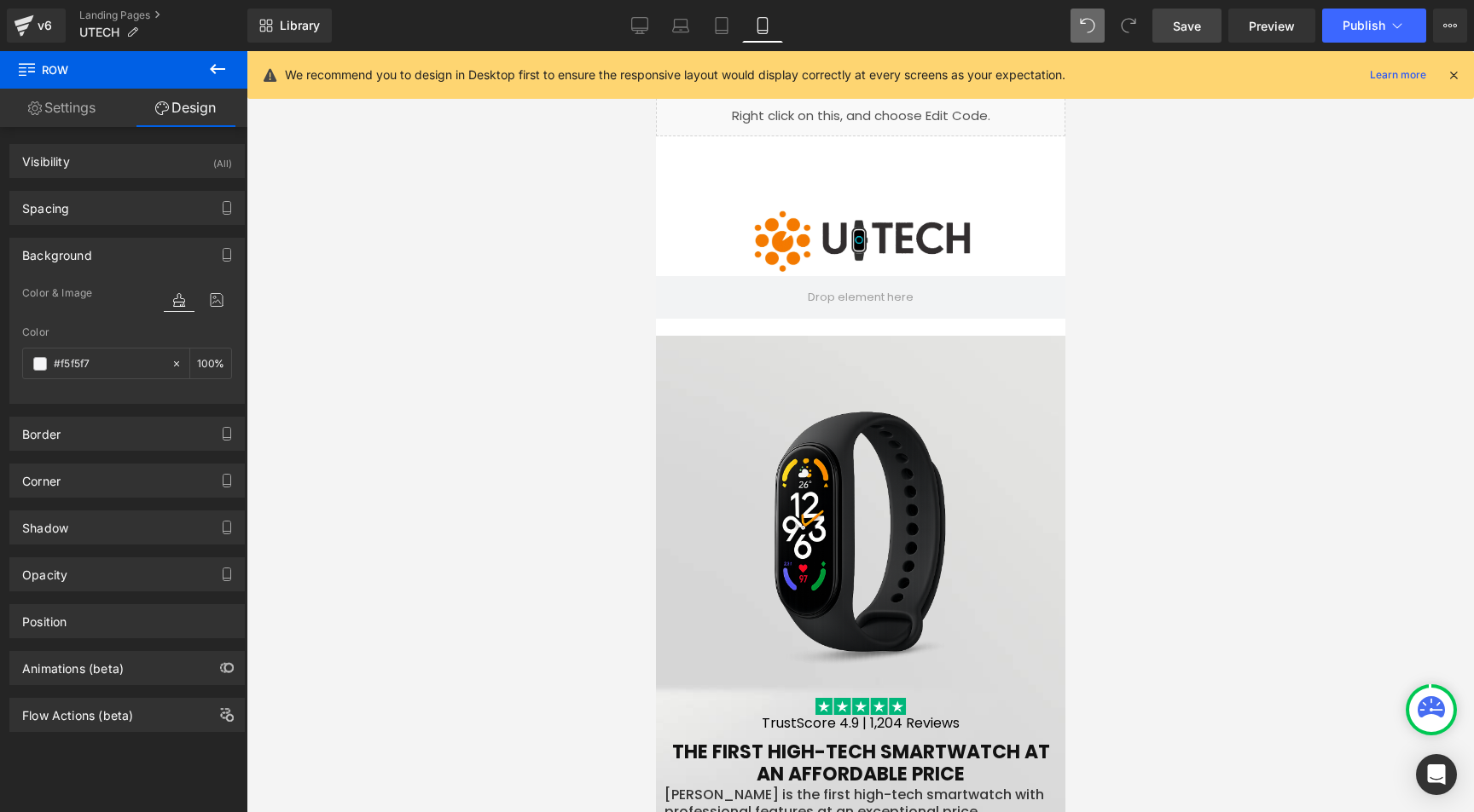
drag, startPoint x: 1054, startPoint y: 542, endPoint x: 1730, endPoint y: 64, distance: 827.9
click at [646, 23] on icon at bounding box center [639, 25] width 17 height 17
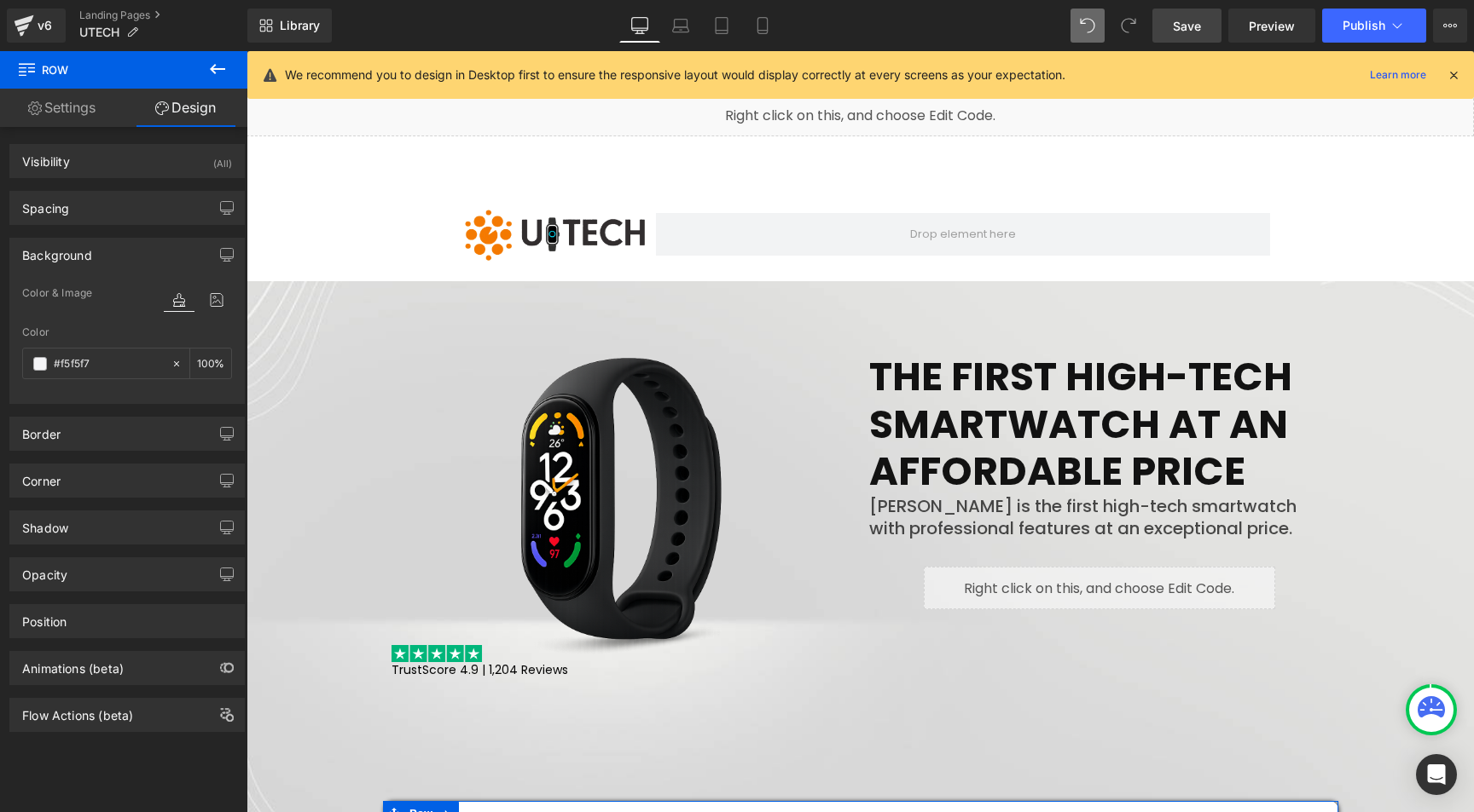
click at [1200, 24] on span "Save" at bounding box center [1187, 25] width 28 height 18
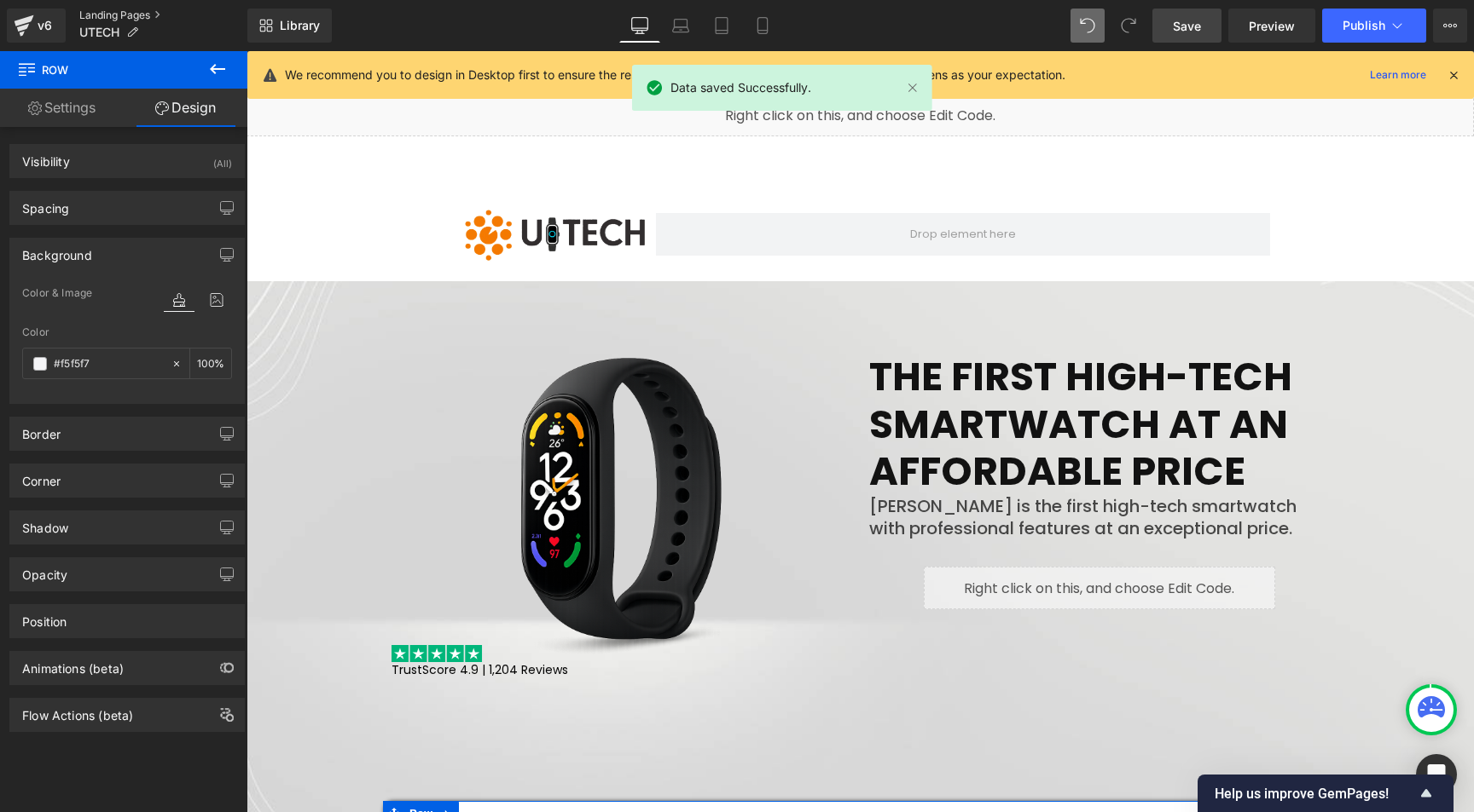
click at [132, 9] on link "Landing Pages" at bounding box center [163, 15] width 168 height 14
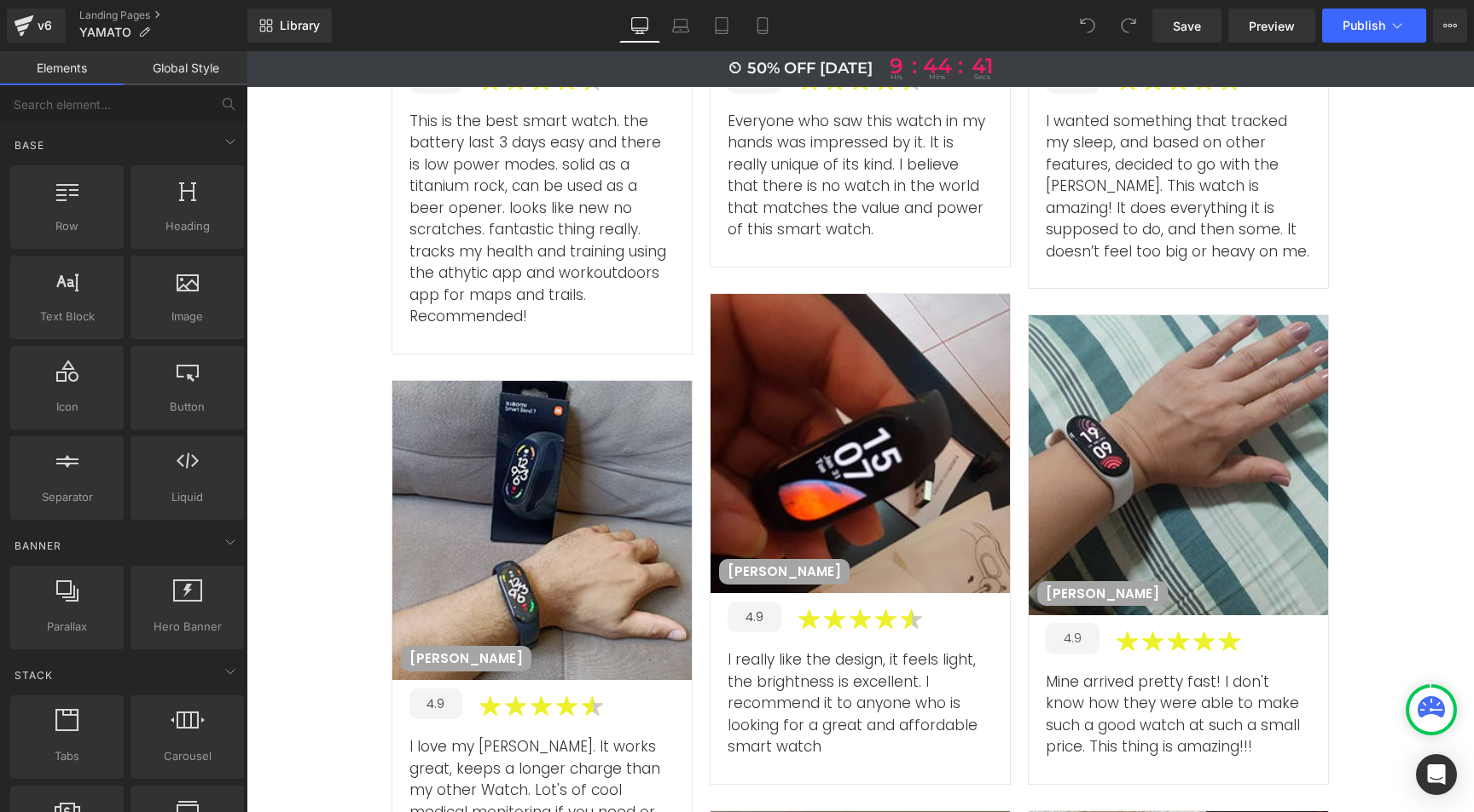
scroll to position [8755, 0]
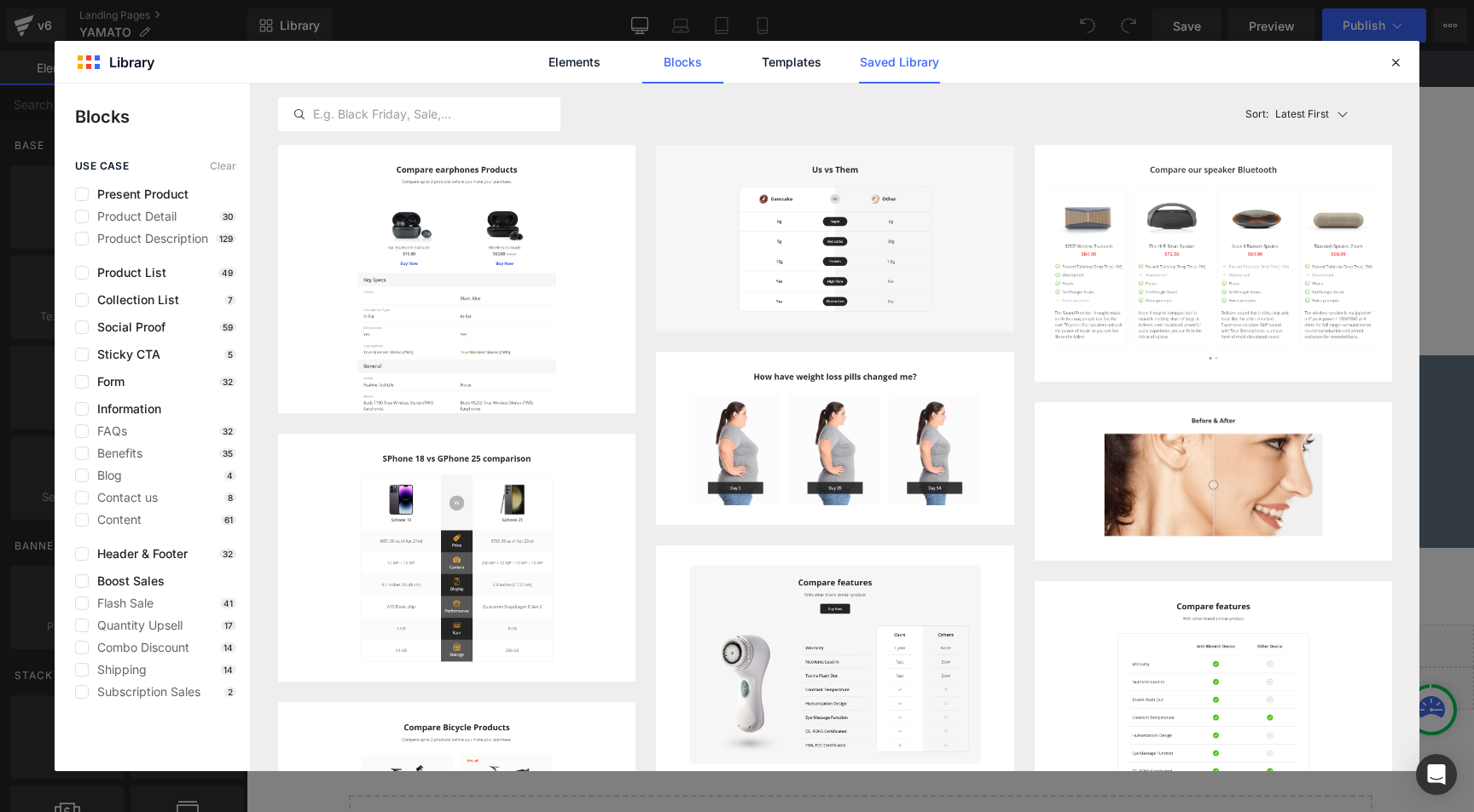
click at [893, 62] on link "Saved Library" at bounding box center [899, 62] width 81 height 43
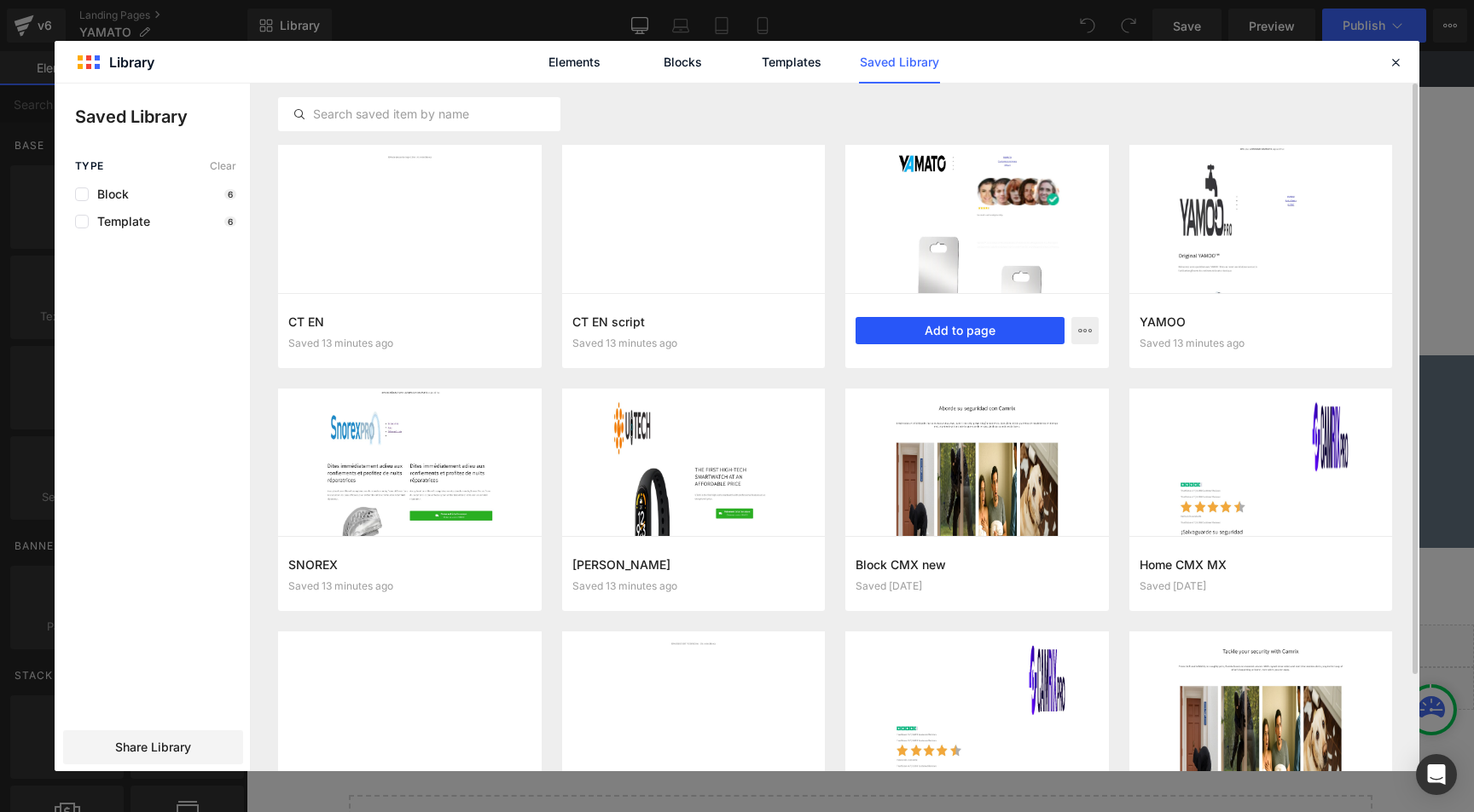
click at [924, 332] on button "Add to page" at bounding box center [960, 331] width 209 height 27
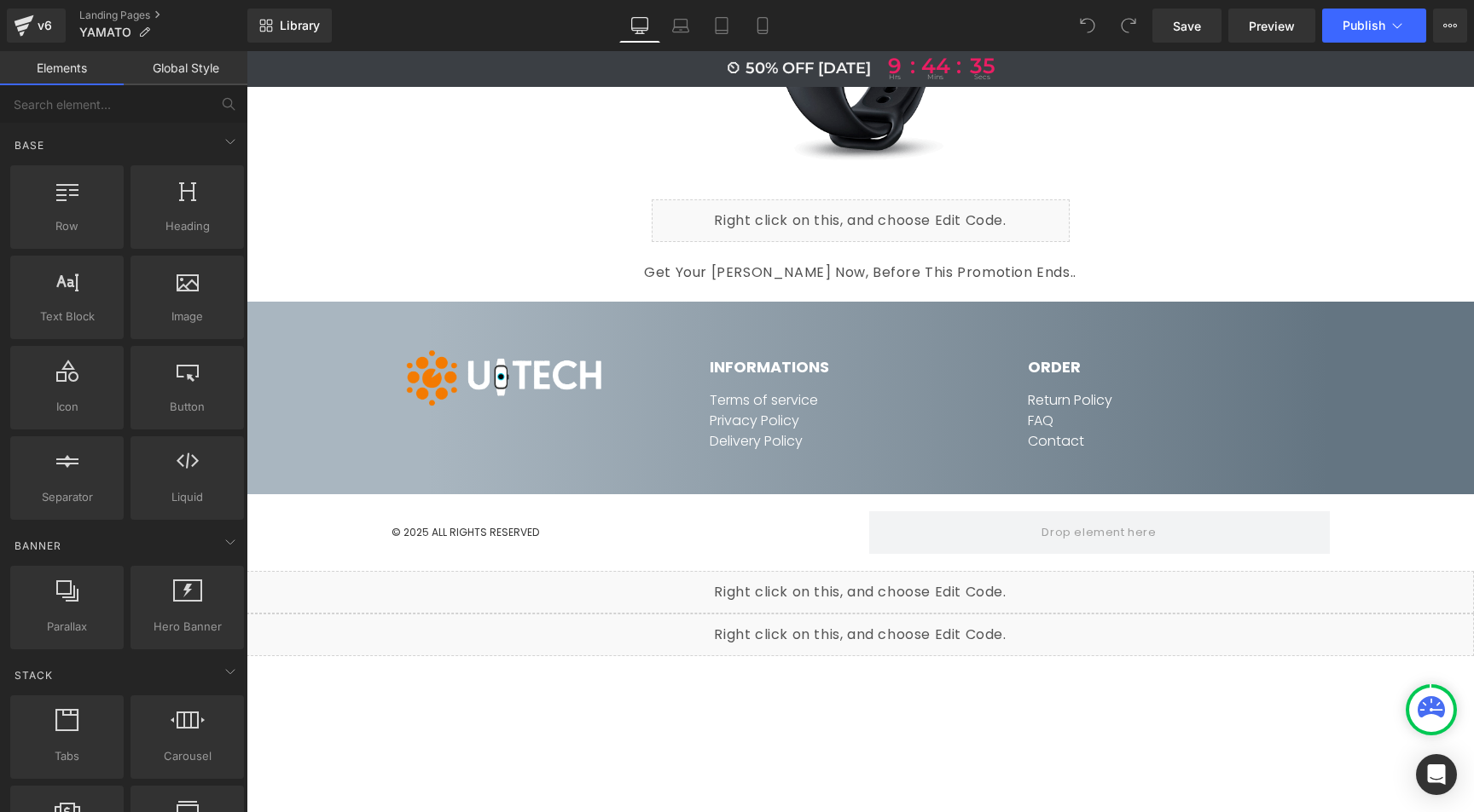
scroll to position [8840, 0]
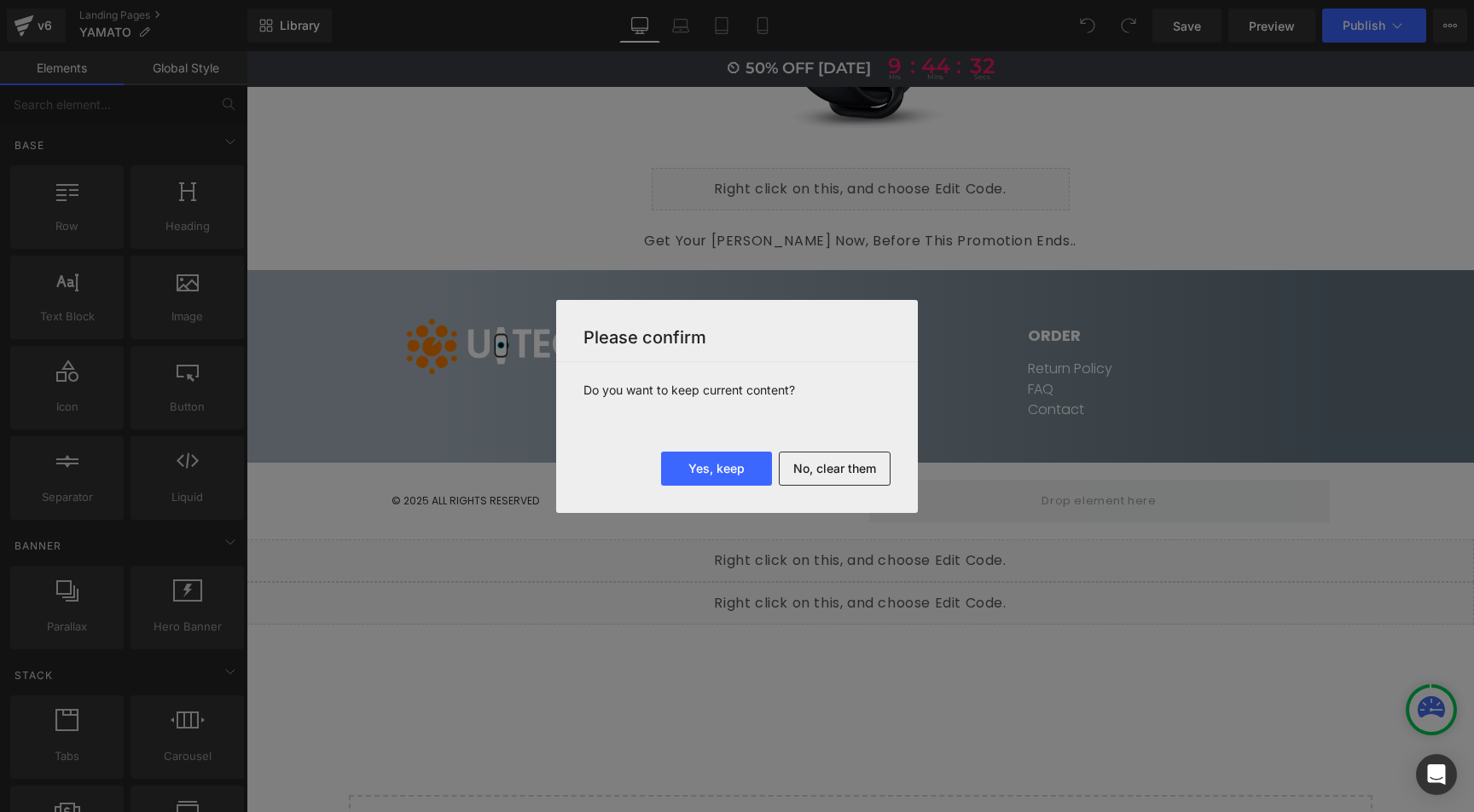
click at [825, 463] on button "No, clear them" at bounding box center [835, 468] width 112 height 34
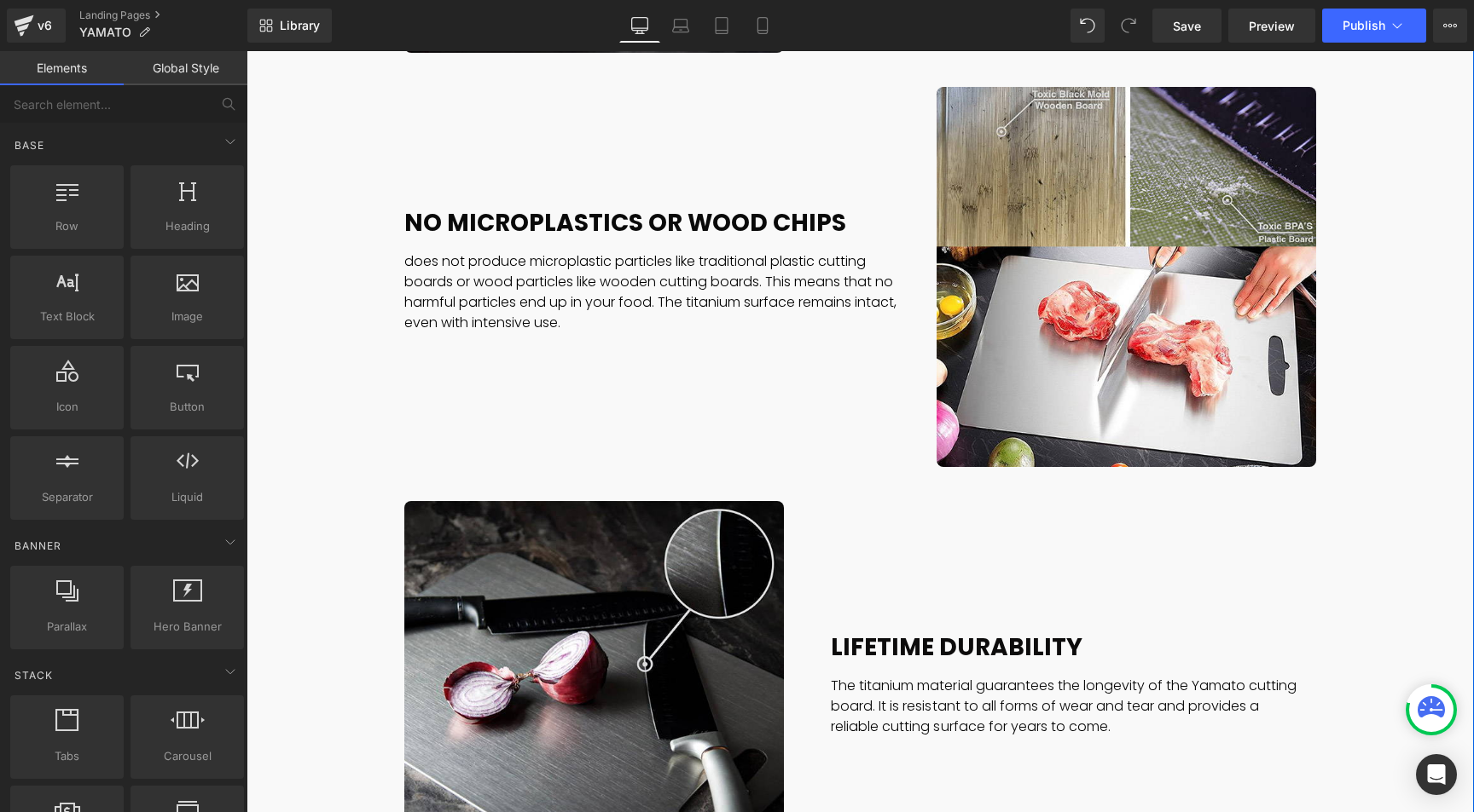
scroll to position [3288, 0]
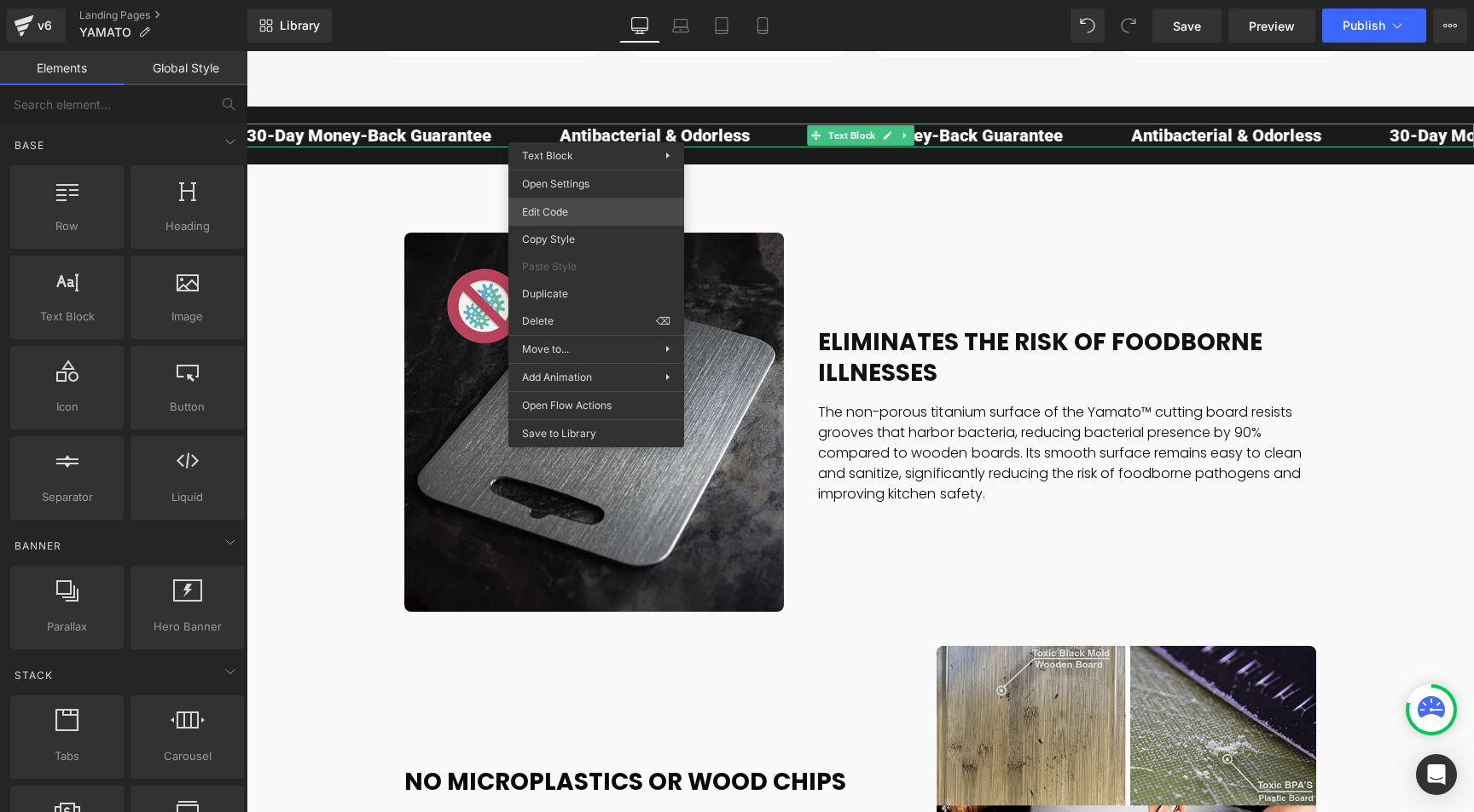
click at [570, 0] on div "You are previewing how the will restyle your page. You can not edit Elements in…" at bounding box center [737, 0] width 1474 height 0
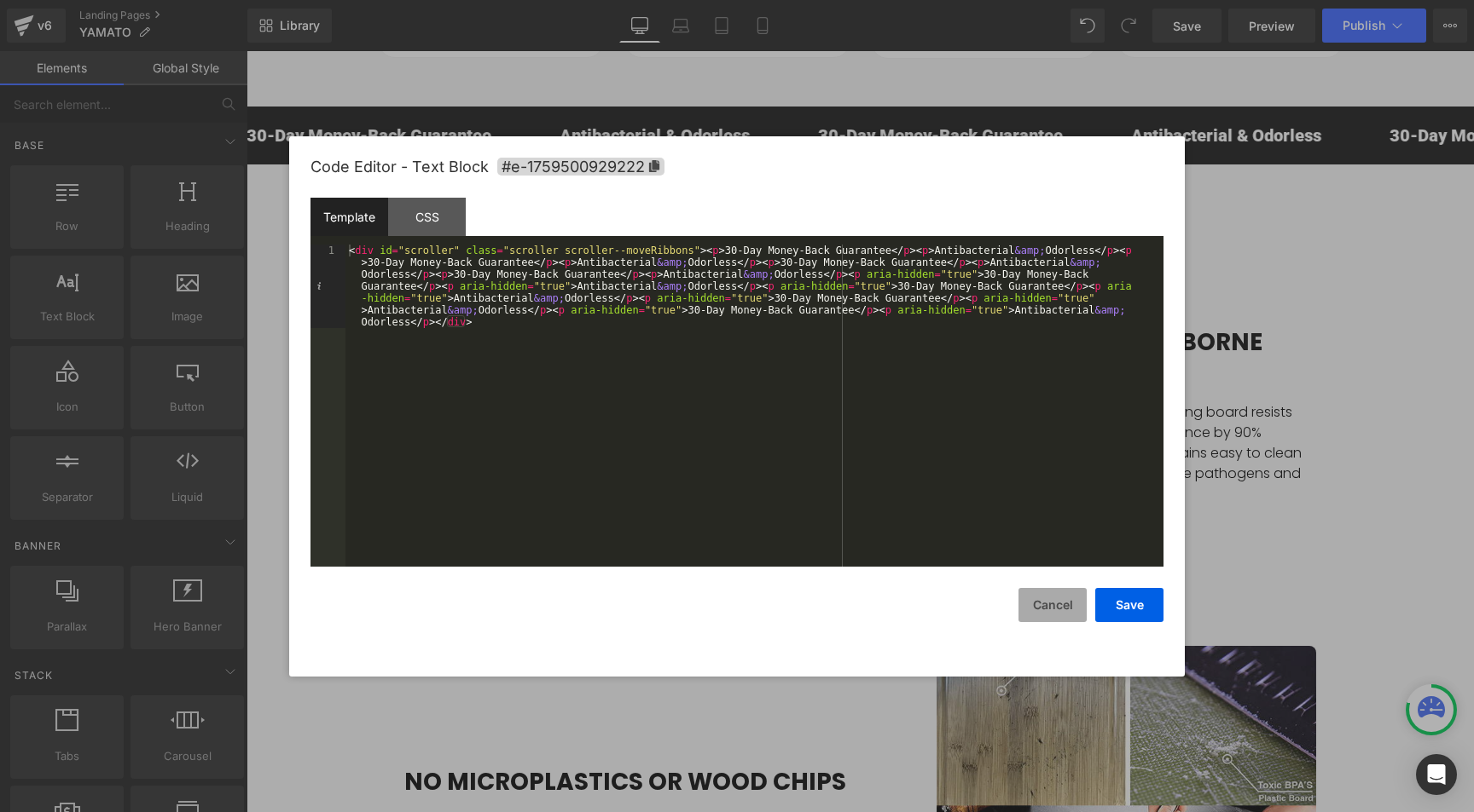
click at [1050, 606] on button "Cancel" at bounding box center [1052, 605] width 68 height 34
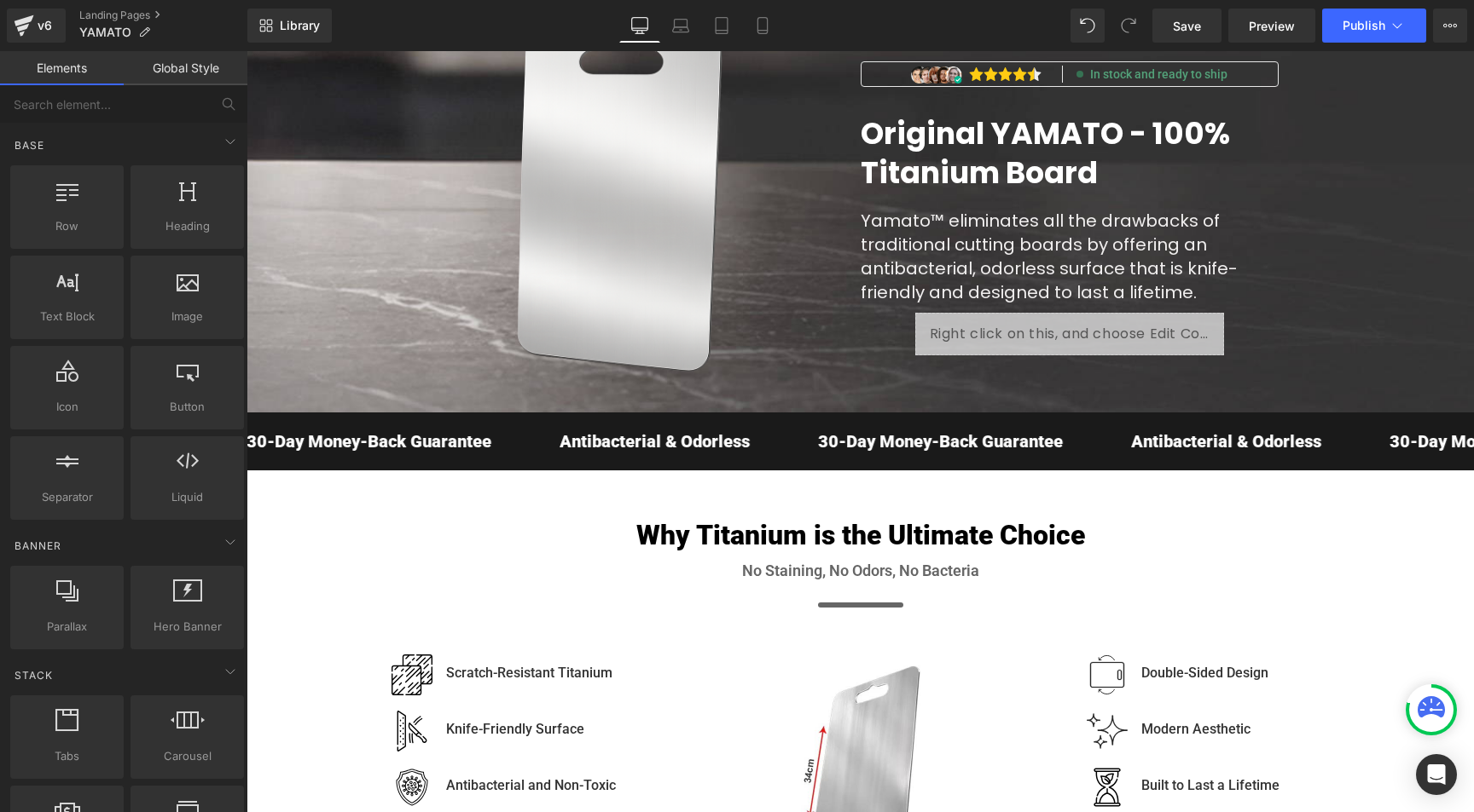
scroll to position [167, 0]
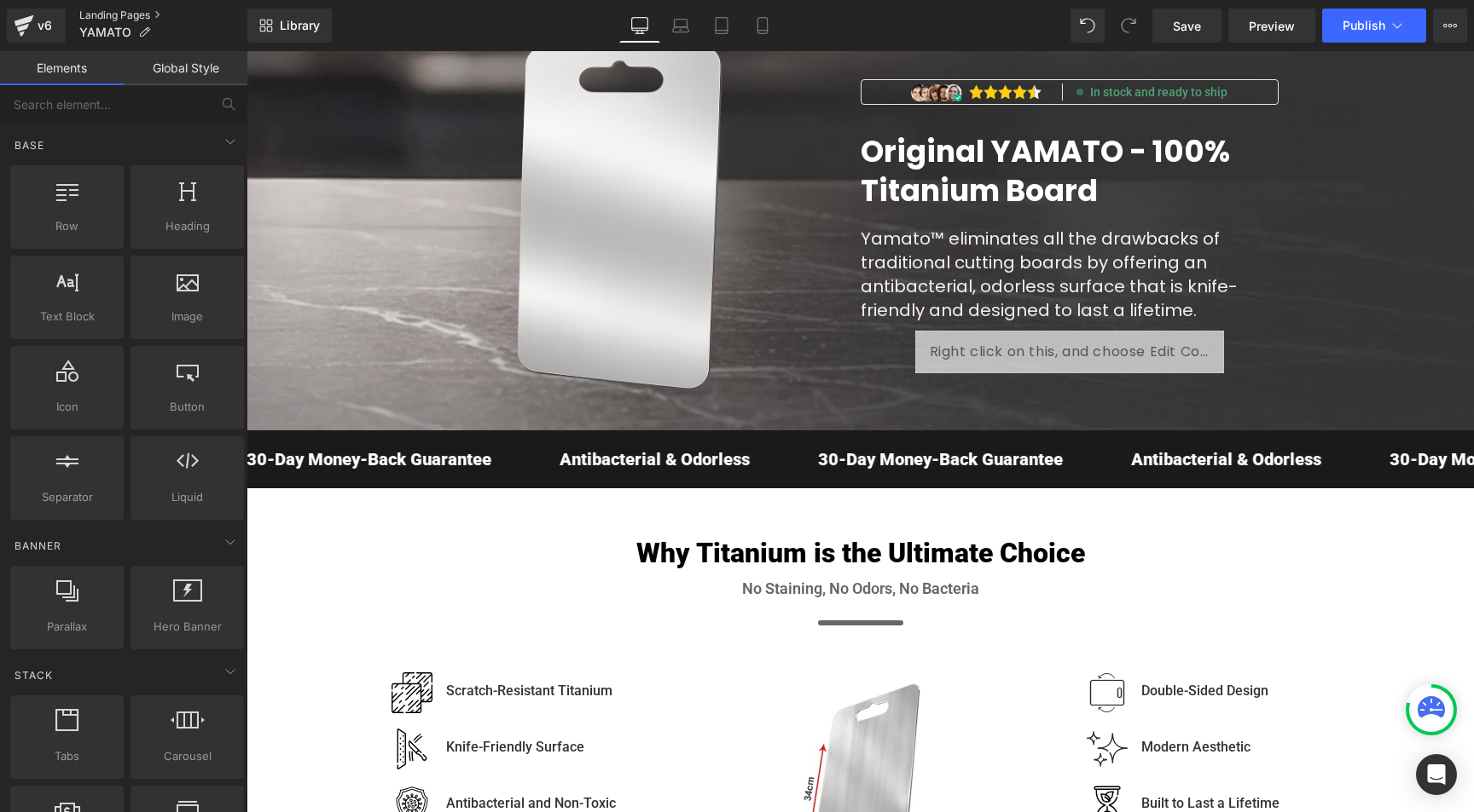
click at [112, 12] on link "Landing Pages" at bounding box center [163, 15] width 168 height 14
click at [1187, 26] on span "Save" at bounding box center [1187, 25] width 28 height 18
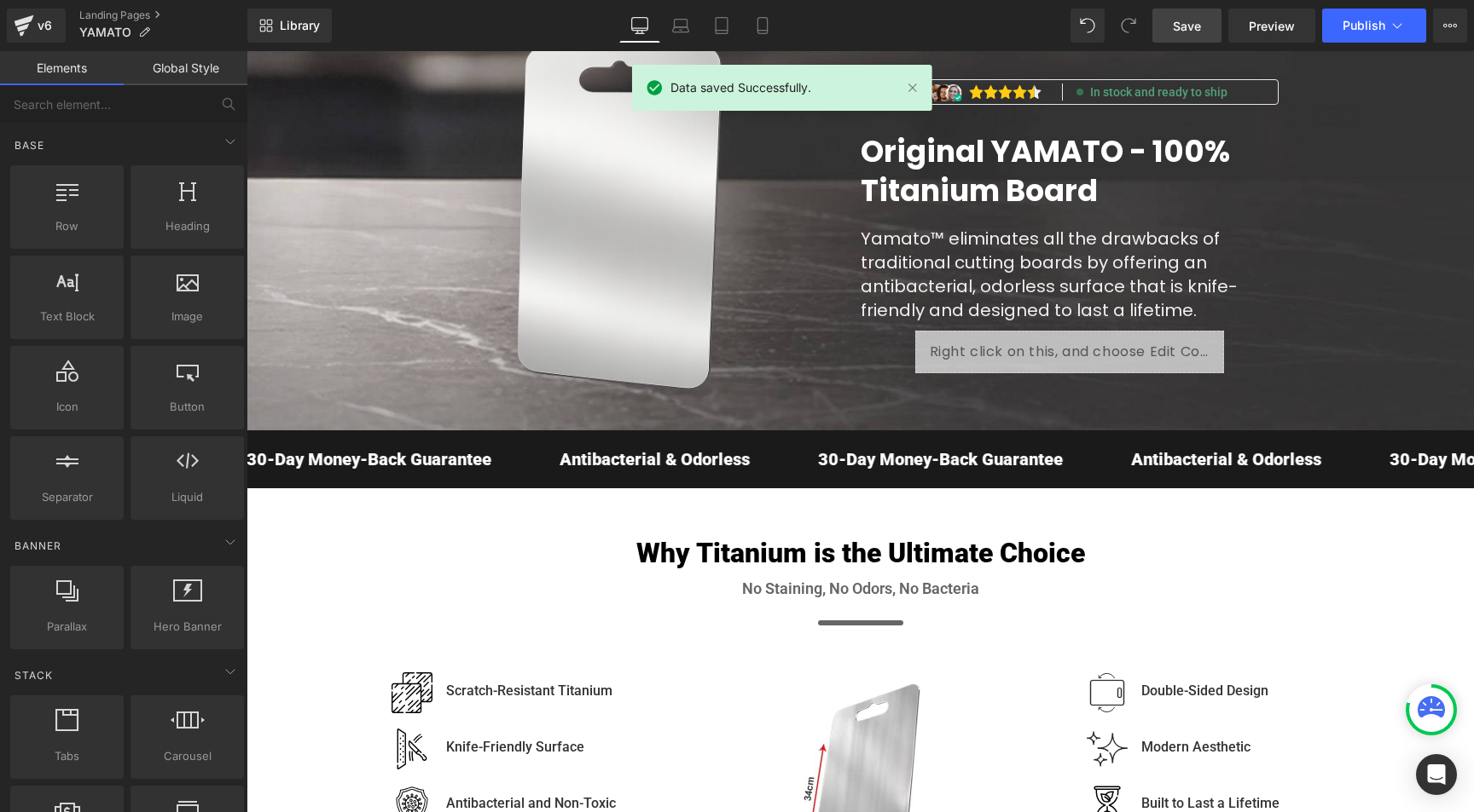
scroll to position [0, 0]
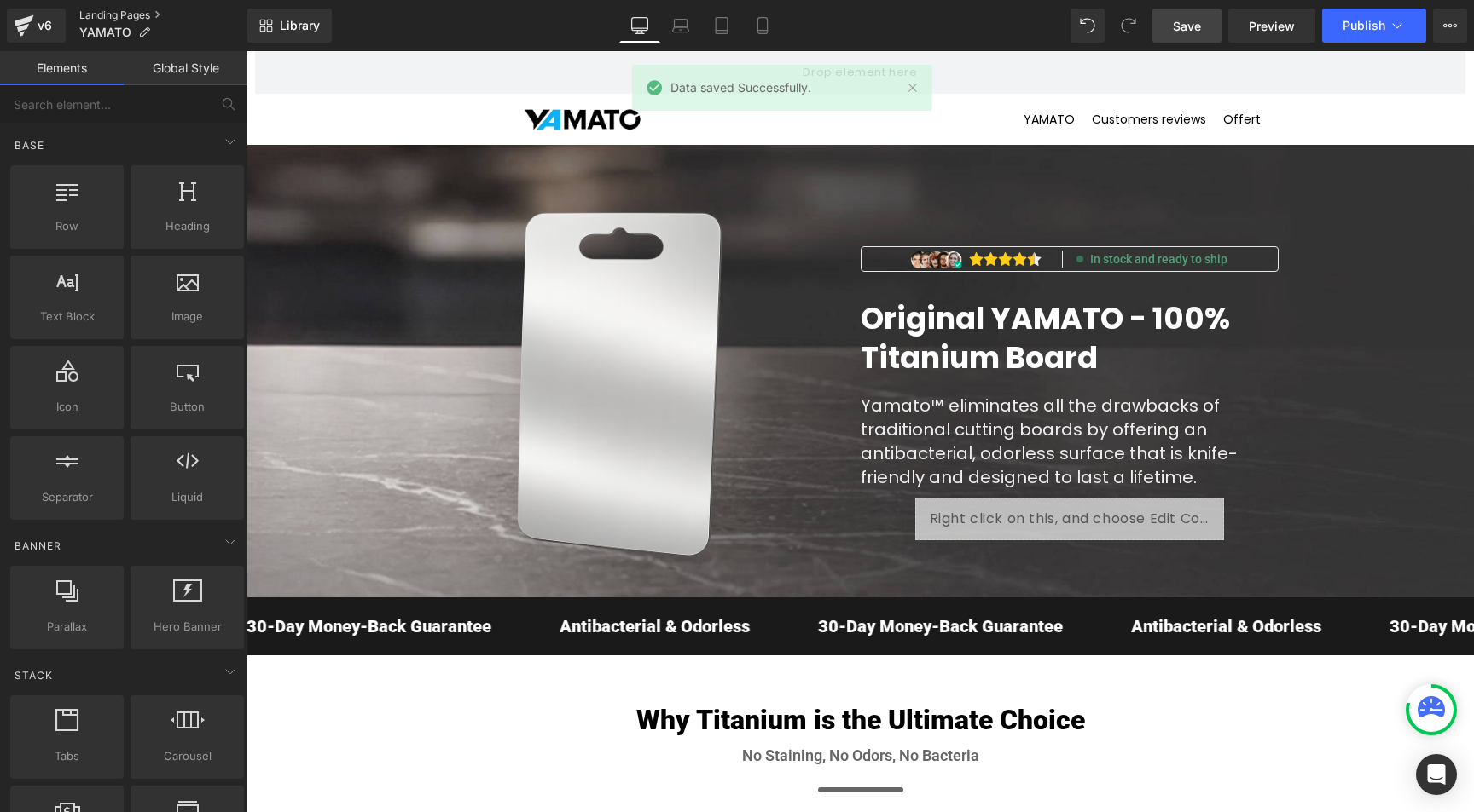
click at [109, 15] on link "Landing Pages" at bounding box center [163, 15] width 168 height 14
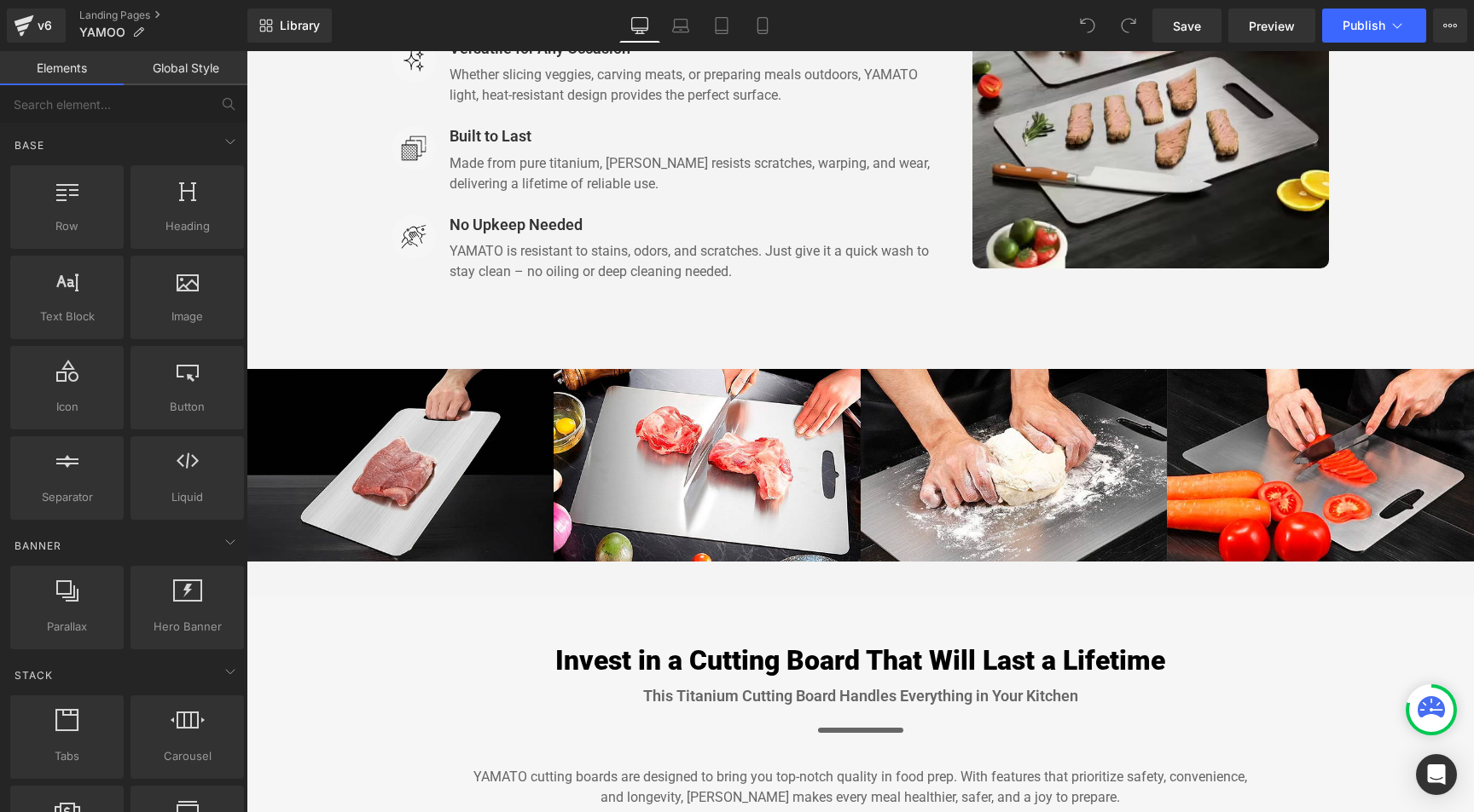
scroll to position [9707, 0]
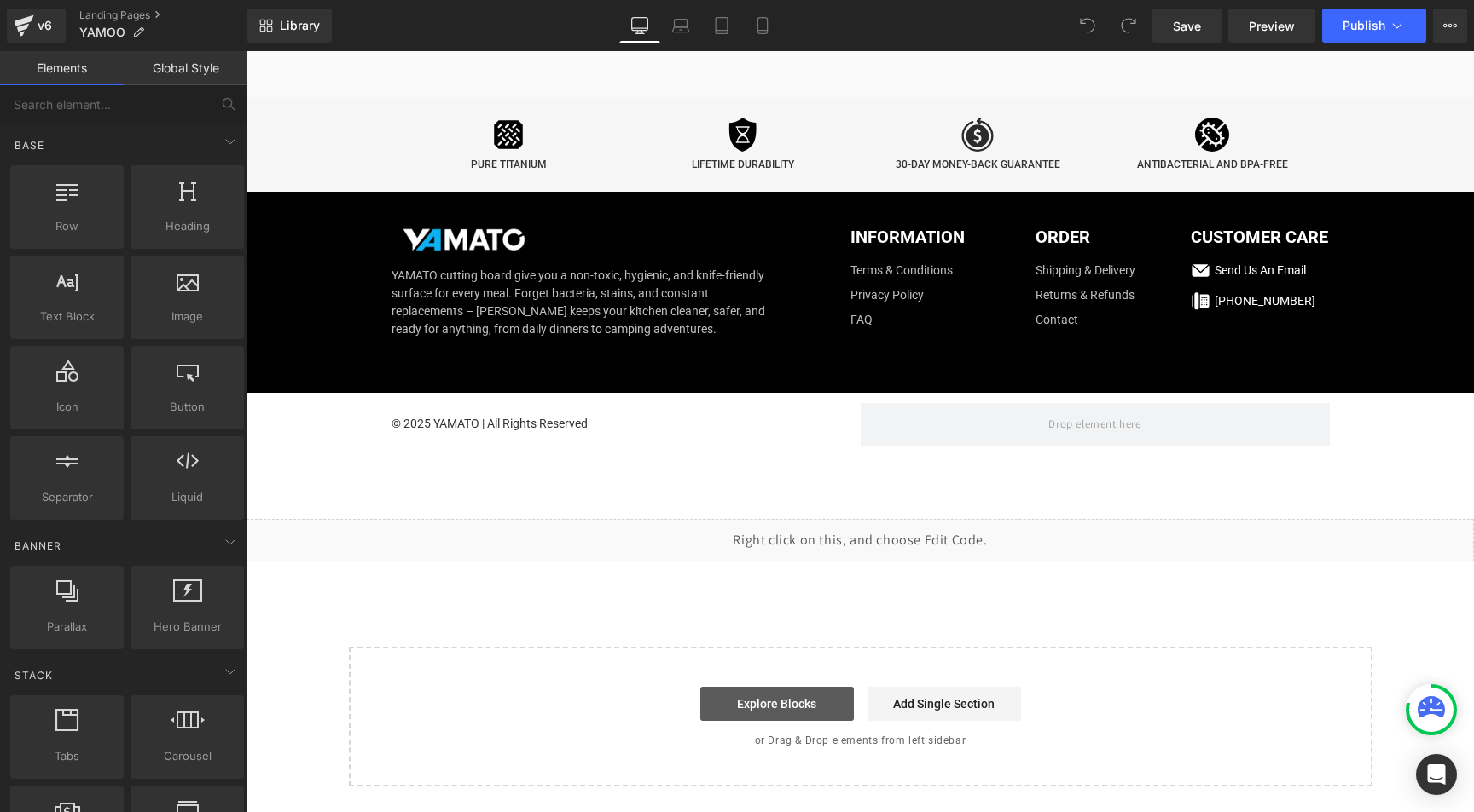
click at [748, 703] on link "Explore Blocks" at bounding box center [777, 704] width 154 height 34
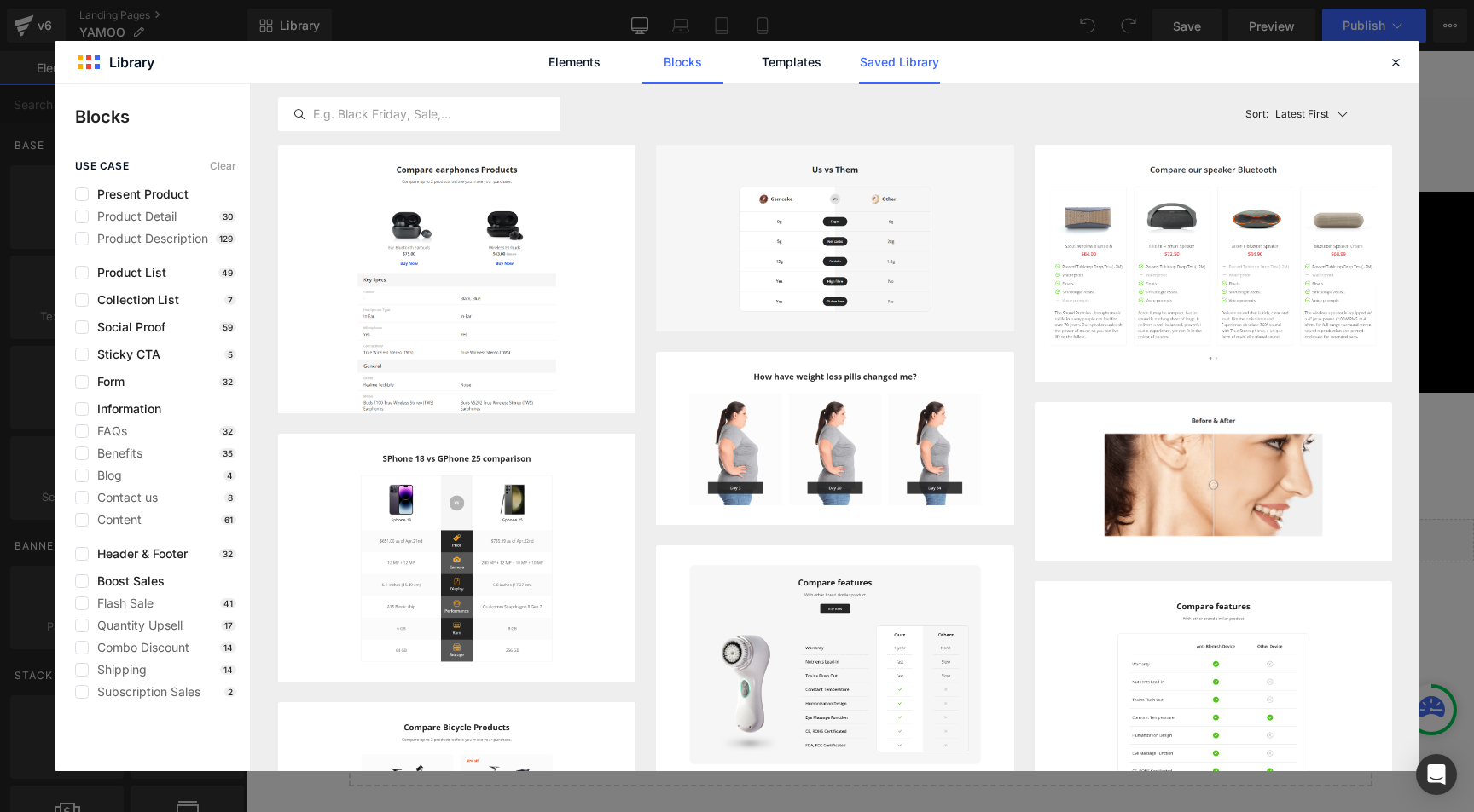
click at [916, 52] on link "Saved Library" at bounding box center [899, 62] width 81 height 43
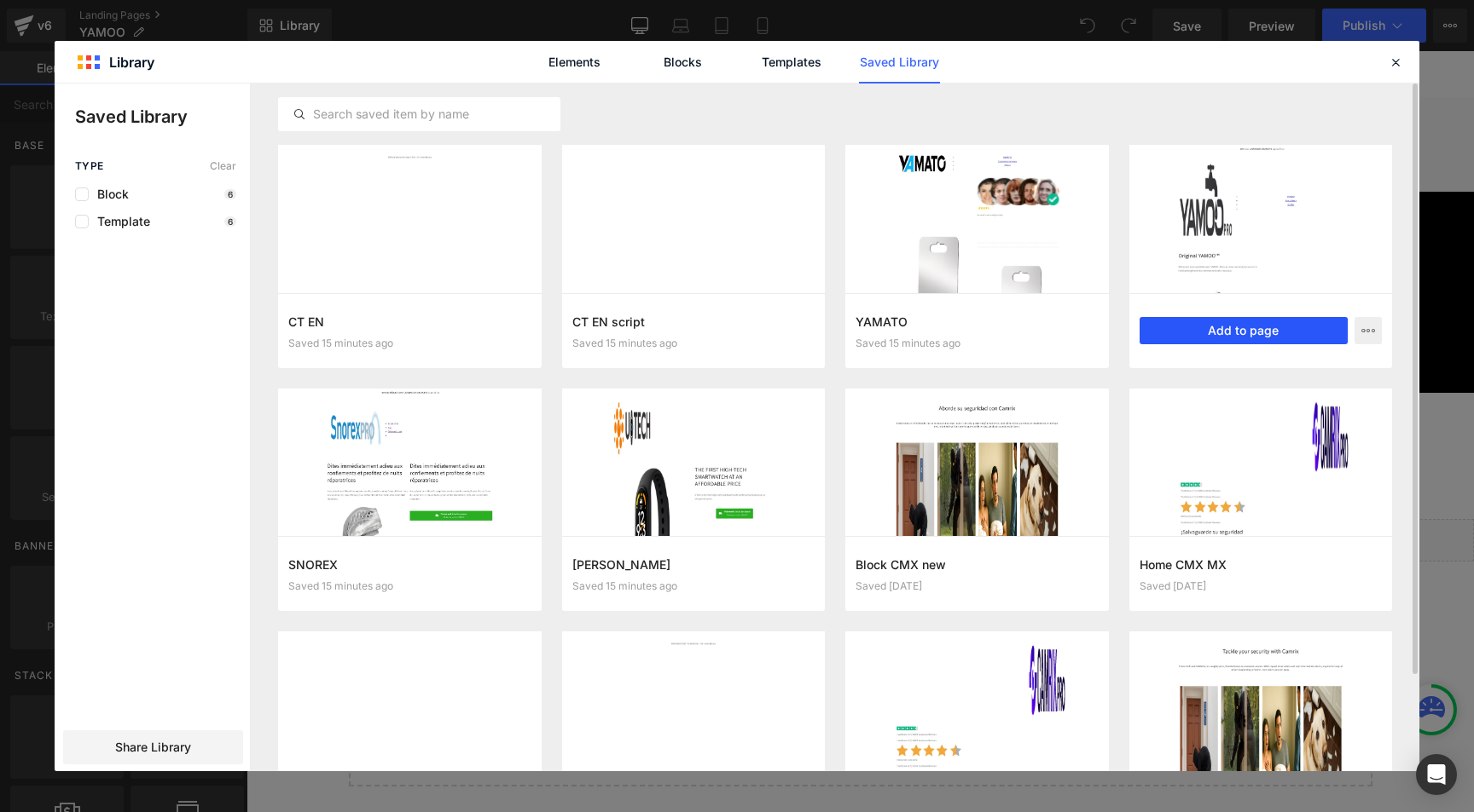
click at [1274, 334] on button "Add to page" at bounding box center [1244, 331] width 209 height 27
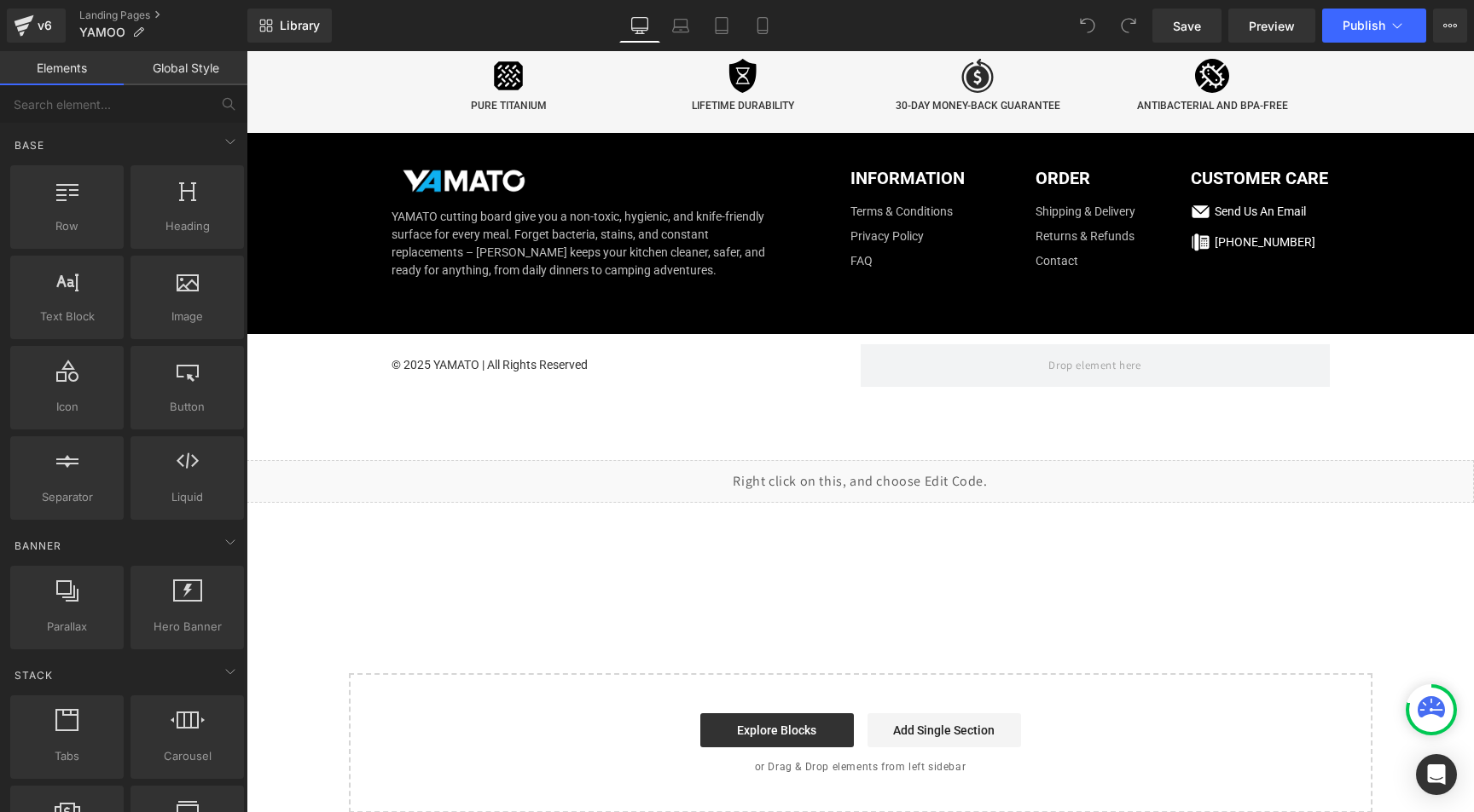
scroll to position [9792, 0]
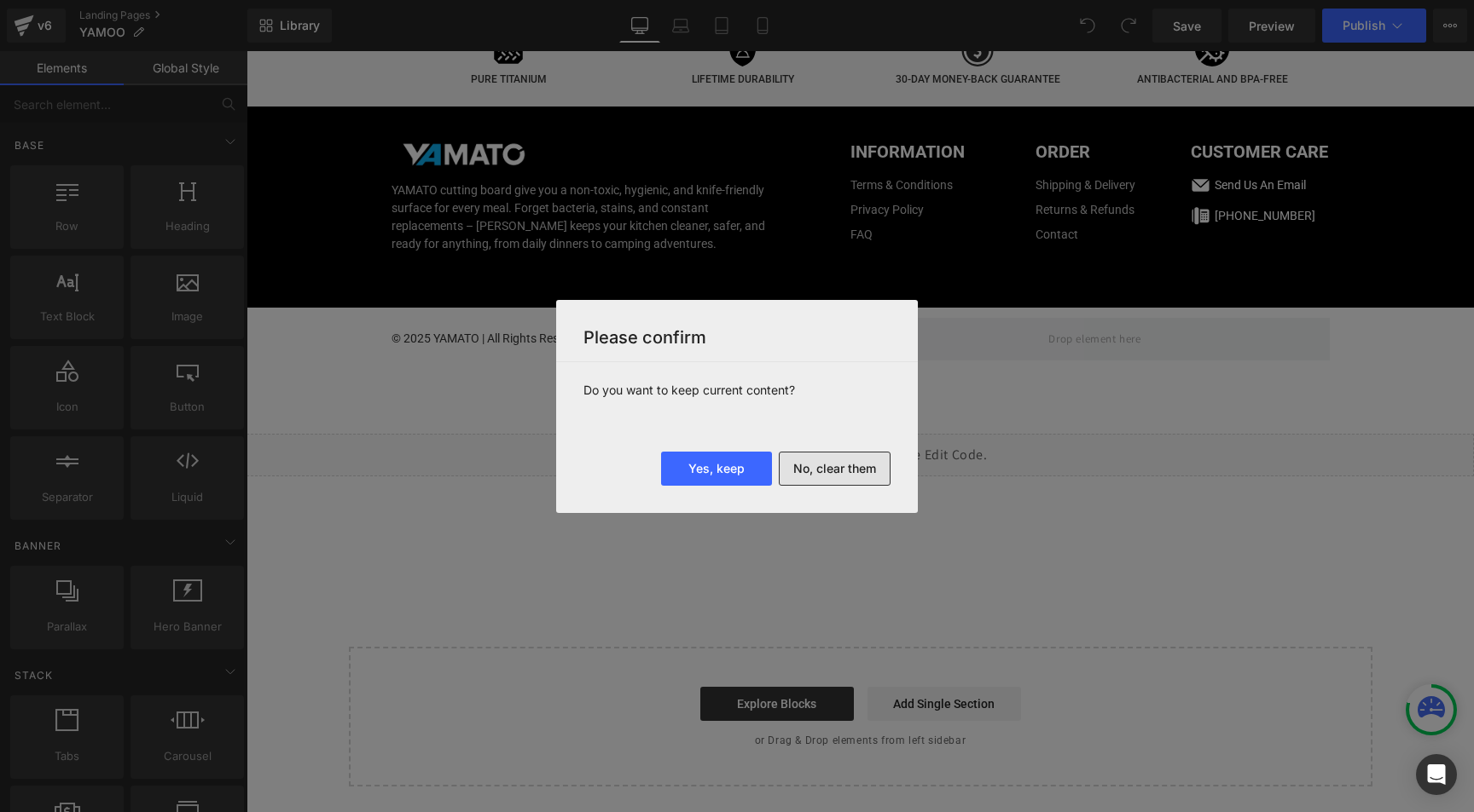
click at [851, 462] on button "No, clear them" at bounding box center [835, 468] width 112 height 34
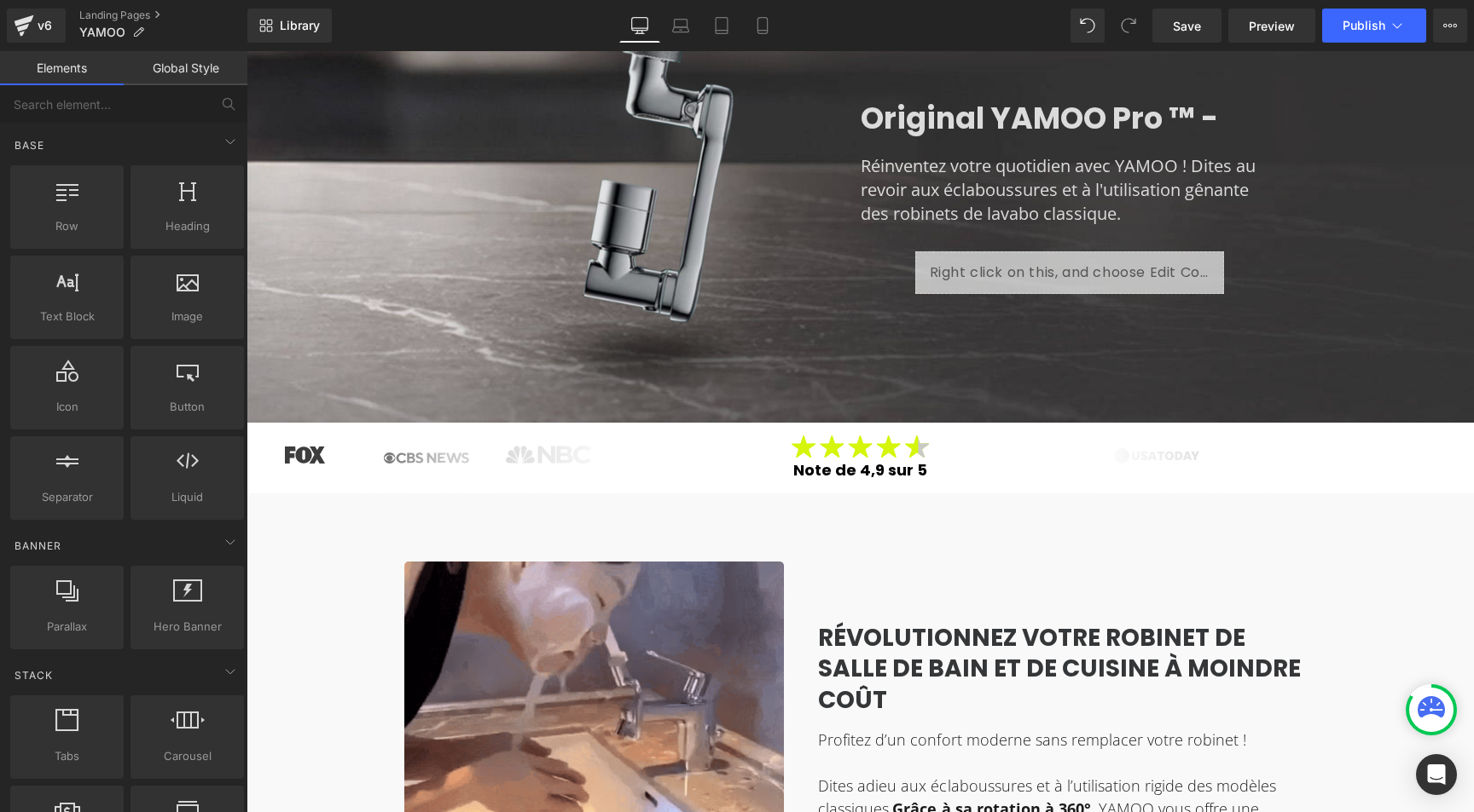
scroll to position [288, 0]
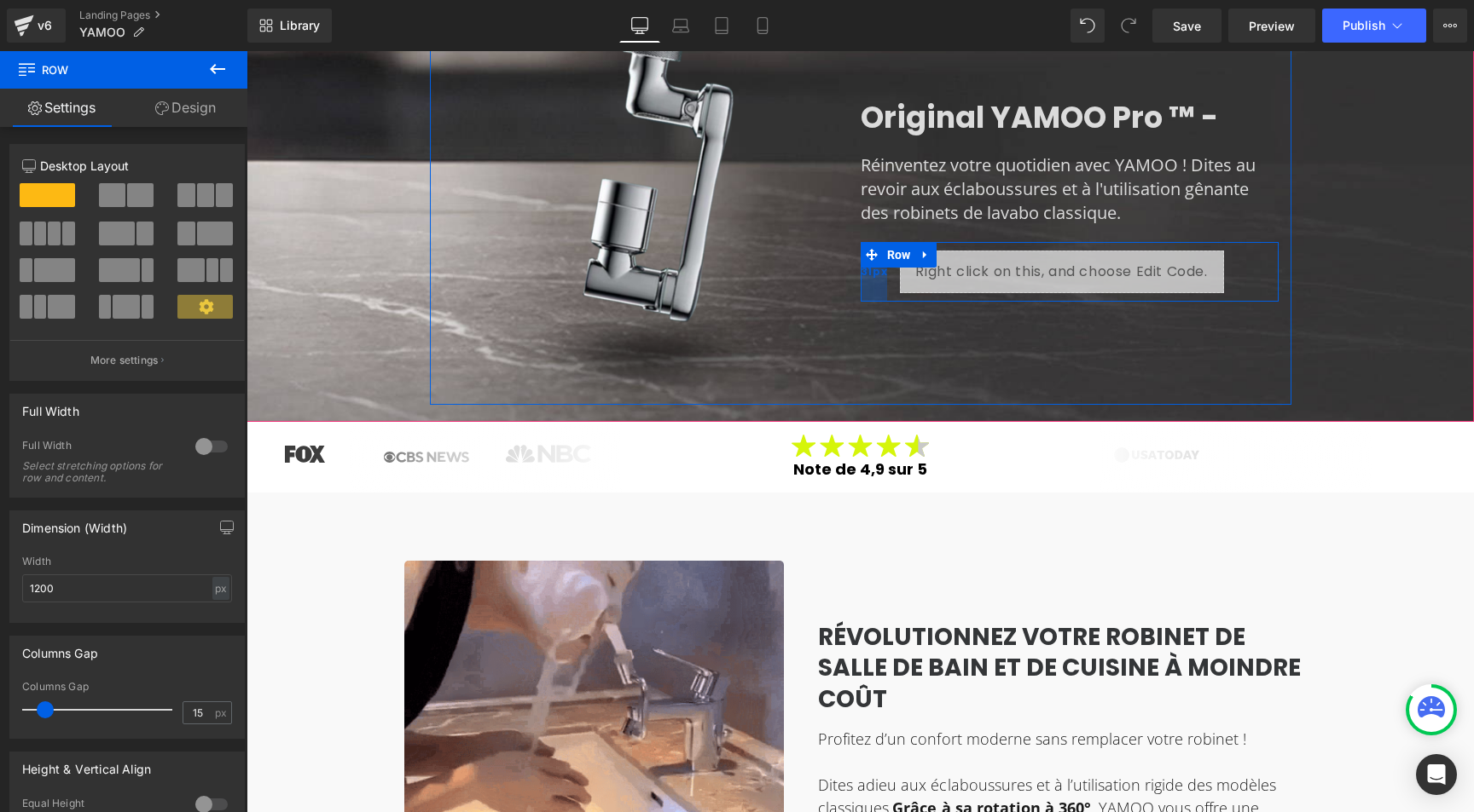
click at [864, 278] on span "31px" at bounding box center [874, 272] width 26 height 19
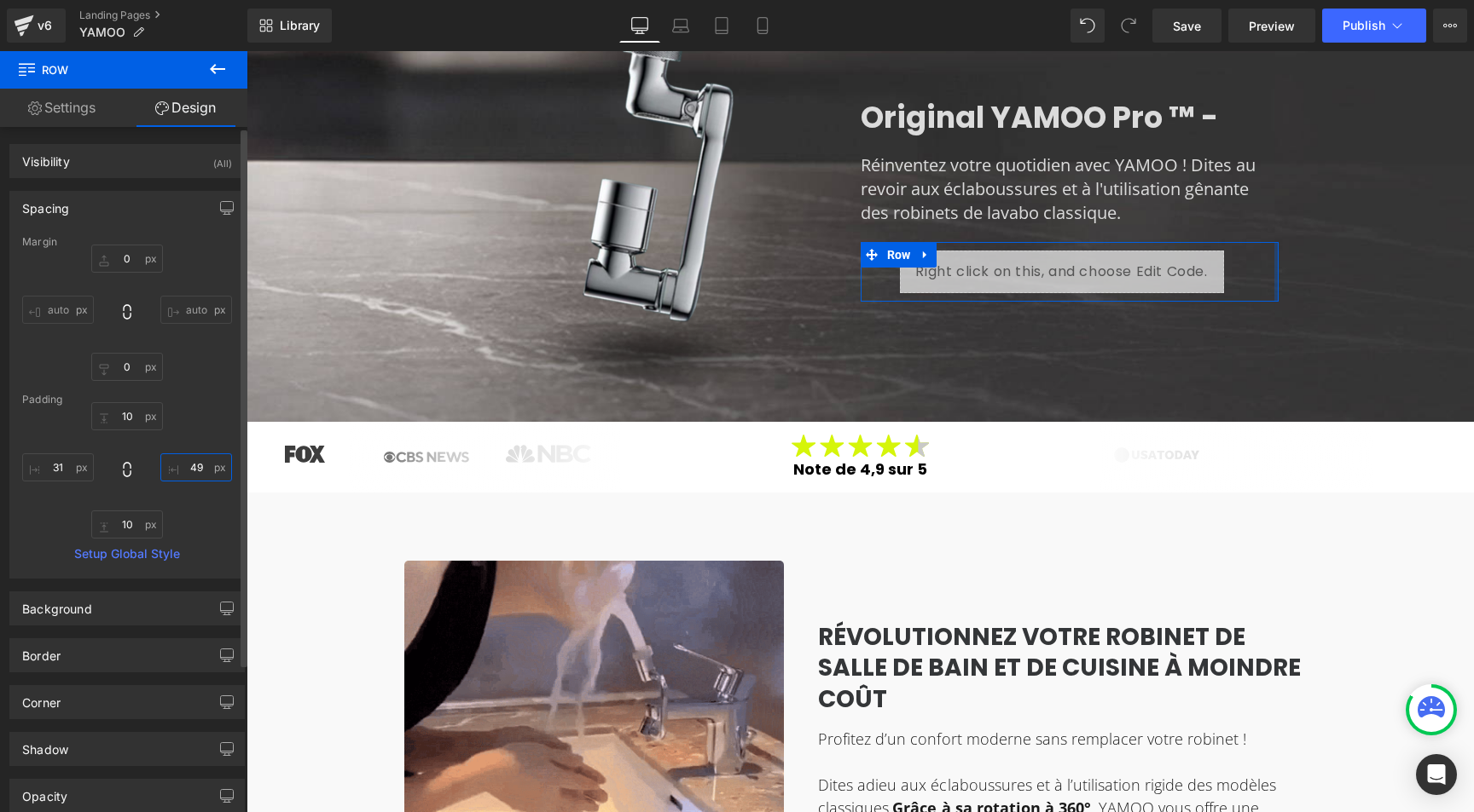
click at [187, 464] on input "text" at bounding box center [196, 467] width 72 height 28
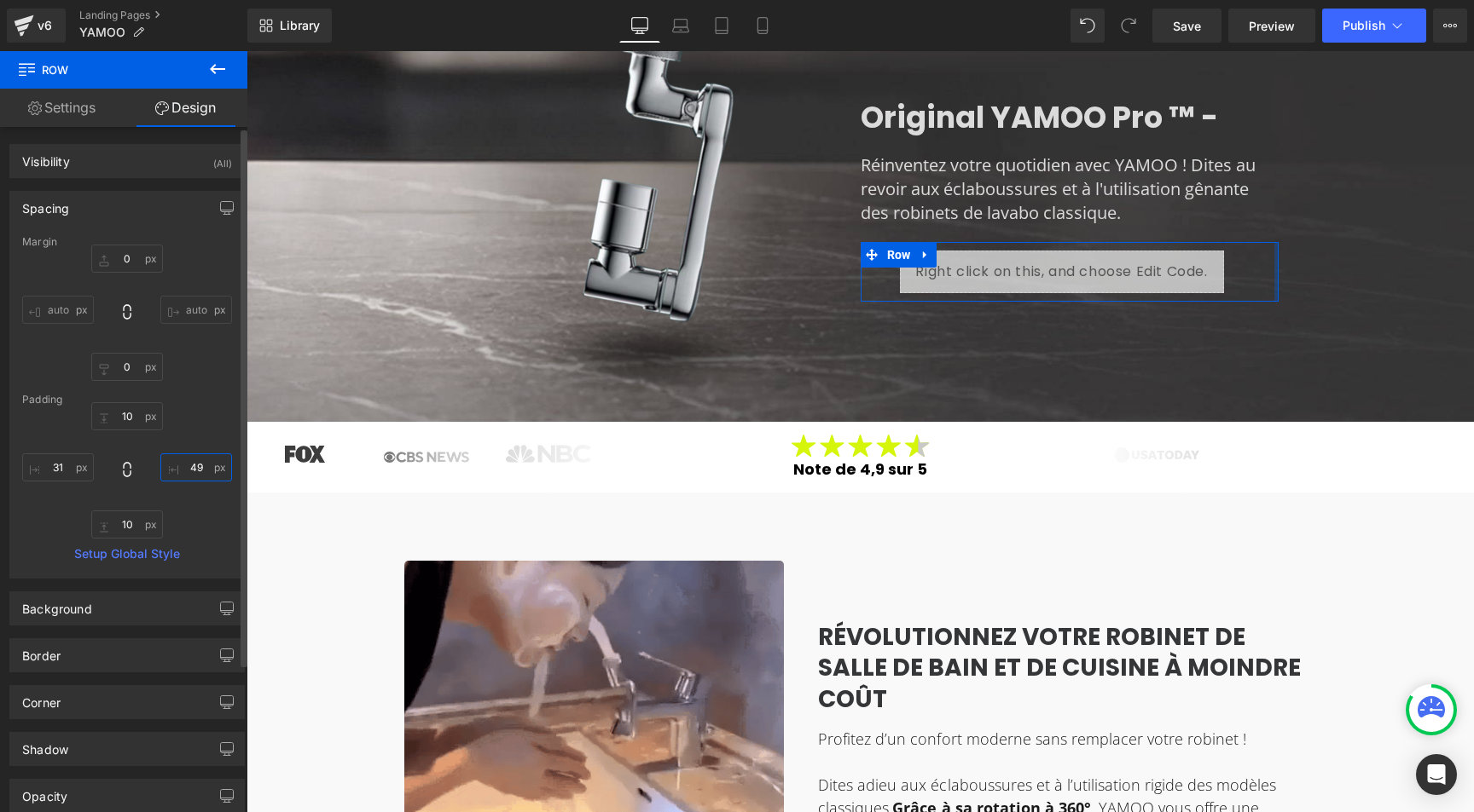
click at [187, 464] on input "text" at bounding box center [196, 467] width 72 height 28
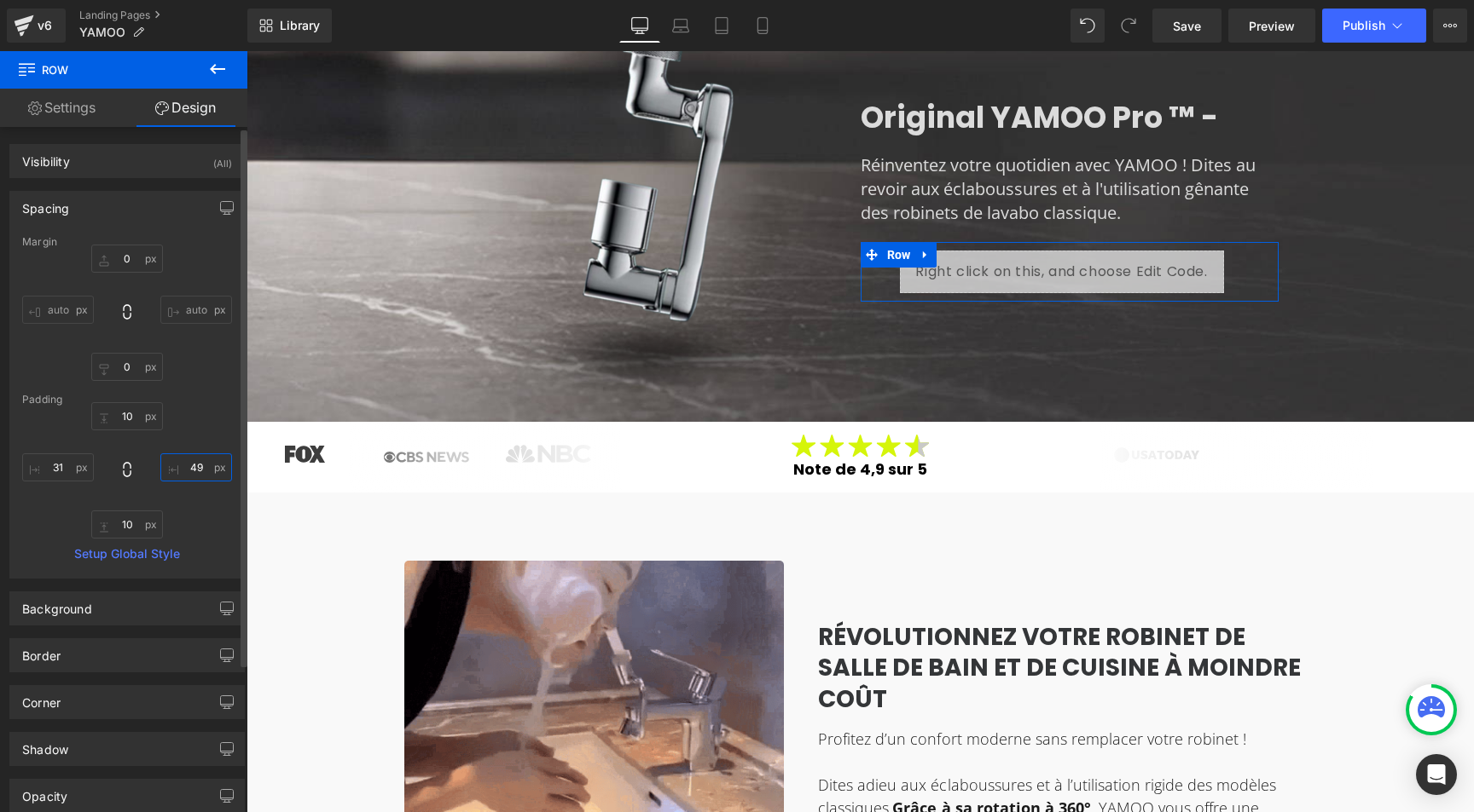
click at [187, 464] on input "text" at bounding box center [196, 467] width 72 height 28
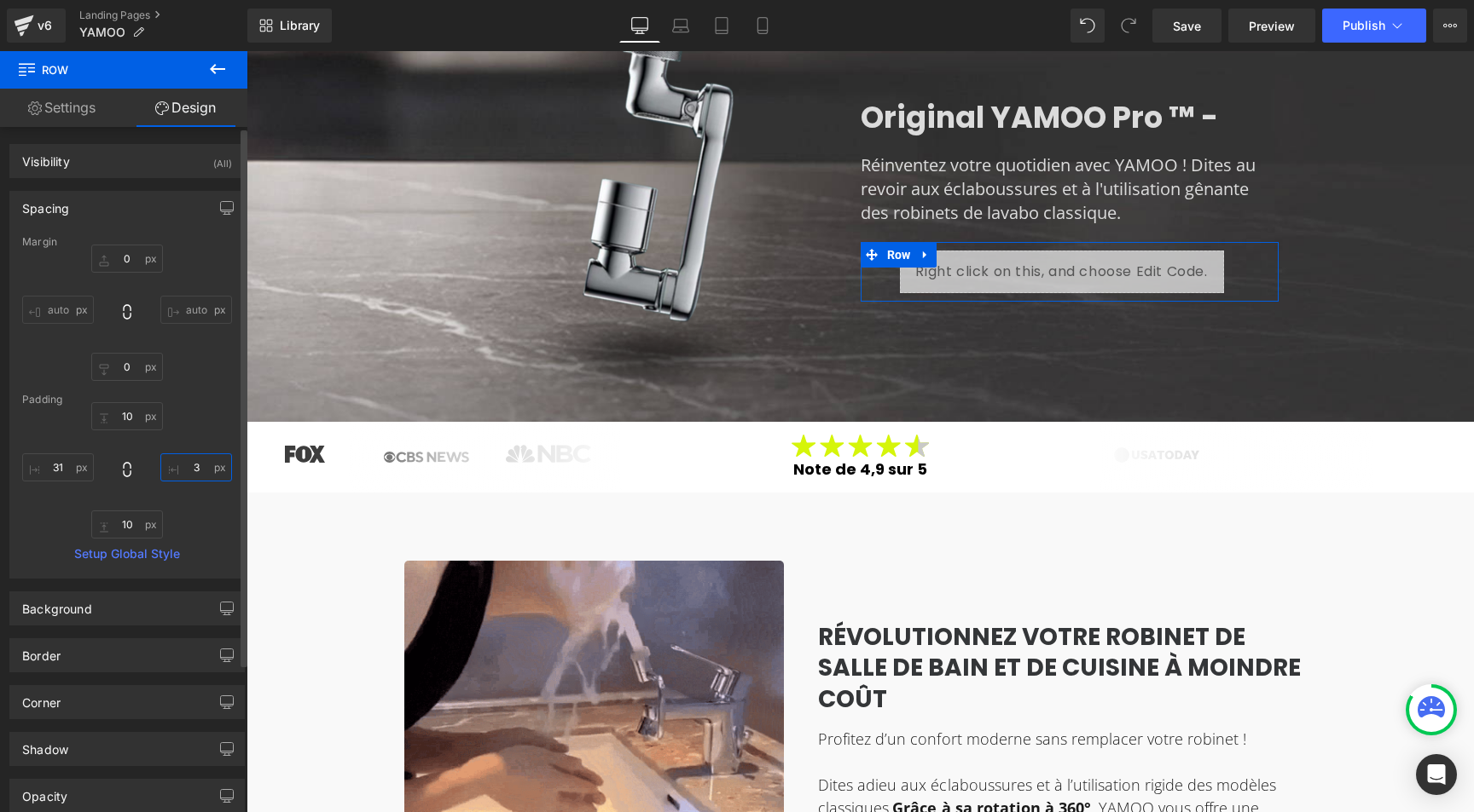
type input "31"
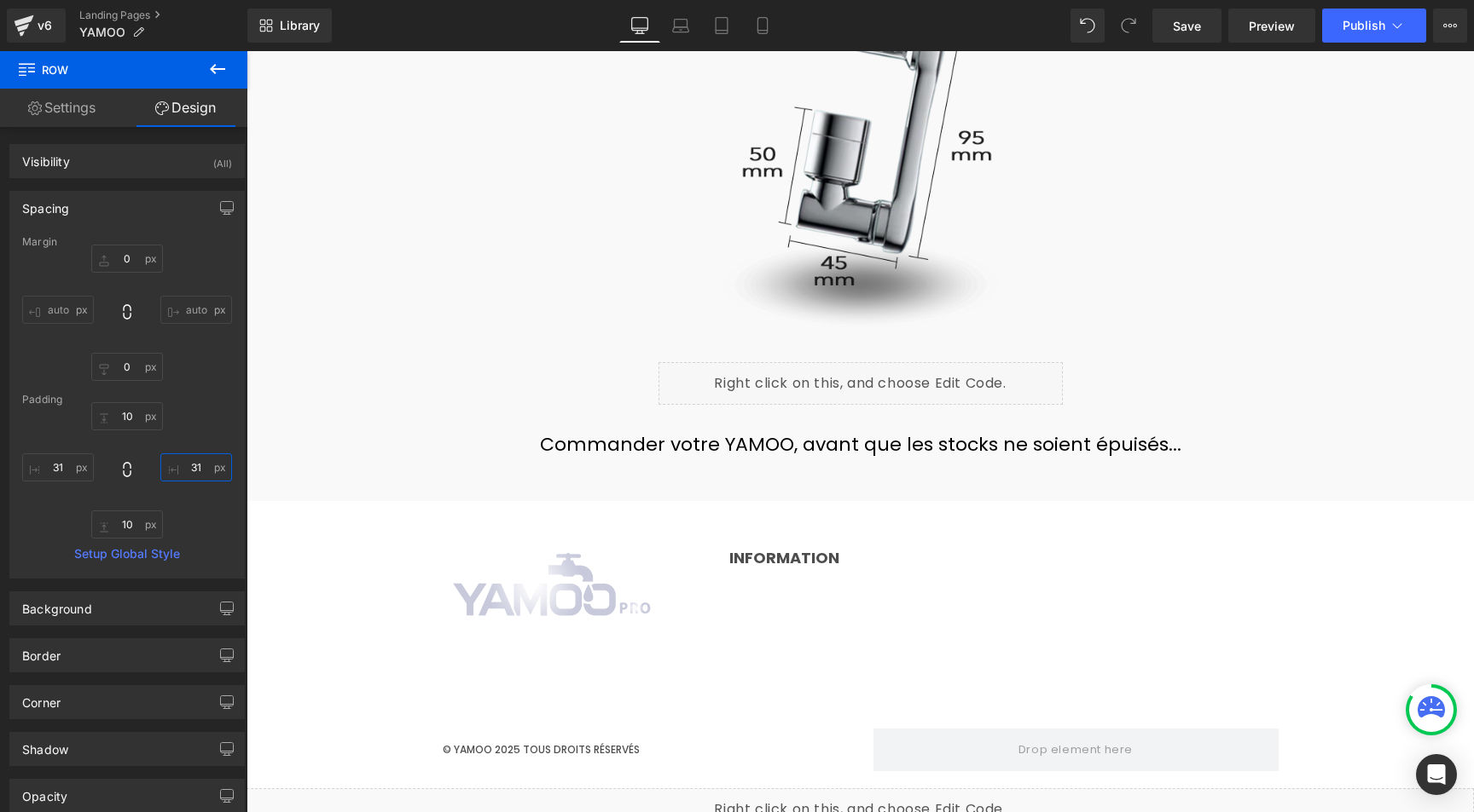
scroll to position [9632, 0]
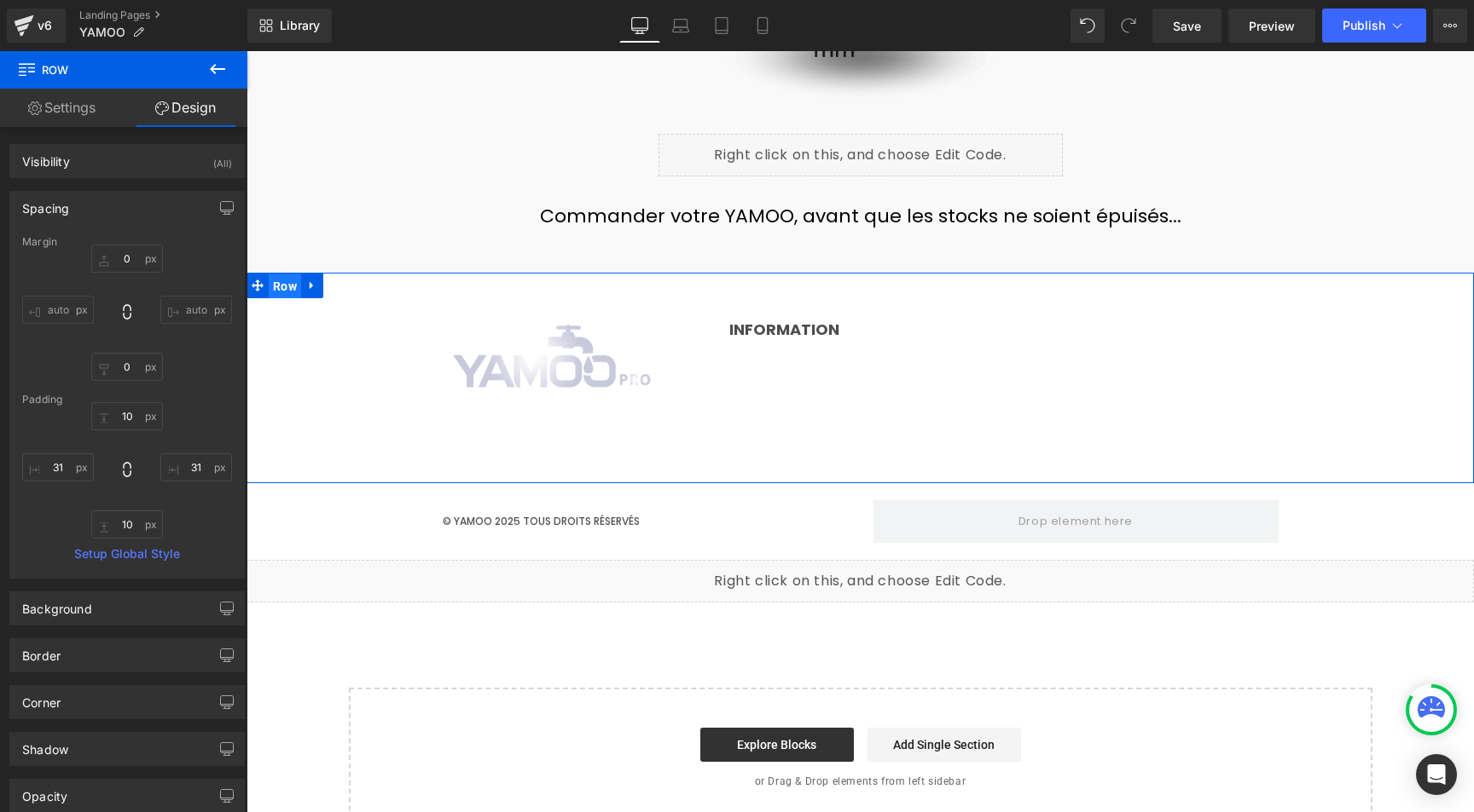
click at [280, 274] on span "Row" at bounding box center [284, 286] width 33 height 25
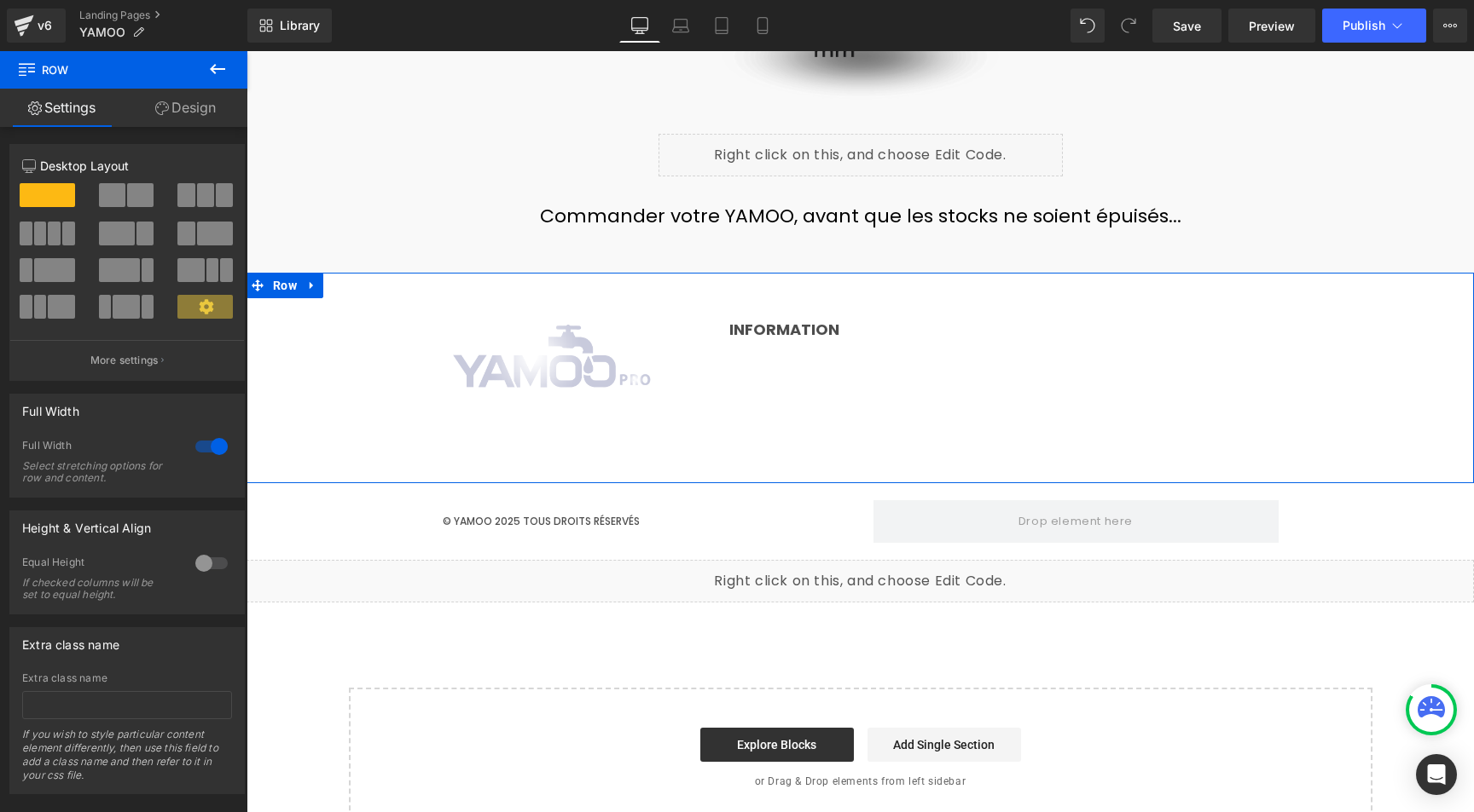
click at [207, 112] on link "Design" at bounding box center [185, 107] width 124 height 38
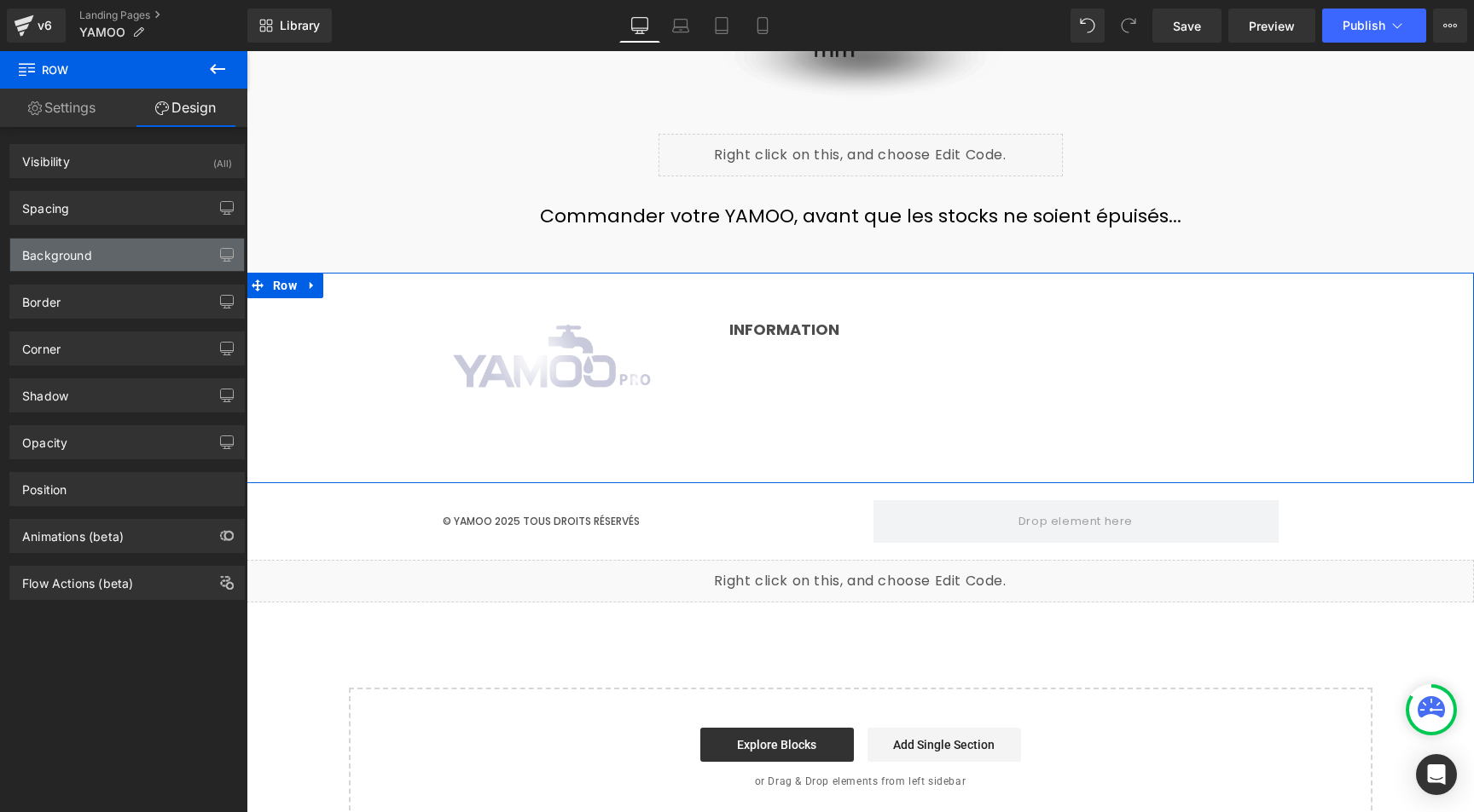
click at [89, 256] on div "Background" at bounding box center [57, 250] width 70 height 24
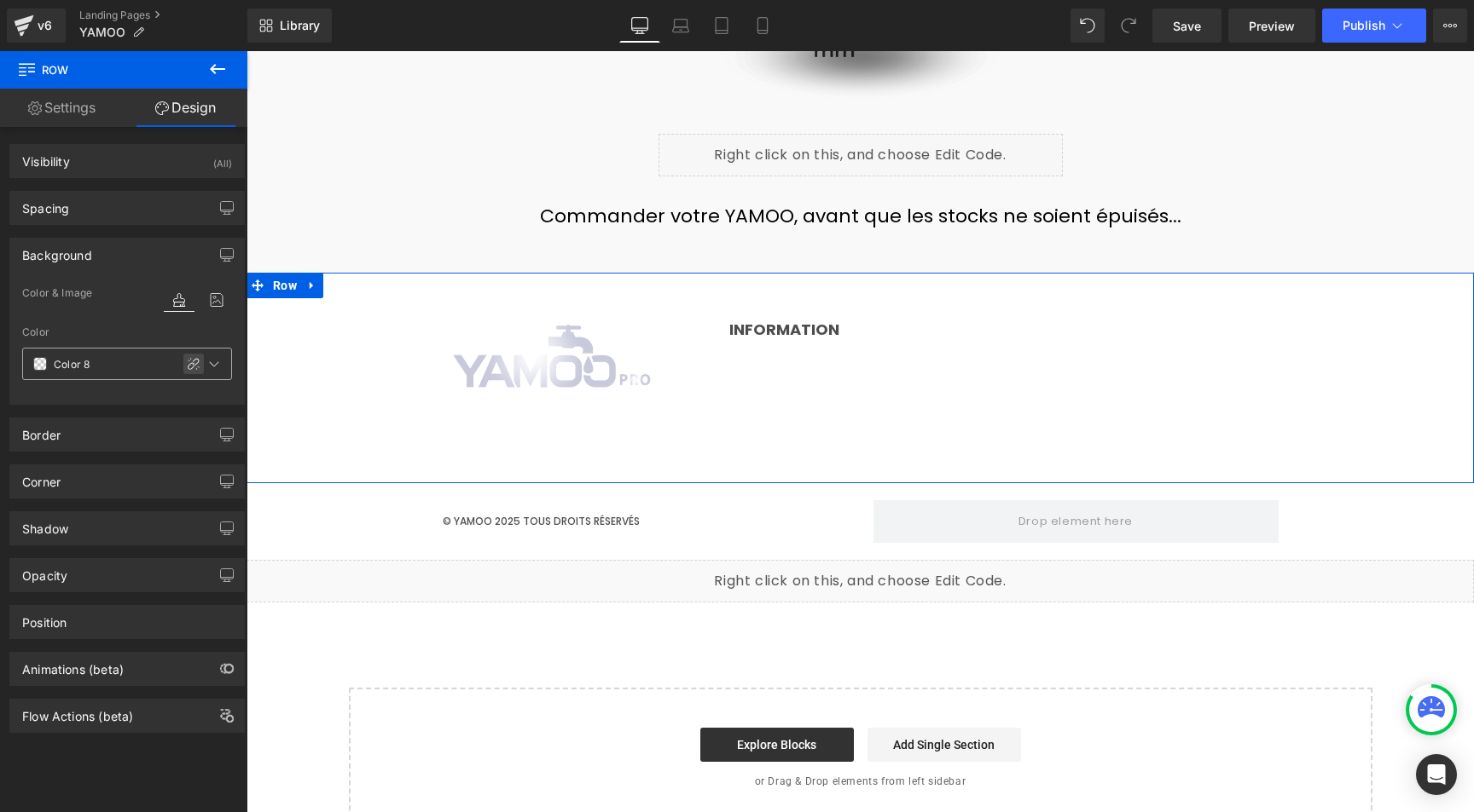
click at [186, 364] on icon at bounding box center [193, 364] width 14 height 14
click at [46, 361] on icon at bounding box center [41, 364] width 14 height 14
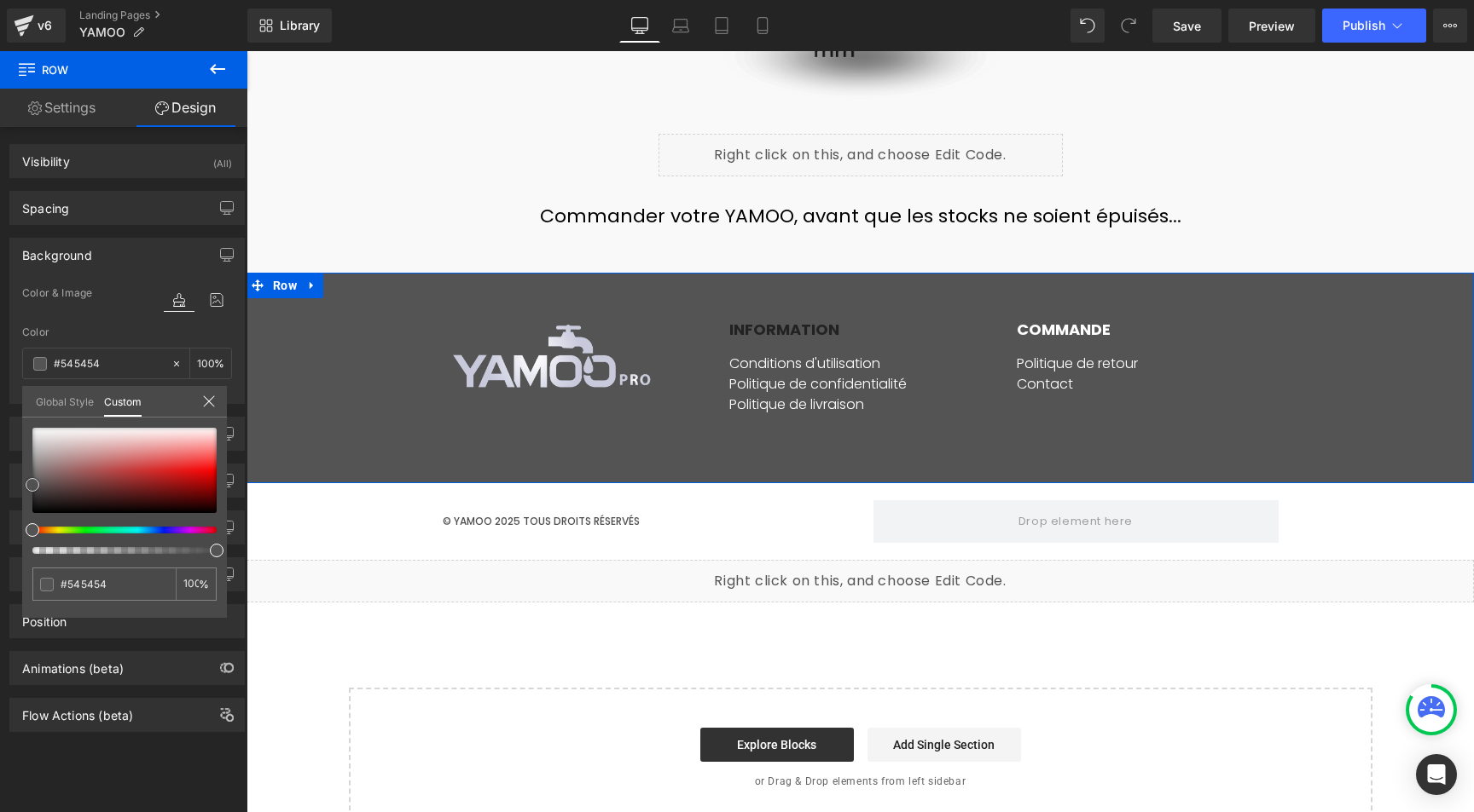
drag, startPoint x: 61, startPoint y: 438, endPoint x: 20, endPoint y: 485, distance: 62.4
click at [20, 404] on div "Background Color & Image color Color Color 8 100 % Image Replace Image Upload i…" at bounding box center [128, 315] width 255 height 179
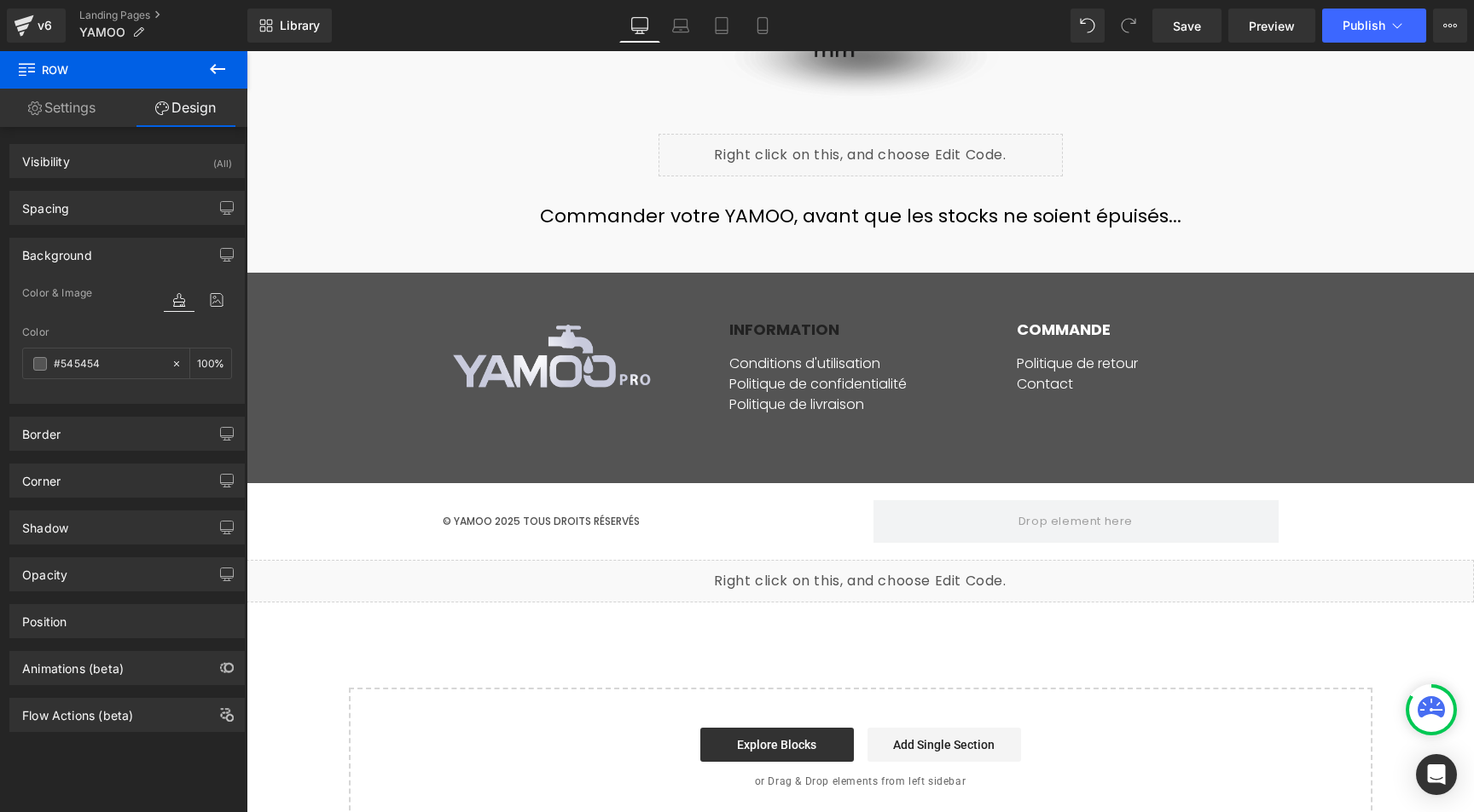
click at [787, 318] on strong "INFORMATION" at bounding box center [785, 329] width 110 height 21
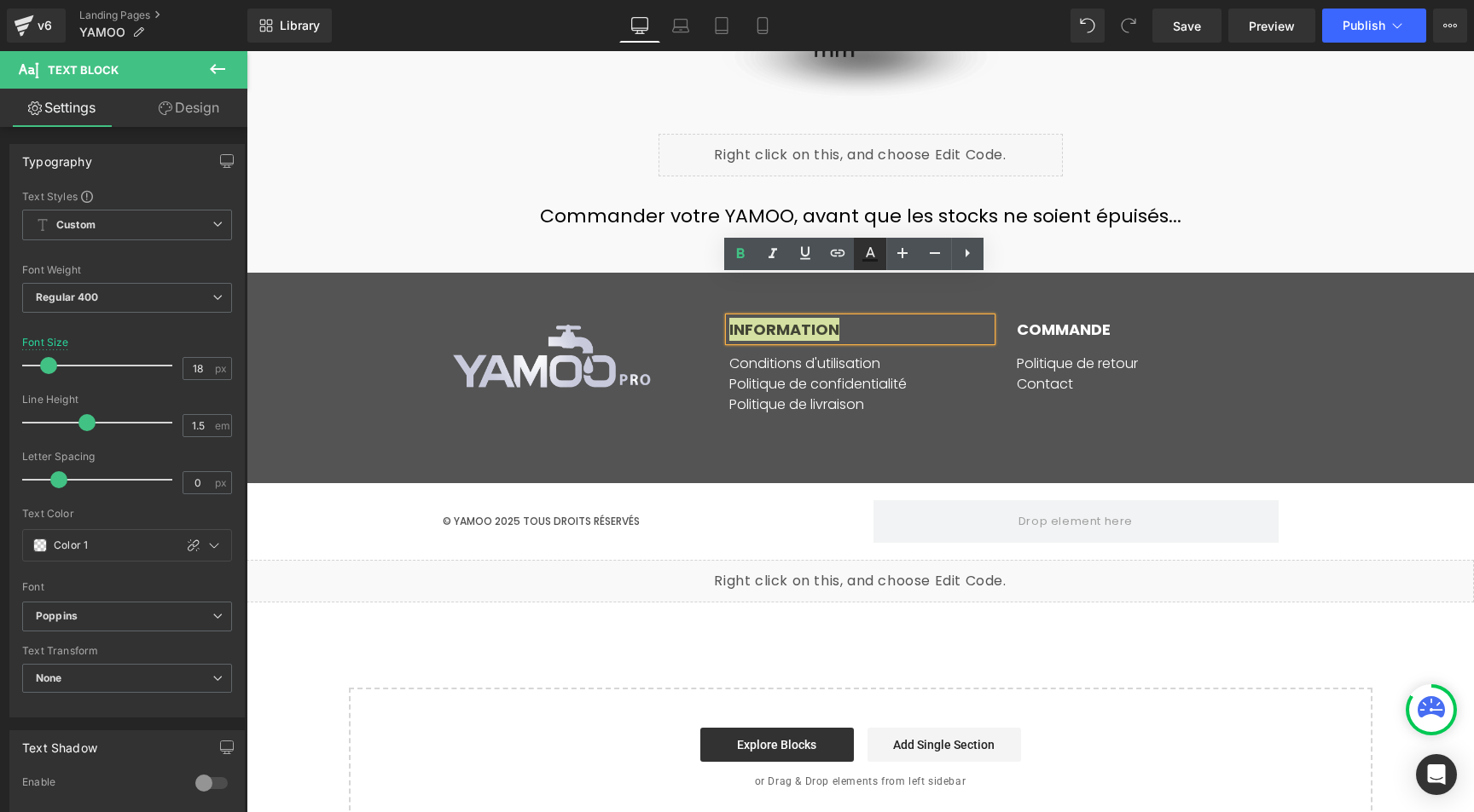
click at [866, 252] on icon at bounding box center [870, 254] width 20 height 20
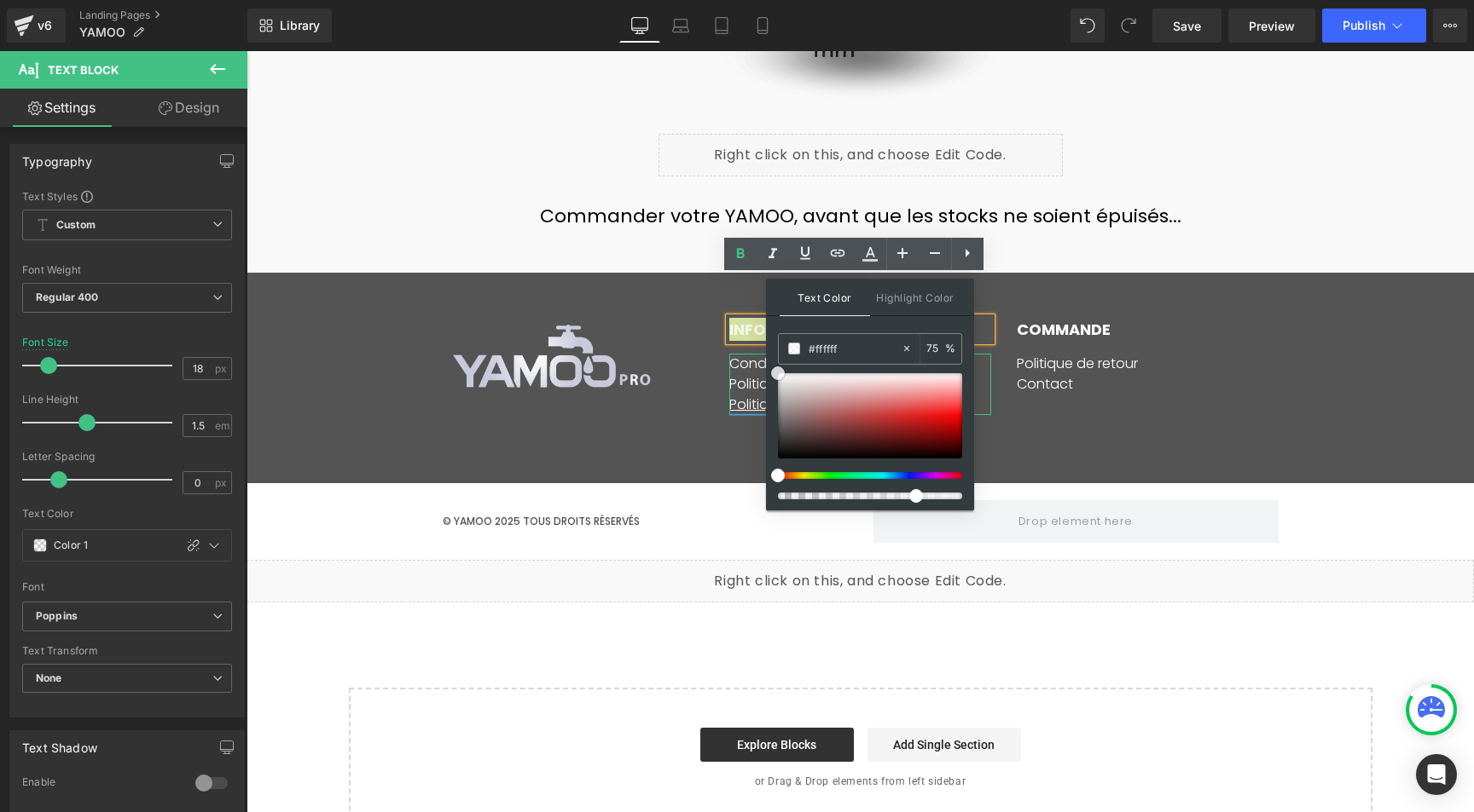
drag, startPoint x: 1043, startPoint y: 452, endPoint x: 764, endPoint y: 359, distance: 294.1
click at [500, 388] on div "Image INFORMATION Text Block Conditions d'utilisation Politique de confidential…" at bounding box center [860, 378] width 1227 height 210
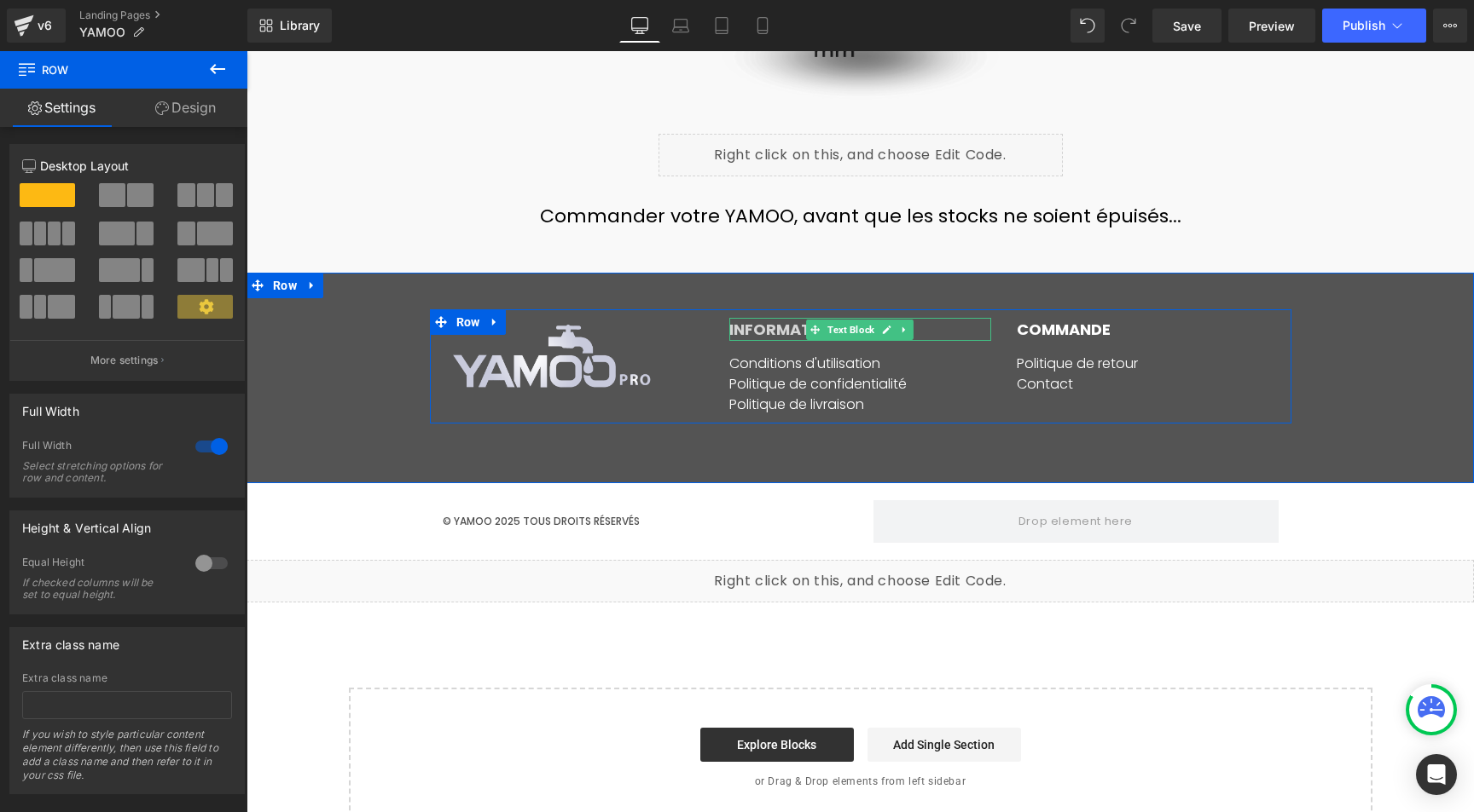
click at [785, 318] on strong "INFORMATION" at bounding box center [785, 329] width 110 height 21
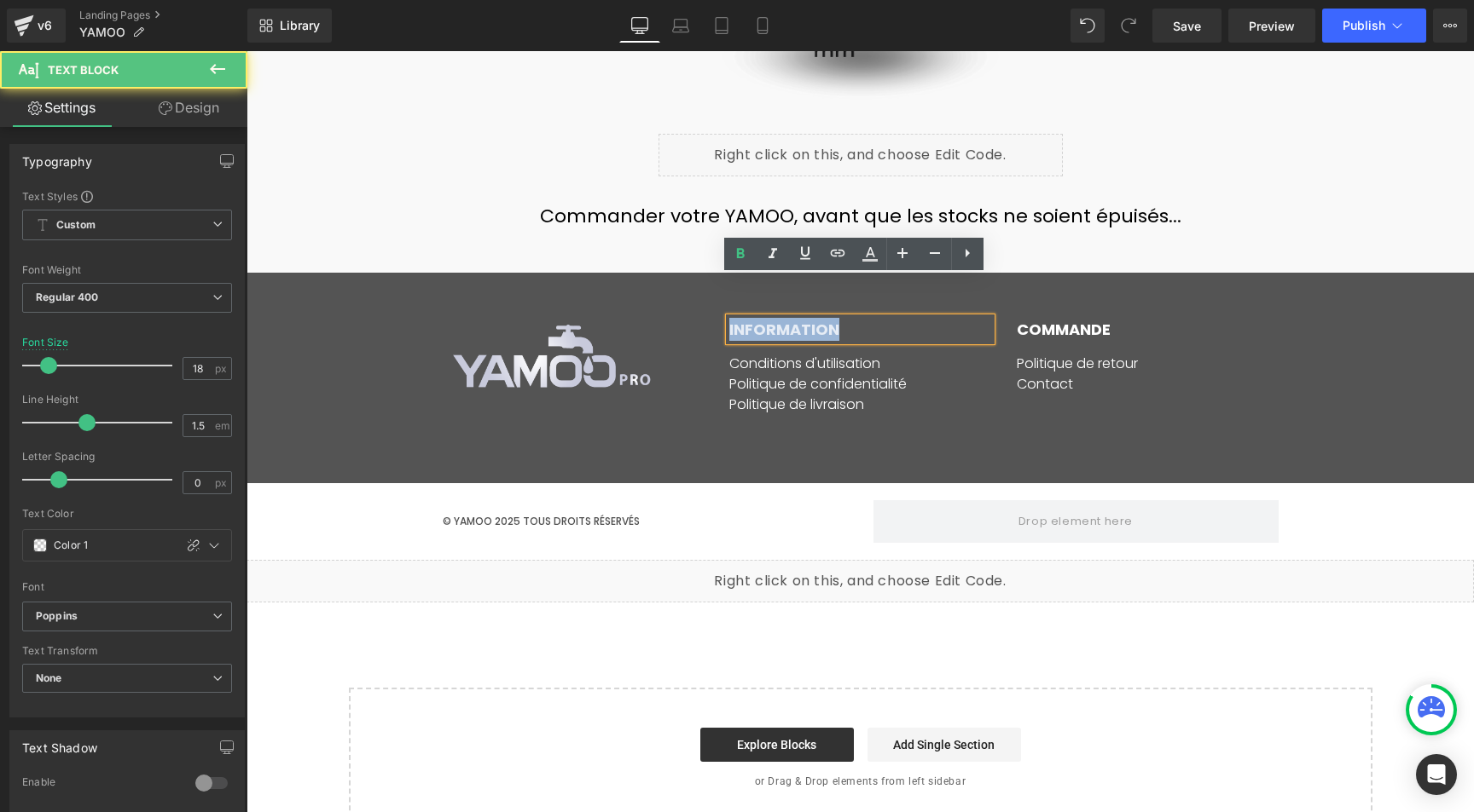
click at [785, 318] on strong "INFORMATION" at bounding box center [785, 329] width 110 height 21
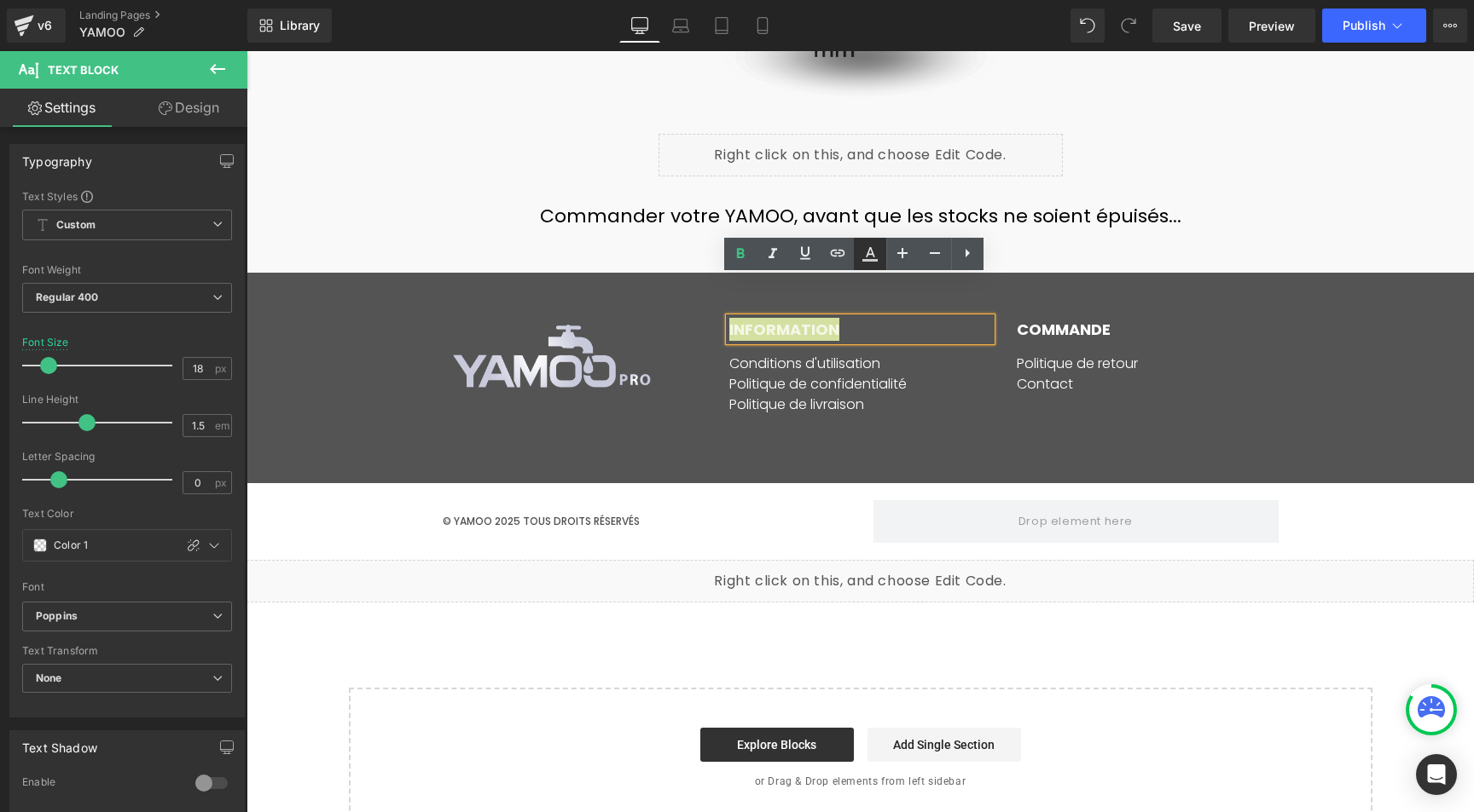
click at [869, 257] on icon at bounding box center [870, 254] width 20 height 20
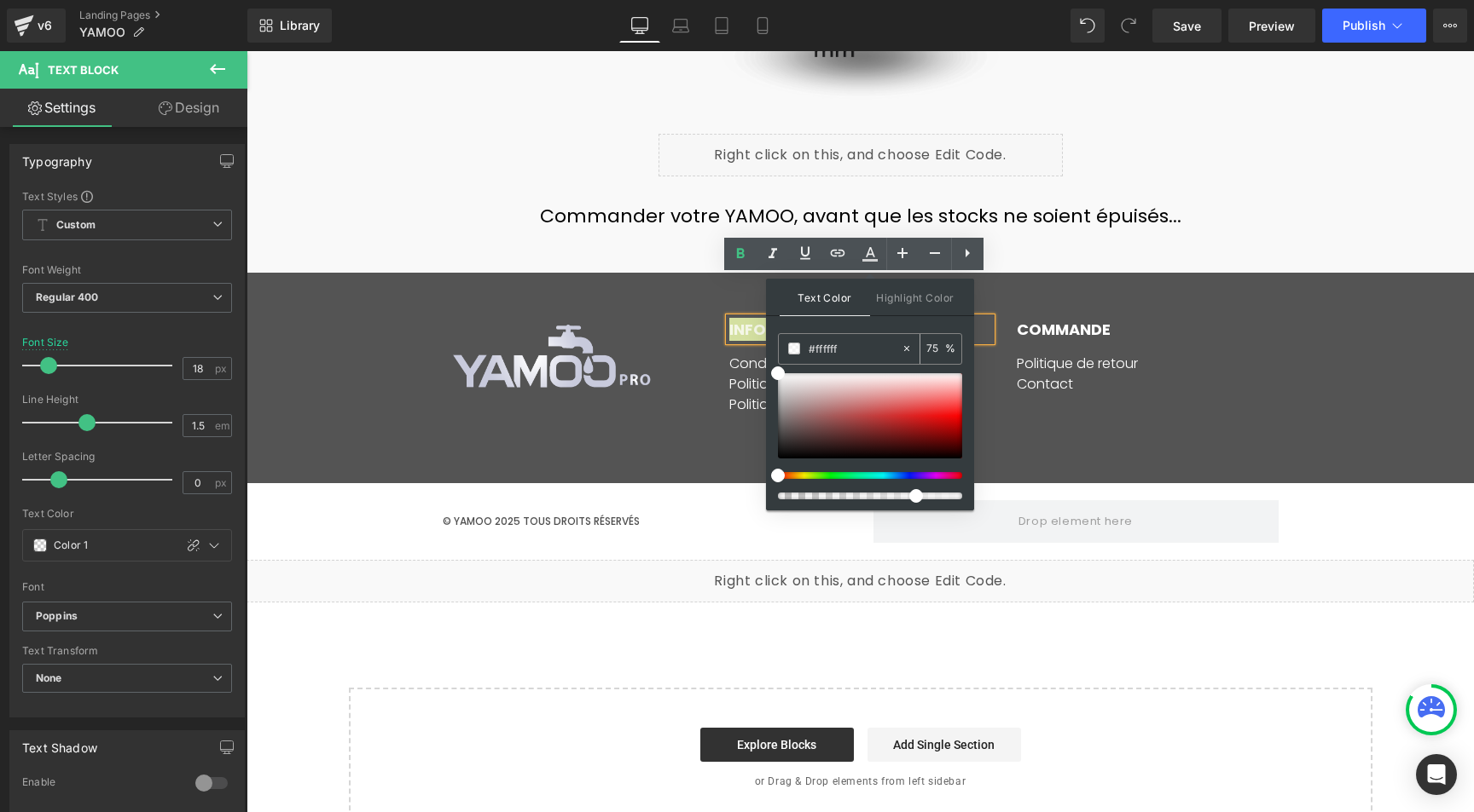
click at [923, 347] on div "75 %" at bounding box center [941, 349] width 41 height 30
click at [935, 345] on input "75" at bounding box center [935, 348] width 19 height 19
click at [931, 350] on input "75" at bounding box center [935, 348] width 19 height 19
click at [938, 345] on input "75" at bounding box center [935, 348] width 19 height 19
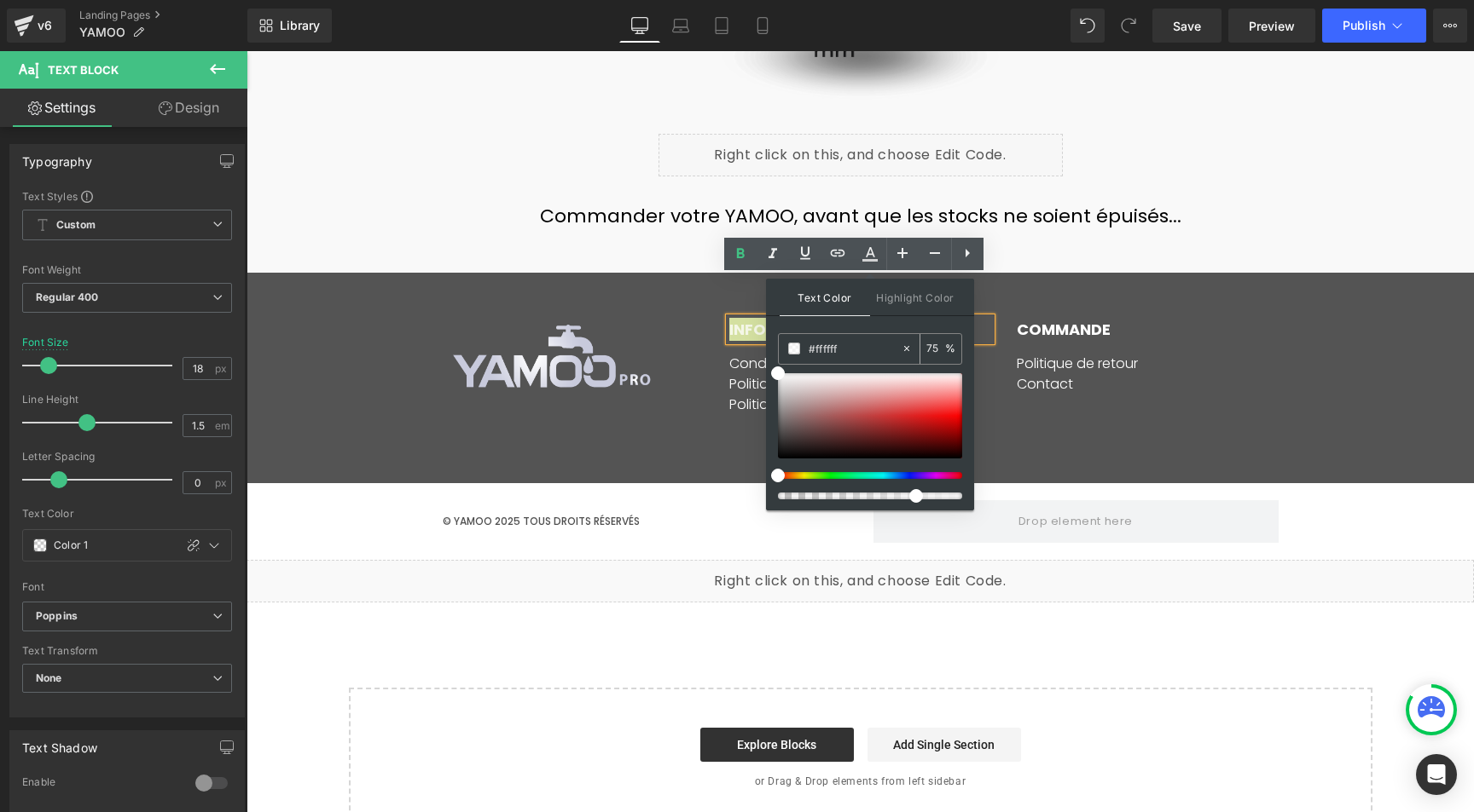
click at [935, 345] on input "75" at bounding box center [935, 348] width 19 height 19
click at [935, 345] on input "75" at bounding box center [935, 348] width 19 height 19
type input "100"
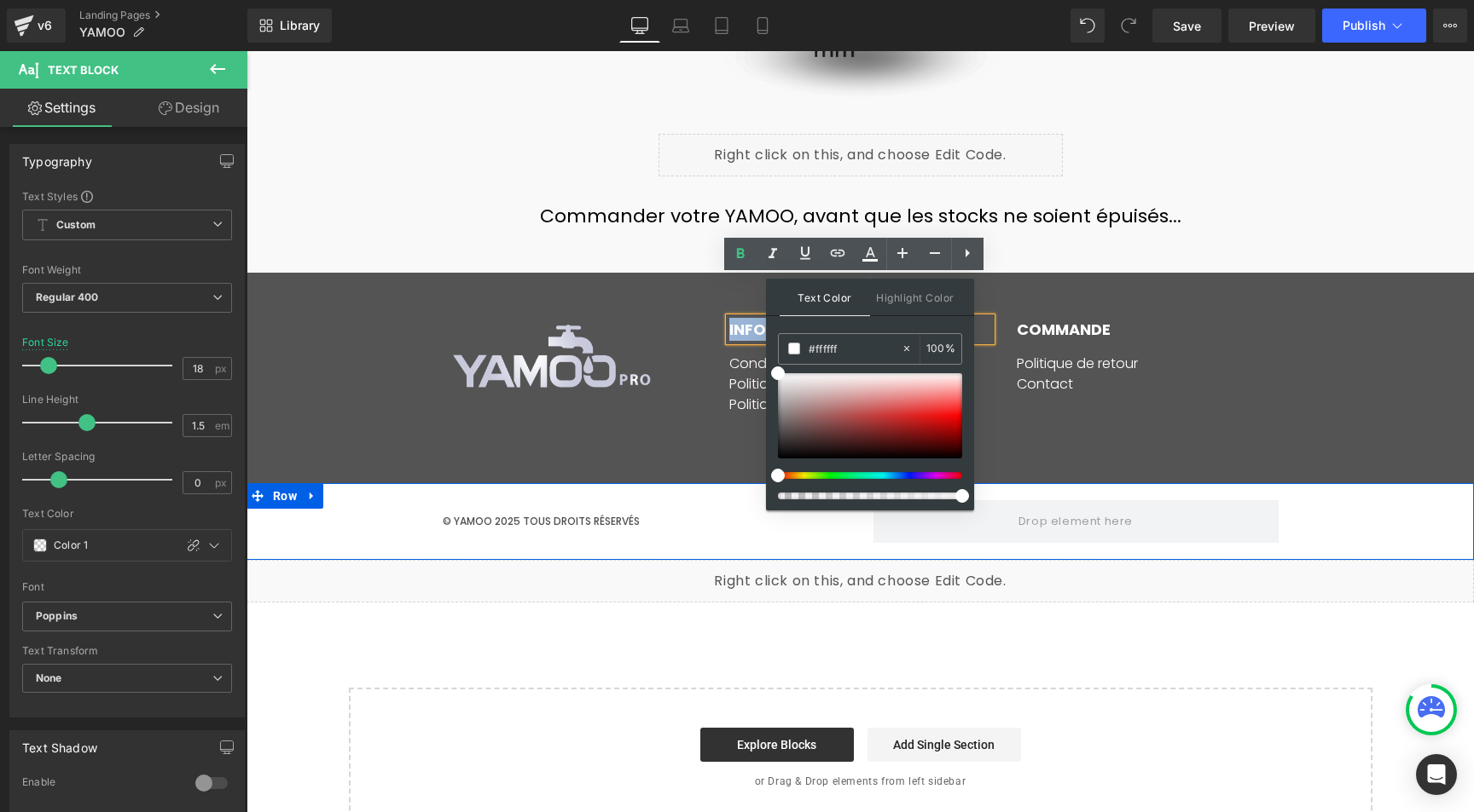
click at [362, 492] on div "© YAMOO 2025 TOUS DROITS RÉSERVÉS Text Block Row" at bounding box center [860, 521] width 1227 height 60
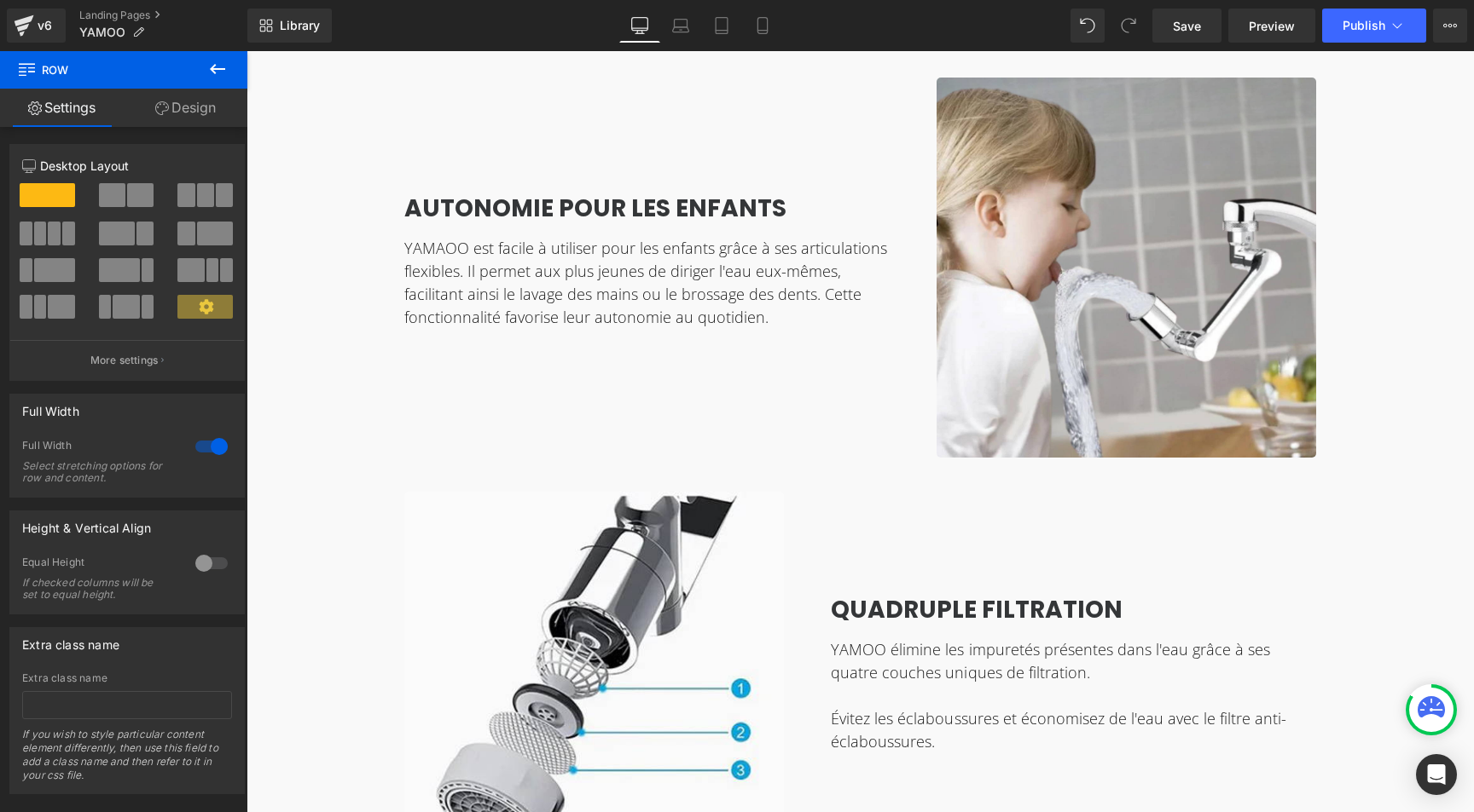
scroll to position [3870, 0]
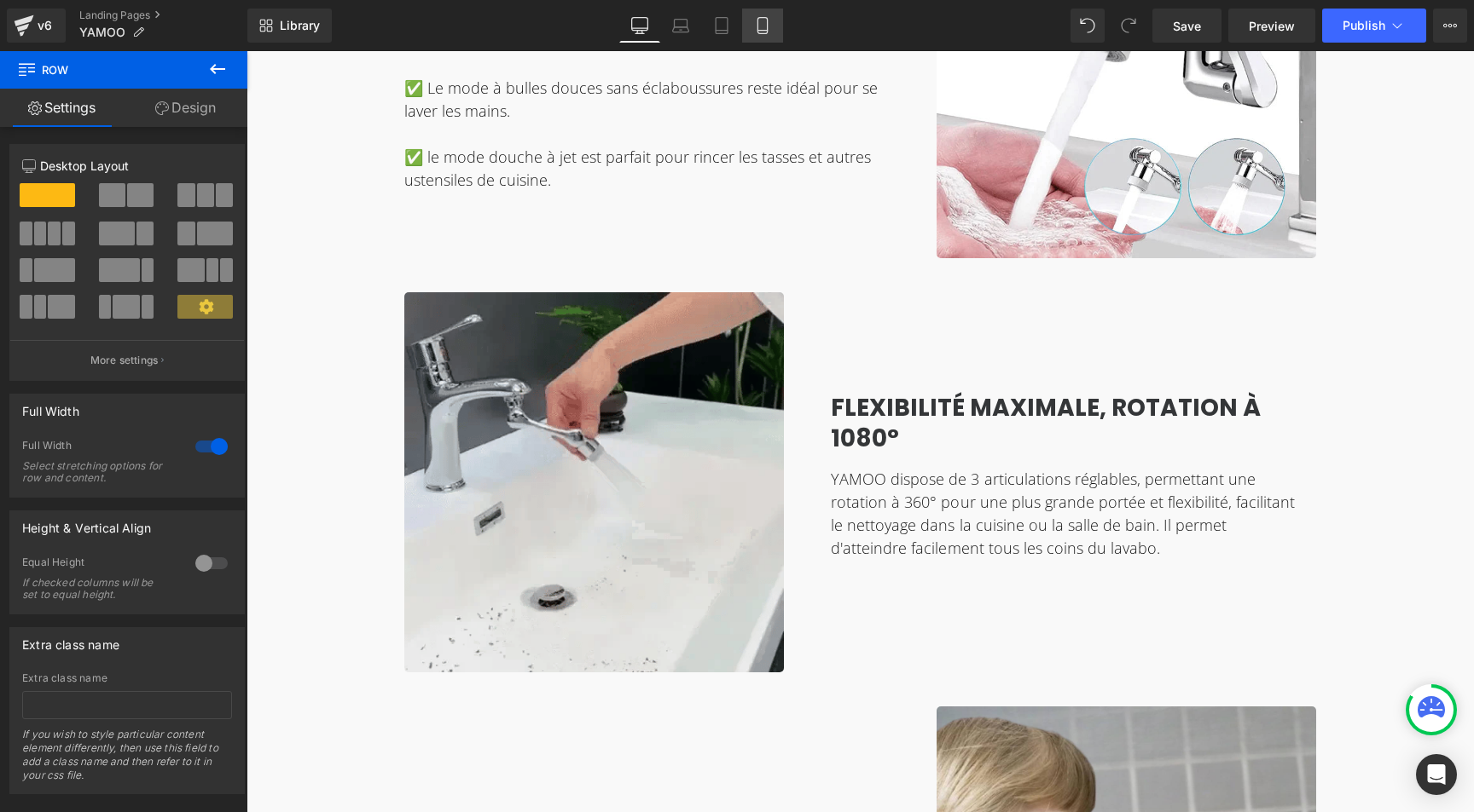
click at [758, 31] on icon at bounding box center [762, 31] width 9 height 0
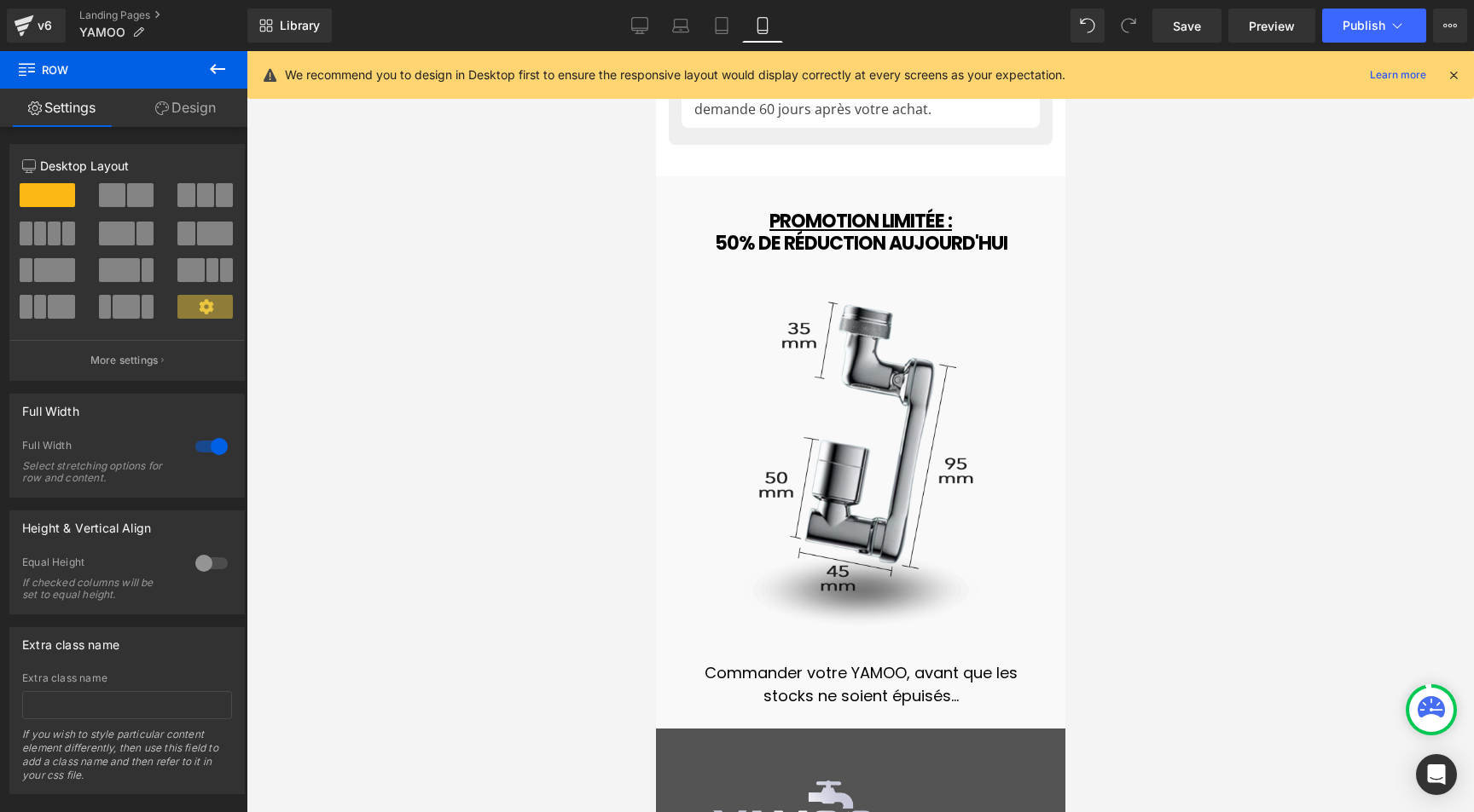
scroll to position [14734, 0]
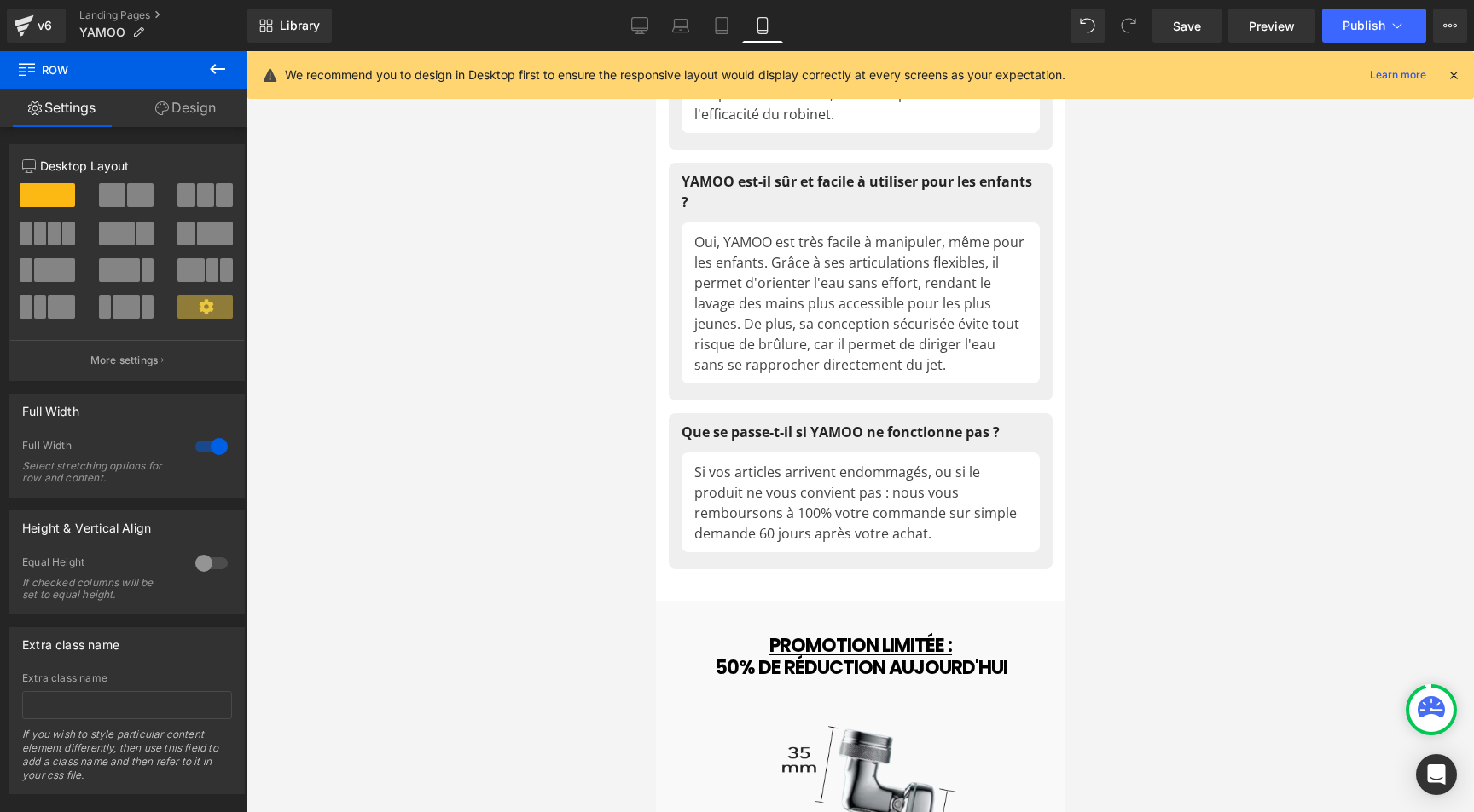
click at [1454, 73] on icon at bounding box center [1454, 74] width 15 height 15
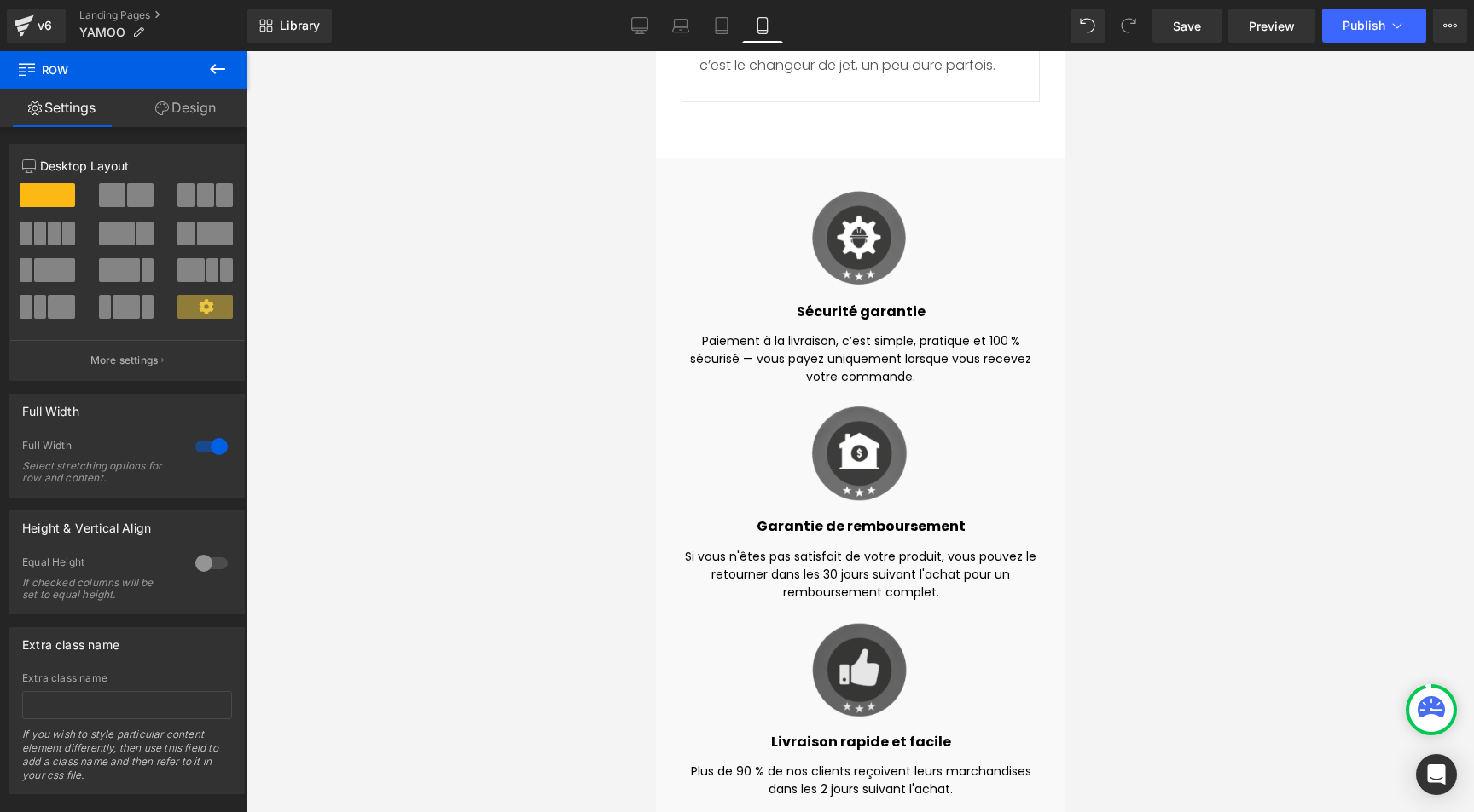
scroll to position [13471, 0]
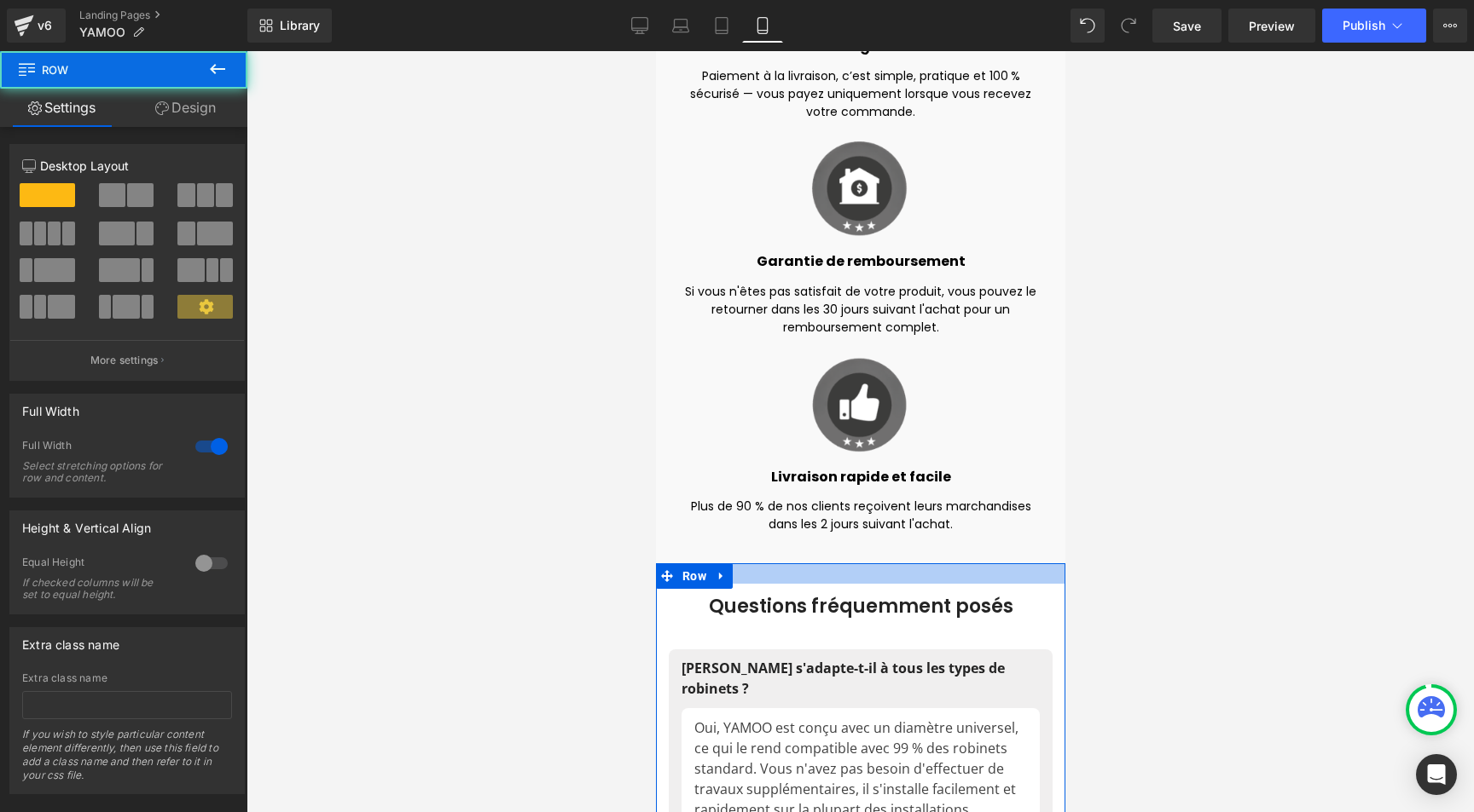
drag, startPoint x: 792, startPoint y: 533, endPoint x: 785, endPoint y: 550, distance: 18.4
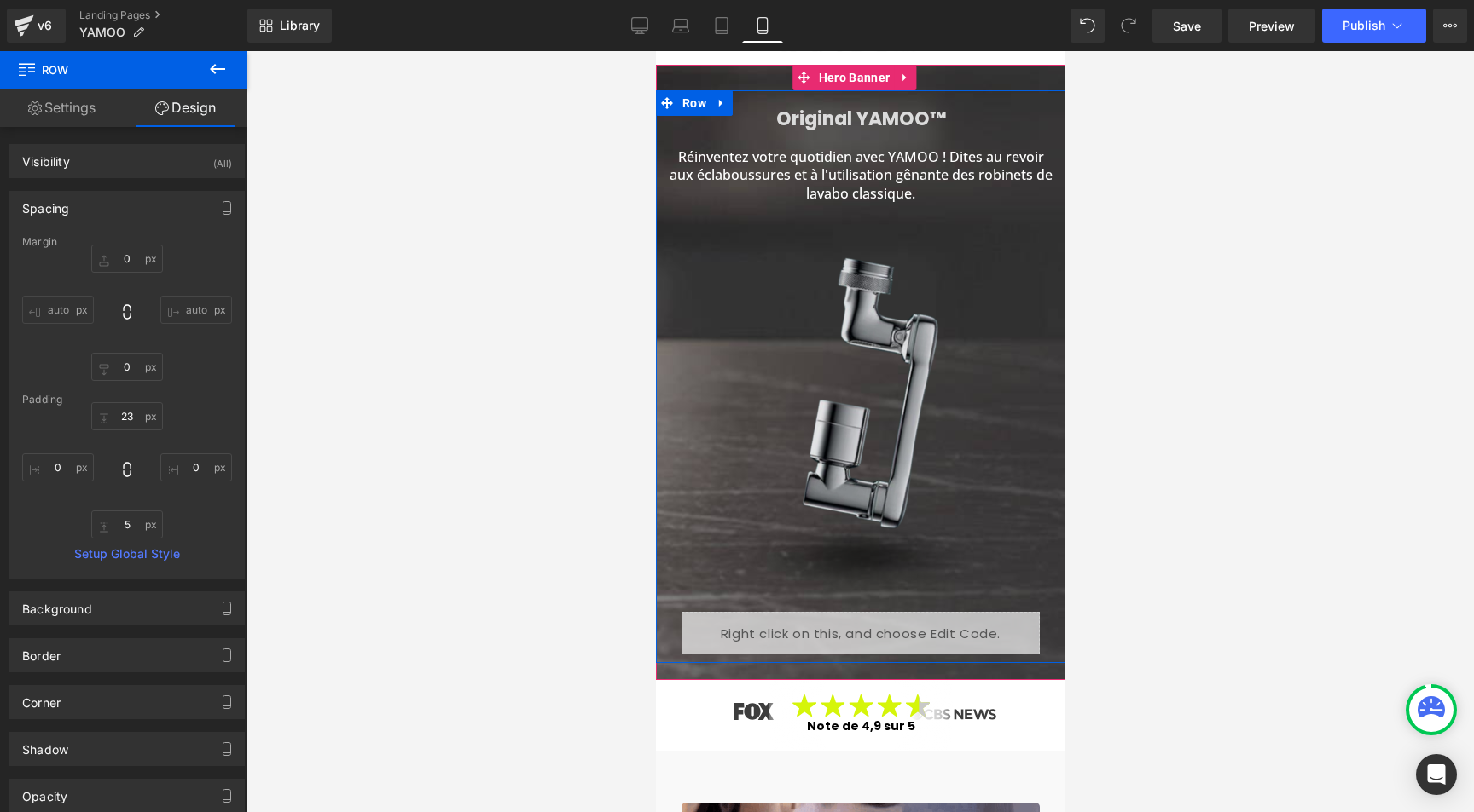
scroll to position [183, 0]
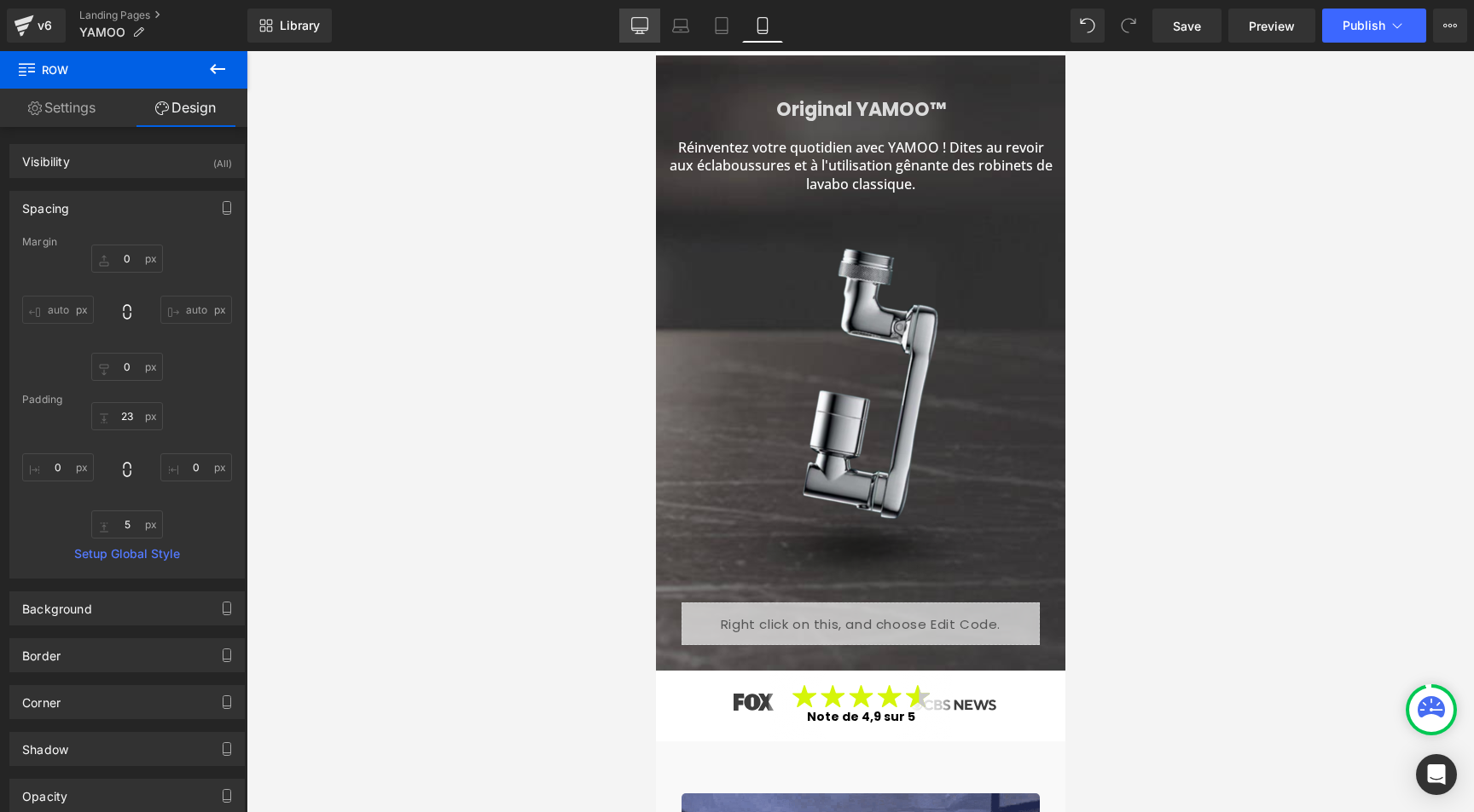
click at [635, 20] on icon at bounding box center [639, 25] width 17 height 17
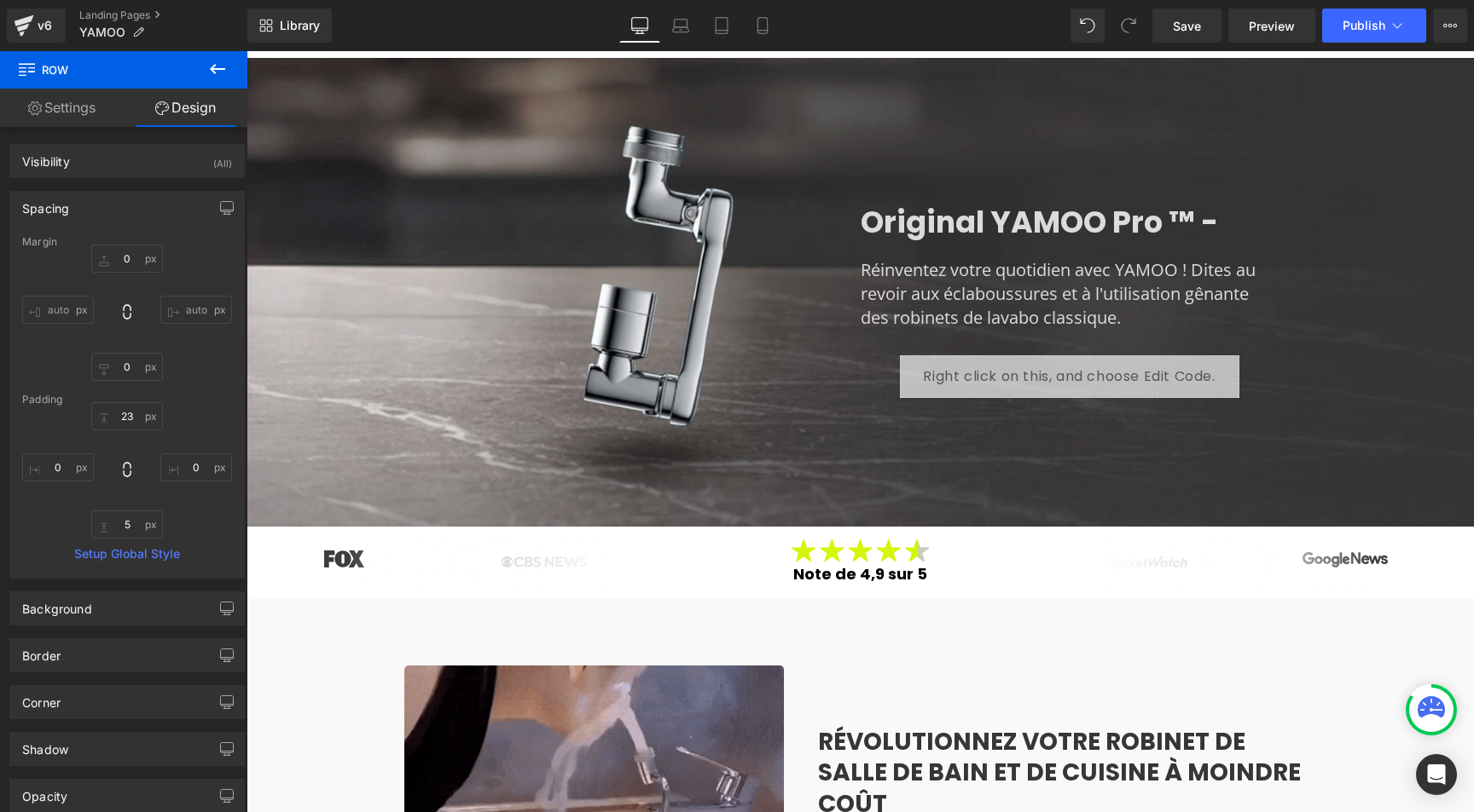
scroll to position [0, 0]
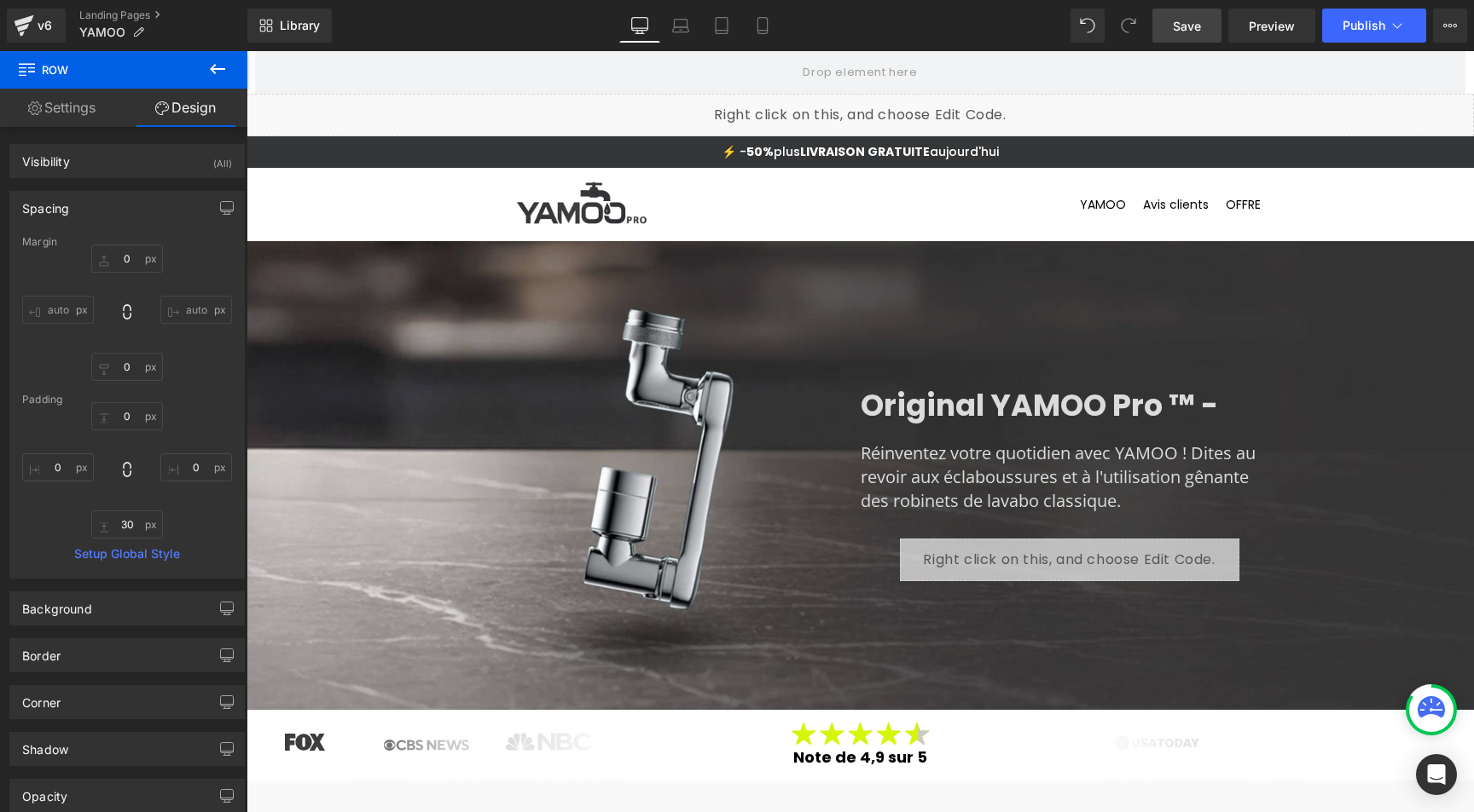
drag, startPoint x: 1193, startPoint y: 27, endPoint x: 196, endPoint y: 192, distance: 1010.6
click at [1193, 27] on span "Save" at bounding box center [1187, 25] width 28 height 18
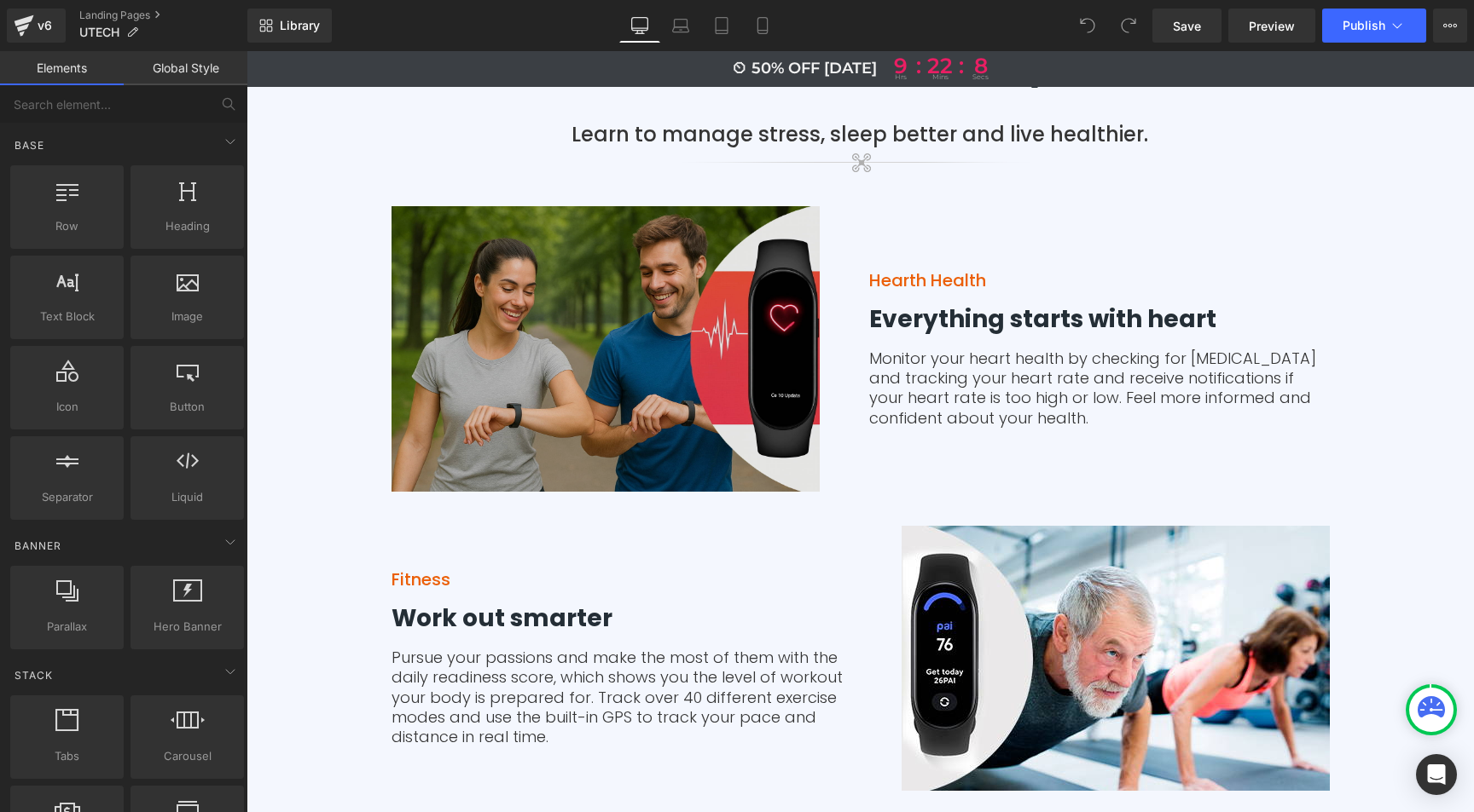
scroll to position [3509, 0]
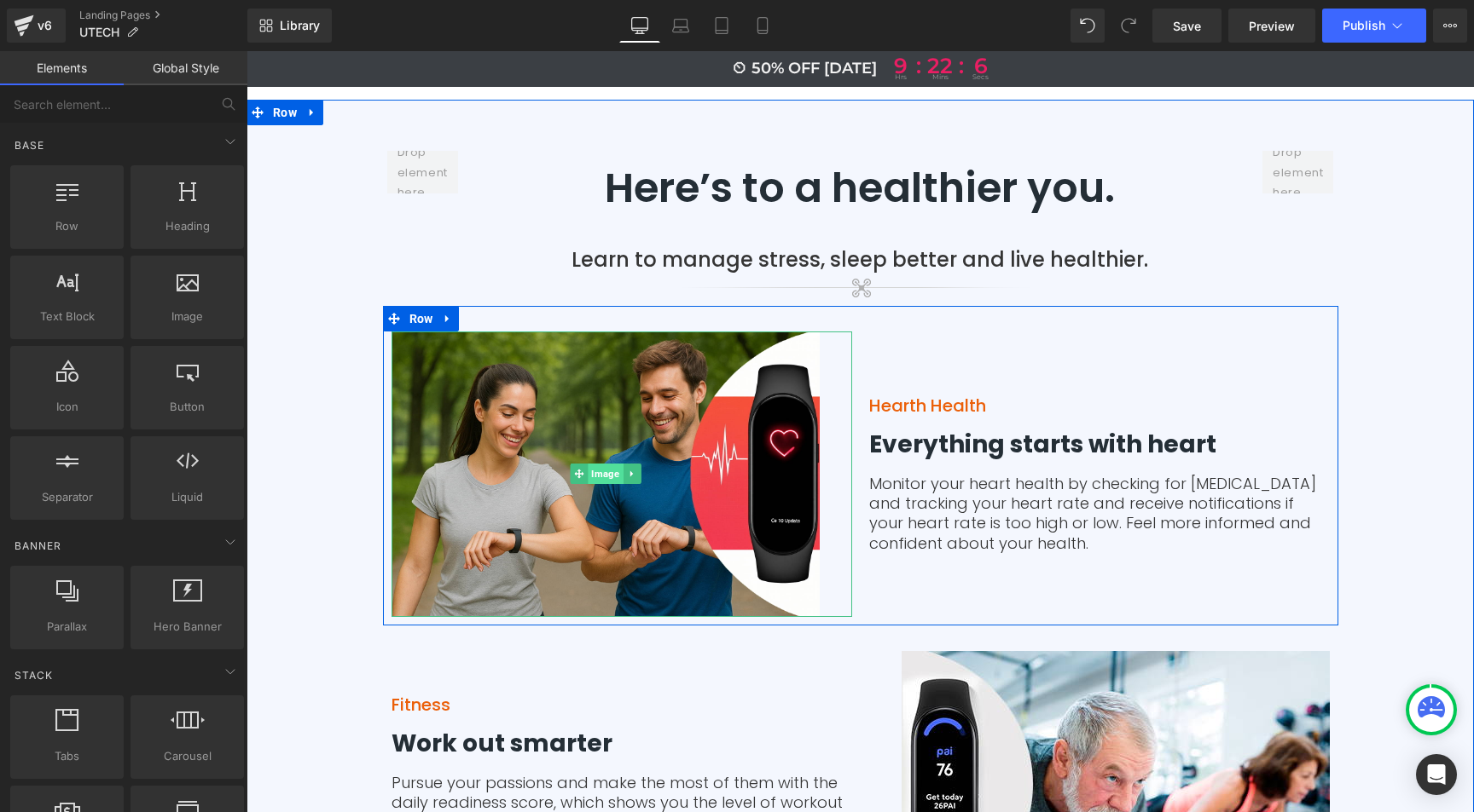
click at [600, 464] on span "Image" at bounding box center [606, 474] width 35 height 20
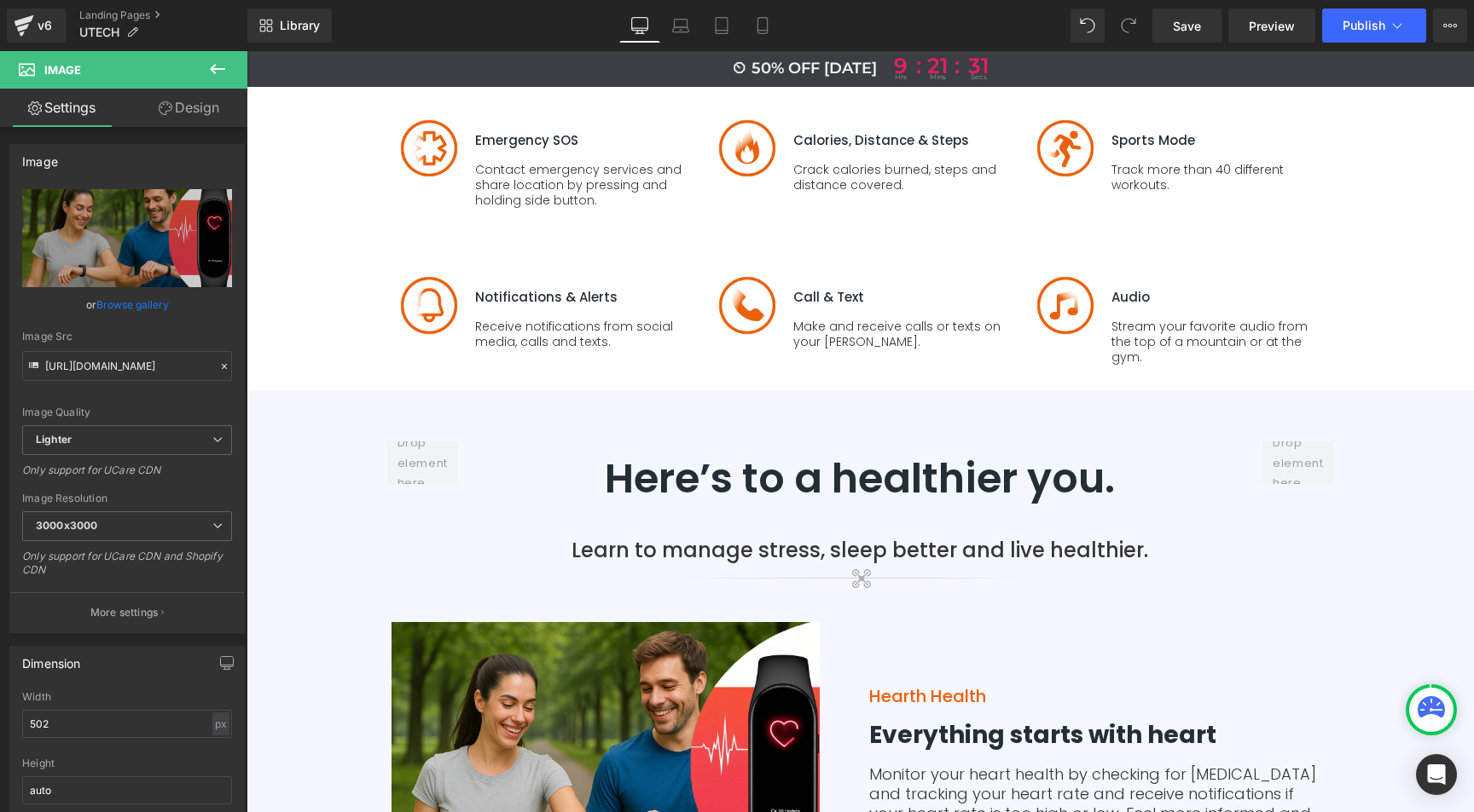
scroll to position [3562, 0]
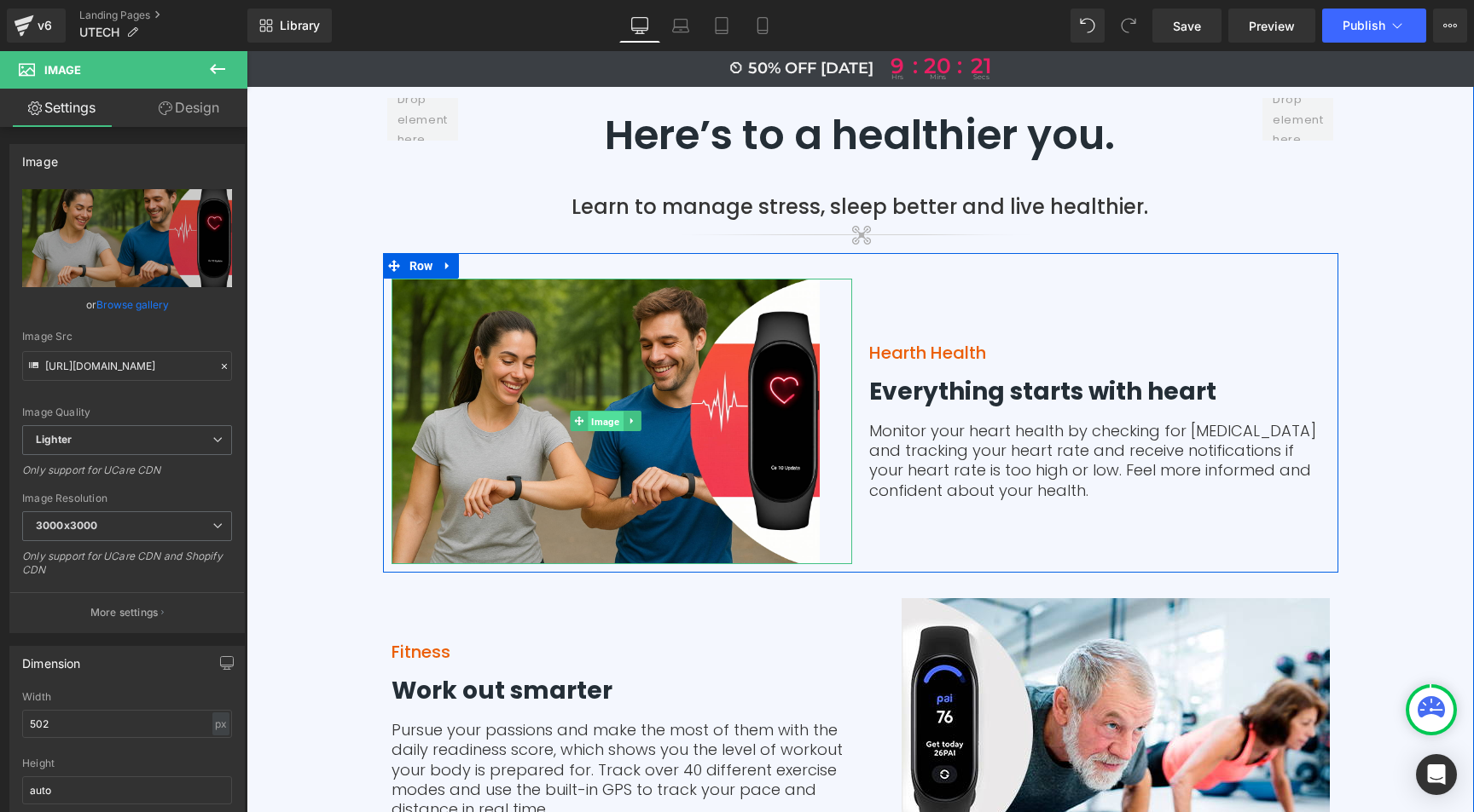
click at [600, 412] on span "Image" at bounding box center [606, 422] width 35 height 20
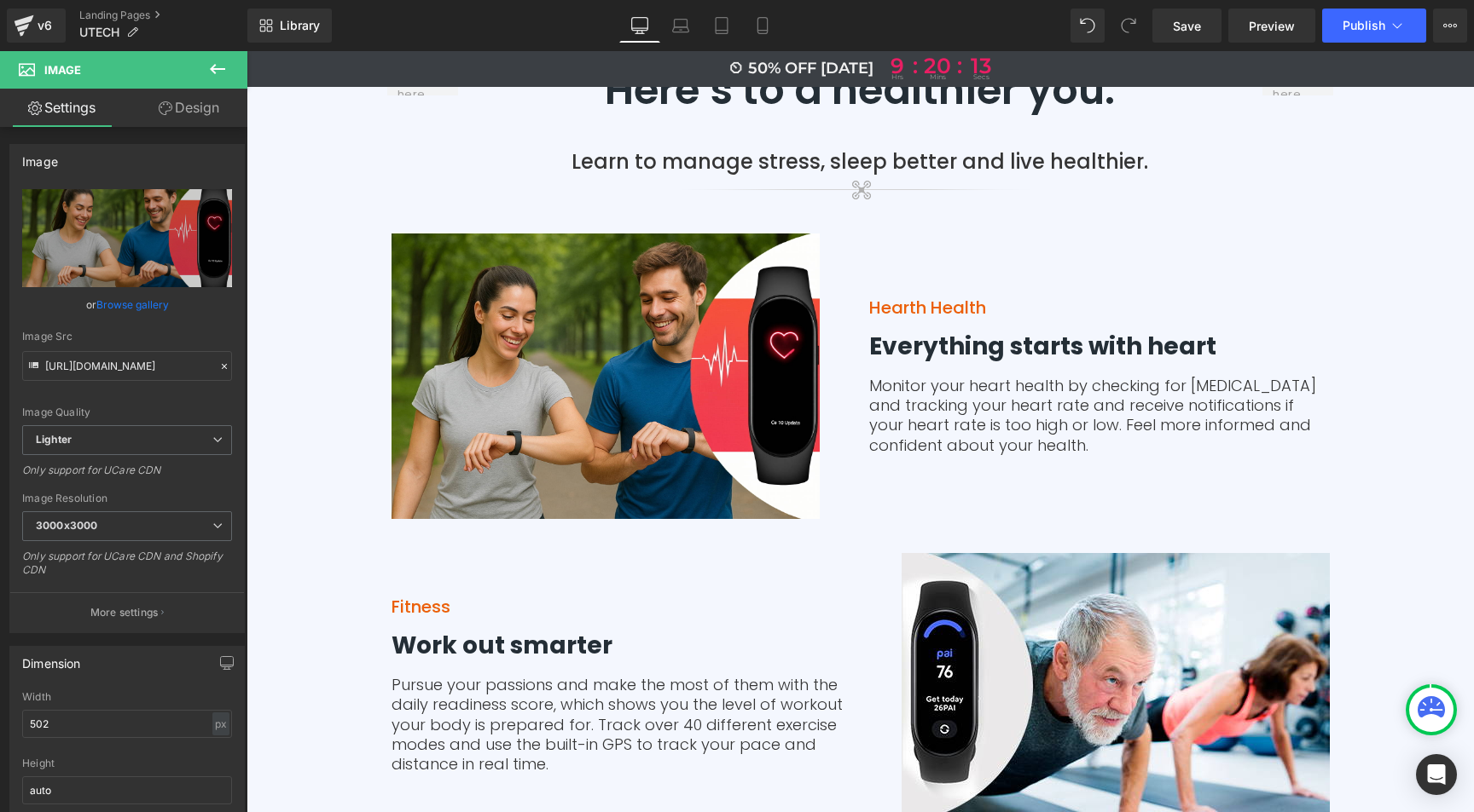
scroll to position [3292, 0]
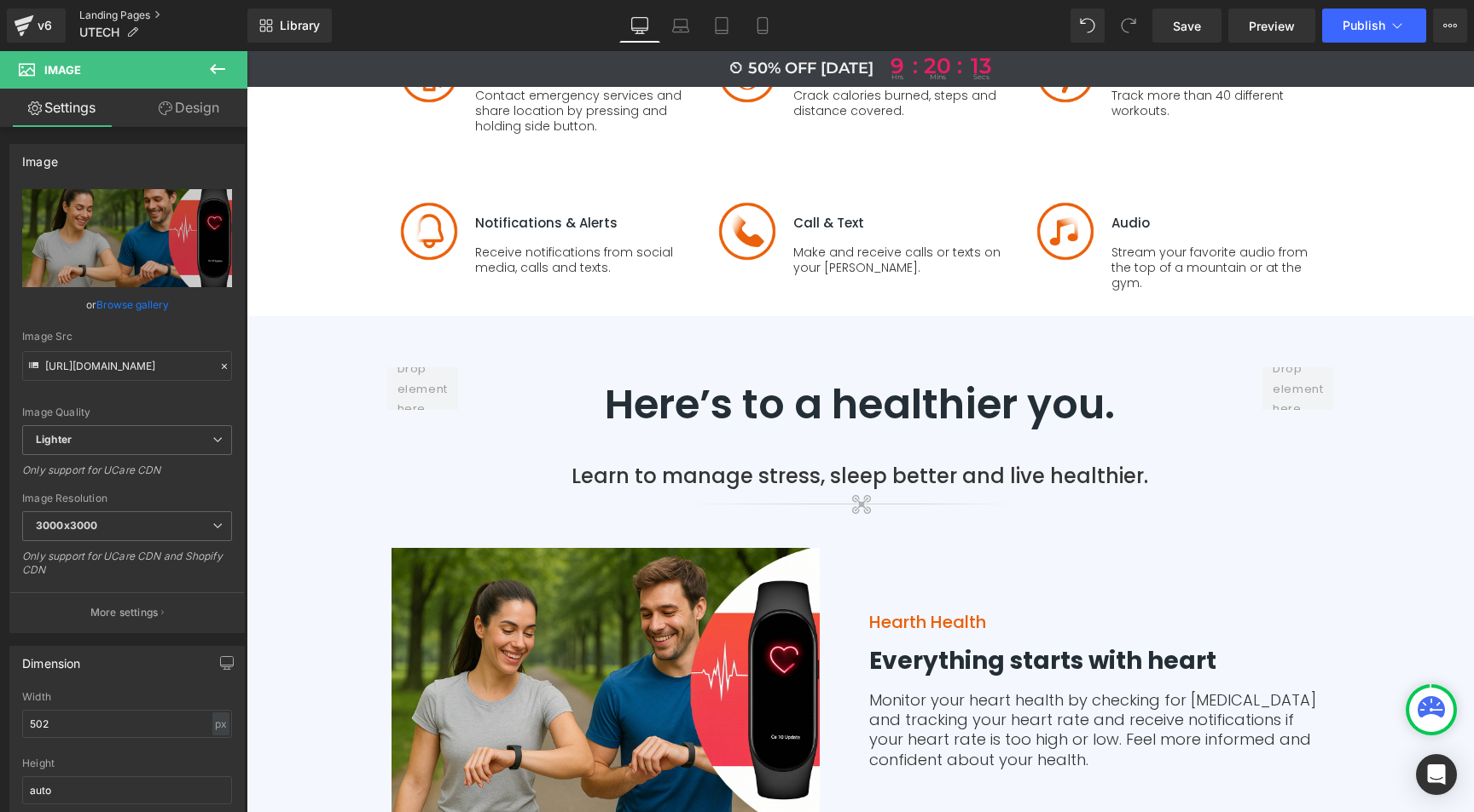
click at [127, 15] on link "Landing Pages" at bounding box center [163, 15] width 168 height 14
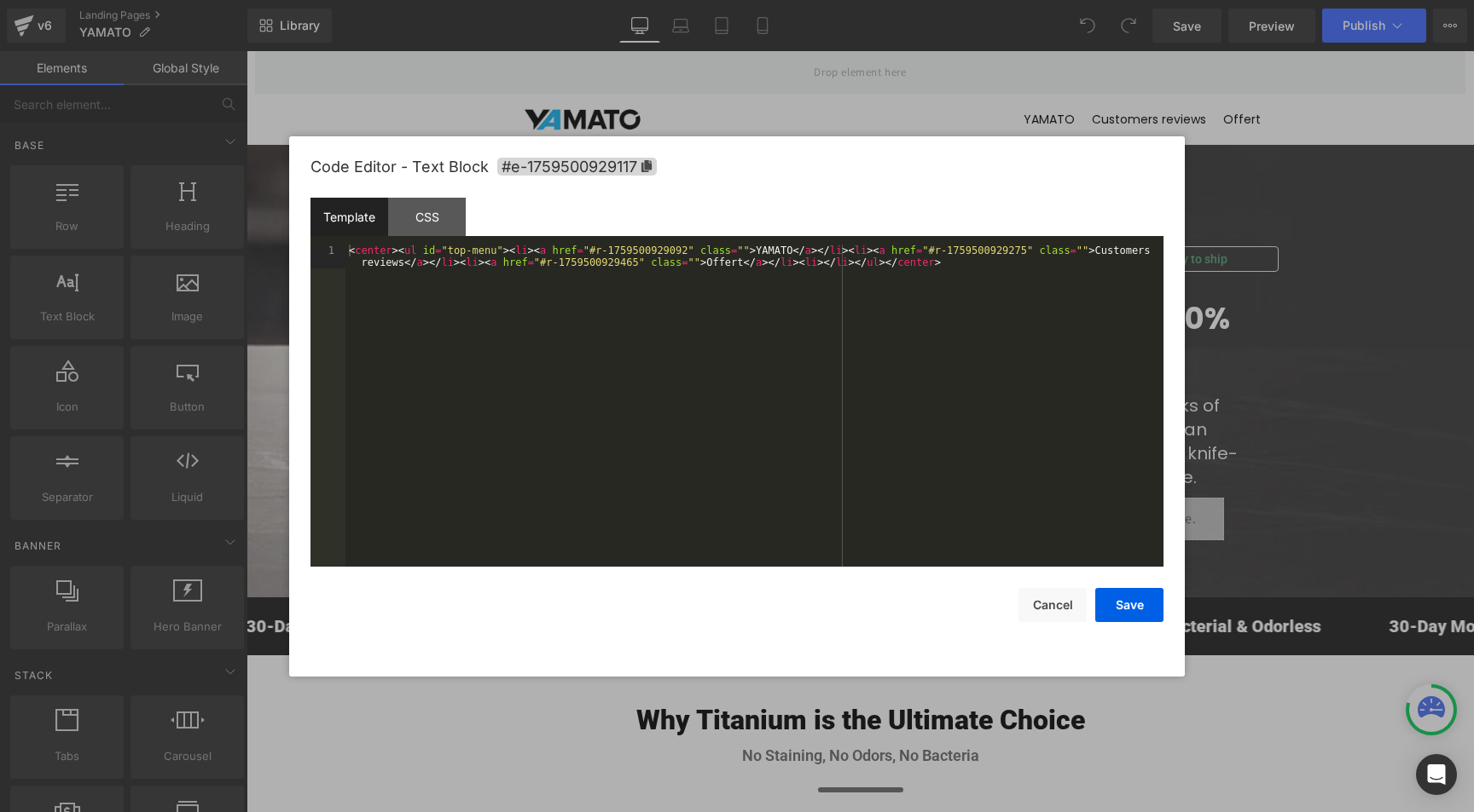
click at [955, 0] on div "You are previewing how the will restyle your page. You can not edit Elements in…" at bounding box center [737, 0] width 1474 height 0
click at [1050, 596] on button "Cancel" at bounding box center [1052, 605] width 68 height 34
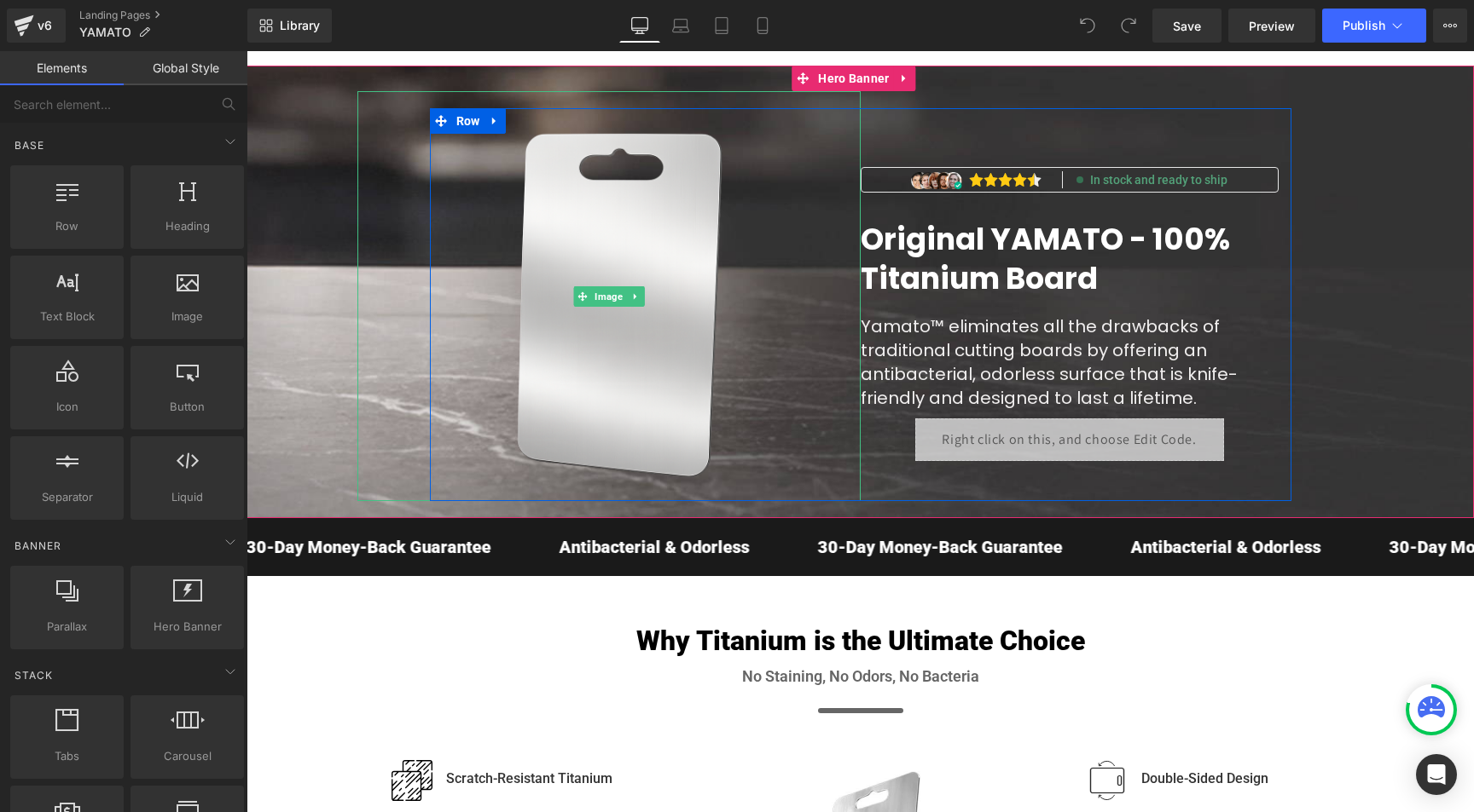
scroll to position [116, 0]
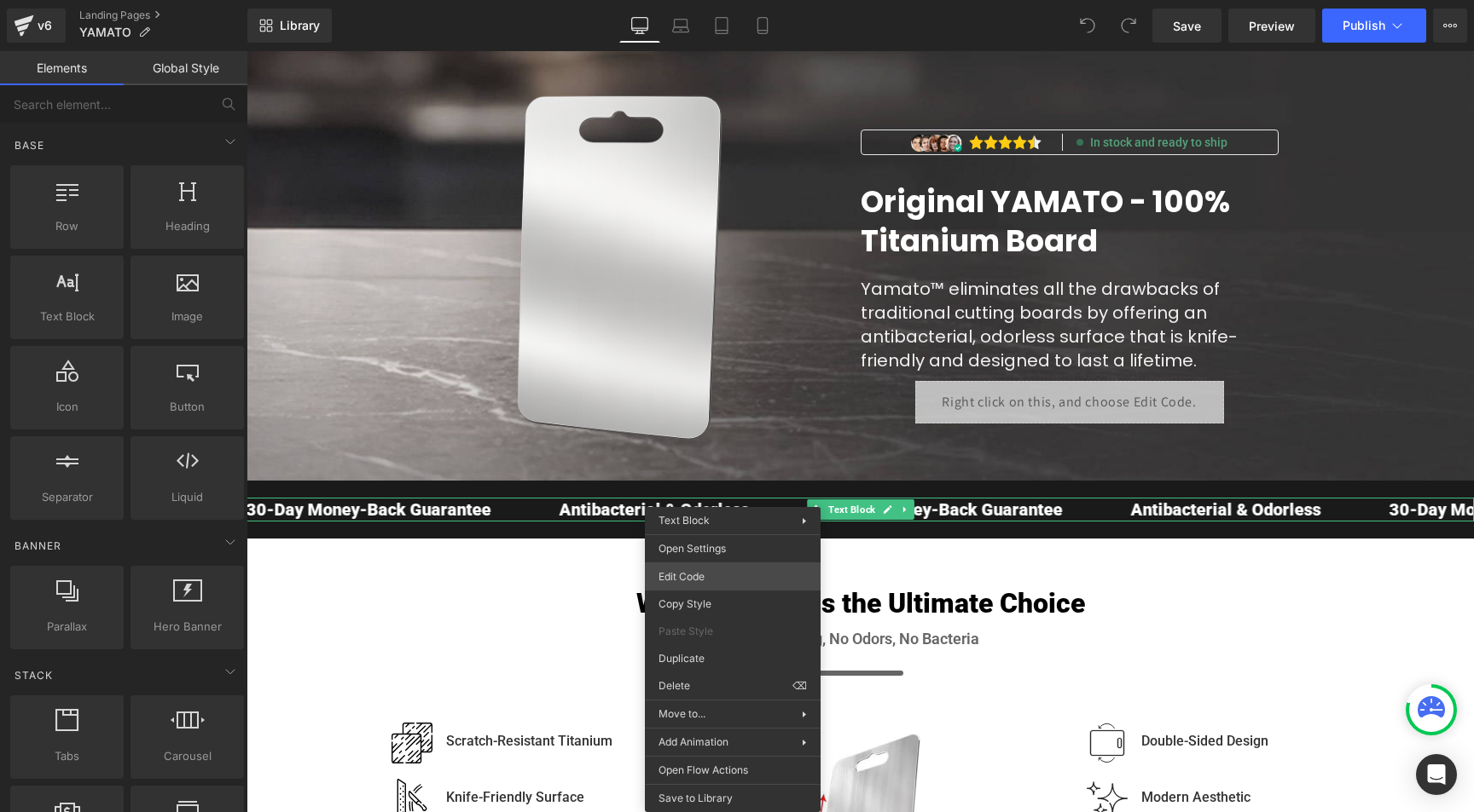
click at [686, 0] on div "You are previewing how the will restyle your page. You can not edit Elements in…" at bounding box center [737, 0] width 1474 height 0
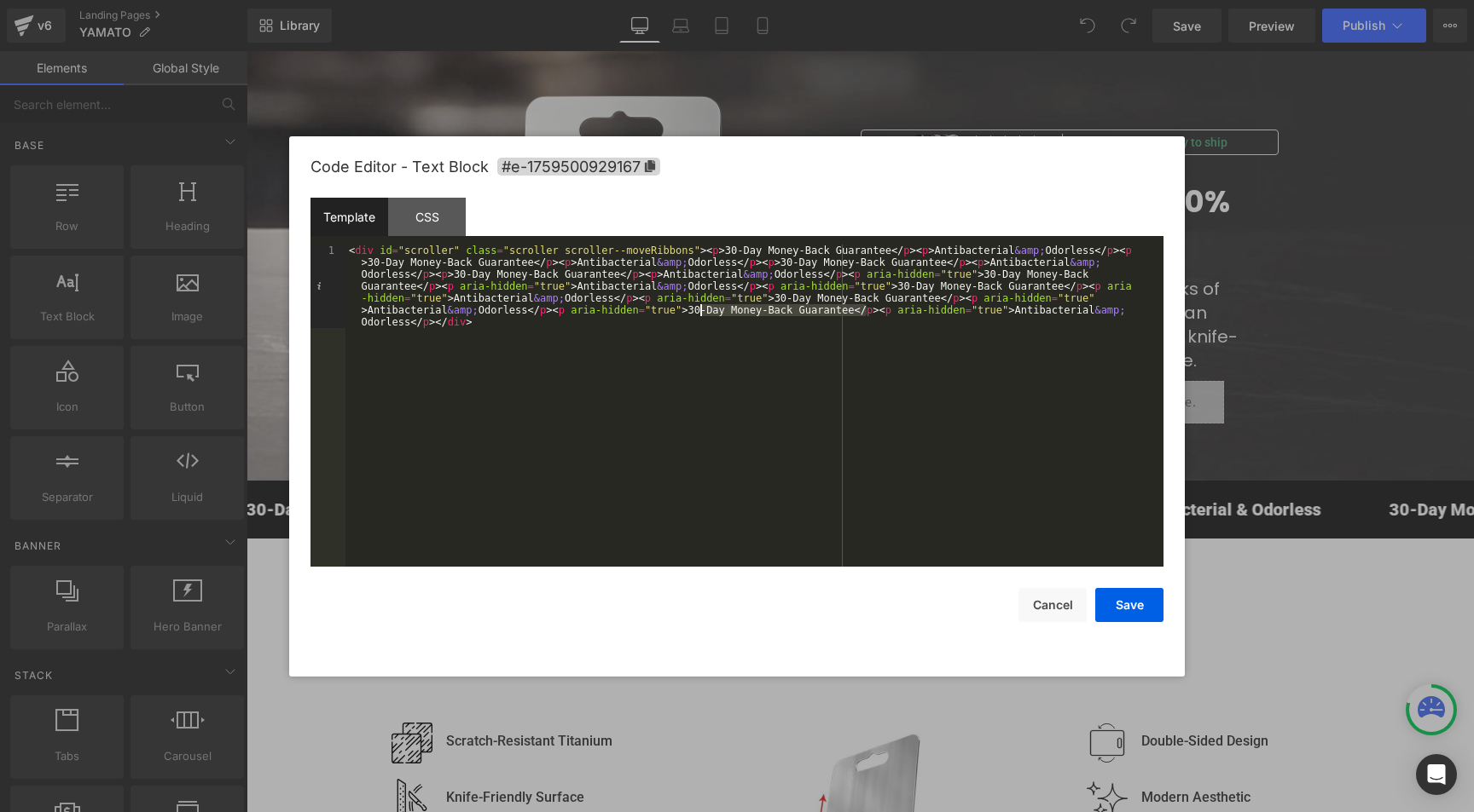
drag, startPoint x: 864, startPoint y: 315, endPoint x: 700, endPoint y: 312, distance: 164.0
click at [700, 312] on div "< div id = "scroller" class = "scroller scroller--moveRibbons" > < p > 30-Day M…" at bounding box center [755, 489] width 818 height 489
click at [766, 313] on div "< div id = "scroller" class = "scroller scroller--moveRibbons" > < p > 30-Day M…" at bounding box center [755, 489] width 818 height 489
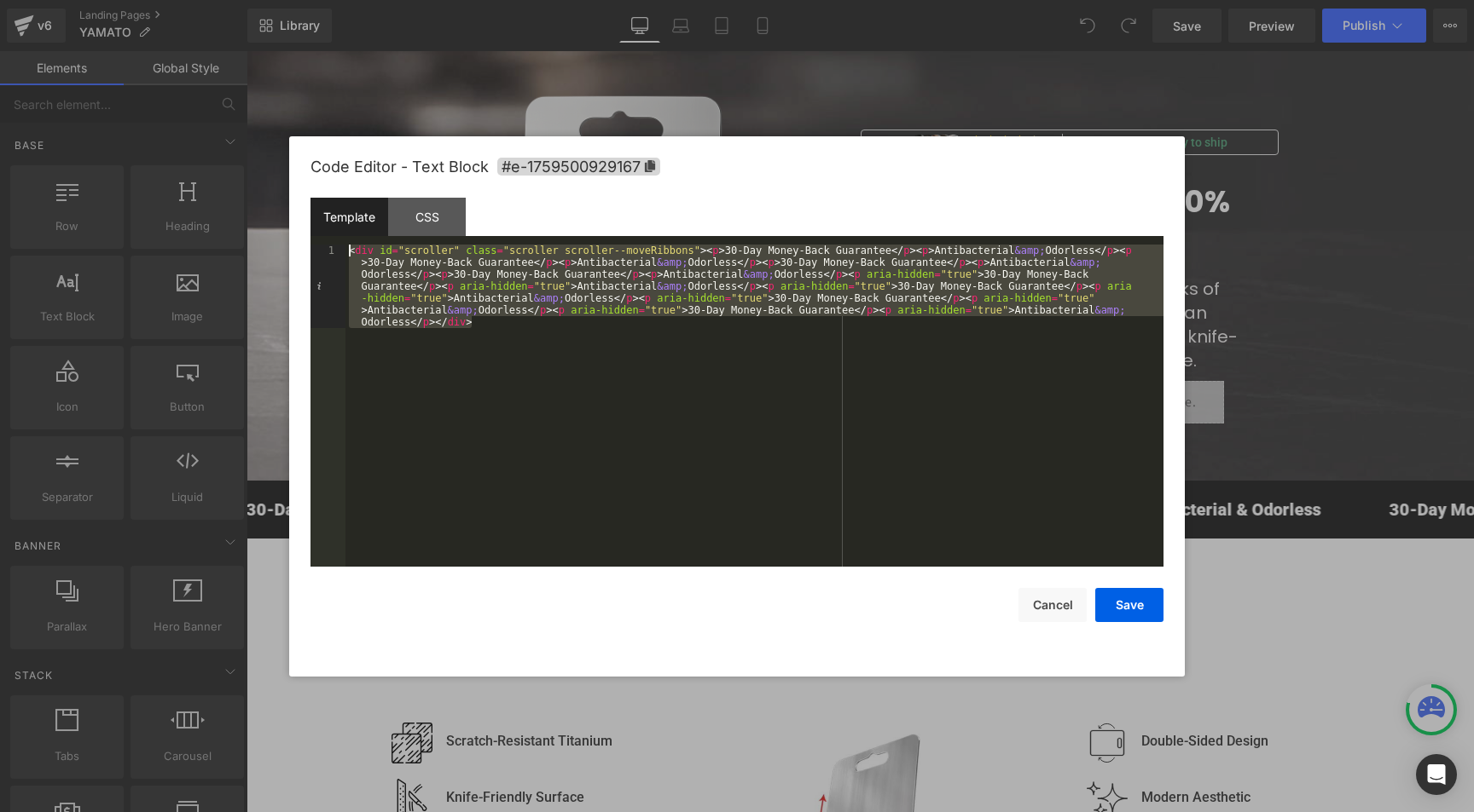
drag, startPoint x: 499, startPoint y: 322, endPoint x: 344, endPoint y: 250, distance: 170.9
click at [344, 250] on pre "1 < div id = "scroller" class = "scroller scroller--moveRibbons" > < p > 30-Day…" at bounding box center [736, 406] width 853 height 322
click at [866, 402] on div "< div id = "scroller" class = "scroller scroller--moveRibbons" > < p > 30-Day M…" at bounding box center [755, 489] width 818 height 489
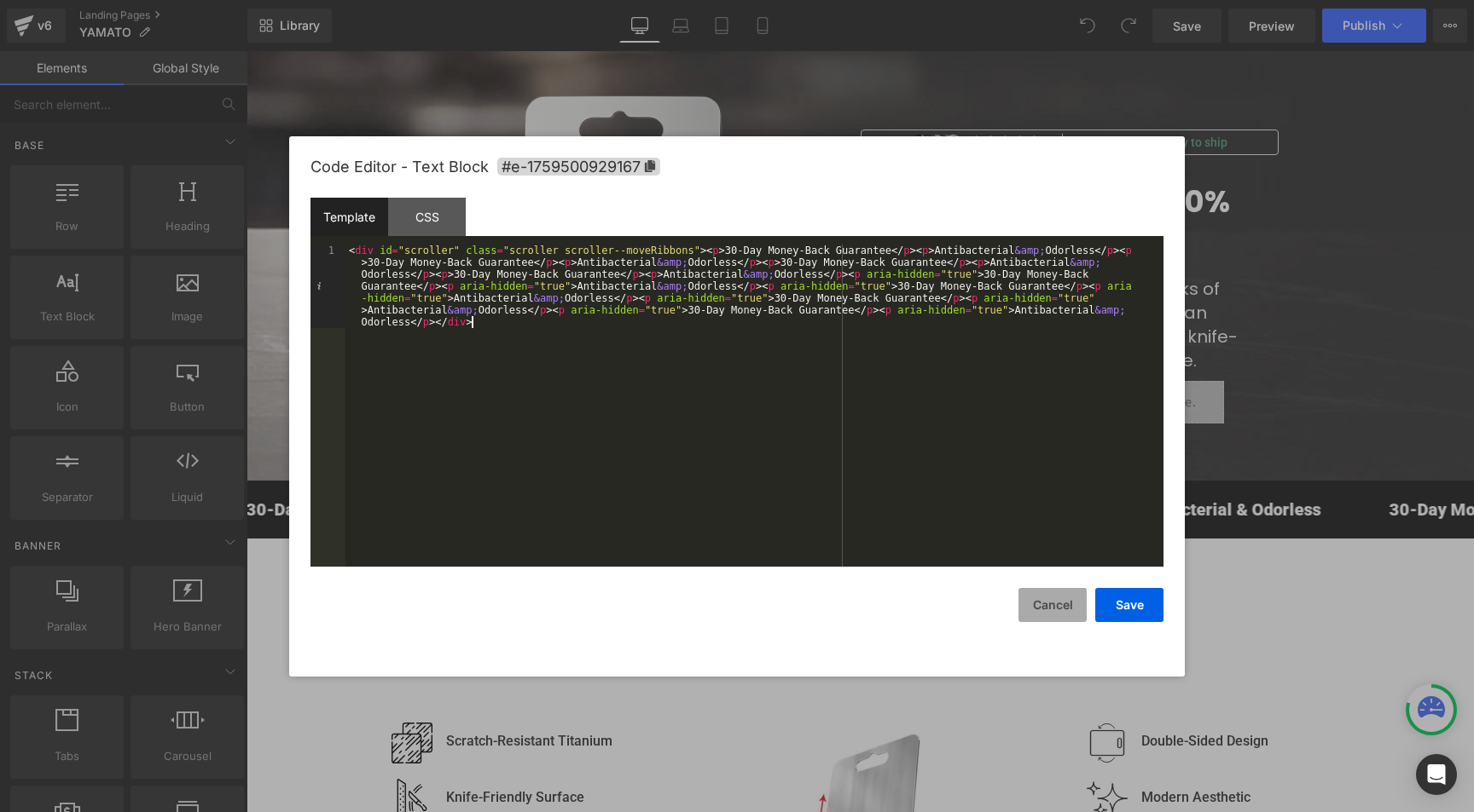
click at [1058, 608] on button "Cancel" at bounding box center [1052, 605] width 68 height 34
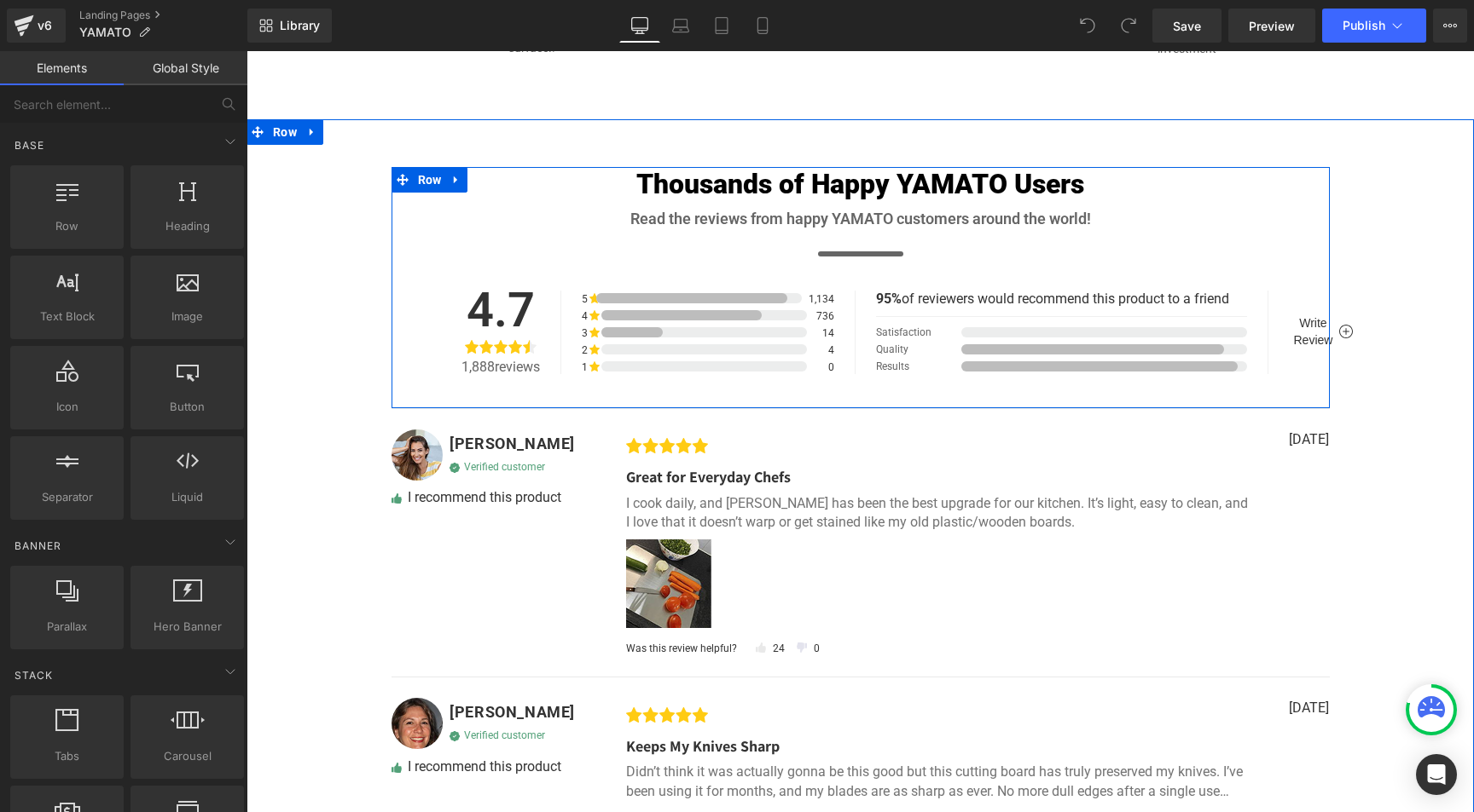
scroll to position [6314, 0]
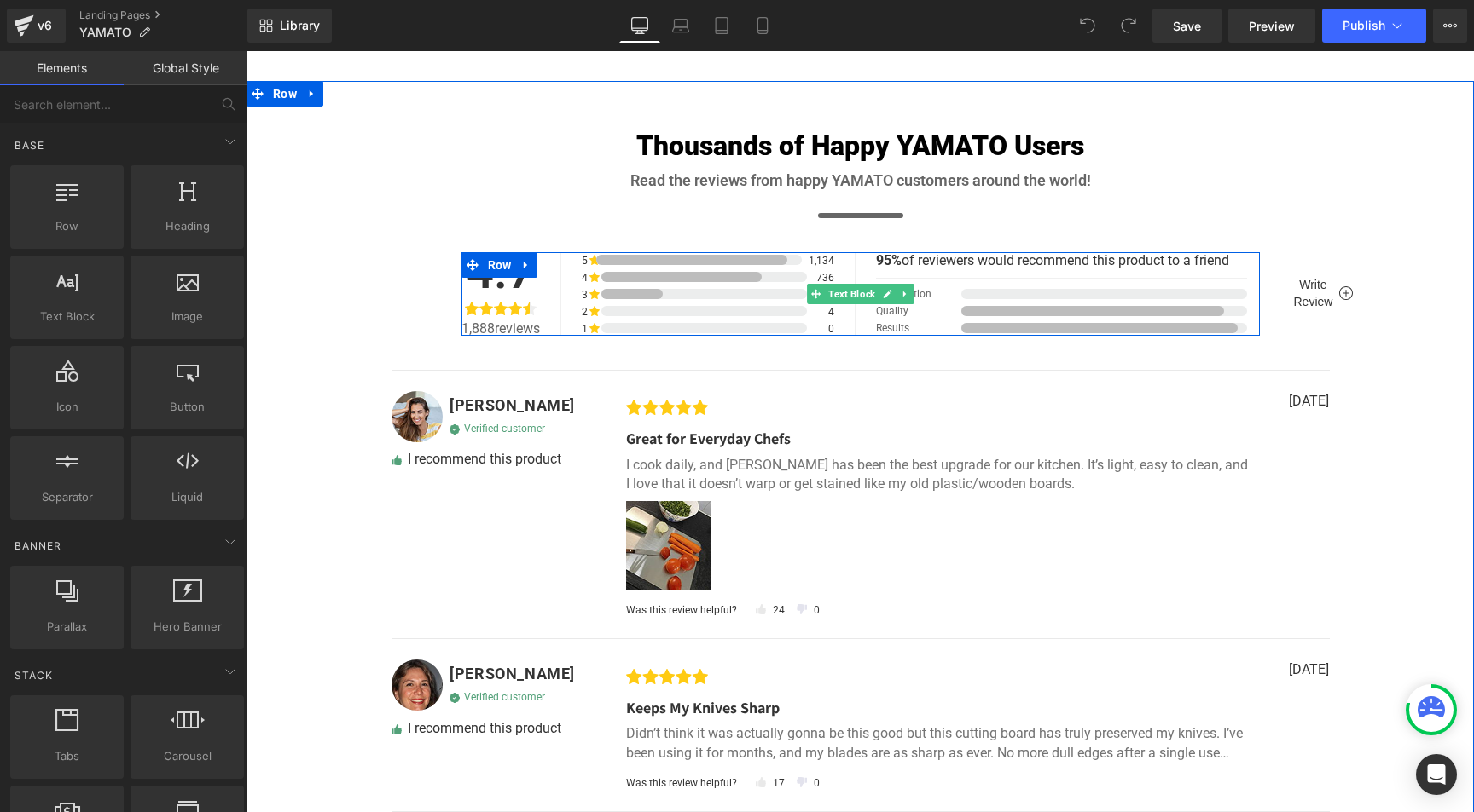
click at [914, 295] on span "Satisfaction" at bounding box center [919, 293] width 86 height 10
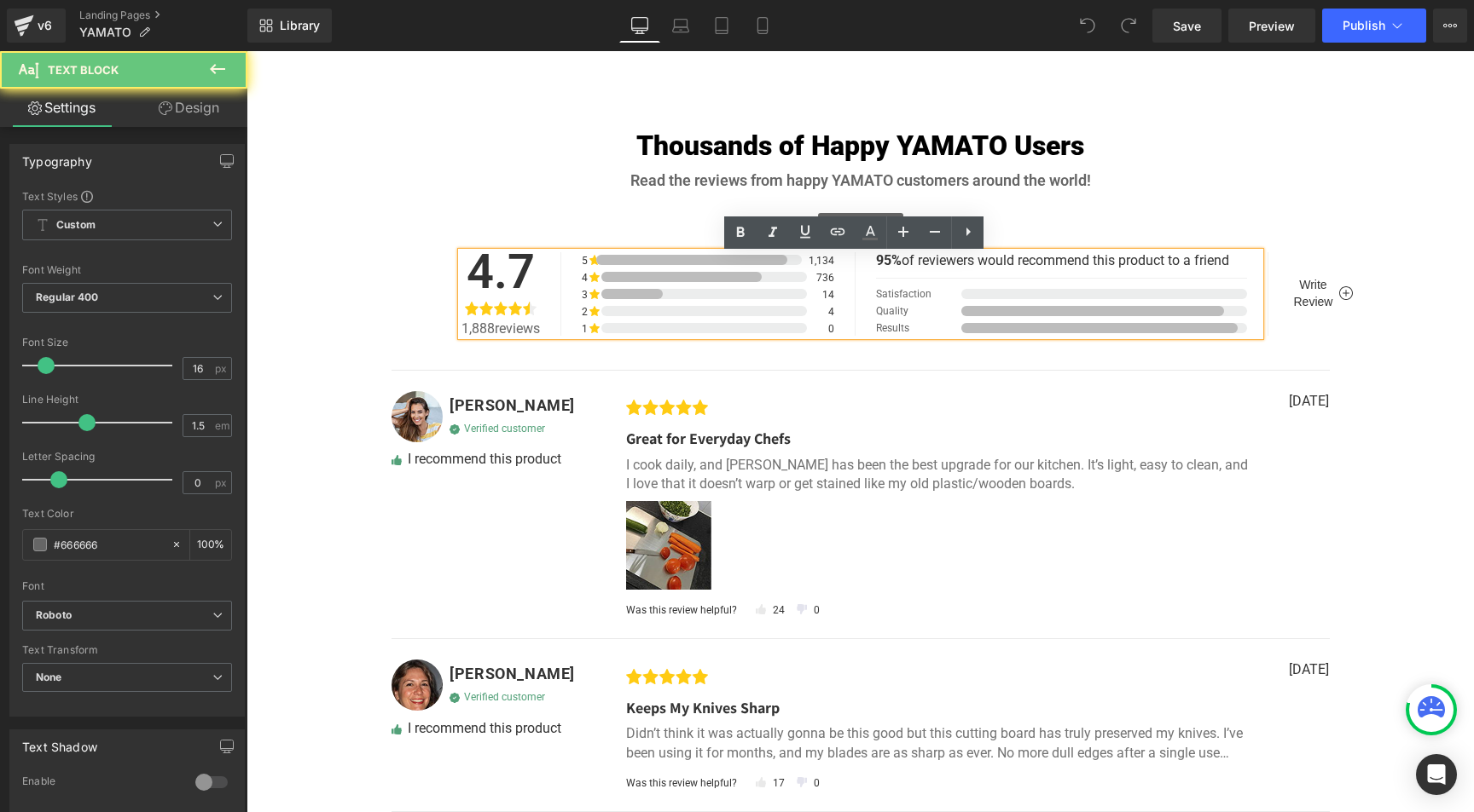
click at [904, 299] on span "Satisfaction" at bounding box center [919, 293] width 86 height 10
drag, startPoint x: 893, startPoint y: 318, endPoint x: 890, endPoint y: 330, distance: 12.4
click at [892, 317] on span "Quality" at bounding box center [919, 311] width 86 height 10
click at [889, 333] on span "Results" at bounding box center [919, 328] width 86 height 10
click at [1306, 291] on span "Write Review" at bounding box center [1314, 293] width 39 height 34
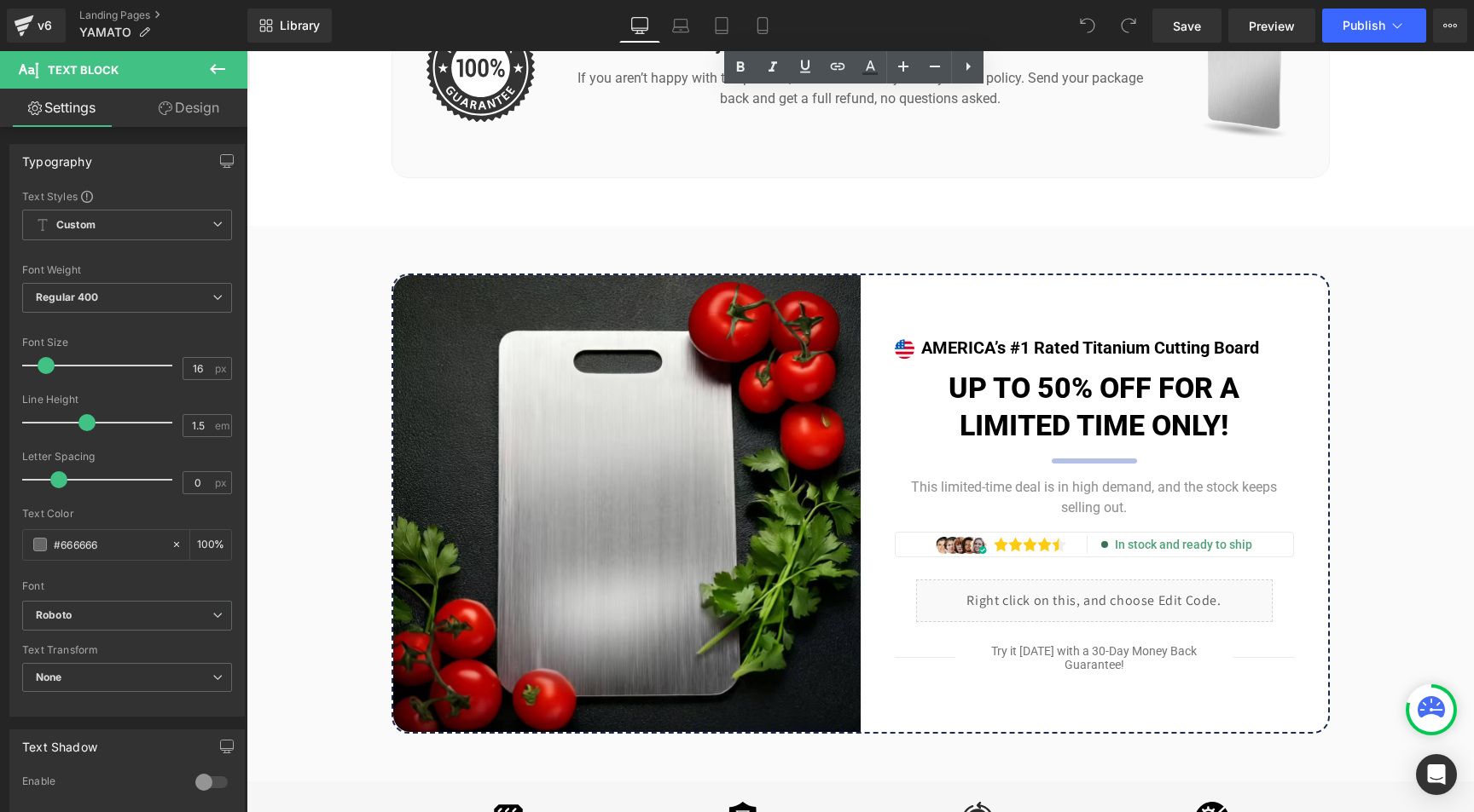
scroll to position [8817, 0]
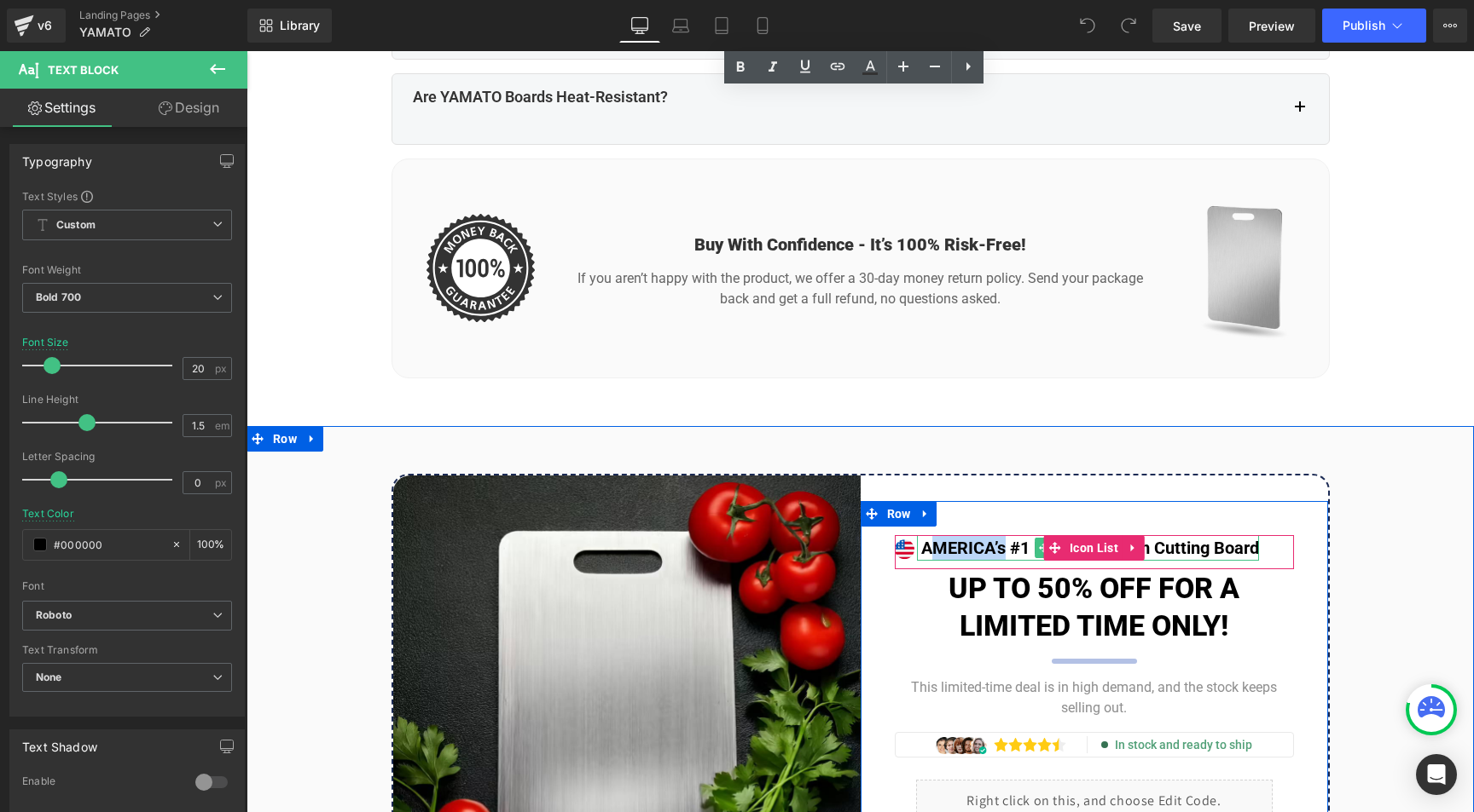
drag, startPoint x: 999, startPoint y: 556, endPoint x: 921, endPoint y: 558, distance: 78.0
click at [921, 558] on p "AMERICA’s #1 Rated Titanium Cutting Board" at bounding box center [1090, 548] width 338 height 25
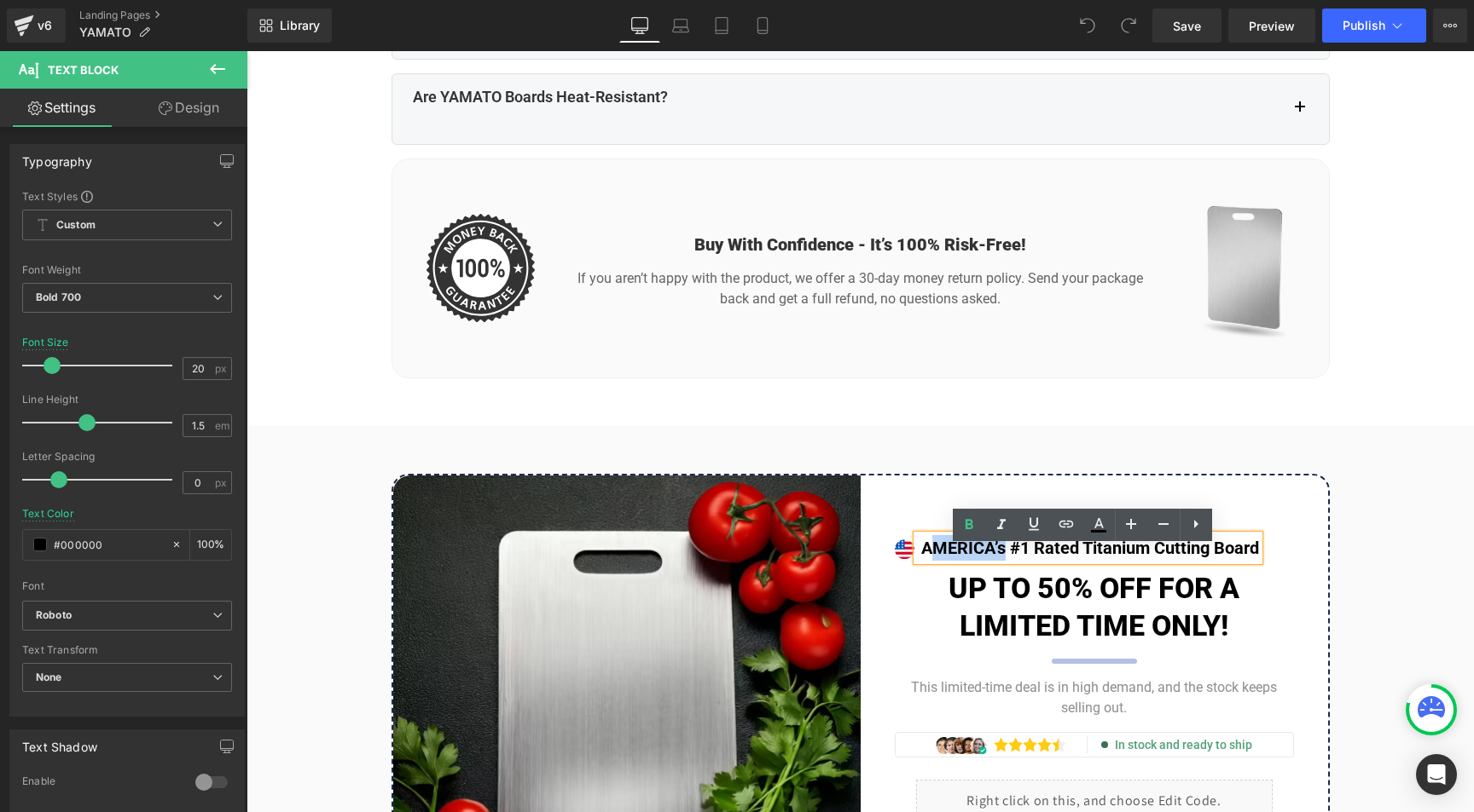
click at [984, 561] on p "AMERICA’s #1 Rated Titanium Cutting Board" at bounding box center [1090, 548] width 338 height 25
click at [898, 559] on span "Image" at bounding box center [904, 548] width 35 height 20
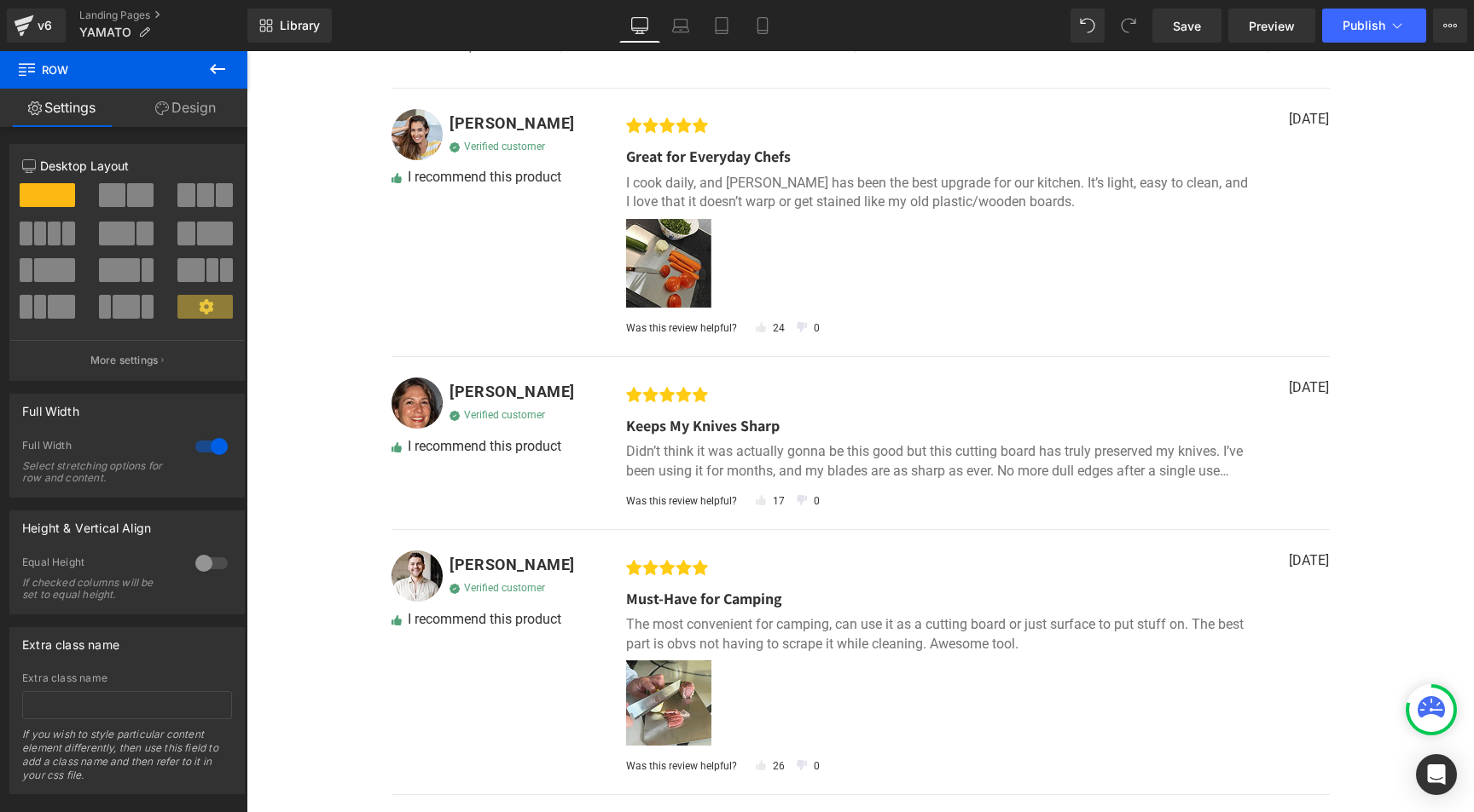
scroll to position [6046, 0]
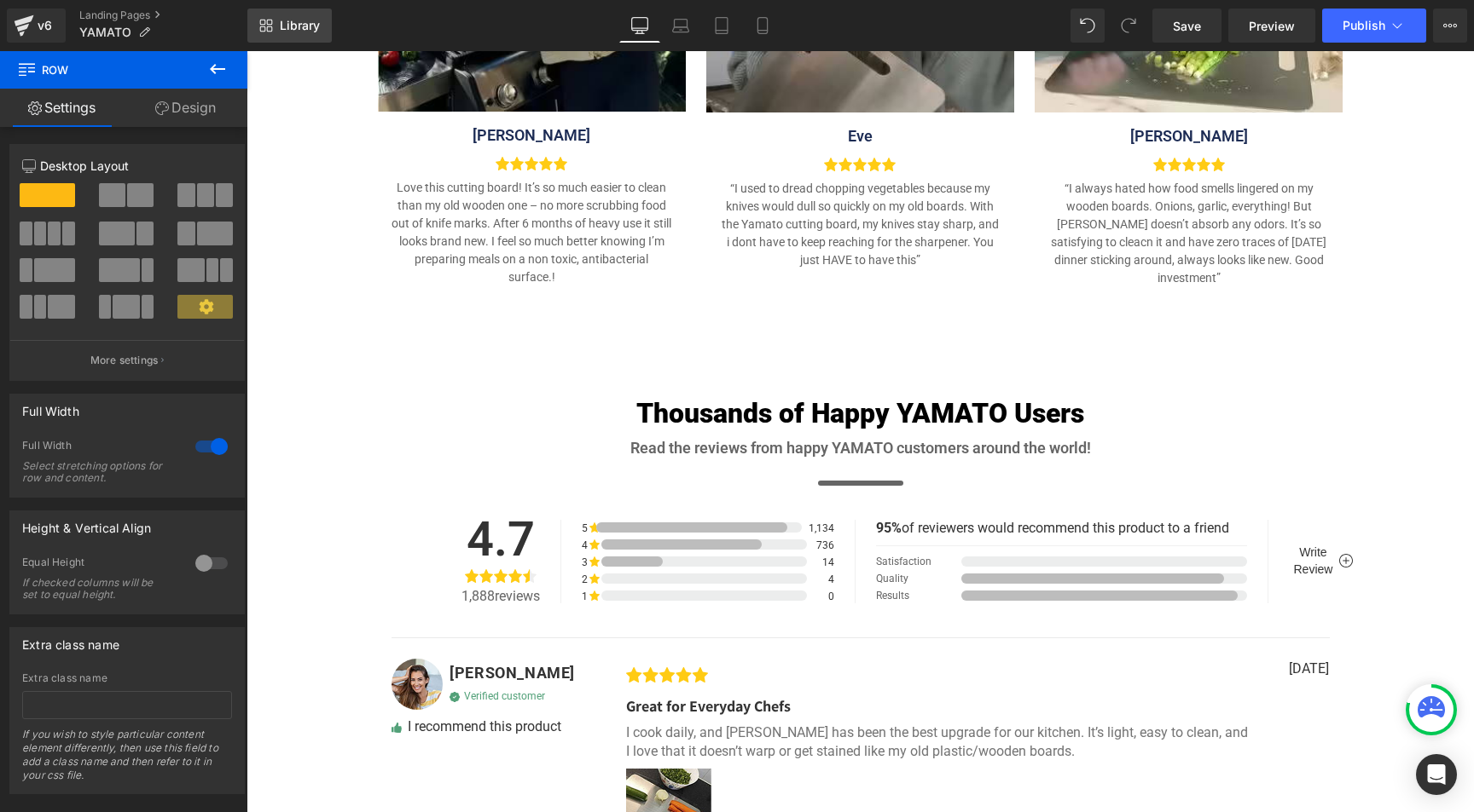
click at [295, 29] on span "Library" at bounding box center [299, 25] width 40 height 15
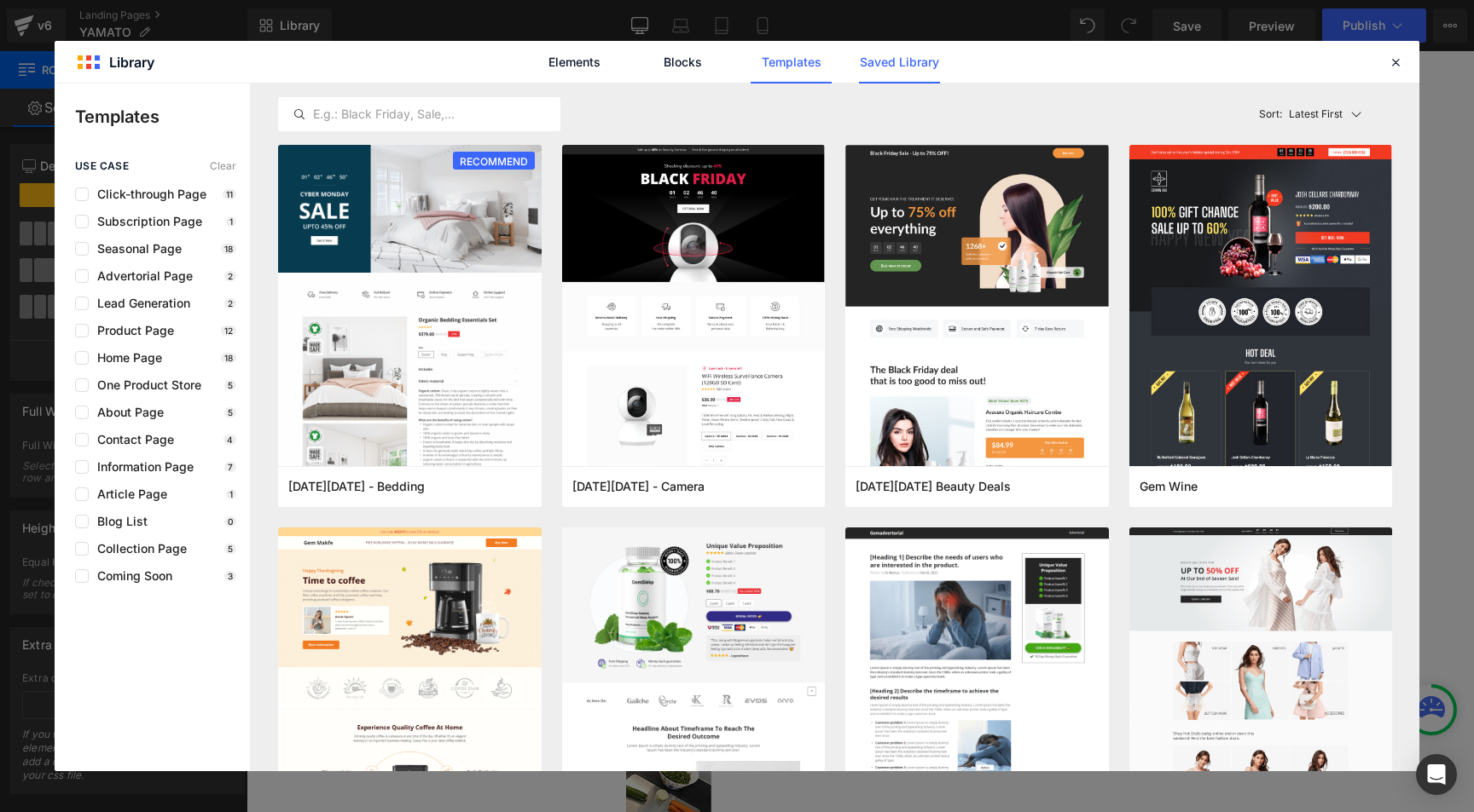
click at [868, 67] on link "Saved Library" at bounding box center [899, 62] width 81 height 43
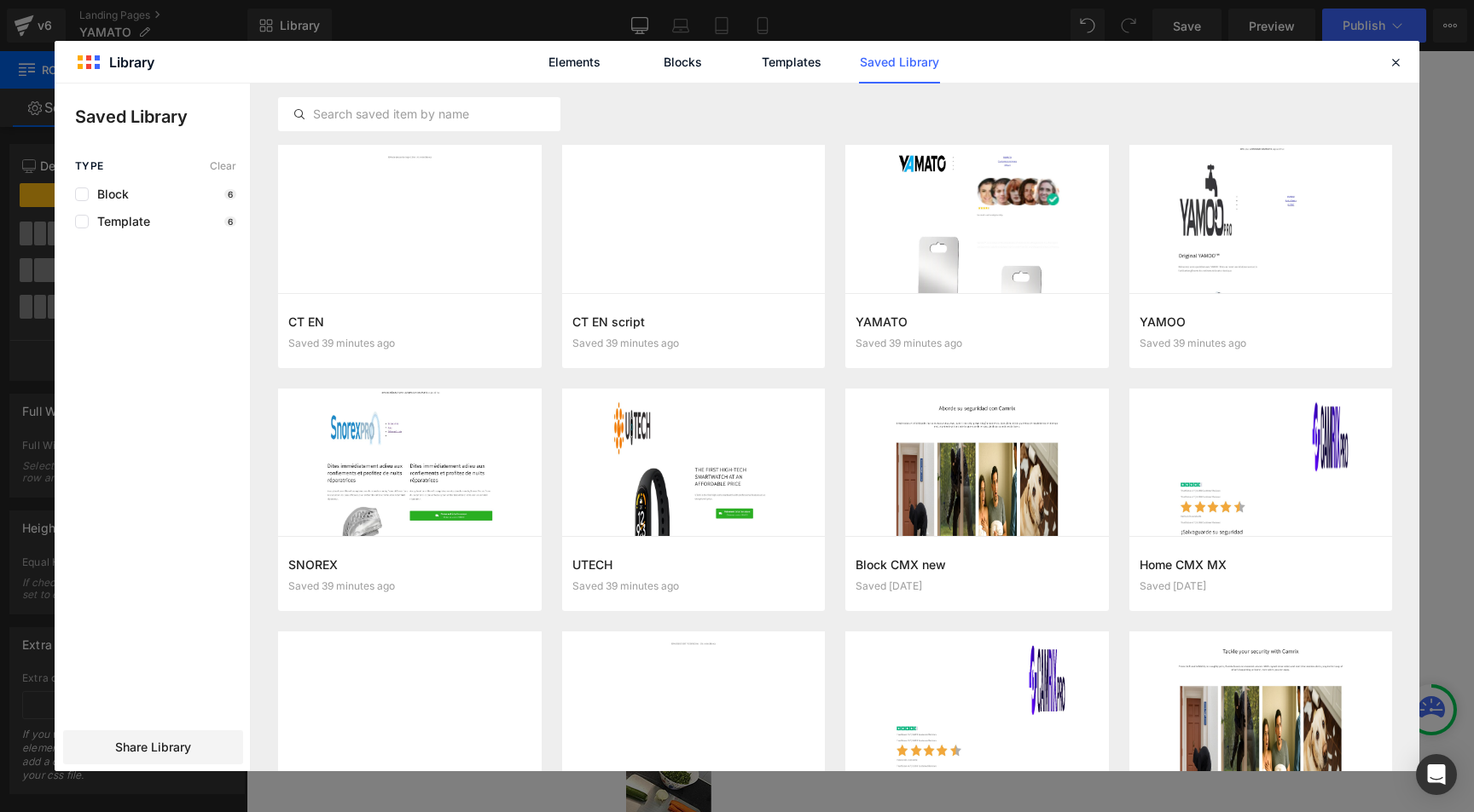
click at [1406, 61] on div "Elements Blocks Templates Saved Library" at bounding box center [737, 61] width 1365 height 42
click at [1397, 60] on icon at bounding box center [1395, 62] width 15 height 15
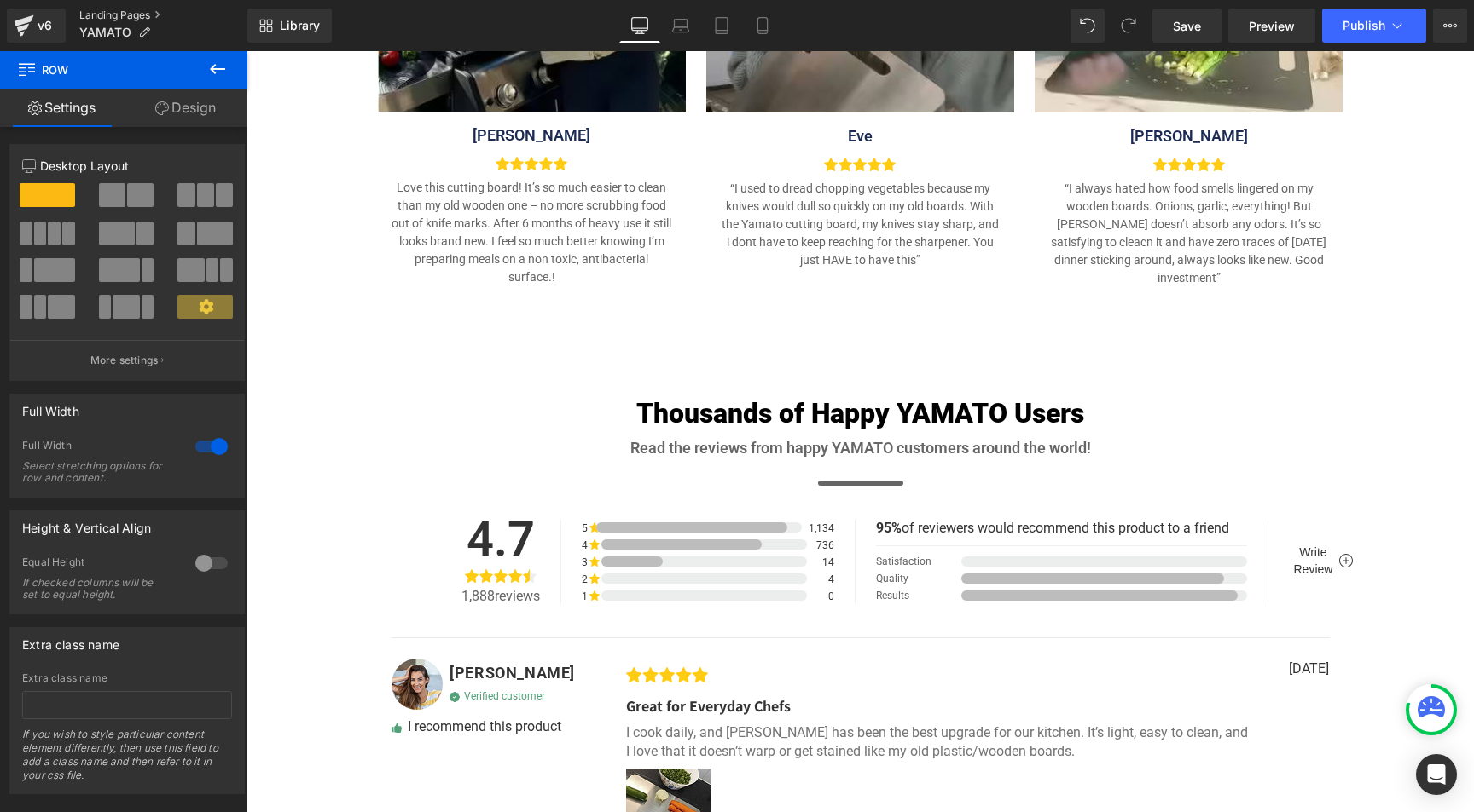
click at [115, 12] on link "Landing Pages" at bounding box center [163, 15] width 168 height 14
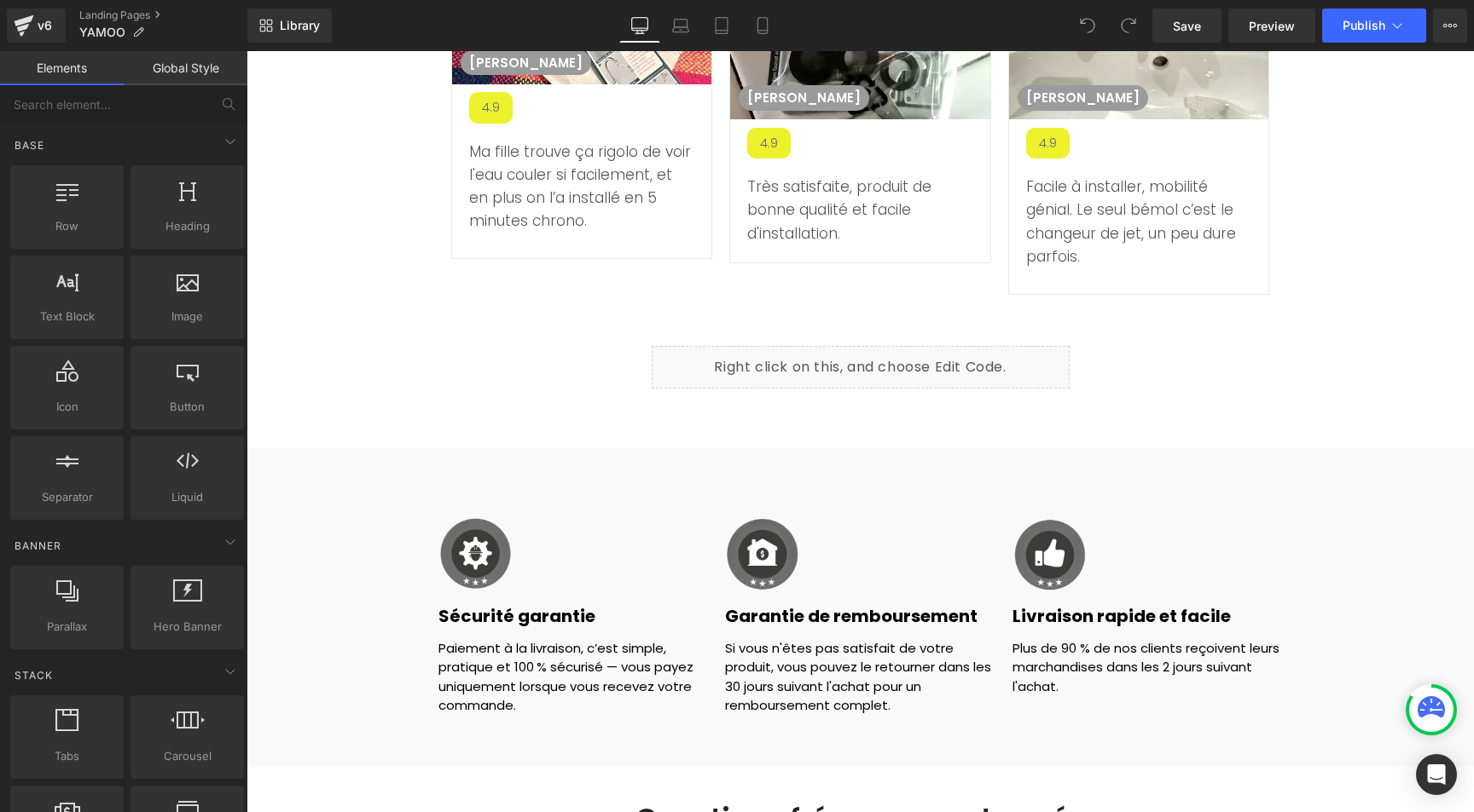
scroll to position [6801, 0]
